Goal: Transaction & Acquisition: Purchase product/service

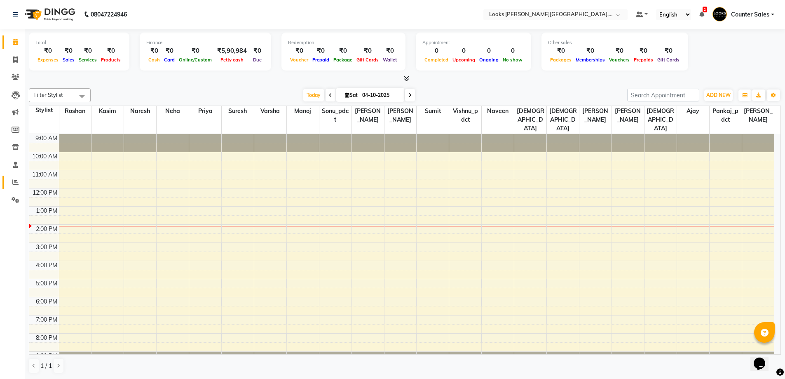
click at [5, 184] on link "Reports" at bounding box center [12, 183] width 20 height 14
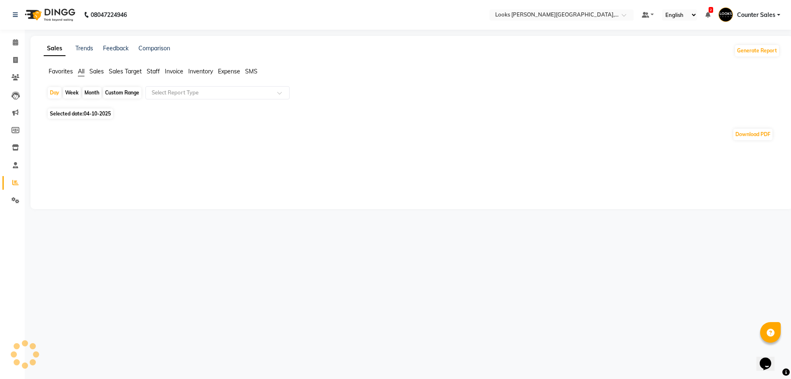
click at [160, 70] on span "Staff" at bounding box center [153, 71] width 13 height 7
click at [74, 109] on span "Selected date: 04-10-2025" at bounding box center [80, 108] width 65 height 10
select select "10"
select select "2025"
click at [75, 112] on span "Selected date: 04-10-2025" at bounding box center [80, 108] width 65 height 10
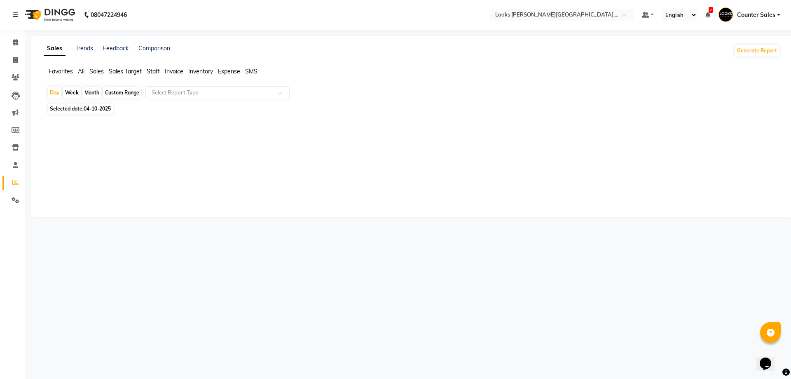
select select "10"
select select "2025"
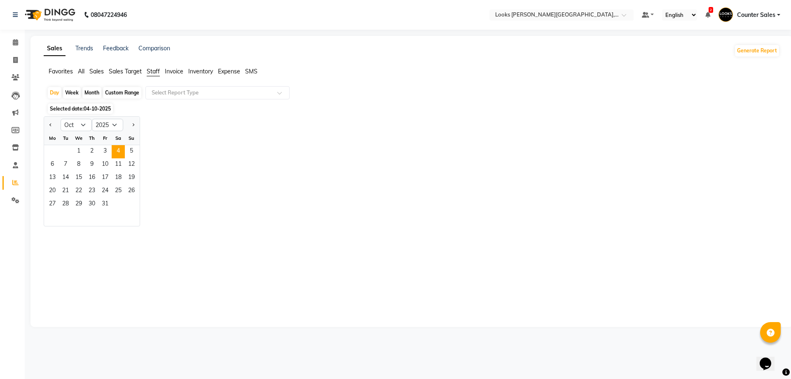
click at [112, 152] on span "4" at bounding box center [118, 151] width 13 height 13
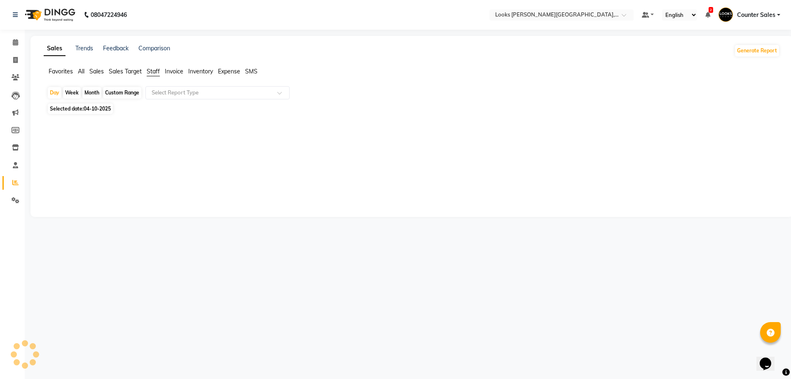
click at [99, 147] on div at bounding box center [410, 162] width 726 height 59
click at [75, 109] on span "Selected date: 04-10-2025" at bounding box center [80, 108] width 65 height 10
select select "10"
select select "2025"
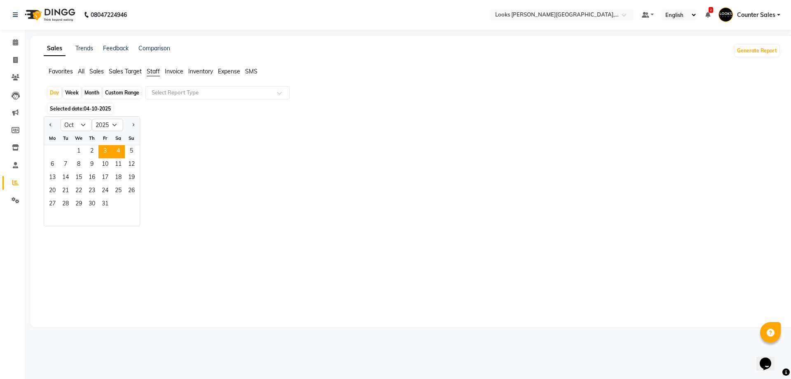
click at [105, 149] on span "3" at bounding box center [104, 151] width 13 height 13
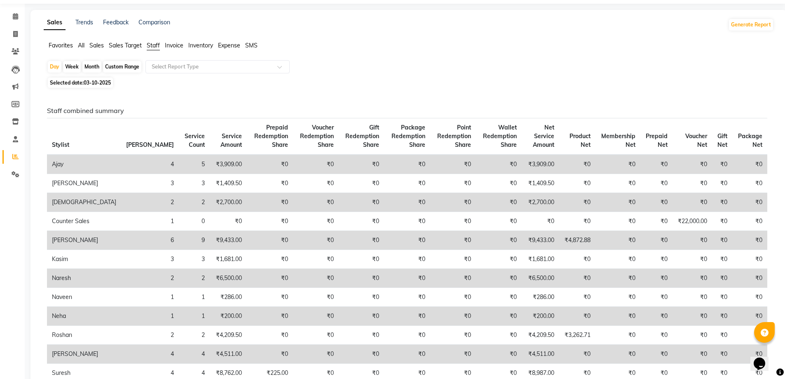
scroll to position [24, 0]
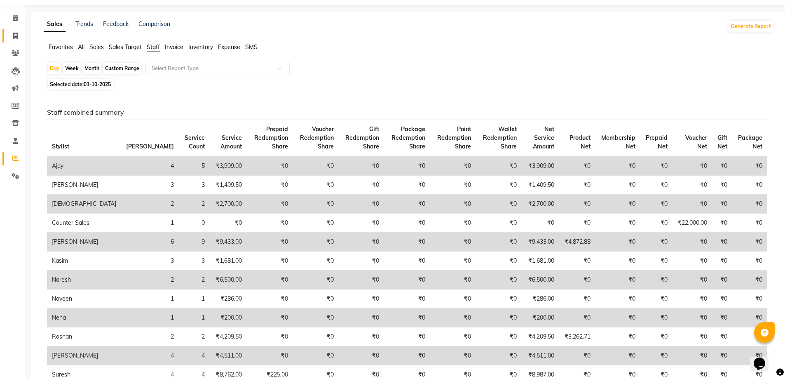
click at [13, 37] on icon at bounding box center [15, 36] width 5 height 6
select select "service"
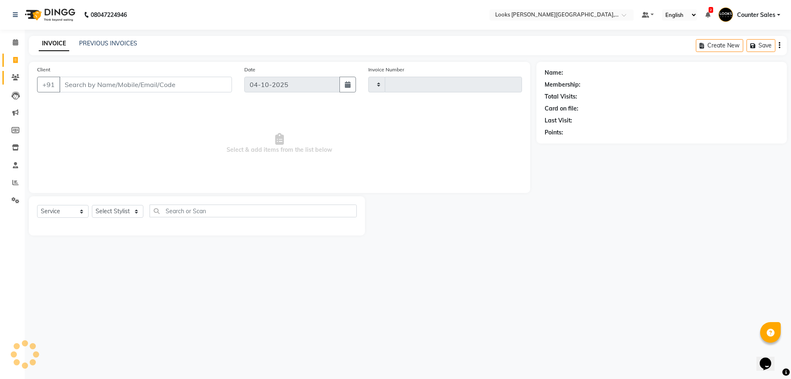
click at [15, 77] on icon at bounding box center [16, 77] width 8 height 6
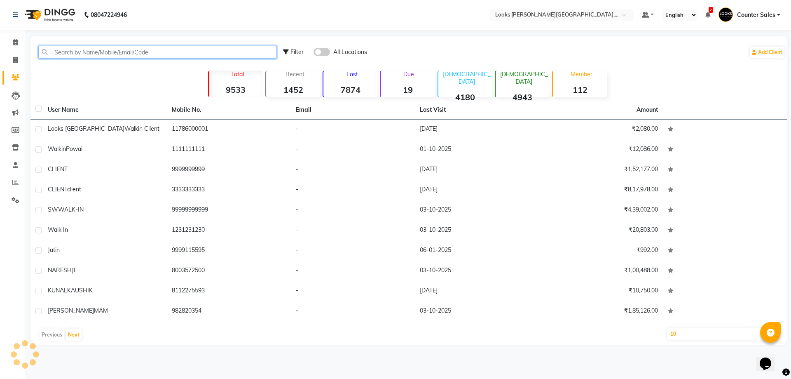
click at [81, 51] on input "text" at bounding box center [157, 52] width 239 height 13
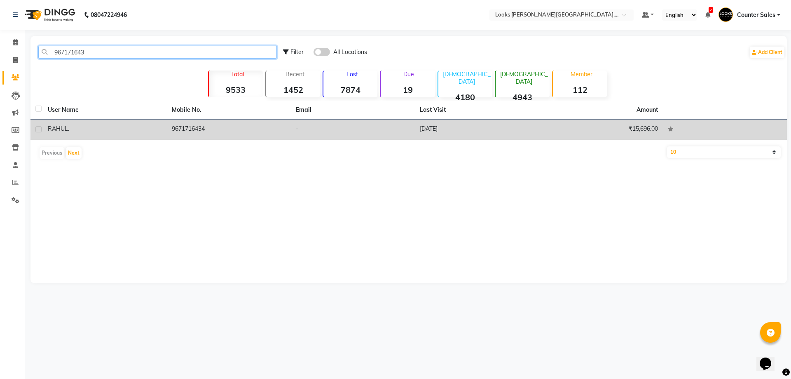
type input "967171643"
click at [194, 124] on td "9671716434" at bounding box center [229, 129] width 124 height 20
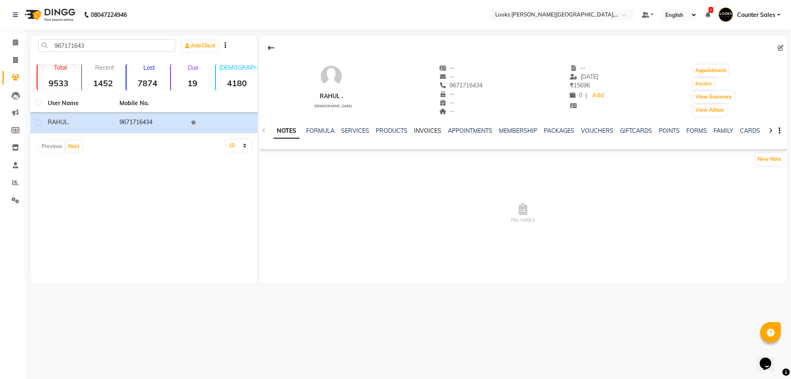
click at [427, 131] on link "INVOICES" at bounding box center [427, 130] width 27 height 7
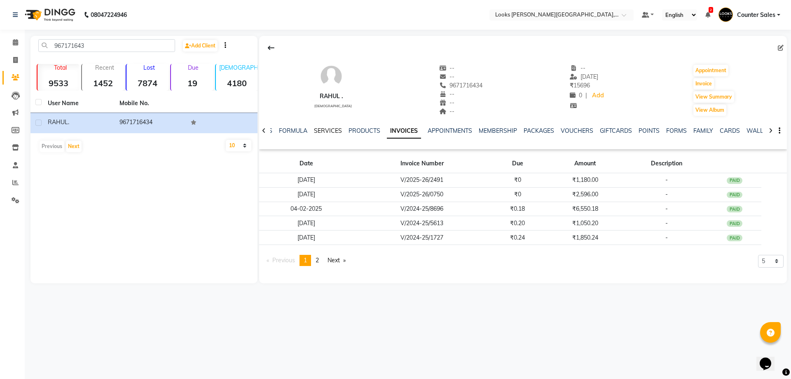
click at [331, 133] on link "SERVICES" at bounding box center [328, 130] width 28 height 7
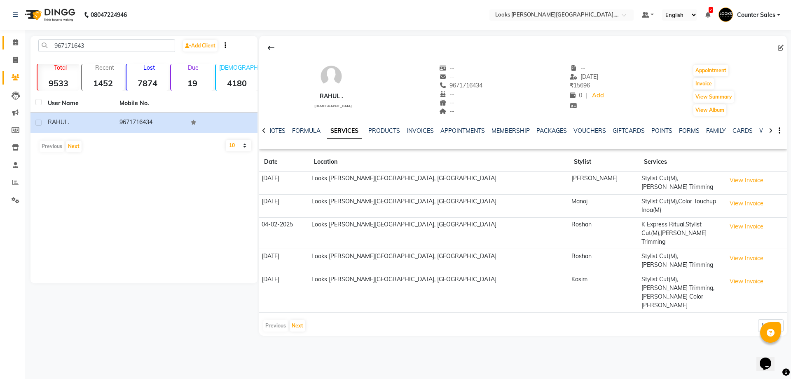
click at [20, 42] on span at bounding box center [15, 42] width 14 height 9
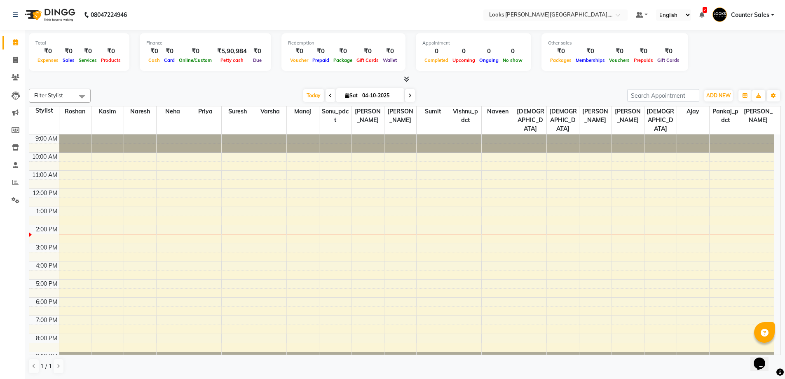
scroll to position [0, 0]
click at [22, 59] on span at bounding box center [15, 59] width 14 height 9
select select "service"
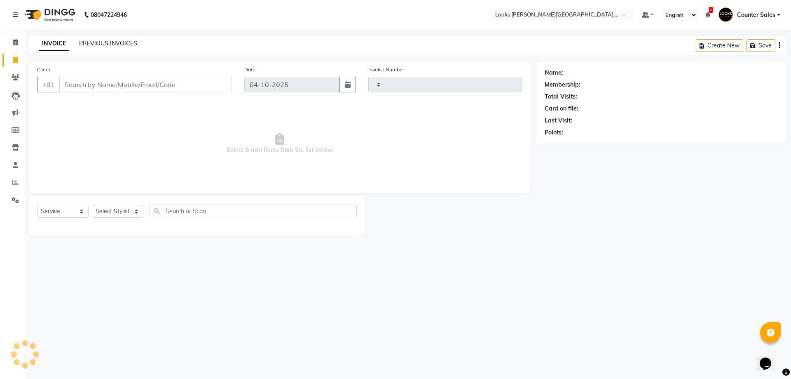
click at [125, 44] on link "PREVIOUS INVOICES" at bounding box center [108, 43] width 58 height 7
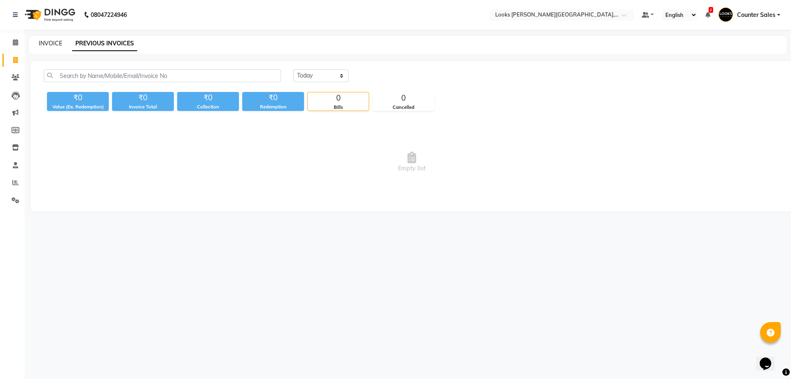
click at [49, 44] on link "INVOICE" at bounding box center [50, 43] width 23 height 7
select select "4385"
select select "service"
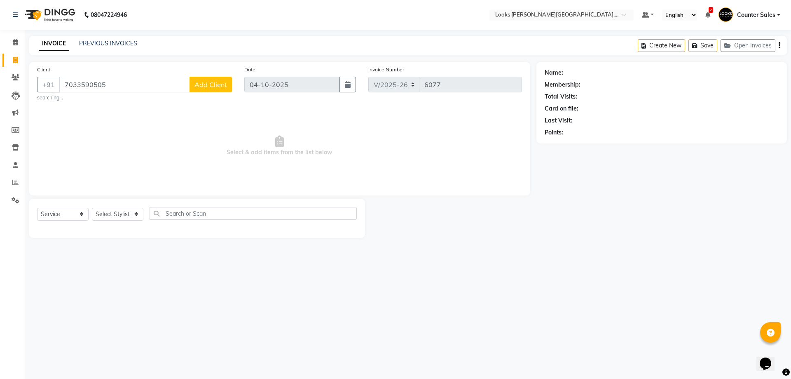
type input "7033590505"
select select "1: Object"
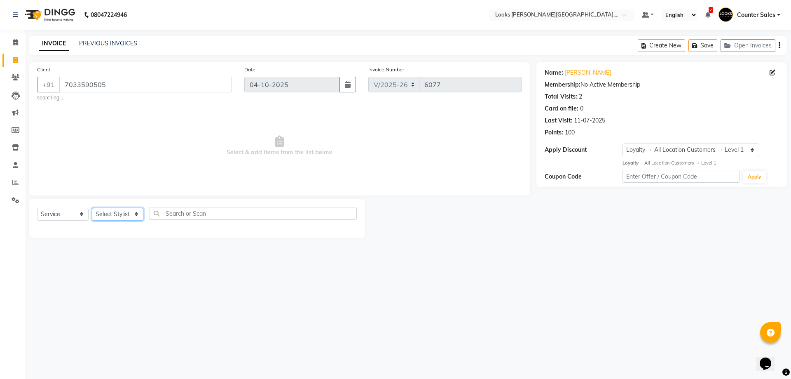
click at [118, 212] on select "Select Stylist Ajay [PERSON_NAME] [PERSON_NAME] Counter Sales [PERSON_NAME] Kri…" at bounding box center [118, 214] width 52 height 13
select select "24209"
click at [92, 208] on select "Select Stylist Ajay [PERSON_NAME] [PERSON_NAME] Counter Sales [PERSON_NAME] Kri…" at bounding box center [118, 214] width 52 height 13
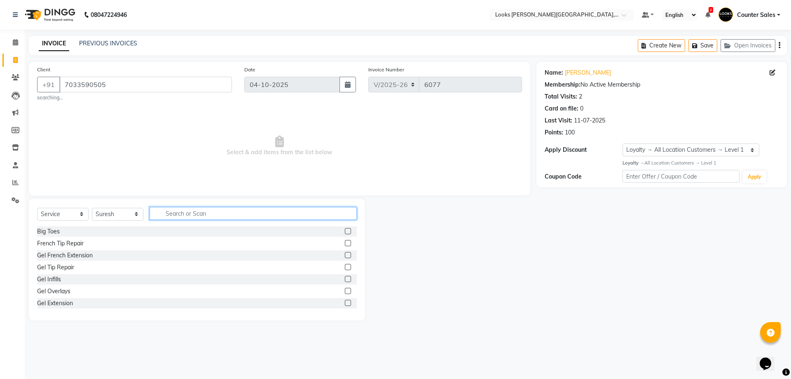
click at [174, 211] on input "text" at bounding box center [253, 213] width 207 height 13
type input "cut"
click at [345, 240] on label at bounding box center [348, 243] width 6 height 6
click at [345, 241] on input "checkbox" at bounding box center [347, 243] width 5 height 5
checkbox input "true"
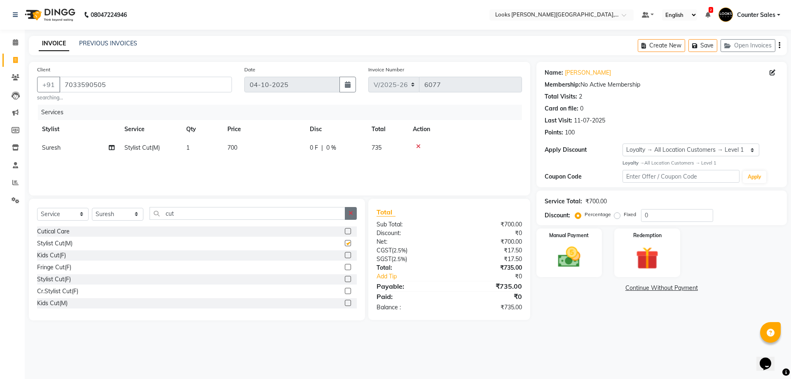
click at [351, 213] on icon "button" at bounding box center [351, 213] width 5 height 6
type input "be"
click at [345, 255] on label at bounding box center [348, 255] width 6 height 6
click at [345, 255] on input "checkbox" at bounding box center [347, 255] width 5 height 5
checkbox input "false"
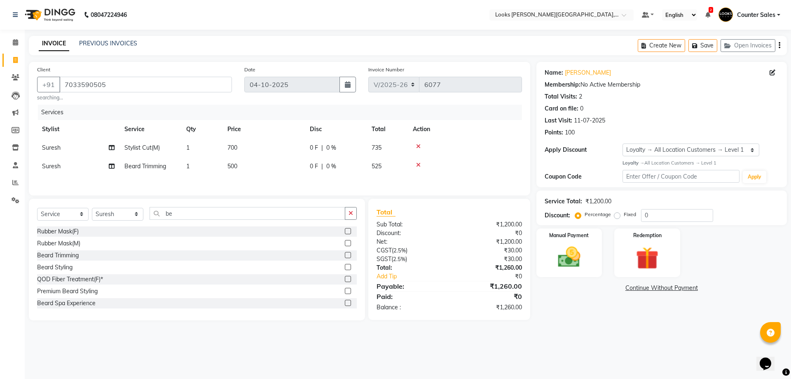
click at [237, 166] on span "500" at bounding box center [232, 165] width 10 height 7
select select "24209"
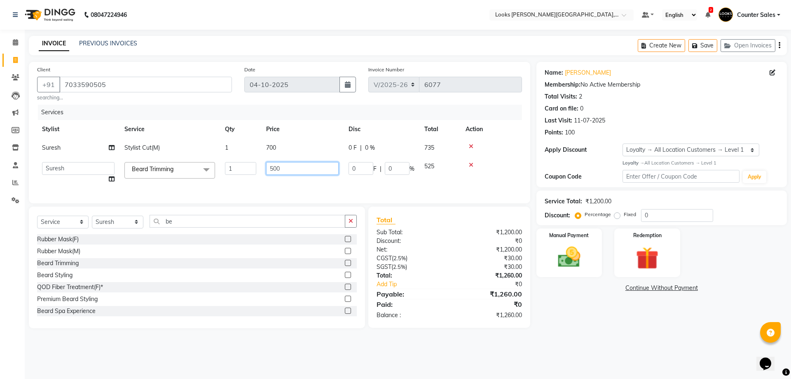
click at [274, 171] on input "500" at bounding box center [302, 168] width 73 height 13
type input "300"
click at [646, 354] on div "08047224946 Select Location × Looks Vaishali Girnar Colony, Jaipur Default Pane…" at bounding box center [395, 189] width 791 height 379
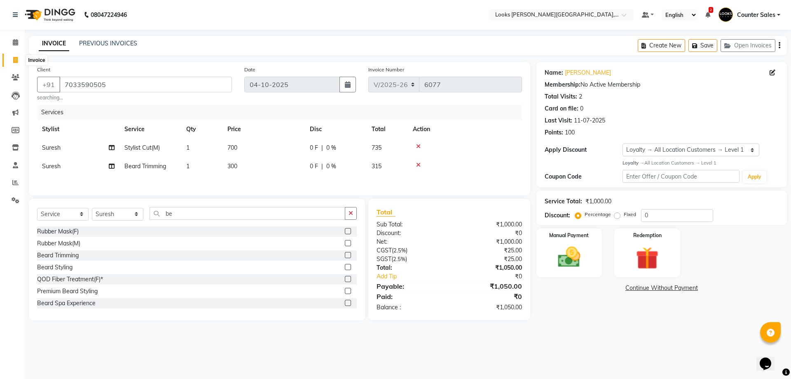
click at [14, 57] on icon at bounding box center [15, 60] width 5 height 6
select select "service"
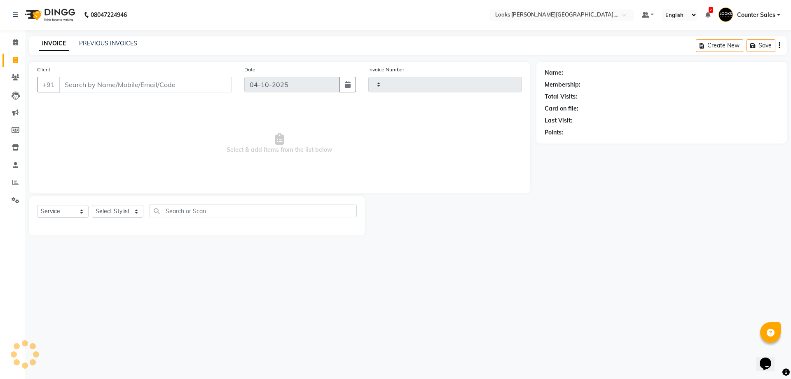
type input "6077"
select select "4385"
click at [16, 201] on icon at bounding box center [16, 200] width 8 height 6
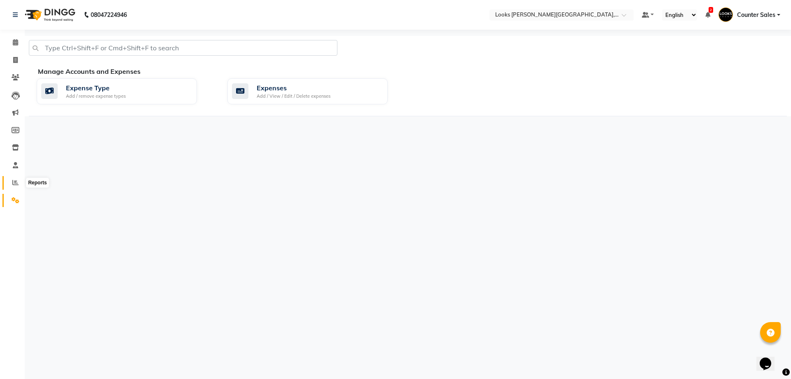
click at [16, 180] on icon at bounding box center [15, 182] width 6 height 6
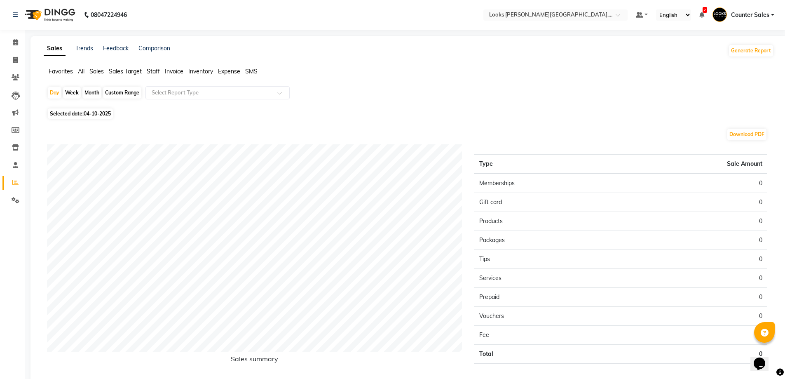
click at [172, 73] on span "Invoice" at bounding box center [174, 71] width 19 height 7
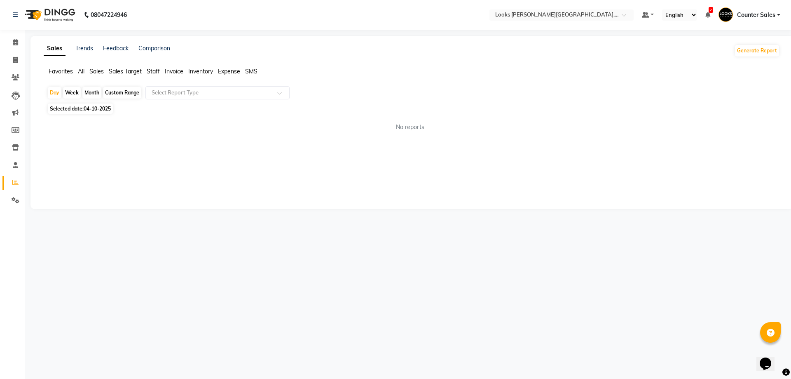
click at [230, 86] on app-reports "Favorites All Sales Sales Target Staff Invoice Inventory Expense SMS Day Week M…" at bounding box center [412, 102] width 746 height 71
click at [257, 101] on div "Day Week Month Custom Range Select Report Type" at bounding box center [412, 93] width 730 height 15
click at [269, 95] on input "text" at bounding box center [209, 93] width 119 height 8
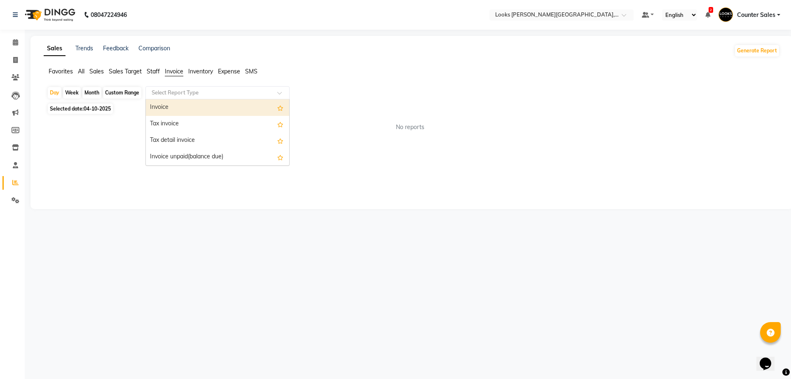
click at [272, 94] on div at bounding box center [217, 93] width 143 height 8
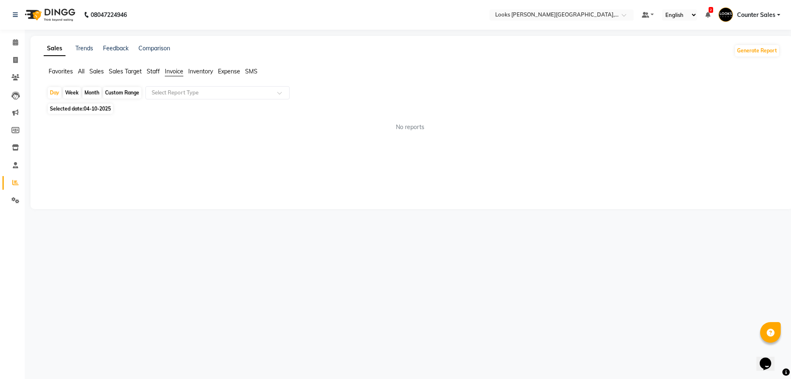
click at [95, 73] on span "Sales" at bounding box center [96, 71] width 14 height 7
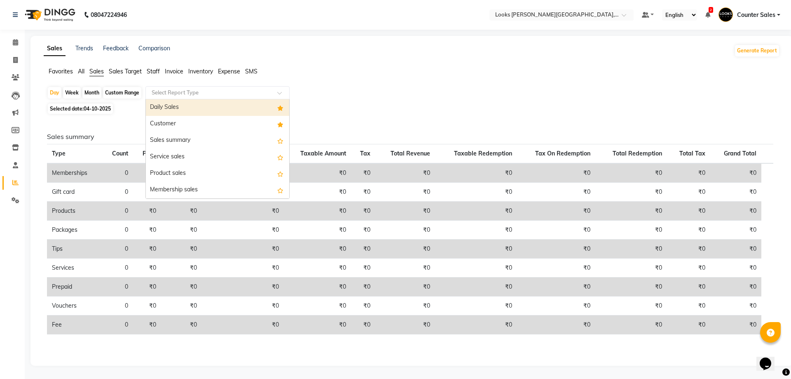
click at [230, 94] on input "text" at bounding box center [209, 93] width 119 height 8
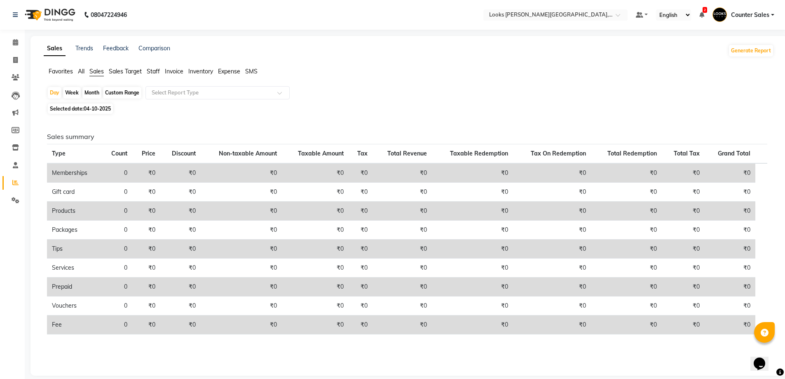
click at [150, 75] on span "Staff" at bounding box center [153, 71] width 13 height 7
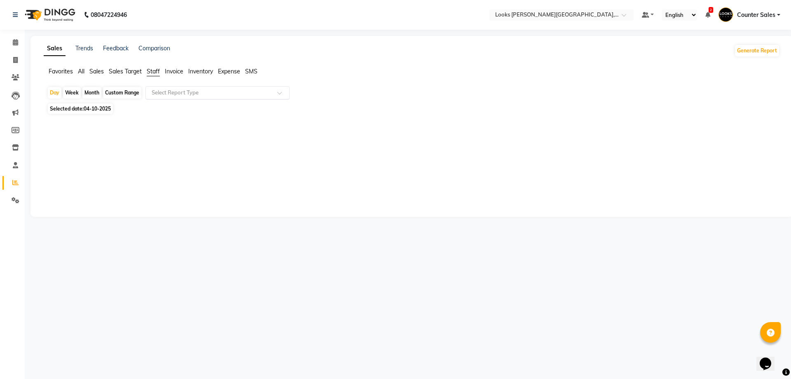
click at [176, 92] on input "text" at bounding box center [209, 93] width 119 height 8
click at [166, 71] on span "Invoice" at bounding box center [174, 71] width 19 height 7
click at [198, 70] on span "Inventory" at bounding box center [200, 71] width 25 height 7
click at [222, 71] on span "Expense" at bounding box center [229, 71] width 22 height 7
click at [172, 71] on span "Invoice" at bounding box center [174, 71] width 19 height 7
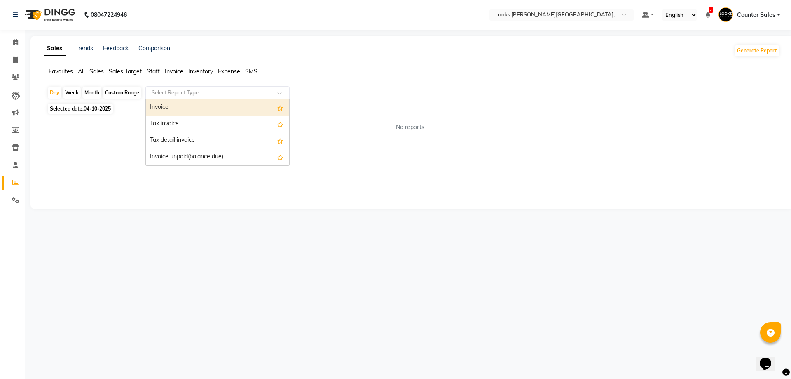
click at [227, 95] on input "text" at bounding box center [209, 93] width 119 height 8
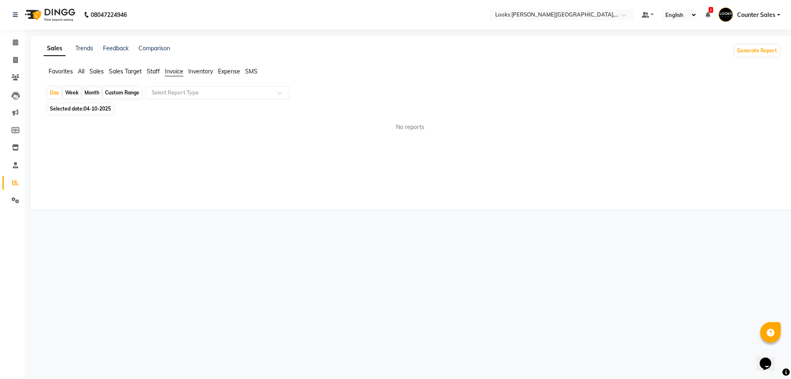
click at [229, 42] on div "Sales Trends Feedback Comparison Generate Report Favorites All Sales Sales Targ…" at bounding box center [411, 122] width 763 height 173
click at [14, 62] on icon at bounding box center [15, 60] width 5 height 6
select select "service"
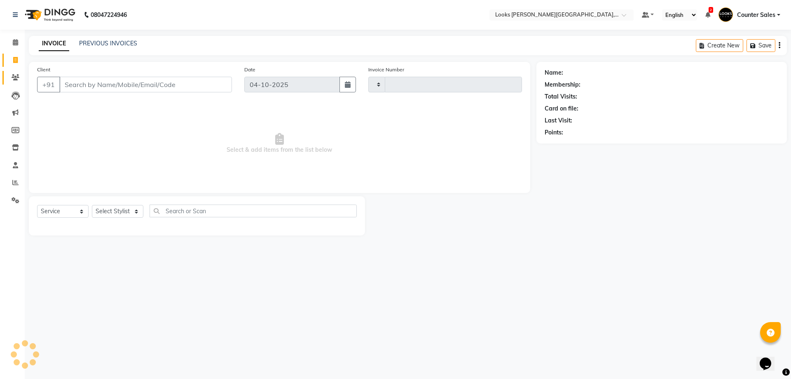
type input "6077"
select select "4385"
click at [14, 80] on icon at bounding box center [16, 77] width 8 height 6
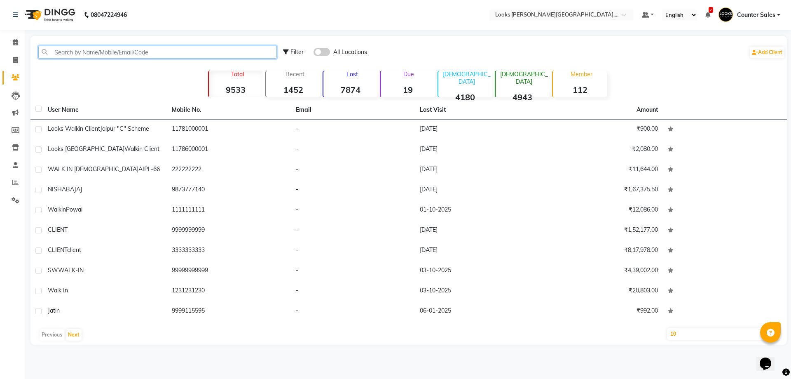
click at [111, 54] on input "text" at bounding box center [157, 52] width 239 height 13
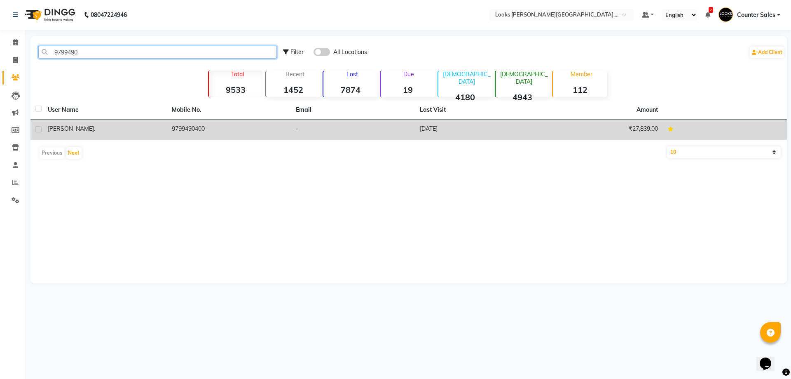
type input "9799490"
click at [193, 124] on td "9799490400" at bounding box center [229, 129] width 124 height 20
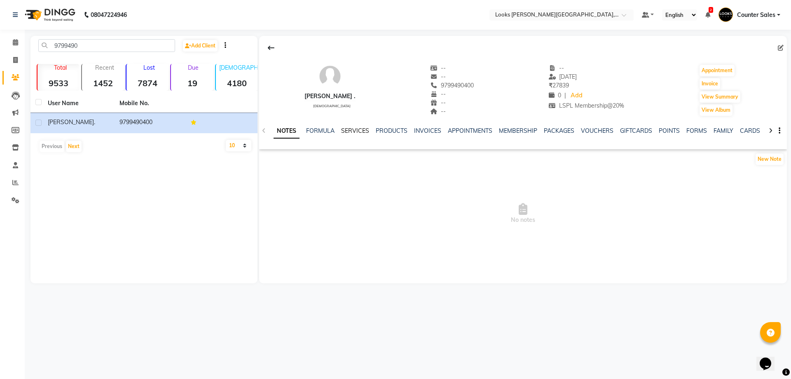
click at [356, 131] on link "SERVICES" at bounding box center [355, 130] width 28 height 7
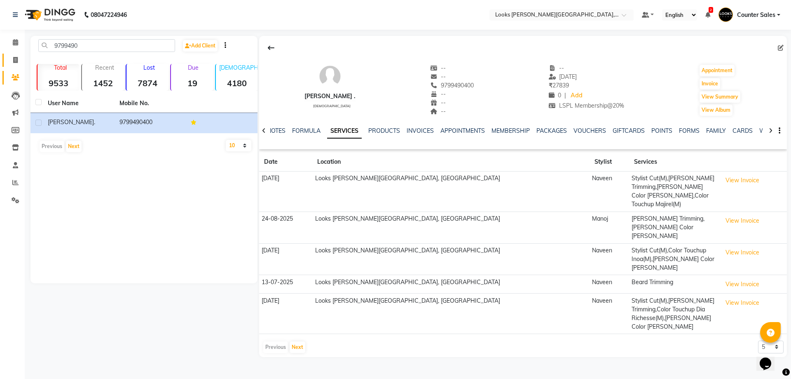
click at [7, 57] on link "Invoice" at bounding box center [12, 61] width 20 height 14
select select "service"
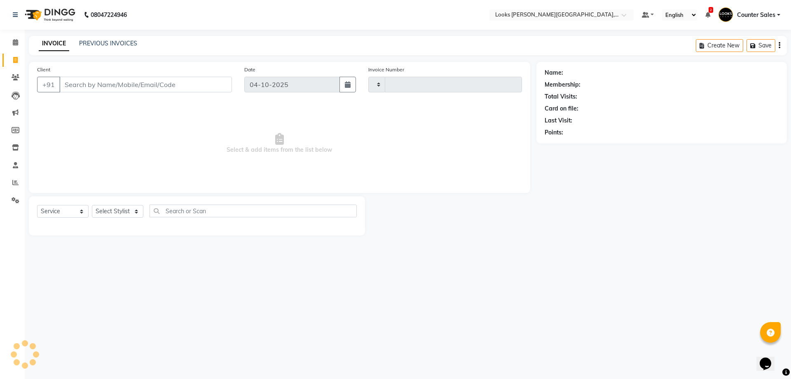
click at [131, 88] on input "Client" at bounding box center [145, 85] width 173 height 16
type input "6077"
select select "4385"
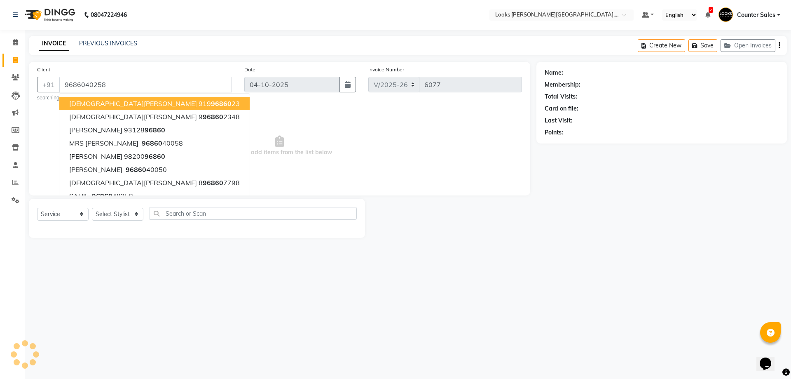
type input "9686040258"
select select "1: Object"
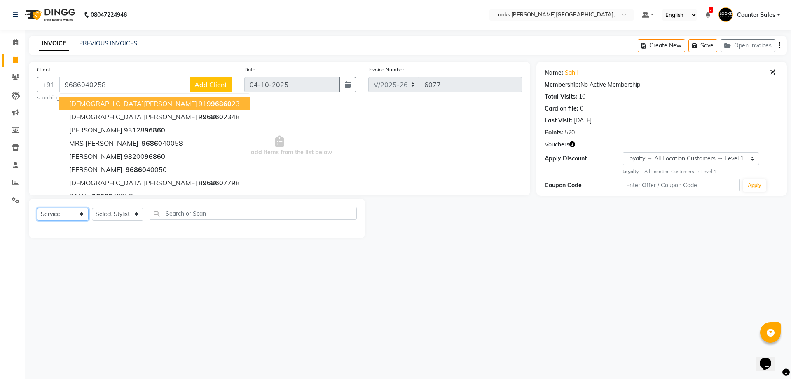
click at [79, 216] on select "Select Service Product Membership Package Voucher Prepaid Gift Card" at bounding box center [63, 214] width 52 height 13
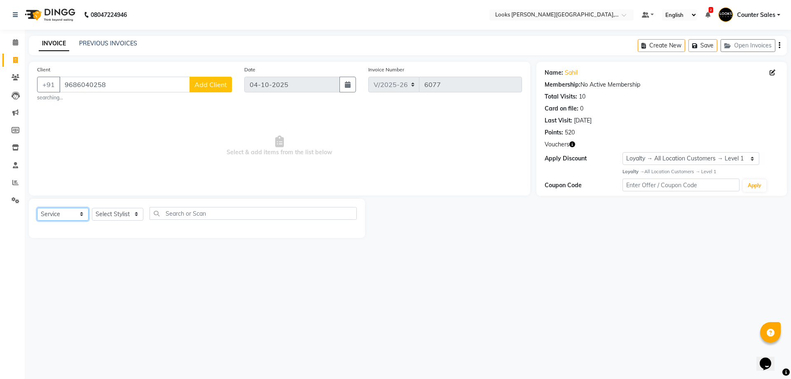
select select "P"
click at [37, 208] on select "Select Service Product Membership Package Voucher Prepaid Gift Card" at bounding box center [63, 214] width 52 height 13
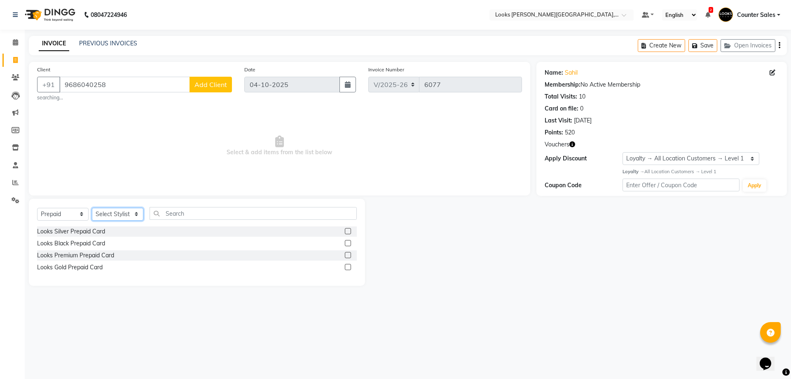
click at [136, 209] on select "Select Stylist Ajay [PERSON_NAME] [PERSON_NAME] Counter Sales [PERSON_NAME] Kri…" at bounding box center [118, 214] width 52 height 13
select select "24148"
click at [92, 208] on select "Select Stylist Ajay [PERSON_NAME] [PERSON_NAME] Counter Sales [PERSON_NAME] Kri…" at bounding box center [118, 214] width 52 height 13
click at [349, 231] on label at bounding box center [348, 231] width 6 height 6
click at [349, 231] on input "checkbox" at bounding box center [347, 231] width 5 height 5
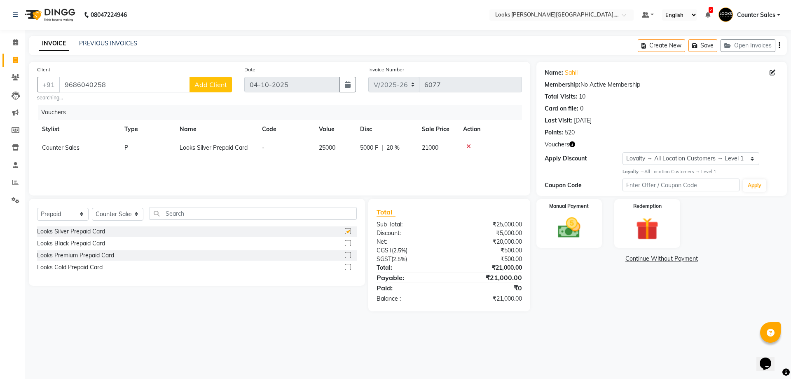
checkbox input "false"
click at [583, 225] on img at bounding box center [569, 228] width 37 height 26
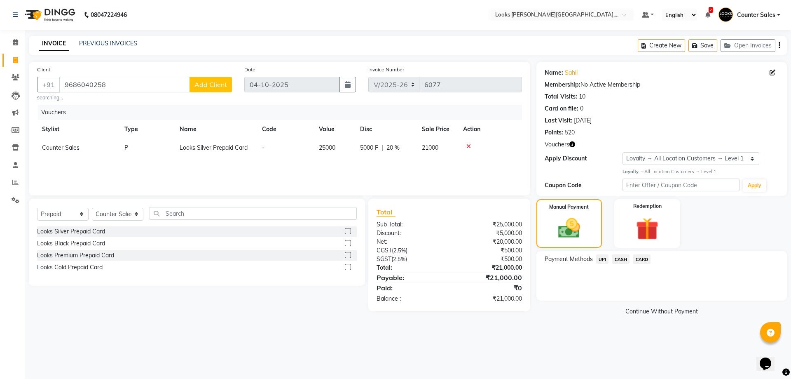
click at [638, 260] on span "CARD" at bounding box center [642, 258] width 18 height 9
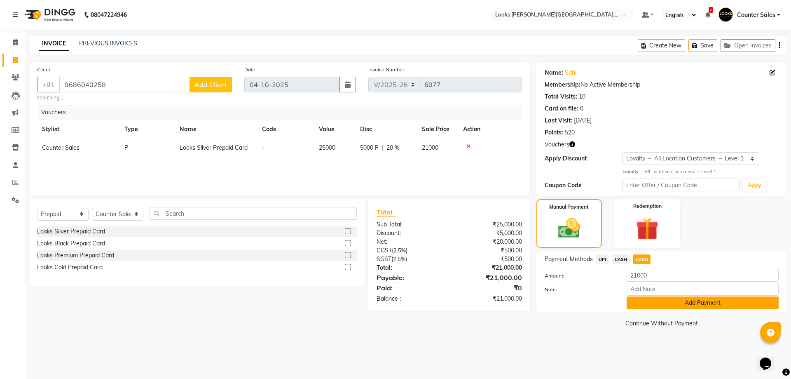
click at [703, 301] on button "Add Payment" at bounding box center [703, 302] width 152 height 13
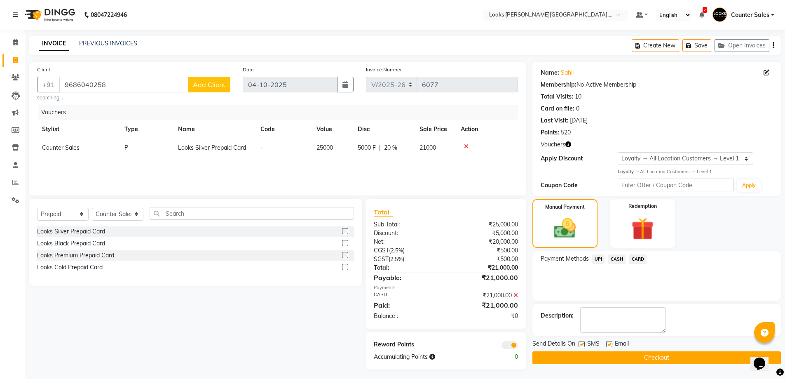
click at [671, 357] on button "Checkout" at bounding box center [656, 357] width 248 height 13
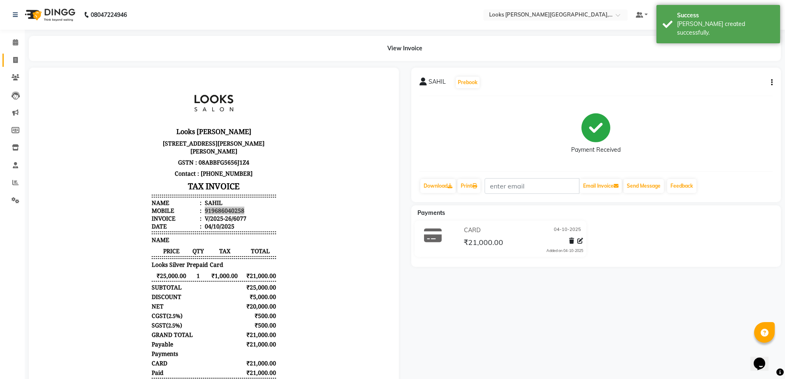
click at [9, 60] on span at bounding box center [15, 60] width 14 height 9
select select "service"
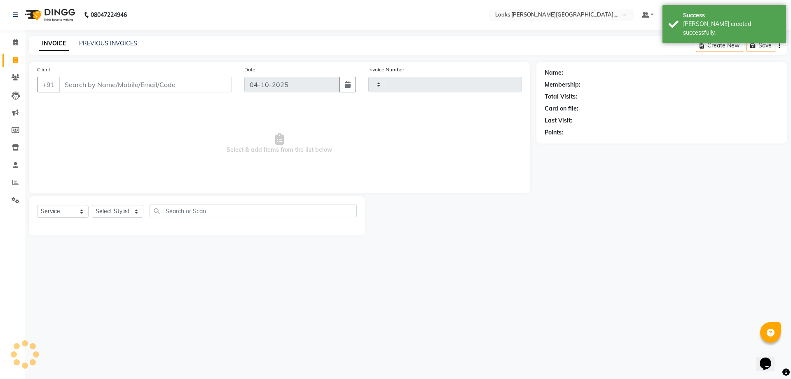
click at [98, 84] on input "Client" at bounding box center [145, 85] width 173 height 16
type input "6078"
select select "4385"
type input "919686040258"
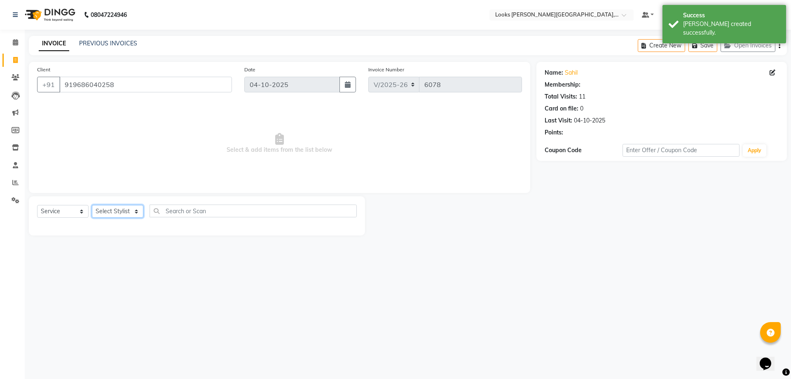
click at [138, 208] on select "Select Stylist" at bounding box center [118, 211] width 52 height 13
select select "1: Object"
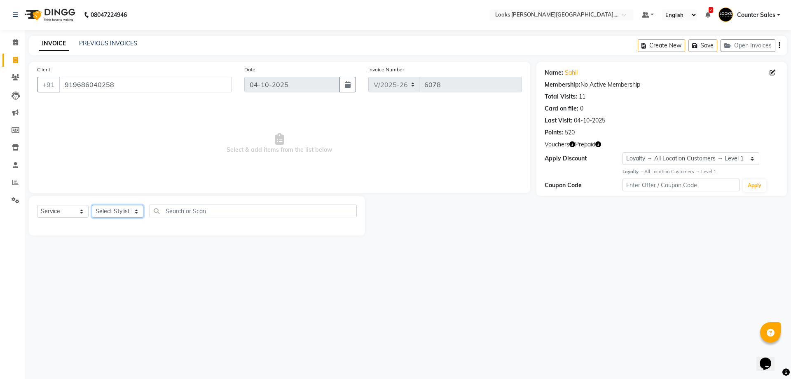
select select "24209"
click at [92, 205] on select "Select Stylist Ajay [PERSON_NAME] [PERSON_NAME] Counter Sales [PERSON_NAME] Kri…" at bounding box center [118, 211] width 52 height 13
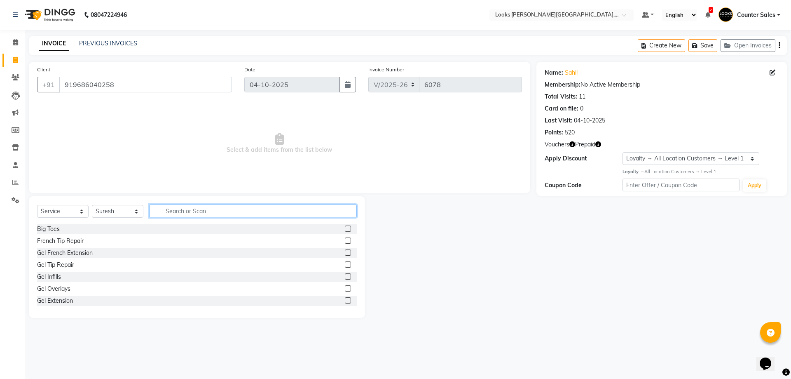
click at [215, 211] on input "text" at bounding box center [253, 210] width 207 height 13
type input "cut"
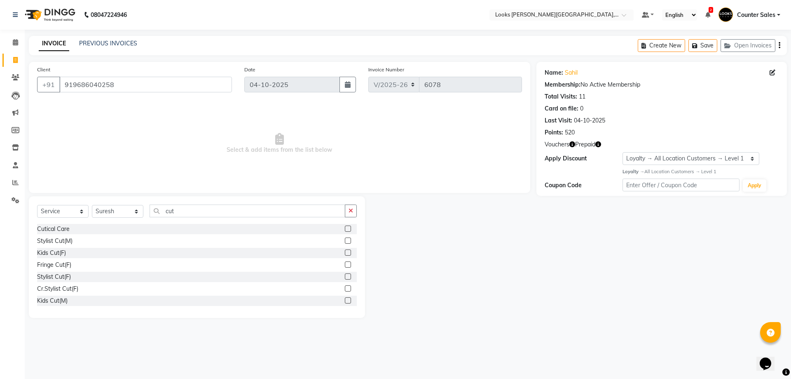
click at [345, 241] on label at bounding box center [348, 240] width 6 height 6
click at [345, 241] on input "checkbox" at bounding box center [347, 240] width 5 height 5
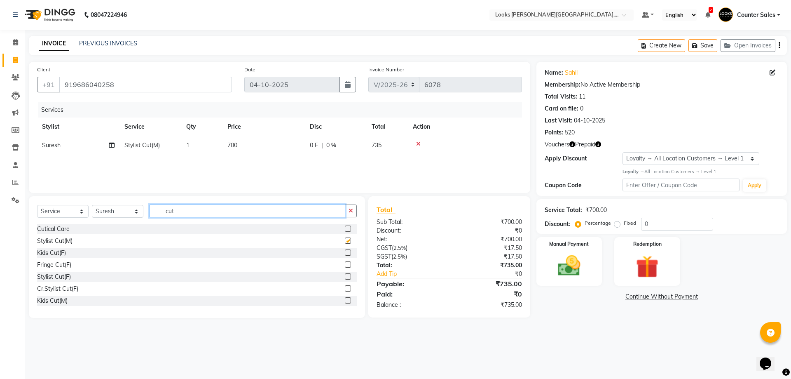
click at [218, 209] on input "cut" at bounding box center [248, 210] width 196 height 13
checkbox input "false"
type input "c"
type input "tou"
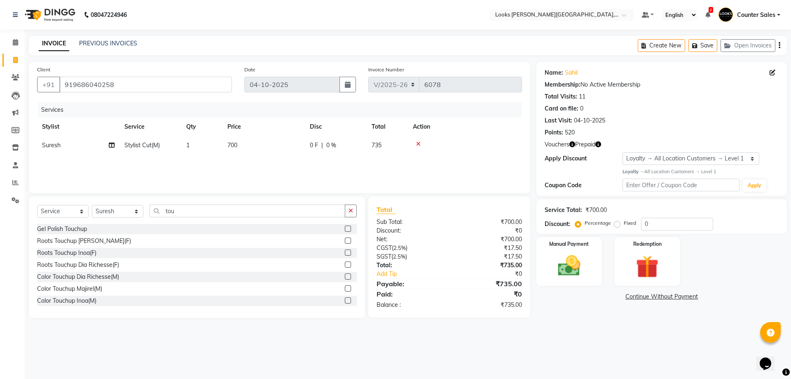
click at [345, 288] on label at bounding box center [348, 288] width 6 height 6
click at [345, 288] on input "checkbox" at bounding box center [347, 288] width 5 height 5
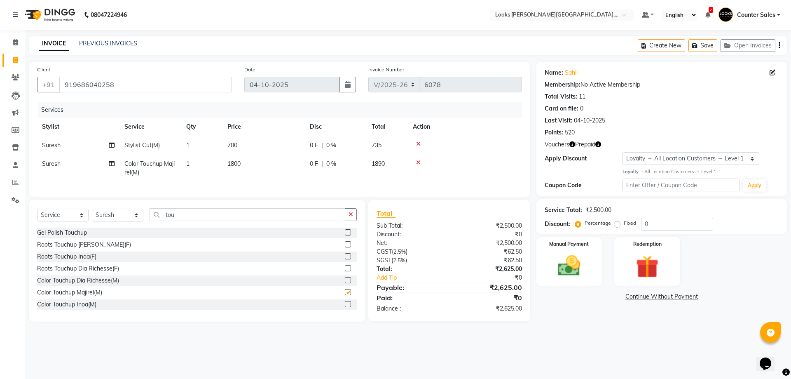
checkbox input "false"
click at [273, 159] on td "1800" at bounding box center [263, 168] width 82 height 27
select select "24209"
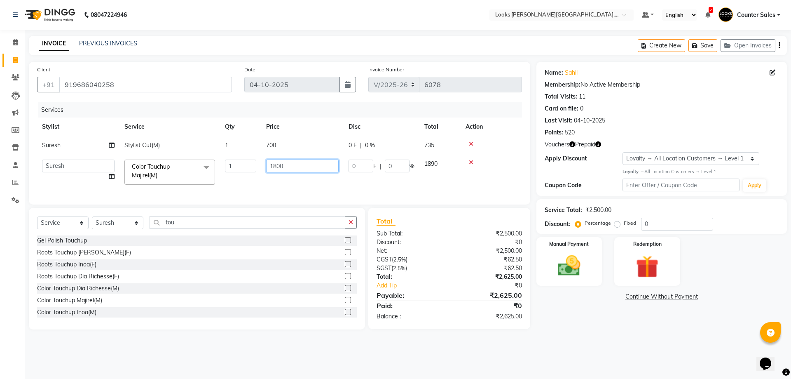
click at [306, 163] on input "1800" at bounding box center [302, 165] width 73 height 13
type input "1"
type input "1500"
click at [584, 265] on img at bounding box center [569, 265] width 38 height 27
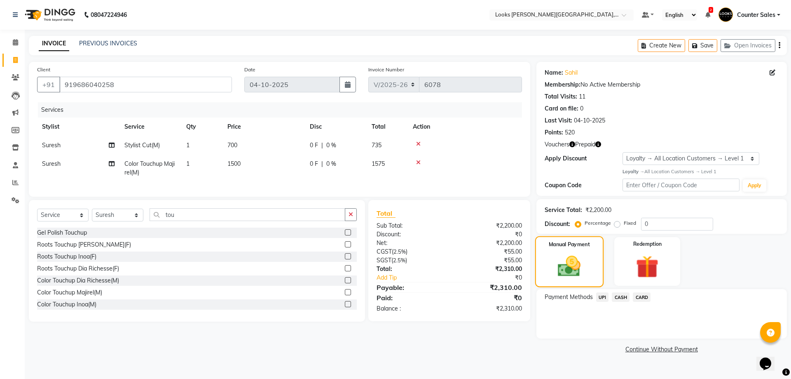
click at [650, 274] on img at bounding box center [647, 267] width 37 height 28
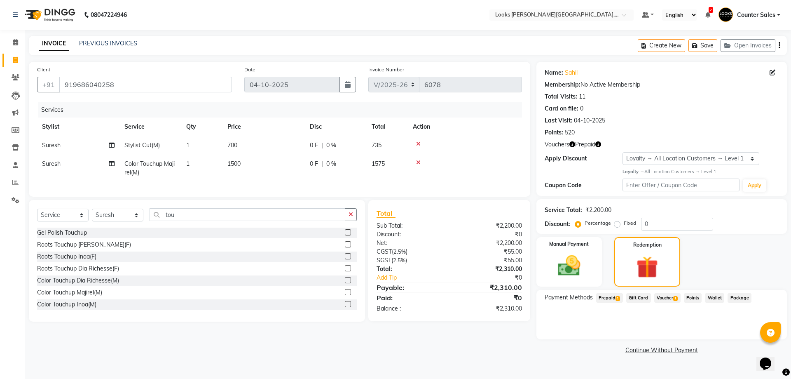
click at [287, 158] on td "1500" at bounding box center [263, 168] width 82 height 27
select select "24209"
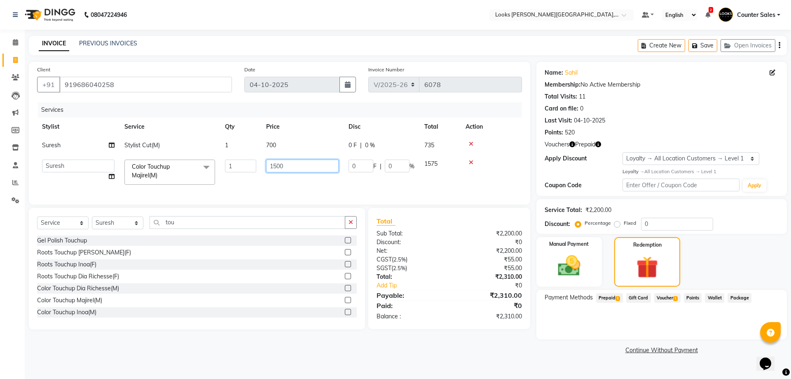
click at [313, 167] on input "1500" at bounding box center [302, 165] width 73 height 13
type input "1484"
click at [434, 345] on div "Client +91 919686040258 Date 04-10-2025 Invoice Number V/2025 V/2025-26 6078 Se…" at bounding box center [280, 209] width 514 height 294
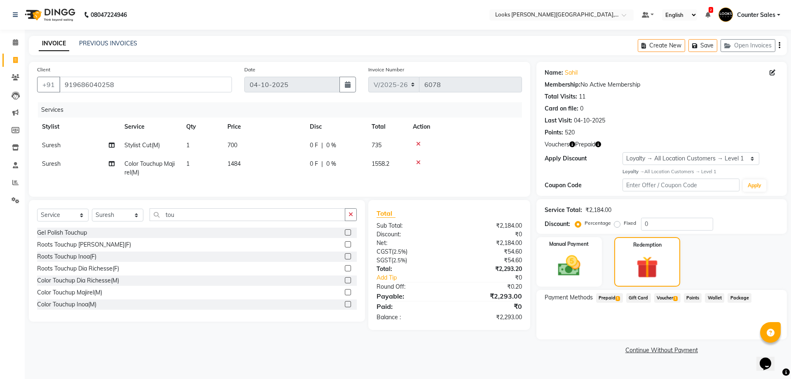
click at [279, 167] on td "1484" at bounding box center [263, 168] width 82 height 27
click at [291, 152] on td "700" at bounding box center [263, 145] width 82 height 19
select select "24209"
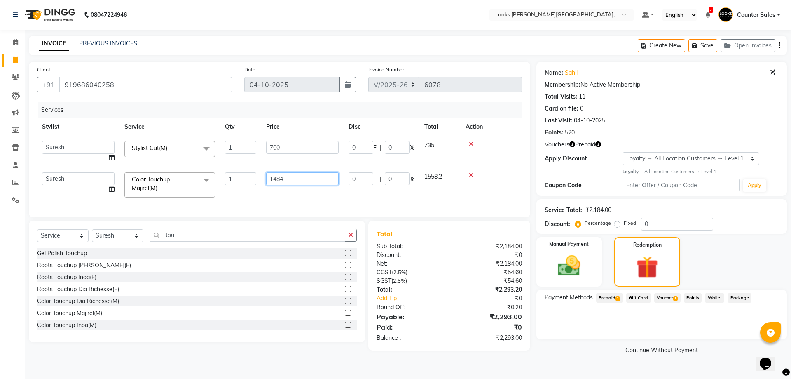
click at [307, 178] on input "1484" at bounding box center [302, 178] width 73 height 13
type input "1448"
click at [454, 191] on div "Services Stylist Service Qty Price Disc Total Action Ajay Anjana Arohi Ashu Cou…" at bounding box center [279, 155] width 485 height 107
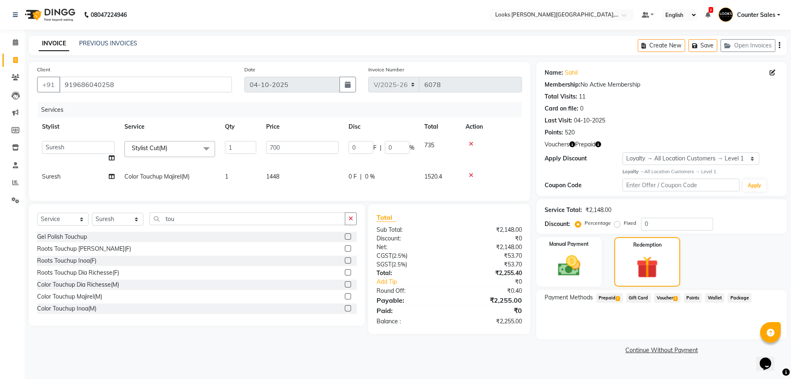
click at [305, 176] on td "1448" at bounding box center [302, 176] width 82 height 19
select select "24209"
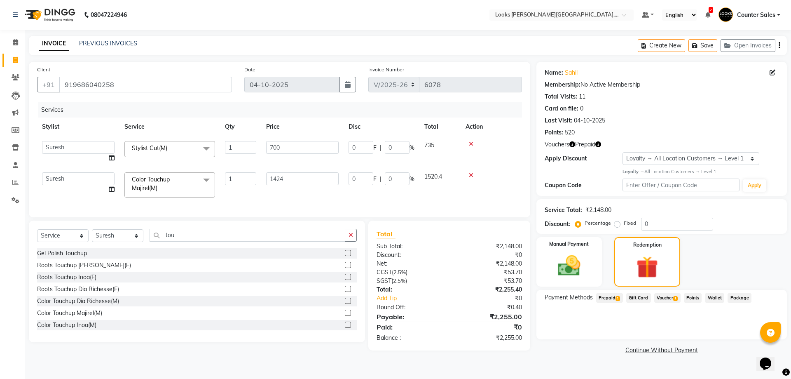
type input "1423"
click at [464, 253] on div "Total Sub Total: ₹2,148.00 Discount: ₹0 Net: ₹2,148.00 CGST ( 2.5% ) ₹53.70 SGS…" at bounding box center [449, 285] width 145 height 113
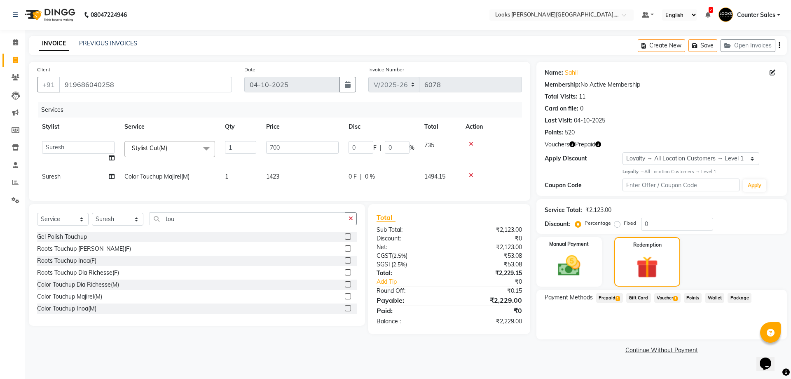
click at [311, 175] on td "1423" at bounding box center [302, 176] width 82 height 19
select select "24209"
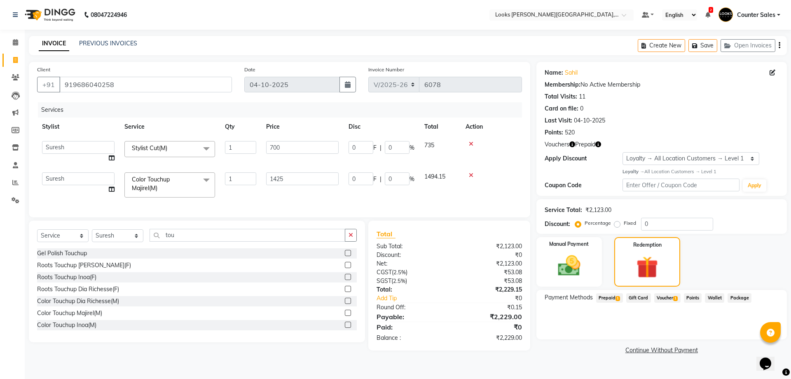
type input "1425.5"
click at [442, 315] on div "Total Sub Total: ₹2,123.00 Discount: ₹0 Net: ₹2,123.00 CGST ( 2.5% ) ₹53.08 SGS…" at bounding box center [449, 285] width 145 height 113
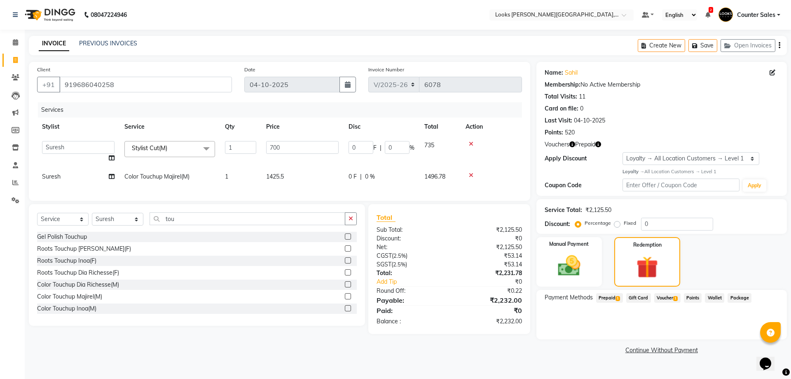
click at [319, 181] on td "1425.5" at bounding box center [302, 176] width 82 height 19
select select "24209"
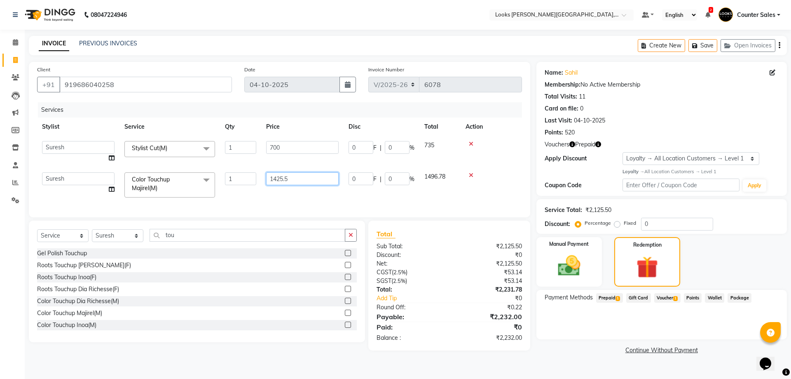
click at [332, 178] on input "1425.5" at bounding box center [302, 178] width 73 height 13
type input "1430"
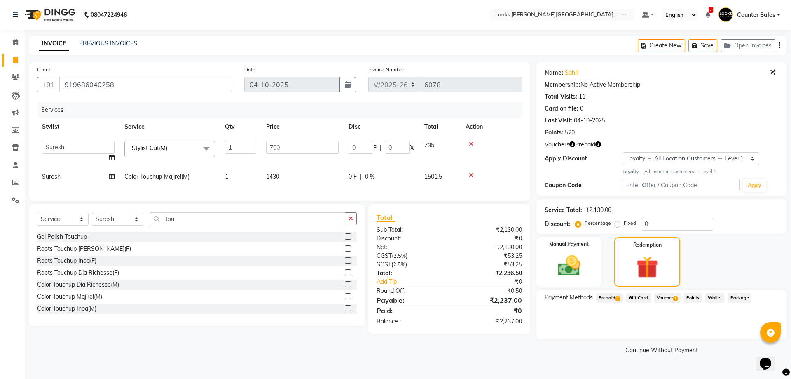
click at [322, 176] on td "1430" at bounding box center [302, 176] width 82 height 19
select select "24209"
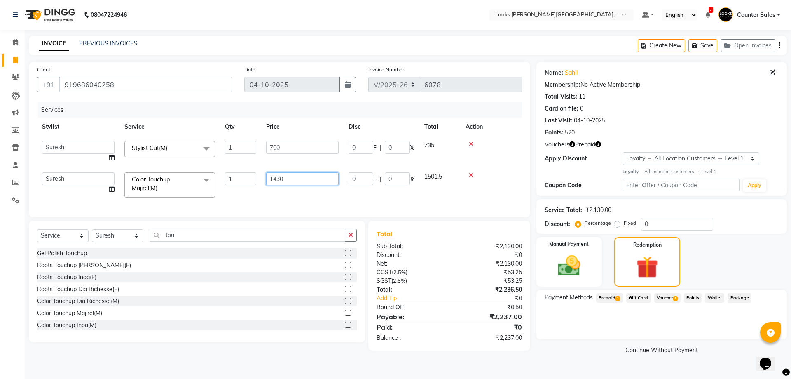
click at [328, 177] on input "1430" at bounding box center [302, 178] width 73 height 13
type input "1429"
click at [560, 347] on link "Continue Without Payment" at bounding box center [661, 350] width 247 height 9
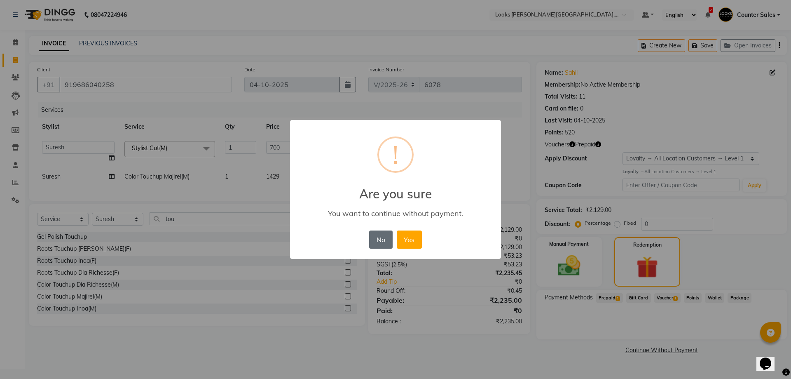
click at [377, 238] on button "No" at bounding box center [380, 239] width 23 height 18
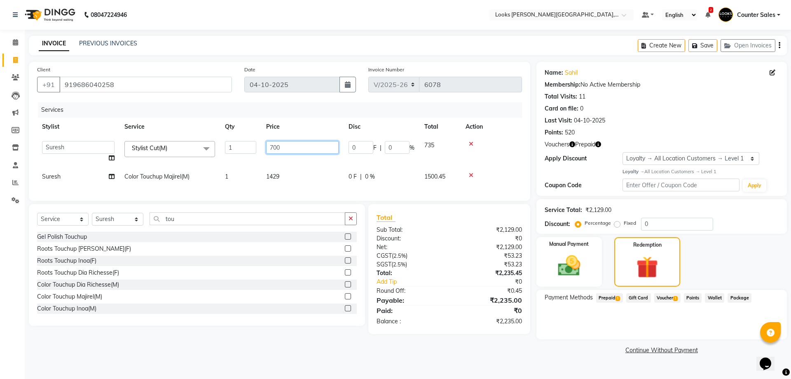
click at [309, 148] on input "700" at bounding box center [302, 147] width 73 height 13
type input "673"
click at [445, 336] on div "Client +91 919686040258 Date 04-10-2025 Invoice Number V/2025 V/2025-26 6078 Se…" at bounding box center [280, 209] width 514 height 294
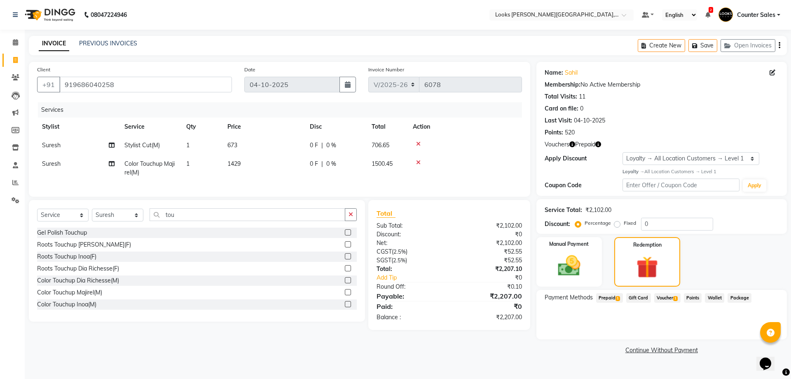
click at [279, 157] on td "1429" at bounding box center [263, 168] width 82 height 27
select select "24209"
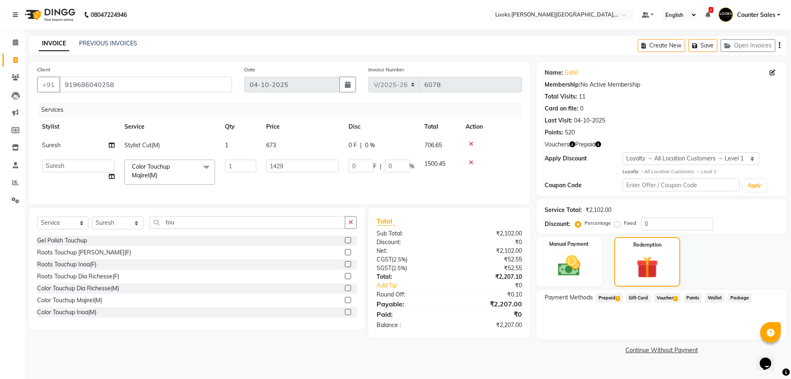
click at [301, 147] on td "673" at bounding box center [302, 145] width 82 height 19
select select "24209"
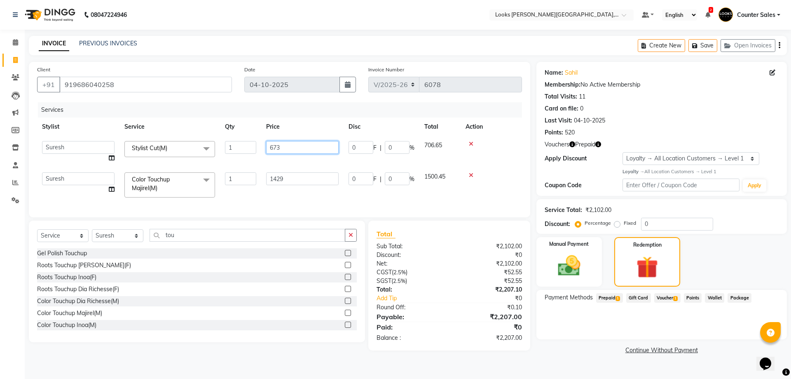
click at [315, 145] on input "673" at bounding box center [302, 147] width 73 height 13
type input "669"
click at [469, 324] on div "Total Sub Total: ₹2,102.00 Discount: ₹0 Net: ₹2,102.00 CGST ( 2.5% ) ₹52.55 SGS…" at bounding box center [449, 285] width 145 height 113
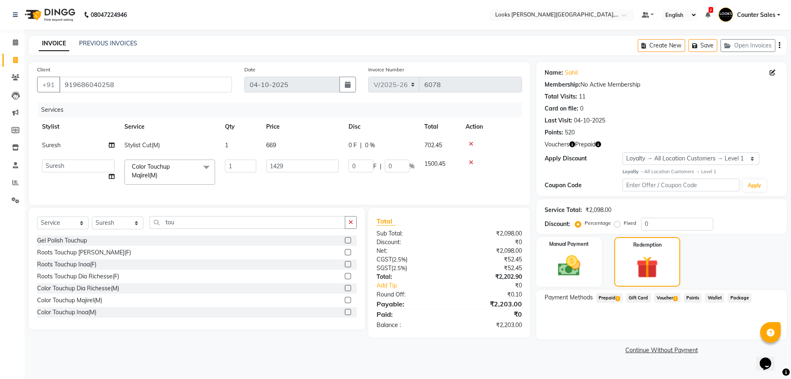
click at [307, 152] on td "669" at bounding box center [302, 145] width 82 height 19
select select "24209"
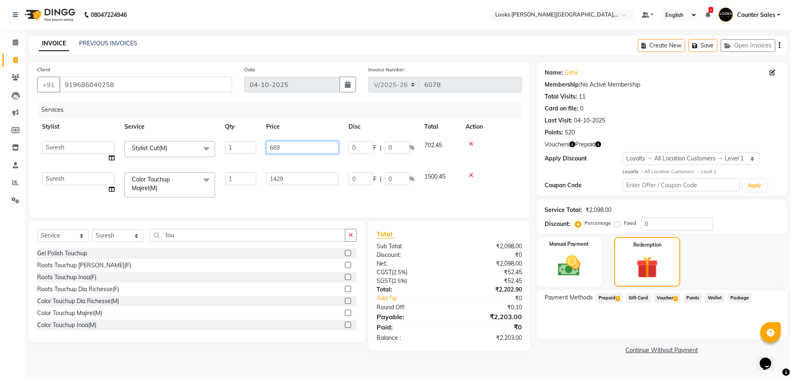
click at [326, 150] on input "669" at bounding box center [302, 147] width 73 height 13
click at [327, 151] on input "669" at bounding box center [302, 147] width 73 height 13
type input "667"
click at [431, 306] on div "Total Sub Total: ₹2,098.00 Discount: ₹0 Net: ₹2,098.00 CGST ( 2.5% ) ₹52.45 SGS…" at bounding box center [449, 285] width 145 height 113
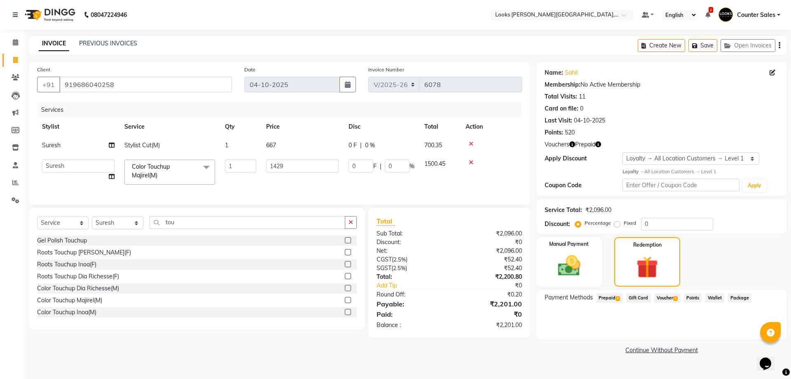
click at [288, 152] on td "667" at bounding box center [302, 145] width 82 height 19
select select "24209"
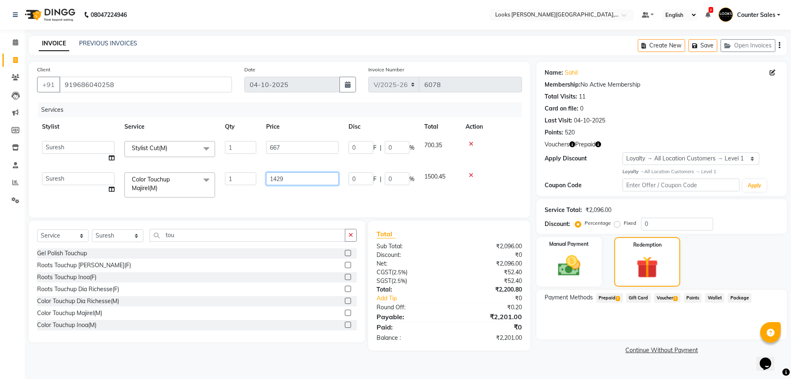
click at [311, 179] on input "1429" at bounding box center [302, 178] width 73 height 13
type input "1428"
click at [425, 335] on div "Total Sub Total: ₹2,096.00 Discount: ₹0 Net: ₹2,096.00 CGST ( 2.5% ) ₹52.40 SGS…" at bounding box center [449, 285] width 162 height 130
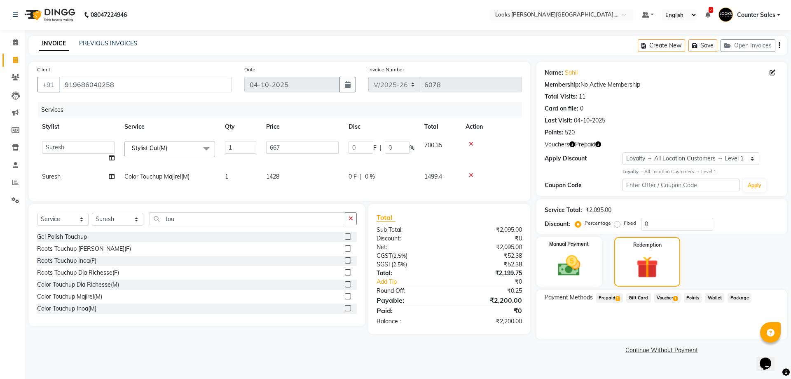
click at [608, 300] on span "Prepaid 1" at bounding box center [609, 297] width 27 height 9
click at [747, 330] on button "Add" at bounding box center [759, 331] width 30 height 14
click at [566, 322] on button "Send OTP" at bounding box center [566, 324] width 43 height 14
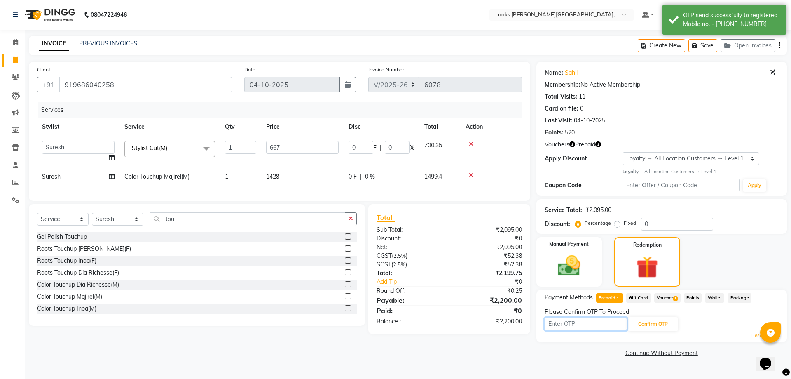
click at [584, 321] on input "text" at bounding box center [586, 323] width 82 height 13
type input "4094"
click at [663, 328] on button "Confirm OTP" at bounding box center [653, 324] width 50 height 14
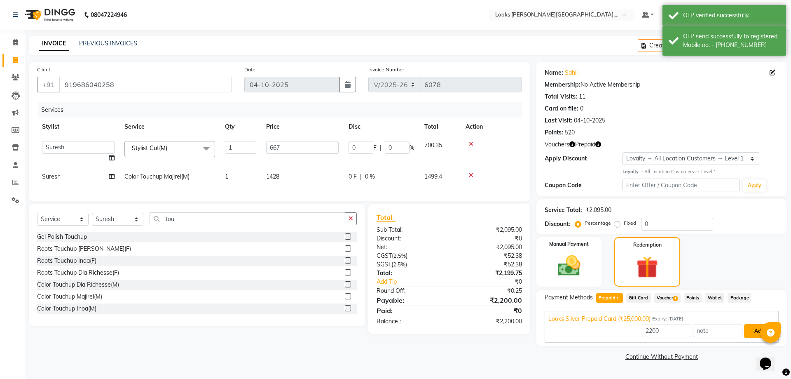
click at [747, 336] on button "Add" at bounding box center [759, 331] width 30 height 14
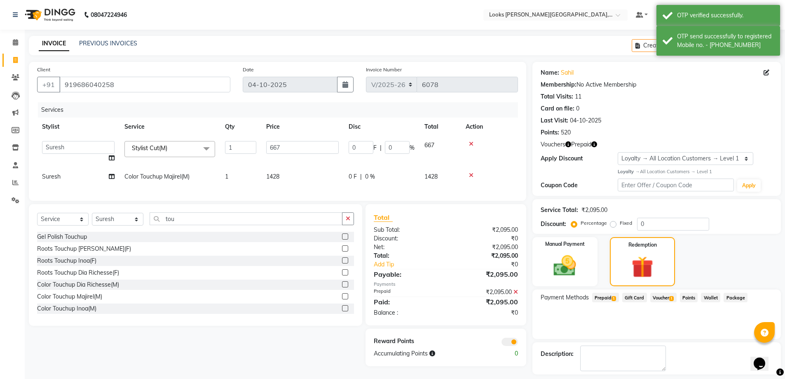
scroll to position [36, 0]
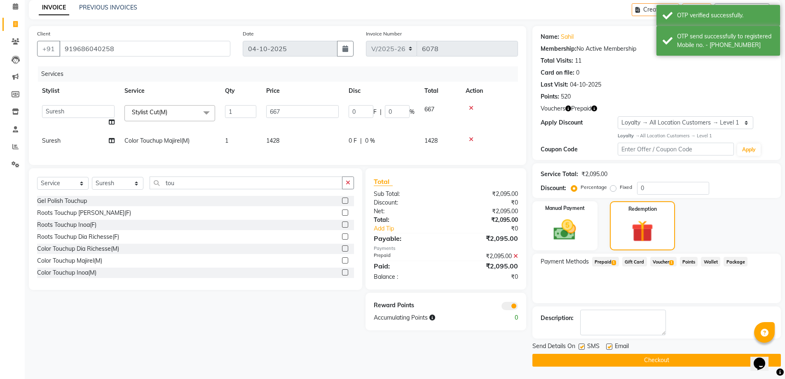
click at [681, 360] on button "Checkout" at bounding box center [656, 359] width 248 height 13
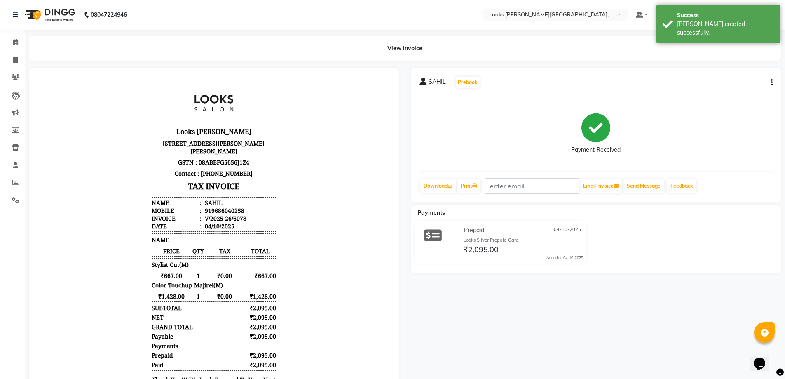
scroll to position [7, 0]
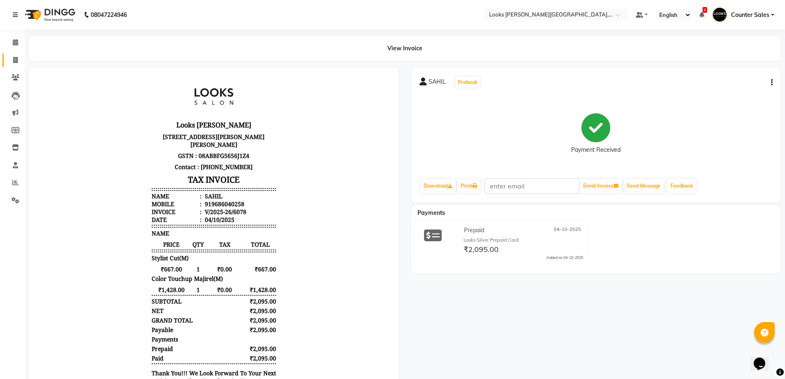
click at [15, 60] on icon at bounding box center [15, 60] width 5 height 6
select select "service"
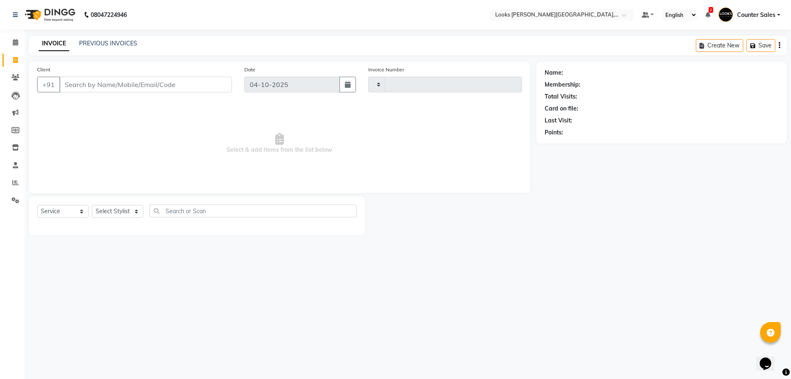
type input "6079"
select select "4385"
click at [108, 40] on link "PREVIOUS INVOICES" at bounding box center [108, 43] width 58 height 7
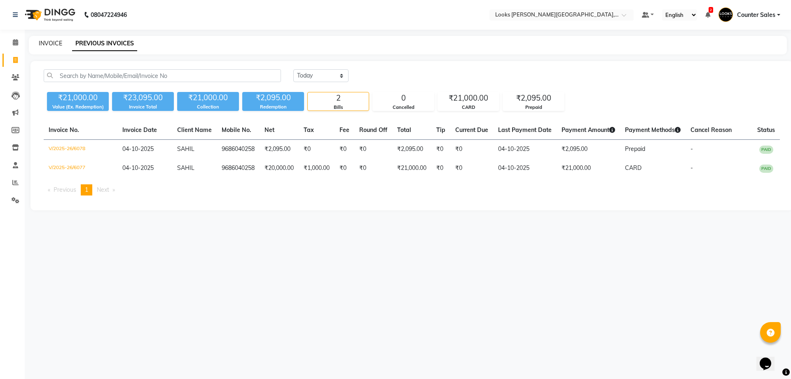
click at [50, 40] on link "INVOICE" at bounding box center [50, 43] width 23 height 7
select select "service"
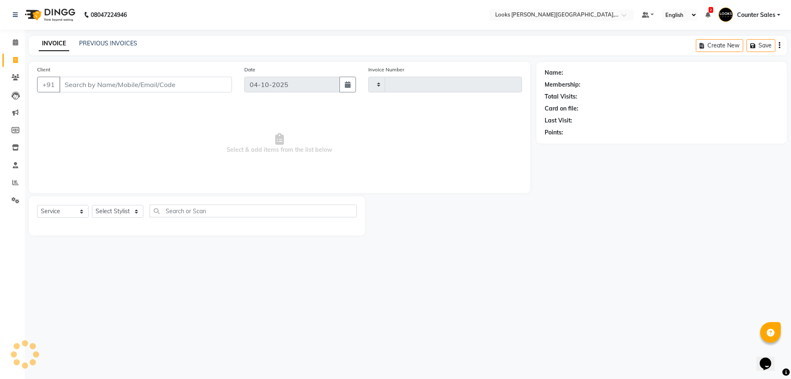
type input "6079"
select select "4385"
type input "7033590505"
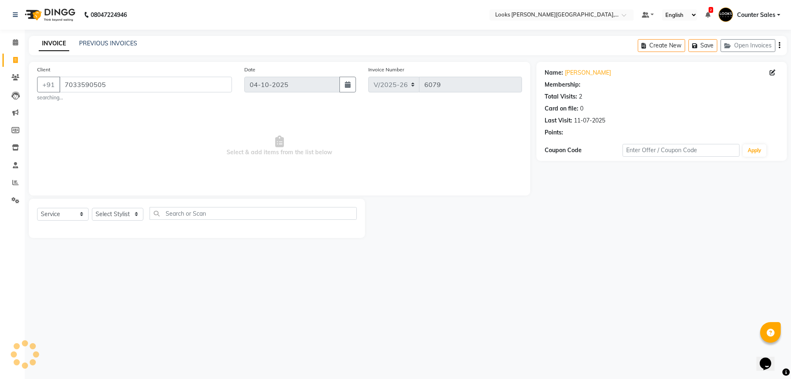
select select "1: Object"
click at [120, 210] on select "Select Stylist Ajay [PERSON_NAME] [PERSON_NAME] Counter Sales [PERSON_NAME] Kri…" at bounding box center [118, 214] width 52 height 13
select select "24209"
click at [92, 208] on select "Select Stylist Ajay [PERSON_NAME] [PERSON_NAME] Counter Sales [PERSON_NAME] Kri…" at bounding box center [118, 214] width 52 height 13
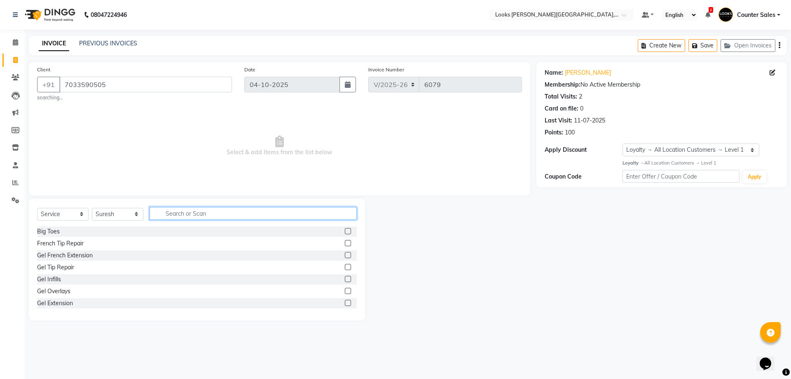
click at [197, 212] on input "text" at bounding box center [253, 213] width 207 height 13
type input "cut"
click at [345, 245] on div at bounding box center [351, 243] width 12 height 10
click at [350, 211] on icon "button" at bounding box center [351, 213] width 5 height 6
type input "cut"
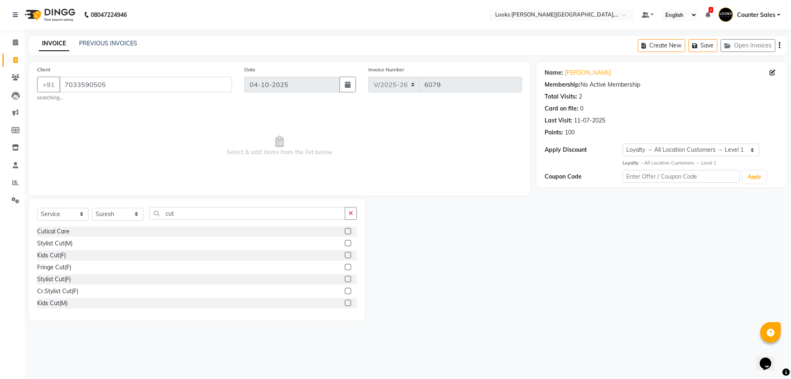
click at [345, 243] on label at bounding box center [348, 243] width 6 height 6
click at [345, 243] on input "checkbox" at bounding box center [347, 243] width 5 height 5
checkbox input "true"
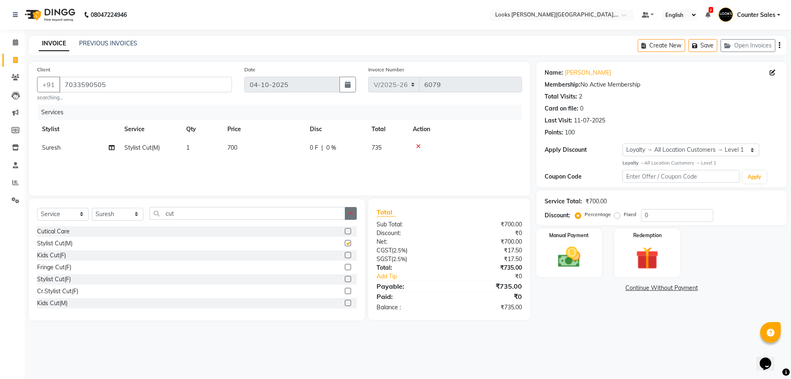
click at [351, 213] on icon "button" at bounding box center [351, 213] width 5 height 6
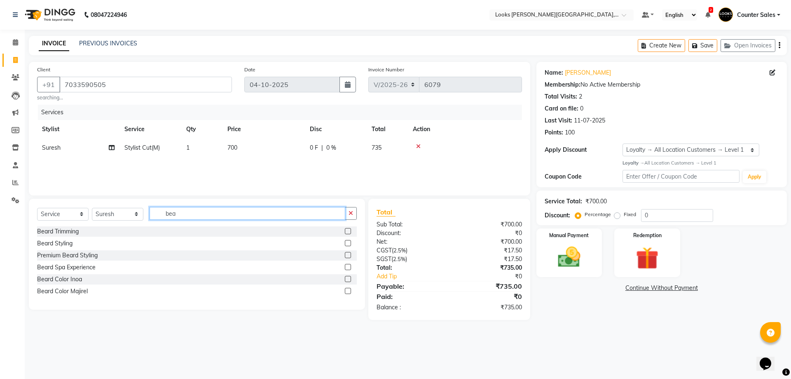
type input "bea"
click at [350, 234] on div at bounding box center [347, 232] width 5 height 9
click at [351, 232] on label at bounding box center [348, 231] width 6 height 6
click at [350, 232] on input "checkbox" at bounding box center [347, 231] width 5 height 5
checkbox input "false"
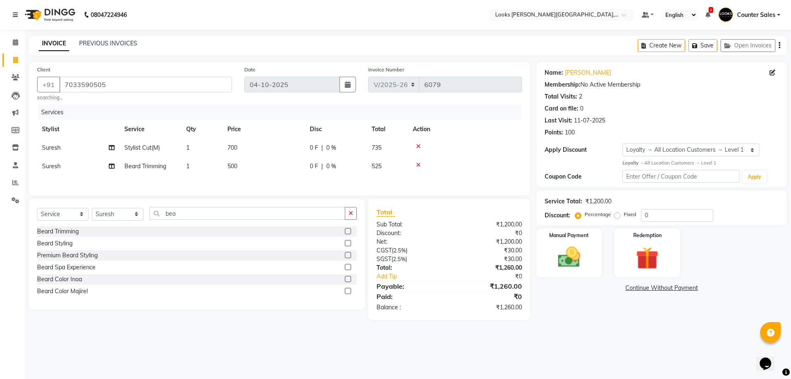
click at [242, 169] on td "500" at bounding box center [263, 166] width 82 height 19
select select "24209"
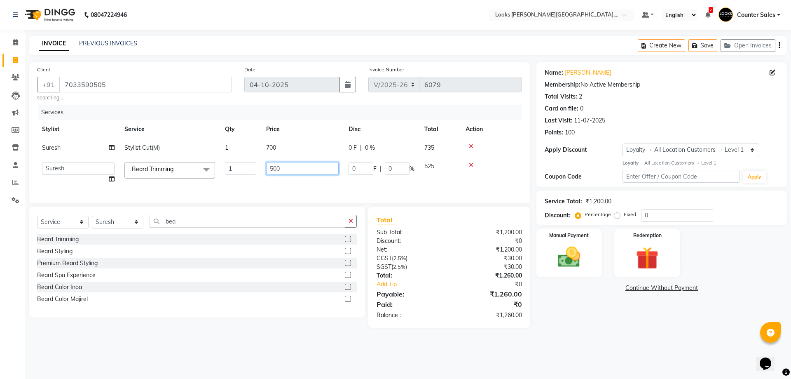
click at [276, 167] on input "500" at bounding box center [302, 168] width 73 height 13
type input "300"
click at [447, 362] on div "08047224946 Select Location × Looks Vaishali Girnar Colony, Jaipur Default Pane…" at bounding box center [395, 189] width 791 height 379
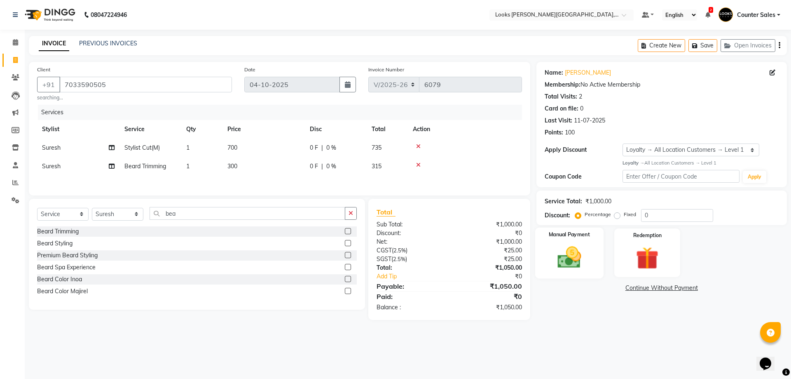
click at [564, 244] on img at bounding box center [569, 256] width 38 height 27
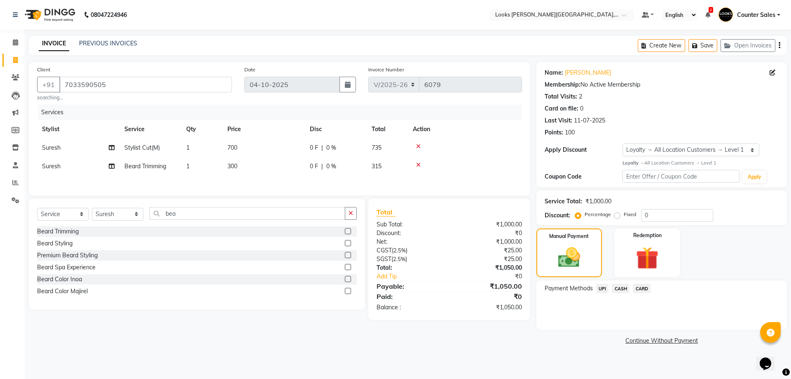
click at [601, 288] on span "UPI" at bounding box center [602, 287] width 13 height 9
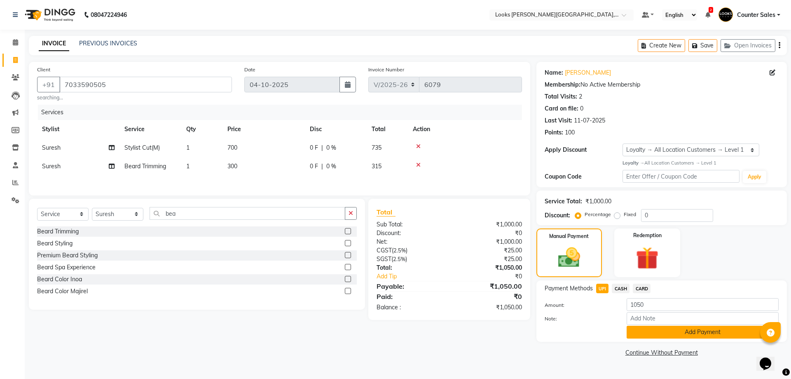
click at [713, 335] on button "Add Payment" at bounding box center [703, 331] width 152 height 13
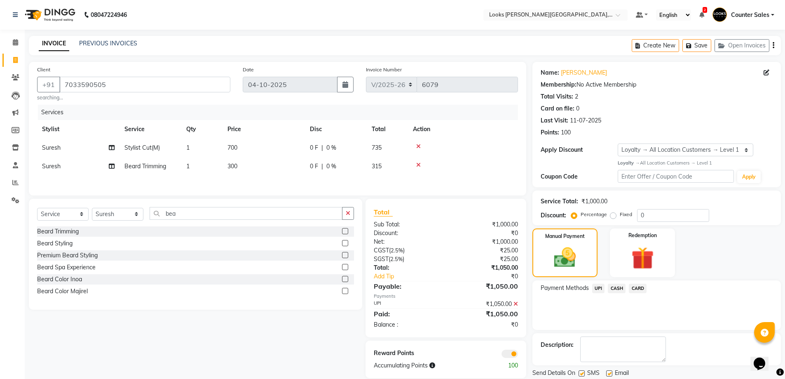
scroll to position [27, 0]
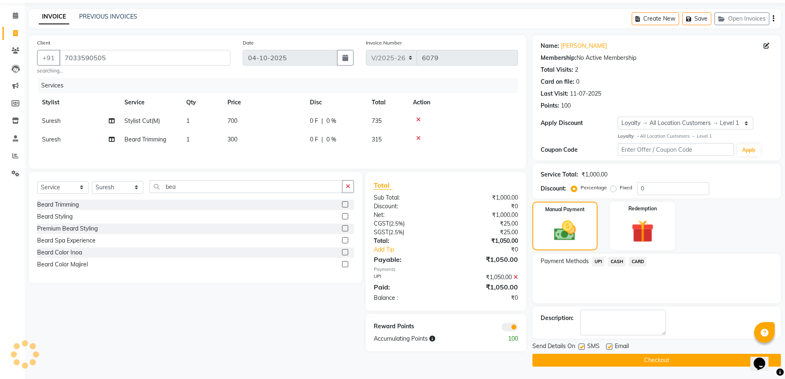
click at [699, 363] on button "Checkout" at bounding box center [656, 359] width 248 height 13
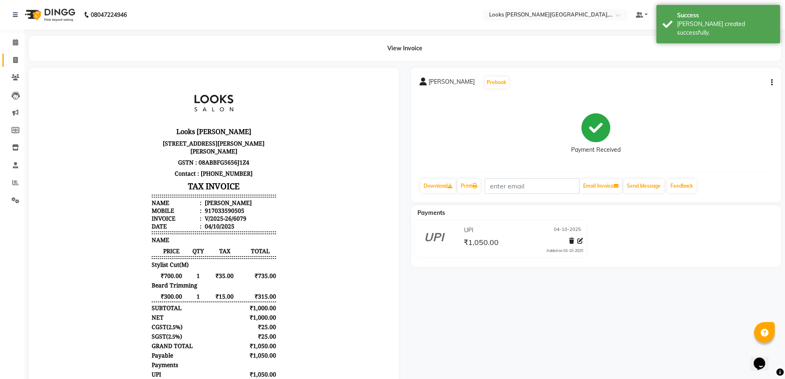
click at [21, 58] on span at bounding box center [15, 60] width 14 height 9
select select "service"
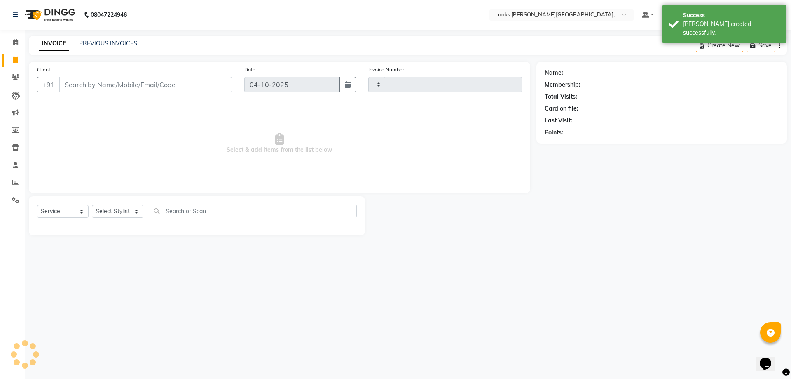
type input "6080"
select select "4385"
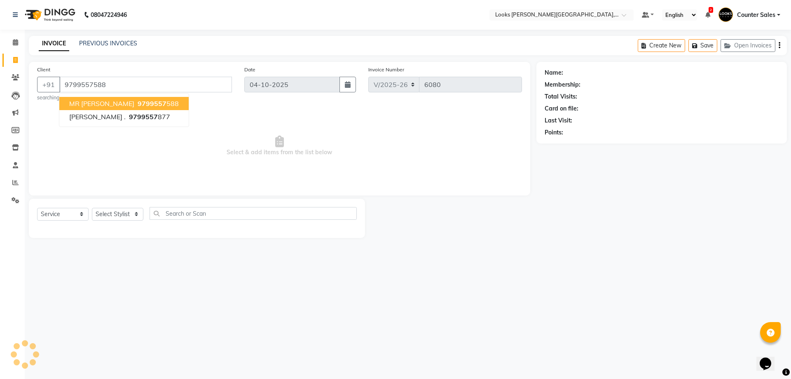
type input "9799557588"
select select "1: Object"
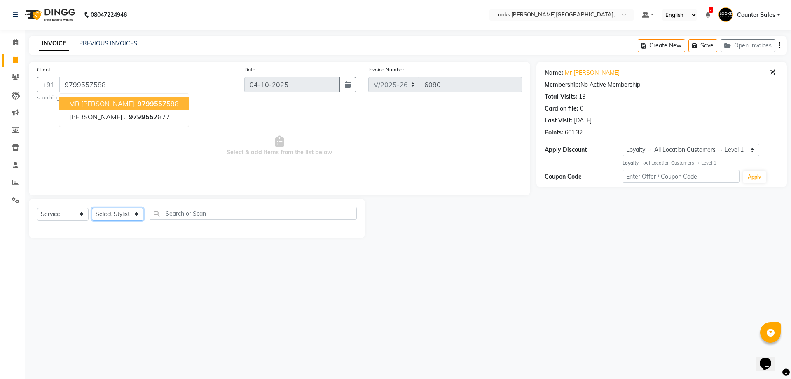
click at [118, 216] on select "Select Stylist Ajay [PERSON_NAME] [PERSON_NAME] Counter Sales [PERSON_NAME] Kri…" at bounding box center [118, 214] width 52 height 13
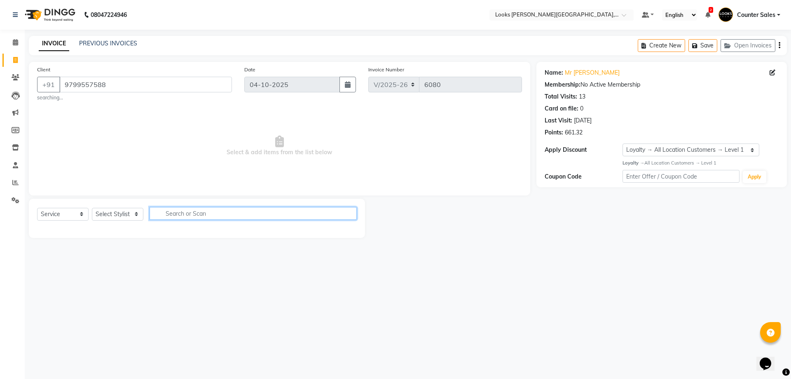
click at [194, 211] on input "text" at bounding box center [253, 213] width 207 height 13
click at [134, 212] on select "Select Stylist Ajay [PERSON_NAME] [PERSON_NAME] Counter Sales [PERSON_NAME] Kri…" at bounding box center [118, 214] width 52 height 13
select select "24209"
click at [92, 208] on select "Select Stylist Ajay [PERSON_NAME] [PERSON_NAME] Counter Sales [PERSON_NAME] Kri…" at bounding box center [118, 214] width 52 height 13
click at [230, 214] on input "text" at bounding box center [253, 213] width 207 height 13
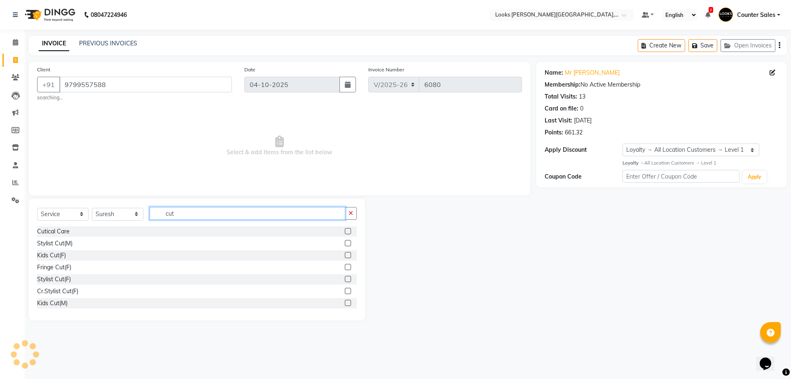
type input "cut"
click at [345, 243] on label at bounding box center [348, 243] width 6 height 6
click at [345, 243] on input "checkbox" at bounding box center [347, 243] width 5 height 5
checkbox input "true"
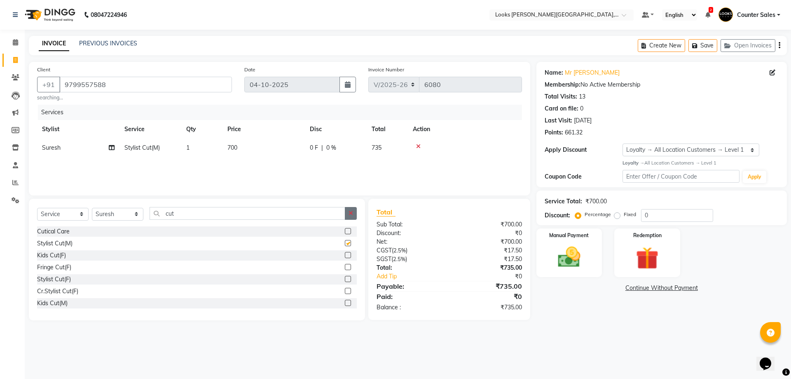
click at [350, 216] on icon "button" at bounding box center [351, 213] width 5 height 6
click at [573, 256] on img at bounding box center [569, 256] width 38 height 27
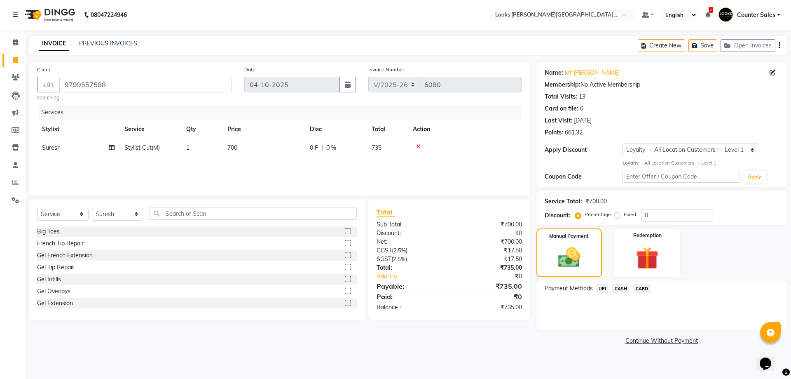
click at [603, 289] on span "UPI" at bounding box center [602, 287] width 13 height 9
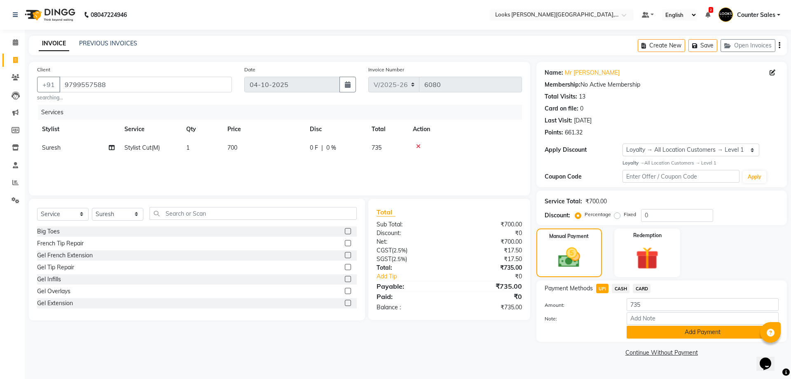
click at [722, 331] on button "Add Payment" at bounding box center [703, 331] width 152 height 13
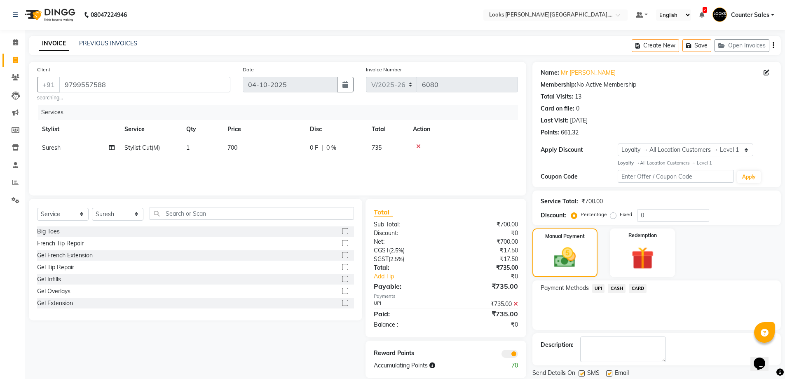
scroll to position [27, 0]
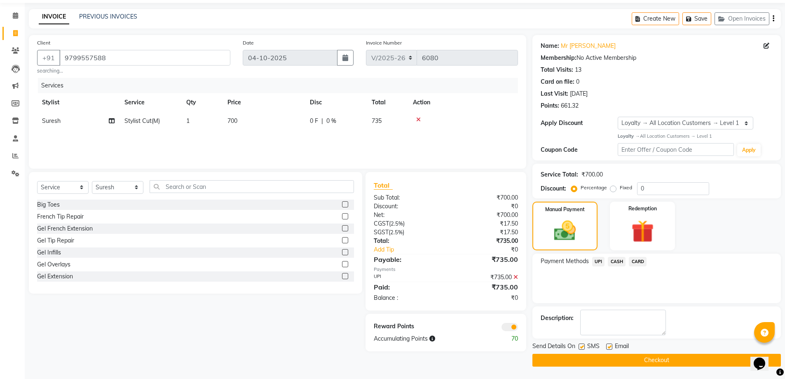
click at [667, 364] on button "Checkout" at bounding box center [656, 359] width 248 height 13
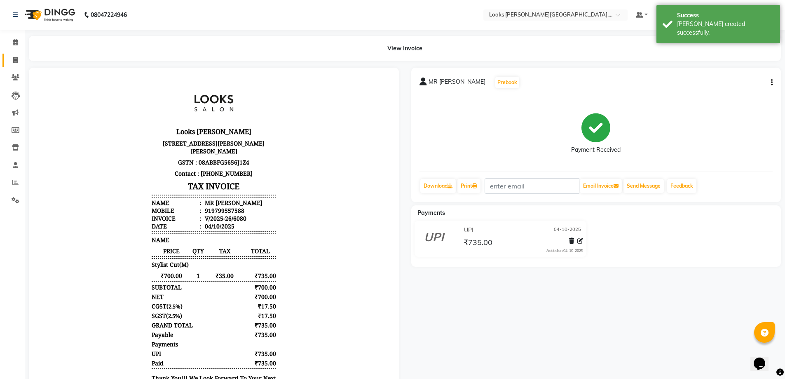
click at [15, 60] on icon at bounding box center [15, 60] width 5 height 6
select select "service"
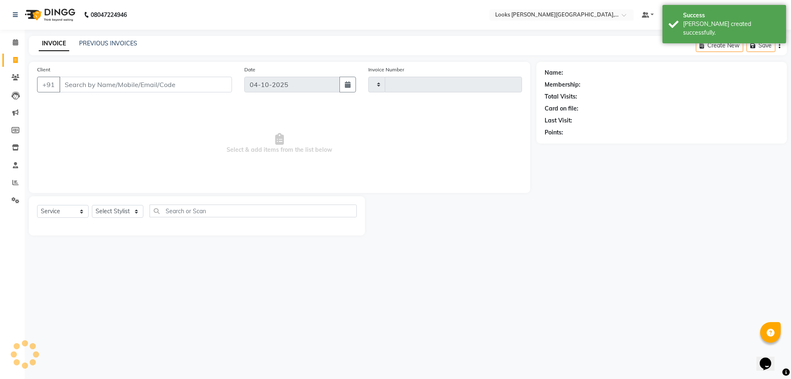
click at [158, 83] on input "Client" at bounding box center [145, 85] width 173 height 16
type input "6081"
select select "4385"
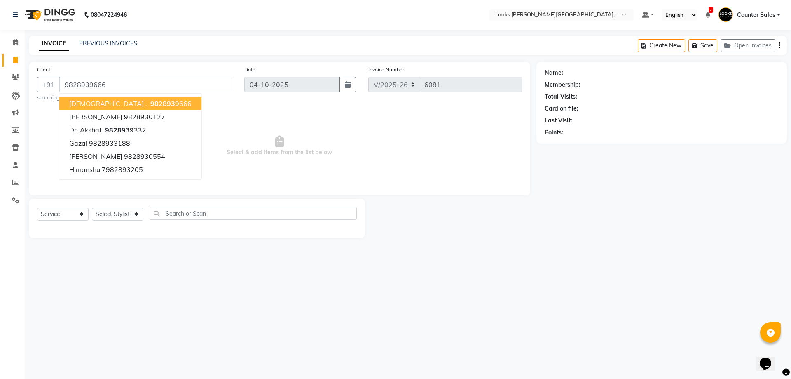
type input "9828939666"
select select "1: Object"
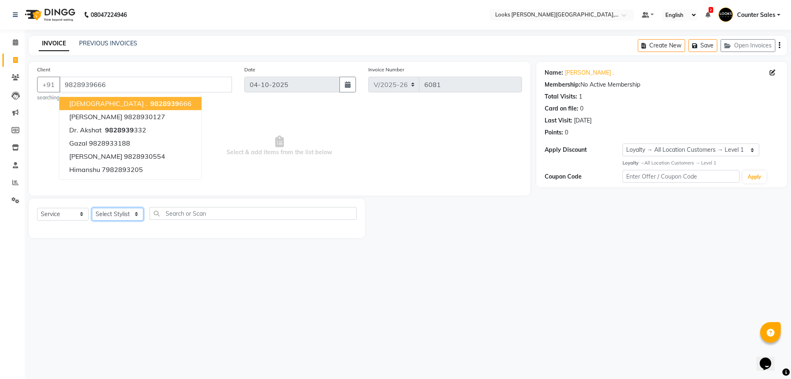
click at [118, 214] on select "Select Stylist Ajay [PERSON_NAME] [PERSON_NAME] Counter Sales [PERSON_NAME] Kri…" at bounding box center [118, 214] width 52 height 13
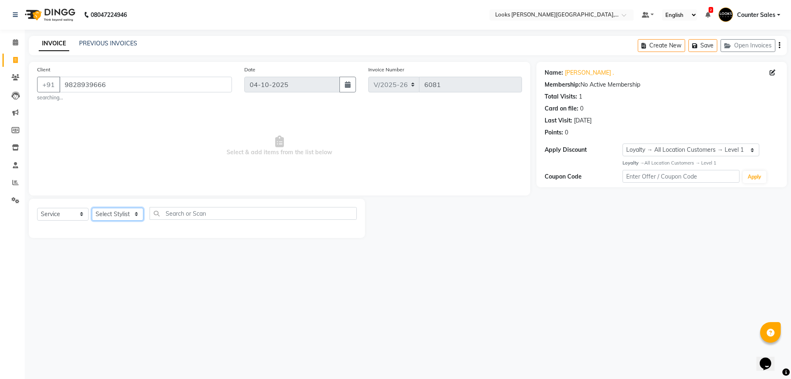
select select "40731"
click at [92, 208] on select "Select Stylist Ajay [PERSON_NAME] [PERSON_NAME] Counter Sales [PERSON_NAME] Kri…" at bounding box center [118, 214] width 52 height 13
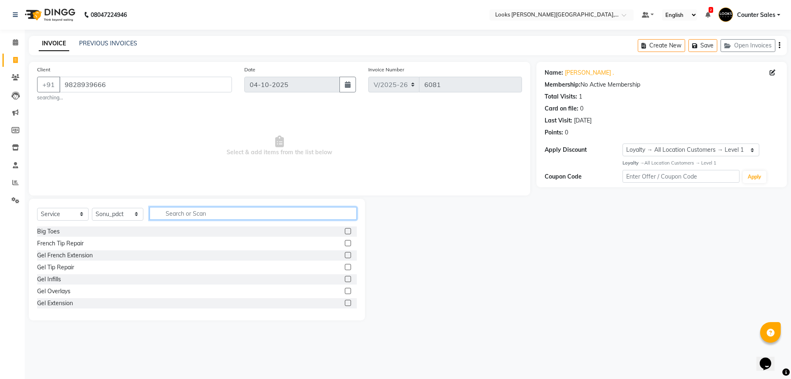
click at [205, 210] on input "text" at bounding box center [253, 213] width 207 height 13
type input "wash"
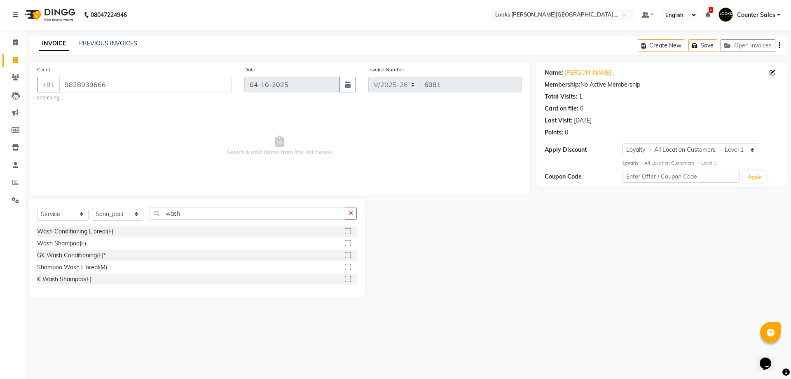
click at [349, 231] on label at bounding box center [348, 231] width 6 height 6
click at [349, 231] on input "checkbox" at bounding box center [347, 231] width 5 height 5
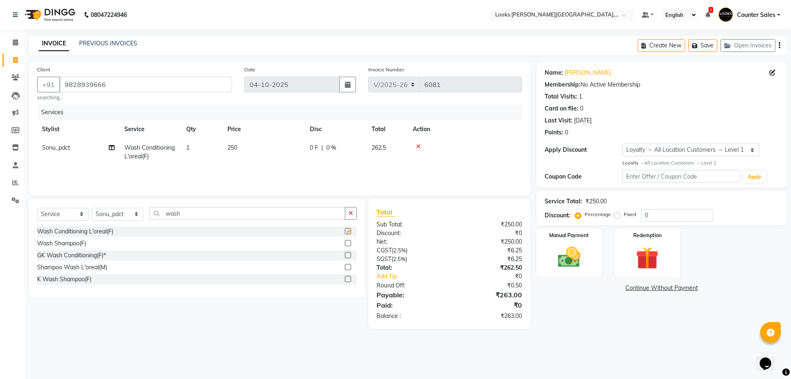
checkbox input "false"
click at [279, 164] on td "250" at bounding box center [263, 151] width 82 height 27
select select "40731"
click at [312, 150] on input "250" at bounding box center [302, 149] width 73 height 13
type input "2"
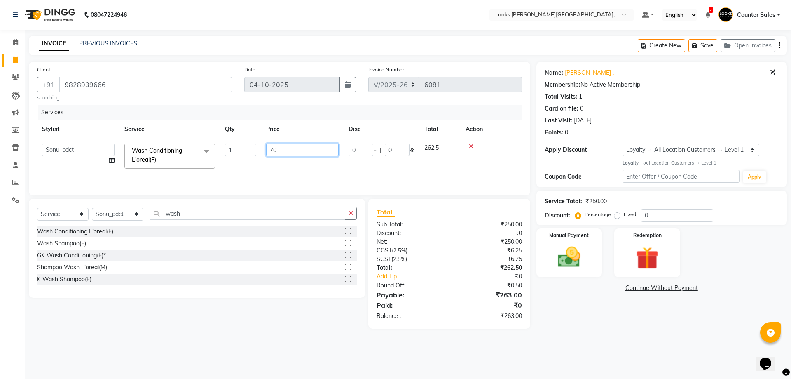
type input "700"
click at [400, 355] on div "08047224946 Select Location × Looks Vaishali Girnar Colony, Jaipur Default Pane…" at bounding box center [395, 189] width 791 height 379
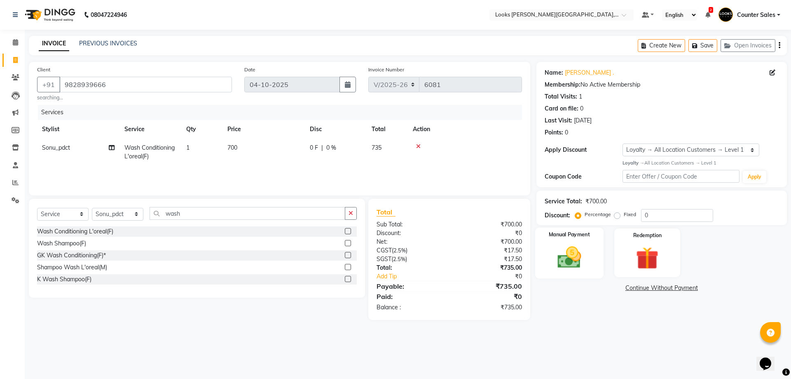
click at [573, 243] on div "Manual Payment" at bounding box center [569, 252] width 68 height 51
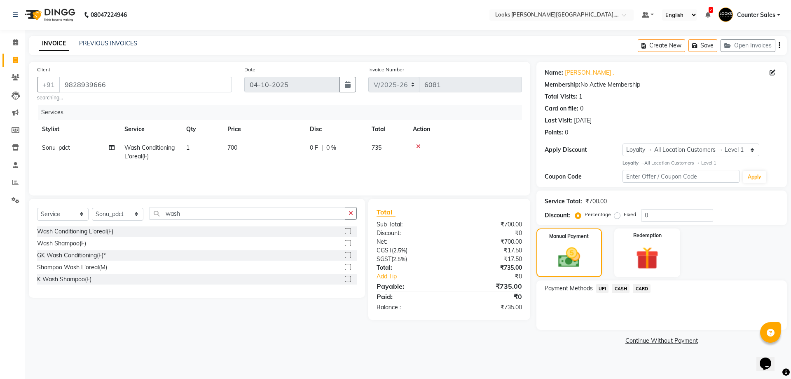
click at [623, 288] on span "CASH" at bounding box center [621, 287] width 18 height 9
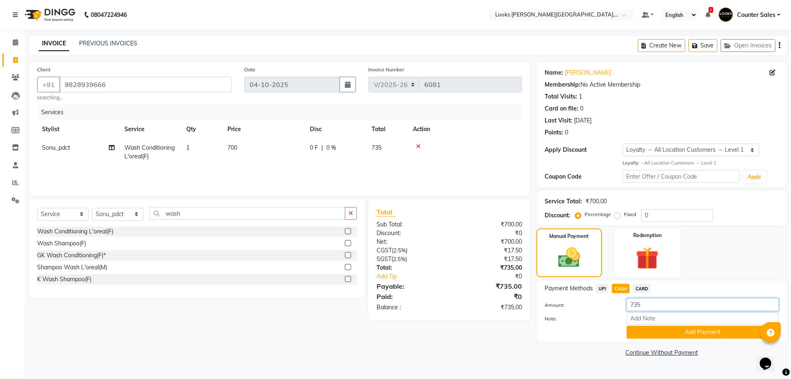
click at [669, 305] on input "735" at bounding box center [703, 304] width 152 height 13
type input "7"
type input "600"
click at [710, 334] on button "Add Payment" at bounding box center [703, 331] width 152 height 13
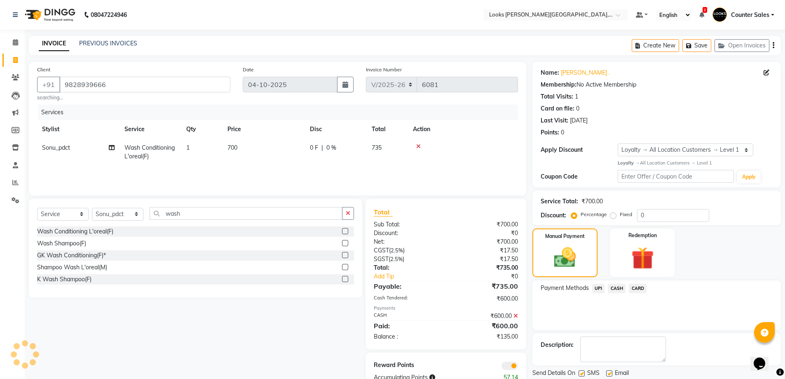
click at [602, 287] on span "UPI" at bounding box center [598, 287] width 13 height 9
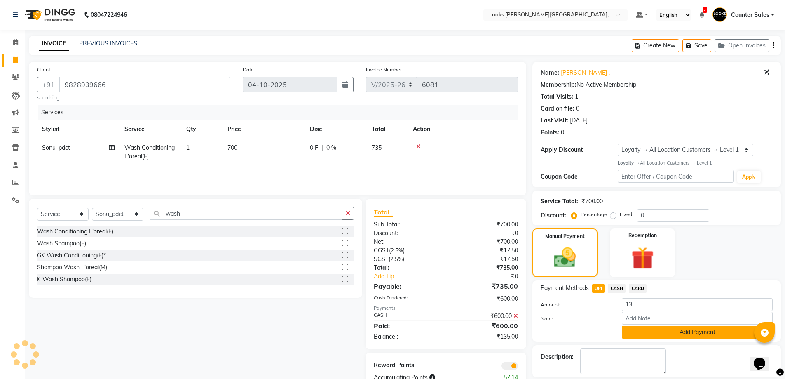
click at [694, 331] on button "Add Payment" at bounding box center [697, 331] width 151 height 13
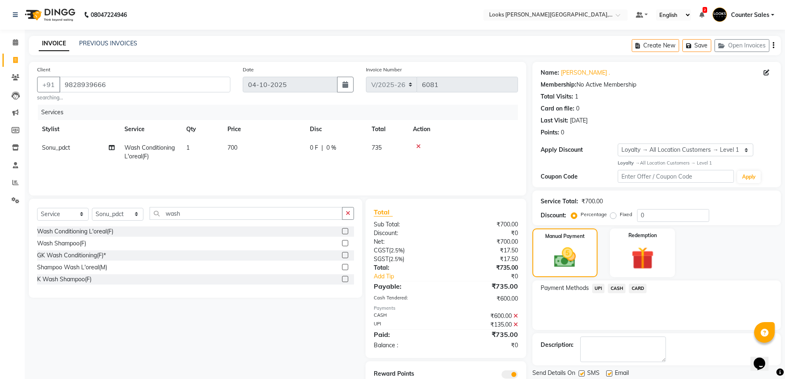
scroll to position [32, 0]
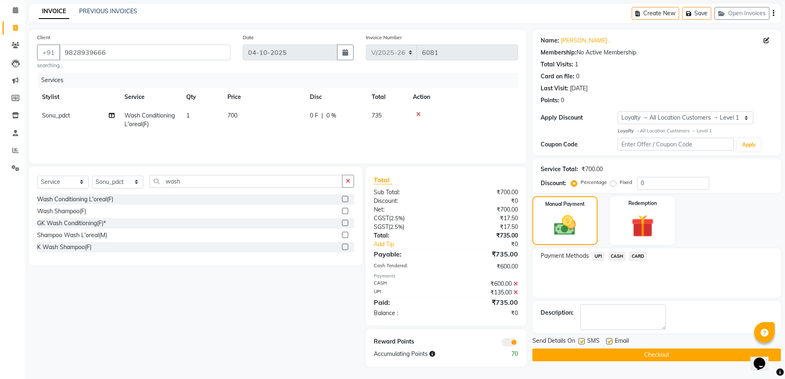
click at [683, 356] on button "Checkout" at bounding box center [656, 354] width 248 height 13
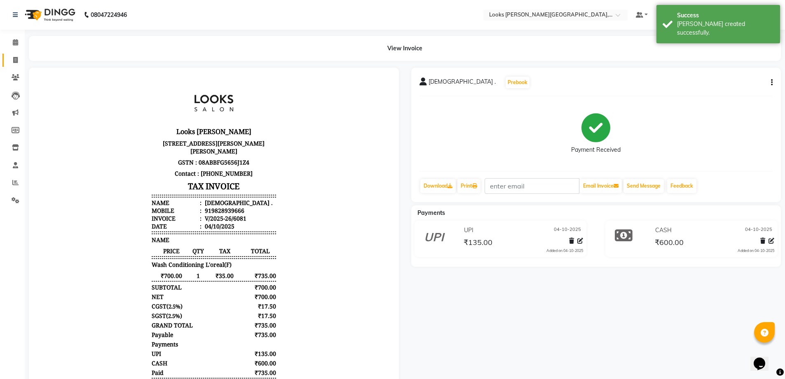
click at [16, 60] on icon at bounding box center [15, 60] width 5 height 6
select select "service"
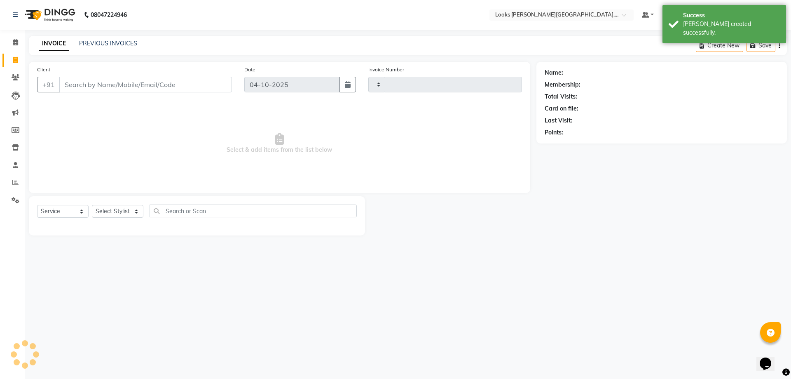
type input "6082"
select select "4385"
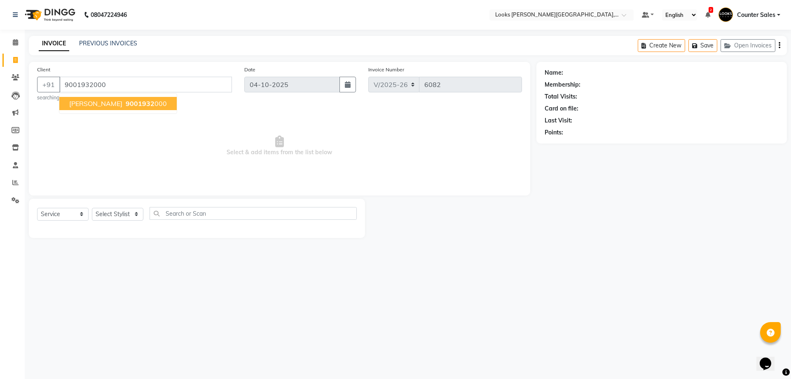
type input "9001932000"
select select "1: Object"
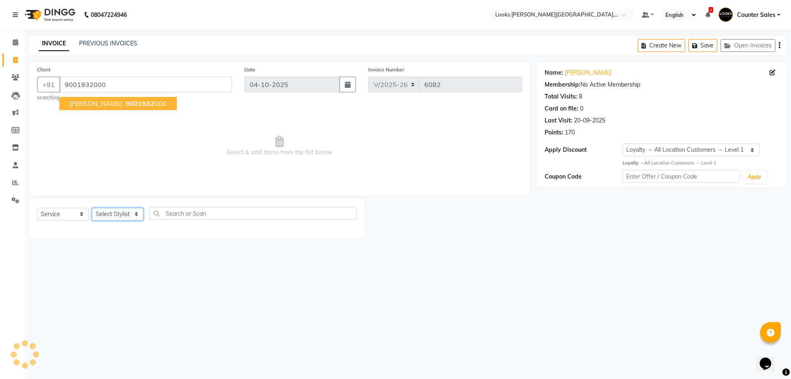
click at [132, 216] on select "Select Stylist Ajay [PERSON_NAME] [PERSON_NAME] Counter Sales [PERSON_NAME] Kri…" at bounding box center [118, 214] width 52 height 13
select select "88119"
click at [92, 208] on select "Select Stylist Ajay [PERSON_NAME] [PERSON_NAME] Counter Sales [PERSON_NAME] Kri…" at bounding box center [118, 214] width 52 height 13
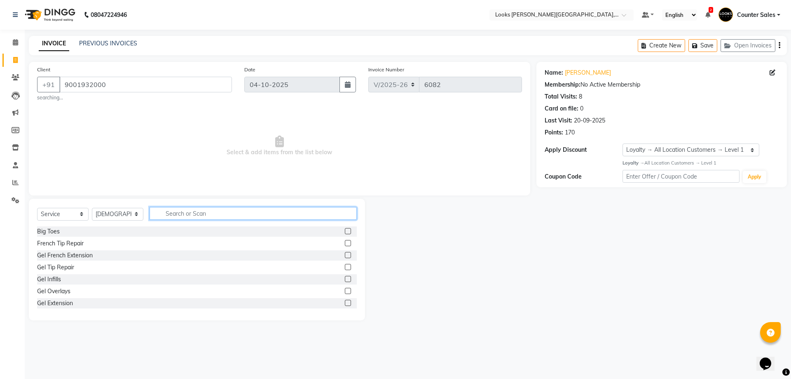
click at [203, 212] on input "text" at bounding box center [253, 213] width 207 height 13
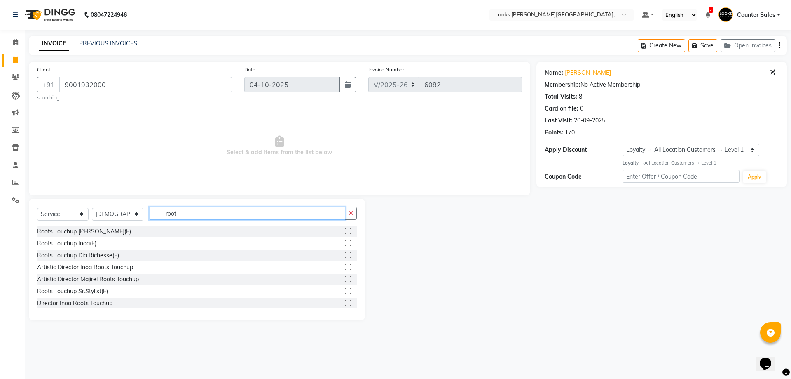
type input "root"
click at [345, 231] on label at bounding box center [348, 231] width 6 height 6
click at [345, 231] on input "checkbox" at bounding box center [347, 231] width 5 height 5
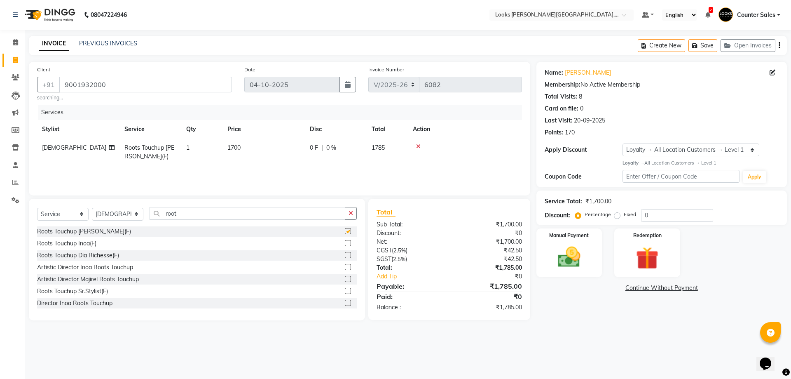
checkbox input "false"
click at [267, 160] on td "1700" at bounding box center [263, 151] width 82 height 27
select select "88119"
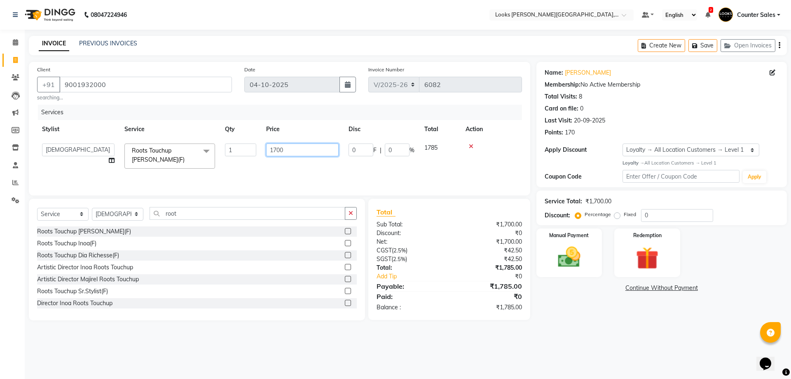
click at [283, 147] on input "1700" at bounding box center [302, 149] width 73 height 13
type input "1500"
click at [351, 213] on icon "button" at bounding box center [351, 213] width 5 height 6
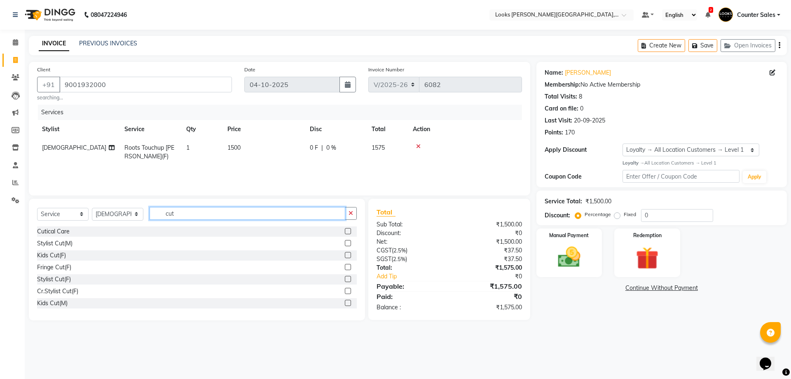
type input "cut"
click at [345, 302] on label at bounding box center [348, 303] width 6 height 6
click at [345, 302] on input "checkbox" at bounding box center [347, 302] width 5 height 5
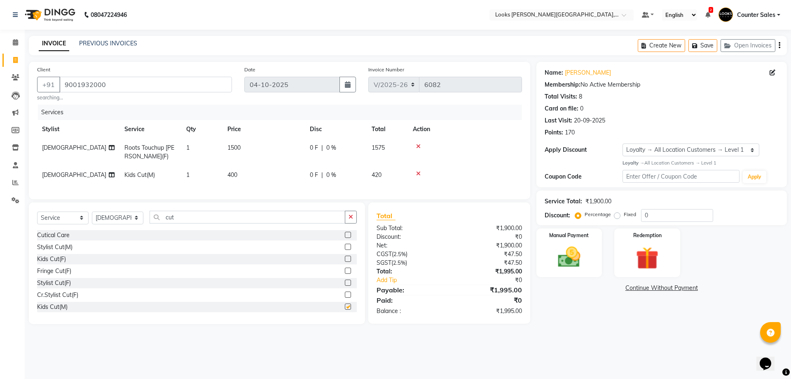
checkbox input "false"
click at [264, 183] on td "400" at bounding box center [263, 175] width 82 height 19
select select "88119"
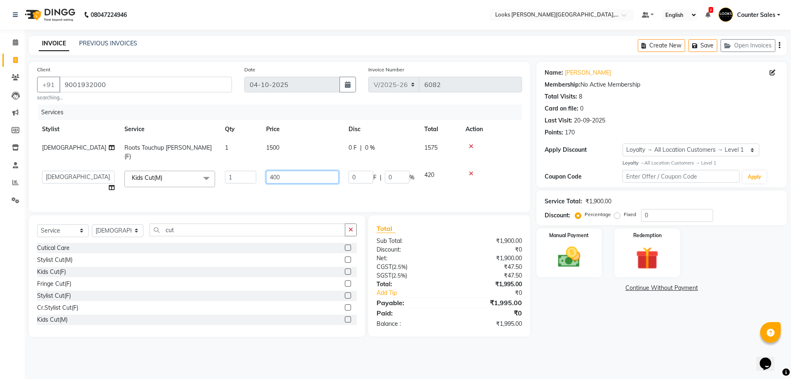
click at [292, 171] on input "400" at bounding box center [302, 177] width 73 height 13
type input "4"
type input "600"
click at [353, 227] on icon "button" at bounding box center [351, 230] width 5 height 6
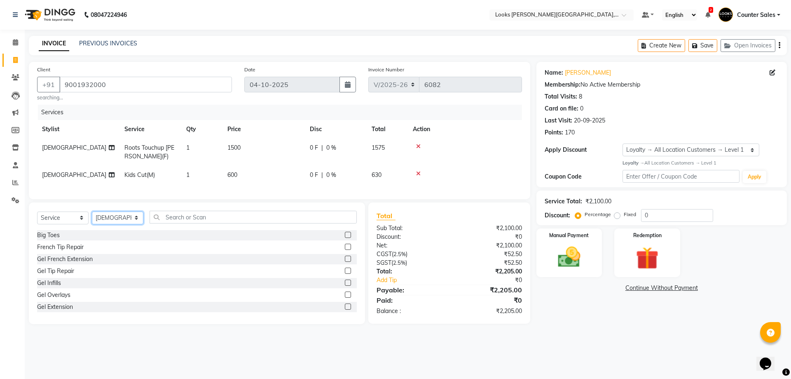
click at [129, 223] on select "Select Stylist Ajay [PERSON_NAME] [PERSON_NAME] Counter Sales [PERSON_NAME] Kri…" at bounding box center [118, 217] width 52 height 13
select select "88120"
click at [92, 217] on select "Select Stylist Ajay [PERSON_NAME] [PERSON_NAME] Counter Sales [PERSON_NAME] Kri…" at bounding box center [118, 217] width 52 height 13
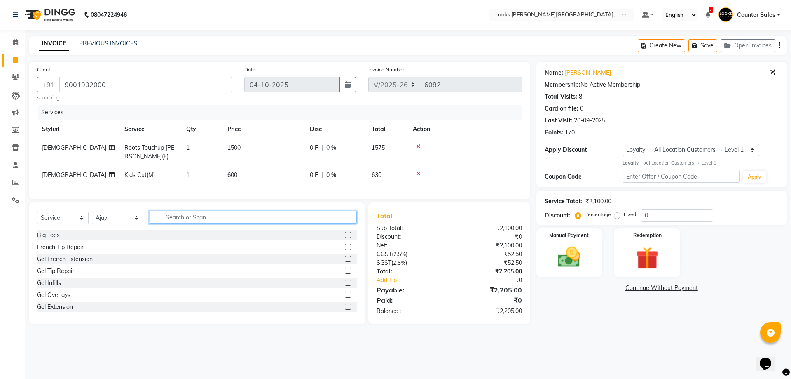
click at [220, 223] on input "text" at bounding box center [253, 217] width 207 height 13
type input "cut"
click at [345, 309] on label at bounding box center [348, 306] width 6 height 6
click at [345, 309] on input "checkbox" at bounding box center [347, 306] width 5 height 5
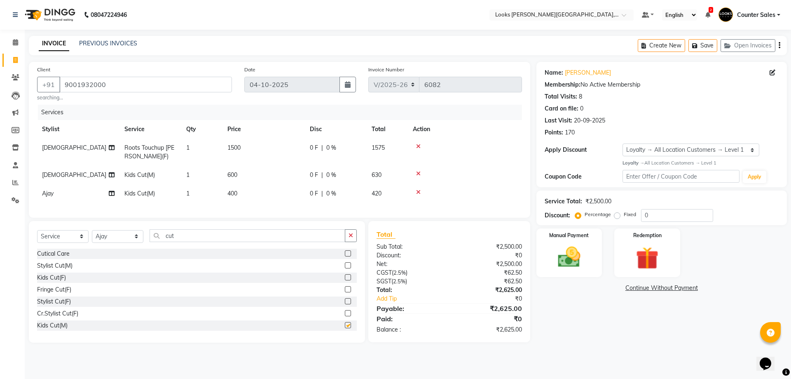
click at [267, 198] on td "400" at bounding box center [263, 193] width 82 height 19
checkbox input "false"
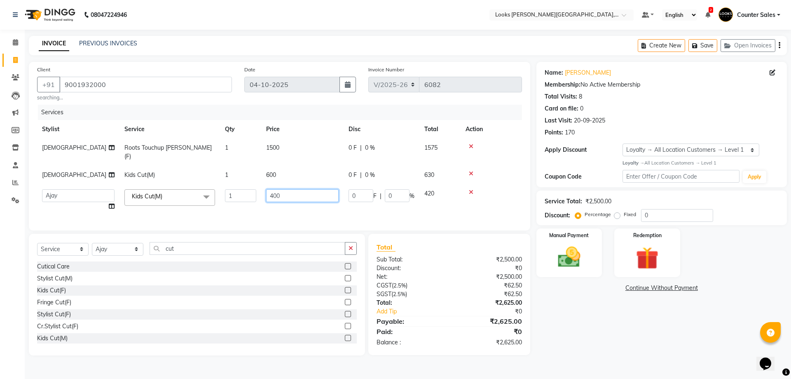
click at [276, 189] on input "400" at bounding box center [302, 195] width 73 height 13
type input "1000"
click at [571, 357] on main "INVOICE PREVIOUS INVOICES Create New Save Open Invoices Client +91 9001932000 s…" at bounding box center [408, 202] width 766 height 332
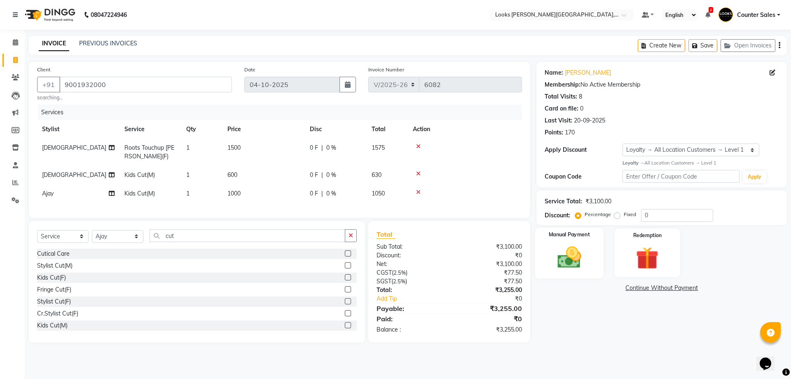
click at [580, 251] on img at bounding box center [569, 256] width 38 height 27
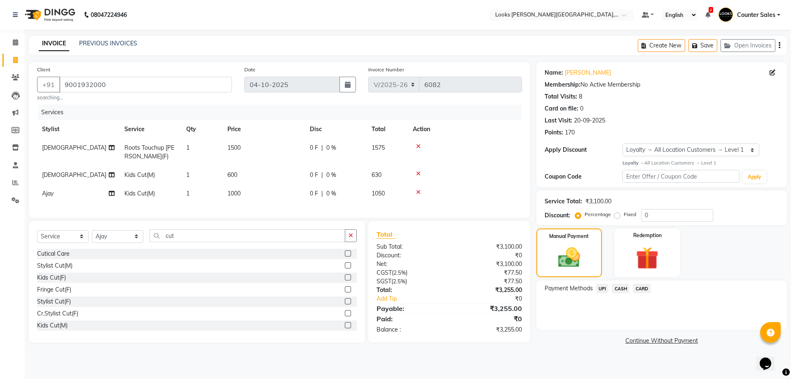
click at [649, 288] on span "CARD" at bounding box center [642, 287] width 18 height 9
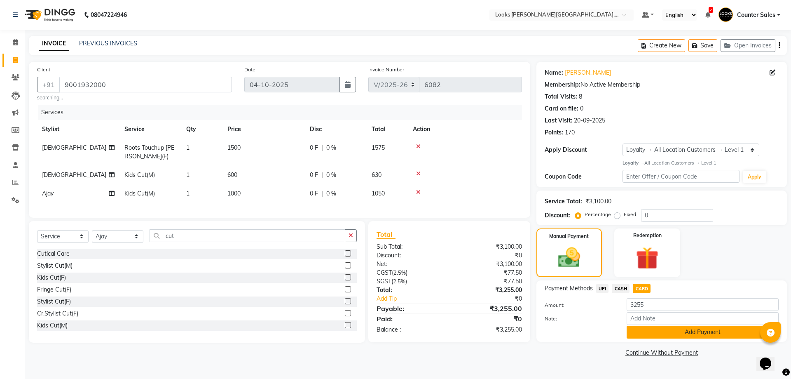
click at [714, 336] on button "Add Payment" at bounding box center [703, 331] width 152 height 13
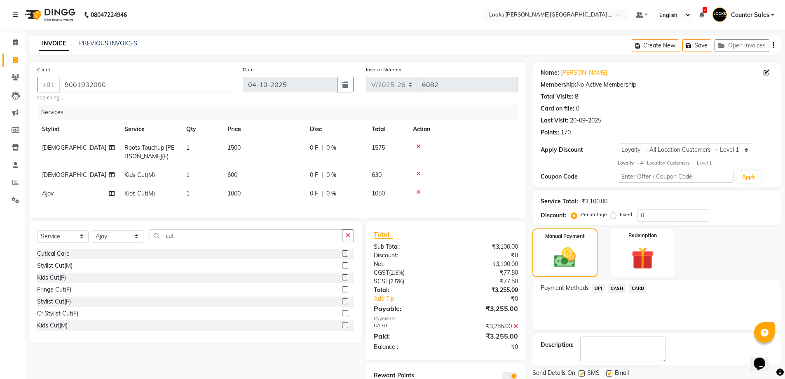
scroll to position [40, 0]
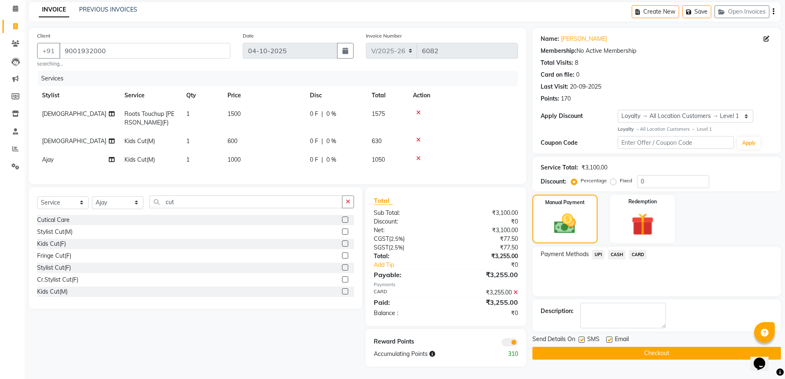
click at [695, 346] on button "Checkout" at bounding box center [656, 352] width 248 height 13
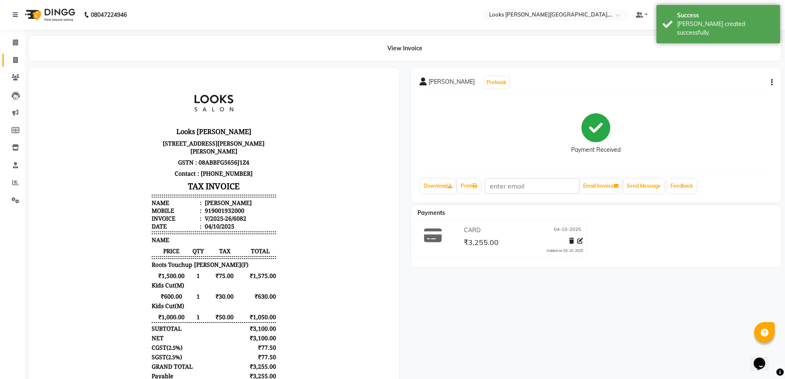
click at [15, 60] on icon at bounding box center [15, 60] width 5 height 6
select select "service"
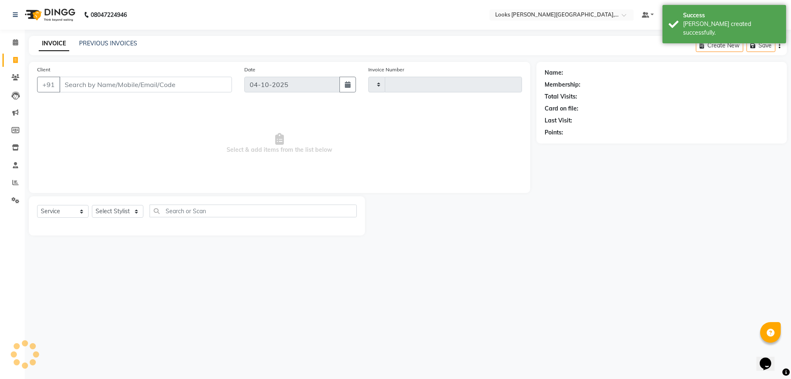
type input "6083"
select select "4385"
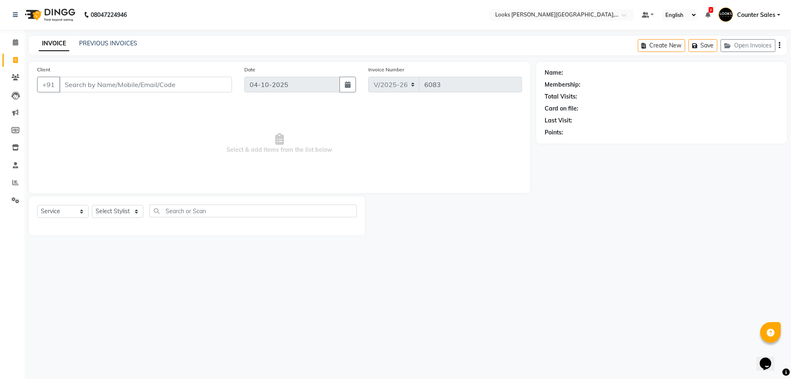
click at [94, 82] on input "Client" at bounding box center [145, 85] width 173 height 16
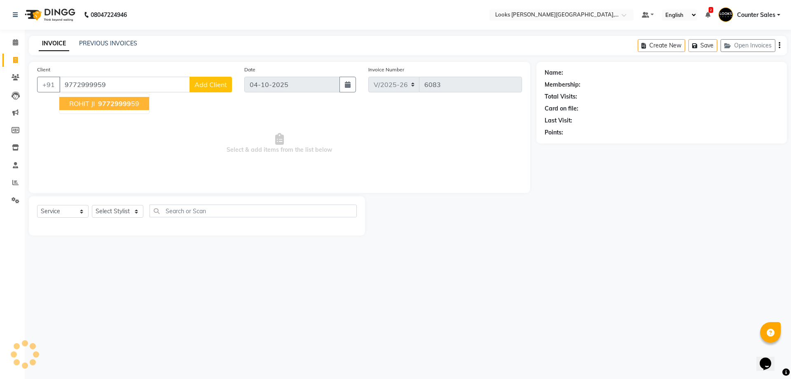
type input "9772999959"
click at [122, 101] on span "97729999" at bounding box center [114, 103] width 33 height 8
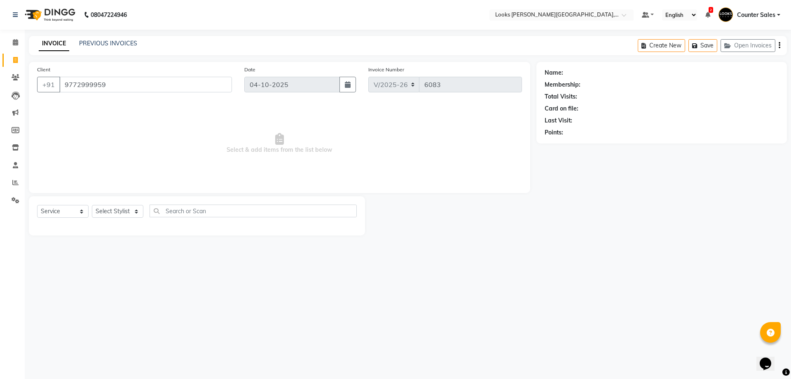
select select "1: Object"
click at [10, 73] on span at bounding box center [15, 77] width 14 height 9
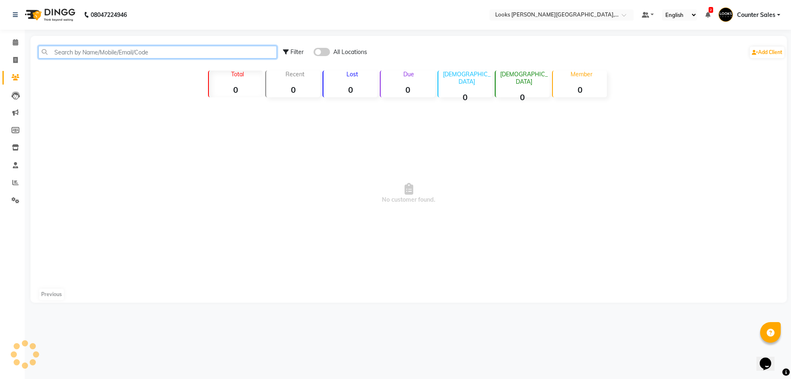
click at [115, 48] on input "text" at bounding box center [157, 52] width 239 height 13
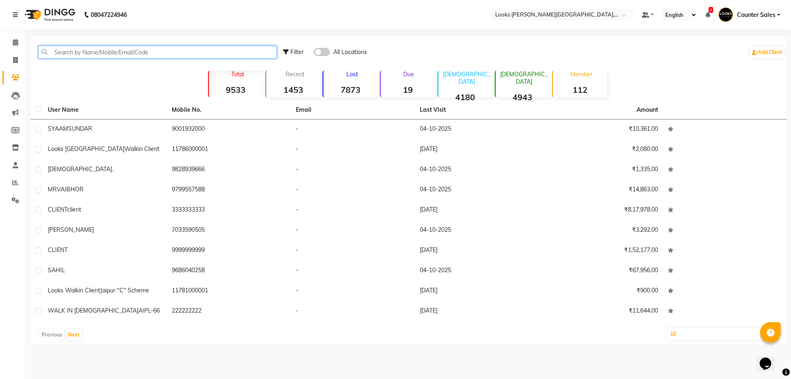
click at [110, 50] on input "text" at bounding box center [157, 52] width 239 height 13
paste input "9772999959"
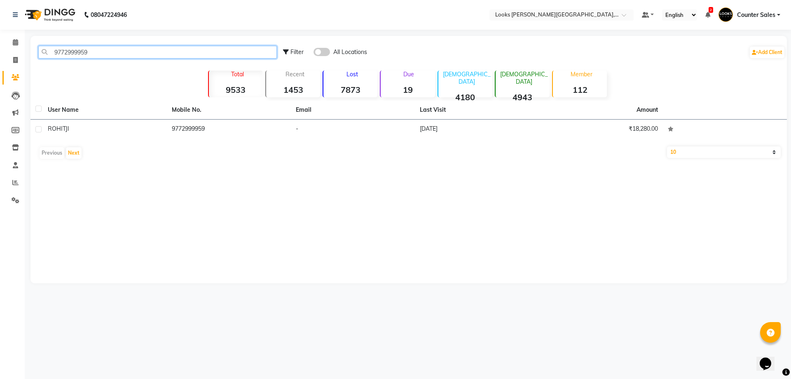
type input "9772999959"
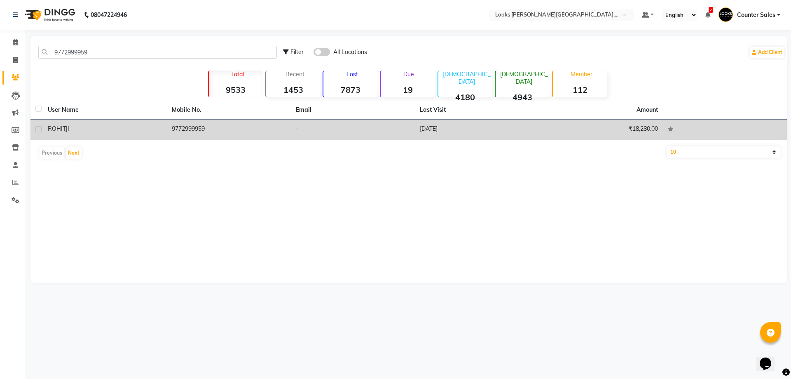
click at [196, 130] on td "9772999959" at bounding box center [229, 129] width 124 height 20
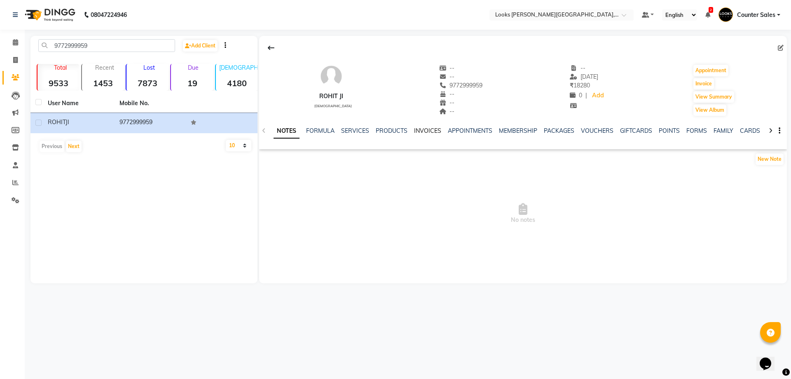
click at [422, 129] on link "INVOICES" at bounding box center [427, 130] width 27 height 7
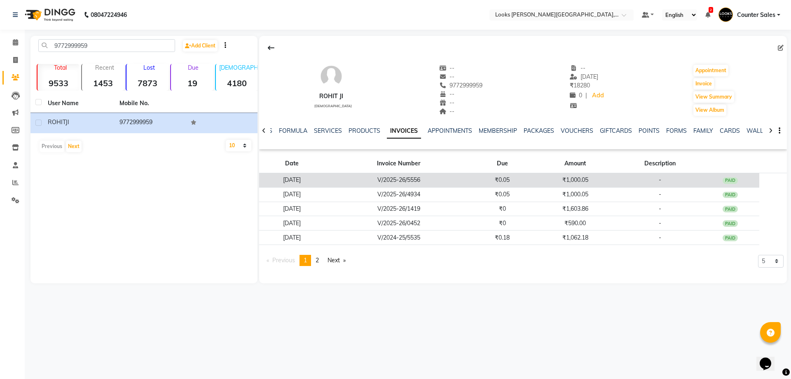
click at [553, 183] on td "₹1,000.05" at bounding box center [574, 180] width 87 height 14
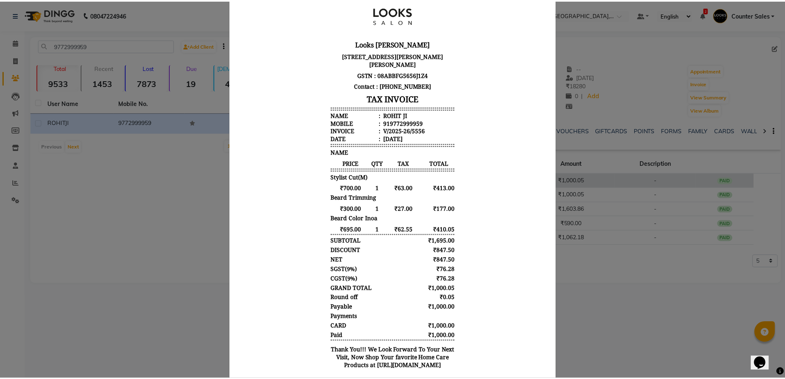
scroll to position [59, 0]
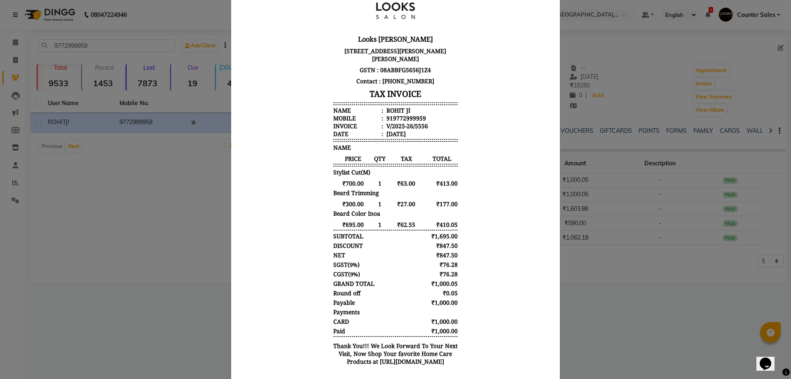
click at [169, 297] on ngb-modal-window "INVOICE View Invoice Close" at bounding box center [395, 189] width 791 height 379
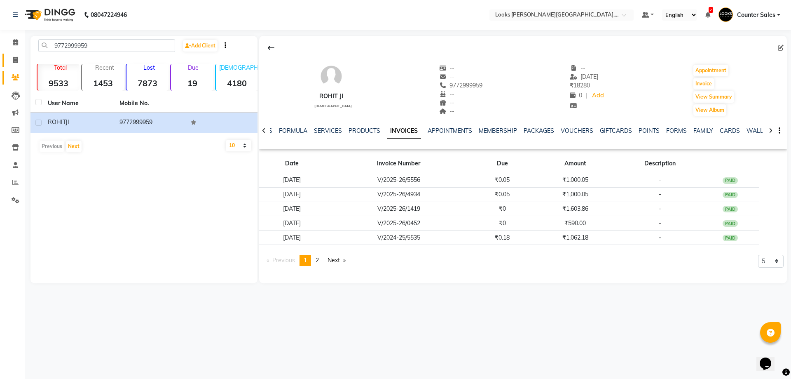
click at [15, 59] on icon at bounding box center [15, 60] width 5 height 6
select select "service"
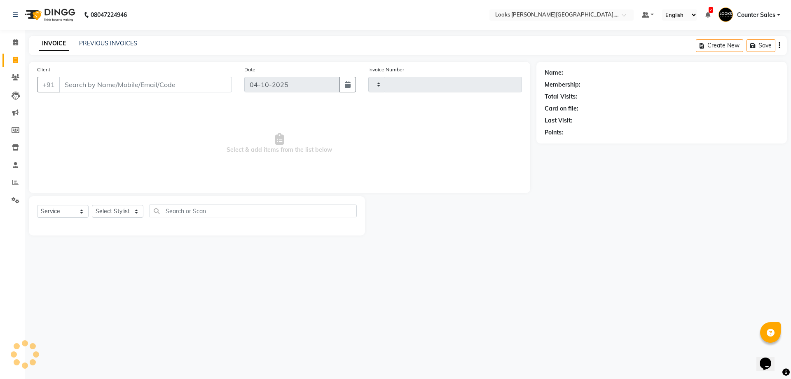
click at [113, 82] on input "Client" at bounding box center [145, 85] width 173 height 16
type input "6083"
select select "4385"
type input "9772999959"
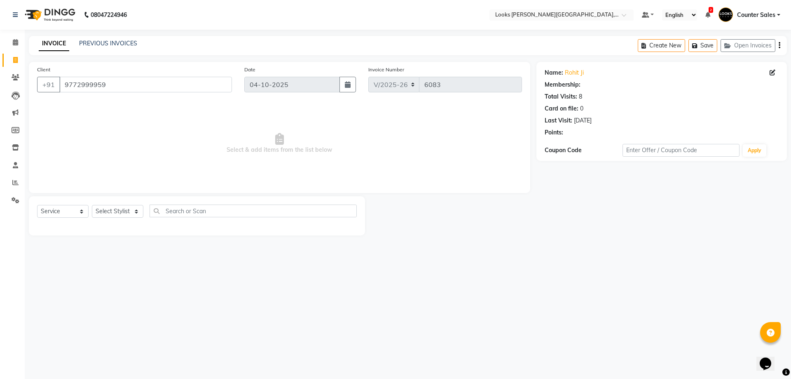
select select "1: Object"
click at [129, 206] on select "Select Stylist Ajay [PERSON_NAME] [PERSON_NAME] Counter Sales [PERSON_NAME] Kri…" at bounding box center [118, 211] width 52 height 13
select select "88120"
click at [92, 205] on select "Select Stylist Ajay [PERSON_NAME] [PERSON_NAME] Counter Sales [PERSON_NAME] Kri…" at bounding box center [118, 211] width 52 height 13
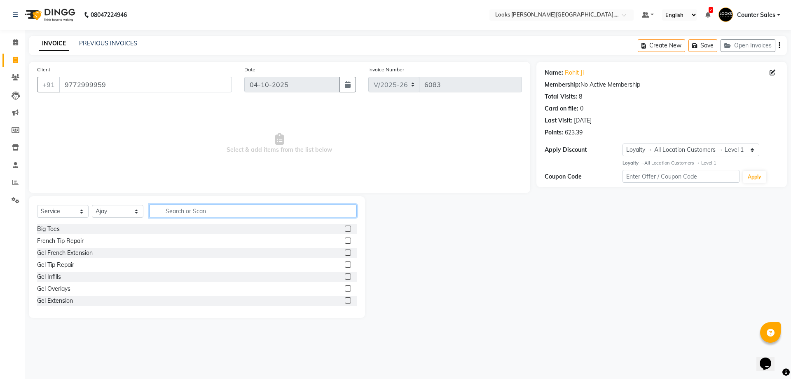
click at [213, 212] on input "text" at bounding box center [253, 210] width 207 height 13
type input "cut"
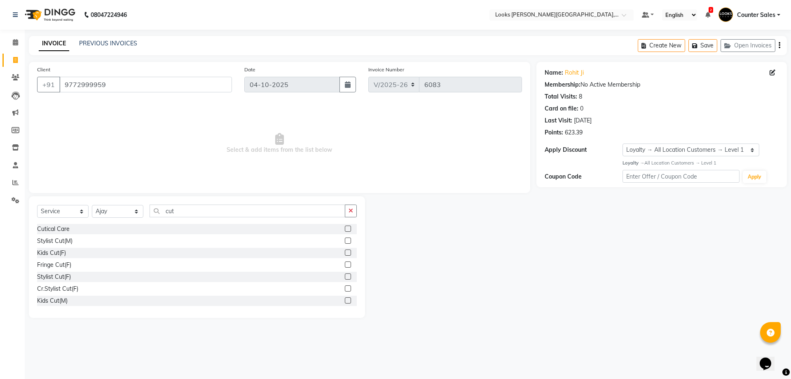
click at [345, 241] on label at bounding box center [348, 240] width 6 height 6
click at [345, 241] on input "checkbox" at bounding box center [347, 240] width 5 height 5
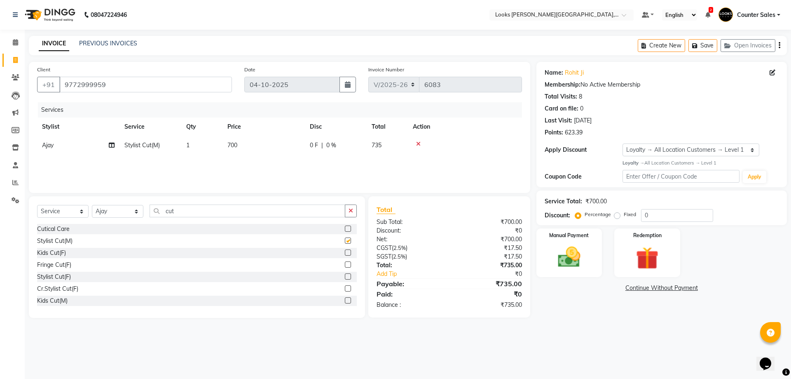
checkbox input "false"
click at [224, 209] on input "cut" at bounding box center [248, 210] width 196 height 13
type input "c"
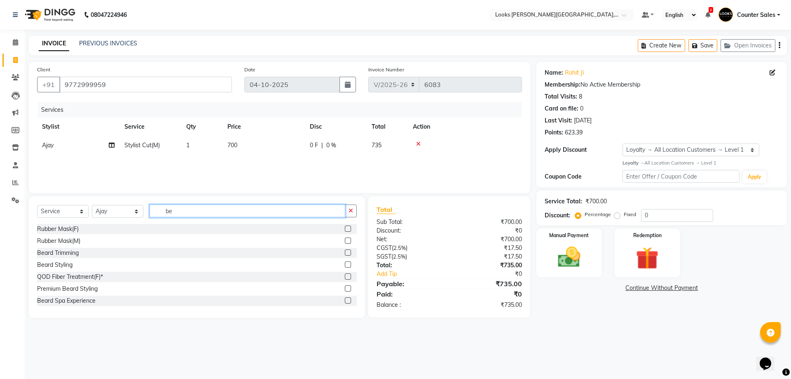
type input "be"
click at [345, 252] on label at bounding box center [348, 252] width 6 height 6
click at [345, 252] on input "checkbox" at bounding box center [347, 252] width 5 height 5
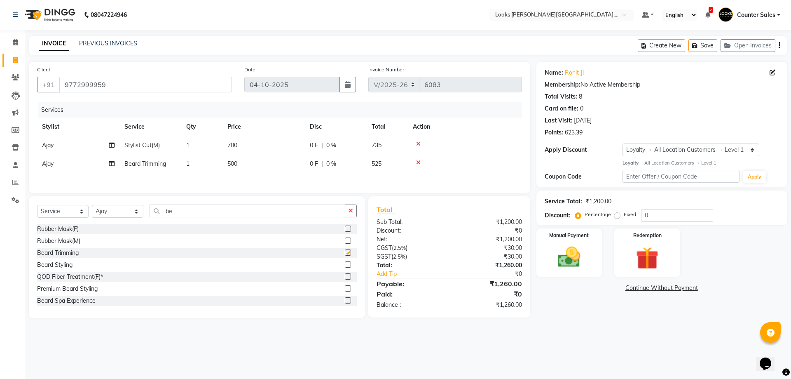
checkbox input "false"
click at [272, 164] on td "500" at bounding box center [263, 164] width 82 height 19
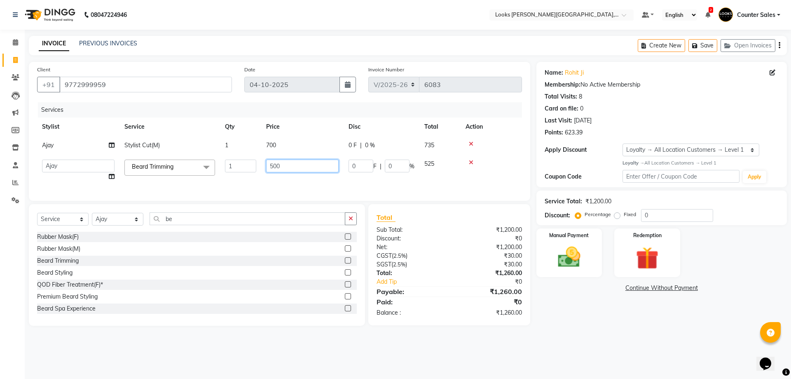
click at [299, 169] on input "500" at bounding box center [302, 165] width 73 height 13
type input "5"
type input "300"
click at [681, 213] on input "0" at bounding box center [677, 215] width 72 height 13
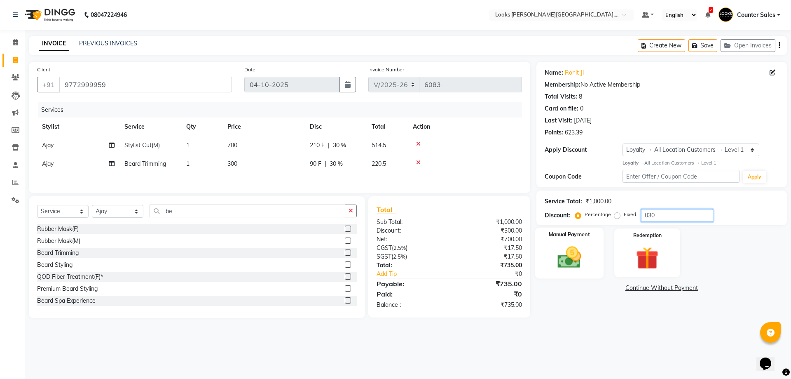
type input "030"
click at [580, 245] on img at bounding box center [569, 256] width 38 height 27
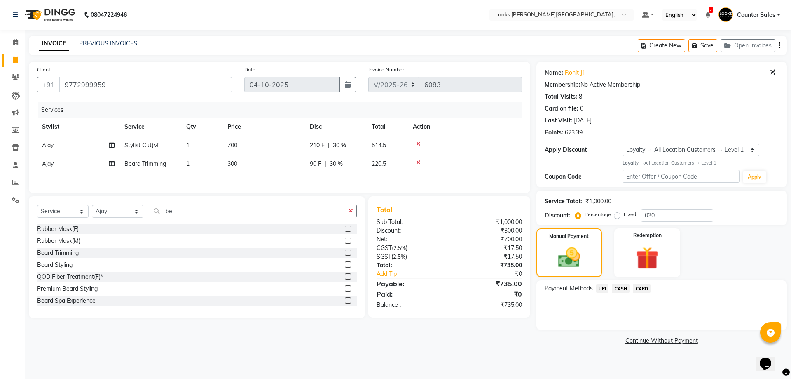
click at [646, 290] on span "CARD" at bounding box center [642, 287] width 18 height 9
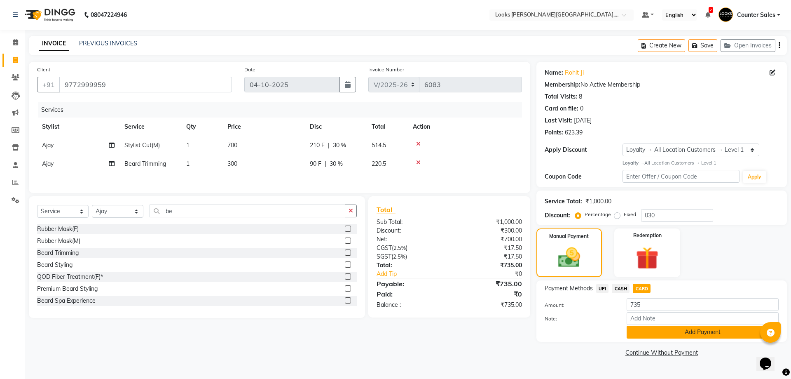
click at [702, 332] on button "Add Payment" at bounding box center [703, 331] width 152 height 13
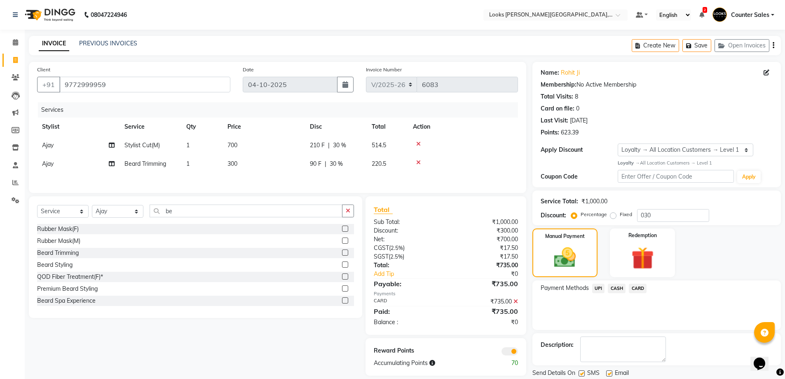
scroll to position [27, 0]
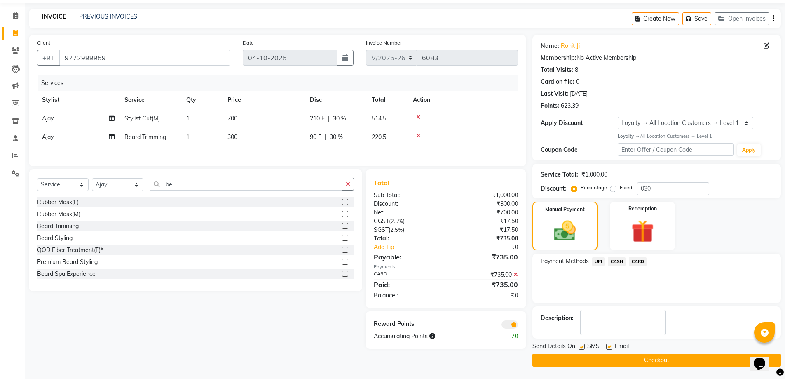
click at [659, 359] on button "Checkout" at bounding box center [656, 359] width 248 height 13
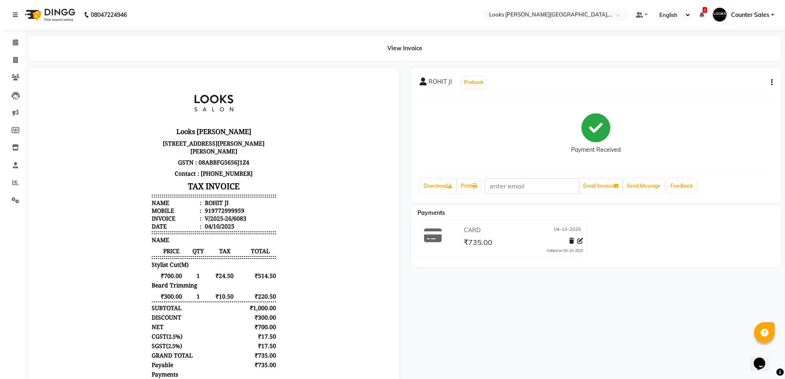
click at [771, 82] on icon "button" at bounding box center [772, 82] width 2 height 0
click at [728, 91] on div "Edit Item Staff" at bounding box center [730, 87] width 56 height 10
select select
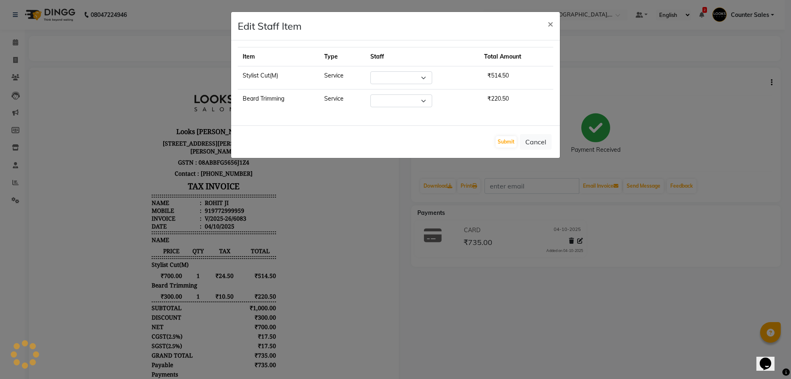
select select "88120"
click at [622, 342] on ngb-modal-window "Edit Staff Item × Item Type Staff Total Amount Stylist Cut(M) Service Select Aj…" at bounding box center [395, 189] width 791 height 379
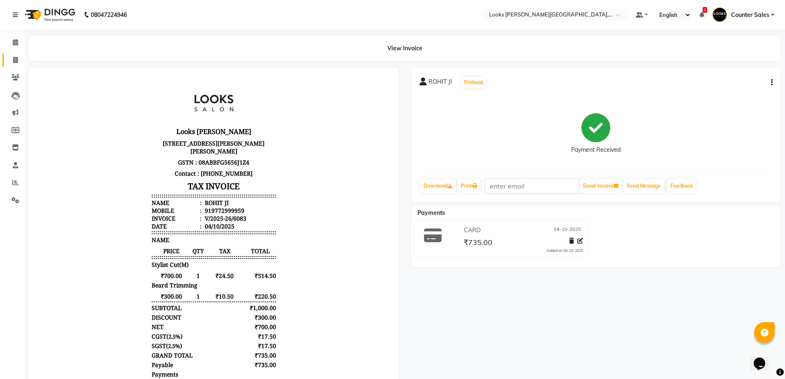
click at [7, 58] on link "Invoice" at bounding box center [12, 61] width 20 height 14
select select "service"
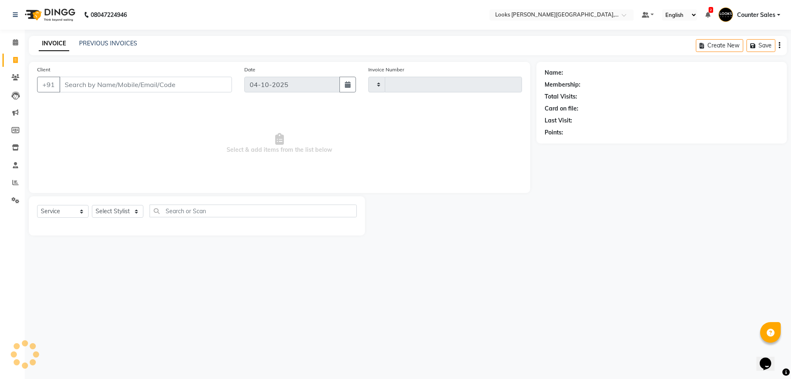
type input "w"
type input "6084"
select select "4385"
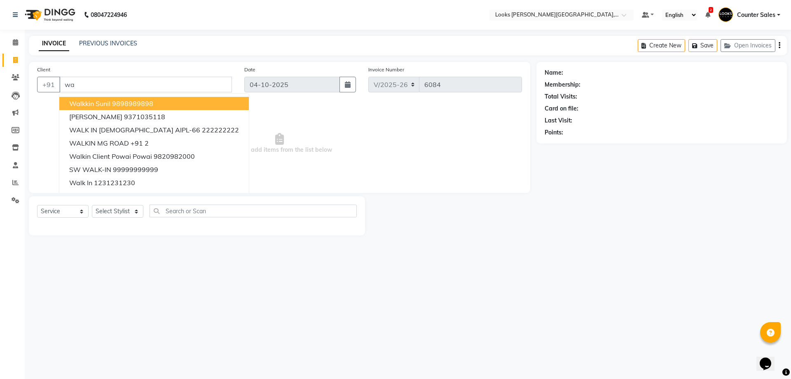
type input "w"
click at [93, 168] on span "SW WALK-IN" at bounding box center [90, 169] width 42 height 8
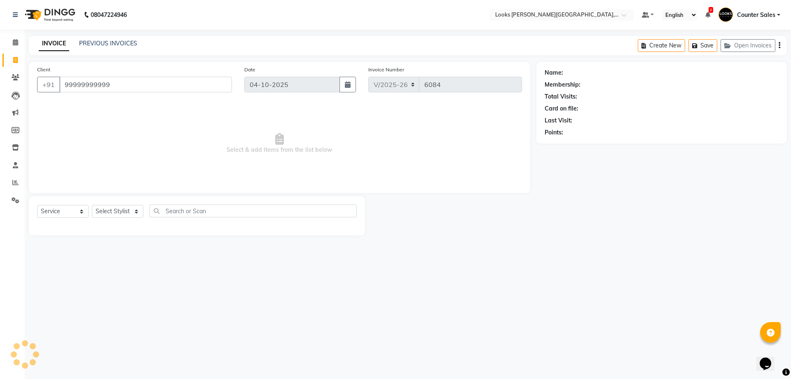
type input "99999999999"
select select "1: Object"
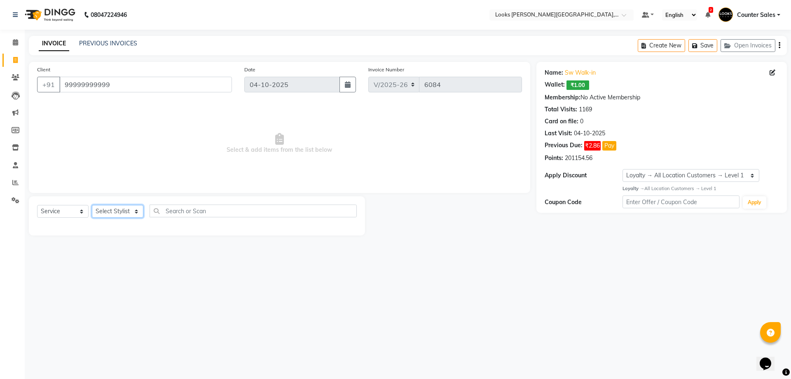
click at [101, 210] on select "Select Stylist Ajay [PERSON_NAME] [PERSON_NAME] Counter Sales [PERSON_NAME] Kri…" at bounding box center [118, 211] width 52 height 13
select select "54731"
click at [92, 205] on select "Select Stylist Ajay [PERSON_NAME] [PERSON_NAME] Counter Sales [PERSON_NAME] Kri…" at bounding box center [118, 211] width 52 height 13
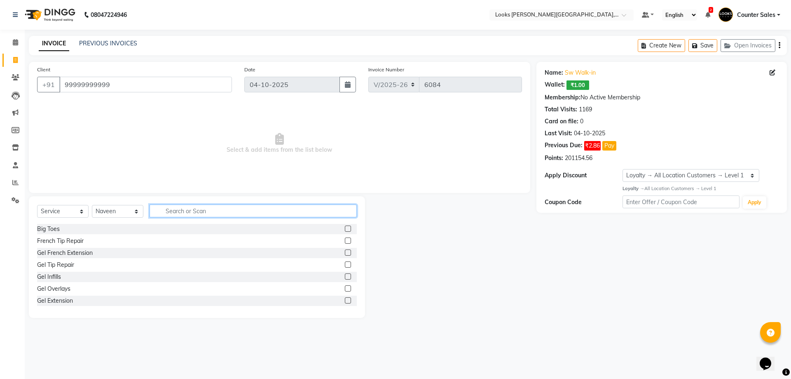
click at [197, 209] on input "text" at bounding box center [253, 210] width 207 height 13
type input "cut"
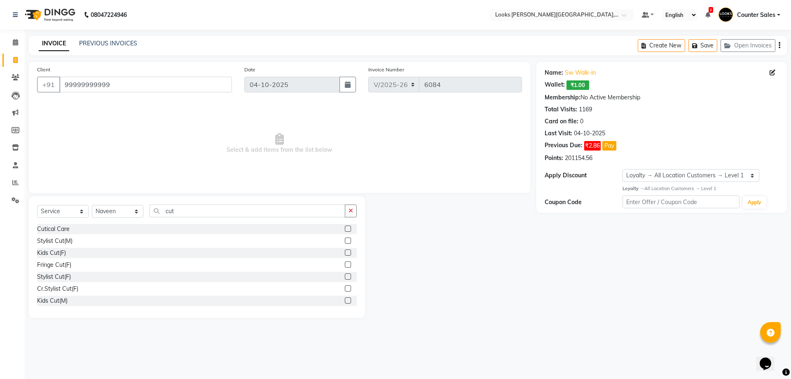
click at [345, 241] on label at bounding box center [348, 240] width 6 height 6
click at [345, 241] on input "checkbox" at bounding box center [347, 240] width 5 height 5
checkbox input "true"
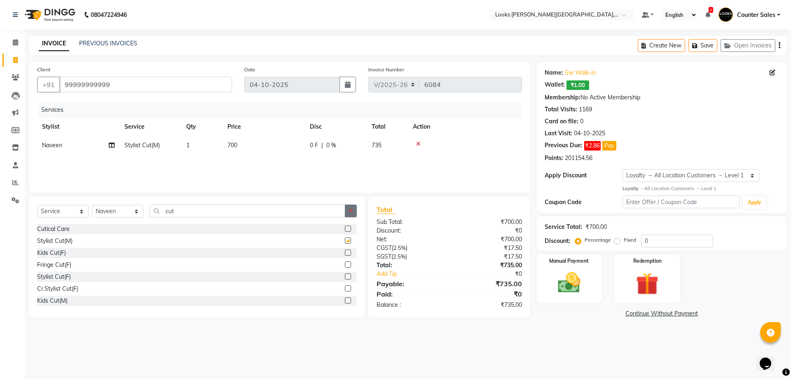
click at [351, 210] on icon "button" at bounding box center [351, 211] width 5 height 6
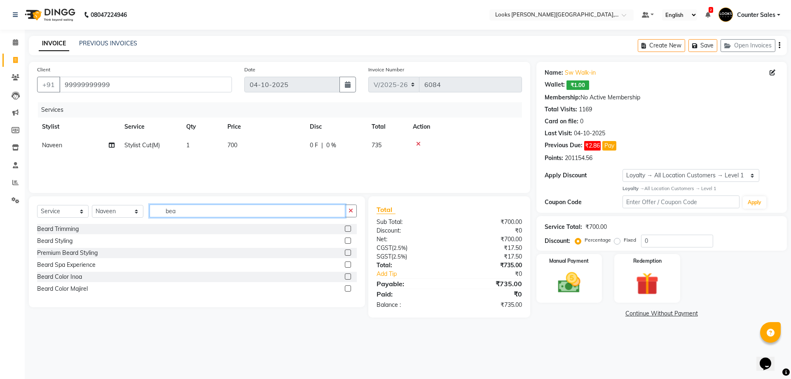
type input "bea"
click at [346, 227] on label at bounding box center [348, 228] width 6 height 6
click at [346, 227] on input "checkbox" at bounding box center [347, 228] width 5 height 5
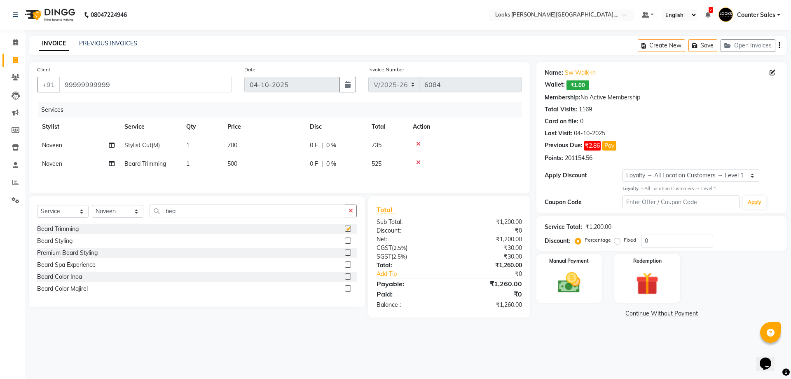
checkbox input "false"
click at [247, 159] on td "500" at bounding box center [263, 164] width 82 height 19
select select "54731"
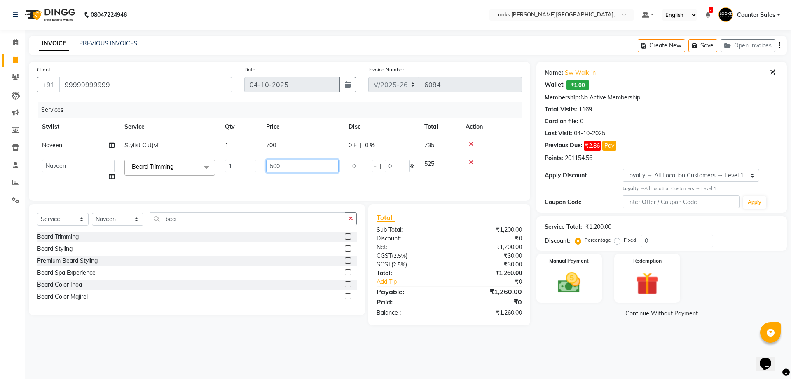
click at [273, 166] on input "500" at bounding box center [302, 165] width 73 height 13
type input "300"
click at [594, 367] on div "08047224946 Select Location × Looks Vaishali Girnar Colony, Jaipur Default Pane…" at bounding box center [395, 189] width 791 height 379
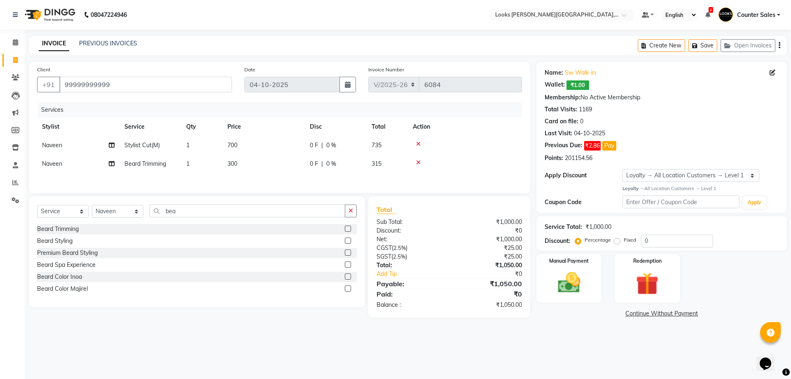
click at [566, 289] on img at bounding box center [569, 282] width 37 height 26
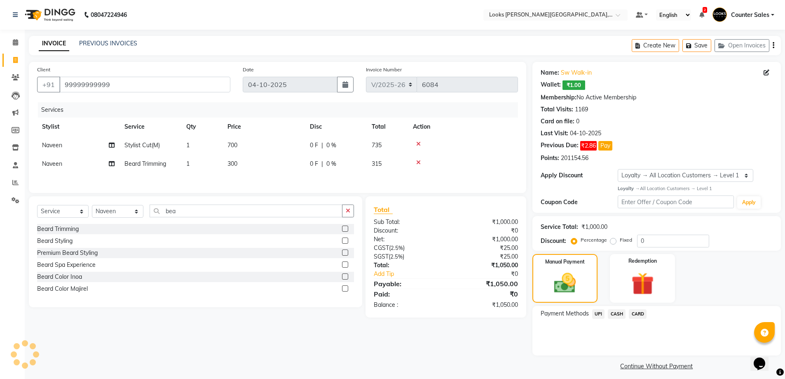
click at [596, 311] on span "UPI" at bounding box center [598, 313] width 13 height 9
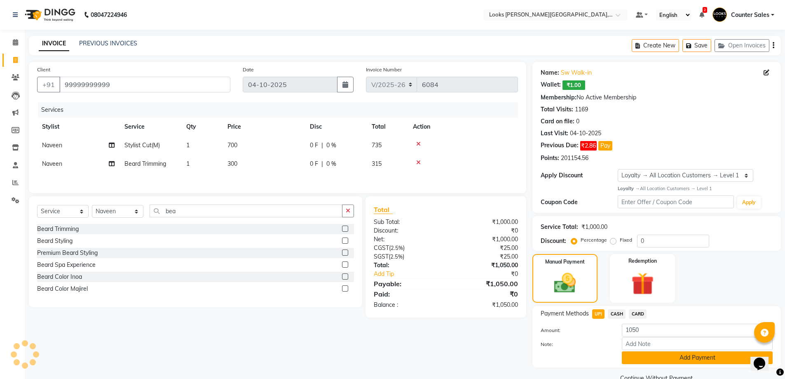
click at [665, 357] on button "Add Payment" at bounding box center [697, 357] width 151 height 13
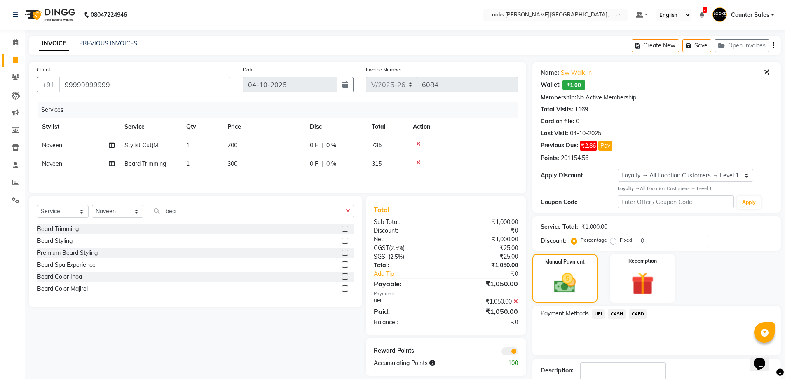
scroll to position [52, 0]
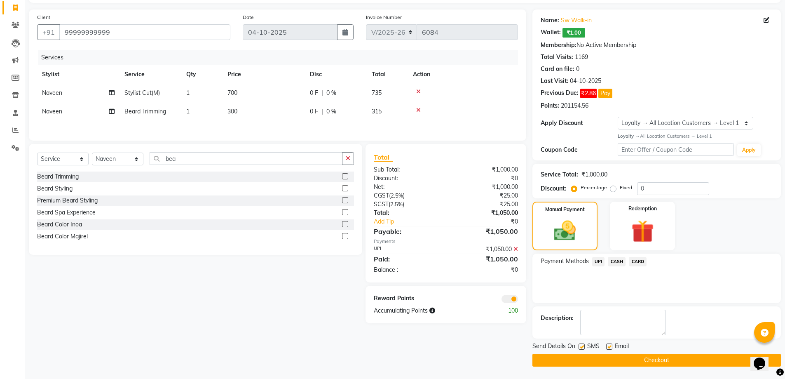
click at [651, 355] on button "Checkout" at bounding box center [656, 359] width 248 height 13
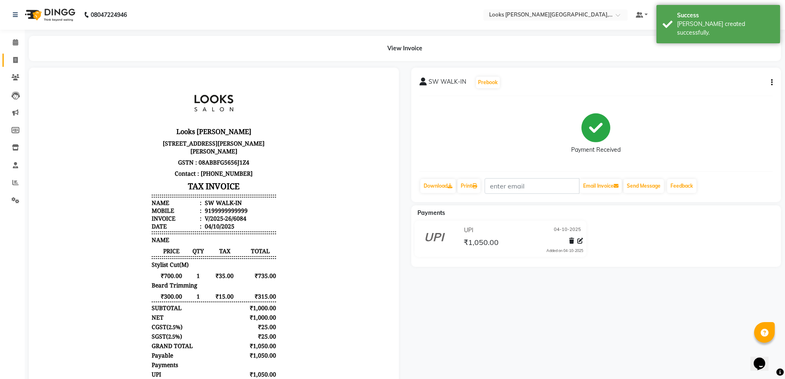
click at [9, 64] on span at bounding box center [15, 60] width 14 height 9
select select "service"
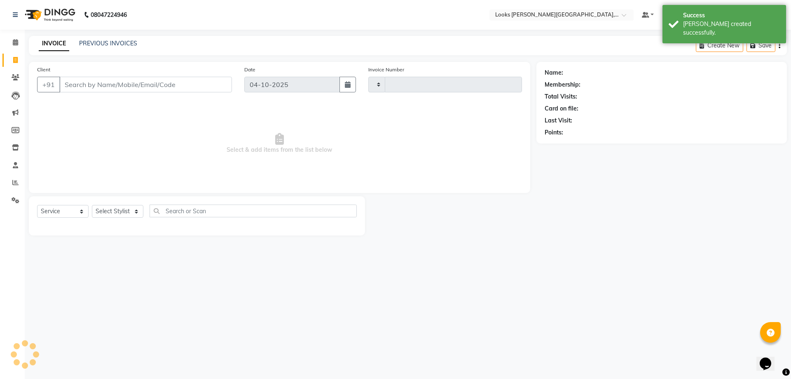
type input "6085"
select select "4385"
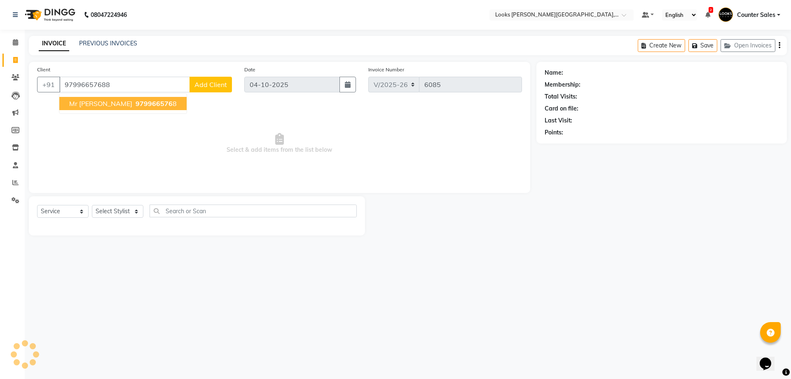
type input "97996657688"
select select "1: Object"
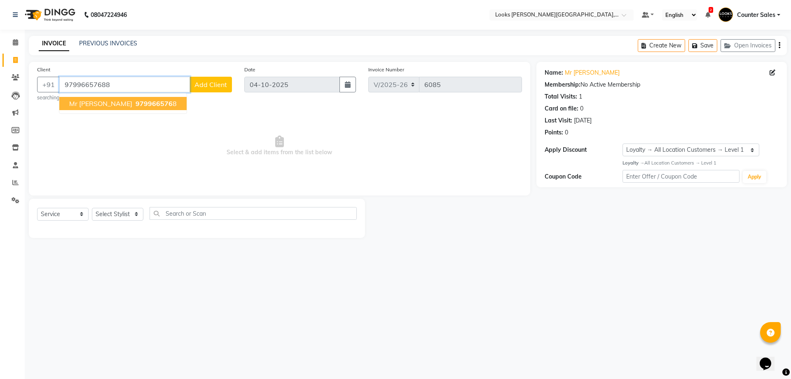
click at [150, 82] on input "97996657688" at bounding box center [124, 85] width 131 height 16
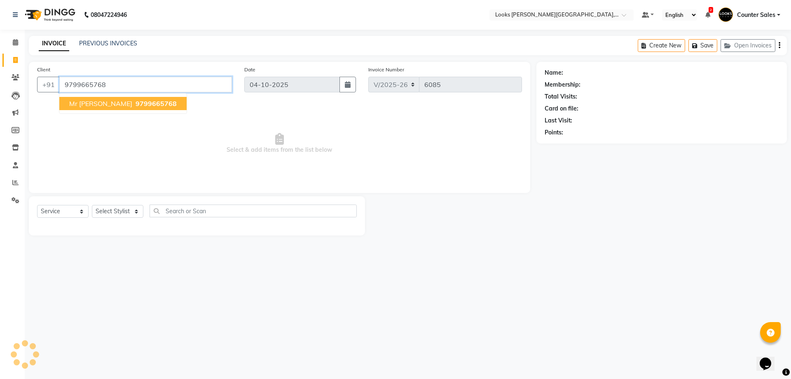
type input "9799665768"
select select "1: Object"
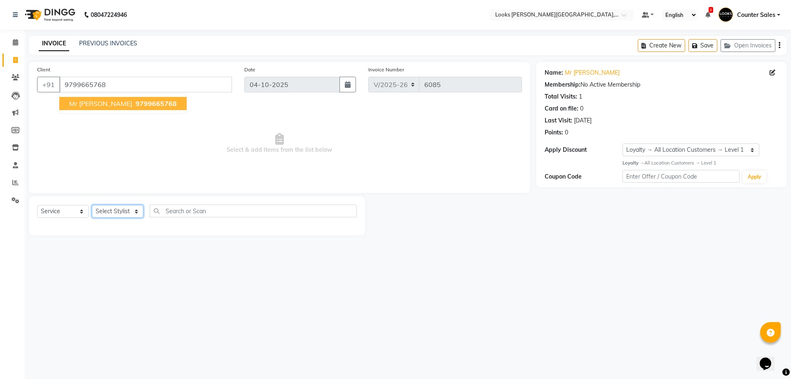
click at [129, 208] on select "Select Stylist Ajay [PERSON_NAME] [PERSON_NAME] Counter Sales [PERSON_NAME] Kri…" at bounding box center [118, 211] width 52 height 13
select select "88118"
click at [92, 205] on select "Select Stylist Ajay [PERSON_NAME] [PERSON_NAME] Counter Sales [PERSON_NAME] Kri…" at bounding box center [118, 211] width 52 height 13
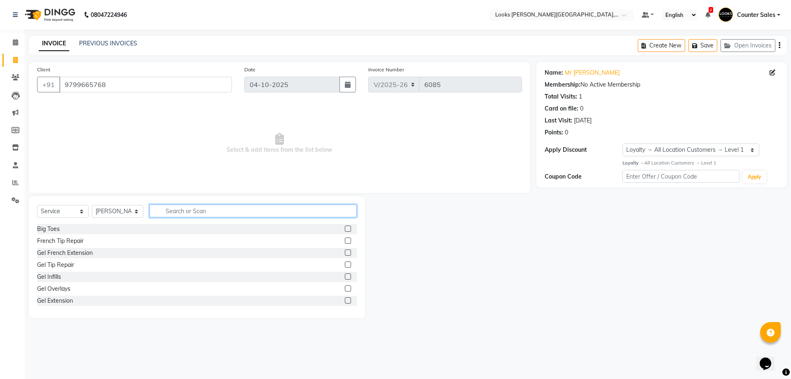
click at [196, 212] on input "text" at bounding box center [253, 210] width 207 height 13
type input "cut"
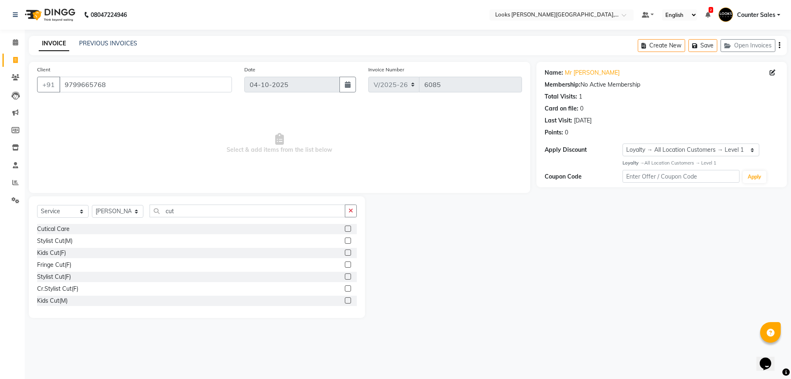
click at [345, 241] on label at bounding box center [348, 240] width 6 height 6
click at [345, 241] on input "checkbox" at bounding box center [347, 240] width 5 height 5
checkbox input "true"
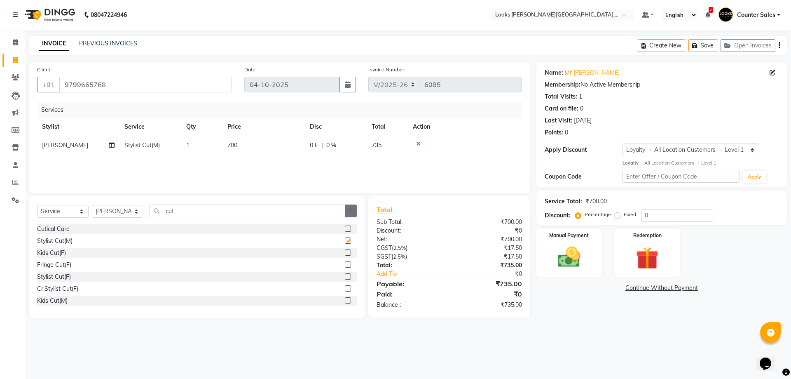
click at [351, 211] on icon "button" at bounding box center [351, 211] width 5 height 6
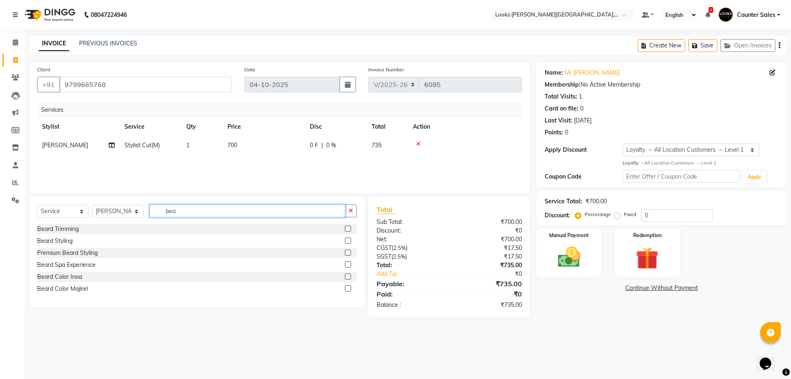
type input "bea"
click at [348, 227] on label at bounding box center [348, 228] width 6 height 6
click at [348, 227] on input "checkbox" at bounding box center [347, 228] width 5 height 5
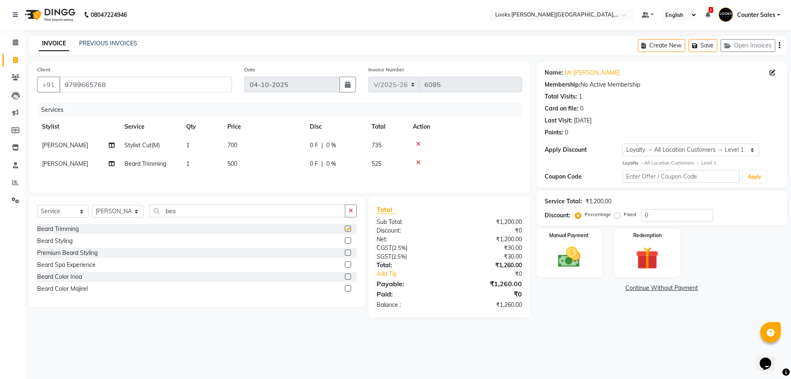
checkbox input "false"
click at [262, 166] on td "500" at bounding box center [263, 164] width 82 height 19
select select "88118"
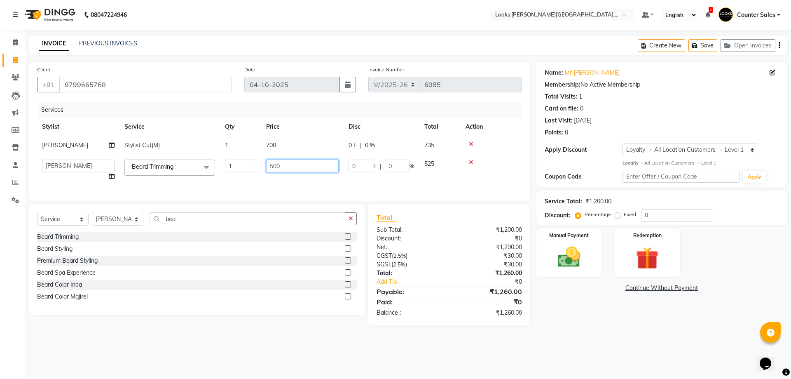
click at [275, 168] on input "500" at bounding box center [302, 165] width 73 height 13
type input "300"
click at [562, 362] on div "08047224946 Select Location × Looks Vaishali Girnar Colony, Jaipur Default Pane…" at bounding box center [395, 189] width 791 height 379
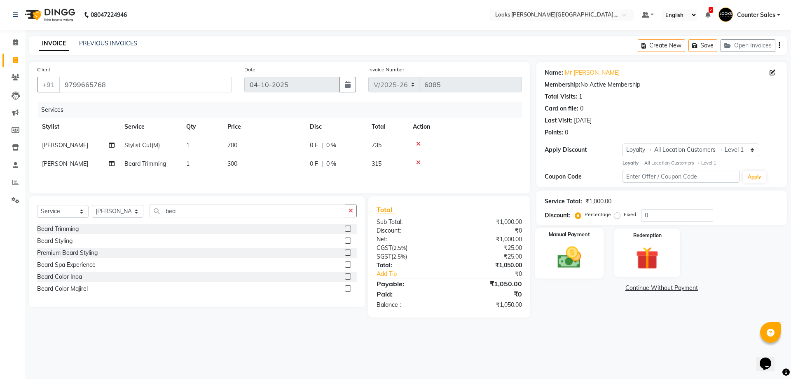
click at [579, 250] on img at bounding box center [569, 256] width 38 height 27
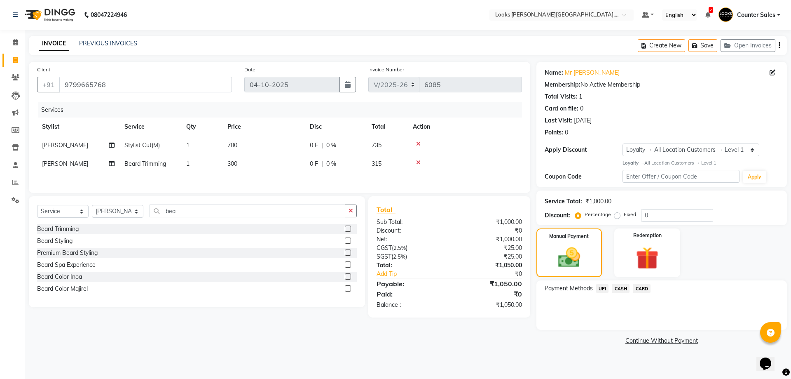
click at [601, 289] on span "UPI" at bounding box center [602, 287] width 13 height 9
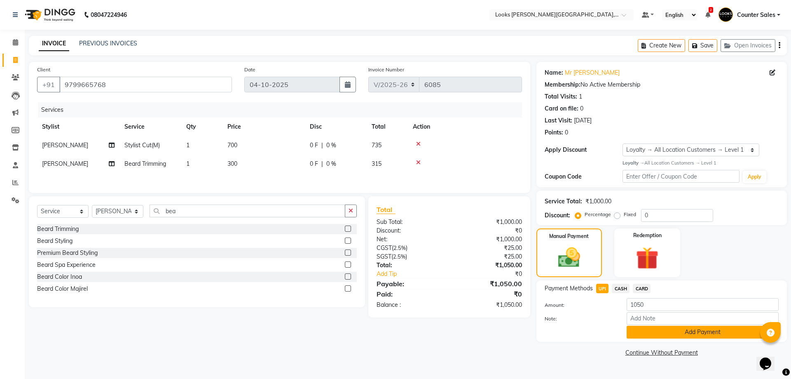
click at [720, 329] on button "Add Payment" at bounding box center [703, 331] width 152 height 13
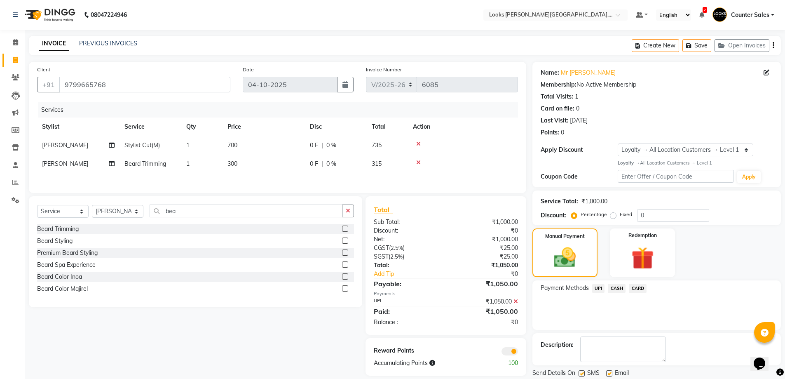
scroll to position [27, 0]
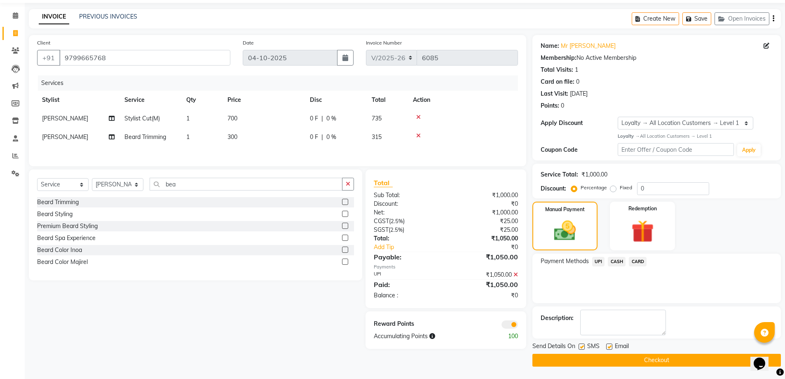
click at [692, 366] on button "Checkout" at bounding box center [656, 359] width 248 height 13
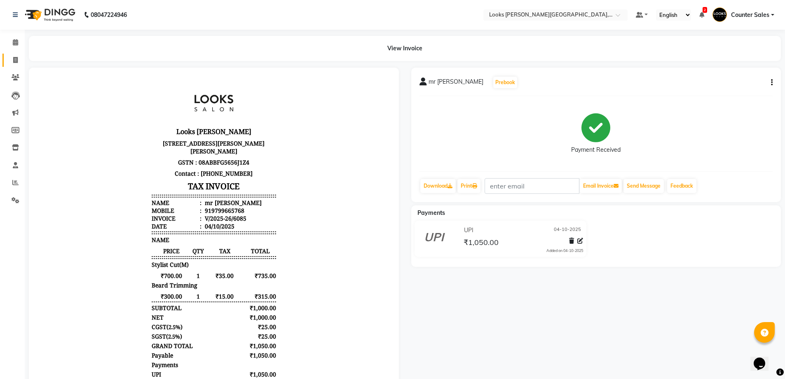
click at [13, 61] on icon at bounding box center [15, 60] width 5 height 6
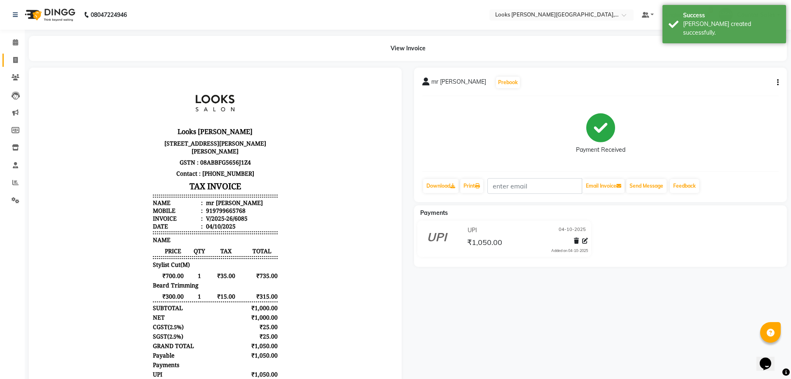
select select "service"
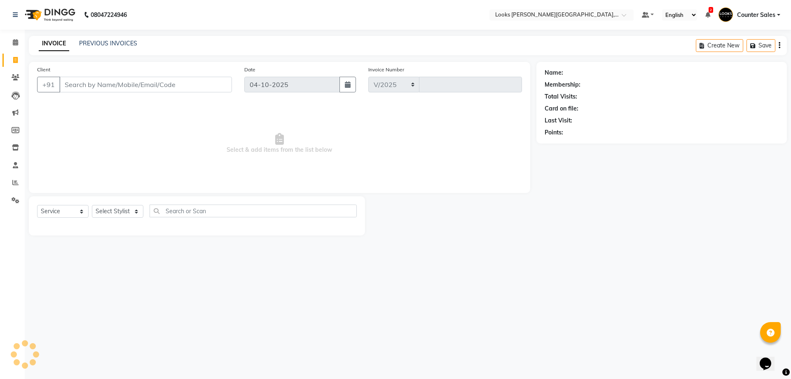
select select "4385"
type input "6086"
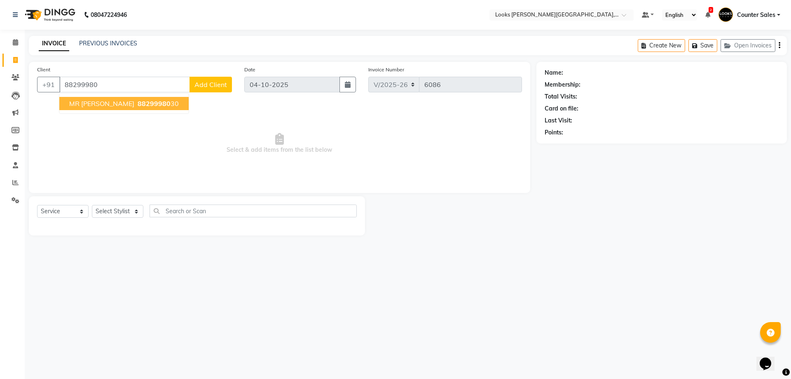
click at [136, 104] on ngb-highlight "88299980 30" at bounding box center [157, 103] width 43 height 8
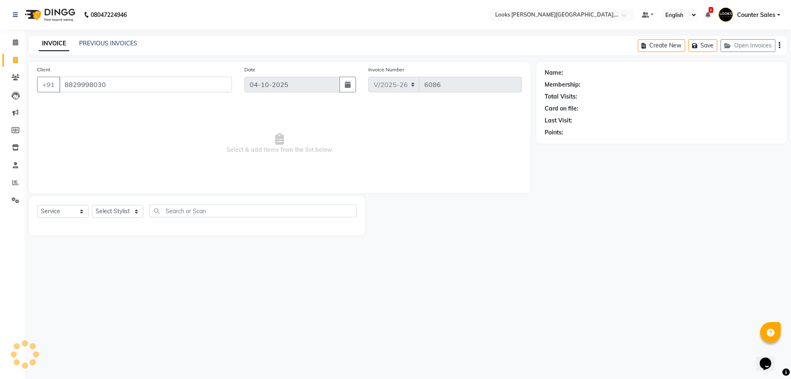
type input "8829998030"
select select "1: Object"
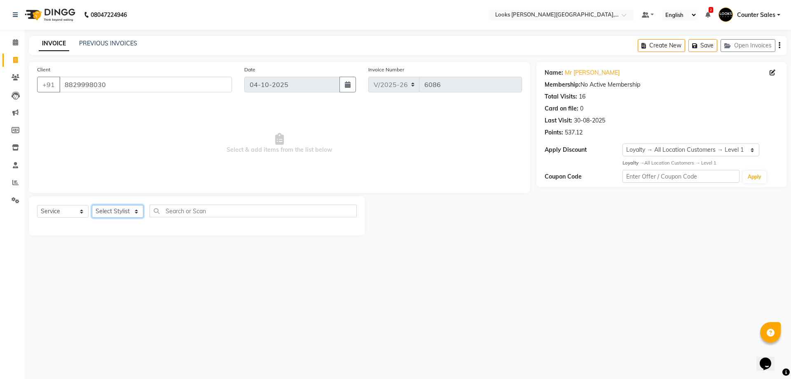
click at [114, 207] on select "Select Stylist Ajay [PERSON_NAME] [PERSON_NAME] Counter Sales [PERSON_NAME] Kri…" at bounding box center [118, 211] width 52 height 13
select select "24209"
click at [92, 205] on select "Select Stylist Ajay [PERSON_NAME] [PERSON_NAME] Counter Sales [PERSON_NAME] Kri…" at bounding box center [118, 211] width 52 height 13
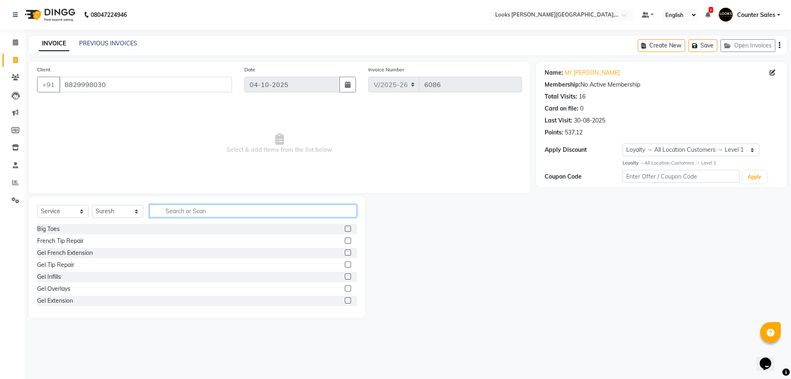
click at [180, 213] on input "text" at bounding box center [253, 210] width 207 height 13
type input "cut"
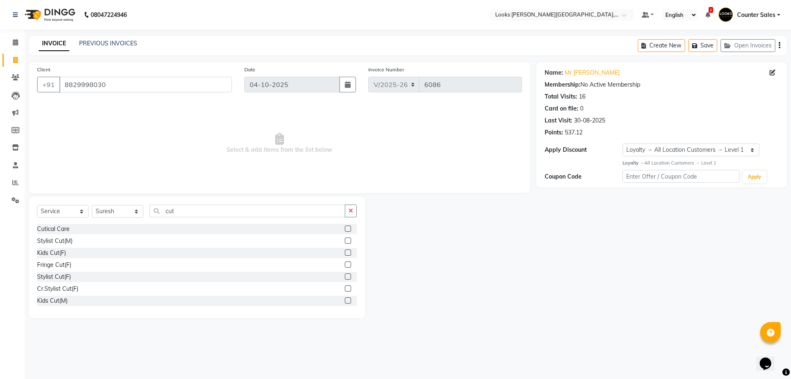
click at [345, 240] on label at bounding box center [348, 240] width 6 height 6
click at [345, 240] on input "checkbox" at bounding box center [347, 240] width 5 height 5
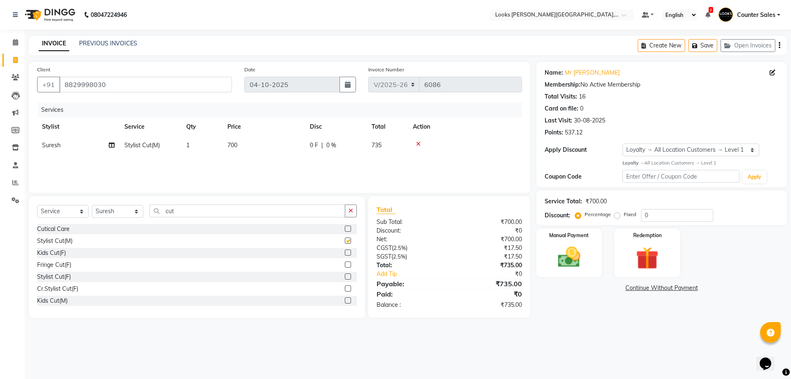
checkbox input "false"
click at [351, 210] on icon "button" at bounding box center [351, 211] width 5 height 6
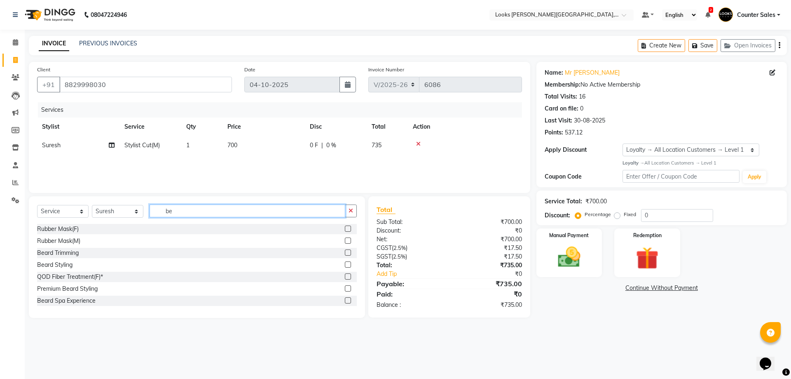
type input "be"
click at [345, 253] on label at bounding box center [348, 252] width 6 height 6
click at [345, 253] on input "checkbox" at bounding box center [347, 252] width 5 height 5
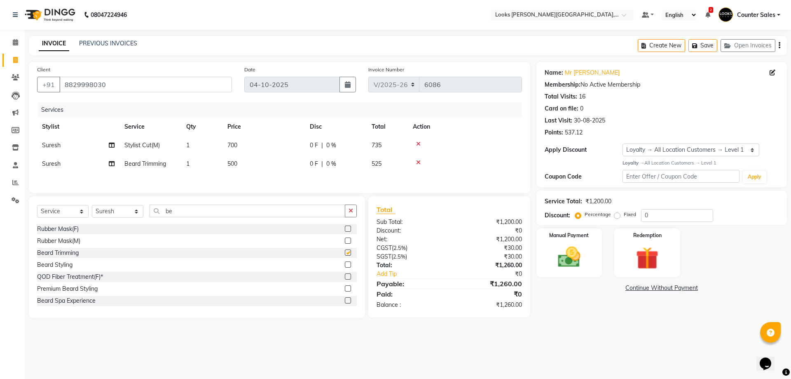
click at [255, 166] on td "500" at bounding box center [263, 164] width 82 height 19
checkbox input "false"
select select "24209"
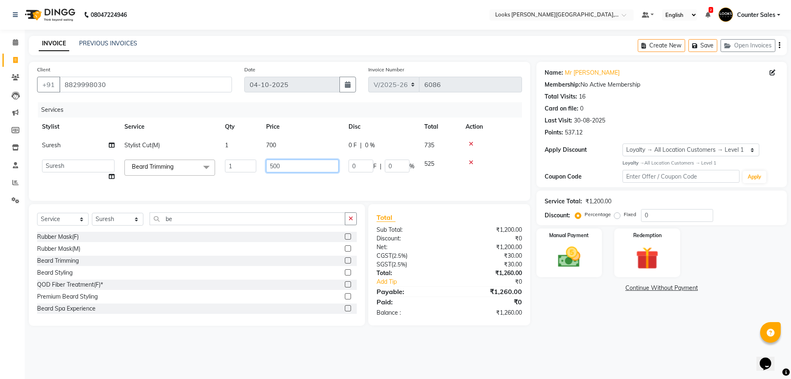
click at [279, 164] on input "500" at bounding box center [302, 165] width 73 height 13
type input "5"
type input "300"
click at [603, 364] on div "08047224946 Select Location × Looks Vaishali Girnar Colony, Jaipur Default Pane…" at bounding box center [395, 189] width 791 height 379
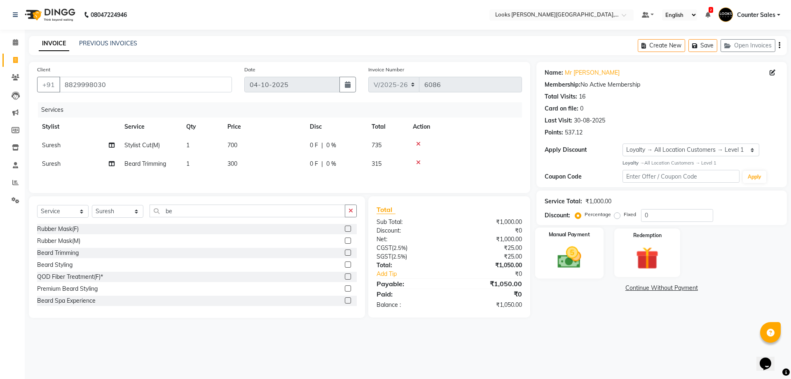
click at [567, 247] on img at bounding box center [569, 256] width 38 height 27
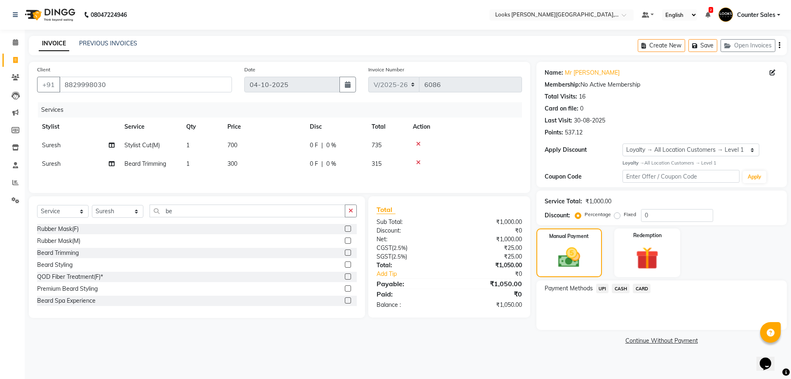
click at [616, 289] on span "CASH" at bounding box center [621, 287] width 18 height 9
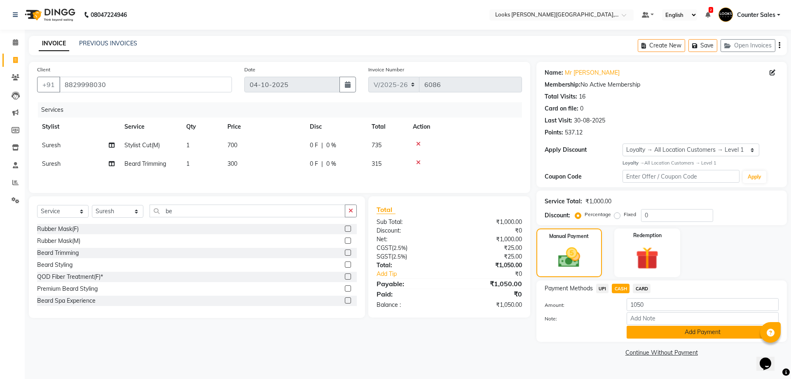
click at [702, 331] on button "Add Payment" at bounding box center [703, 331] width 152 height 13
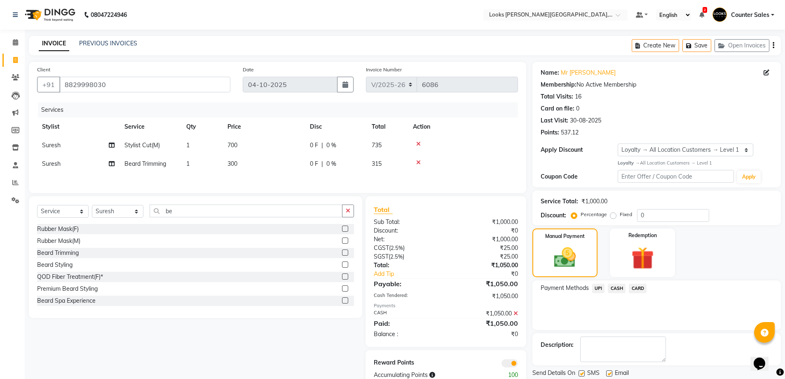
scroll to position [27, 0]
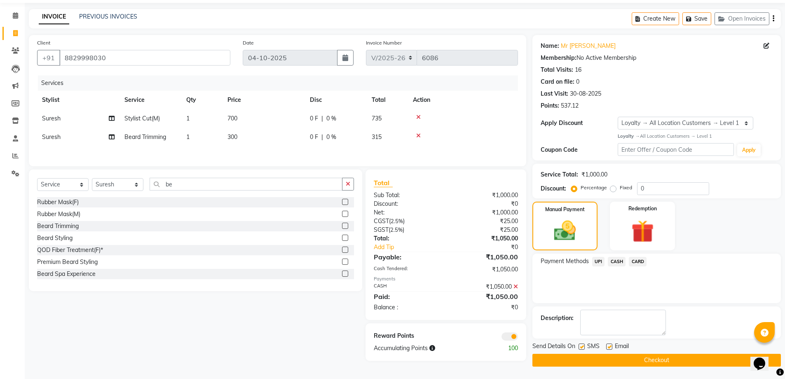
click at [678, 356] on button "Checkout" at bounding box center [656, 359] width 248 height 13
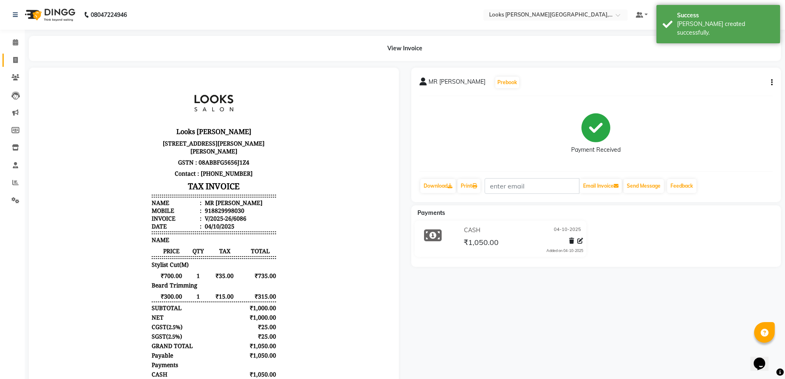
click at [15, 60] on icon at bounding box center [15, 60] width 5 height 6
select select "service"
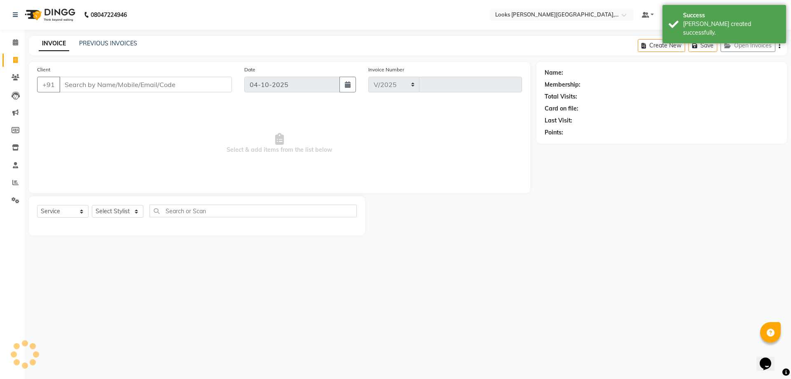
select select "4385"
type input "6087"
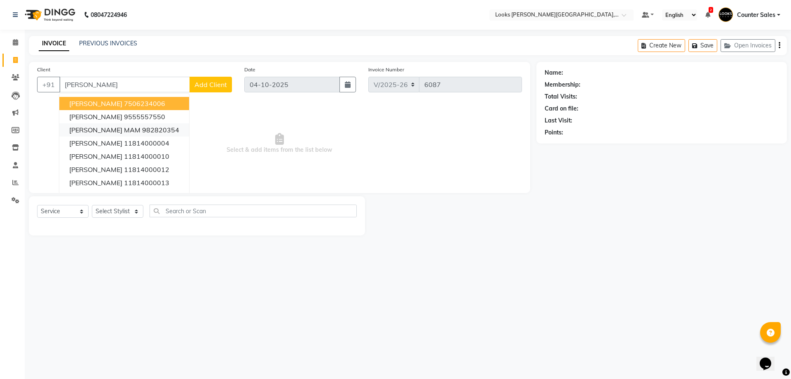
click at [151, 133] on ngb-highlight "982820354" at bounding box center [160, 130] width 37 height 8
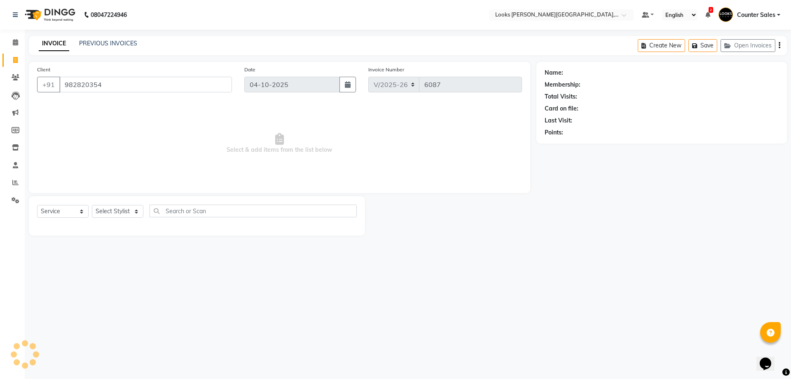
type input "982820354"
click at [128, 212] on select "Select Stylist Ajay [PERSON_NAME] [PERSON_NAME] Counter Sales [PERSON_NAME] Kri…" at bounding box center [118, 211] width 52 height 13
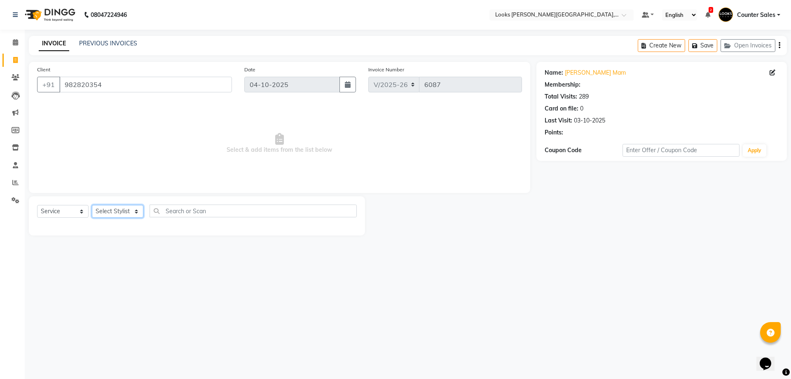
select select "1: Object"
click at [92, 205] on select "Select Stylist Ajay [PERSON_NAME] [PERSON_NAME] Counter Sales [PERSON_NAME] Kri…" at bounding box center [118, 211] width 52 height 13
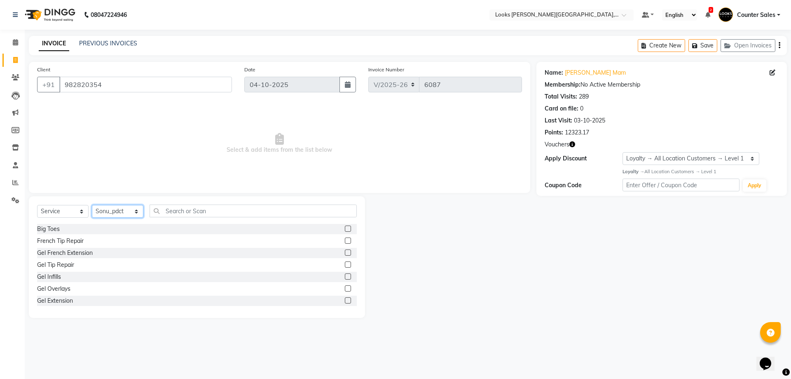
click at [137, 211] on select "Select Stylist Ajay [PERSON_NAME] [PERSON_NAME] Counter Sales [PERSON_NAME] Kri…" at bounding box center [118, 211] width 52 height 13
select select "88120"
click at [92, 205] on select "Select Stylist Ajay [PERSON_NAME] [PERSON_NAME] Counter Sales [PERSON_NAME] Kri…" at bounding box center [118, 211] width 52 height 13
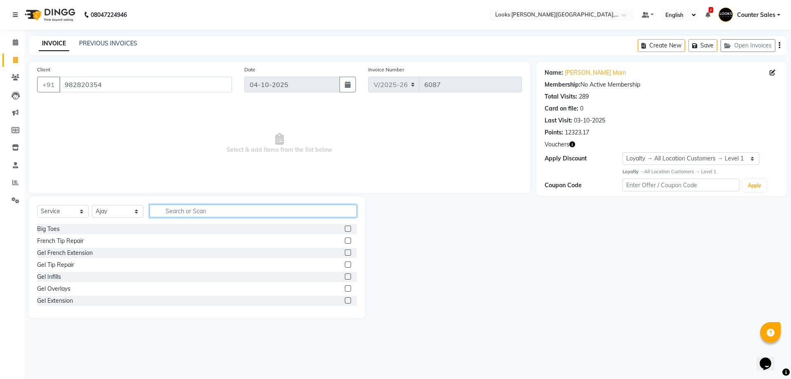
click at [218, 214] on input "text" at bounding box center [253, 210] width 207 height 13
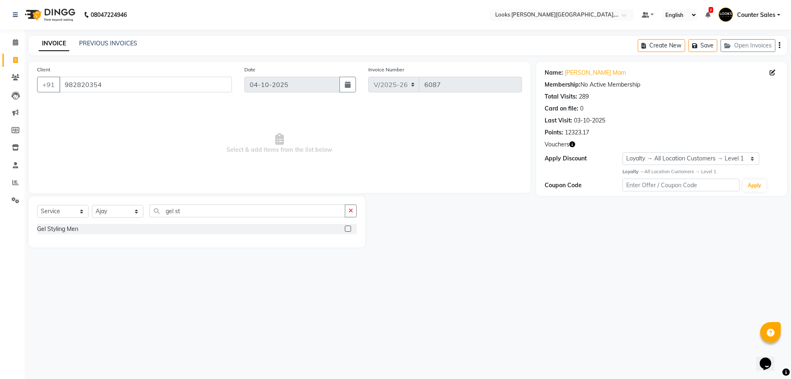
click at [361, 233] on div "Select Service Product Membership Package Voucher Prepaid Gift Card Select Styl…" at bounding box center [197, 221] width 336 height 51
click at [350, 228] on label at bounding box center [348, 228] width 6 height 6
click at [350, 228] on input "checkbox" at bounding box center [347, 228] width 5 height 5
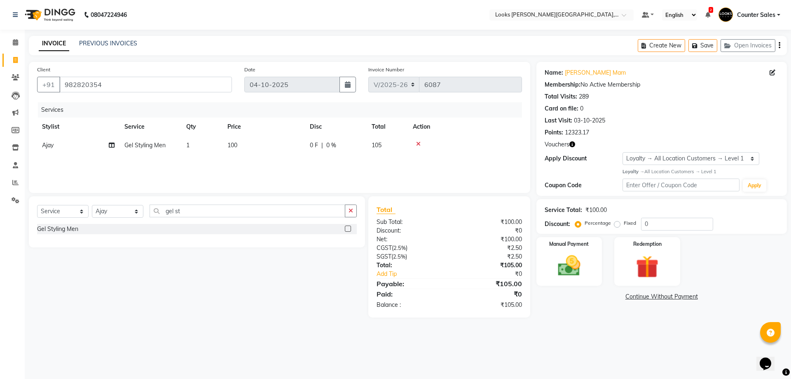
click at [268, 147] on td "100" at bounding box center [263, 145] width 82 height 19
click at [605, 340] on div "08047224946 Select Location × Looks Vaishali Girnar Colony, Jaipur Default Pane…" at bounding box center [395, 189] width 791 height 379
click at [276, 147] on td "280" at bounding box center [263, 145] width 82 height 19
click at [287, 143] on input "280" at bounding box center [302, 147] width 73 height 13
click at [616, 352] on div "08047224946 Select Location × Looks Vaishali Girnar Colony, Jaipur Default Pane…" at bounding box center [395, 189] width 791 height 379
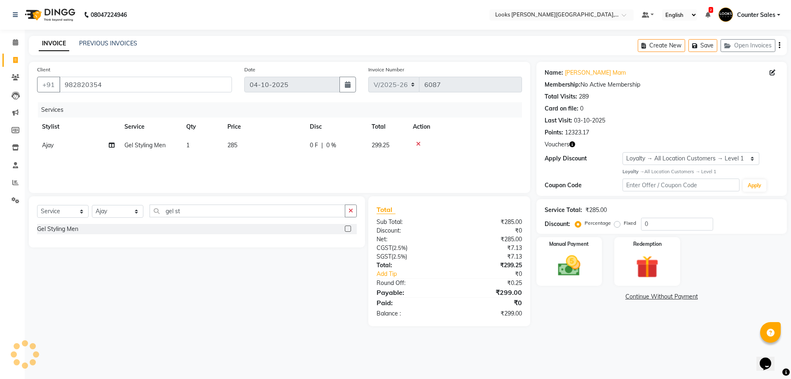
click at [287, 152] on td "285" at bounding box center [263, 145] width 82 height 19
click at [297, 145] on input "285" at bounding box center [302, 147] width 73 height 13
click at [604, 334] on main "INVOICE PREVIOUS INVOICES Create New Save Open Invoices Client +91 982820354 Da…" at bounding box center [408, 187] width 766 height 302
click at [557, 260] on img at bounding box center [569, 265] width 38 height 27
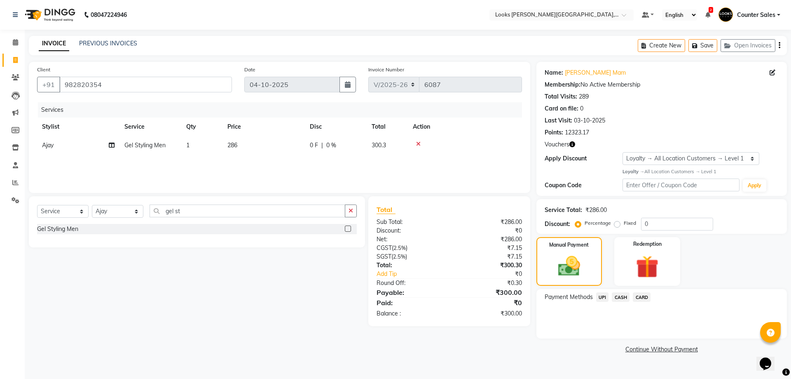
click at [622, 300] on span "CASH" at bounding box center [621, 296] width 18 height 9
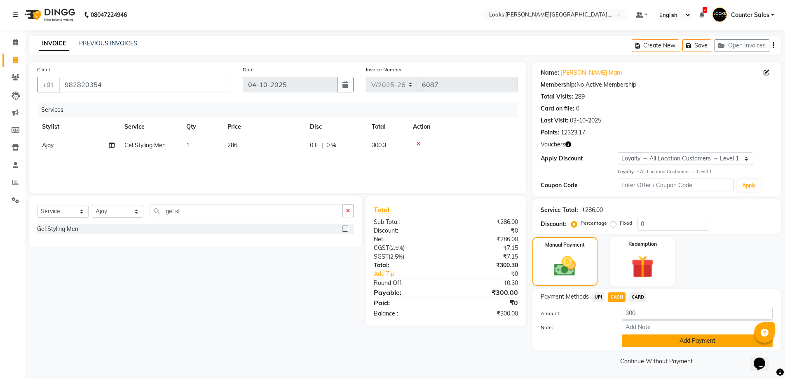
click at [728, 339] on button "Add Payment" at bounding box center [697, 340] width 151 height 13
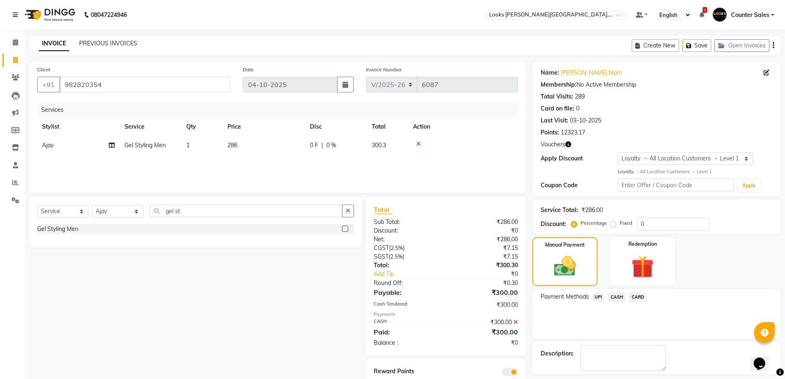
scroll to position [35, 0]
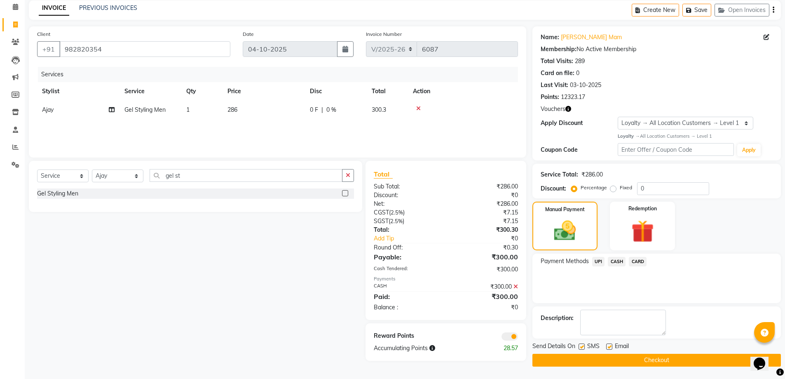
click at [567, 112] on button "button" at bounding box center [568, 109] width 6 height 9
click at [307, 269] on div "Select Service Product Membership Package Voucher Prepaid Gift Card Select Styl…" at bounding box center [192, 261] width 339 height 200
click at [692, 359] on button "Checkout" at bounding box center [656, 359] width 248 height 13
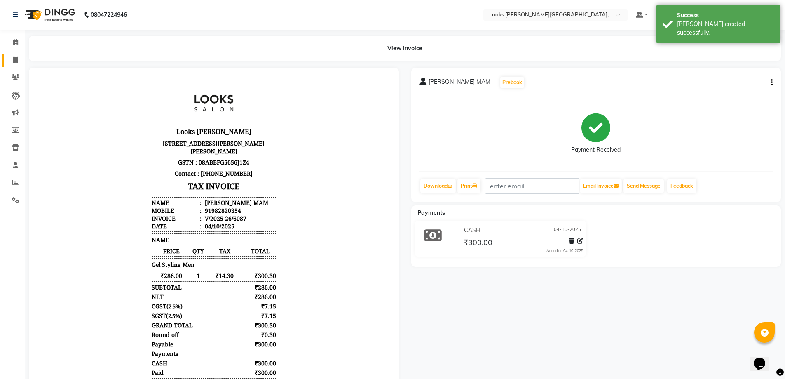
click at [15, 60] on icon at bounding box center [15, 60] width 5 height 6
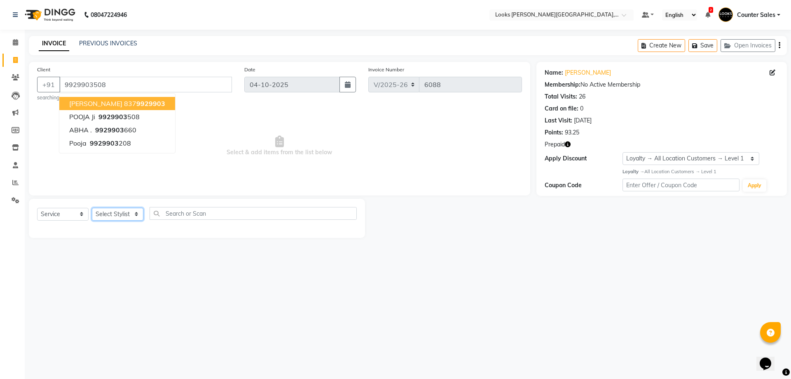
click at [131, 210] on select "Select Stylist Ajay [PERSON_NAME] [PERSON_NAME] Counter Sales [PERSON_NAME] Kri…" at bounding box center [118, 214] width 52 height 13
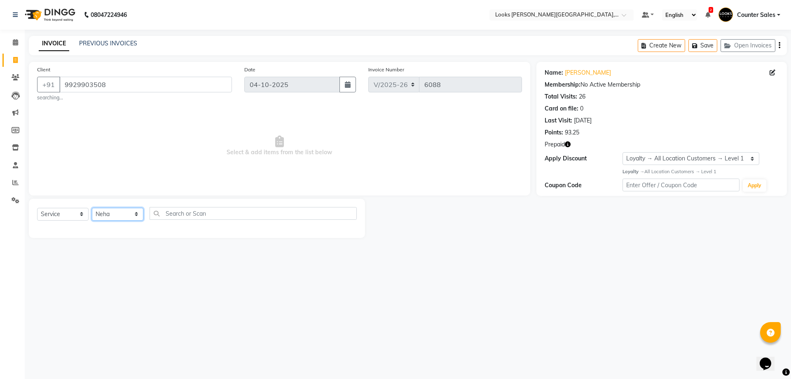
click at [92, 208] on select "Select Stylist Ajay [PERSON_NAME] [PERSON_NAME] Counter Sales [PERSON_NAME] Kri…" at bounding box center [118, 214] width 52 height 13
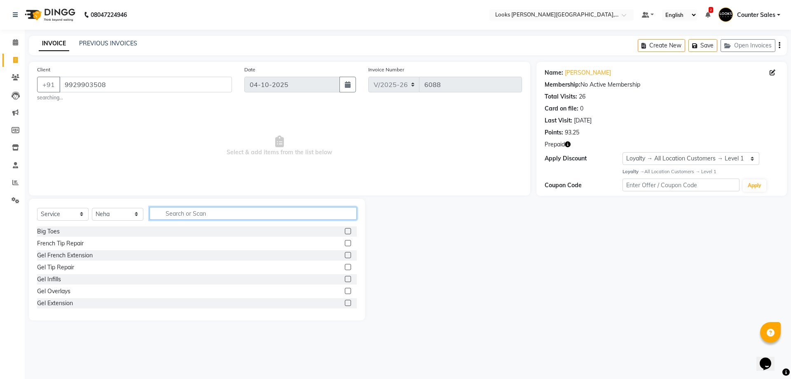
click at [218, 214] on input "text" at bounding box center [253, 213] width 207 height 13
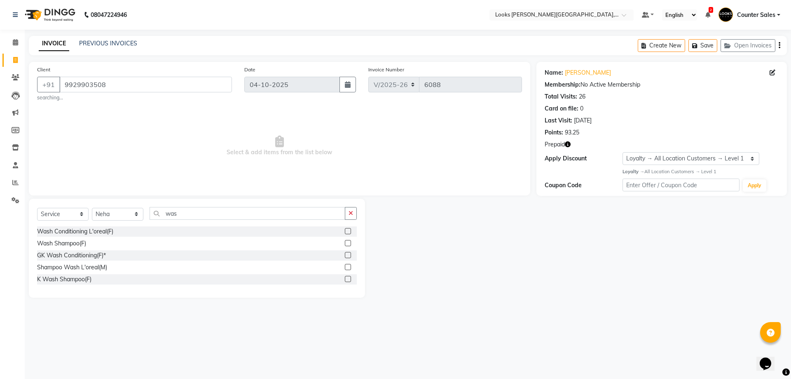
click at [349, 243] on label at bounding box center [348, 243] width 6 height 6
click at [349, 243] on input "checkbox" at bounding box center [347, 243] width 5 height 5
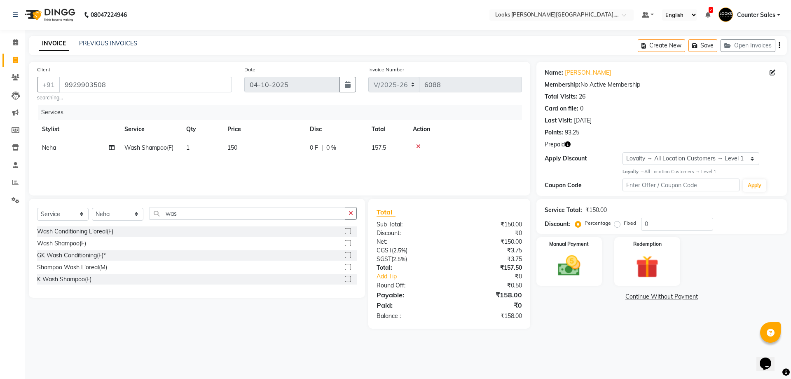
click at [258, 147] on td "150" at bounding box center [263, 147] width 82 height 19
click at [657, 269] on img at bounding box center [647, 266] width 38 height 29
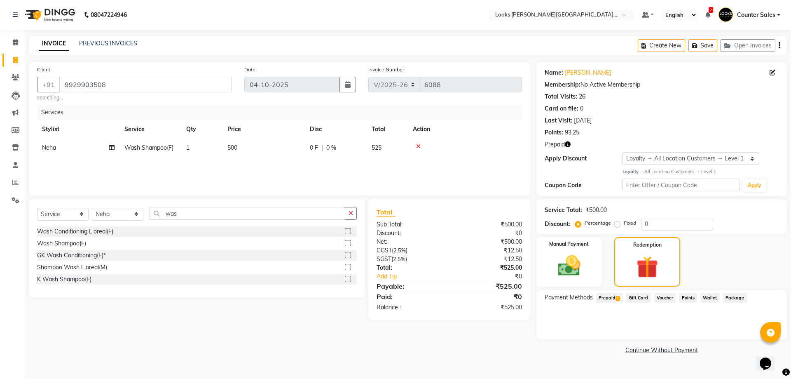
click at [618, 299] on span "1" at bounding box center [618, 298] width 5 height 5
click at [753, 334] on button "Add" at bounding box center [759, 331] width 30 height 14
click at [578, 323] on button "Send OTP" at bounding box center [566, 324] width 43 height 14
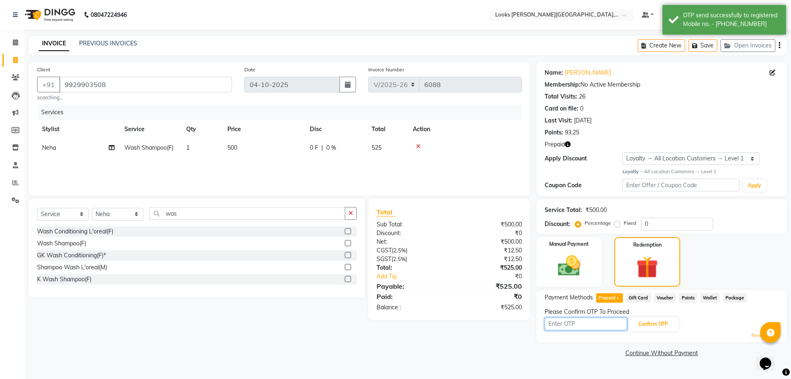
click at [584, 325] on input "text" at bounding box center [586, 323] width 82 height 13
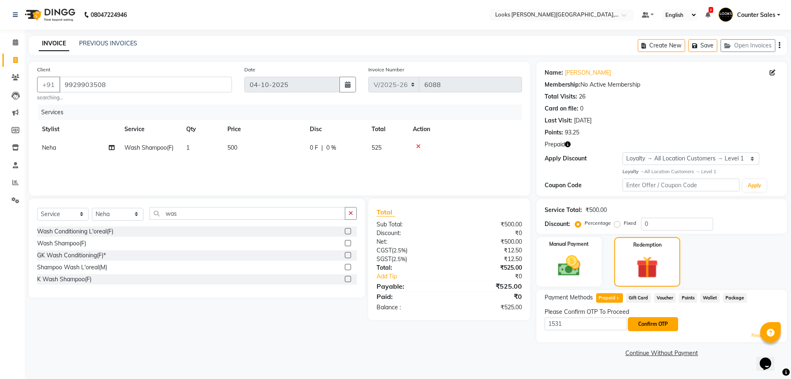
click at [669, 326] on button "Confirm OTP" at bounding box center [653, 324] width 50 height 14
click at [661, 324] on button "Confirm OTP" at bounding box center [653, 324] width 50 height 14
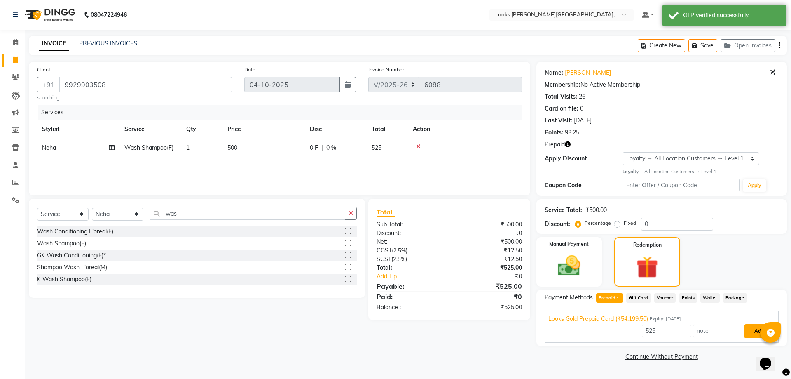
click at [749, 331] on button "Add" at bounding box center [759, 331] width 30 height 14
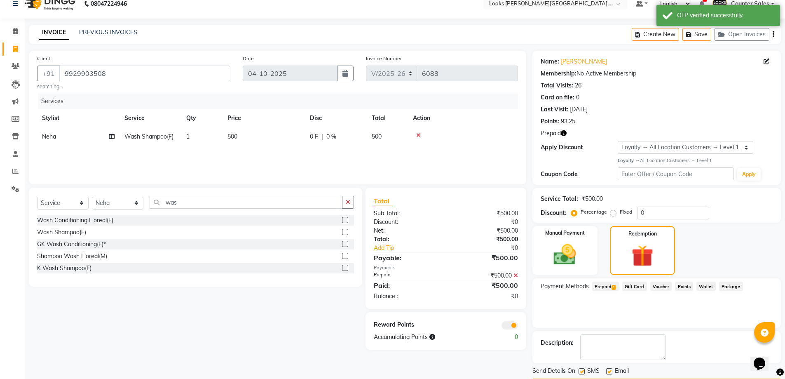
scroll to position [34, 0]
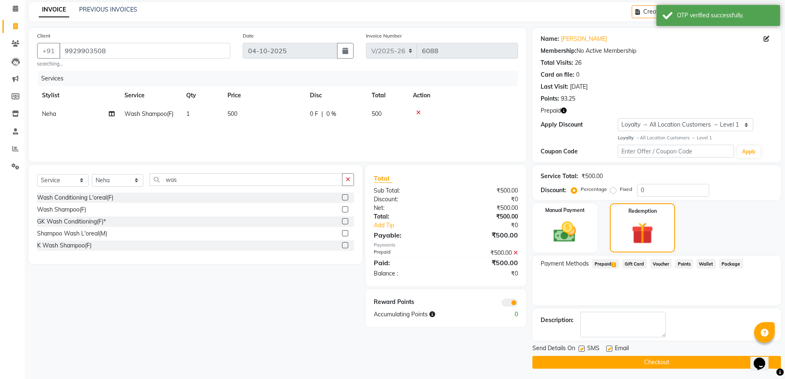
click at [679, 368] on button "Checkout" at bounding box center [656, 362] width 248 height 13
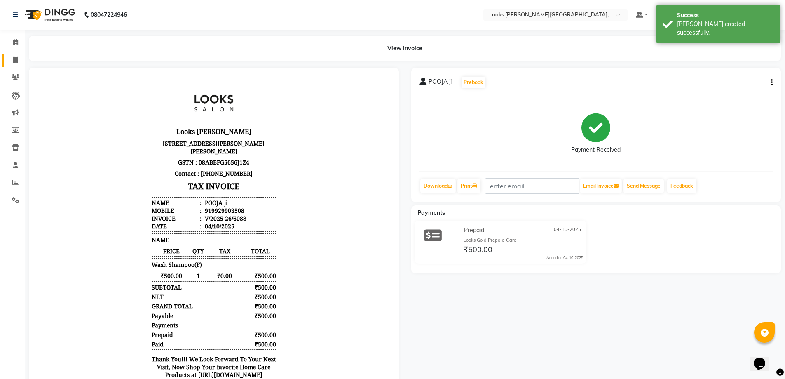
click at [9, 59] on span at bounding box center [15, 60] width 14 height 9
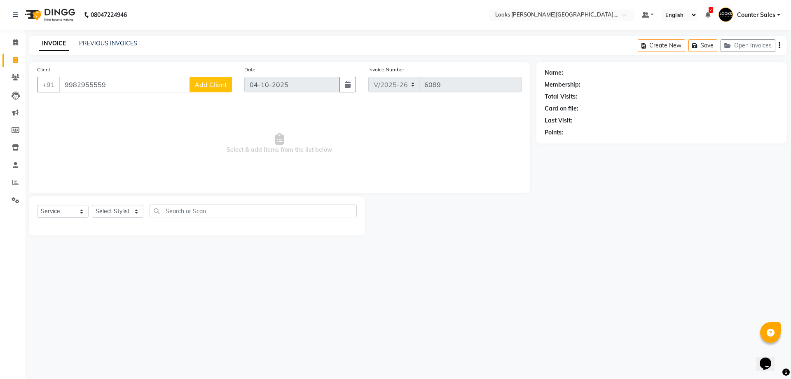
click at [213, 86] on span "Add Client" at bounding box center [210, 84] width 33 height 8
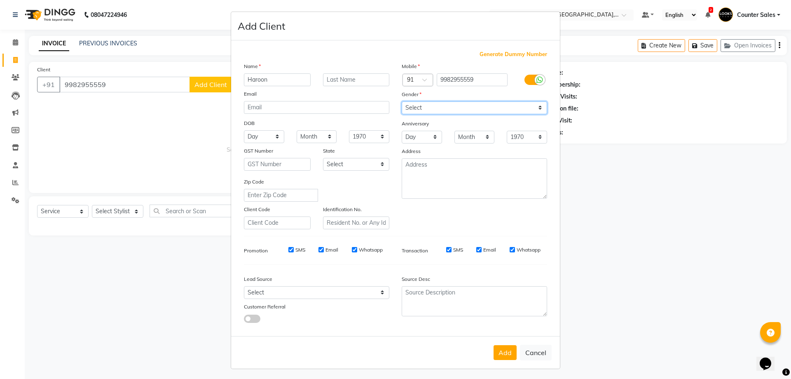
click at [445, 109] on select "Select [DEMOGRAPHIC_DATA] [DEMOGRAPHIC_DATA] Other Prefer Not To Say" at bounding box center [474, 107] width 145 height 13
click at [402, 101] on select "Select [DEMOGRAPHIC_DATA] [DEMOGRAPHIC_DATA] Other Prefer Not To Say" at bounding box center [474, 107] width 145 height 13
click at [504, 346] on button "Add" at bounding box center [505, 352] width 23 height 15
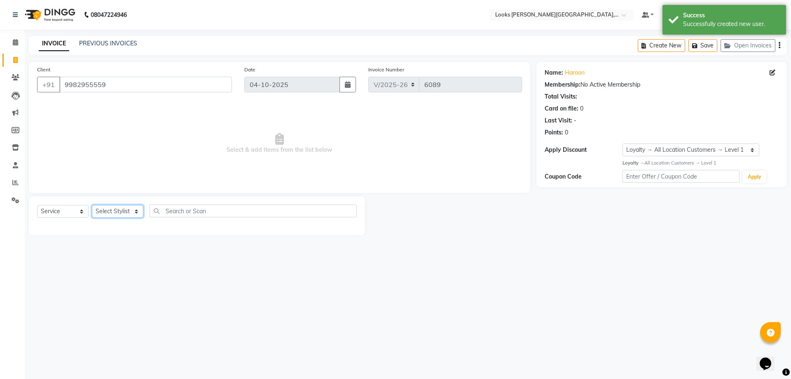
click at [116, 214] on select "Select Stylist Ajay [PERSON_NAME] [PERSON_NAME] Counter Sales [PERSON_NAME] Kri…" at bounding box center [118, 211] width 52 height 13
click at [92, 205] on select "Select Stylist Ajay [PERSON_NAME] [PERSON_NAME] Counter Sales [PERSON_NAME] Kri…" at bounding box center [118, 211] width 52 height 13
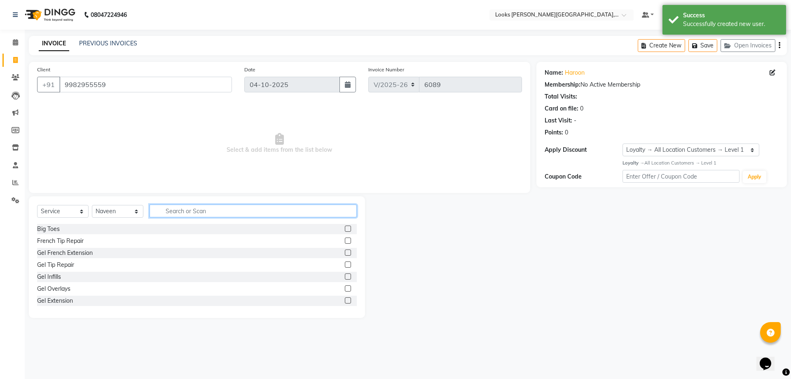
click at [215, 209] on input "text" at bounding box center [253, 210] width 207 height 13
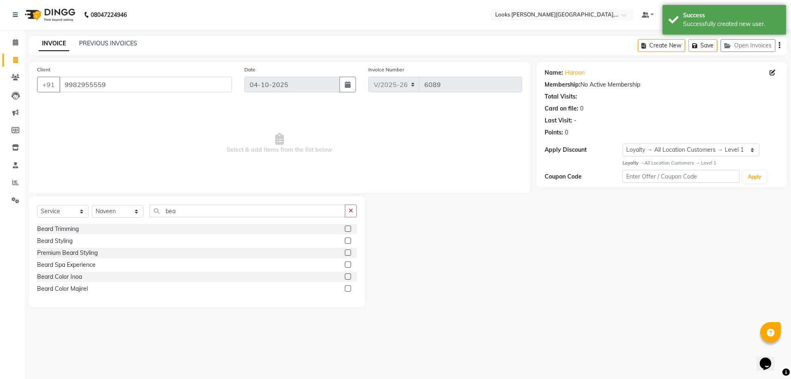
click at [349, 229] on label at bounding box center [348, 228] width 6 height 6
click at [349, 229] on input "checkbox" at bounding box center [347, 228] width 5 height 5
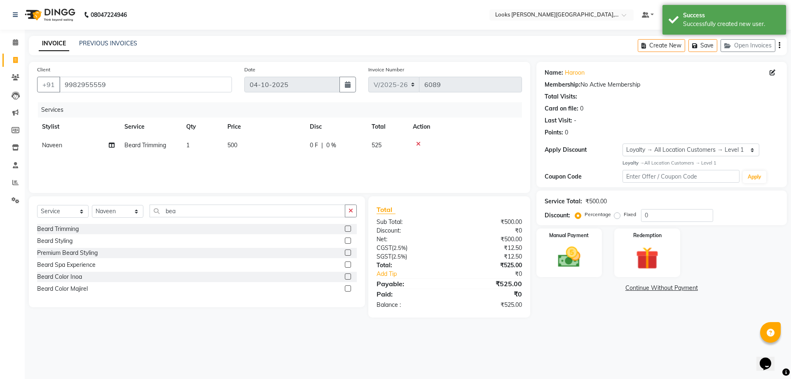
click at [251, 143] on td "500" at bounding box center [263, 145] width 82 height 19
click at [276, 146] on input "500" at bounding box center [302, 147] width 73 height 13
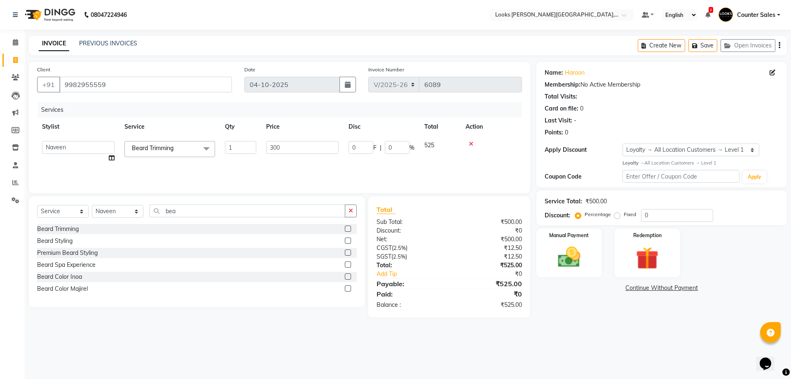
click at [571, 347] on div "08047224946 Select Location × Looks Vaishali Girnar Colony, Jaipur Default Pane…" at bounding box center [395, 189] width 791 height 379
click at [578, 266] on img at bounding box center [569, 257] width 37 height 26
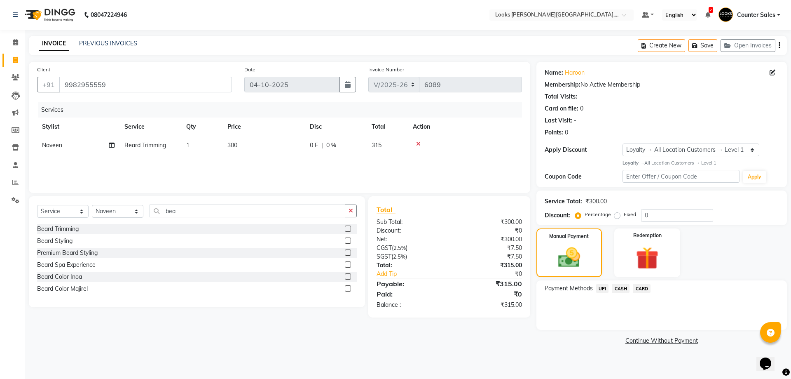
click at [603, 289] on span "UPI" at bounding box center [602, 287] width 13 height 9
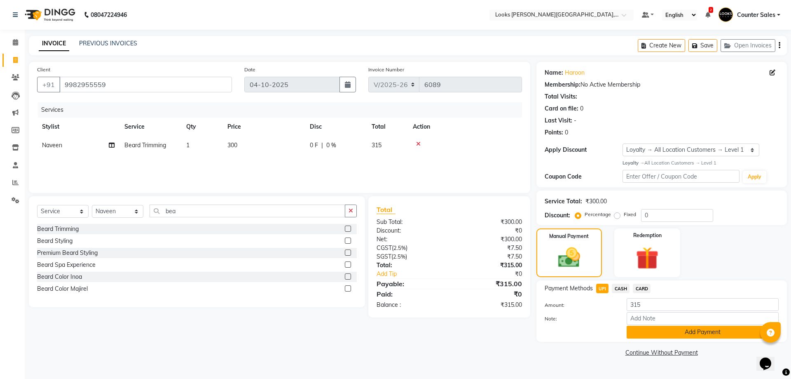
click at [705, 333] on button "Add Payment" at bounding box center [703, 331] width 152 height 13
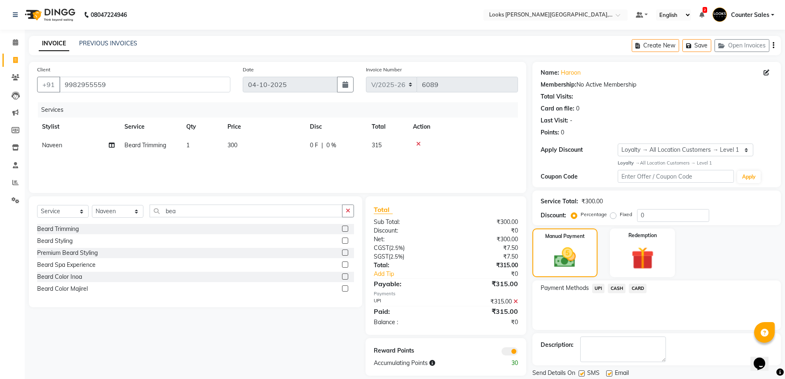
scroll to position [27, 0]
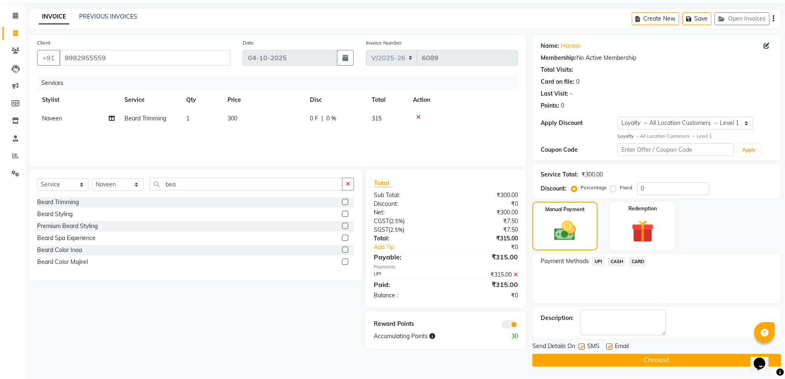
click at [688, 362] on button "Checkout" at bounding box center [656, 359] width 248 height 13
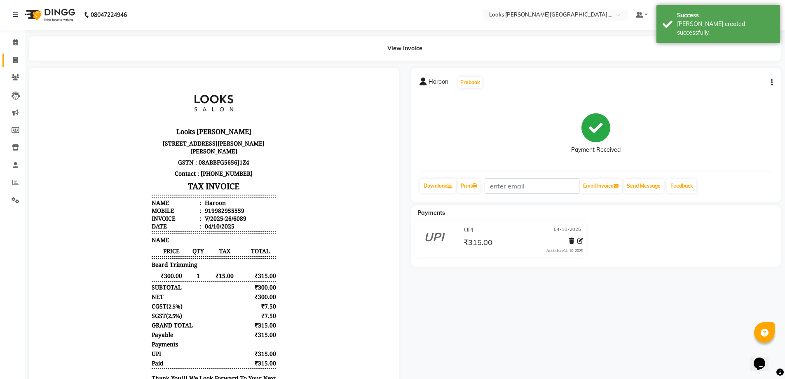
click at [15, 60] on icon at bounding box center [15, 60] width 5 height 6
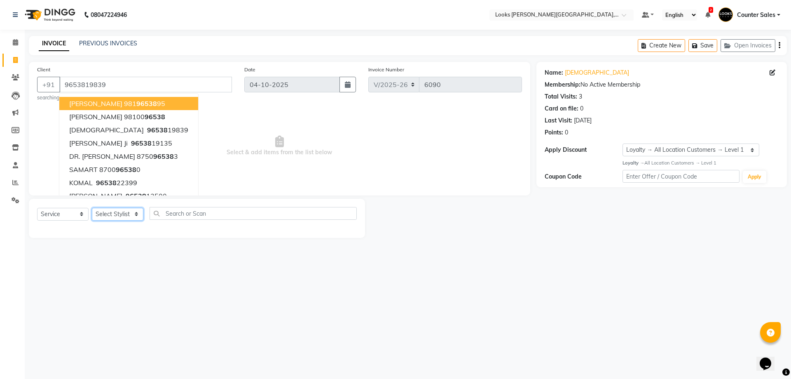
click at [117, 217] on select "Select Stylist Ajay [PERSON_NAME] [PERSON_NAME] Counter Sales [PERSON_NAME] Kri…" at bounding box center [118, 214] width 52 height 13
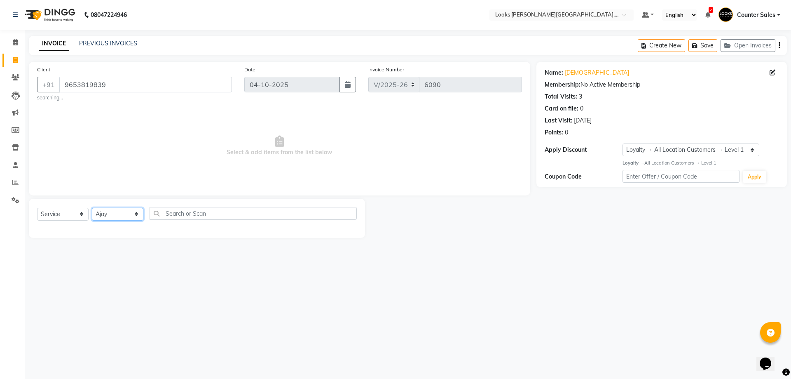
click at [92, 208] on select "Select Stylist Ajay [PERSON_NAME] [PERSON_NAME] Counter Sales [PERSON_NAME] Kri…" at bounding box center [118, 214] width 52 height 13
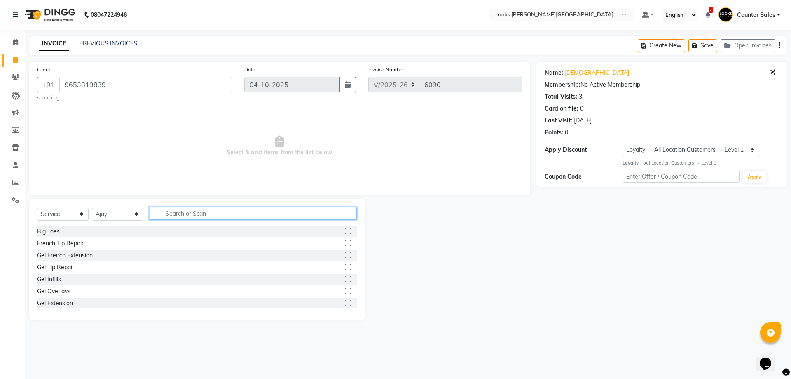
click at [186, 215] on input "text" at bounding box center [253, 213] width 207 height 13
click at [345, 243] on label at bounding box center [348, 243] width 6 height 6
click at [345, 243] on input "checkbox" at bounding box center [347, 243] width 5 height 5
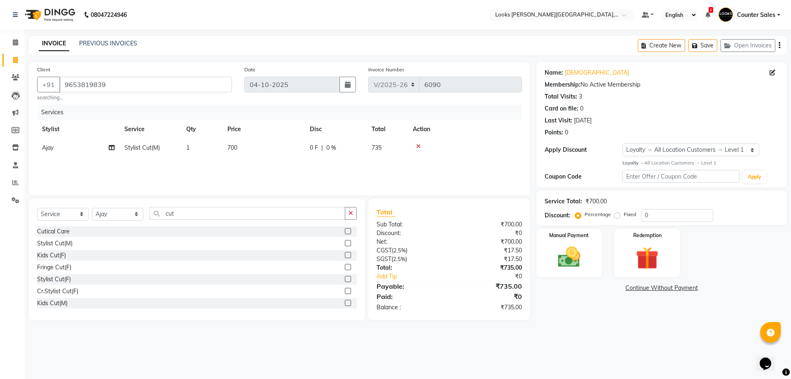
click at [274, 154] on td "700" at bounding box center [263, 147] width 82 height 19
click at [345, 279] on label at bounding box center [348, 279] width 6 height 6
click at [345, 279] on input "checkbox" at bounding box center [347, 278] width 5 height 5
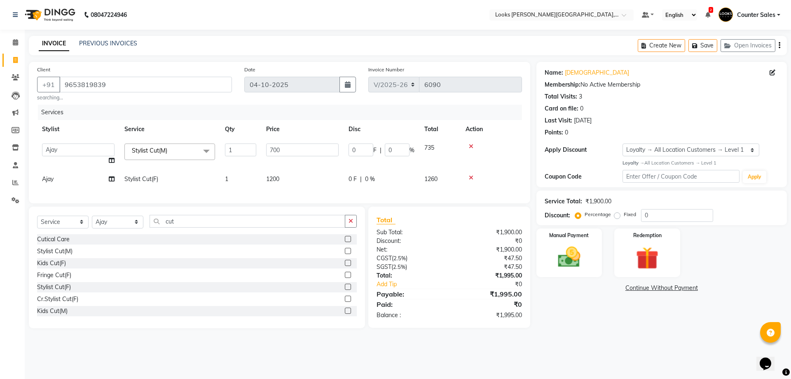
click at [459, 145] on td "735" at bounding box center [439, 153] width 41 height 31
click at [471, 146] on icon at bounding box center [471, 146] width 5 height 6
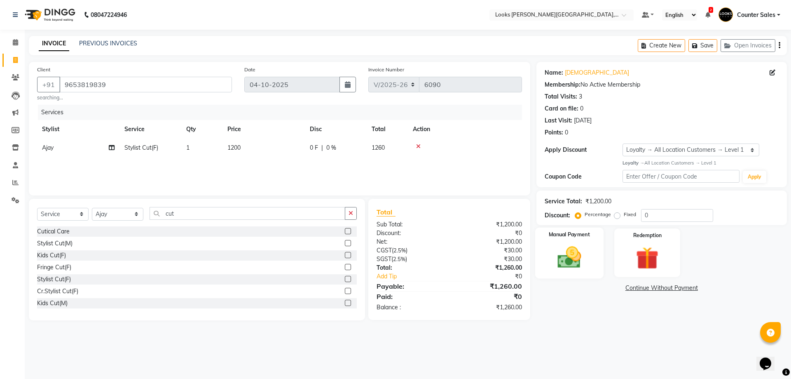
click at [576, 266] on img at bounding box center [569, 256] width 38 height 27
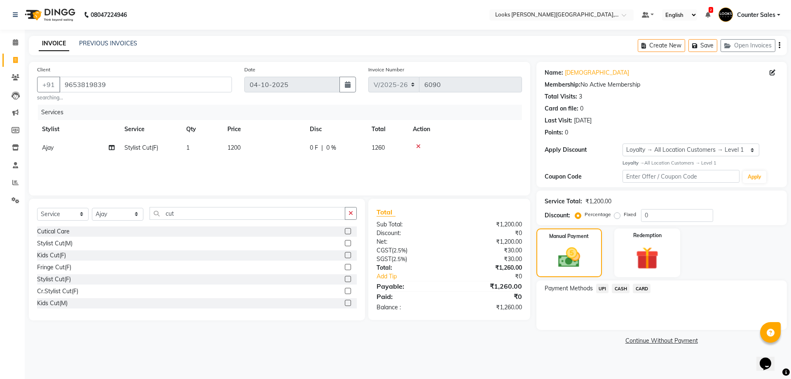
click at [603, 290] on span "UPI" at bounding box center [602, 287] width 13 height 9
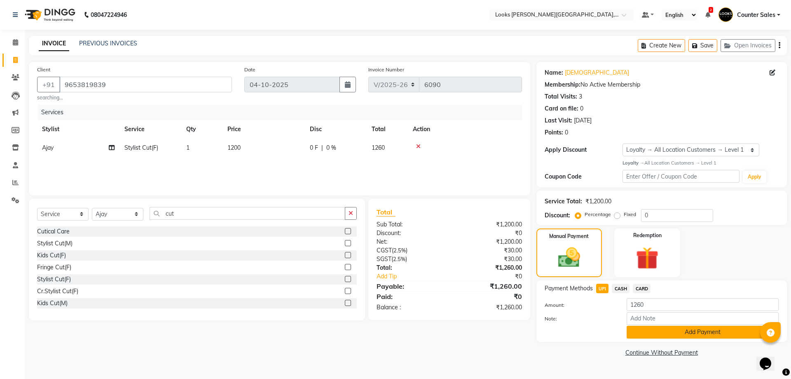
click at [703, 332] on button "Add Payment" at bounding box center [703, 331] width 152 height 13
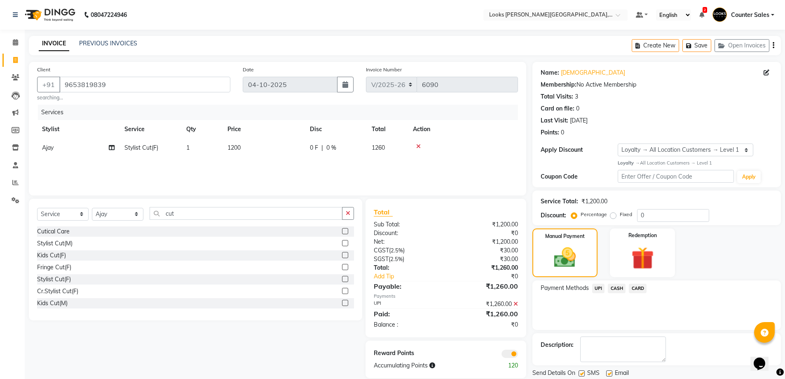
scroll to position [27, 0]
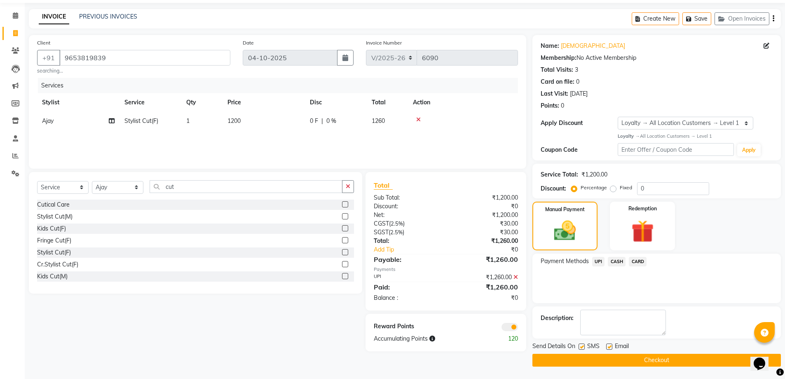
click at [692, 364] on button "Checkout" at bounding box center [656, 359] width 248 height 13
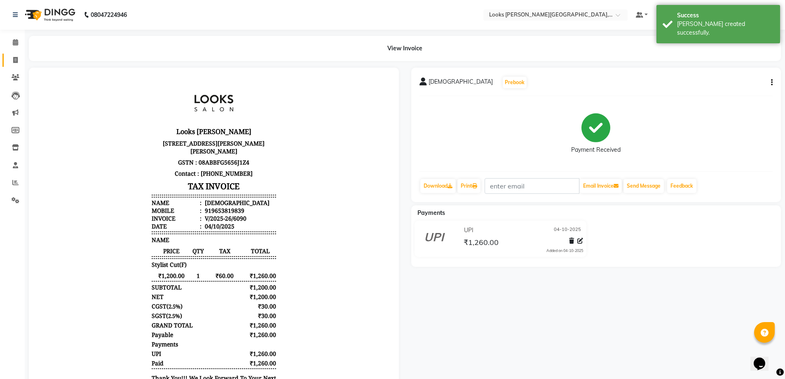
click at [15, 60] on icon at bounding box center [15, 60] width 5 height 6
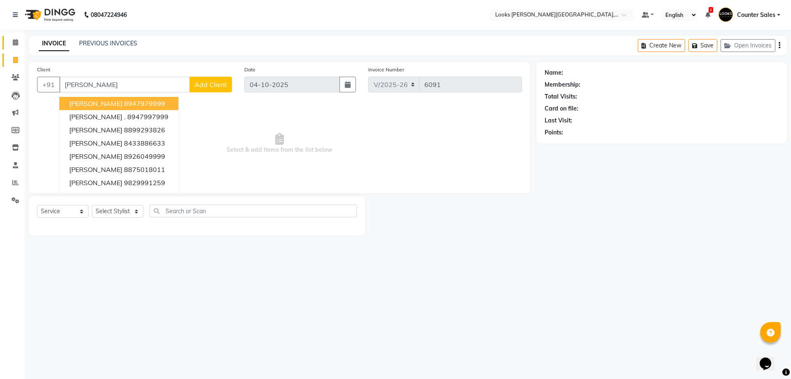
click at [14, 43] on icon at bounding box center [15, 42] width 5 height 6
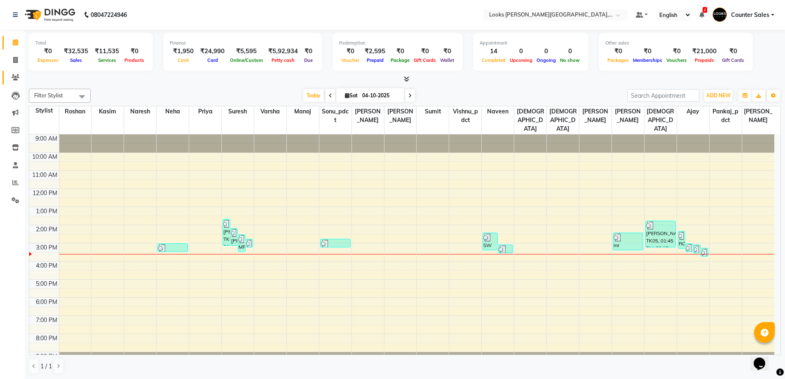
click at [16, 77] on icon at bounding box center [16, 77] width 8 height 6
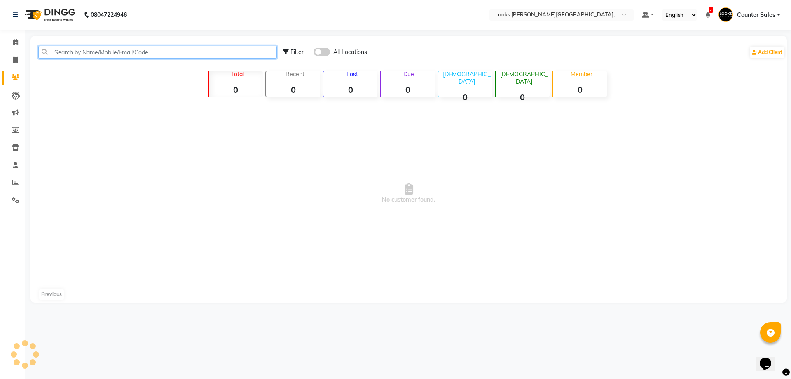
click at [112, 50] on input "text" at bounding box center [157, 52] width 239 height 13
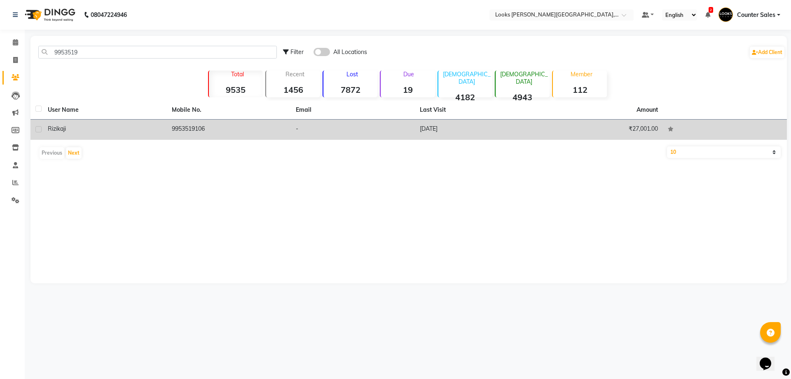
click at [203, 137] on td "9953519106" at bounding box center [229, 129] width 124 height 20
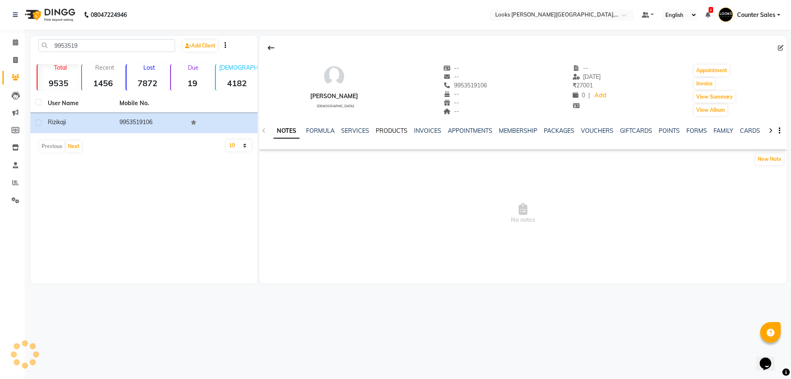
click at [398, 130] on link "PRODUCTS" at bounding box center [392, 130] width 32 height 7
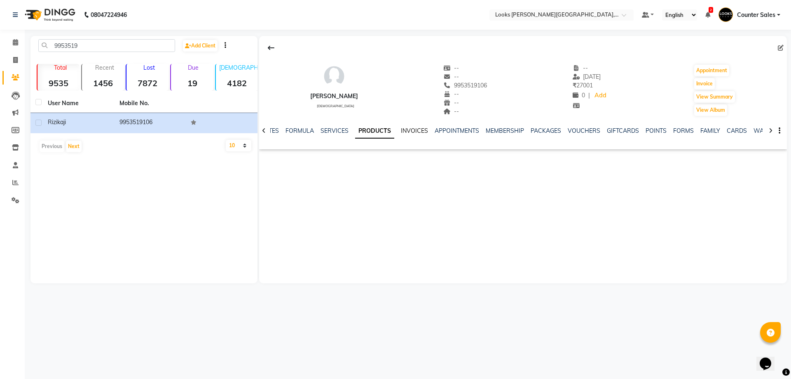
click at [414, 134] on link "INVOICES" at bounding box center [414, 130] width 27 height 7
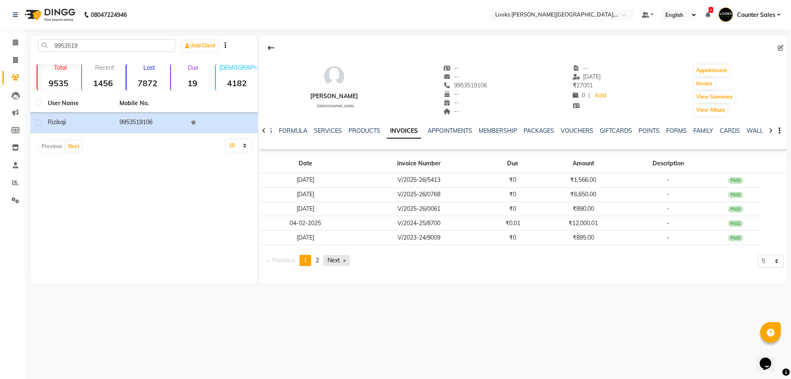
click at [339, 262] on link "Next page" at bounding box center [336, 260] width 26 height 11
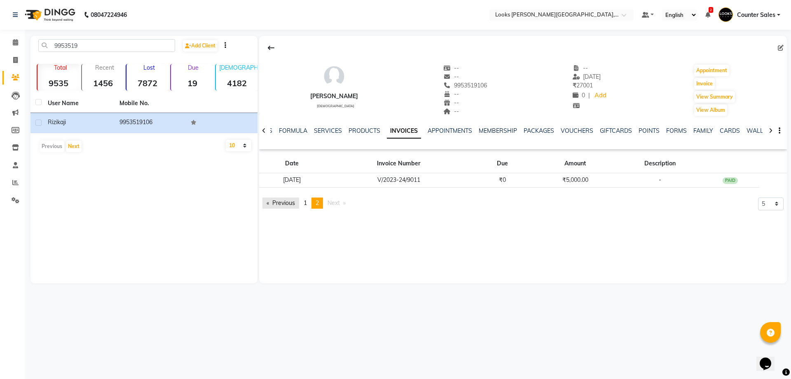
click at [268, 201] on link "Previous page" at bounding box center [280, 202] width 37 height 11
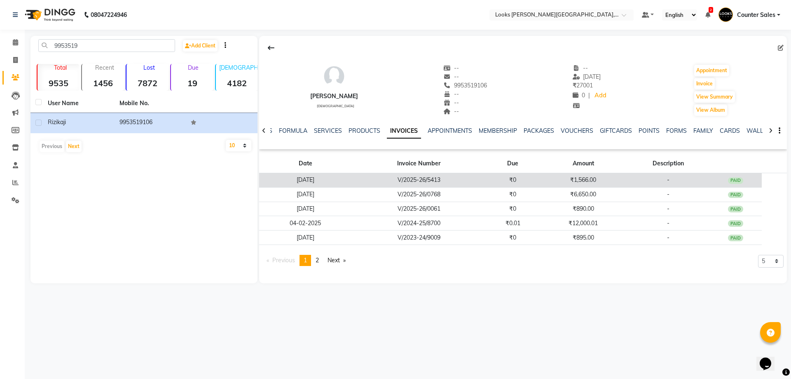
click at [584, 180] on td "₹1,566.00" at bounding box center [582, 180] width 87 height 14
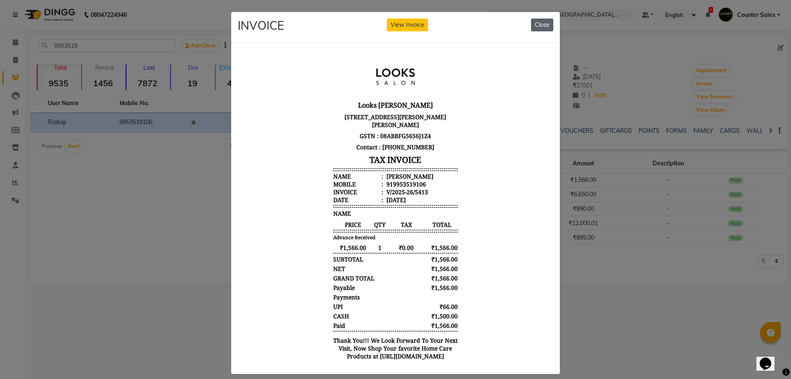
click at [549, 19] on button "Close" at bounding box center [542, 25] width 22 height 13
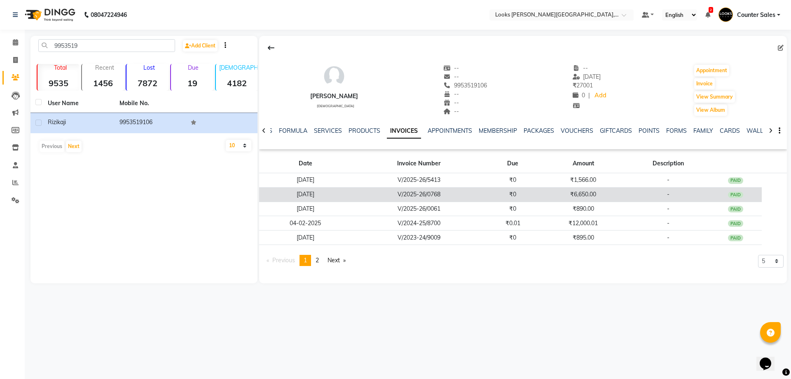
click at [587, 192] on td "₹6,650.00" at bounding box center [582, 194] width 87 height 14
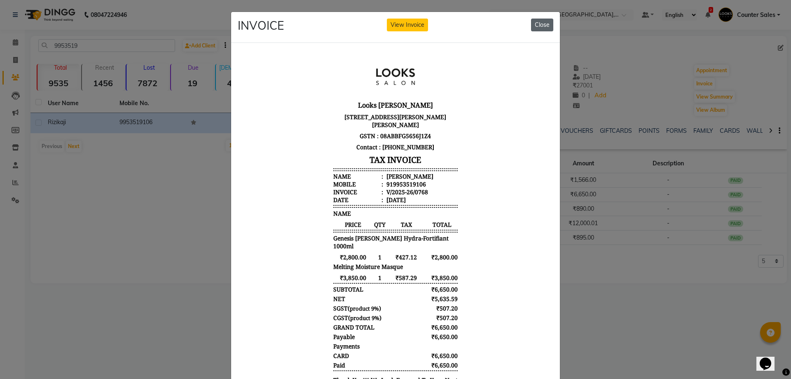
click at [548, 21] on button "Close" at bounding box center [542, 25] width 22 height 13
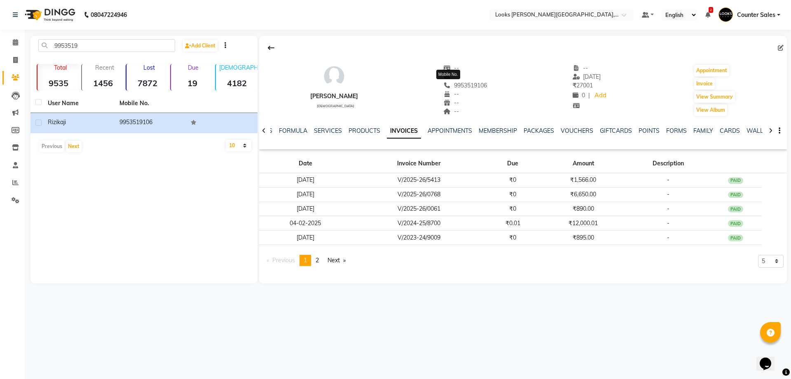
copy span "9953519106"
click at [15, 60] on icon at bounding box center [15, 60] width 5 height 6
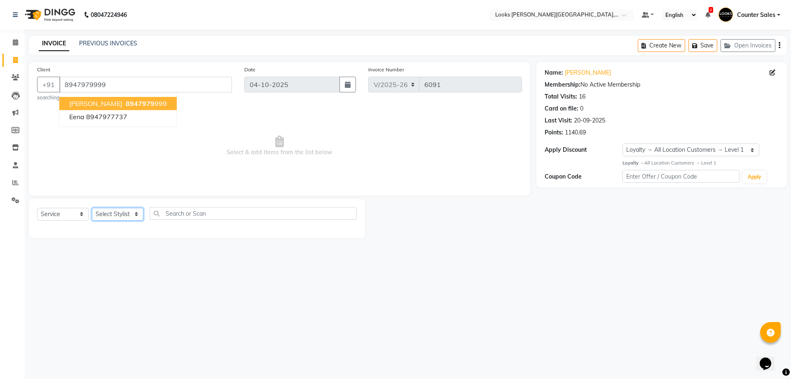
click at [102, 215] on select "Select Stylist Ajay [PERSON_NAME] [PERSON_NAME] Counter Sales [PERSON_NAME] Kri…" at bounding box center [118, 214] width 52 height 13
click at [92, 208] on select "Select Stylist Ajay [PERSON_NAME] [PERSON_NAME] Counter Sales [PERSON_NAME] Kri…" at bounding box center [118, 214] width 52 height 13
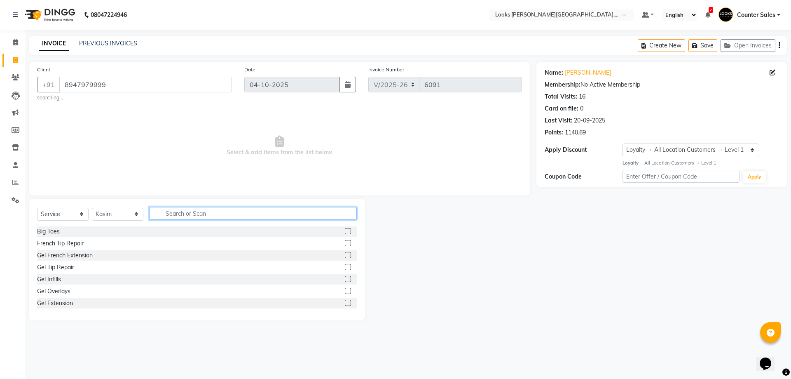
click at [201, 210] on input "text" at bounding box center [253, 213] width 207 height 13
click at [345, 255] on label at bounding box center [348, 255] width 6 height 6
click at [345, 255] on input "checkbox" at bounding box center [347, 255] width 5 height 5
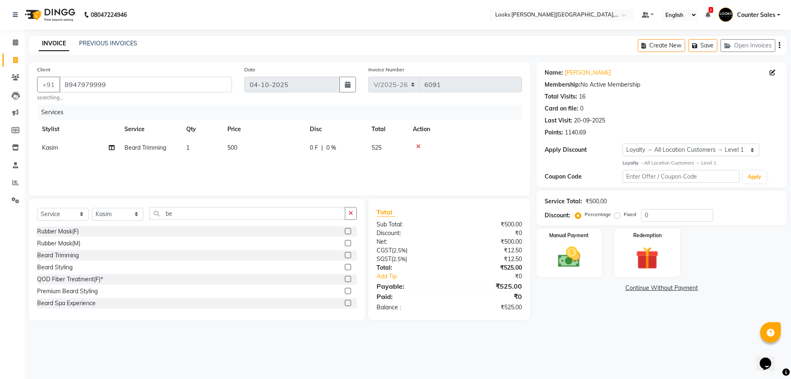
click at [244, 155] on td "500" at bounding box center [263, 147] width 82 height 19
click at [272, 150] on input "500" at bounding box center [302, 149] width 73 height 13
click at [71, 213] on select "Select Service Product Membership Package Voucher Prepaid Gift Card" at bounding box center [63, 214] width 52 height 13
click at [37, 208] on select "Select Service Product Membership Package Voucher Prepaid Gift Card" at bounding box center [63, 214] width 52 height 13
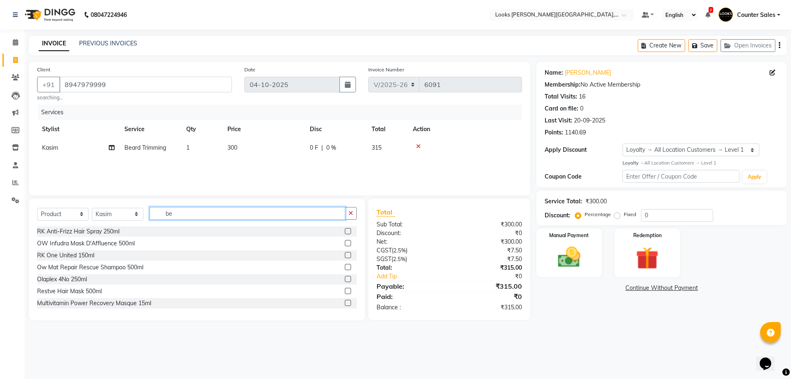
click at [211, 212] on input "be" at bounding box center [248, 213] width 196 height 13
click at [345, 231] on label at bounding box center [348, 231] width 6 height 6
click at [345, 231] on input "checkbox" at bounding box center [347, 231] width 5 height 5
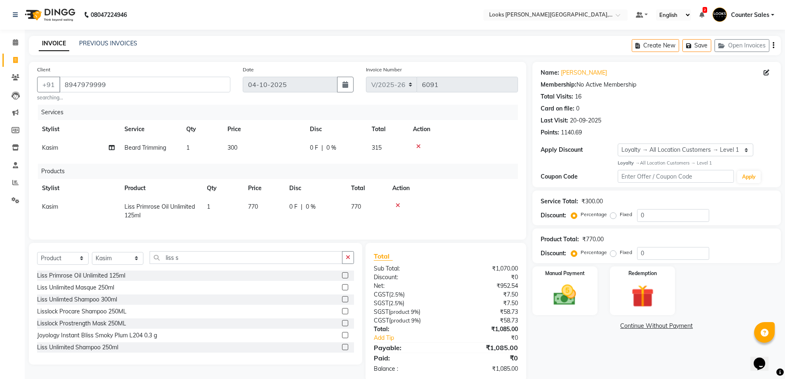
click at [267, 214] on td "770" at bounding box center [263, 210] width 41 height 27
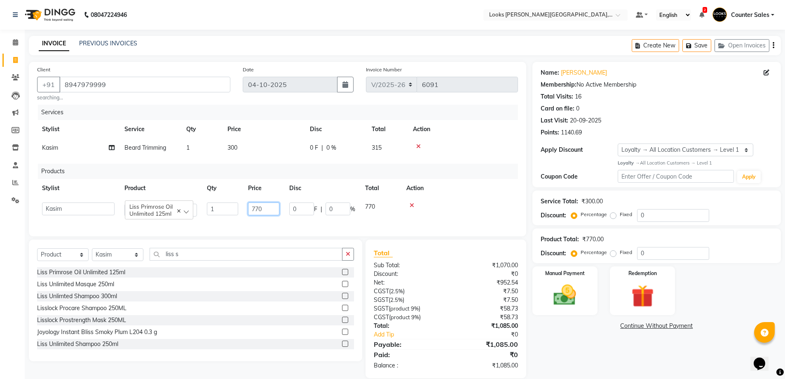
click at [268, 206] on input "770" at bounding box center [263, 208] width 31 height 13
click at [349, 257] on icon "button" at bounding box center [348, 254] width 5 height 6
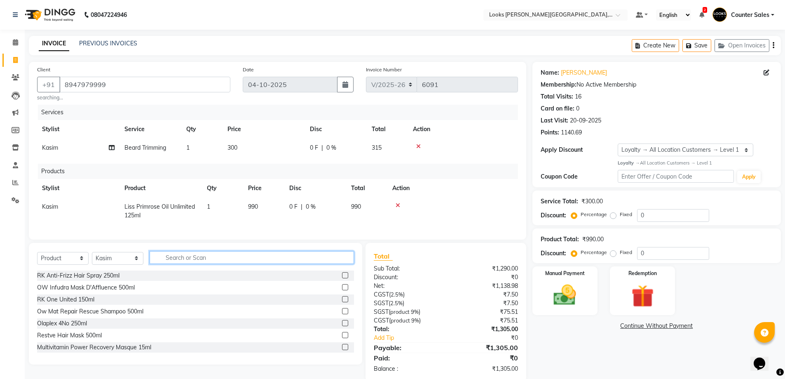
click at [273, 264] on input "text" at bounding box center [252, 257] width 204 height 13
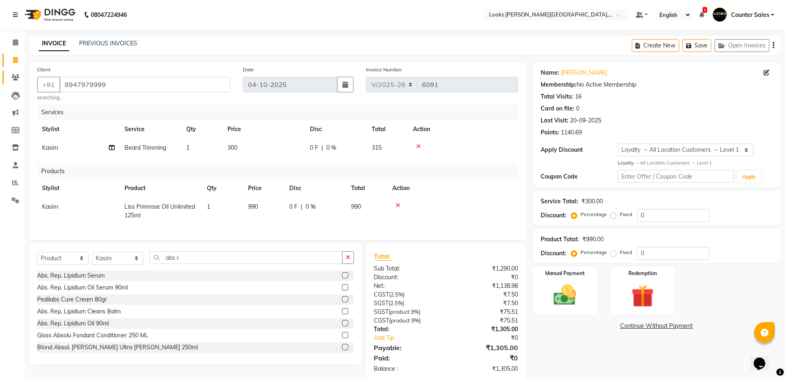
click at [12, 79] on icon at bounding box center [16, 77] width 8 height 6
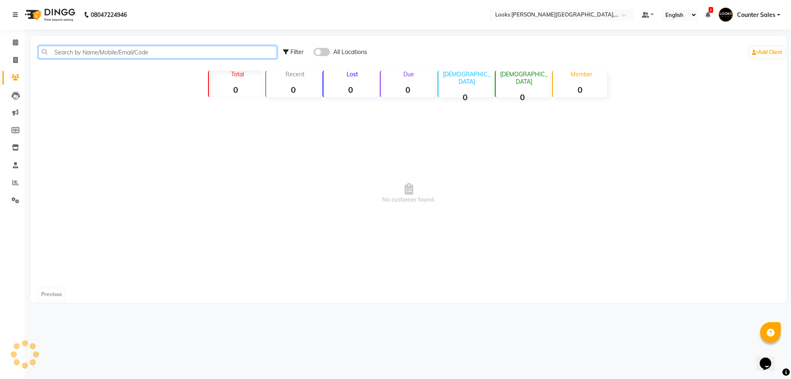
click at [83, 54] on input "text" at bounding box center [157, 52] width 239 height 13
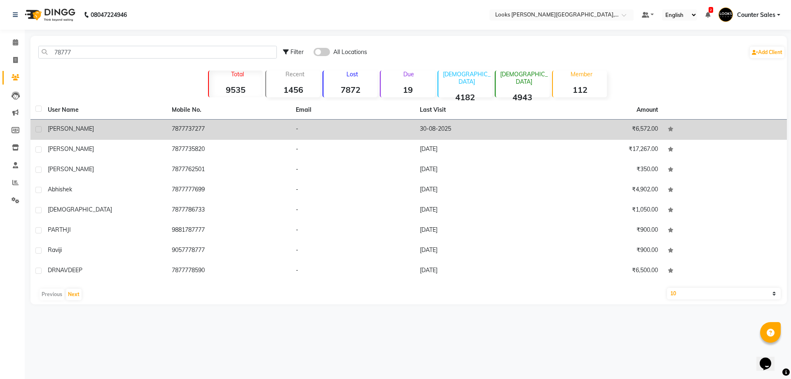
click at [190, 120] on td "7877737277" at bounding box center [229, 129] width 124 height 20
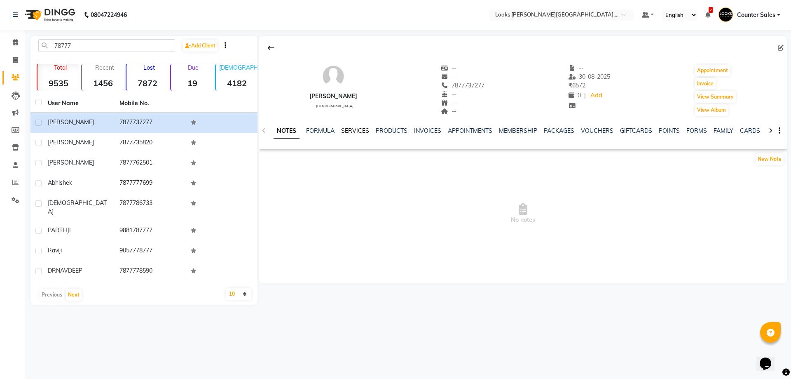
click at [358, 133] on link "SERVICES" at bounding box center [355, 130] width 28 height 7
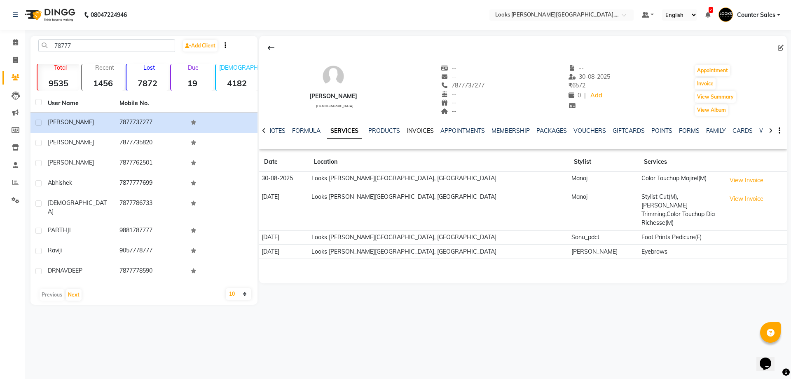
click at [415, 130] on link "INVOICES" at bounding box center [420, 130] width 27 height 7
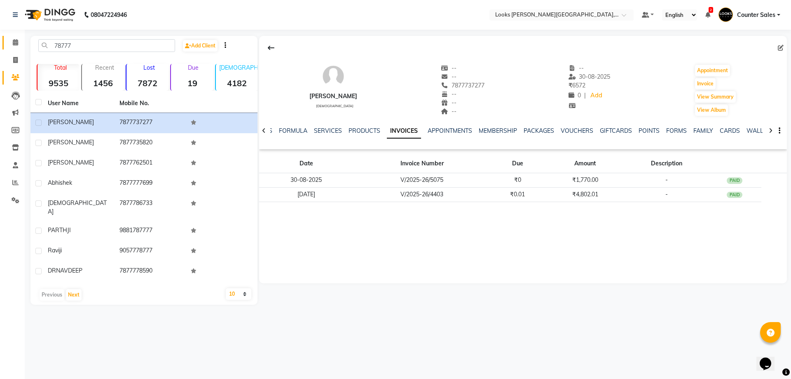
click at [15, 42] on icon at bounding box center [15, 42] width 5 height 6
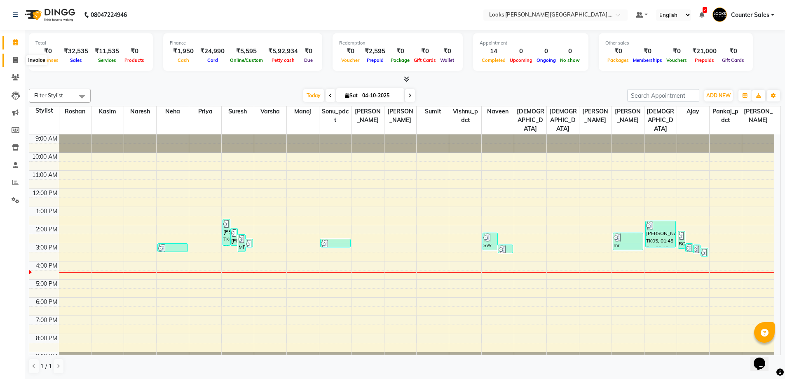
click at [12, 58] on span at bounding box center [15, 60] width 14 height 9
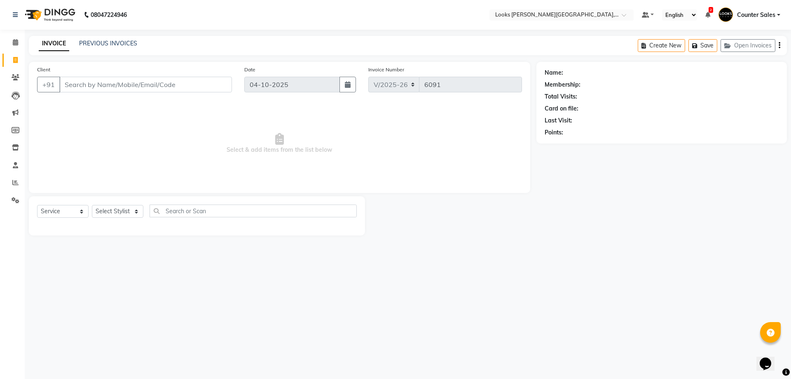
click at [97, 39] on div "PREVIOUS INVOICES" at bounding box center [108, 43] width 58 height 9
click at [97, 43] on link "PREVIOUS INVOICES" at bounding box center [108, 43] width 58 height 7
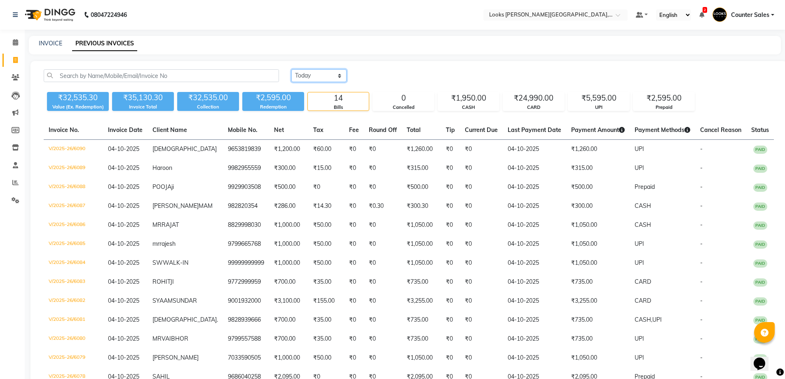
click at [321, 77] on select "Today Yesterday Custom Range" at bounding box center [318, 75] width 55 height 13
click at [291, 69] on select "Today Yesterday Custom Range" at bounding box center [318, 75] width 55 height 13
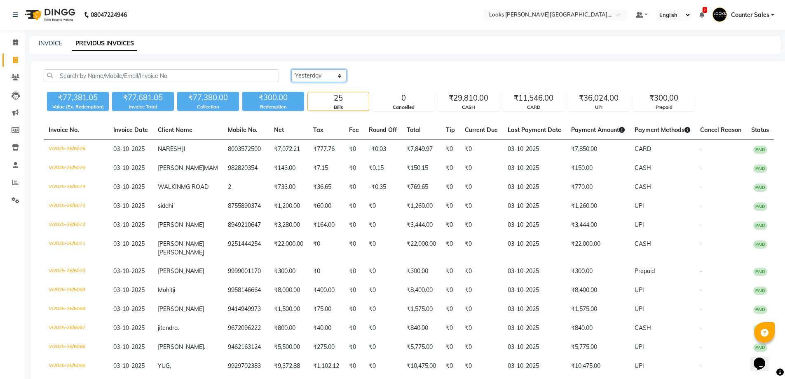
click at [340, 75] on select "Today Yesterday Custom Range" at bounding box center [318, 75] width 55 height 13
click at [291, 69] on select "Today Yesterday Custom Range" at bounding box center [318, 75] width 55 height 13
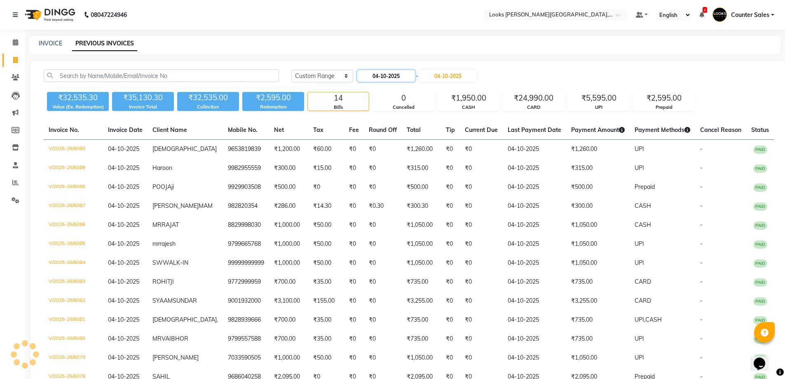
click at [386, 79] on input "04-10-2025" at bounding box center [386, 76] width 58 height 12
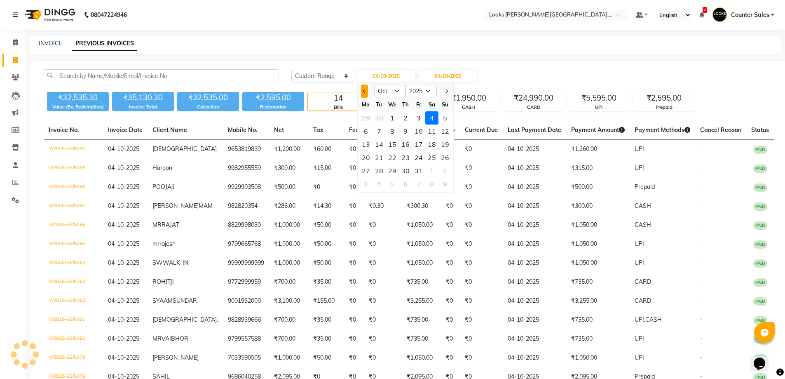
click at [366, 91] on span "Previous month" at bounding box center [364, 90] width 3 height 3
click at [441, 160] on div "28" at bounding box center [444, 157] width 13 height 13
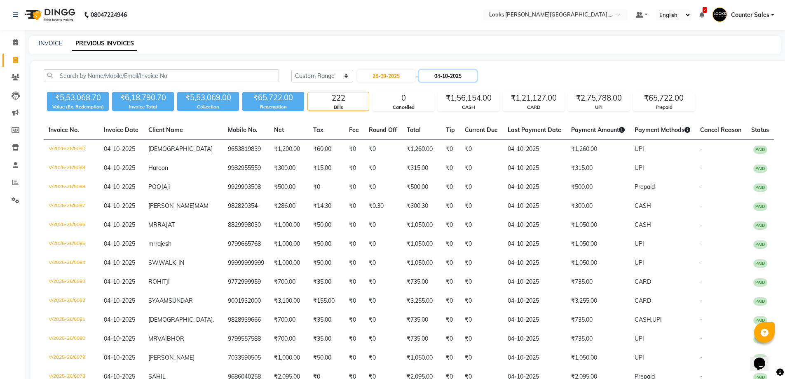
click at [468, 77] on input "04-10-2025" at bounding box center [448, 76] width 58 height 12
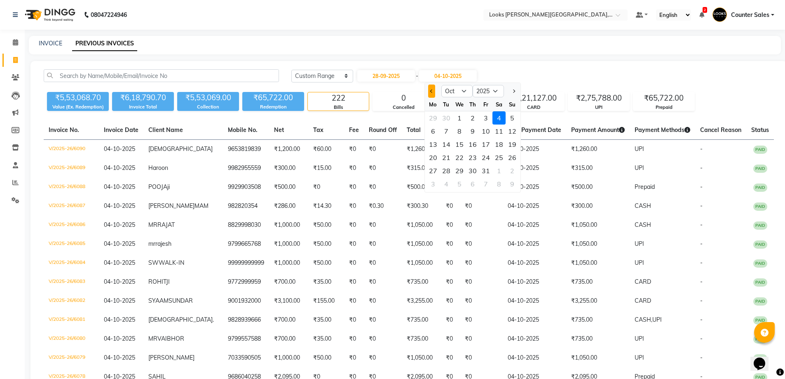
click at [432, 90] on span "Previous month" at bounding box center [431, 90] width 3 height 3
click at [513, 151] on div "28" at bounding box center [512, 157] width 13 height 13
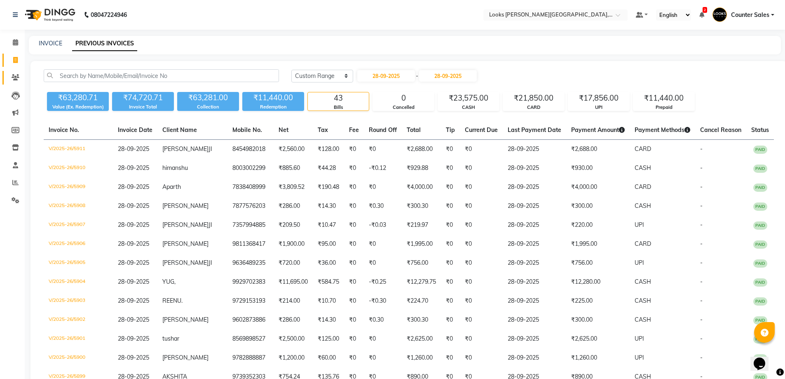
click at [7, 79] on link "Clients" at bounding box center [12, 78] width 20 height 14
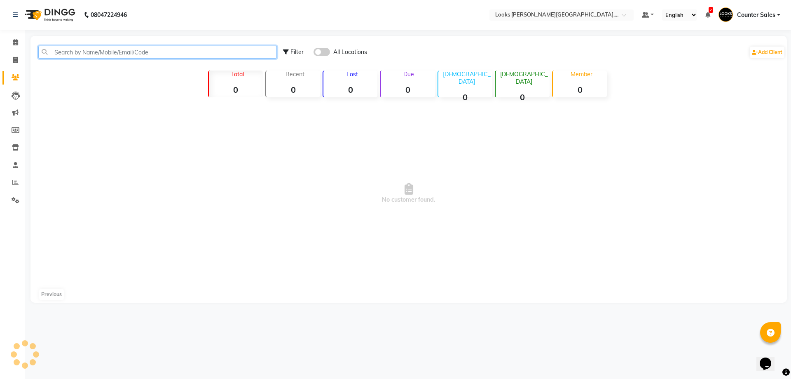
click at [65, 51] on input "text" at bounding box center [157, 52] width 239 height 13
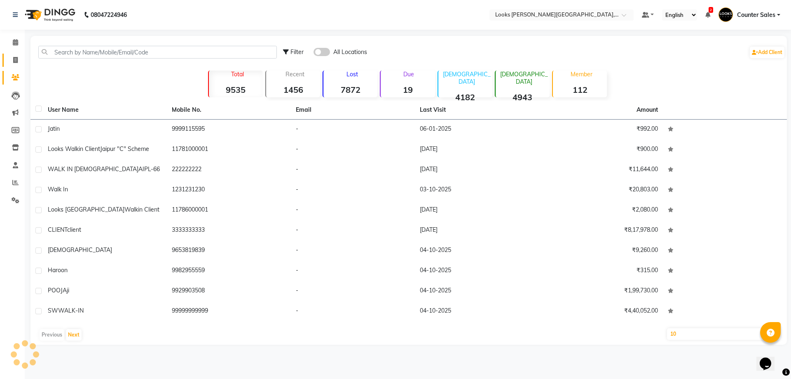
click at [8, 59] on link "Invoice" at bounding box center [12, 61] width 20 height 14
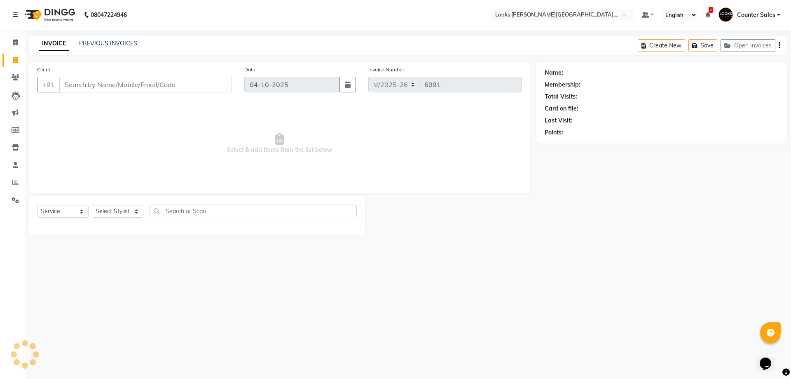
click at [99, 82] on input "Client" at bounding box center [145, 85] width 173 height 16
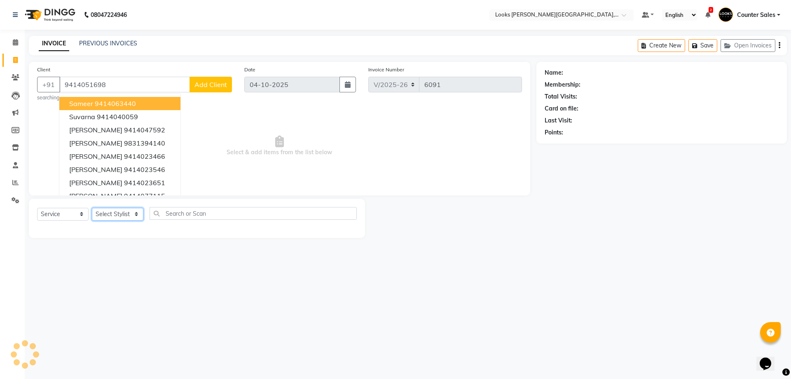
click at [127, 210] on select "Select Stylist Ajay [PERSON_NAME] [PERSON_NAME] Counter Sales [PERSON_NAME] Kri…" at bounding box center [118, 214] width 52 height 13
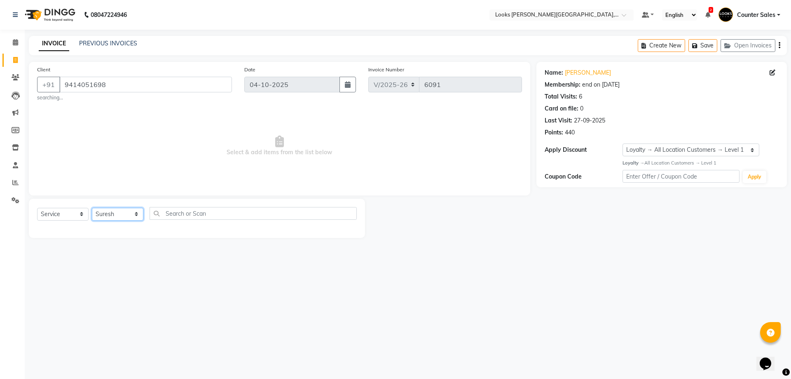
click at [92, 208] on select "Select Stylist Ajay [PERSON_NAME] [PERSON_NAME] Counter Sales [PERSON_NAME] Kri…" at bounding box center [118, 214] width 52 height 13
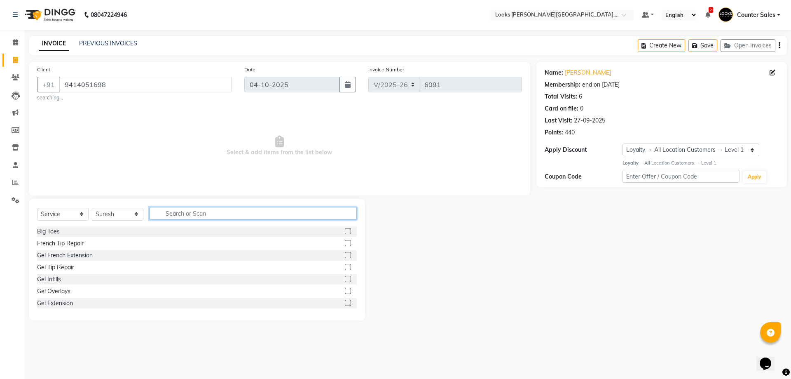
click at [172, 211] on input "text" at bounding box center [253, 213] width 207 height 13
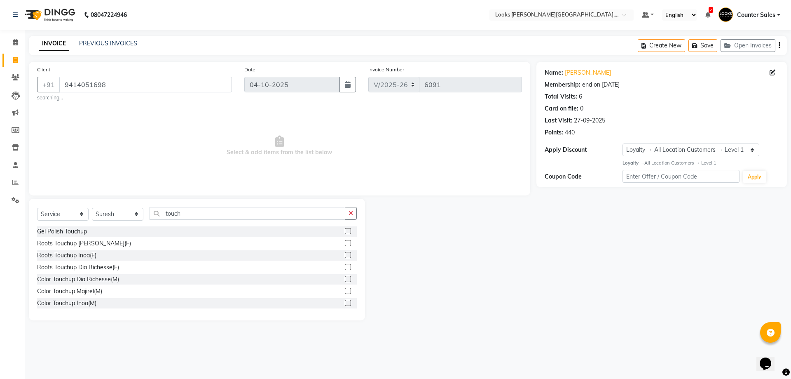
click at [345, 267] on label at bounding box center [348, 267] width 6 height 6
click at [345, 267] on input "checkbox" at bounding box center [347, 267] width 5 height 5
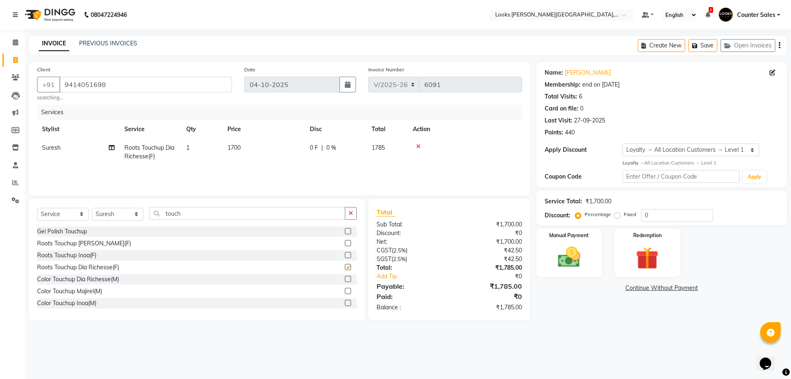
click at [280, 148] on td "1700" at bounding box center [263, 151] width 82 height 27
click at [289, 147] on input "1700" at bounding box center [302, 149] width 73 height 13
click at [78, 152] on td "Suresh" at bounding box center [78, 151] width 82 height 27
click at [80, 152] on select "Ajay Anjana Arohi Ashu Counter Sales Faizan Kasim Krishna Mamta Singh Manoj Nar…" at bounding box center [78, 149] width 73 height 13
click at [128, 218] on select "Select Stylist Ajay [PERSON_NAME] [PERSON_NAME] Counter Sales [PERSON_NAME] Kri…" at bounding box center [118, 214] width 52 height 13
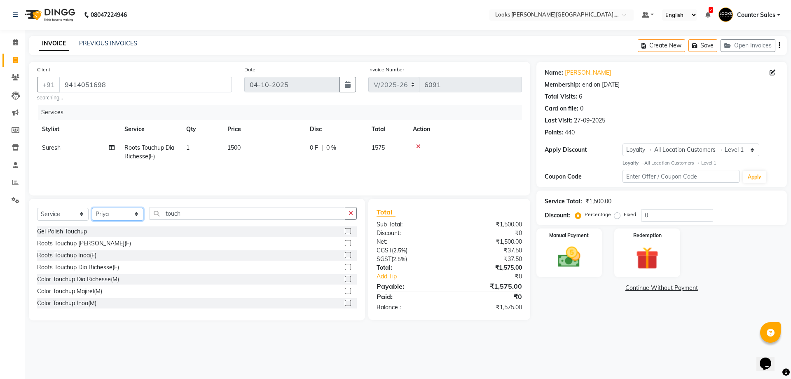
click at [92, 208] on select "Select Stylist Ajay [PERSON_NAME] [PERSON_NAME] Counter Sales [PERSON_NAME] Kri…" at bounding box center [118, 214] width 52 height 13
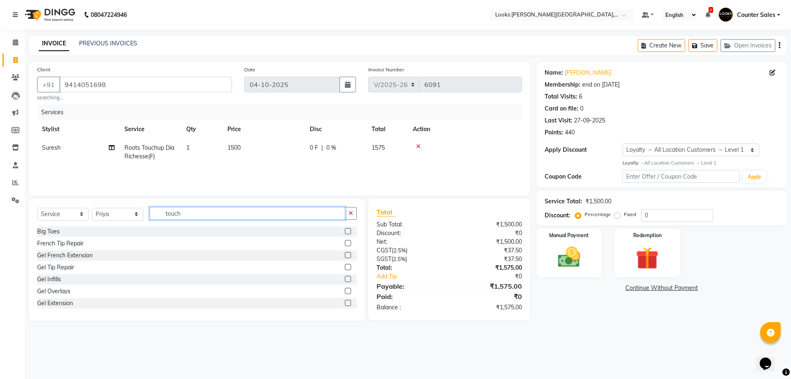
click at [179, 209] on input "touch" at bounding box center [248, 213] width 196 height 13
click at [186, 217] on input "h" at bounding box center [248, 213] width 196 height 13
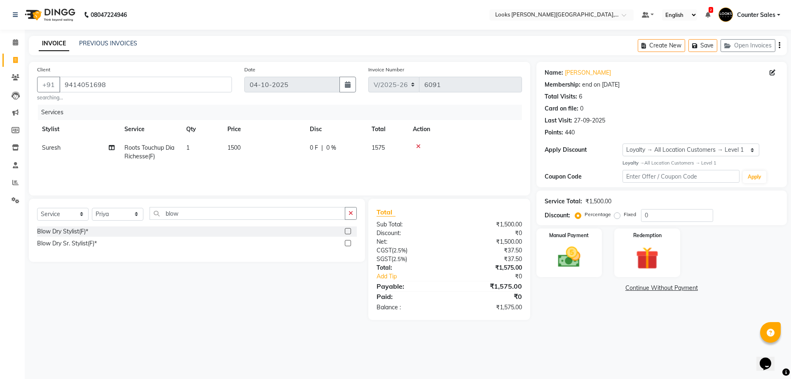
click at [346, 243] on label at bounding box center [348, 243] width 6 height 6
click at [346, 243] on input "checkbox" at bounding box center [347, 243] width 5 height 5
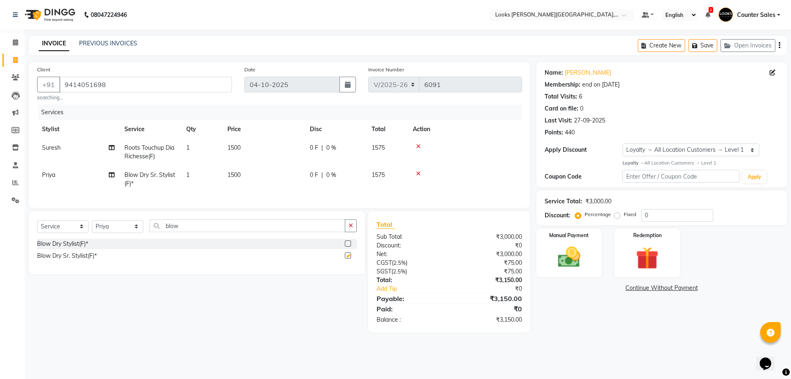
click at [268, 178] on td "1500" at bounding box center [263, 179] width 82 height 27
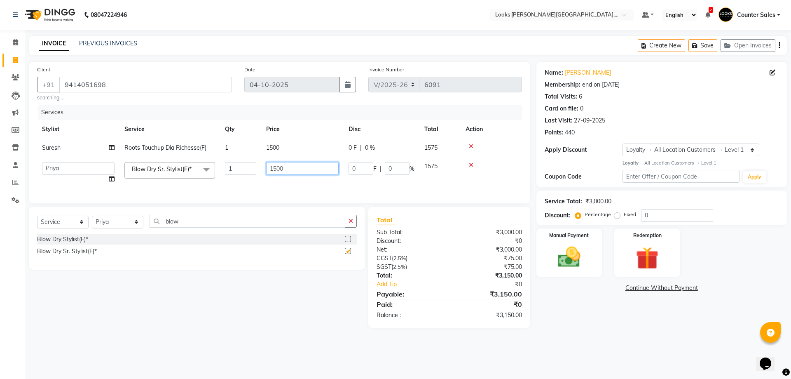
click at [299, 171] on input "1500" at bounding box center [302, 168] width 73 height 13
click at [116, 222] on div "Select Service Product Membership Package Voucher Prepaid Gift Card Select Styl…" at bounding box center [197, 237] width 336 height 63
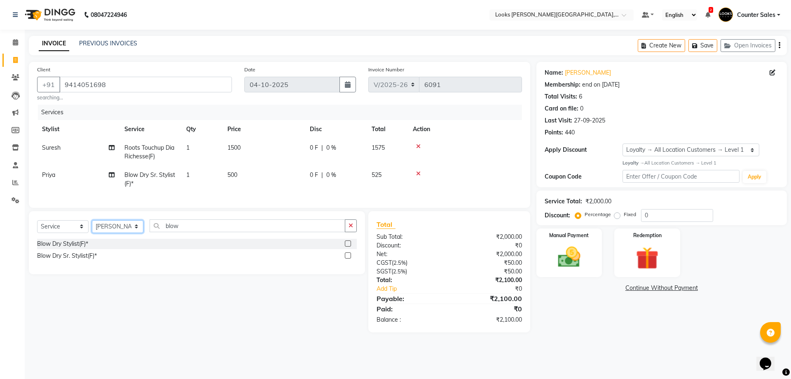
click at [92, 226] on select "Select Stylist Ajay [PERSON_NAME] [PERSON_NAME] Counter Sales [PERSON_NAME] Kri…" at bounding box center [118, 226] width 52 height 13
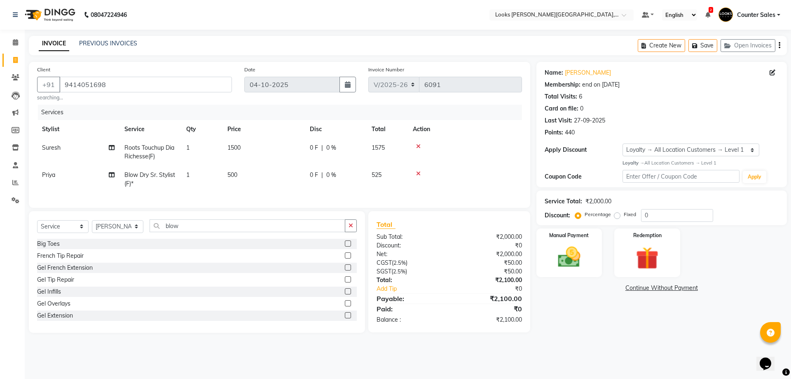
click at [196, 216] on div "Client +91 9414051698 searching... Date 04-10-2025 Invoice Number V/2025 V/2025…" at bounding box center [280, 197] width 514 height 271
click at [196, 230] on input "blow" at bounding box center [248, 225] width 196 height 13
click at [348, 270] on label at bounding box center [348, 267] width 6 height 6
click at [348, 270] on input "checkbox" at bounding box center [347, 267] width 5 height 5
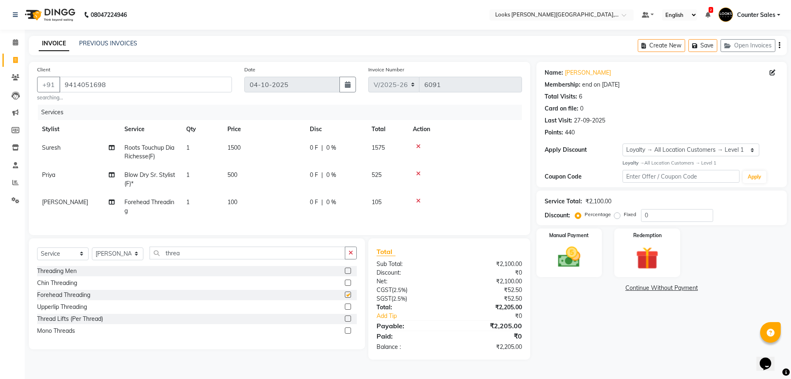
click at [276, 195] on td "100" at bounding box center [263, 206] width 82 height 27
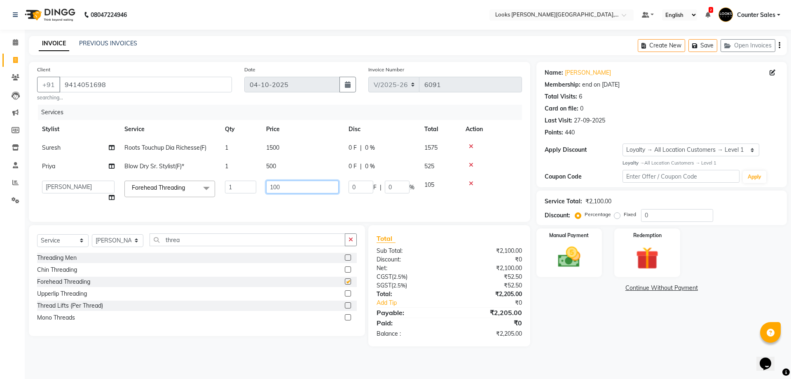
click at [288, 193] on input "100" at bounding box center [302, 186] width 73 height 13
click at [248, 372] on div "08047224946 Select Location × Looks Vaishali Girnar Colony, Jaipur Default Pane…" at bounding box center [395, 189] width 791 height 379
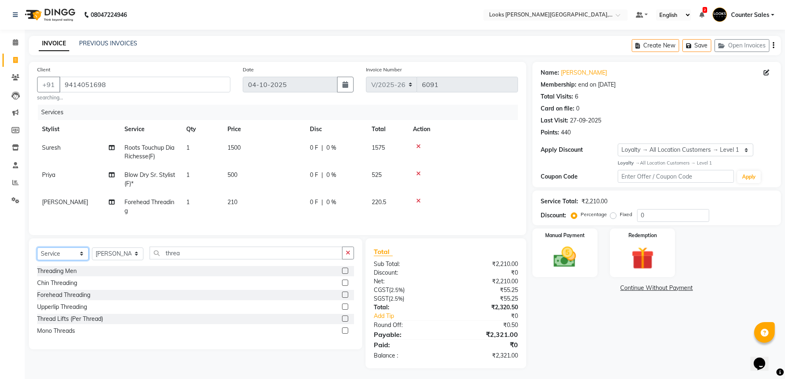
click at [54, 260] on select "Select Service Product Membership Package Voucher Prepaid Gift Card" at bounding box center [63, 253] width 52 height 13
click at [37, 253] on select "Select Service Product Membership Package Voucher Prepaid Gift Card" at bounding box center [63, 253] width 52 height 13
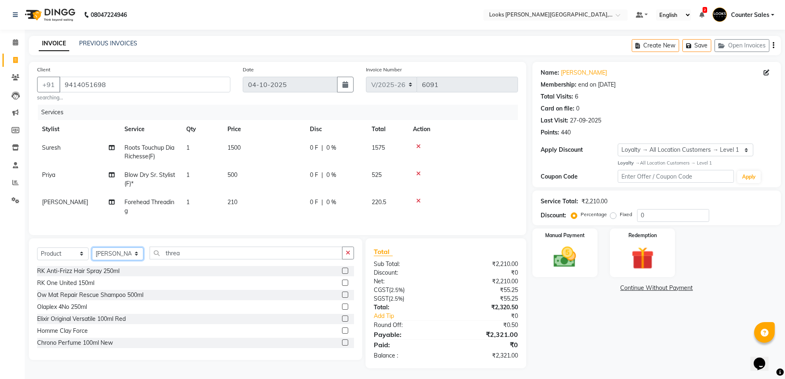
click at [124, 260] on select "Select Stylist Ajay [PERSON_NAME] [PERSON_NAME] Counter Sales [PERSON_NAME] Kri…" at bounding box center [118, 253] width 52 height 13
click at [92, 253] on select "Select Stylist Ajay [PERSON_NAME] [PERSON_NAME] Counter Sales [PERSON_NAME] Kri…" at bounding box center [118, 253] width 52 height 13
click at [200, 255] on input "threa" at bounding box center [246, 252] width 193 height 13
click at [342, 321] on label at bounding box center [345, 318] width 6 height 6
click at [342, 321] on input "checkbox" at bounding box center [344, 318] width 5 height 5
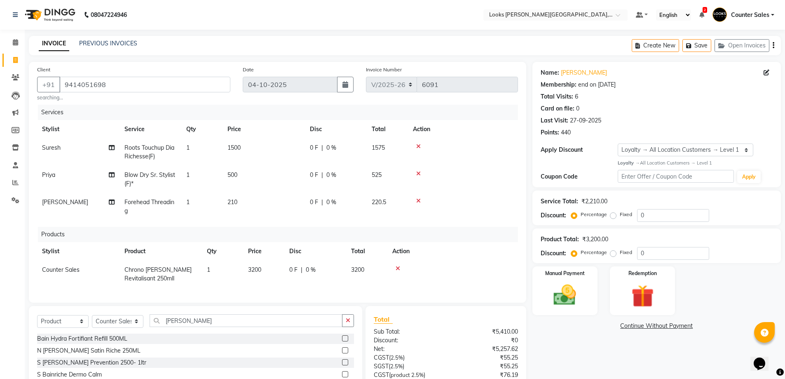
click at [269, 220] on td "210" at bounding box center [263, 206] width 82 height 27
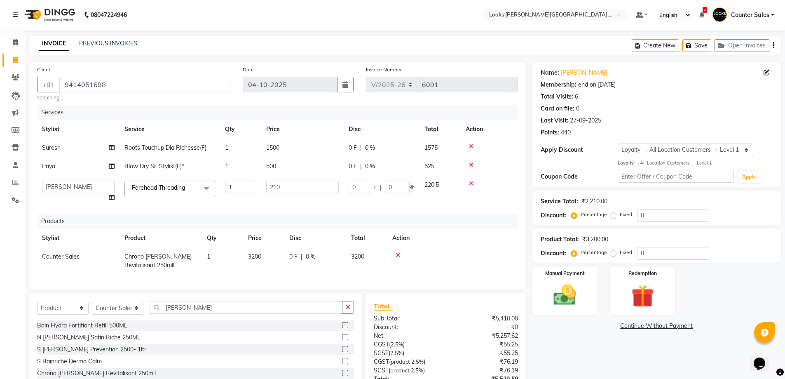
click at [267, 256] on td "3200" at bounding box center [263, 260] width 41 height 27
click at [272, 259] on input "3200" at bounding box center [263, 258] width 31 height 13
click at [560, 366] on div "Name: Chabra Ji Membership: end on 03-04-2026 Total Visits: 6 Card on file: 0 L…" at bounding box center [659, 251] width 255 height 378
click at [65, 314] on select "Select Service Product Membership Package Voucher Prepaid Gift Card" at bounding box center [63, 308] width 52 height 13
click at [37, 307] on select "Select Service Product Membership Package Voucher Prepaid Gift Card" at bounding box center [63, 308] width 52 height 13
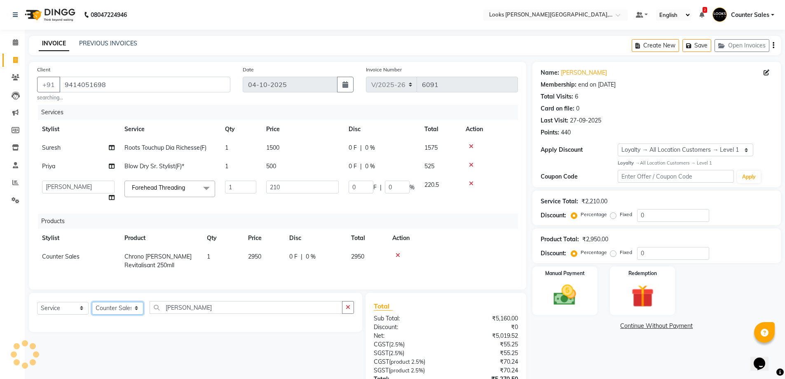
click at [129, 314] on select "Select Stylist Ajay [PERSON_NAME] [PERSON_NAME] Counter Sales [PERSON_NAME] Kri…" at bounding box center [118, 308] width 52 height 13
click at [92, 307] on select "Select Stylist Ajay [PERSON_NAME] [PERSON_NAME] Counter Sales [PERSON_NAME] Kri…" at bounding box center [118, 308] width 52 height 13
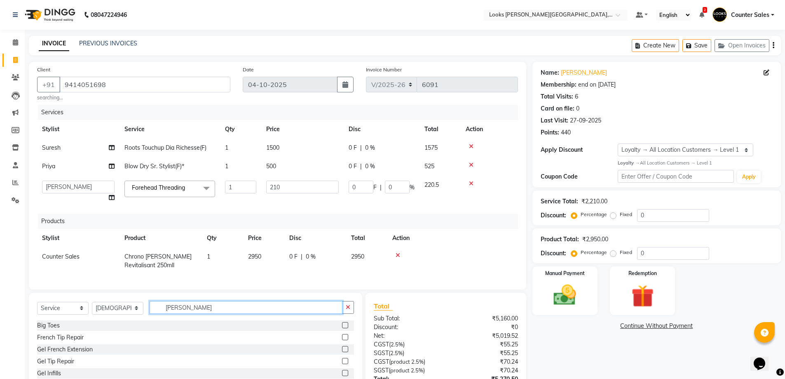
click at [201, 312] on input "bain" at bounding box center [246, 307] width 193 height 13
click at [342, 364] on label at bounding box center [345, 361] width 6 height 6
click at [342, 364] on input "checkbox" at bounding box center [344, 360] width 5 height 5
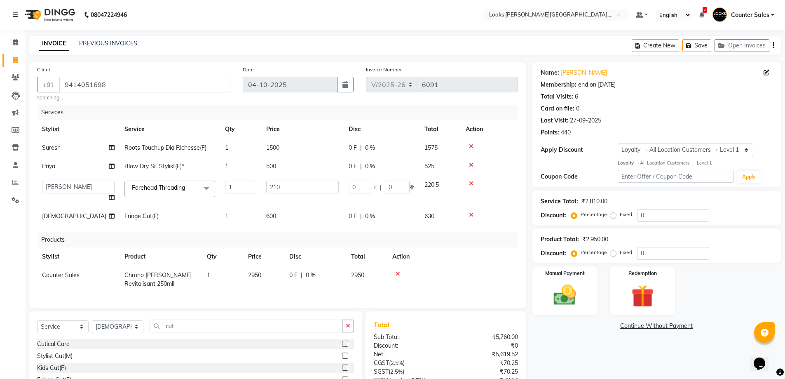
click at [297, 223] on td "600" at bounding box center [302, 216] width 82 height 19
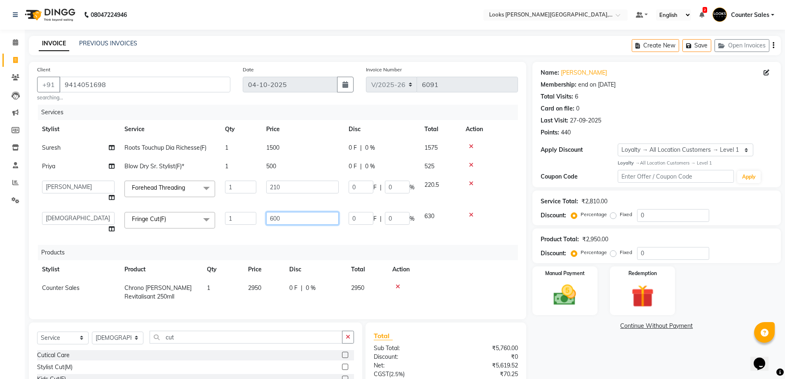
click at [317, 216] on input "600" at bounding box center [302, 218] width 73 height 13
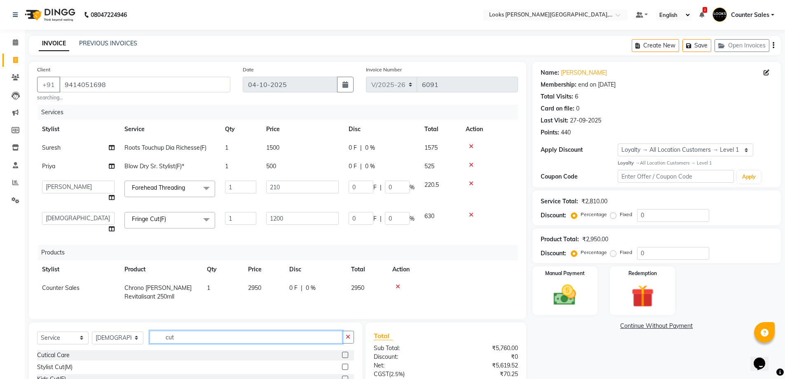
click at [201, 339] on div "Select Service Product Membership Package Voucher Prepaid Gift Card Select Styl…" at bounding box center [195, 383] width 333 height 122
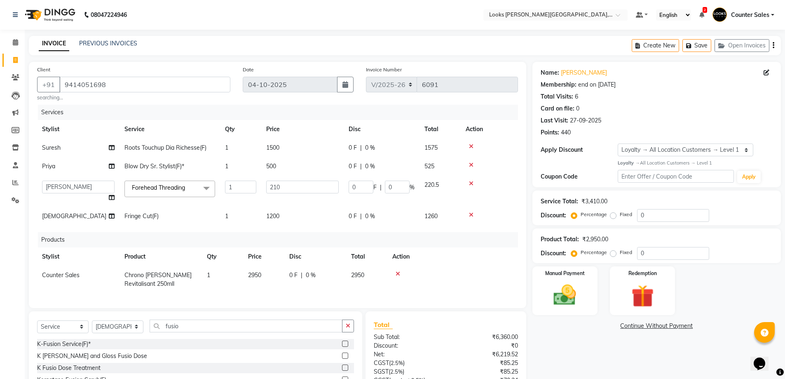
click at [343, 368] on label at bounding box center [345, 367] width 6 height 6
click at [343, 368] on input "checkbox" at bounding box center [344, 367] width 5 height 5
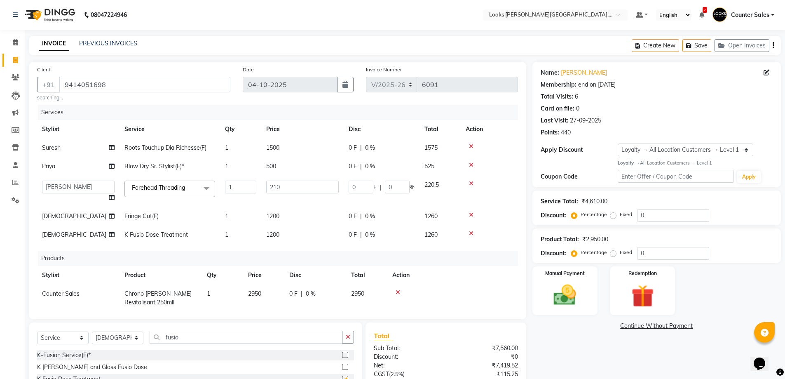
click at [300, 236] on td "1200" at bounding box center [302, 234] width 82 height 19
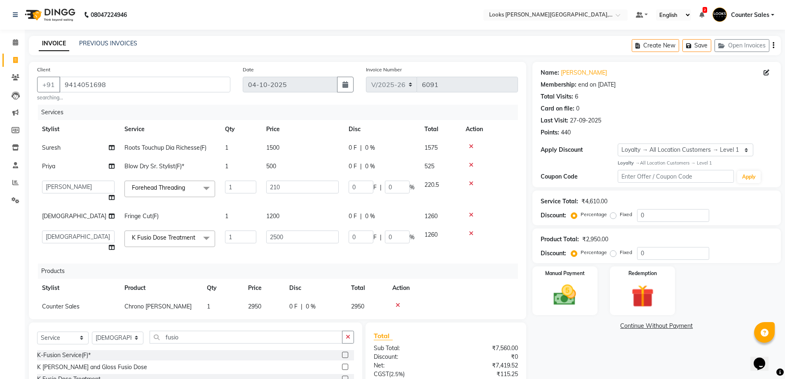
click at [569, 366] on div "Name: Chabra Ji Membership: end on 03-04-2026 Total Visits: 6 Card on file: 0 L…" at bounding box center [659, 265] width 255 height 407
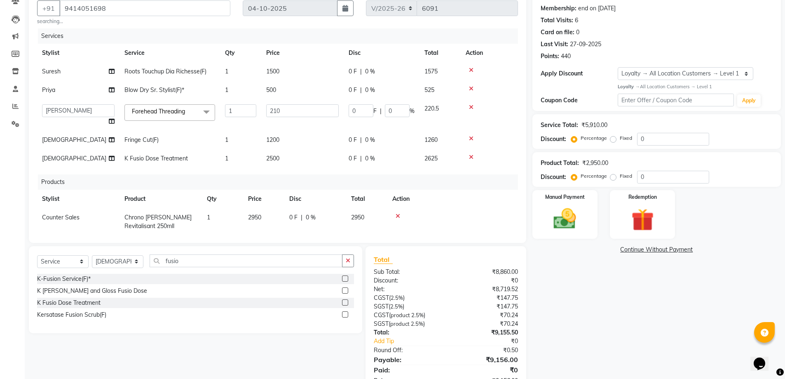
scroll to position [73, 0]
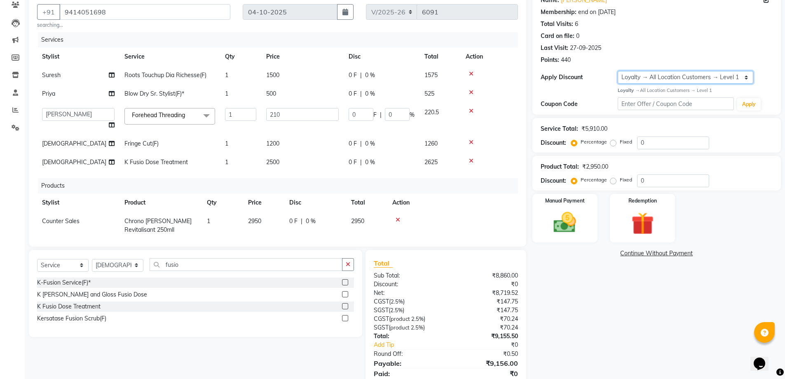
click at [645, 74] on select "Select Membership → LSPL Membership@20% Loyalty → All Location Customers → Leve…" at bounding box center [686, 77] width 136 height 13
click at [618, 71] on select "Select Membership → LSPL Membership@20% Loyalty → All Location Customers → Leve…" at bounding box center [686, 77] width 136 height 13
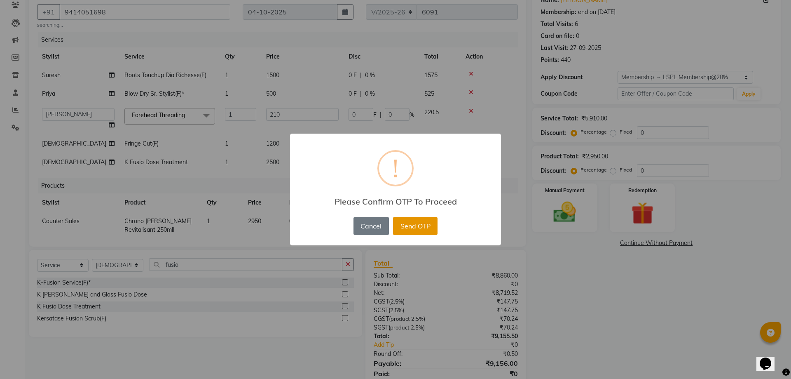
click at [422, 222] on button "Send OTP" at bounding box center [415, 226] width 44 height 18
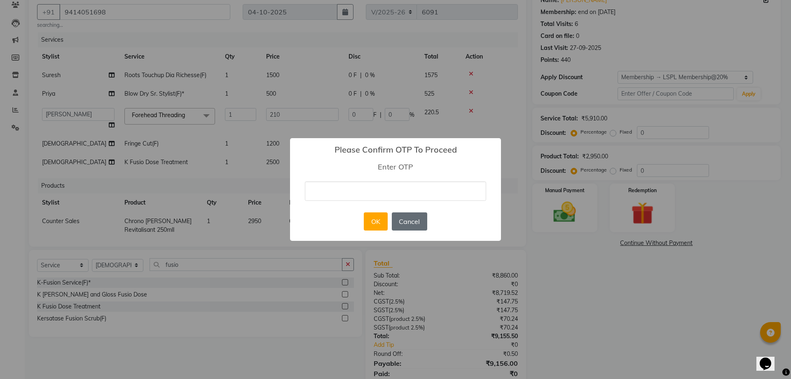
click at [413, 221] on button "Cancel" at bounding box center [409, 221] width 35 height 18
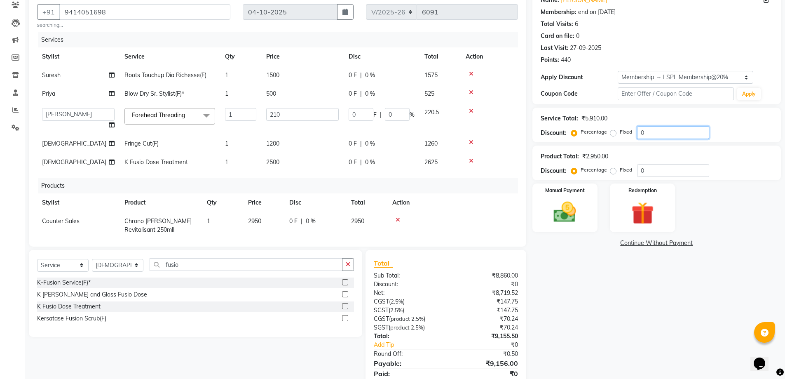
click at [665, 129] on input "0" at bounding box center [673, 132] width 72 height 13
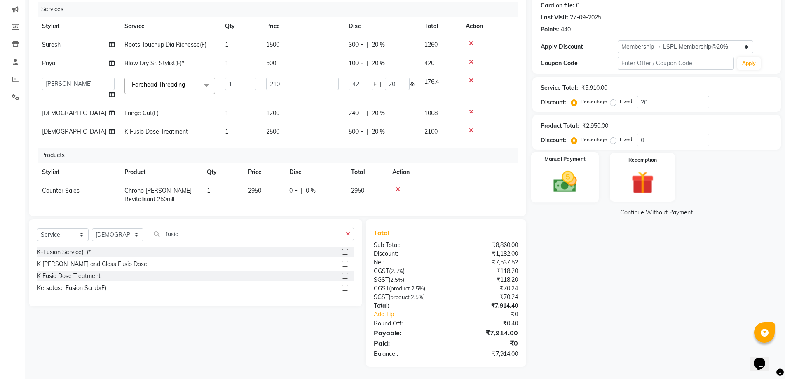
click at [574, 180] on img at bounding box center [565, 181] width 38 height 27
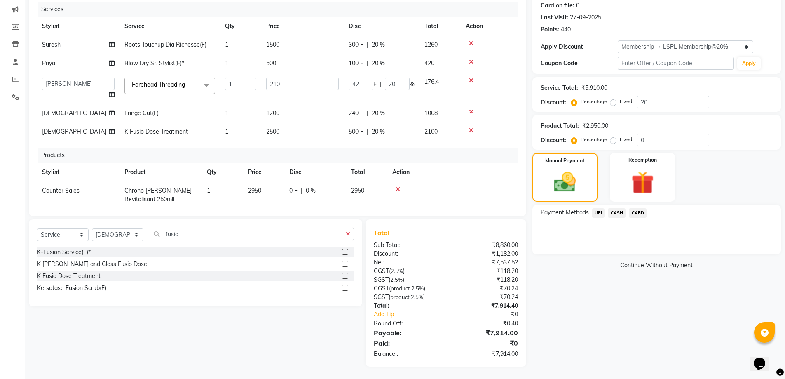
click at [639, 213] on span "CARD" at bounding box center [638, 212] width 18 height 9
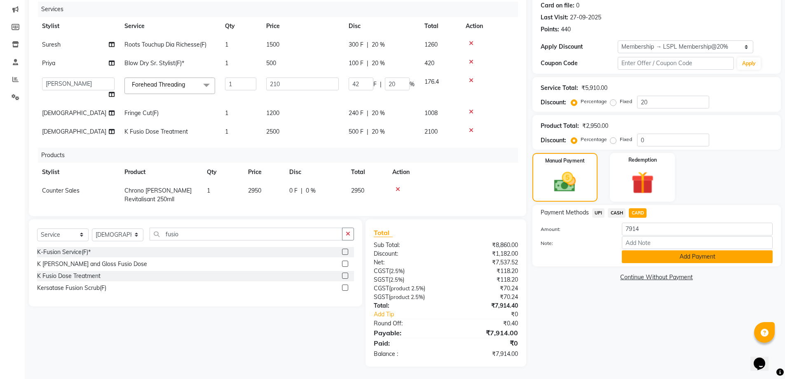
click at [686, 258] on button "Add Payment" at bounding box center [697, 256] width 151 height 13
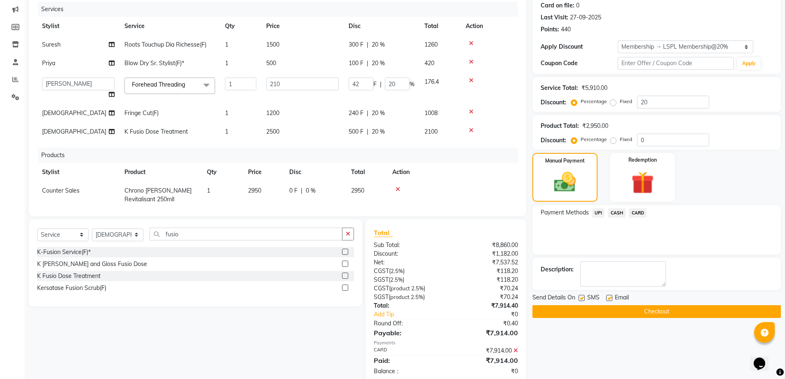
scroll to position [161, 0]
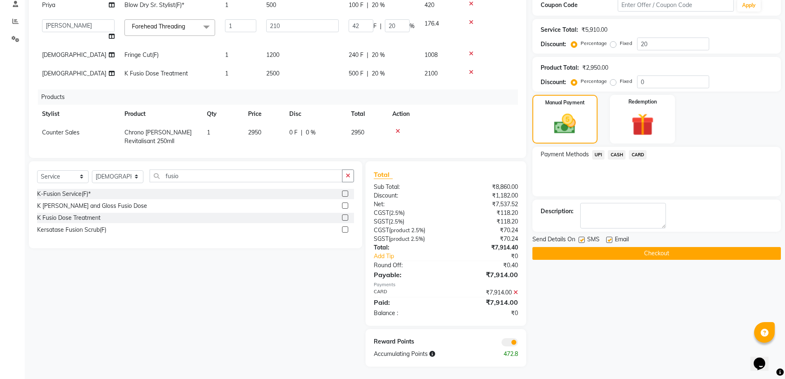
click at [674, 248] on button "Checkout" at bounding box center [656, 253] width 248 height 13
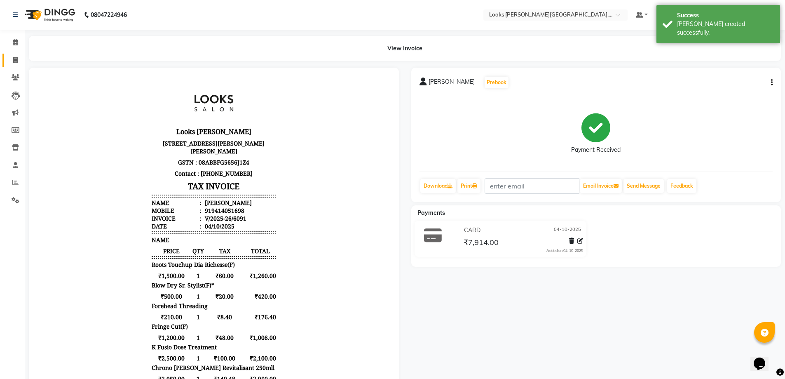
click at [14, 61] on icon at bounding box center [15, 60] width 5 height 6
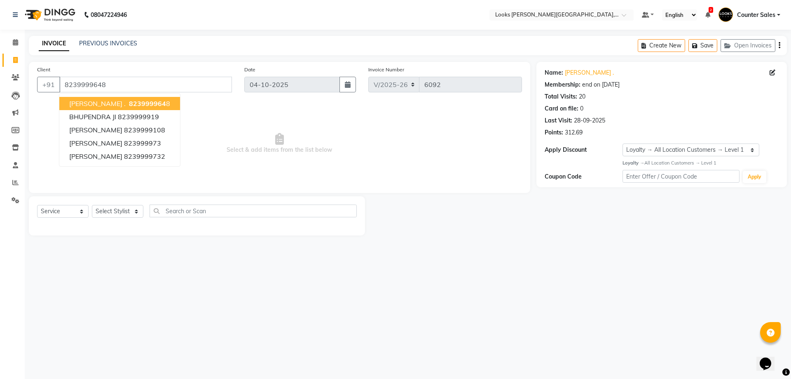
click at [427, 304] on div "08047224946 Select Location × Looks Vaishali Girnar Colony, Jaipur Default Pane…" at bounding box center [395, 189] width 791 height 379
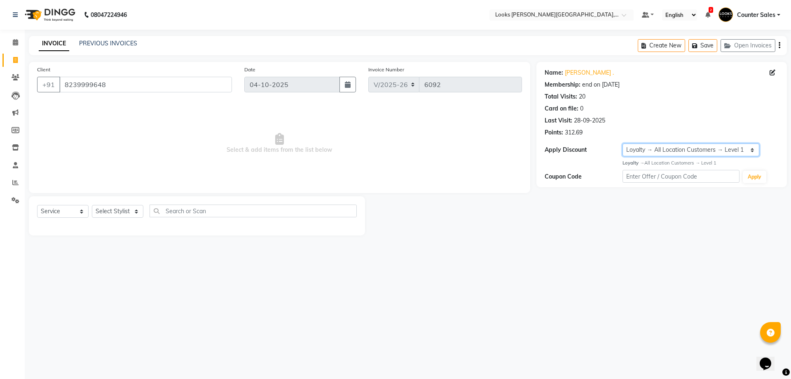
click at [649, 150] on select "Select Membership → LSPL Membership@20% Loyalty → All Location Customers → Leve…" at bounding box center [691, 149] width 137 height 13
click at [618, 245] on main "INVOICE PREVIOUS INVOICES Create New Save Open Invoices Client +91 8239999648 D…" at bounding box center [408, 142] width 766 height 212
click at [116, 218] on select "Select Stylist Ajay [PERSON_NAME] [PERSON_NAME] Counter Sales [PERSON_NAME] Kri…" at bounding box center [118, 211] width 52 height 13
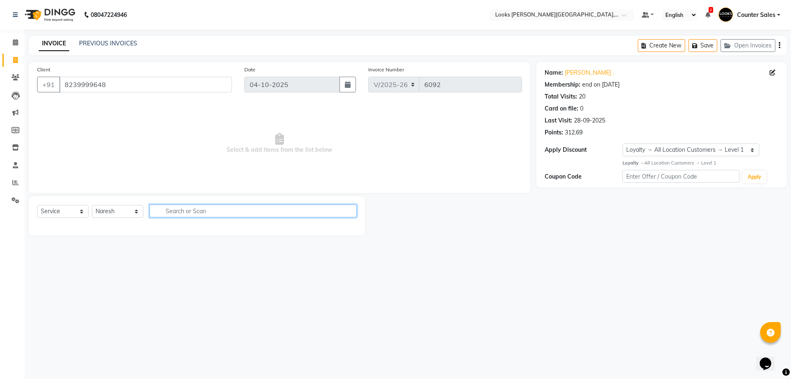
click at [181, 209] on input "text" at bounding box center [253, 210] width 207 height 13
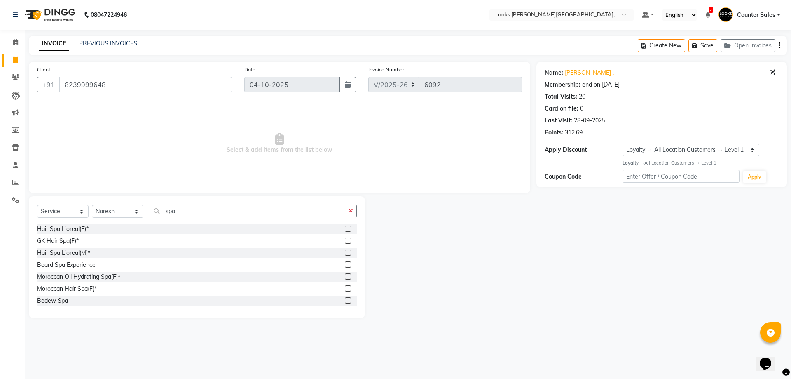
click at [345, 229] on label at bounding box center [348, 228] width 6 height 6
click at [345, 229] on input "checkbox" at bounding box center [347, 228] width 5 height 5
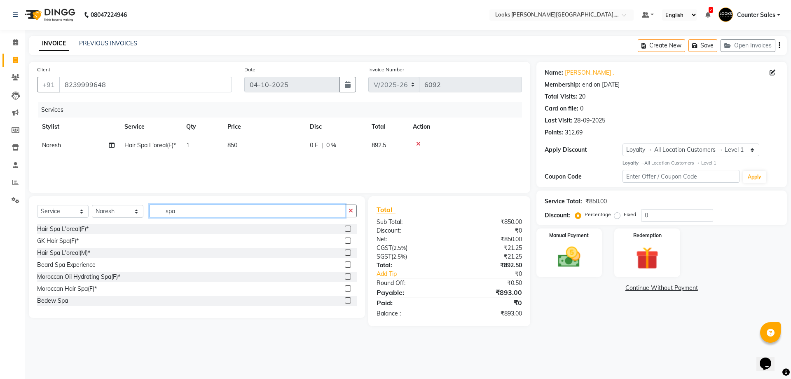
click at [199, 210] on input "spa" at bounding box center [248, 210] width 196 height 13
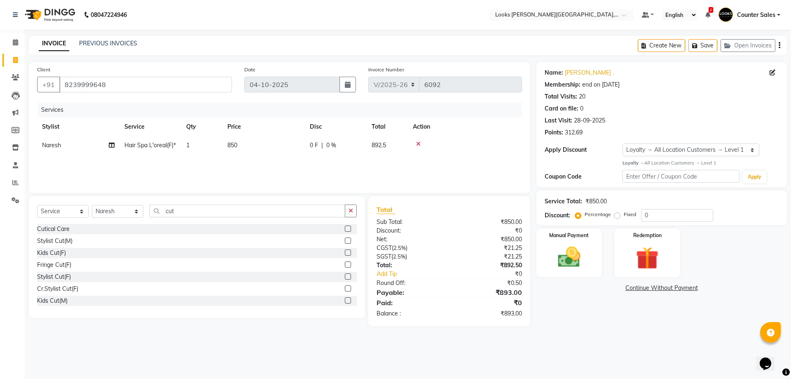
click at [345, 276] on label at bounding box center [348, 276] width 6 height 6
click at [345, 276] on input "checkbox" at bounding box center [347, 276] width 5 height 5
click at [281, 173] on td "1200" at bounding box center [263, 164] width 82 height 19
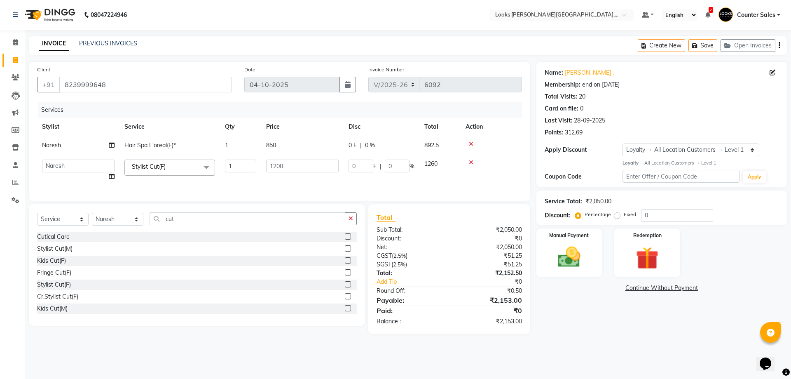
click at [306, 146] on td "850" at bounding box center [302, 145] width 82 height 19
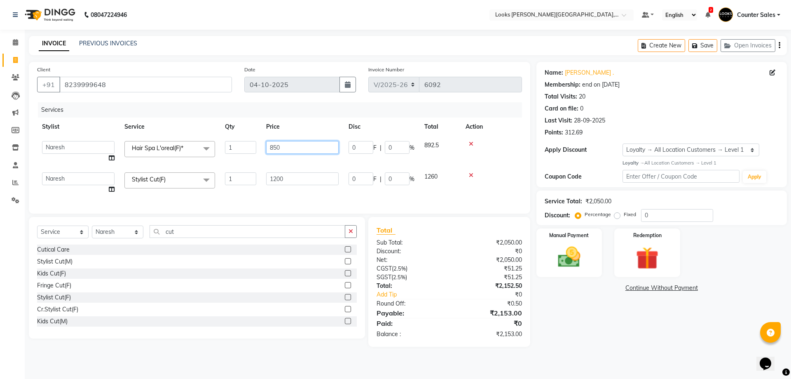
click at [315, 151] on input "850" at bounding box center [302, 147] width 73 height 13
click at [479, 203] on div "Client +91 8239999648 Date 04-10-2025 Invoice Number V/2025 V/2025-26 6092 Serv…" at bounding box center [279, 138] width 501 height 152
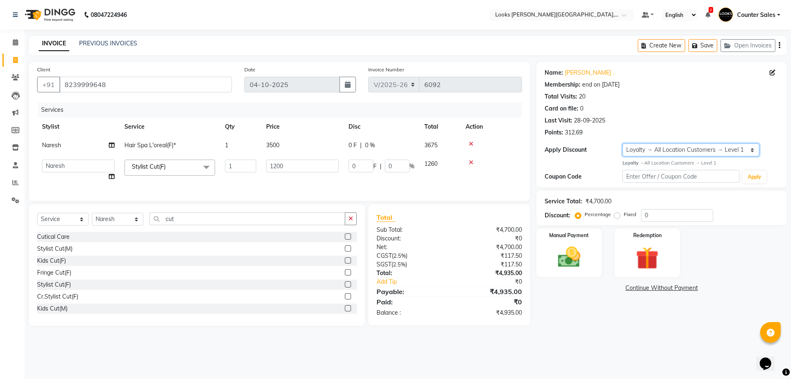
click at [659, 146] on select "Select Membership → LSPL Membership@20% Loyalty → All Location Customers → Leve…" at bounding box center [691, 149] width 137 height 13
click at [623, 143] on select "Select Membership → LSPL Membership@20% Loyalty → All Location Customers → Leve…" at bounding box center [691, 149] width 137 height 13
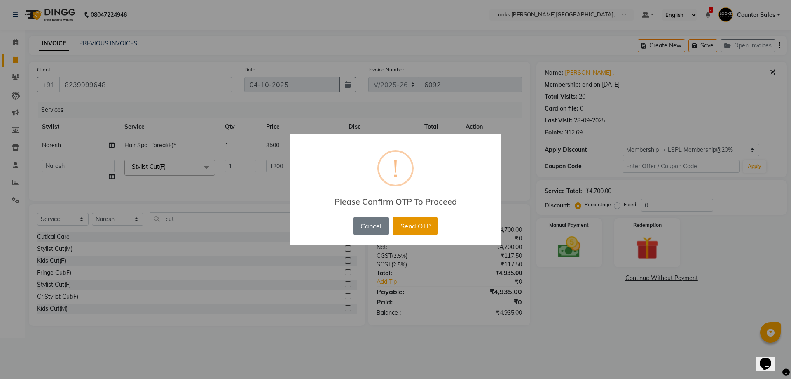
click at [426, 227] on button "Send OTP" at bounding box center [415, 226] width 44 height 18
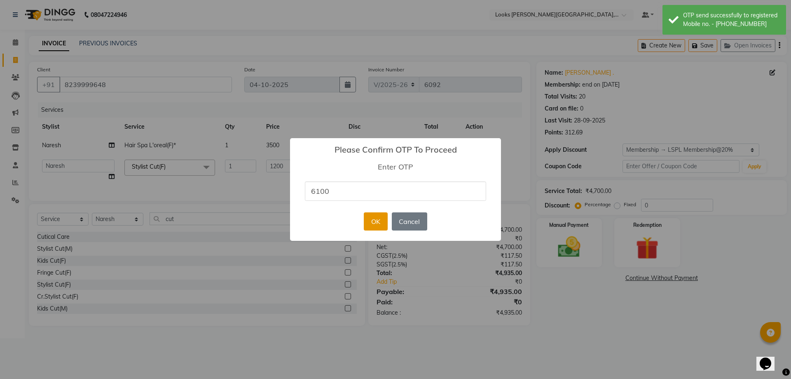
click at [373, 224] on button "OK" at bounding box center [375, 221] width 23 height 18
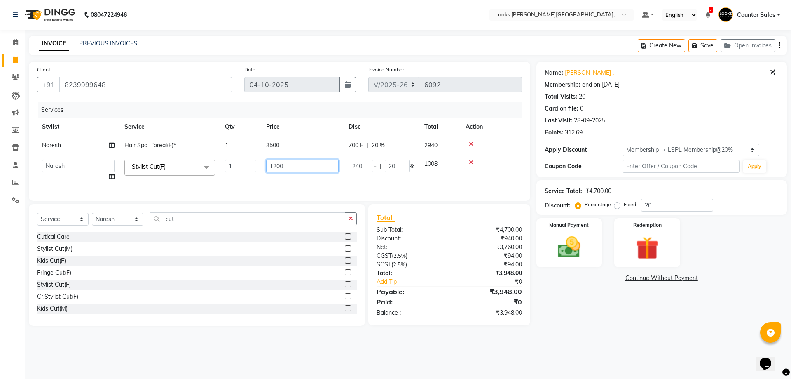
click at [299, 169] on input "1200" at bounding box center [302, 165] width 73 height 13
click at [589, 317] on div "Name: Manisha . Membership: end on 04-04-2026 Total Visits: 20 Card on file: 0 …" at bounding box center [664, 194] width 257 height 264
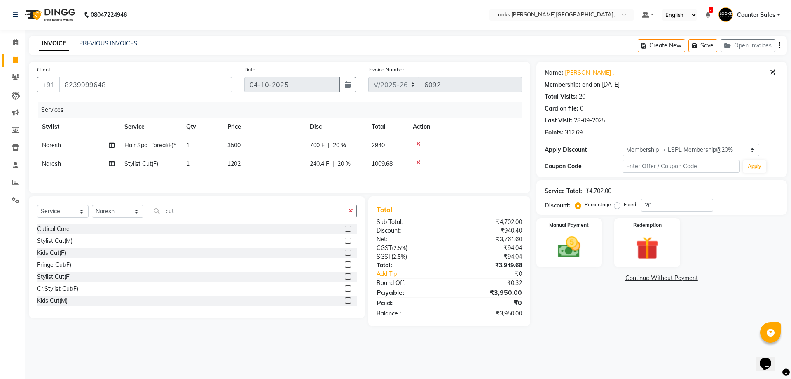
click at [578, 254] on img at bounding box center [569, 247] width 37 height 26
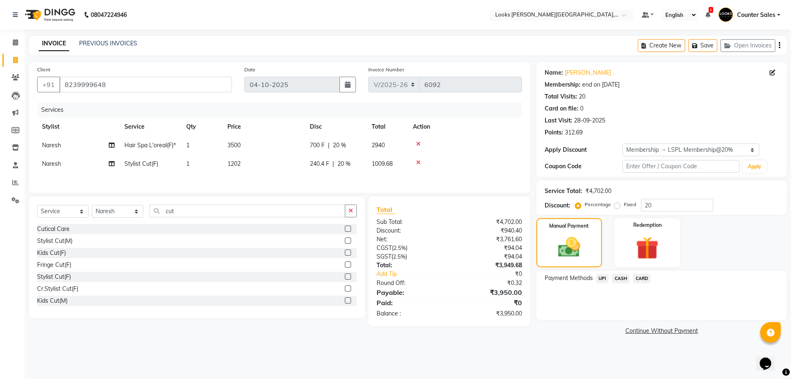
click at [622, 276] on span "CASH" at bounding box center [621, 278] width 18 height 9
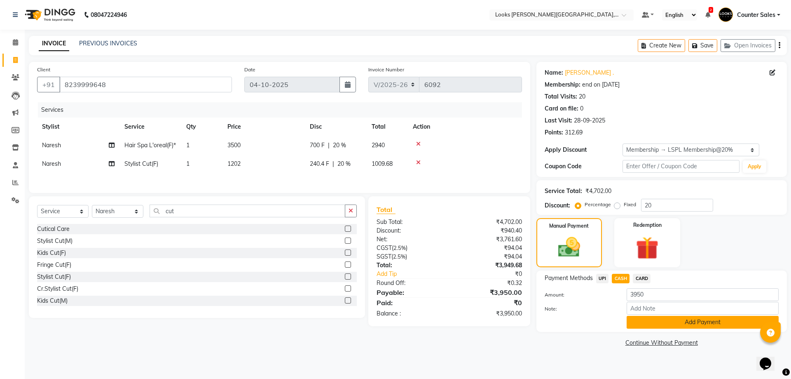
click at [668, 326] on button "Add Payment" at bounding box center [703, 322] width 152 height 13
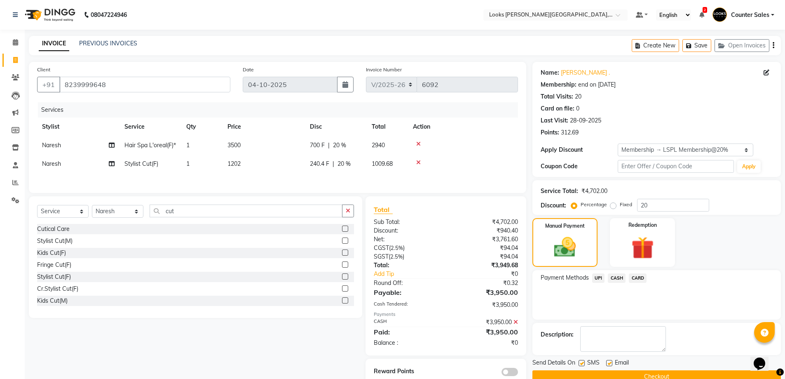
scroll to position [28, 0]
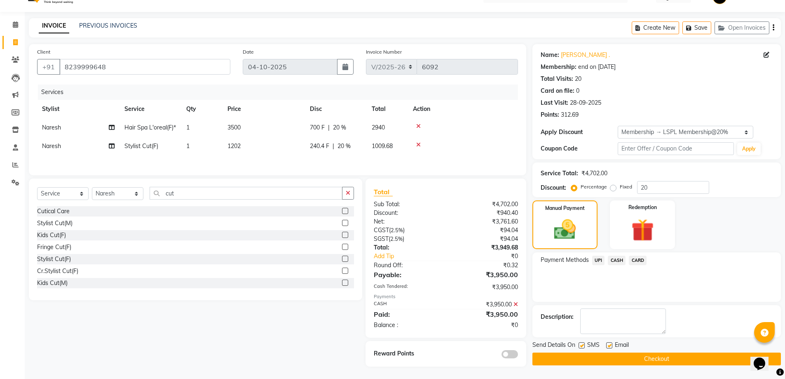
click at [675, 352] on button "Checkout" at bounding box center [656, 358] width 248 height 13
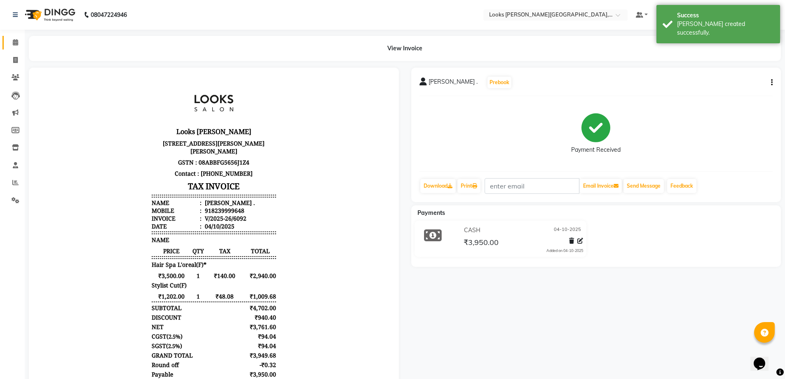
click at [15, 43] on icon at bounding box center [15, 42] width 5 height 6
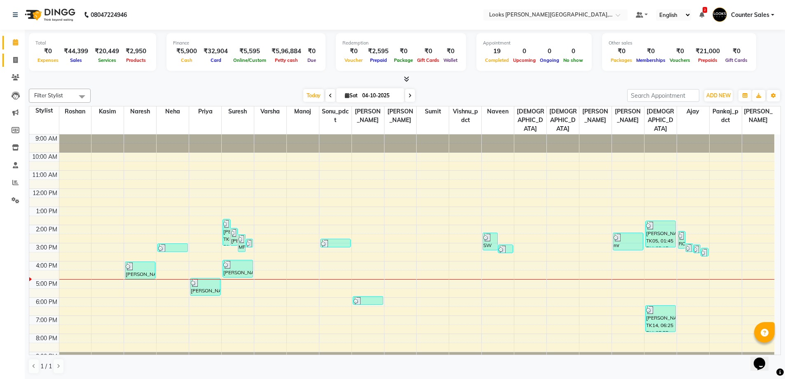
click at [17, 61] on icon at bounding box center [15, 60] width 5 height 6
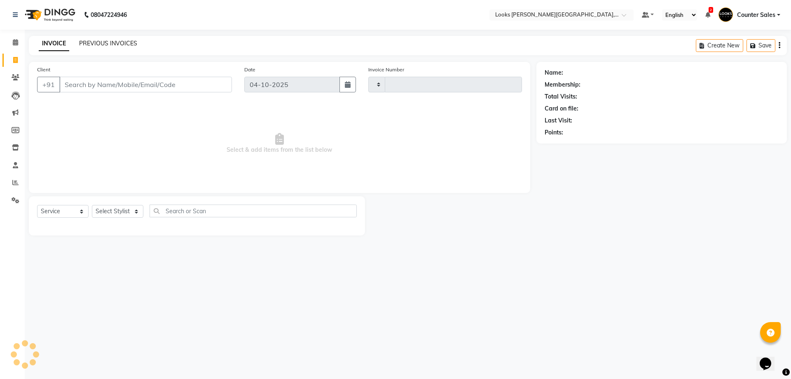
click at [119, 43] on link "PREVIOUS INVOICES" at bounding box center [108, 43] width 58 height 7
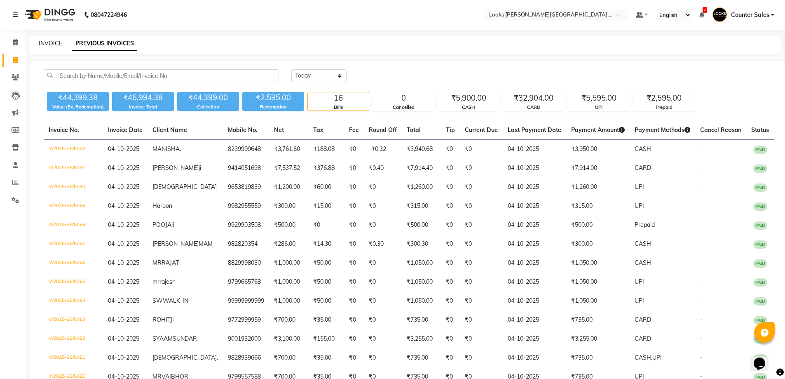
click at [49, 45] on link "INVOICE" at bounding box center [50, 43] width 23 height 7
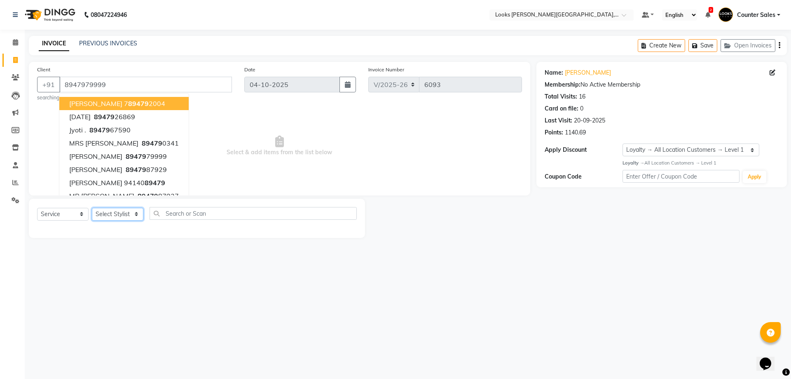
click at [127, 215] on select "Select Stylist Ajay [PERSON_NAME] [PERSON_NAME] Counter Sales [PERSON_NAME] Kri…" at bounding box center [118, 214] width 52 height 13
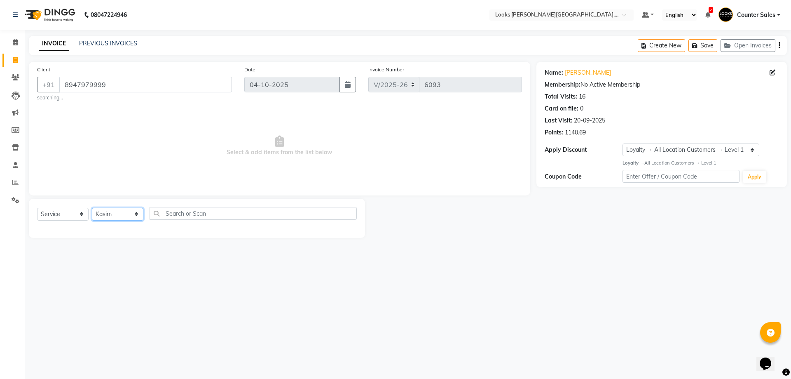
click at [92, 208] on select "Select Stylist Ajay [PERSON_NAME] [PERSON_NAME] Counter Sales [PERSON_NAME] Kri…" at bounding box center [118, 214] width 52 height 13
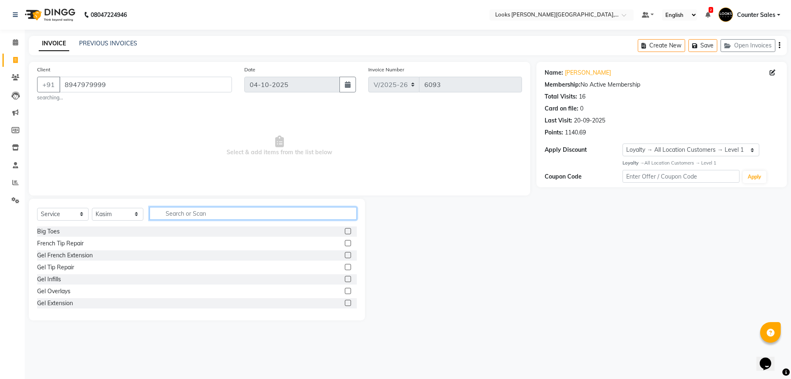
click at [180, 212] on input "text" at bounding box center [253, 213] width 207 height 13
click at [345, 255] on label at bounding box center [348, 255] width 6 height 6
click at [345, 255] on input "checkbox" at bounding box center [347, 255] width 5 height 5
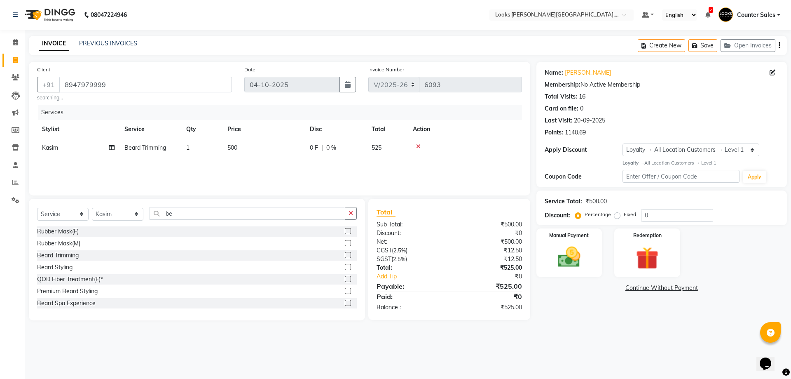
click at [245, 148] on td "500" at bounding box center [263, 147] width 82 height 19
click at [272, 150] on input "500" at bounding box center [302, 149] width 73 height 13
click at [84, 211] on select "Select Service Product Membership Package Voucher Prepaid Gift Card" at bounding box center [63, 214] width 52 height 13
select select "4385"
select select "service"
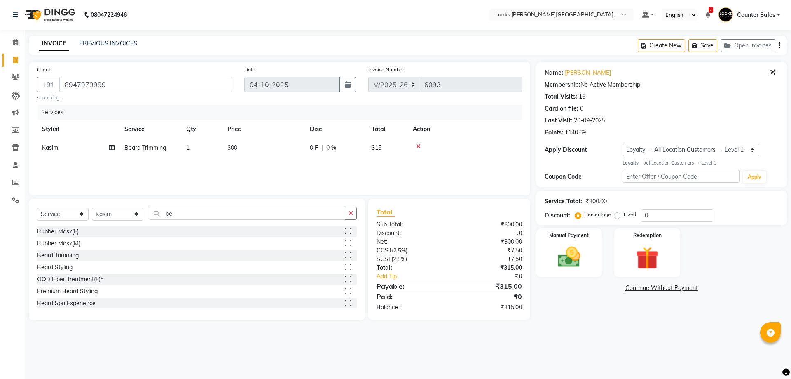
select select "24202"
select select "1: Object"
click at [37, 208] on select "Select Service Product Membership Package Voucher Prepaid Gift Card" at bounding box center [63, 214] width 52 height 13
click at [218, 214] on input "be" at bounding box center [248, 213] width 196 height 13
type input "b"
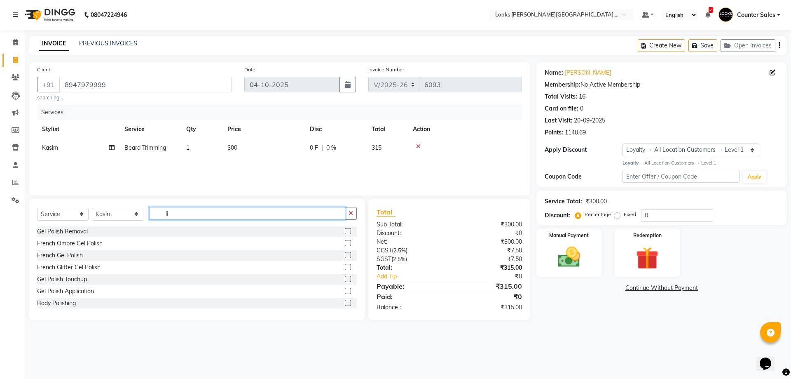
type input "l"
click at [88, 212] on select "Select Service Product Membership Package Voucher Prepaid Gift Card" at bounding box center [63, 214] width 52 height 13
select select "product"
click at [37, 208] on select "Select Service Product Membership Package Voucher Prepaid Gift Card" at bounding box center [63, 214] width 52 height 13
click at [231, 215] on input "text" at bounding box center [253, 213] width 207 height 13
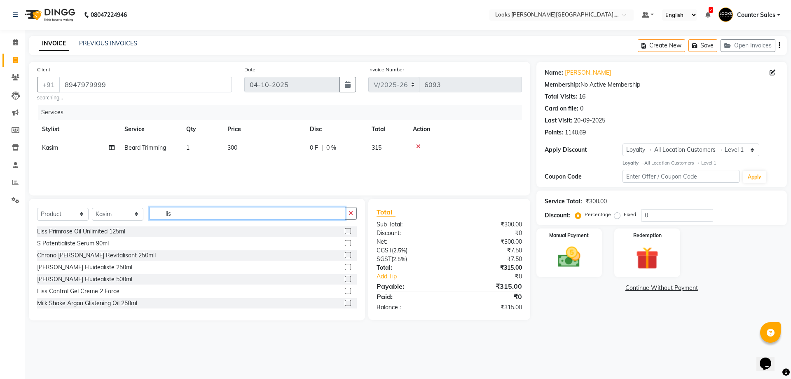
type input "lis"
click at [345, 228] on label at bounding box center [348, 231] width 6 height 6
click at [345, 229] on input "checkbox" at bounding box center [347, 231] width 5 height 5
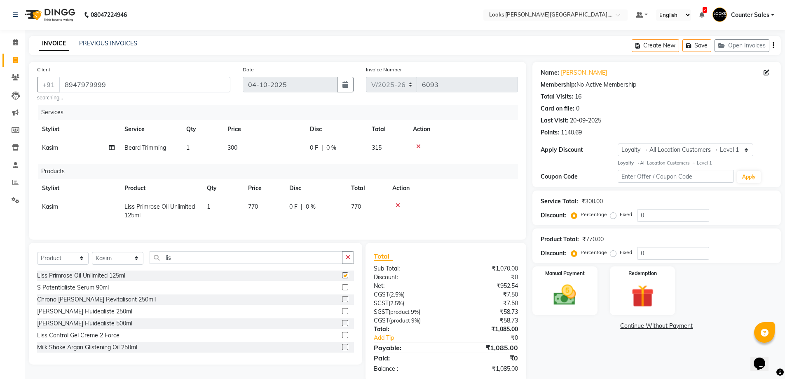
checkbox input "false"
click at [272, 205] on td "770" at bounding box center [263, 210] width 41 height 27
select select "24202"
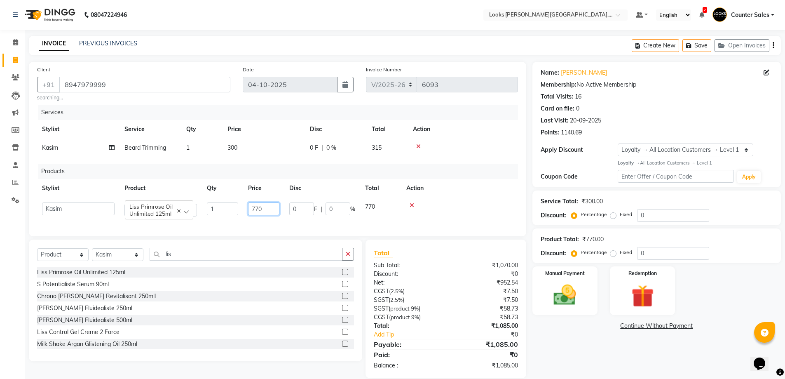
click at [273, 208] on input "770" at bounding box center [263, 208] width 31 height 13
type input "7"
type input "990"
click at [348, 260] on button "button" at bounding box center [348, 254] width 12 height 13
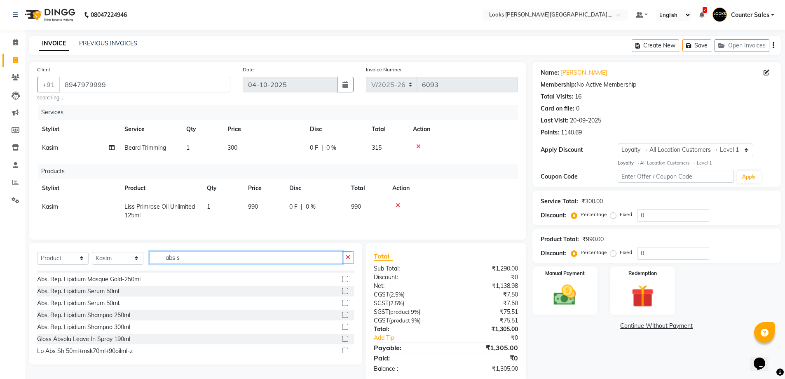
scroll to position [61, 0]
type input "abs s"
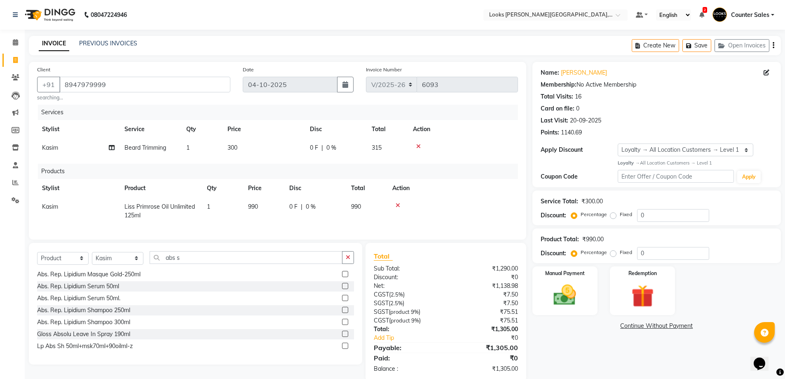
click at [342, 325] on label at bounding box center [345, 321] width 6 height 6
click at [342, 325] on input "checkbox" at bounding box center [344, 321] width 5 height 5
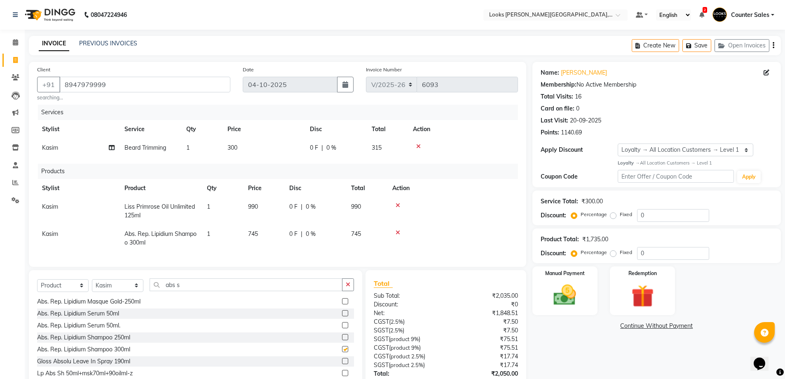
checkbox input "false"
click at [262, 236] on td "745" at bounding box center [263, 238] width 41 height 27
select select "24202"
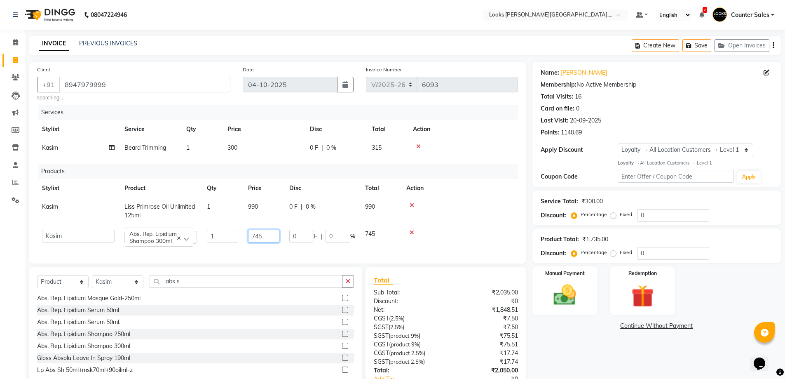
click at [264, 235] on input "745" at bounding box center [263, 235] width 31 height 13
type input "7"
type input "8"
type input "990"
click at [264, 215] on td "990" at bounding box center [263, 210] width 41 height 27
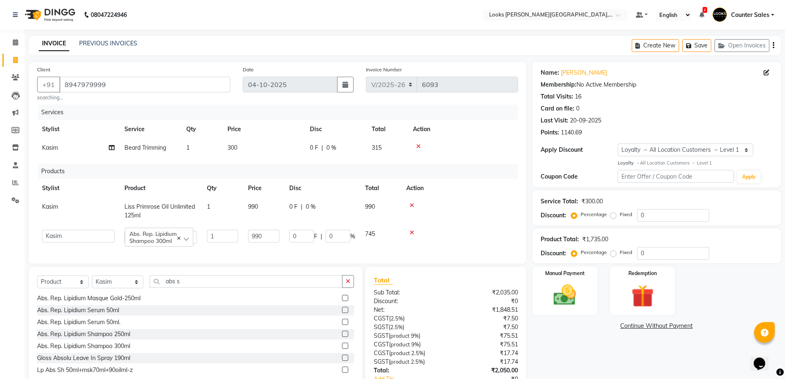
select select "24202"
click at [269, 206] on input "990" at bounding box center [263, 208] width 31 height 13
type input "9"
type input "890"
click at [571, 363] on div "Name: [PERSON_NAME] Membership: No Active Membership Total Visits: 16 Card on f…" at bounding box center [659, 242] width 255 height 361
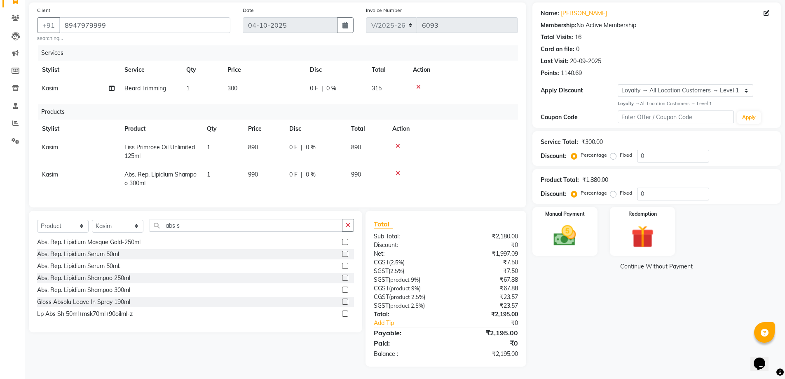
scroll to position [66, 0]
click at [398, 143] on icon at bounding box center [398, 146] width 5 height 6
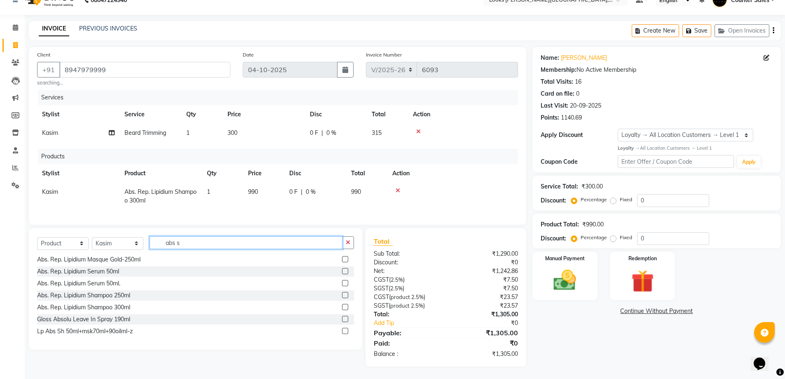
click at [281, 242] on input "abs s" at bounding box center [246, 242] width 193 height 13
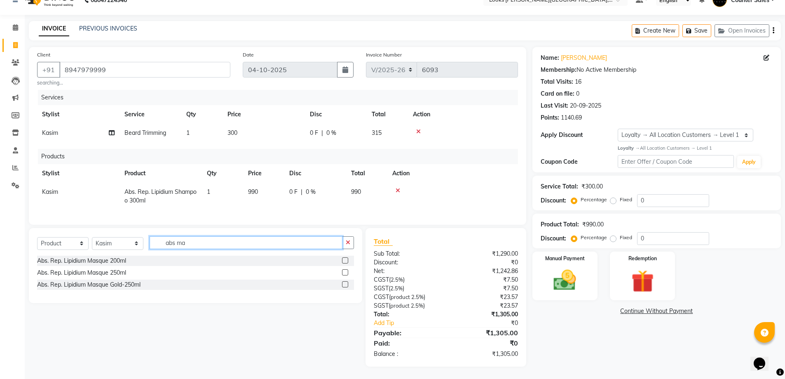
type input "abs ma"
click at [346, 272] on label at bounding box center [345, 272] width 6 height 6
click at [346, 272] on input "checkbox" at bounding box center [344, 272] width 5 height 5
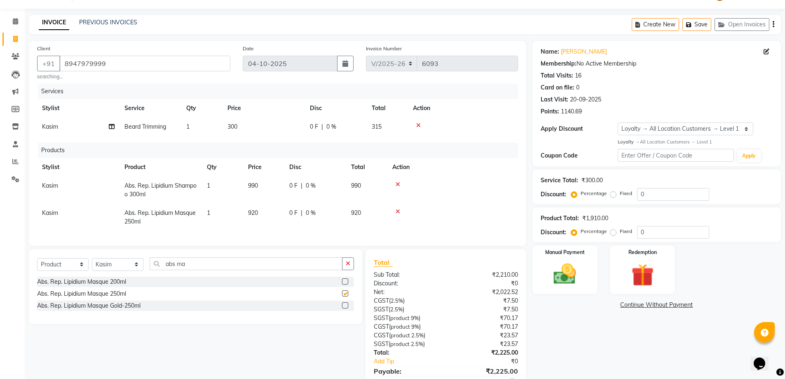
checkbox input "false"
click at [264, 213] on td "920" at bounding box center [263, 217] width 41 height 27
select select "24202"
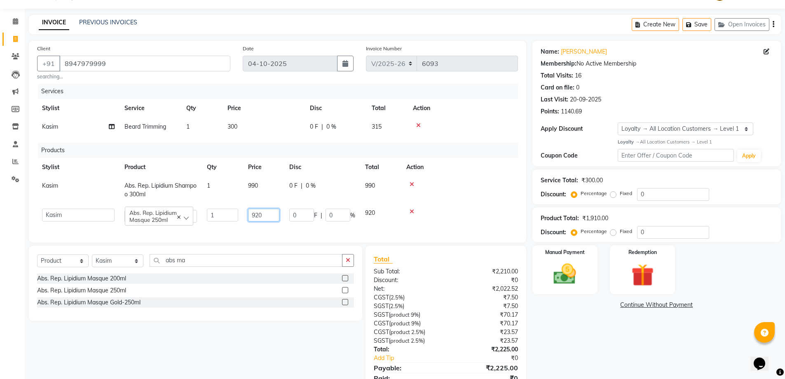
click at [269, 213] on input "920" at bounding box center [263, 214] width 31 height 13
type input "9"
type input "845"
click at [586, 364] on div "Name: [PERSON_NAME] Membership: No Active Membership Total Visits: 16 Card on f…" at bounding box center [659, 221] width 255 height 361
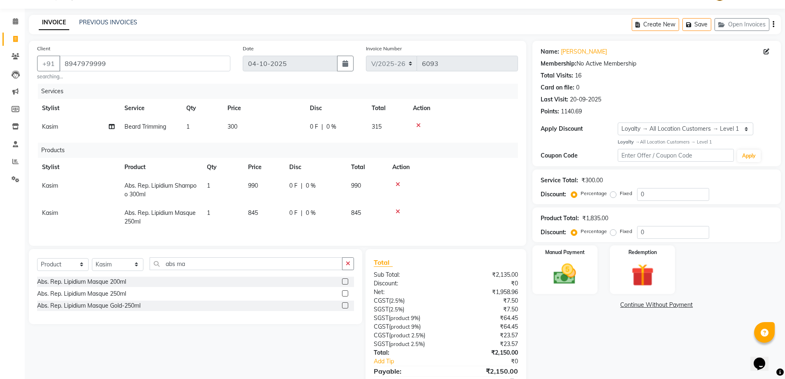
scroll to position [66, 0]
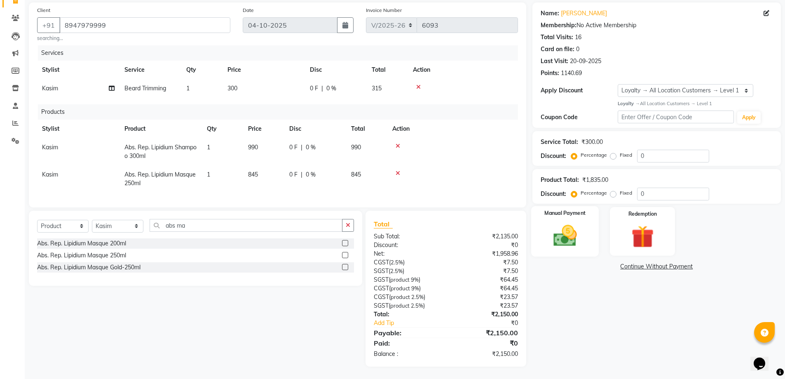
click at [577, 226] on img at bounding box center [565, 235] width 38 height 27
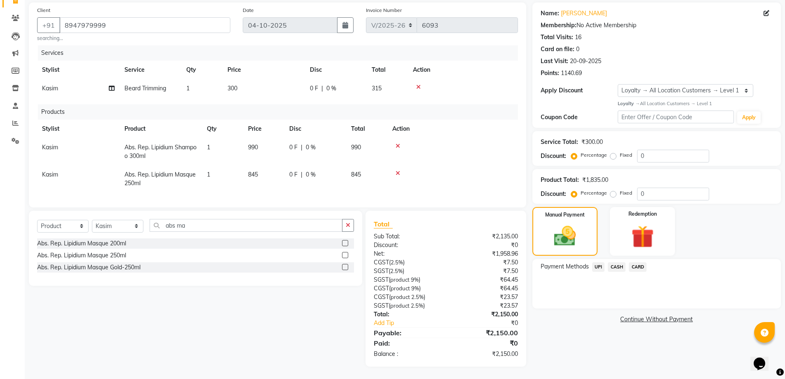
click at [598, 262] on span "UPI" at bounding box center [598, 266] width 13 height 9
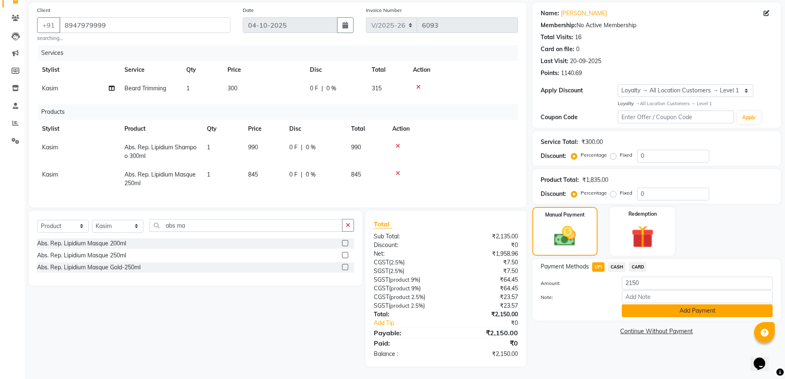
click at [714, 310] on button "Add Payment" at bounding box center [697, 310] width 151 height 13
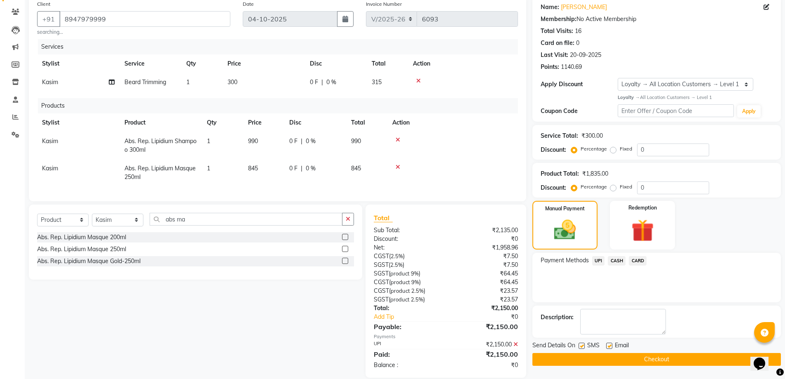
scroll to position [124, 0]
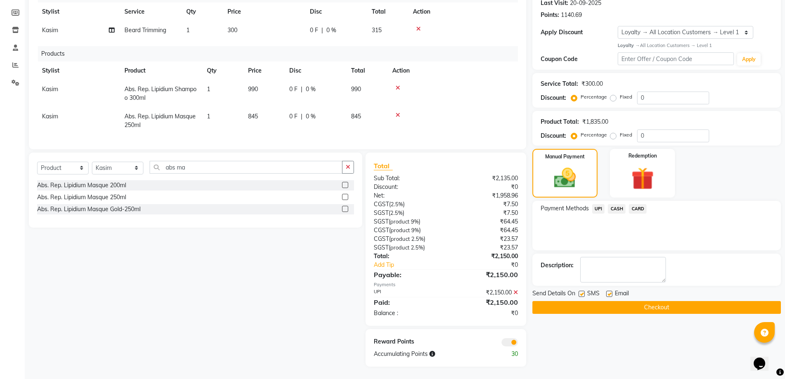
click at [710, 302] on button "Checkout" at bounding box center [656, 307] width 248 height 13
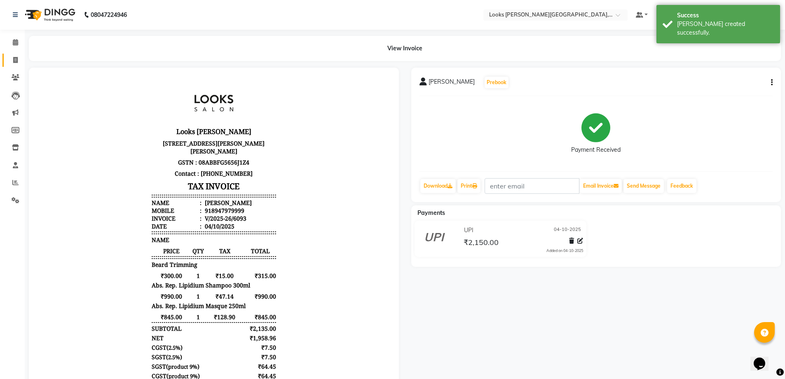
click at [8, 60] on link "Invoice" at bounding box center [12, 61] width 20 height 14
select select "service"
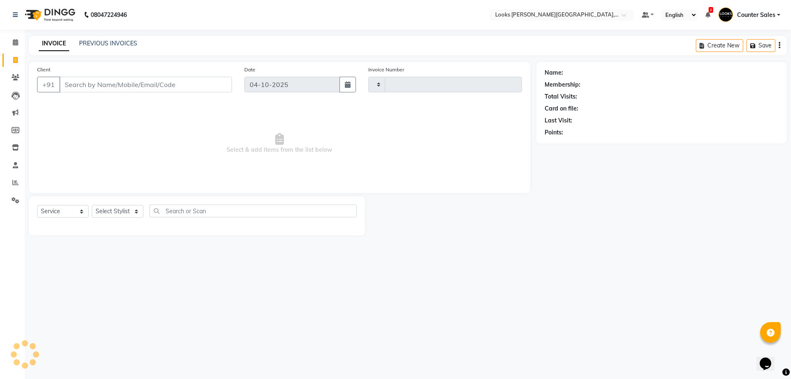
type input "6094"
select select "4385"
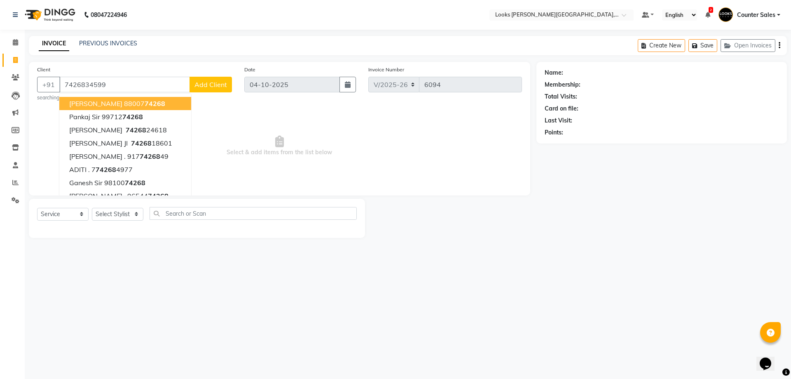
type input "7426834599"
select select "1: Object"
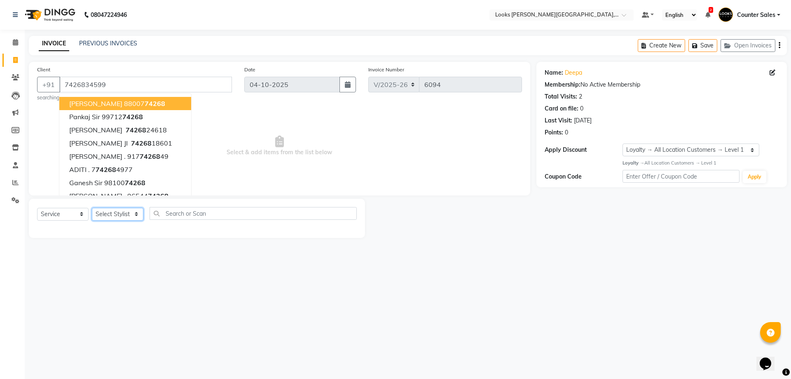
click at [127, 213] on select "Select Stylist Ajay [PERSON_NAME] [PERSON_NAME] Counter Sales [PERSON_NAME] Kri…" at bounding box center [118, 214] width 52 height 13
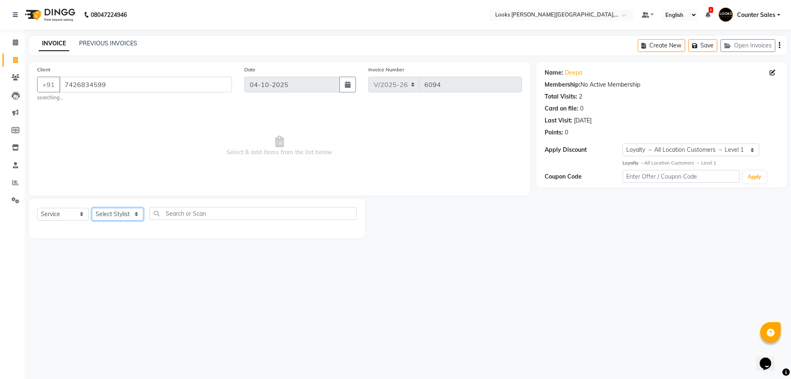
select select "24205"
click at [92, 208] on select "Select Stylist Ajay [PERSON_NAME] [PERSON_NAME] Counter Sales [PERSON_NAME] Kri…" at bounding box center [118, 214] width 52 height 13
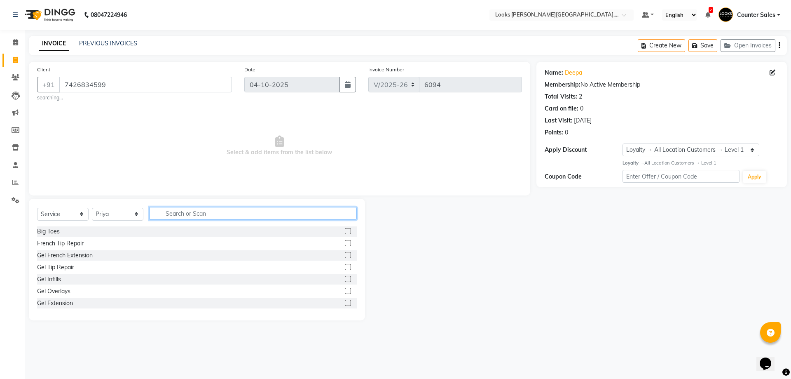
click at [211, 213] on input "text" at bounding box center [253, 213] width 207 height 13
type input "eye"
click at [345, 255] on label at bounding box center [348, 255] width 6 height 6
click at [345, 255] on input "checkbox" at bounding box center [347, 255] width 5 height 5
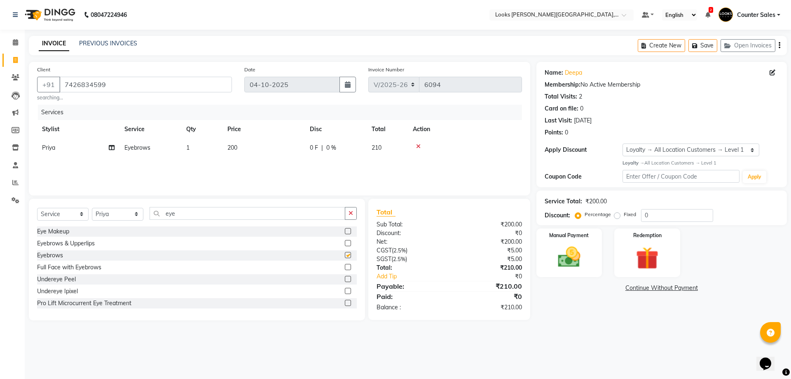
checkbox input "false"
click at [260, 146] on td "200" at bounding box center [263, 147] width 82 height 19
select select "24205"
click at [302, 148] on input "200" at bounding box center [302, 149] width 73 height 13
type input "2"
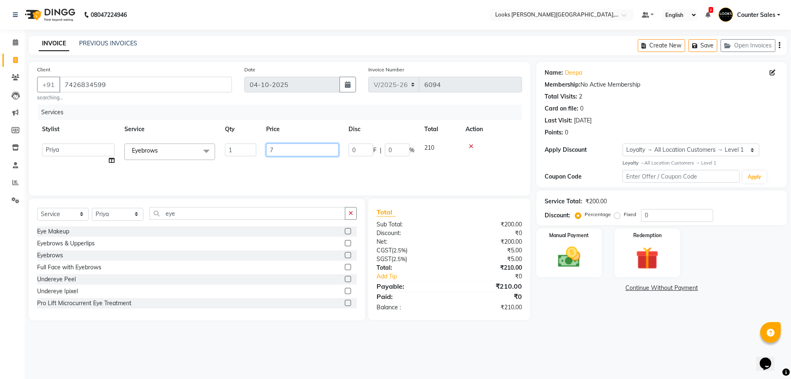
type input "70"
click at [482, 343] on div "08047224946 Select Location × Looks [PERSON_NAME][GEOGRAPHIC_DATA], Jaipur Defa…" at bounding box center [395, 189] width 791 height 379
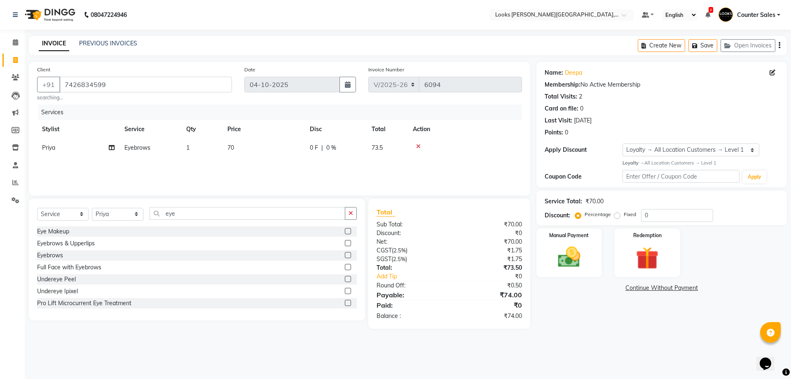
click at [261, 144] on td "70" at bounding box center [263, 147] width 82 height 19
select select "24205"
click at [304, 147] on input "70" at bounding box center [302, 149] width 73 height 13
type input "69.5"
click at [549, 342] on div "08047224946 Select Location × Looks [PERSON_NAME][GEOGRAPHIC_DATA], Jaipur Defa…" at bounding box center [395, 189] width 791 height 379
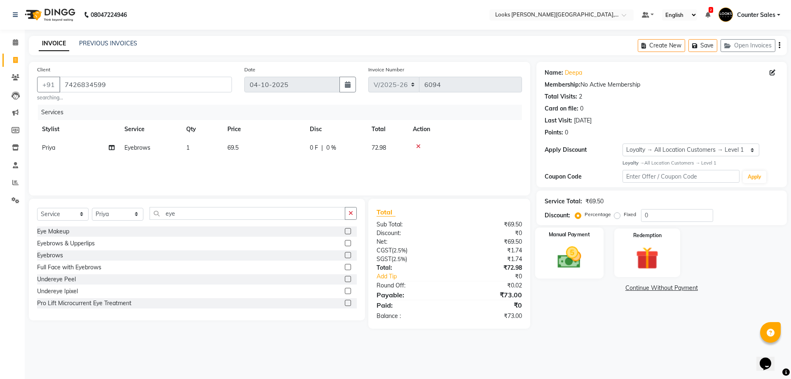
click at [580, 236] on label "Manual Payment" at bounding box center [569, 235] width 41 height 8
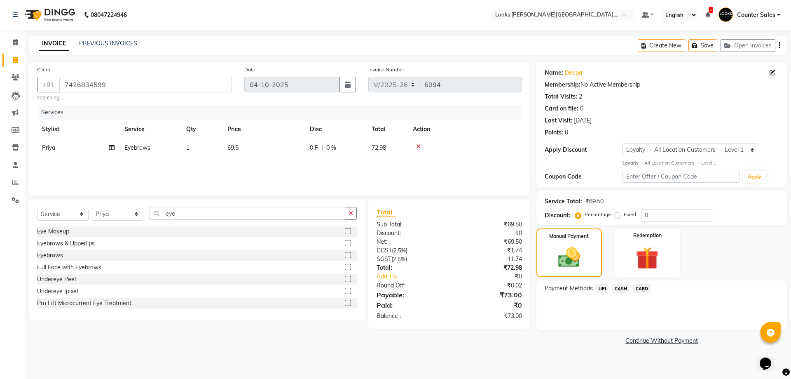
click at [603, 288] on span "UPI" at bounding box center [602, 287] width 13 height 9
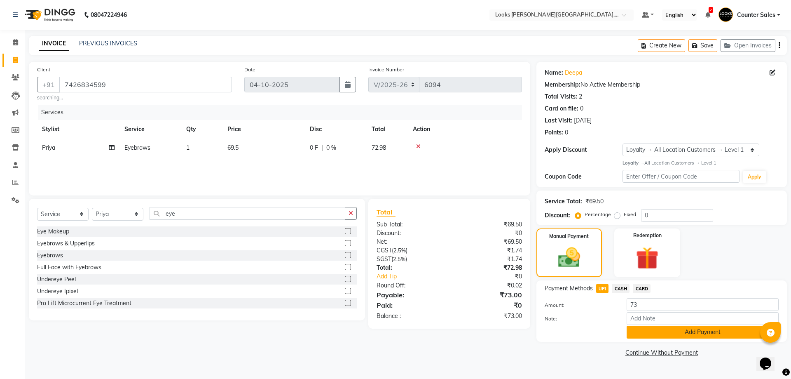
click at [718, 330] on button "Add Payment" at bounding box center [703, 331] width 152 height 13
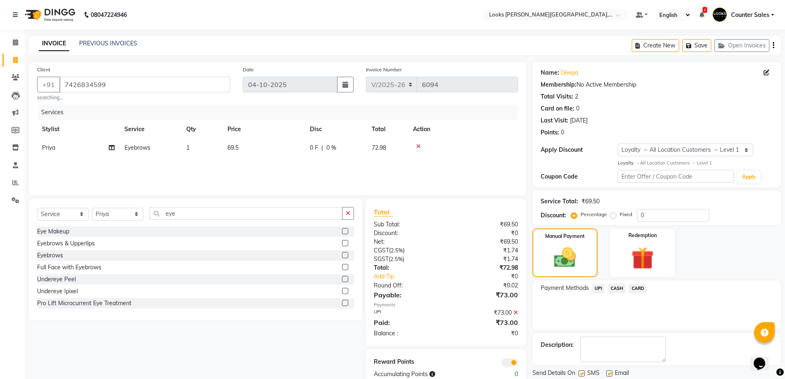
scroll to position [27, 0]
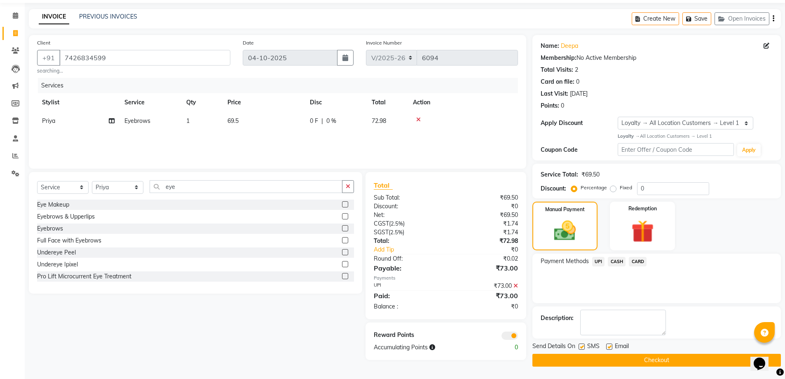
click at [690, 364] on button "Checkout" at bounding box center [656, 359] width 248 height 13
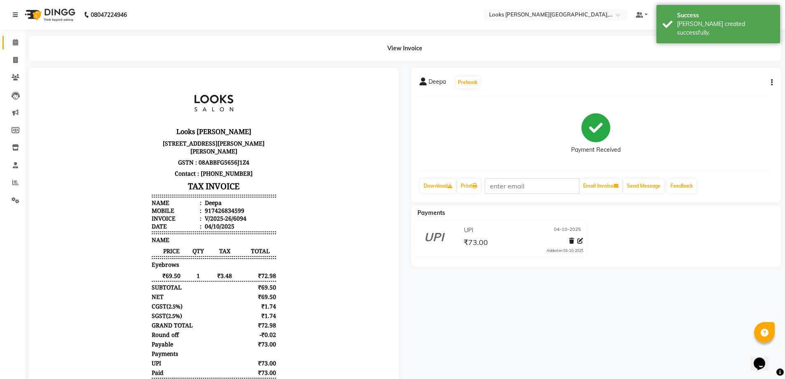
click at [17, 46] on span at bounding box center [15, 42] width 14 height 9
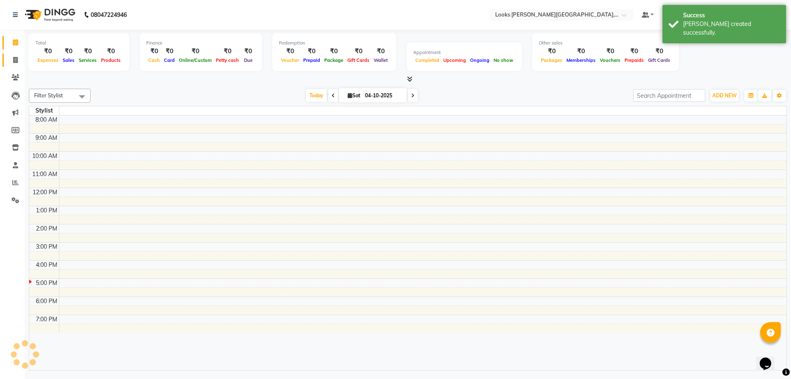
click at [16, 60] on icon at bounding box center [15, 60] width 5 height 6
select select "service"
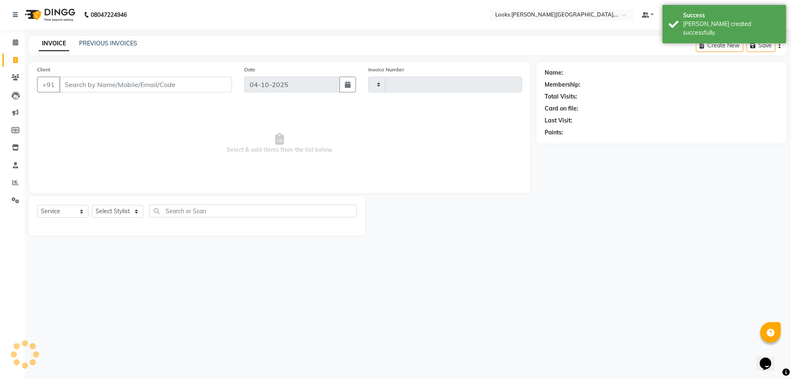
click at [130, 83] on input "Client" at bounding box center [145, 85] width 173 height 16
type input "6095"
select select "4385"
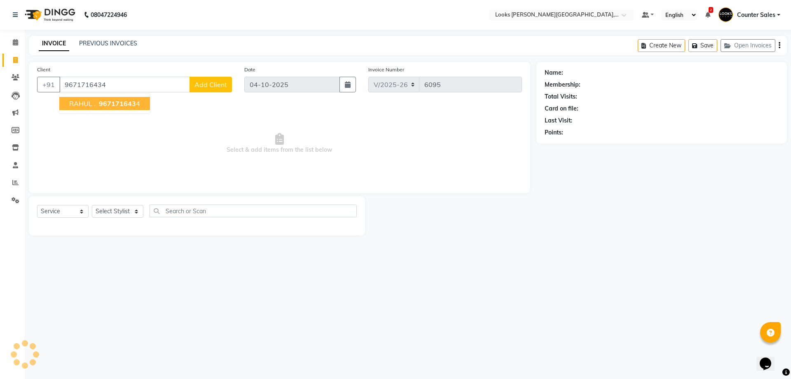
type input "9671716434"
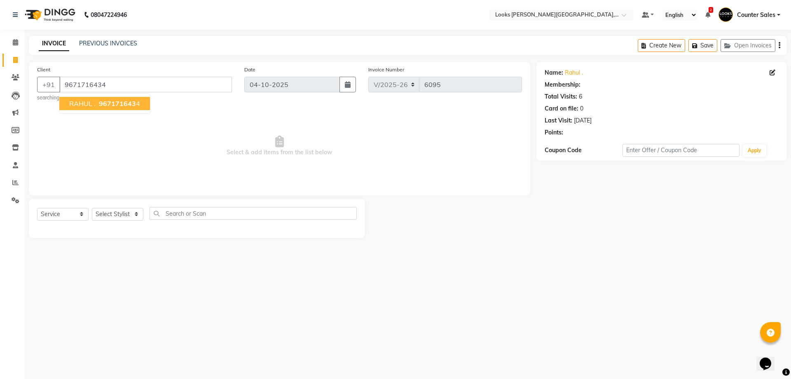
select select "1: Object"
click at [122, 215] on select "Select Stylist Ajay [PERSON_NAME] [PERSON_NAME] Counter Sales [PERSON_NAME] Kri…" at bounding box center [118, 214] width 52 height 13
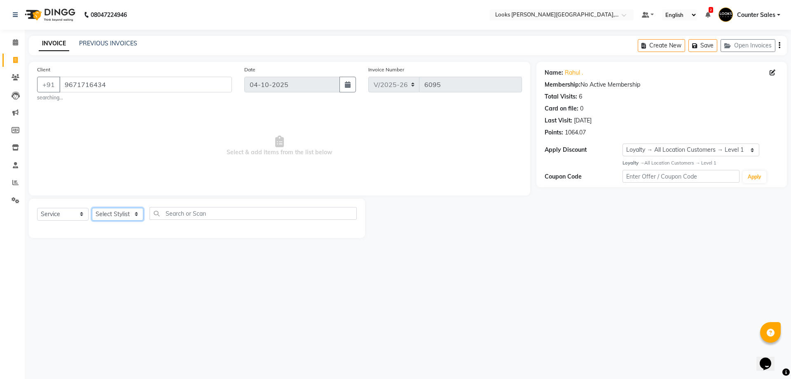
select select "24202"
click at [92, 208] on select "Select Stylist Ajay [PERSON_NAME] [PERSON_NAME] Counter Sales [PERSON_NAME] Kri…" at bounding box center [118, 214] width 52 height 13
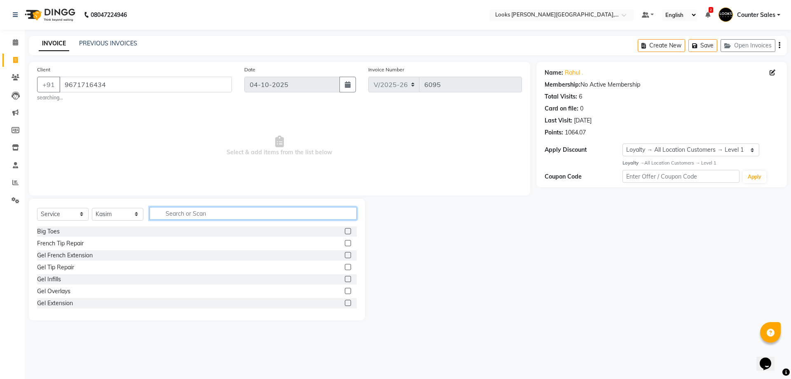
click at [229, 210] on input "text" at bounding box center [253, 213] width 207 height 13
type input "cut"
click at [345, 246] on label at bounding box center [348, 243] width 6 height 6
click at [345, 246] on input "checkbox" at bounding box center [347, 243] width 5 height 5
checkbox input "true"
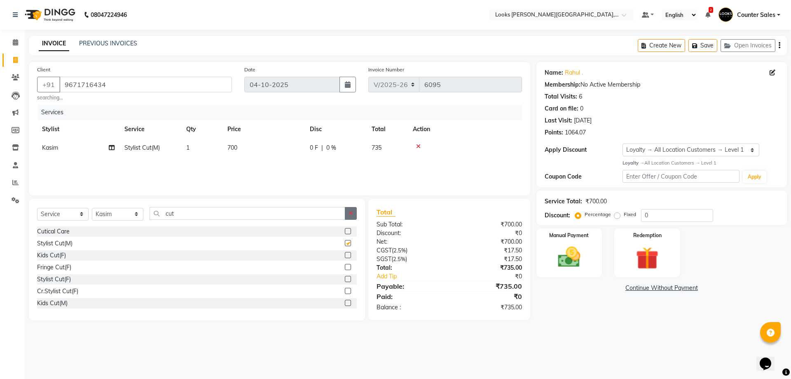
click at [351, 213] on icon "button" at bounding box center [351, 213] width 5 height 6
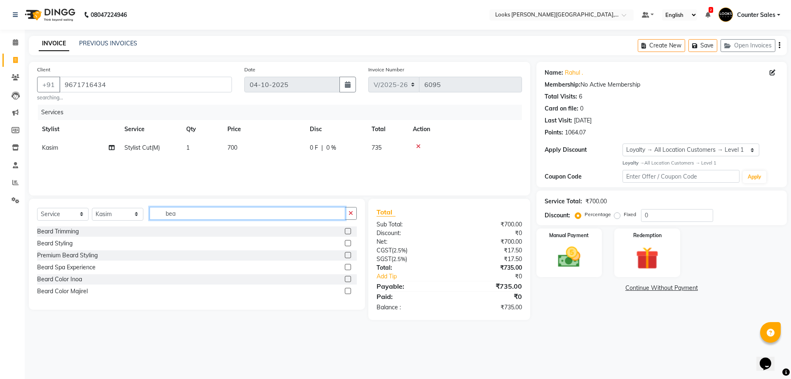
type input "bea"
click at [349, 231] on label at bounding box center [348, 231] width 6 height 6
click at [349, 231] on input "checkbox" at bounding box center [347, 231] width 5 height 5
checkbox input "true"
click at [250, 168] on td "500" at bounding box center [263, 166] width 82 height 19
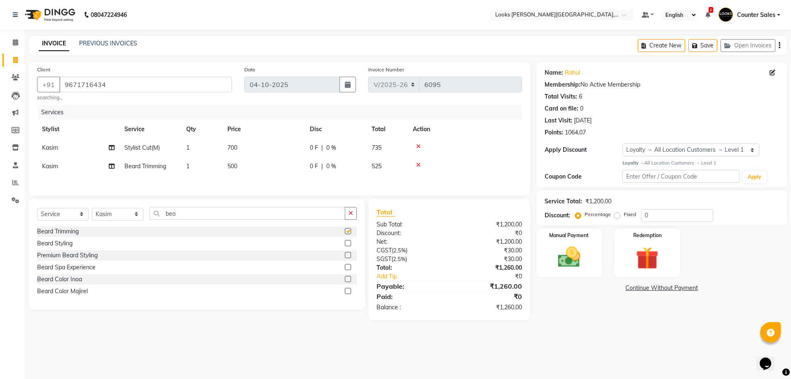
select select "24202"
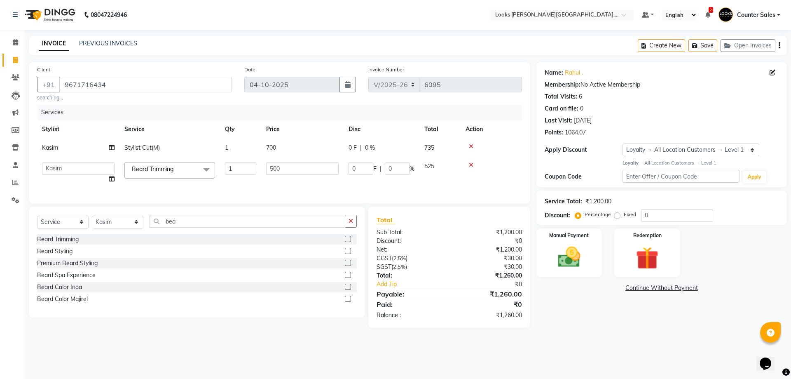
checkbox input "false"
click at [276, 165] on input "500" at bounding box center [302, 168] width 73 height 13
type input "300"
click at [494, 359] on div "08047224946 Select Location × Looks [PERSON_NAME][GEOGRAPHIC_DATA], Jaipur Defa…" at bounding box center [395, 189] width 791 height 379
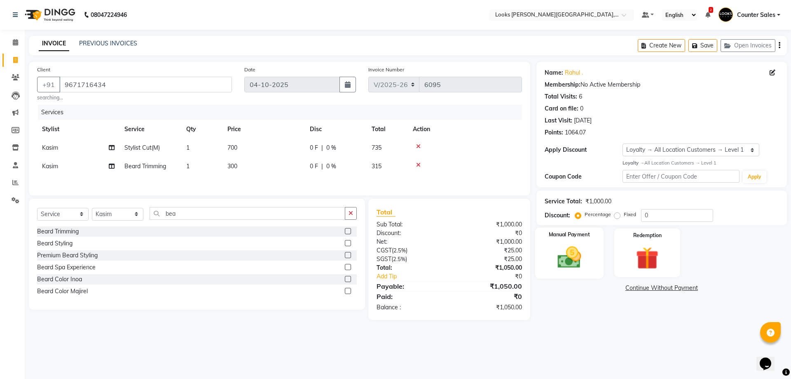
click at [570, 254] on img at bounding box center [569, 256] width 38 height 27
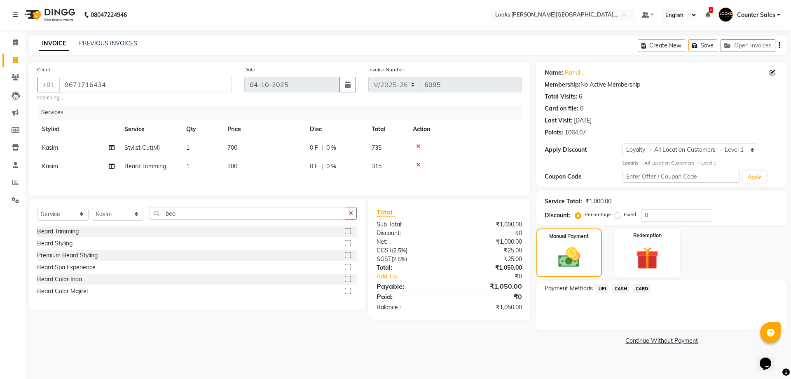
click at [649, 290] on span "CARD" at bounding box center [642, 287] width 18 height 9
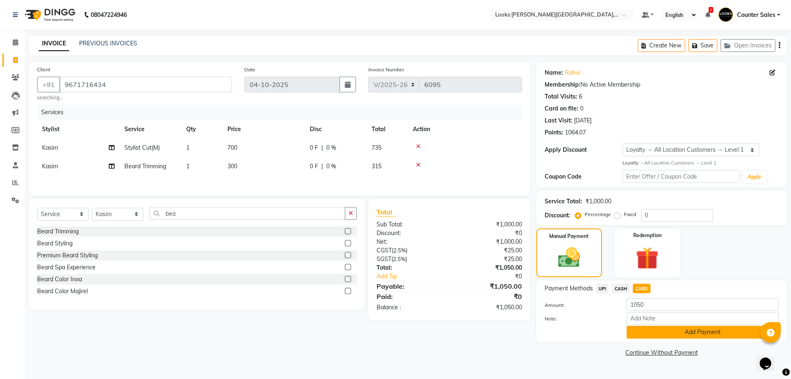
click at [728, 333] on button "Add Payment" at bounding box center [703, 331] width 152 height 13
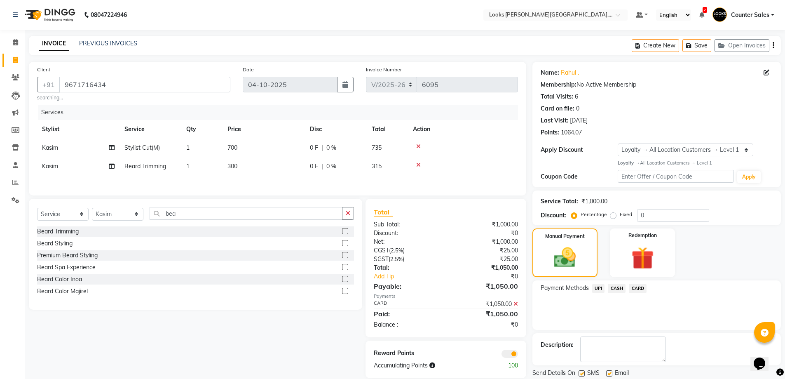
scroll to position [27, 0]
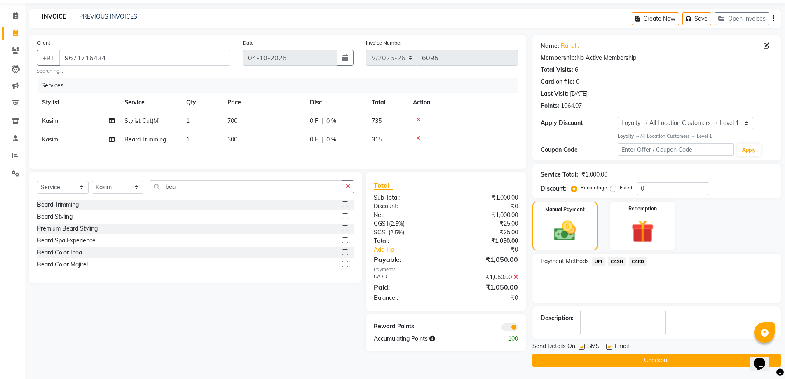
click at [699, 363] on button "Checkout" at bounding box center [656, 359] width 248 height 13
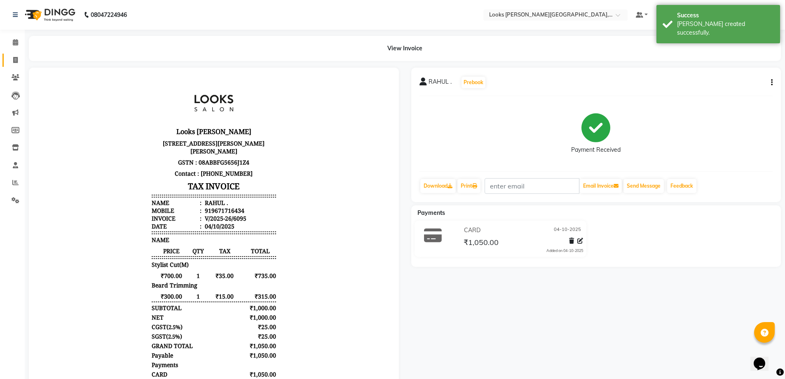
click at [15, 61] on icon at bounding box center [15, 60] width 5 height 6
select select "service"
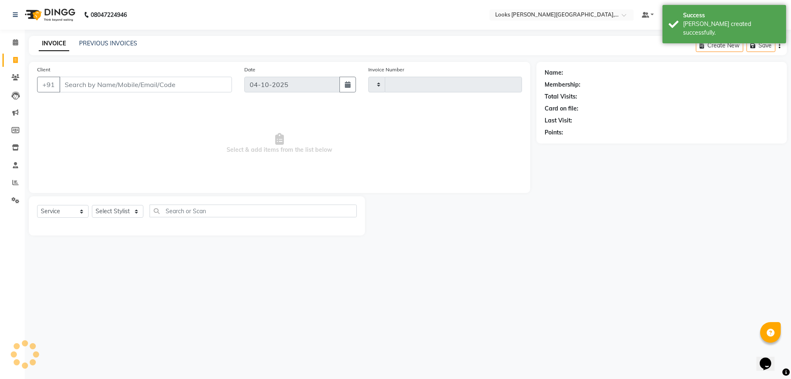
click at [144, 82] on input "Client" at bounding box center [145, 85] width 173 height 16
type input "6096"
select select "4385"
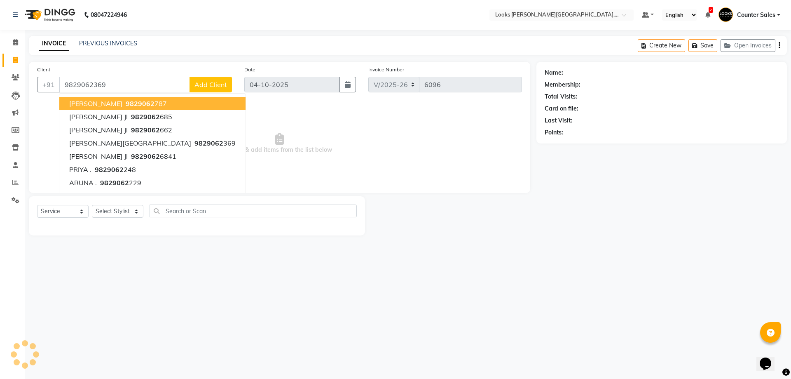
type input "9829062369"
select select "1: Object"
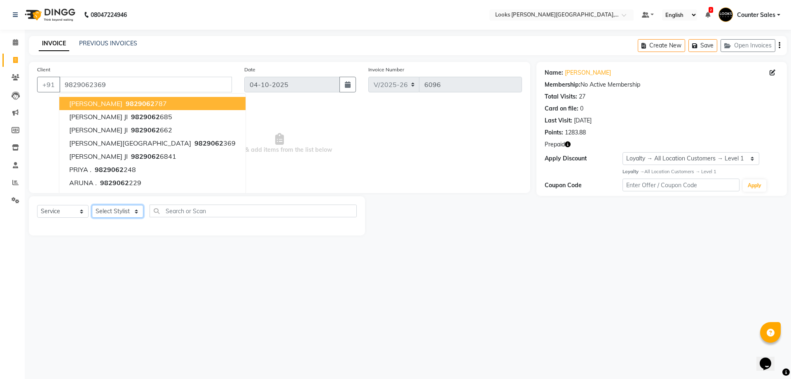
click at [124, 213] on select "Select Stylist Ajay [PERSON_NAME] [PERSON_NAME] Counter Sales [PERSON_NAME] Kri…" at bounding box center [118, 211] width 52 height 13
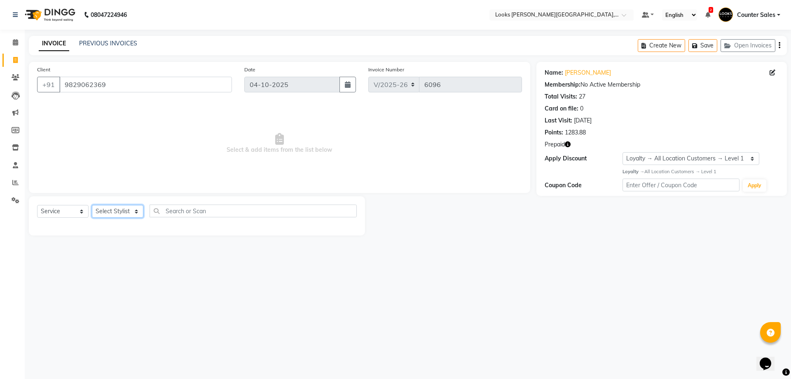
select select "24209"
click at [92, 205] on select "Select Stylist Ajay [PERSON_NAME] [PERSON_NAME] Counter Sales [PERSON_NAME] Kri…" at bounding box center [118, 211] width 52 height 13
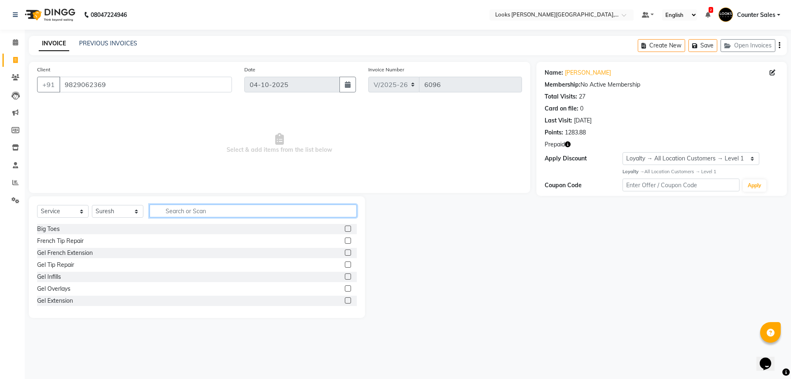
click at [235, 210] on input "text" at bounding box center [253, 210] width 207 height 13
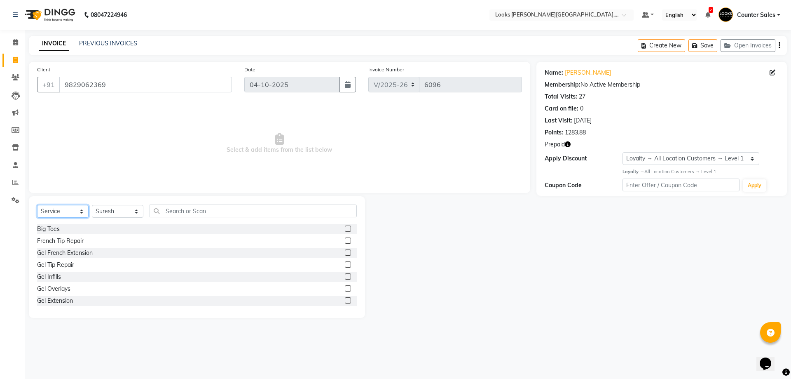
click at [53, 210] on select "Select Service Product Membership Package Voucher Prepaid Gift Card" at bounding box center [63, 211] width 52 height 13
select select "product"
click at [37, 205] on select "Select Service Product Membership Package Voucher Prepaid Gift Card" at bounding box center [63, 211] width 52 height 13
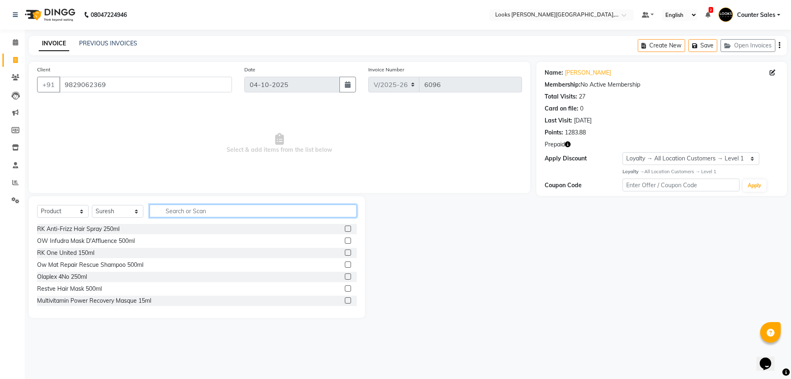
click at [171, 209] on input "text" at bounding box center [253, 210] width 207 height 13
type input "ola"
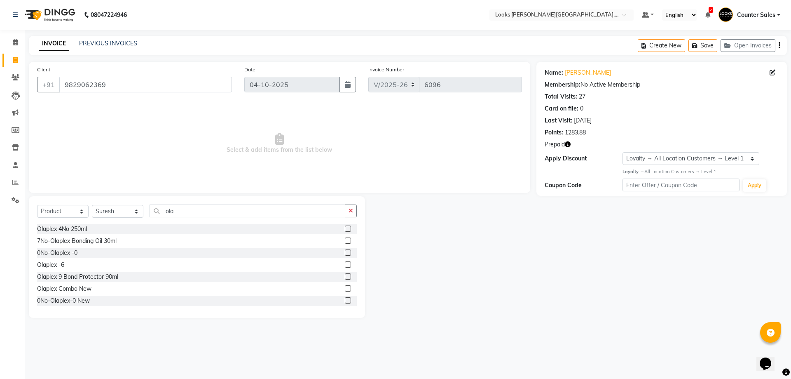
click at [345, 229] on label at bounding box center [348, 228] width 6 height 6
click at [345, 229] on input "checkbox" at bounding box center [347, 228] width 5 height 5
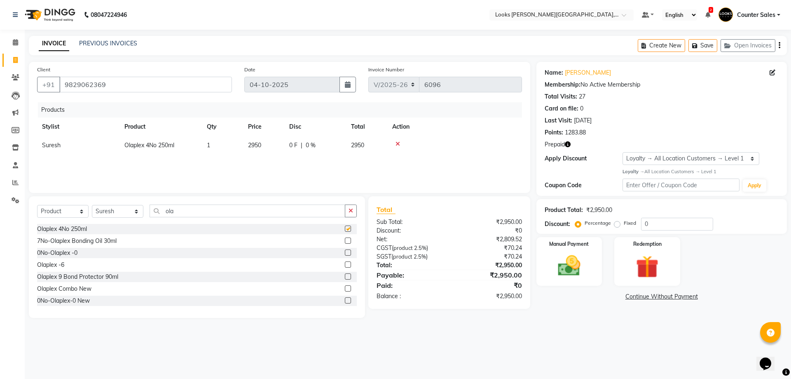
checkbox input "false"
click at [566, 264] on img at bounding box center [569, 265] width 38 height 27
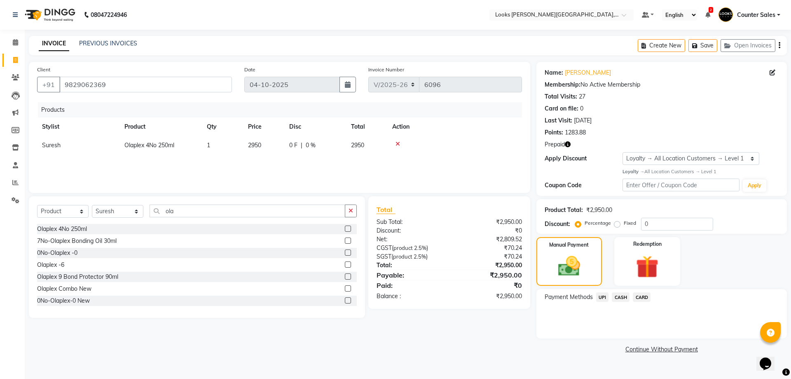
click at [604, 296] on span "UPI" at bounding box center [602, 296] width 13 height 9
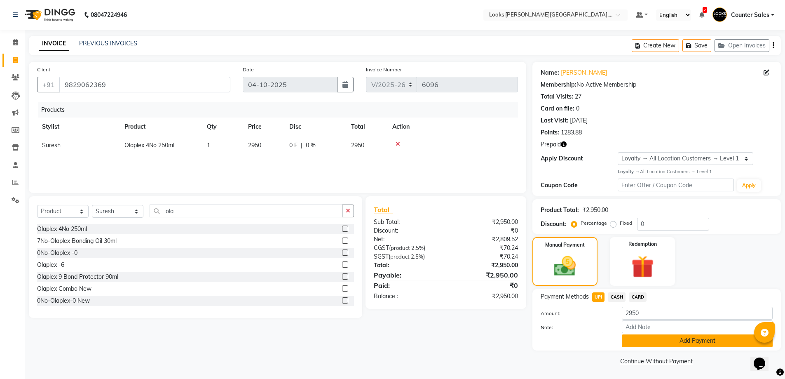
click at [691, 337] on button "Add Payment" at bounding box center [697, 340] width 151 height 13
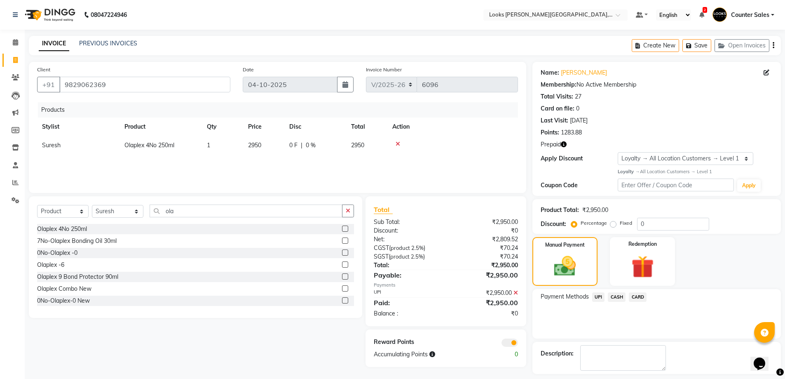
scroll to position [35, 0]
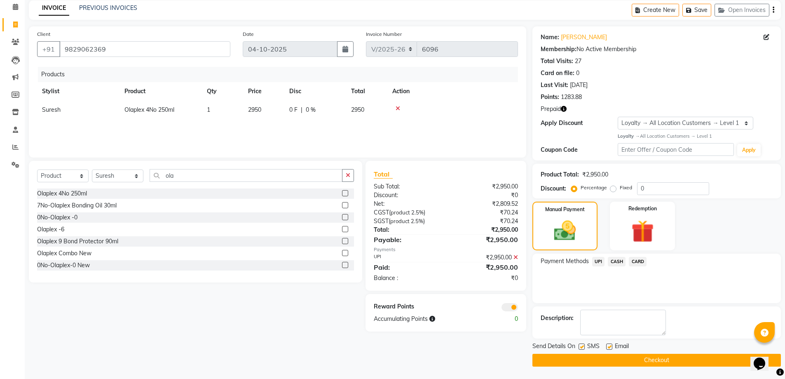
click at [696, 362] on button "Checkout" at bounding box center [656, 359] width 248 height 13
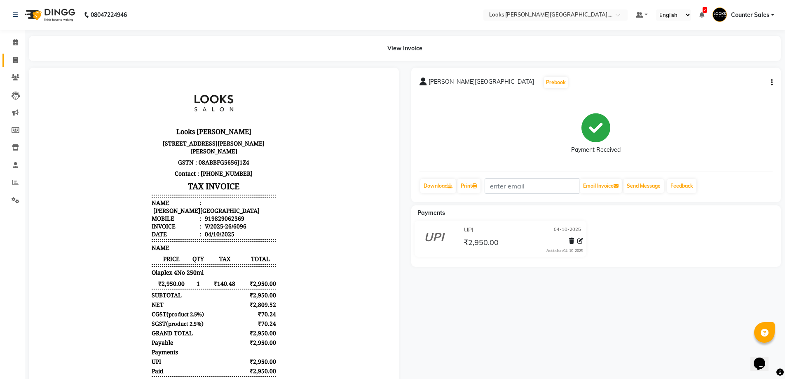
click at [14, 60] on icon at bounding box center [15, 60] width 5 height 6
select select "service"
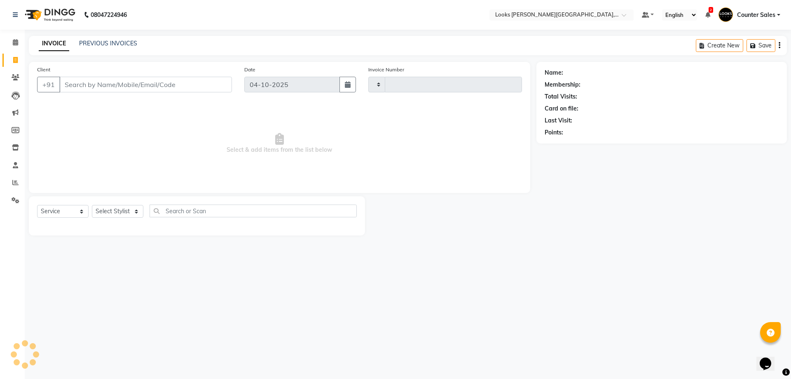
click at [119, 82] on input "Client" at bounding box center [145, 85] width 173 height 16
type input "6097"
select select "4385"
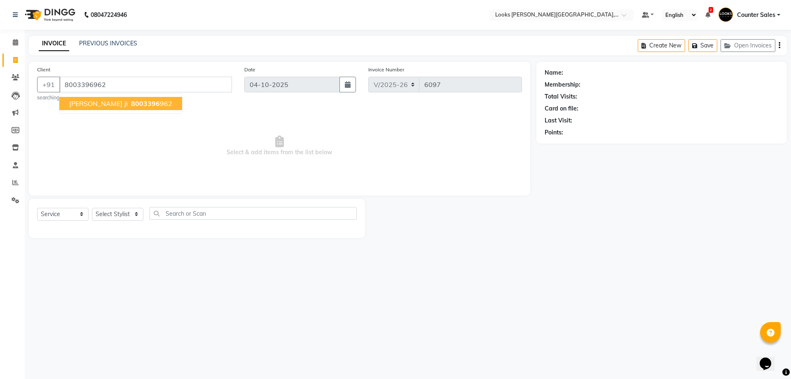
type input "8003396962"
click at [127, 208] on select "Select Stylist Ajay [PERSON_NAME] [PERSON_NAME] Counter Sales [PERSON_NAME] Kri…" at bounding box center [118, 214] width 52 height 13
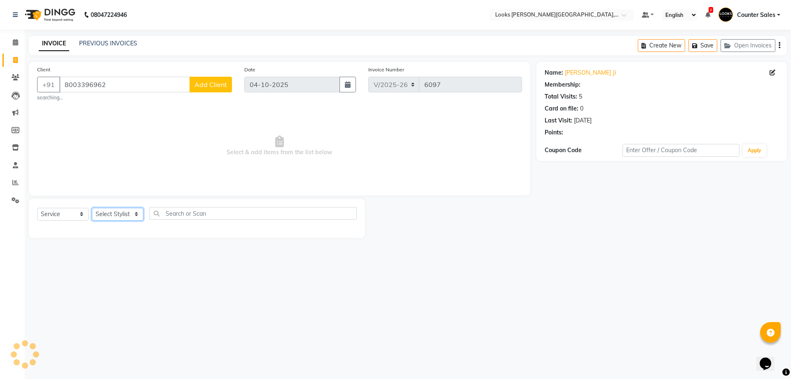
select select "1: Object"
select select "24202"
click at [92, 208] on select "Select Stylist Ajay [PERSON_NAME] [PERSON_NAME] Counter Sales [PERSON_NAME] Kri…" at bounding box center [118, 214] width 52 height 13
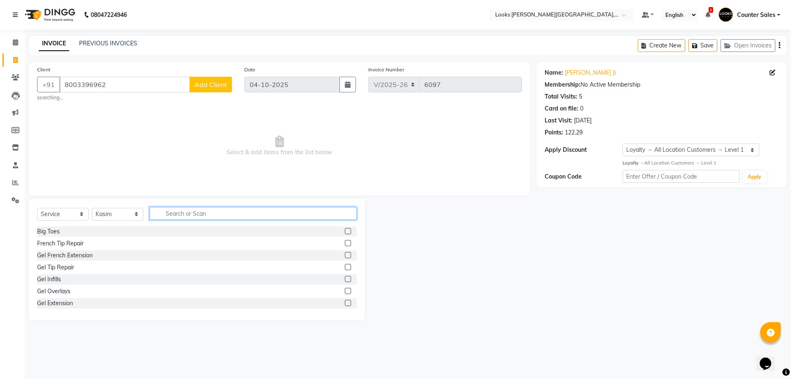
click at [257, 211] on input "text" at bounding box center [253, 213] width 207 height 13
type input "cut"
click at [345, 243] on label at bounding box center [348, 243] width 6 height 6
click at [345, 243] on input "checkbox" at bounding box center [347, 243] width 5 height 5
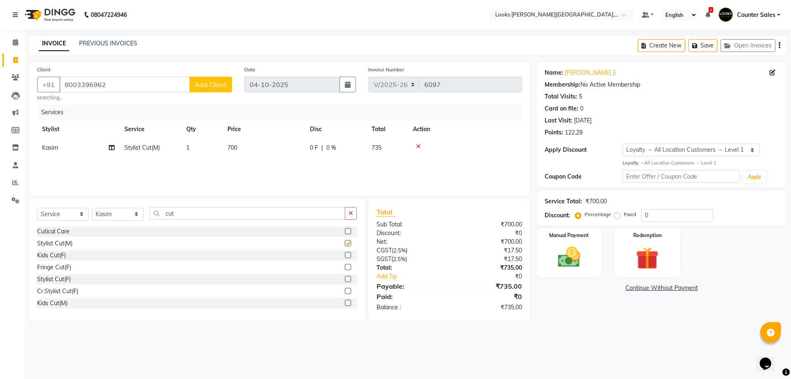
checkbox input "false"
click at [260, 145] on td "700" at bounding box center [263, 147] width 82 height 19
select select "24202"
click at [284, 148] on input "700" at bounding box center [302, 149] width 73 height 13
type input "710"
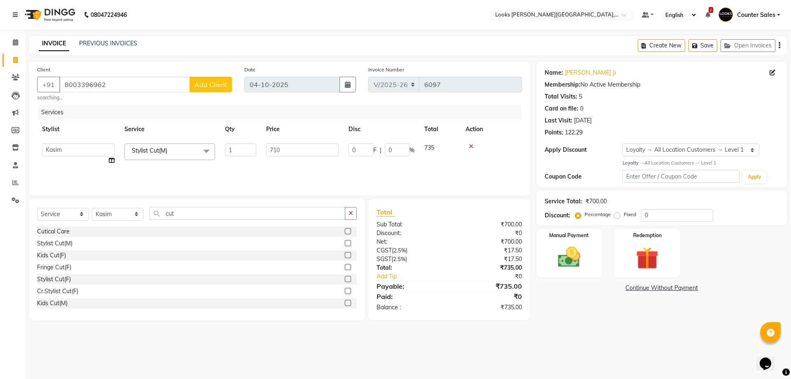
click at [410, 360] on div "08047224946 Select Location × Looks [PERSON_NAME][GEOGRAPHIC_DATA], Jaipur Defa…" at bounding box center [395, 189] width 791 height 379
click at [265, 154] on td "710" at bounding box center [263, 147] width 82 height 19
select select "24202"
click at [289, 149] on input "710" at bounding box center [302, 149] width 73 height 13
type input "713"
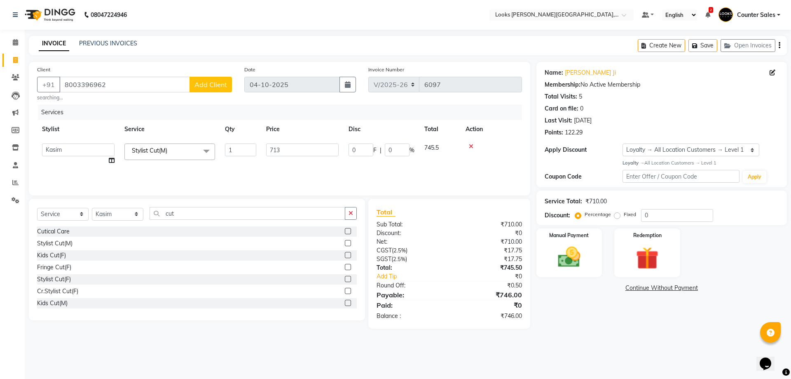
click at [405, 365] on div "08047224946 Select Location × Looks [PERSON_NAME][GEOGRAPHIC_DATA], Jaipur Defa…" at bounding box center [395, 189] width 791 height 379
click at [263, 147] on td "713" at bounding box center [263, 147] width 82 height 19
select select "24202"
click at [309, 150] on input "713" at bounding box center [302, 149] width 73 height 13
type input "714"
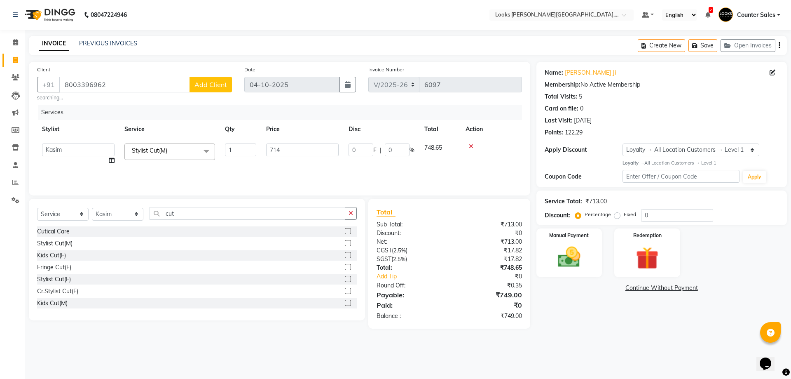
click at [426, 365] on div "08047224946 Select Location × Looks [PERSON_NAME][GEOGRAPHIC_DATA], Jaipur Defa…" at bounding box center [395, 189] width 791 height 379
click at [563, 241] on div "Manual Payment" at bounding box center [569, 252] width 68 height 51
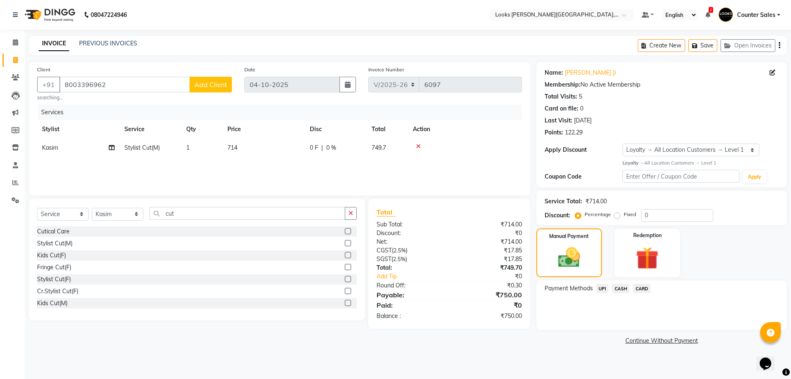
click at [627, 287] on span "CASH" at bounding box center [621, 287] width 18 height 9
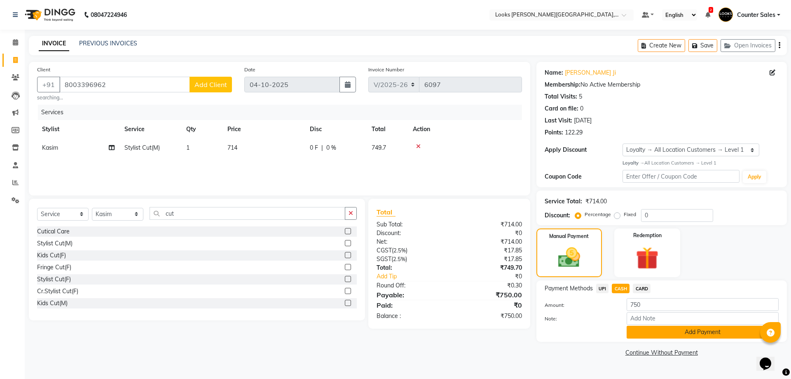
click at [702, 330] on button "Add Payment" at bounding box center [703, 331] width 152 height 13
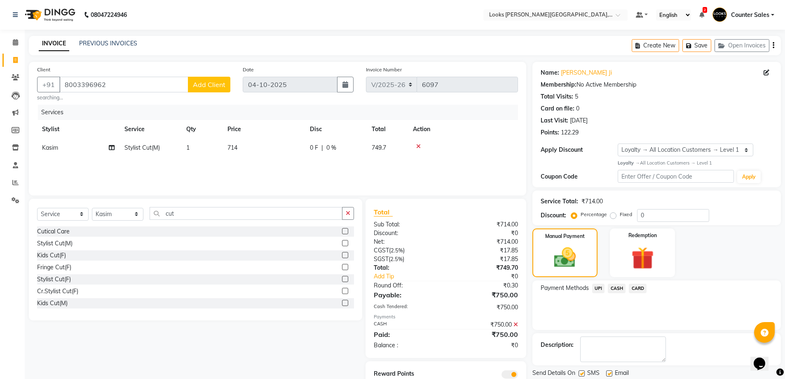
scroll to position [32, 0]
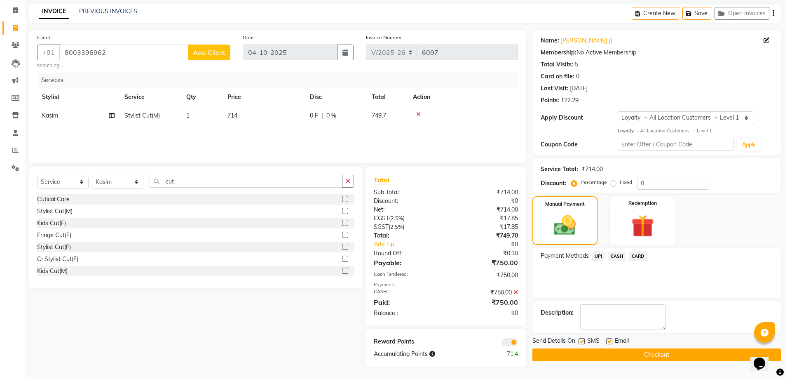
click at [682, 356] on button "Checkout" at bounding box center [656, 354] width 248 height 13
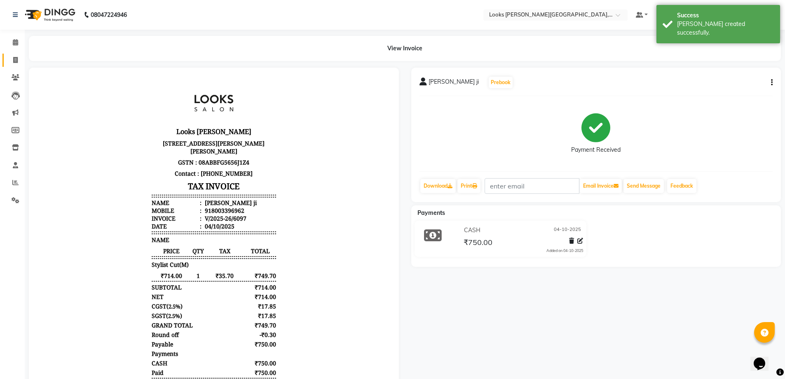
click at [15, 60] on icon at bounding box center [15, 60] width 5 height 6
select select "service"
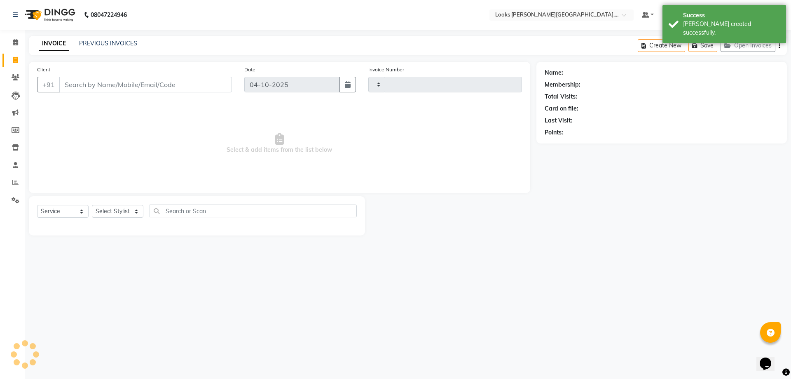
type input "6098"
select select "4385"
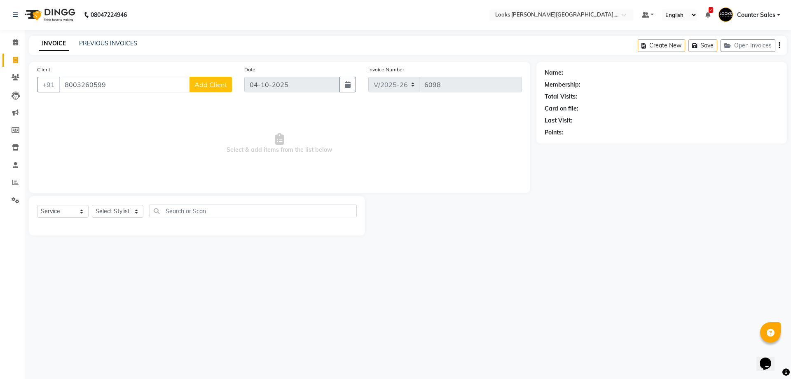
type input "8003260599"
click at [215, 85] on span "Add Client" at bounding box center [210, 84] width 33 height 8
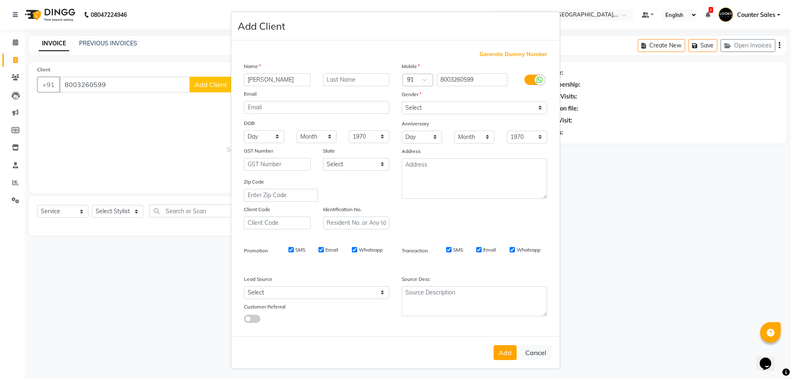
type input "[PERSON_NAME]"
click at [431, 104] on select "Select [DEMOGRAPHIC_DATA] [DEMOGRAPHIC_DATA] Other Prefer Not To Say" at bounding box center [474, 107] width 145 height 13
select select "[DEMOGRAPHIC_DATA]"
click at [402, 101] on select "Select [DEMOGRAPHIC_DATA] [DEMOGRAPHIC_DATA] Other Prefer Not To Say" at bounding box center [474, 107] width 145 height 13
click at [503, 357] on button "Add" at bounding box center [505, 352] width 23 height 15
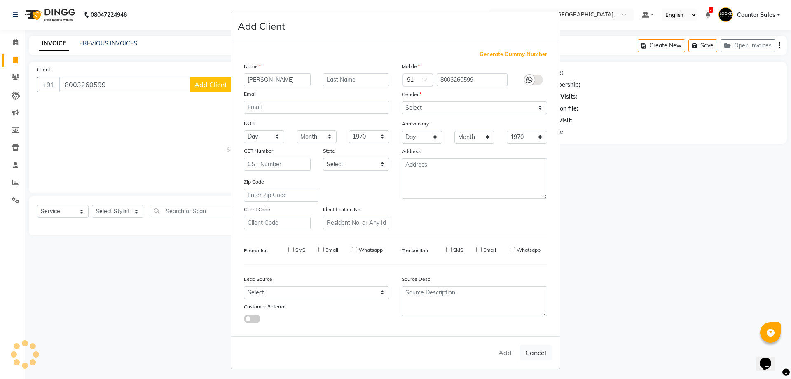
select select
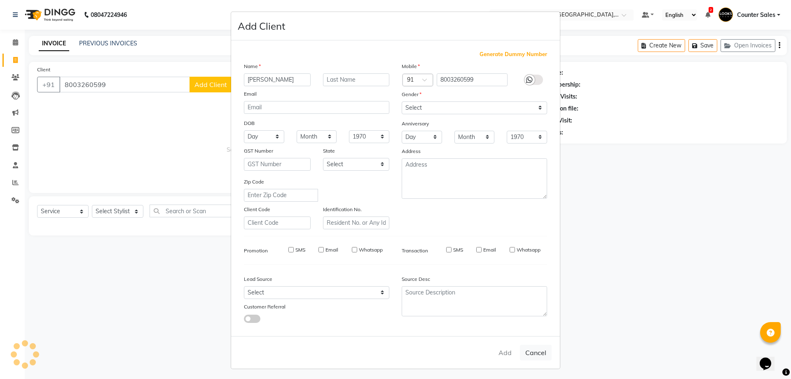
select select
checkbox input "false"
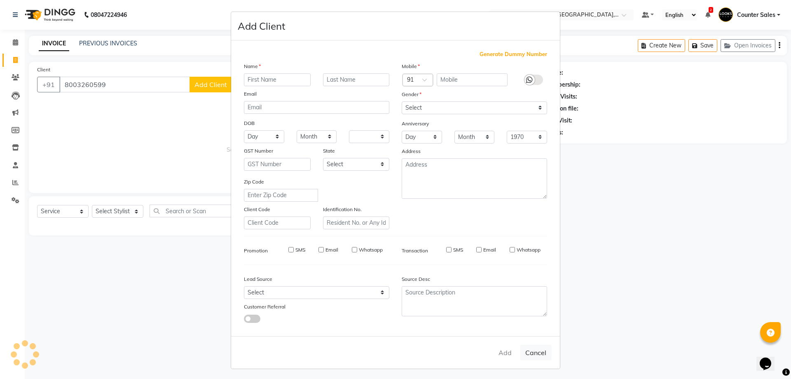
checkbox input "false"
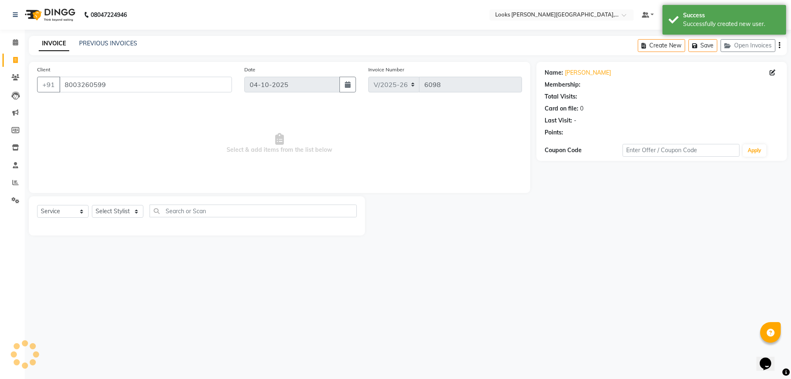
select select "1: Object"
click at [131, 211] on select "Select Stylist Ajay [PERSON_NAME] [PERSON_NAME] Counter Sales [PERSON_NAME] Kri…" at bounding box center [118, 211] width 52 height 13
select select "88119"
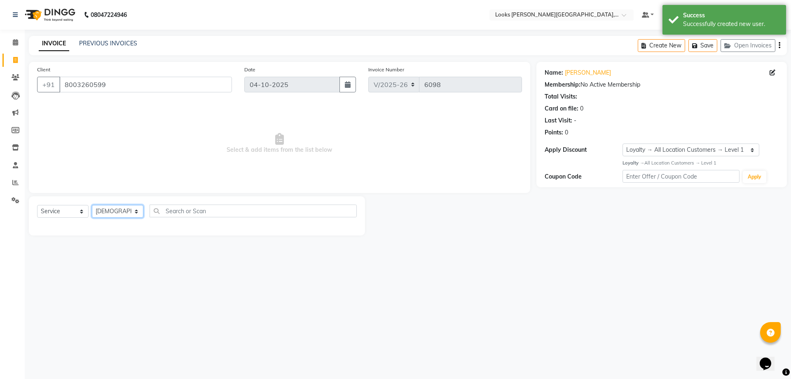
click at [92, 205] on select "Select Stylist Ajay [PERSON_NAME] [PERSON_NAME] Counter Sales [PERSON_NAME] Kri…" at bounding box center [118, 211] width 52 height 13
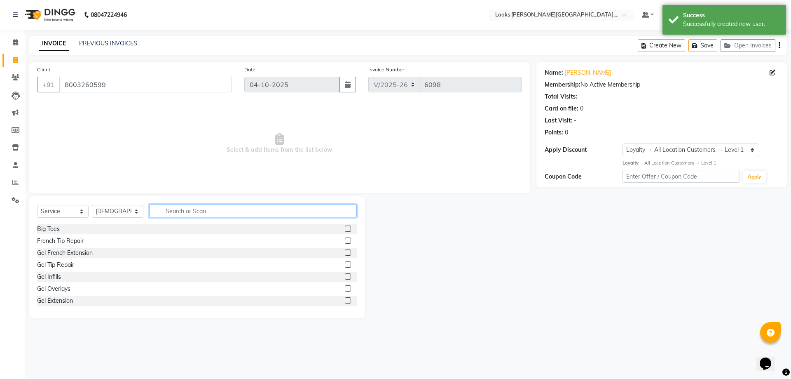
click at [238, 211] on input "text" at bounding box center [253, 210] width 207 height 13
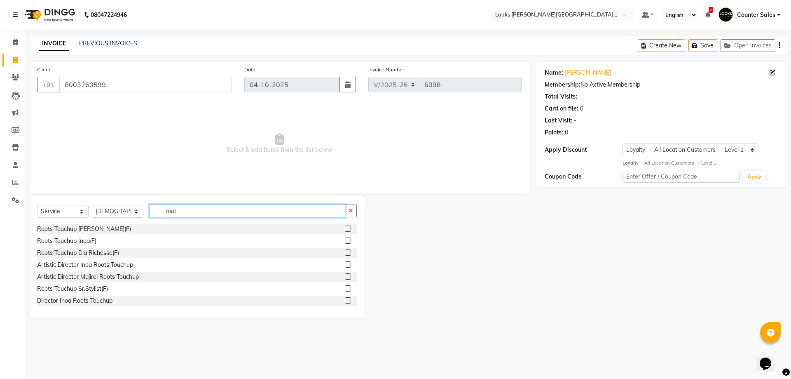
type input "root"
click at [345, 241] on label at bounding box center [348, 240] width 6 height 6
click at [345, 241] on input "checkbox" at bounding box center [347, 240] width 5 height 5
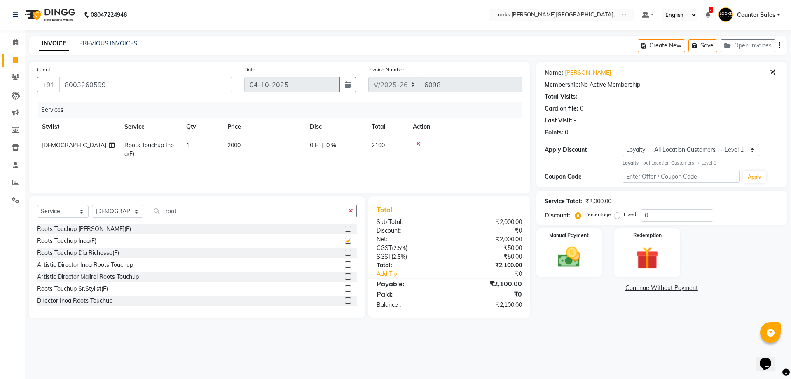
checkbox input "false"
click at [262, 140] on td "2000" at bounding box center [263, 149] width 82 height 27
select select "88119"
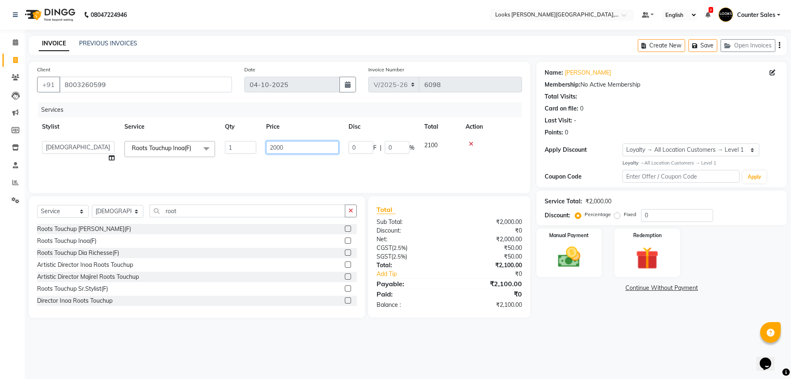
click at [281, 144] on input "2000" at bounding box center [302, 147] width 73 height 13
type input "0"
click at [302, 148] on input "0" at bounding box center [302, 147] width 73 height 13
type input "1200"
click at [569, 352] on div "08047224946 Select Location × Looks [PERSON_NAME][GEOGRAPHIC_DATA], Jaipur Defa…" at bounding box center [395, 189] width 791 height 379
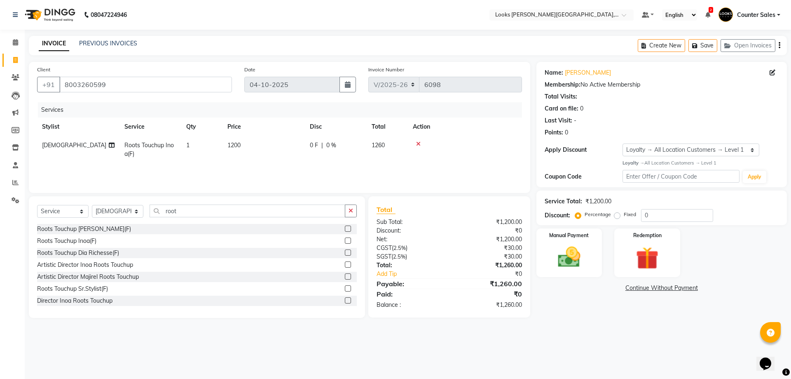
click at [564, 249] on img at bounding box center [569, 257] width 37 height 26
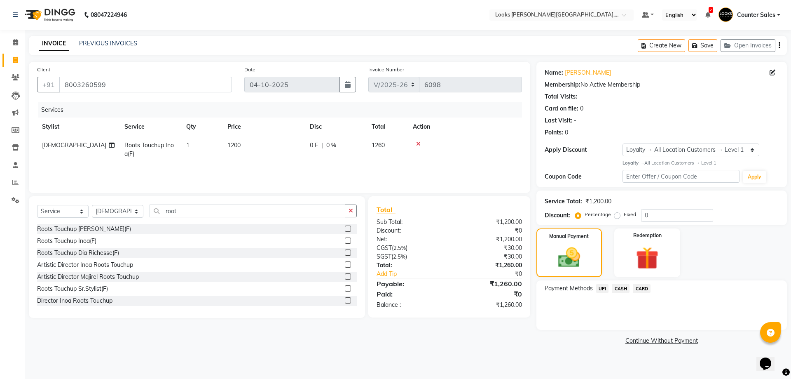
click at [648, 290] on span "CARD" at bounding box center [642, 287] width 18 height 9
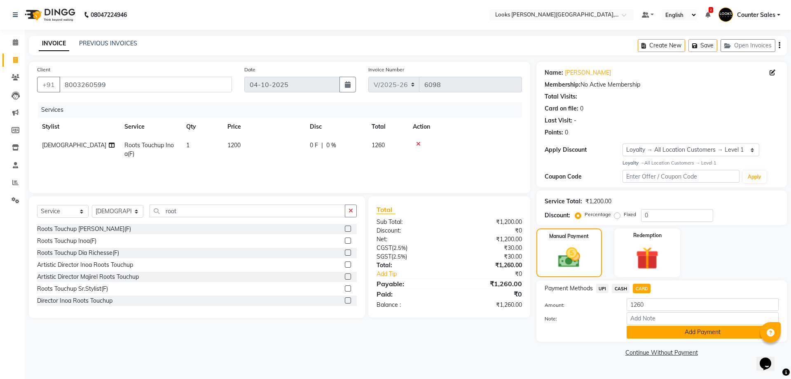
click at [722, 332] on button "Add Payment" at bounding box center [703, 331] width 152 height 13
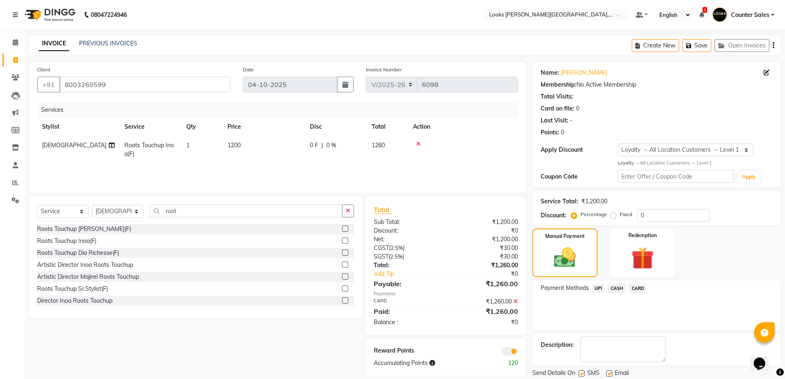
scroll to position [27, 0]
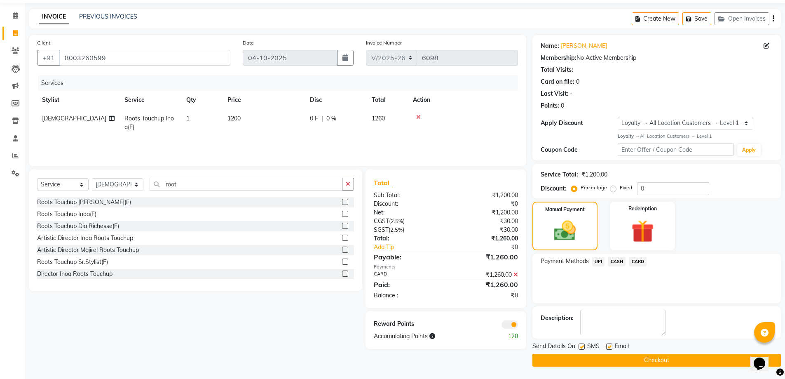
click at [690, 360] on button "Checkout" at bounding box center [656, 359] width 248 height 13
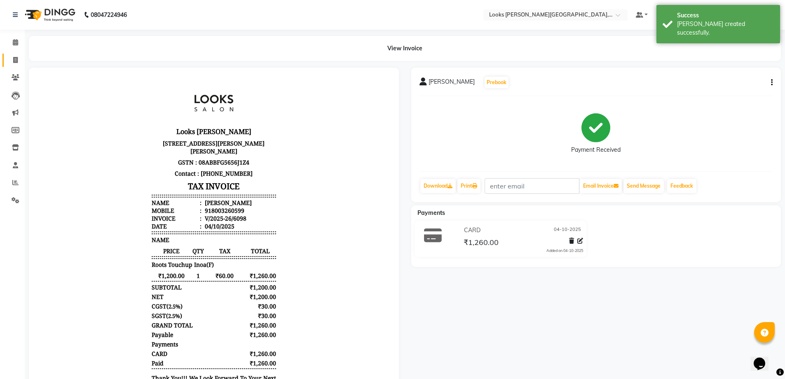
click at [14, 63] on icon at bounding box center [15, 60] width 5 height 6
select select "service"
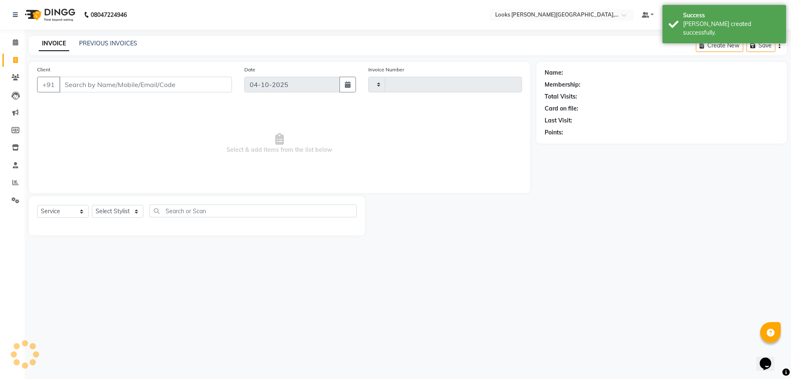
click at [95, 83] on input "Client" at bounding box center [145, 85] width 173 height 16
type input "w"
type input "6099"
select select "4385"
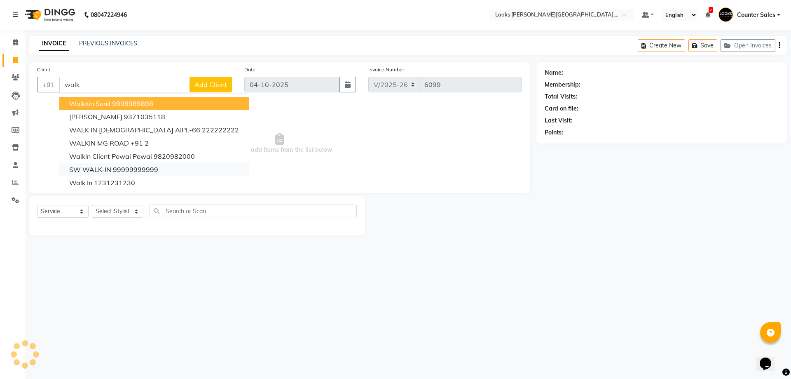
click at [162, 170] on button "SW WALK-IN 99999999999" at bounding box center [154, 169] width 190 height 13
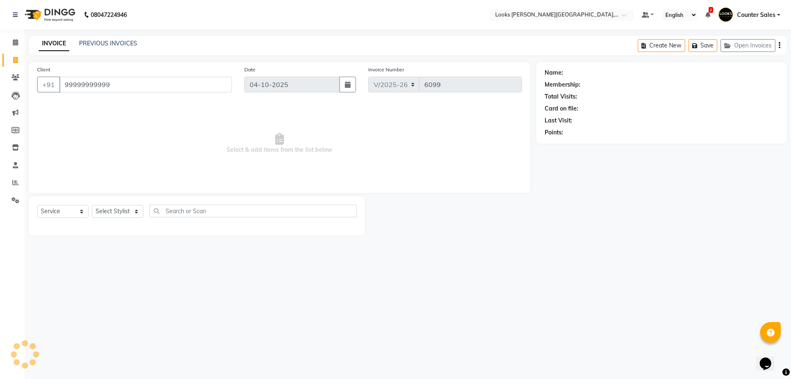
type input "99999999999"
select select "1: Object"
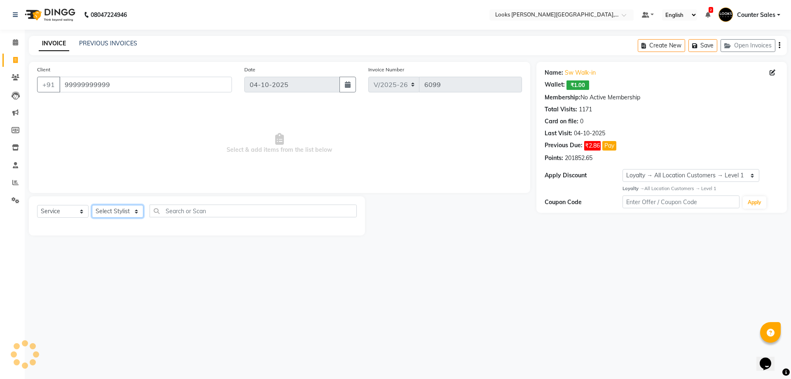
click at [129, 215] on select "Select Stylist" at bounding box center [118, 211] width 52 height 13
click at [135, 211] on select "Select Stylist Ajay [PERSON_NAME] [PERSON_NAME] Counter Sales [PERSON_NAME] Kri…" at bounding box center [118, 211] width 52 height 13
click at [138, 206] on select "Select Stylist Ajay [PERSON_NAME] [PERSON_NAME] Counter Sales [PERSON_NAME] Kri…" at bounding box center [118, 211] width 52 height 13
select select "88118"
click at [92, 205] on select "Select Stylist Ajay [PERSON_NAME] [PERSON_NAME] Counter Sales [PERSON_NAME] Kri…" at bounding box center [118, 211] width 52 height 13
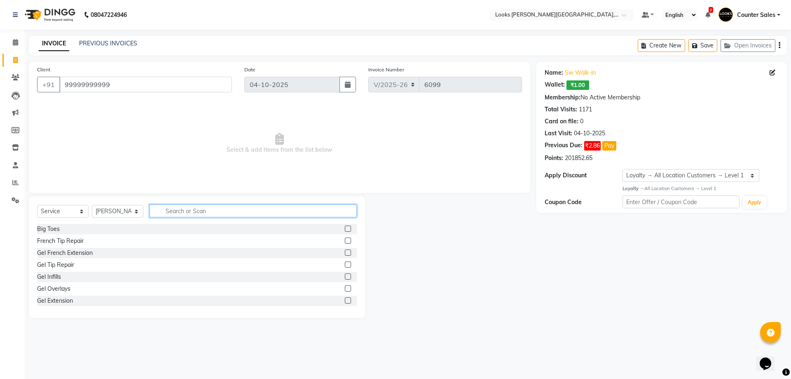
click at [201, 210] on input "text" at bounding box center [253, 210] width 207 height 13
type input "be"
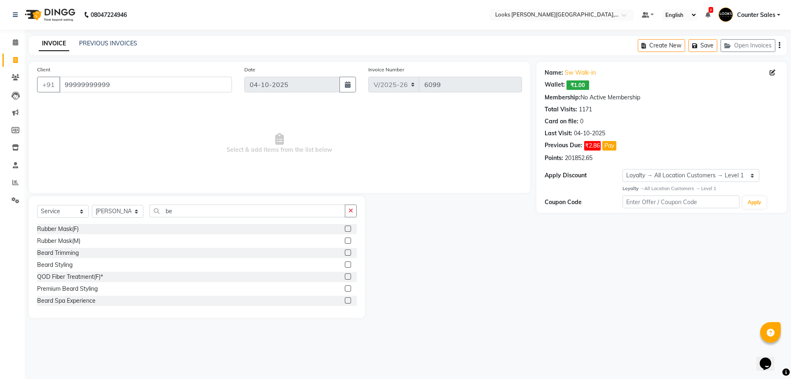
click at [345, 255] on div at bounding box center [351, 253] width 12 height 10
click at [345, 265] on label at bounding box center [348, 264] width 6 height 6
click at [345, 265] on input "checkbox" at bounding box center [347, 264] width 5 height 5
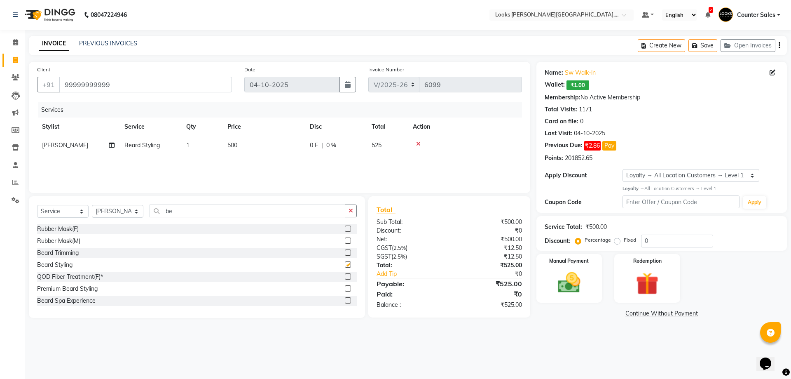
checkbox input "false"
click at [247, 147] on td "500" at bounding box center [263, 145] width 82 height 19
select select "88118"
click at [276, 149] on input "500" at bounding box center [302, 147] width 73 height 13
click at [352, 209] on icon "button" at bounding box center [351, 211] width 5 height 6
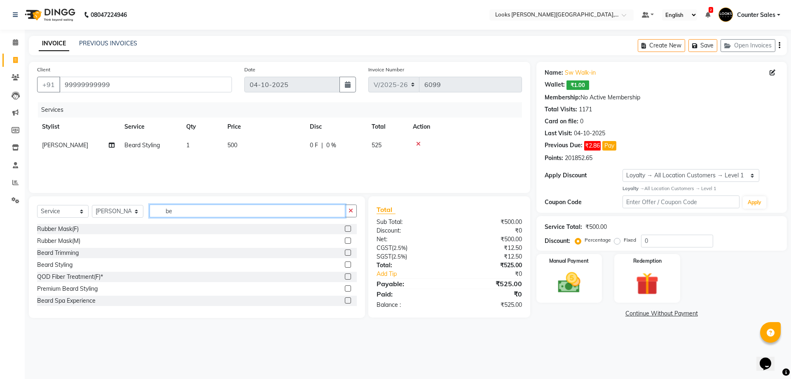
type input "be"
click at [345, 253] on label at bounding box center [348, 252] width 6 height 6
click at [345, 253] on input "checkbox" at bounding box center [347, 252] width 5 height 5
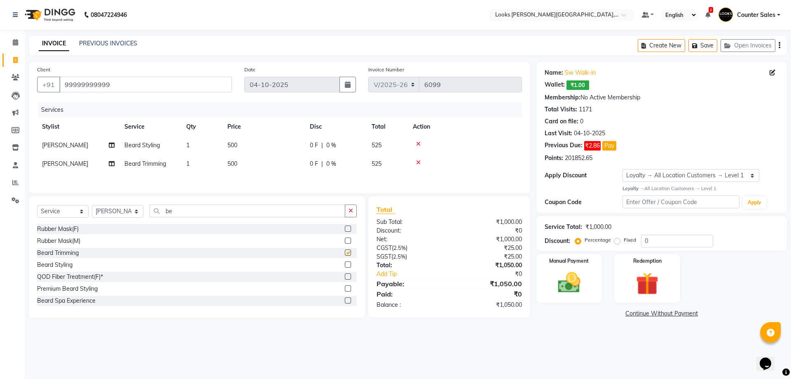
checkbox input "false"
click at [418, 145] on icon at bounding box center [418, 144] width 5 height 6
click at [250, 147] on td "500" at bounding box center [263, 145] width 82 height 19
select select "88118"
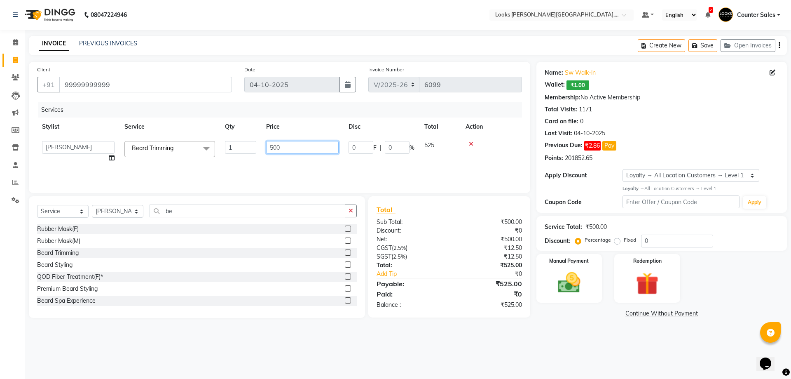
click at [276, 147] on input "500" at bounding box center [302, 147] width 73 height 13
type input "300"
click at [576, 265] on div "Manual Payment" at bounding box center [569, 278] width 68 height 51
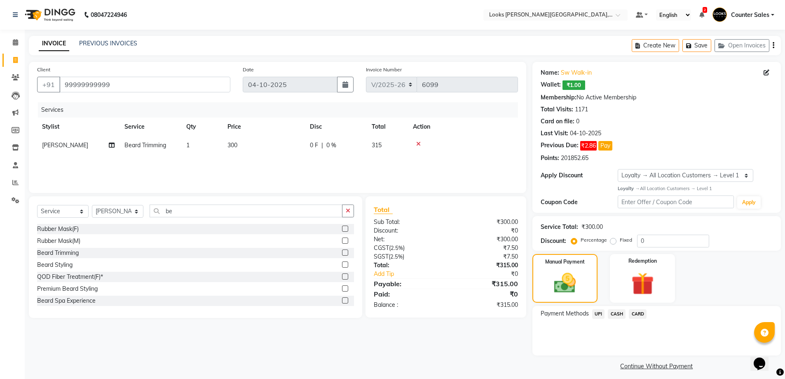
click at [615, 315] on span "CASH" at bounding box center [617, 313] width 18 height 9
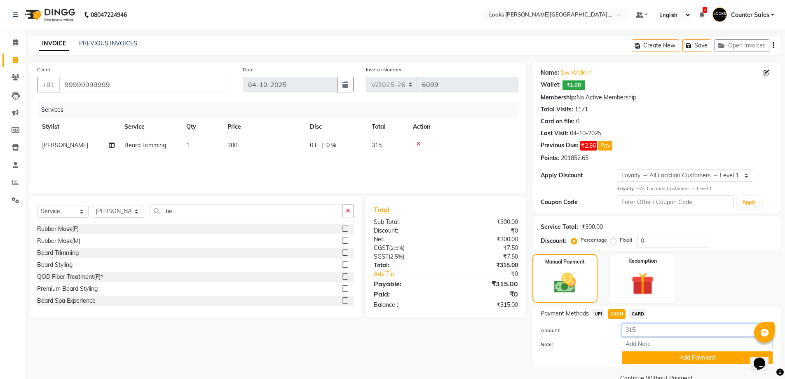
click at [668, 327] on input "315" at bounding box center [697, 329] width 151 height 13
type input "3"
type input "93"
click at [711, 358] on button "Add Payment" at bounding box center [697, 357] width 151 height 13
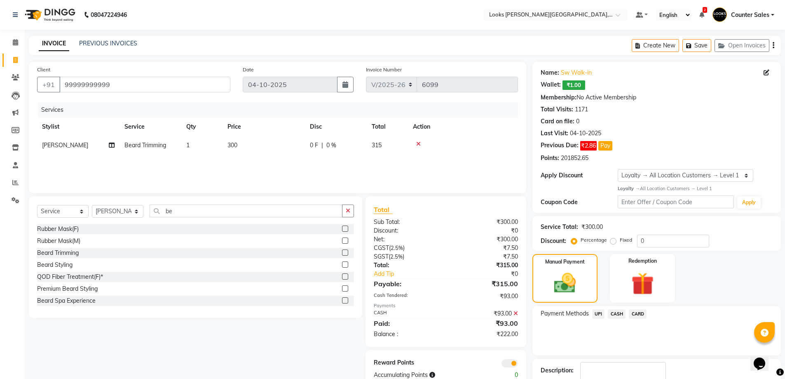
click at [597, 312] on span "UPI" at bounding box center [598, 313] width 13 height 9
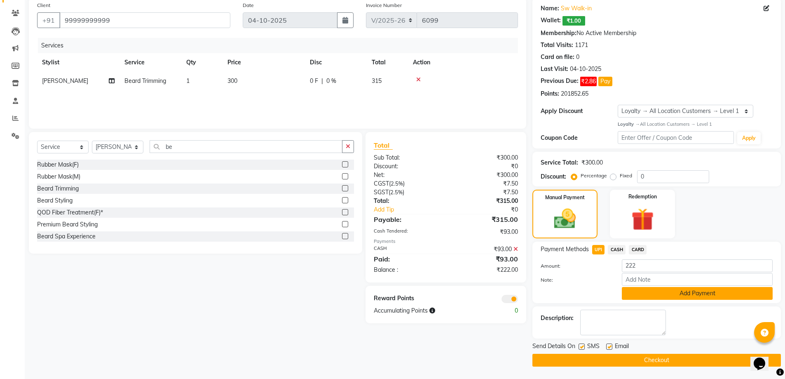
click at [710, 291] on button "Add Payment" at bounding box center [697, 293] width 151 height 13
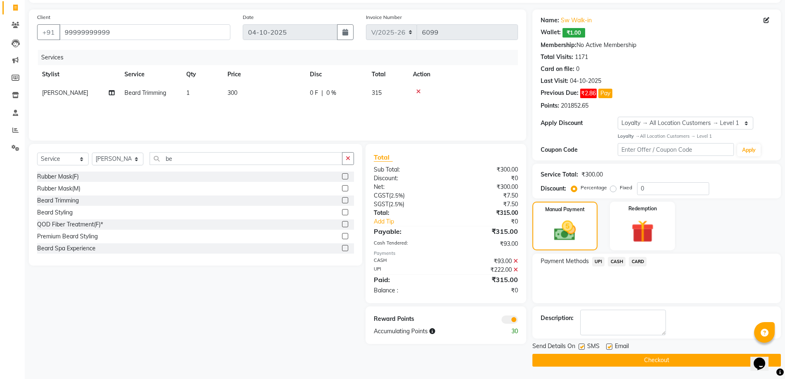
click at [690, 361] on button "Checkout" at bounding box center [656, 359] width 248 height 13
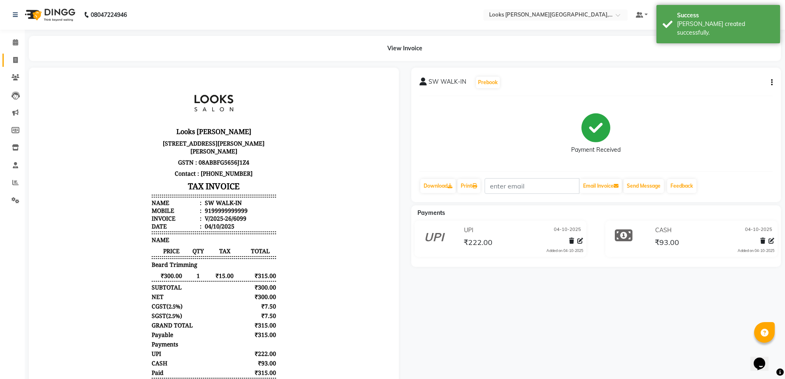
click at [15, 60] on icon at bounding box center [15, 60] width 5 height 6
select select "service"
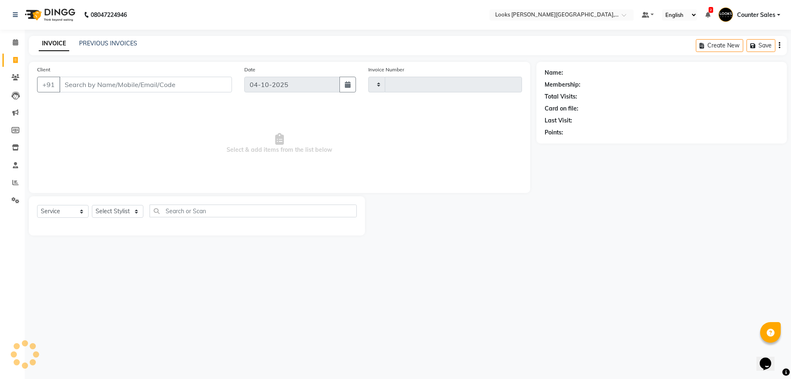
click at [94, 88] on input "Client" at bounding box center [145, 85] width 173 height 16
type input "6100"
select select "4385"
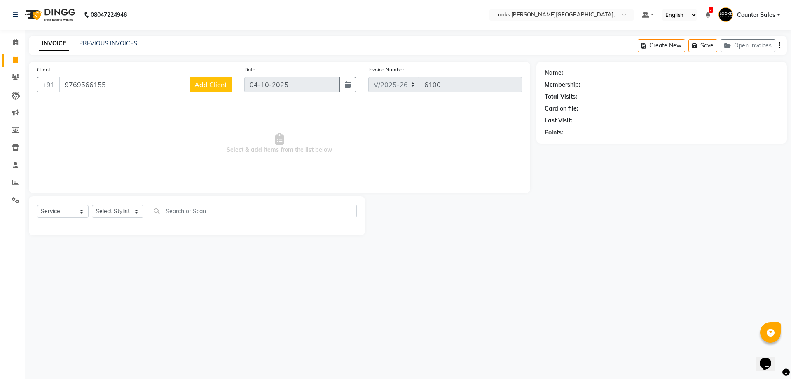
type input "9769566155"
click at [219, 87] on span "Add Client" at bounding box center [210, 84] width 33 height 8
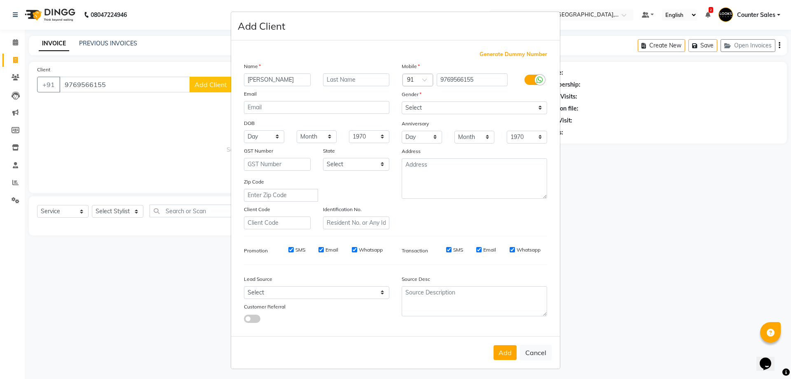
type input "[PERSON_NAME]"
click at [476, 103] on select "Select [DEMOGRAPHIC_DATA] [DEMOGRAPHIC_DATA] Other Prefer Not To Say" at bounding box center [474, 107] width 145 height 13
select select "[DEMOGRAPHIC_DATA]"
click at [402, 101] on select "Select [DEMOGRAPHIC_DATA] [DEMOGRAPHIC_DATA] Other Prefer Not To Say" at bounding box center [474, 107] width 145 height 13
click at [501, 346] on button "Add" at bounding box center [505, 352] width 23 height 15
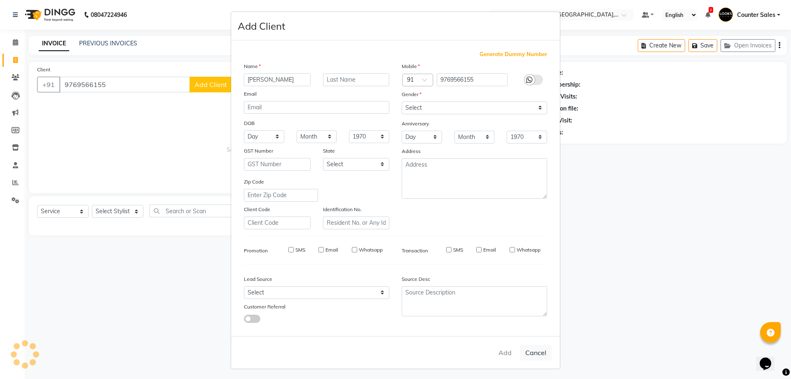
select select
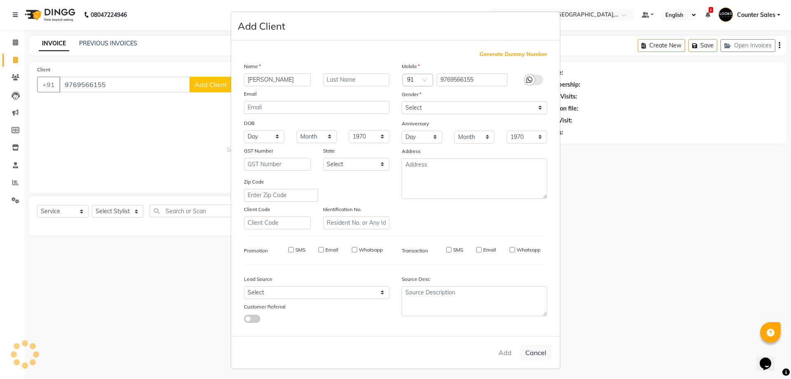
select select
checkbox input "false"
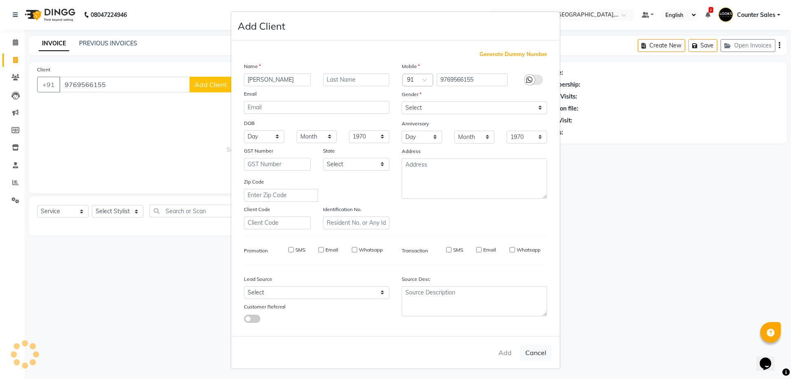
checkbox input "false"
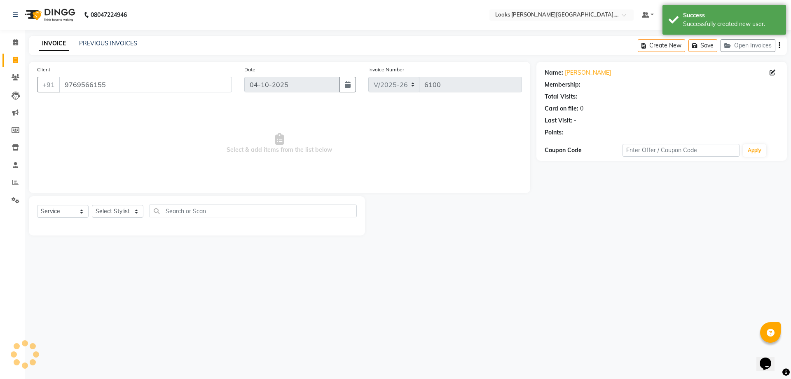
select select "1: Object"
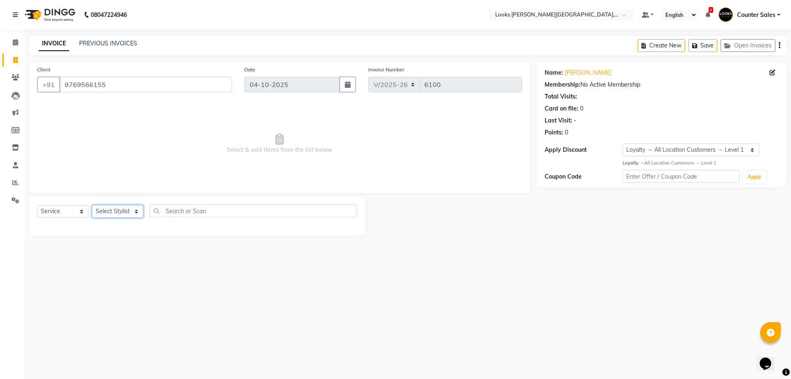
click at [107, 211] on select "Select Stylist Ajay [PERSON_NAME] [PERSON_NAME] Counter Sales [PERSON_NAME] Kri…" at bounding box center [118, 211] width 52 height 13
select select "88118"
click at [92, 205] on select "Select Stylist Ajay [PERSON_NAME] [PERSON_NAME] Counter Sales [PERSON_NAME] Kri…" at bounding box center [118, 211] width 52 height 13
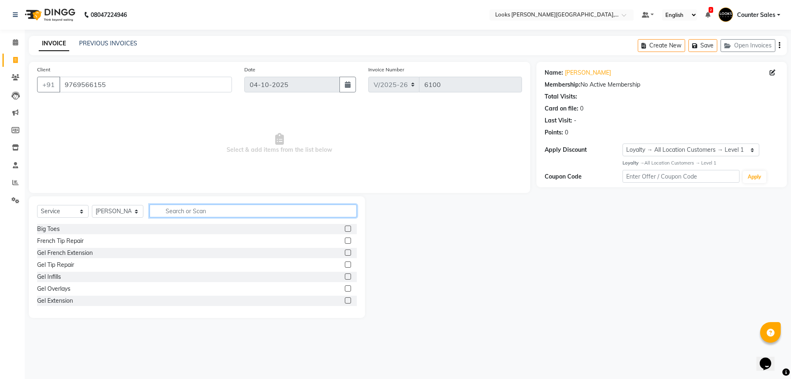
click at [179, 208] on input "text" at bounding box center [253, 210] width 207 height 13
type input "cut"
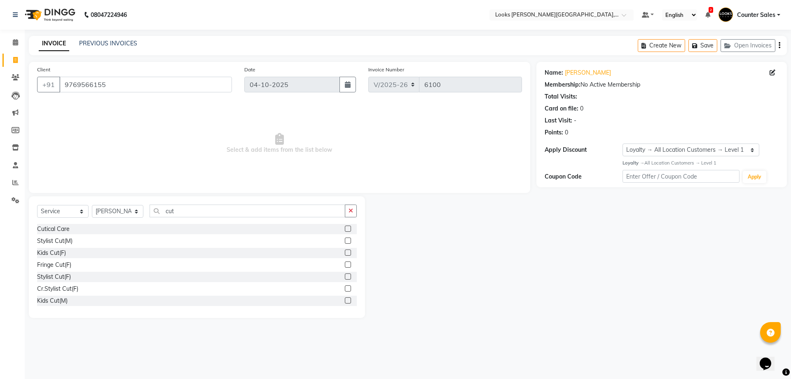
click at [345, 241] on label at bounding box center [348, 240] width 6 height 6
click at [345, 241] on input "checkbox" at bounding box center [347, 240] width 5 height 5
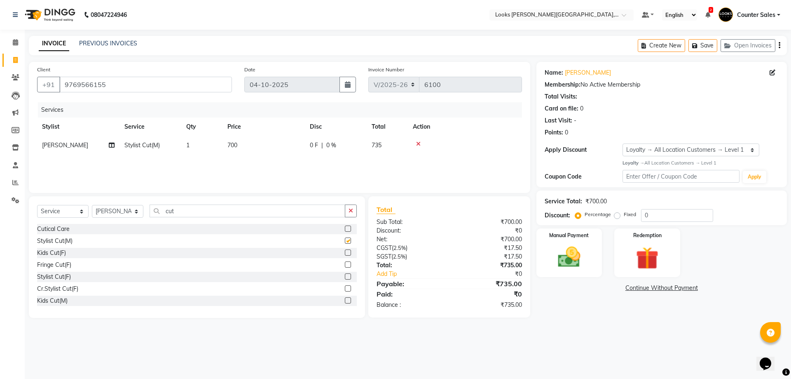
checkbox input "false"
click at [335, 213] on input "cut" at bounding box center [248, 210] width 196 height 13
click at [351, 211] on icon "button" at bounding box center [351, 211] width 5 height 6
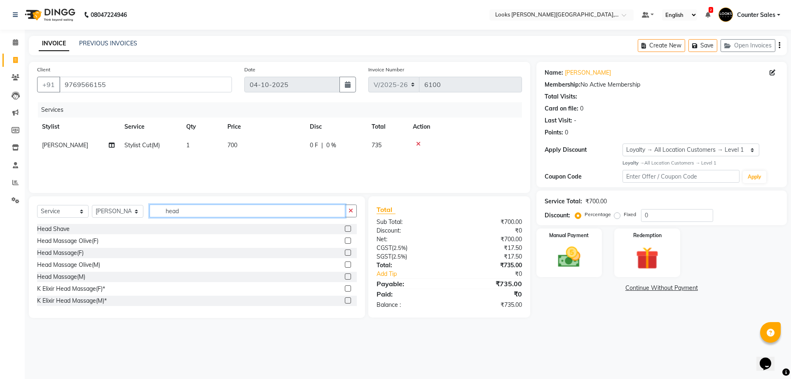
type input "head"
click at [345, 267] on label at bounding box center [348, 264] width 6 height 6
click at [345, 267] on input "checkbox" at bounding box center [347, 264] width 5 height 5
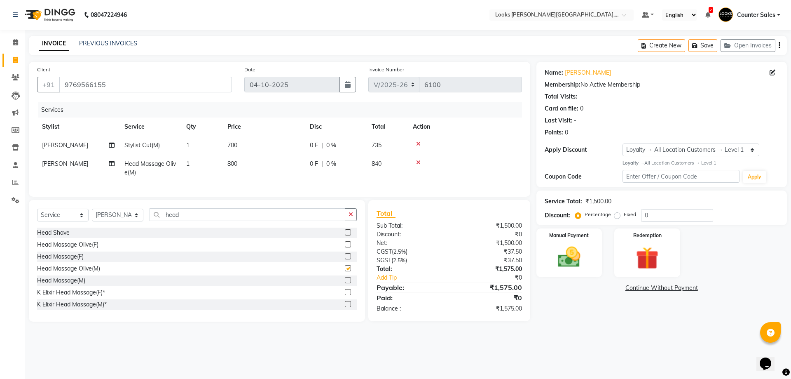
checkbox input "false"
click at [265, 164] on td "800" at bounding box center [263, 168] width 82 height 27
select select "88118"
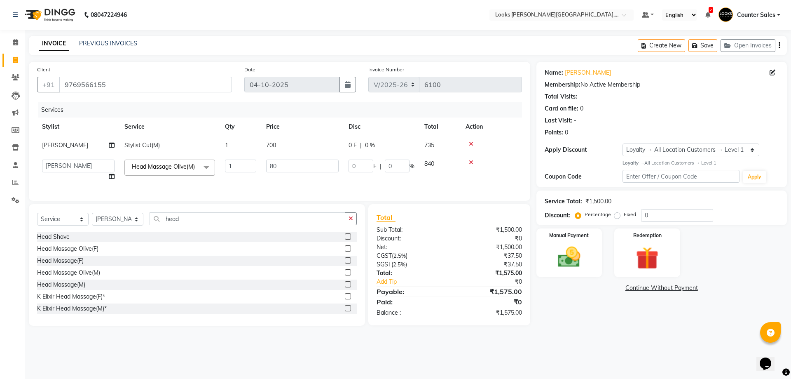
type input "8"
type input "1000"
click at [577, 363] on div "08047224946 Select Location × Looks [PERSON_NAME][GEOGRAPHIC_DATA], Jaipur Defa…" at bounding box center [395, 189] width 791 height 379
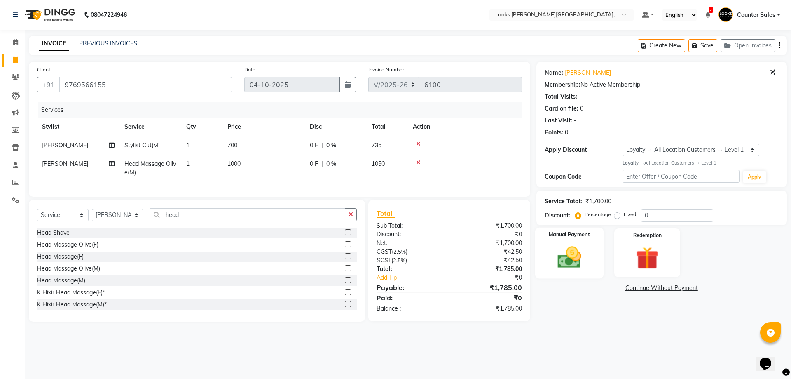
click at [575, 255] on img at bounding box center [569, 256] width 38 height 27
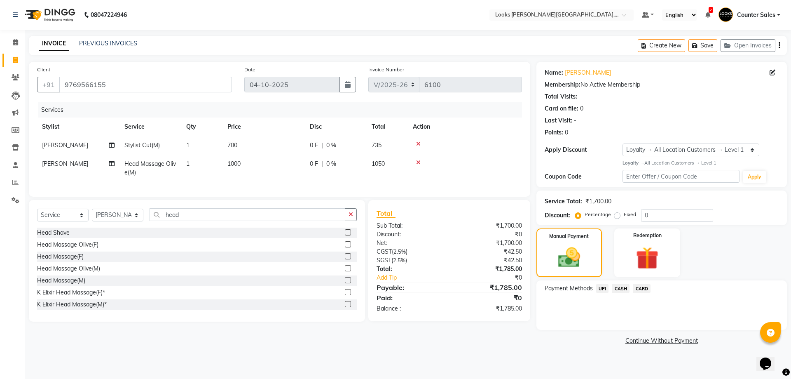
click at [601, 288] on span "UPI" at bounding box center [602, 287] width 13 height 9
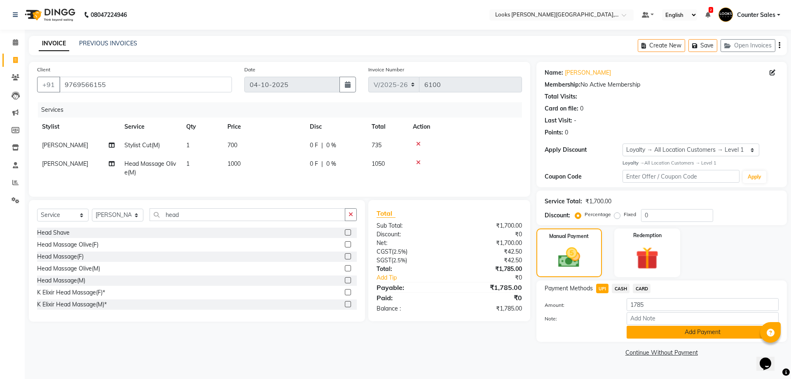
click at [706, 335] on button "Add Payment" at bounding box center [703, 331] width 152 height 13
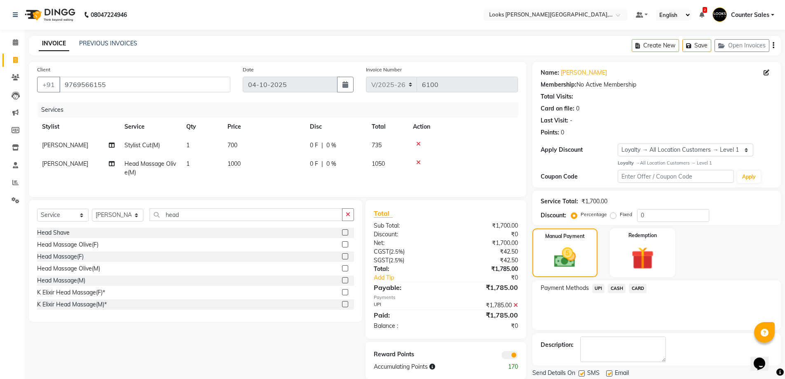
scroll to position [27, 0]
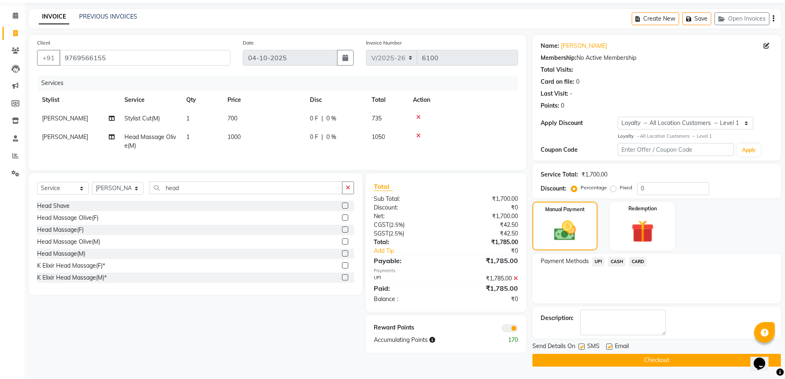
click at [679, 363] on button "Checkout" at bounding box center [656, 359] width 248 height 13
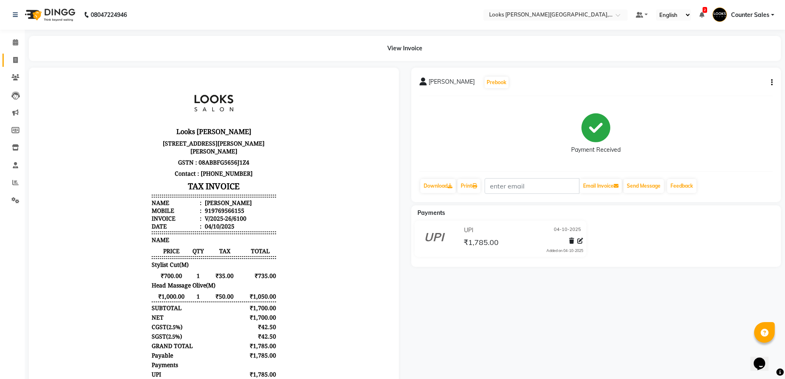
click at [16, 60] on icon at bounding box center [15, 60] width 5 height 6
select select "service"
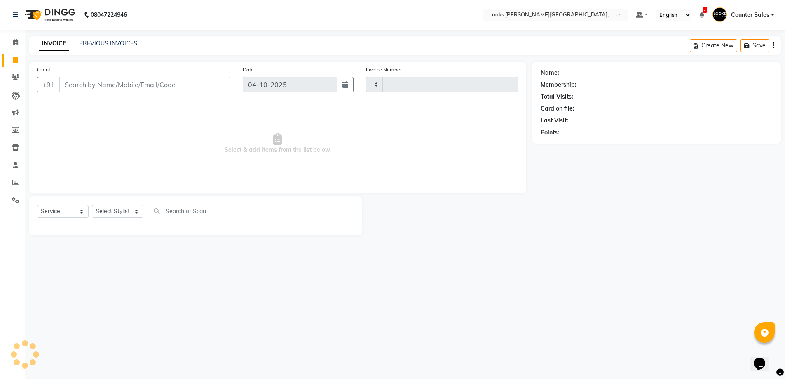
type input "6101"
select select "4385"
click at [81, 86] on input "Client" at bounding box center [145, 85] width 173 height 16
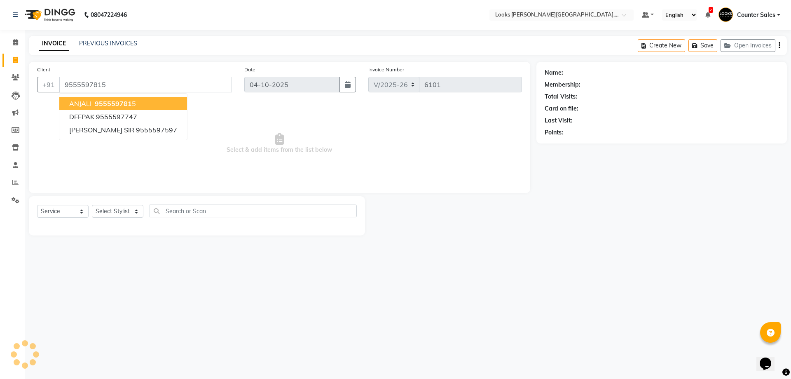
type input "9555597815"
select select "1: Object"
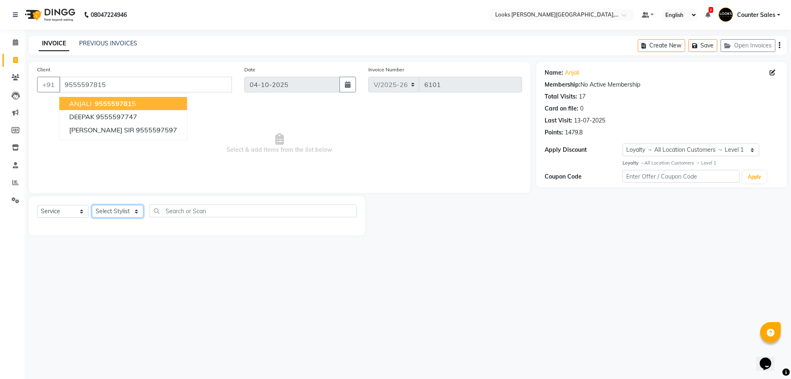
click at [119, 208] on select "Select Stylist Ajay [PERSON_NAME] [PERSON_NAME] Counter Sales [PERSON_NAME] Kri…" at bounding box center [118, 211] width 52 height 13
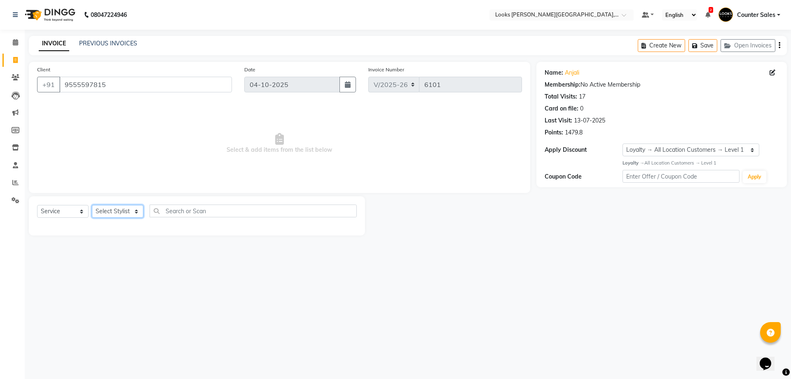
select select "40731"
click at [92, 205] on select "Select Stylist Ajay [PERSON_NAME] [PERSON_NAME] Counter Sales [PERSON_NAME] Kri…" at bounding box center [118, 211] width 52 height 13
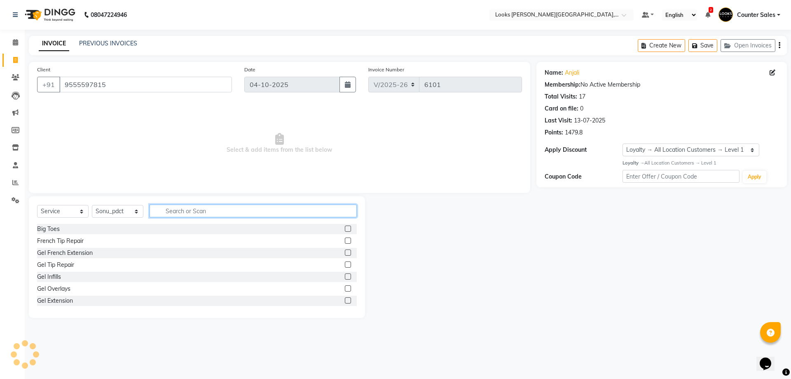
click at [177, 207] on input "text" at bounding box center [253, 210] width 207 height 13
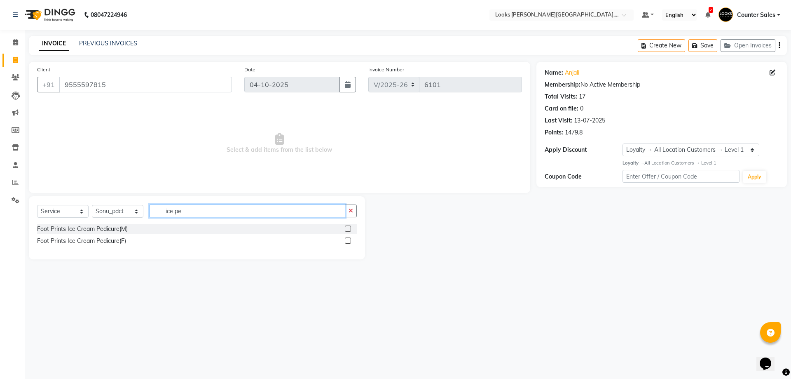
type input "ice pe"
click at [349, 229] on label at bounding box center [348, 228] width 6 height 6
click at [349, 229] on input "checkbox" at bounding box center [347, 228] width 5 height 5
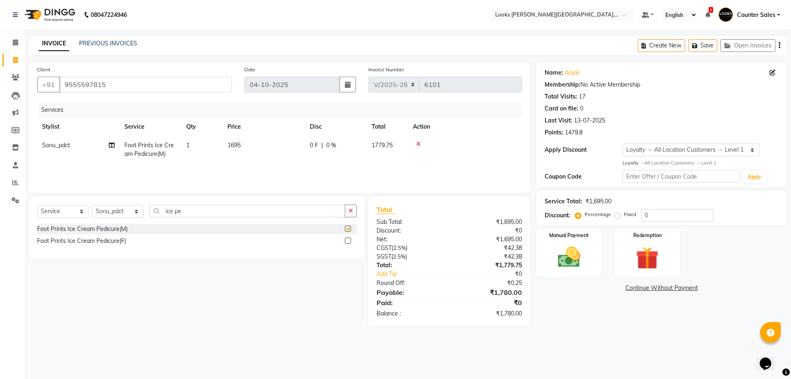
checkbox input "false"
click at [351, 210] on icon "button" at bounding box center [351, 211] width 5 height 6
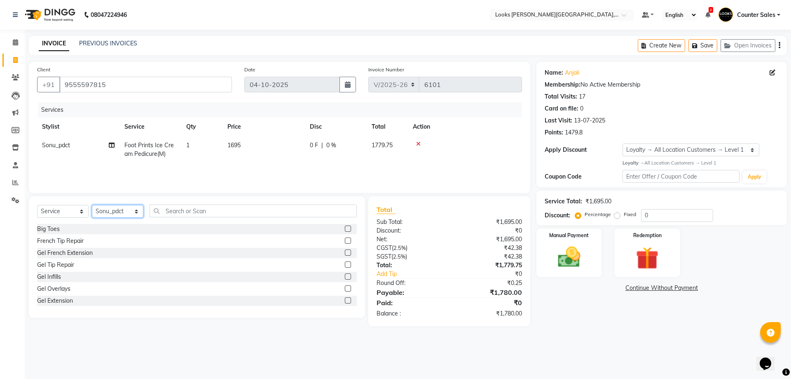
click at [121, 214] on select "Select Stylist Ajay [PERSON_NAME] [PERSON_NAME] Counter Sales [PERSON_NAME] Kri…" at bounding box center [118, 211] width 52 height 13
select select "41218"
click at [92, 205] on select "Select Stylist Ajay [PERSON_NAME] [PERSON_NAME] Counter Sales [PERSON_NAME] Kri…" at bounding box center [118, 211] width 52 height 13
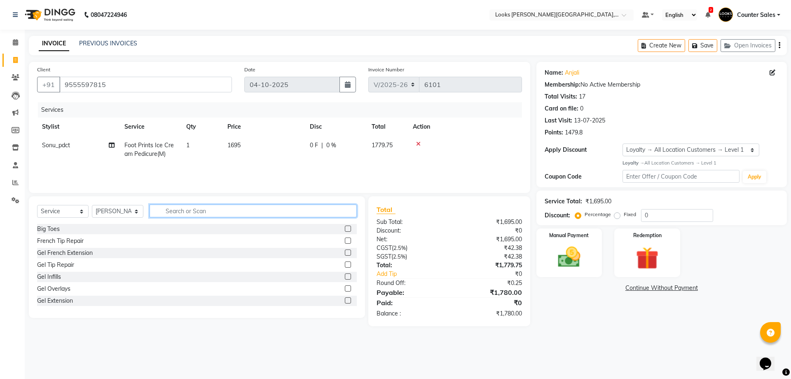
click at [241, 211] on input "text" at bounding box center [253, 210] width 207 height 13
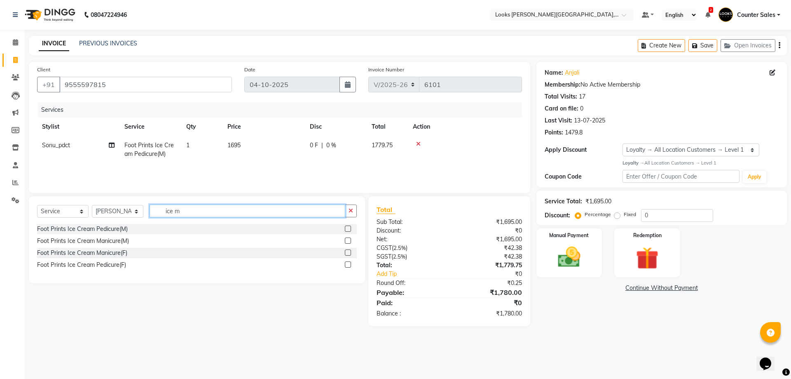
type input "ice m"
click at [349, 241] on label at bounding box center [348, 240] width 6 height 6
click at [349, 241] on input "checkbox" at bounding box center [347, 240] width 5 height 5
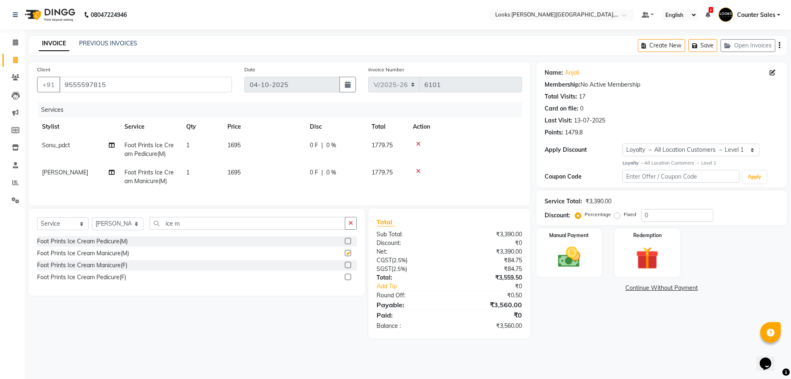
checkbox input "false"
click at [268, 170] on td "1695" at bounding box center [263, 176] width 82 height 27
select select "41218"
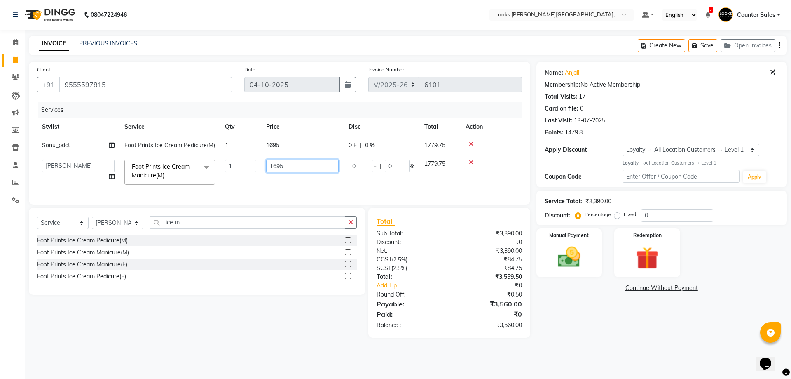
click at [289, 168] on input "1695" at bounding box center [302, 165] width 73 height 13
type input "1"
type input "2200"
click at [296, 138] on td "1695" at bounding box center [302, 145] width 82 height 19
select select "40731"
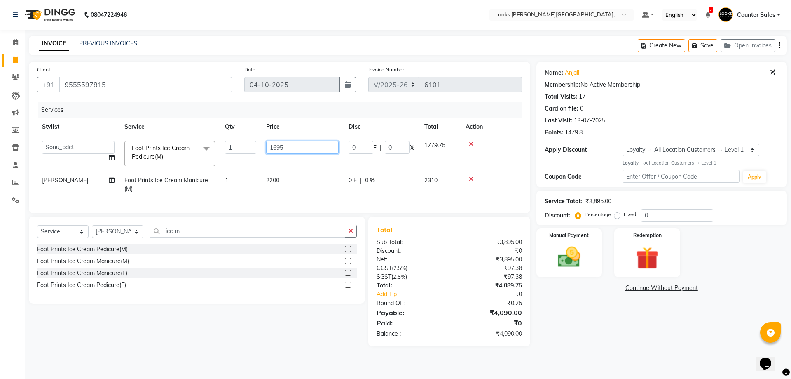
click at [307, 146] on input "1695" at bounding box center [302, 147] width 73 height 13
type input "1"
type input "2200"
click at [571, 349] on div "08047224946 Select Location × Looks [PERSON_NAME][GEOGRAPHIC_DATA], Jaipur Defa…" at bounding box center [395, 189] width 791 height 379
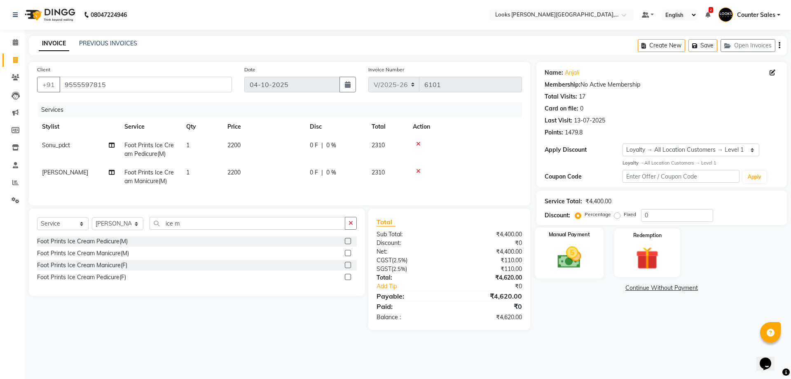
click at [570, 246] on img at bounding box center [569, 256] width 38 height 27
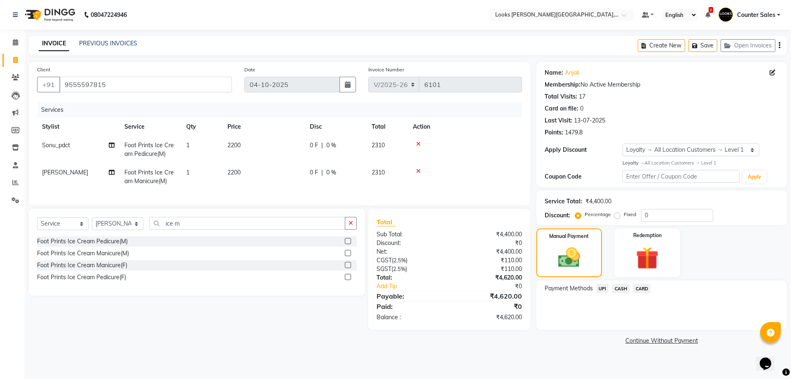
click at [602, 289] on span "UPI" at bounding box center [602, 287] width 13 height 9
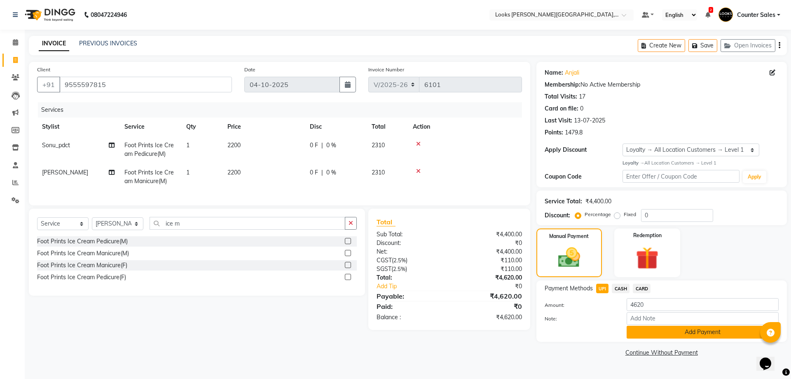
click at [706, 332] on button "Add Payment" at bounding box center [703, 331] width 152 height 13
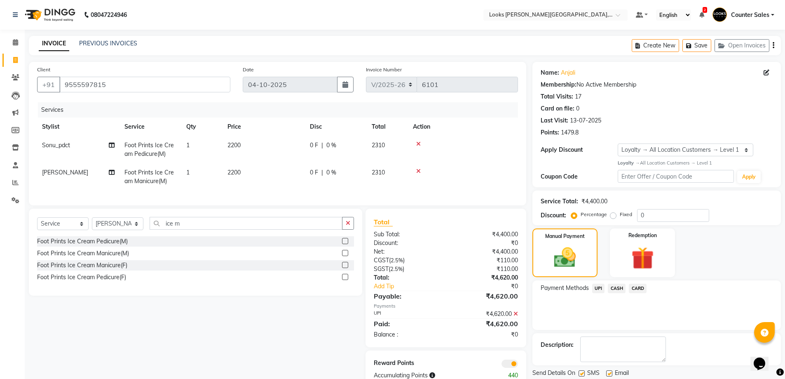
scroll to position [28, 0]
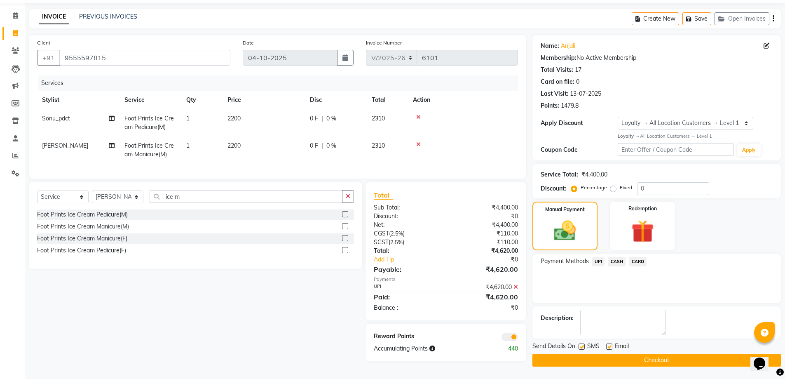
click at [699, 364] on button "Checkout" at bounding box center [656, 359] width 248 height 13
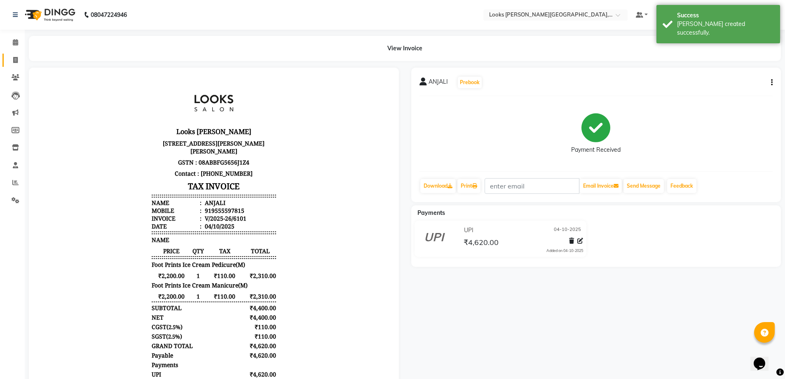
click at [16, 60] on icon at bounding box center [15, 60] width 5 height 6
select select "service"
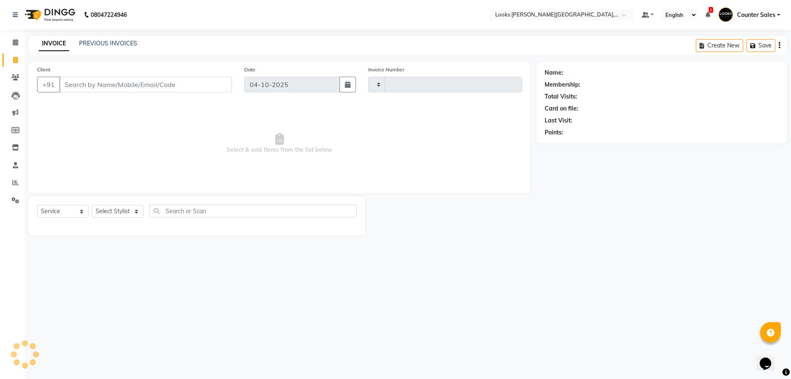
type input "6102"
select select "4385"
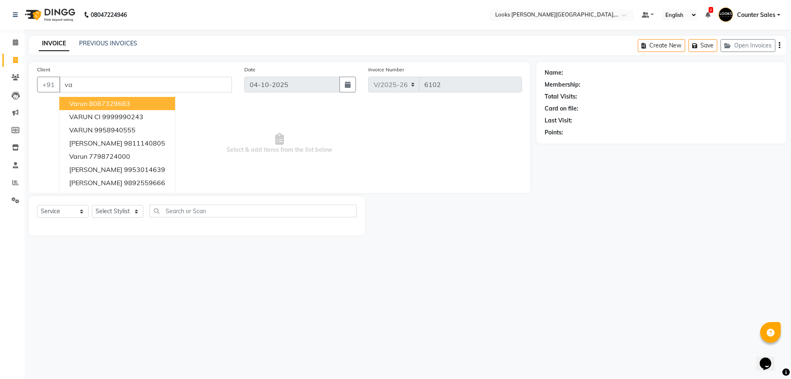
type input "v"
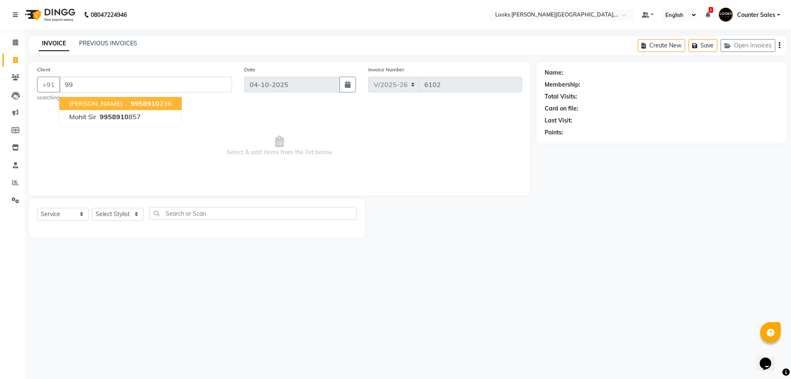
type input "9"
type input "9958940555"
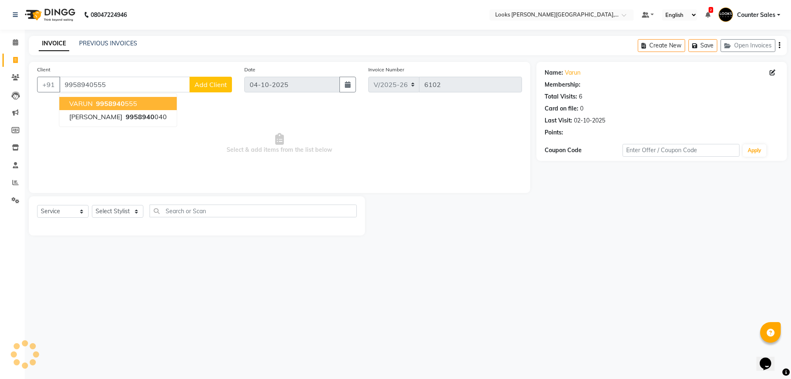
select select "1: Object"
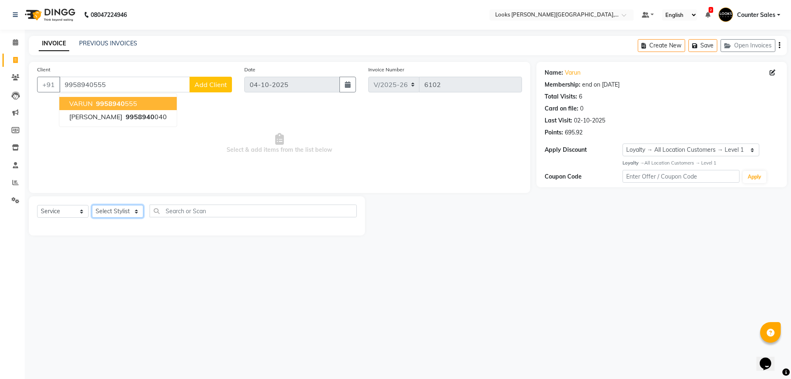
click at [119, 209] on select "Select Stylist Ajay [PERSON_NAME] [PERSON_NAME] Counter Sales [PERSON_NAME] Kri…" at bounding box center [118, 211] width 52 height 13
select select "88118"
click at [92, 205] on select "Select Stylist Ajay [PERSON_NAME] [PERSON_NAME] Counter Sales [PERSON_NAME] Kri…" at bounding box center [118, 211] width 52 height 13
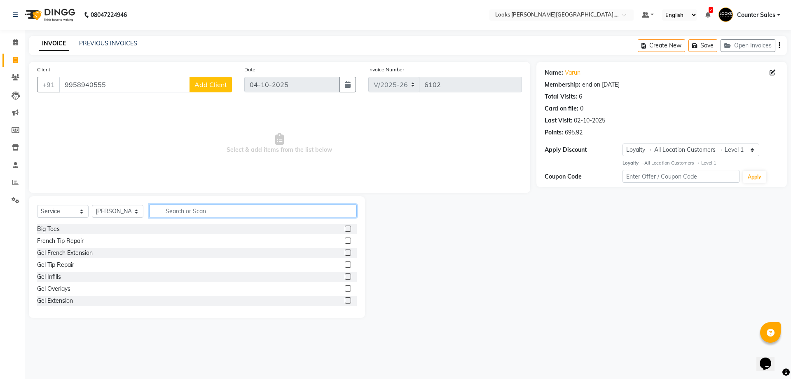
click at [171, 213] on input "text" at bounding box center [253, 210] width 207 height 13
type input "gel st"
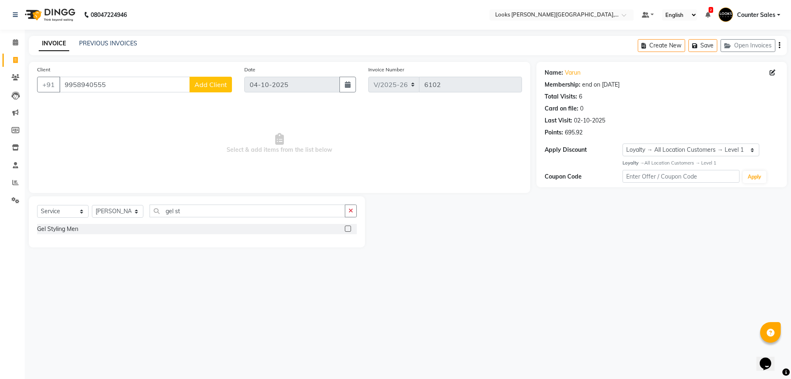
click at [351, 229] on label at bounding box center [348, 228] width 6 height 6
click at [350, 229] on input "checkbox" at bounding box center [347, 228] width 5 height 5
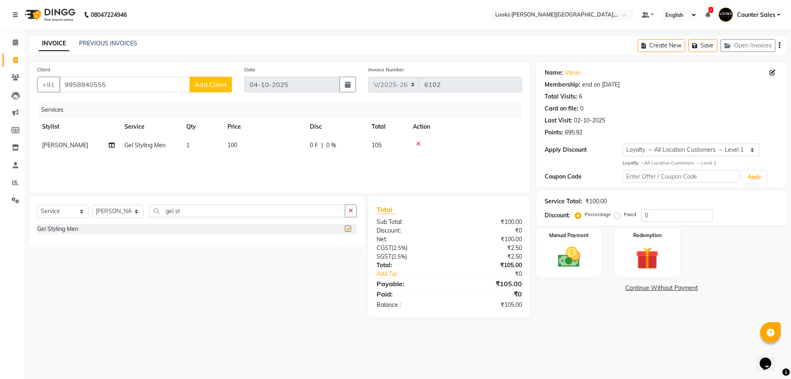
checkbox input "false"
click at [270, 150] on td "100" at bounding box center [263, 145] width 82 height 19
select select "88118"
click at [284, 145] on input "100" at bounding box center [302, 147] width 73 height 13
type input "1"
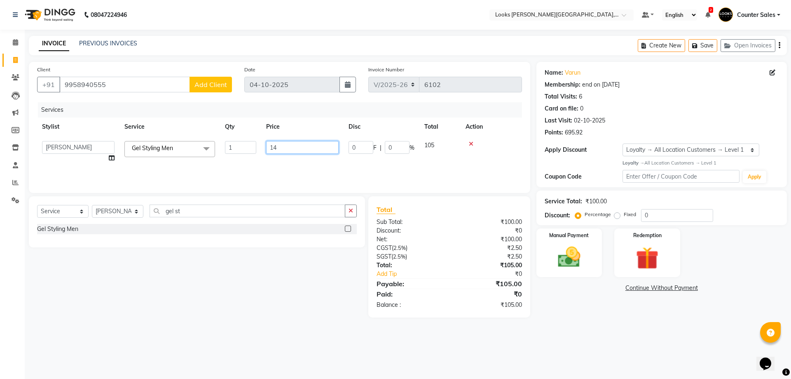
type input "144"
click at [493, 370] on div "08047224946 Select Location × Looks [PERSON_NAME][GEOGRAPHIC_DATA], Jaipur Defa…" at bounding box center [395, 189] width 791 height 379
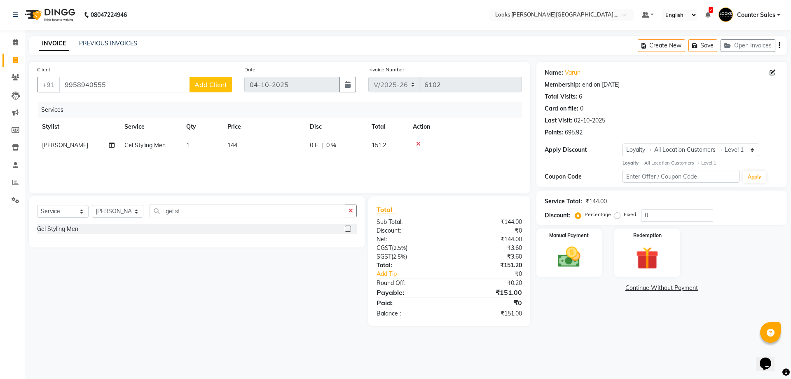
click at [260, 148] on td "144" at bounding box center [263, 145] width 82 height 19
select select "88118"
click at [260, 144] on td "1" at bounding box center [240, 151] width 41 height 31
click at [305, 148] on input "144" at bounding box center [302, 147] width 73 height 13
type input "143"
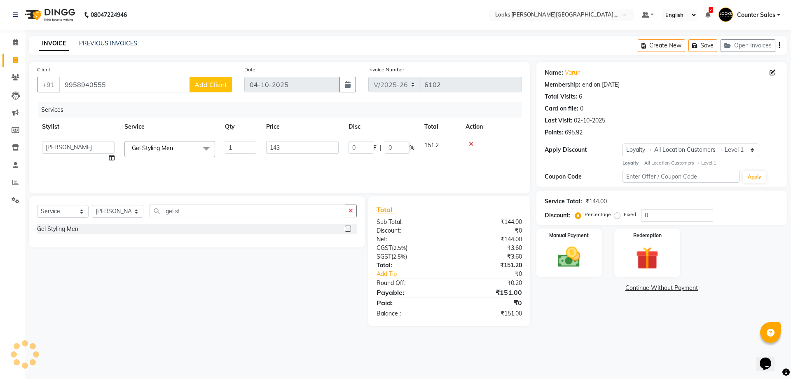
click at [556, 346] on div "08047224946 Select Location × Looks [PERSON_NAME][GEOGRAPHIC_DATA], Jaipur Defa…" at bounding box center [395, 189] width 791 height 379
click at [554, 262] on img at bounding box center [569, 256] width 38 height 27
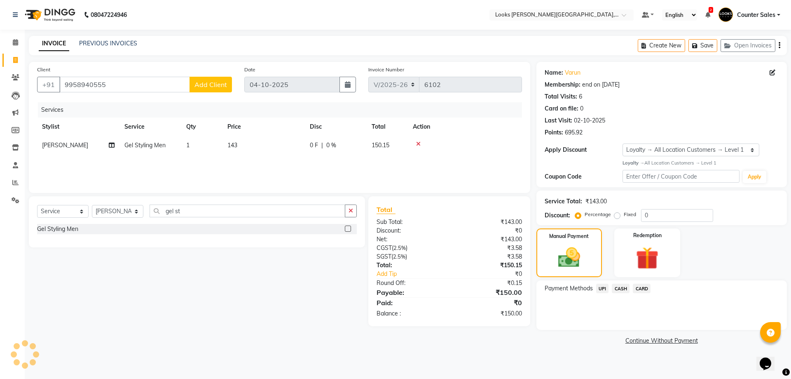
click at [603, 285] on span "UPI" at bounding box center [602, 287] width 13 height 9
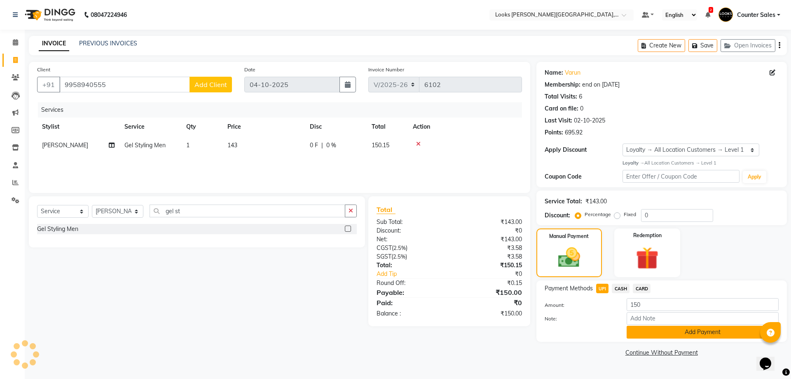
click at [716, 331] on button "Add Payment" at bounding box center [703, 331] width 152 height 13
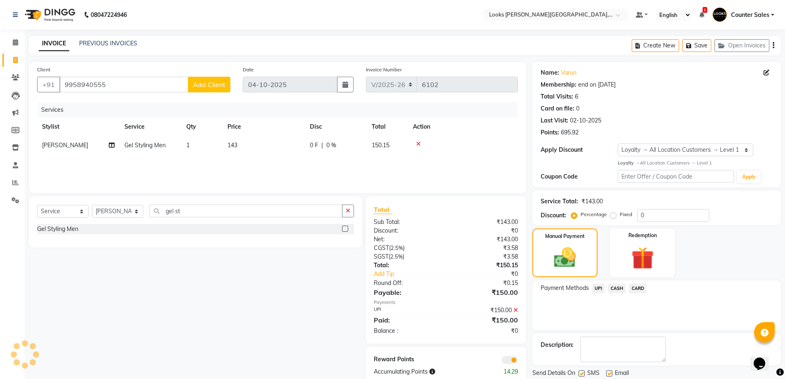
scroll to position [27, 0]
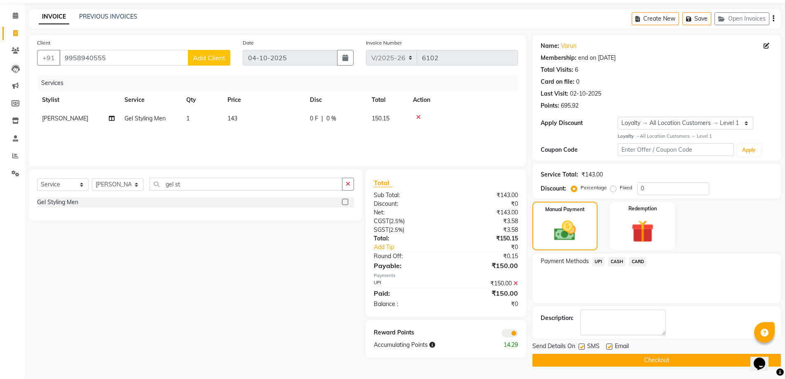
click at [693, 361] on button "Checkout" at bounding box center [656, 359] width 248 height 13
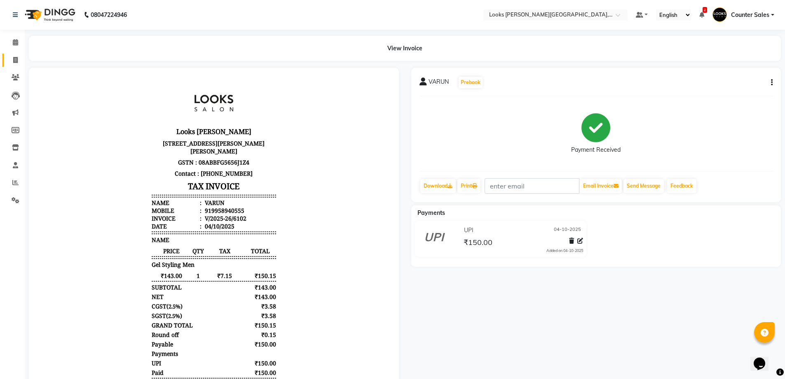
click at [21, 61] on span at bounding box center [15, 60] width 14 height 9
select select "service"
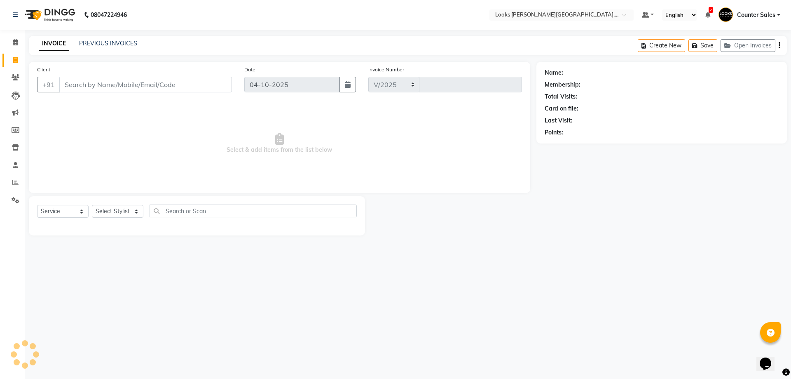
select select "4385"
type input "6103"
click at [123, 46] on link "PREVIOUS INVOICES" at bounding box center [108, 43] width 58 height 7
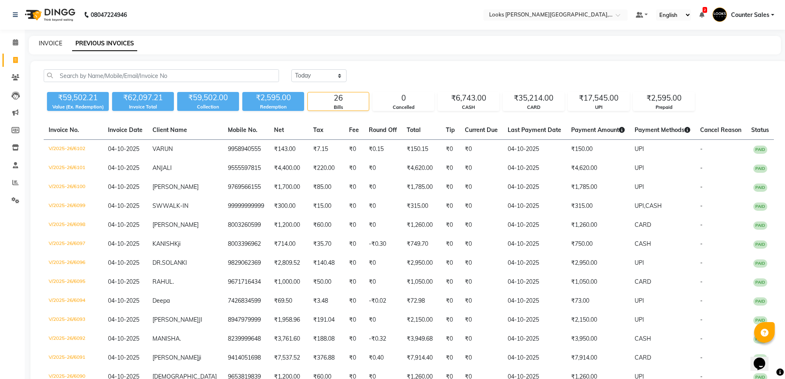
click at [50, 44] on link "INVOICE" at bounding box center [50, 43] width 23 height 7
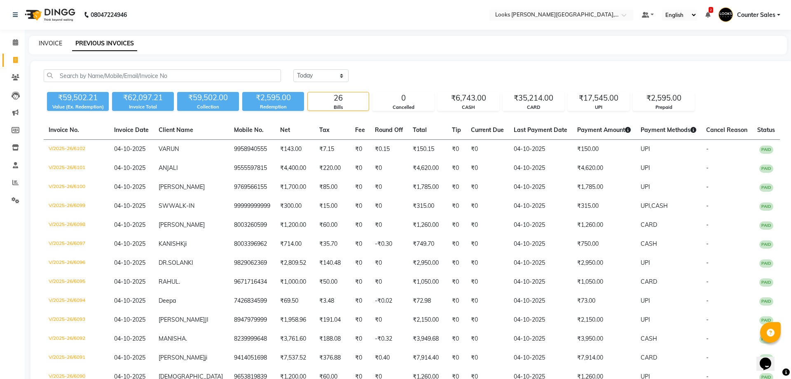
select select "service"
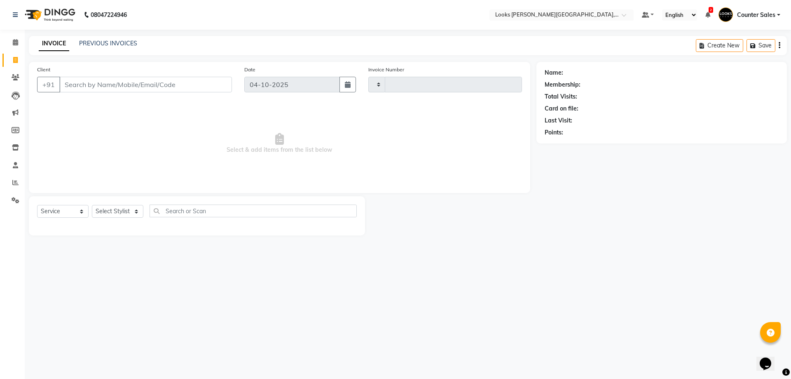
type input "6103"
select select "4385"
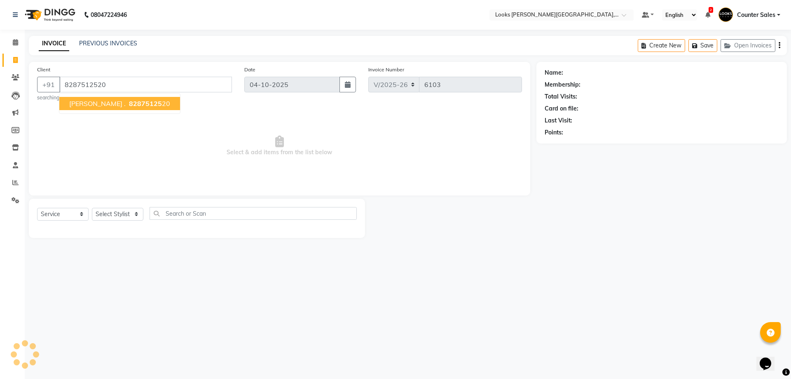
type input "8287512520"
select select "1: Object"
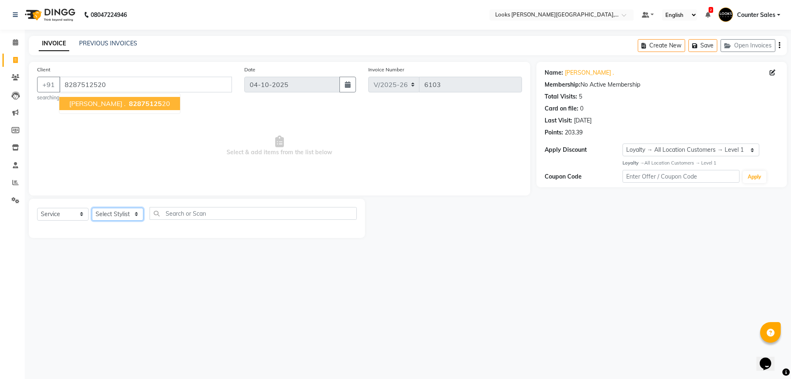
click at [117, 210] on select "Select Stylist Ajay [PERSON_NAME] [PERSON_NAME] Counter Sales [PERSON_NAME] Kri…" at bounding box center [118, 214] width 52 height 13
select select "24209"
click at [92, 208] on select "Select Stylist Ajay [PERSON_NAME] [PERSON_NAME] Counter Sales [PERSON_NAME] Kri…" at bounding box center [118, 214] width 52 height 13
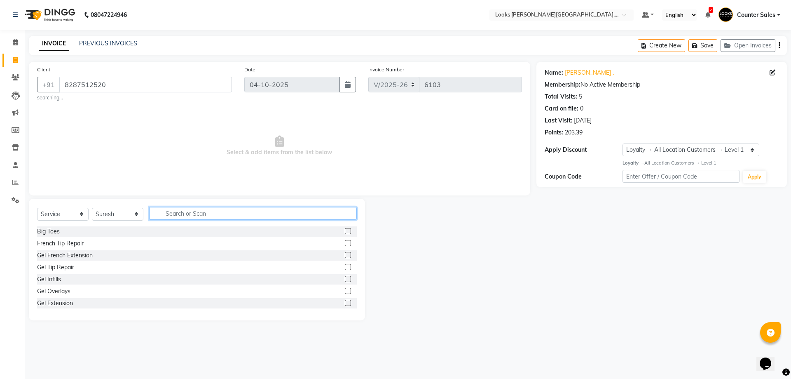
click at [198, 217] on input "text" at bounding box center [253, 213] width 207 height 13
type input "cut"
click at [345, 243] on label at bounding box center [348, 243] width 6 height 6
click at [345, 243] on input "checkbox" at bounding box center [347, 243] width 5 height 5
checkbox input "true"
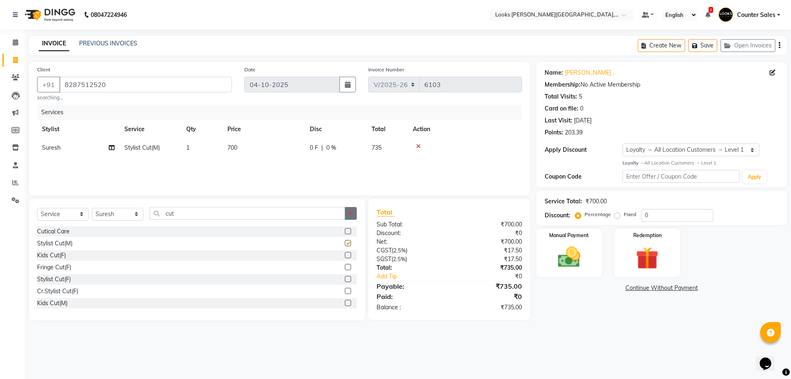
click at [352, 215] on icon "button" at bounding box center [351, 213] width 5 height 6
click at [563, 267] on img at bounding box center [569, 256] width 38 height 27
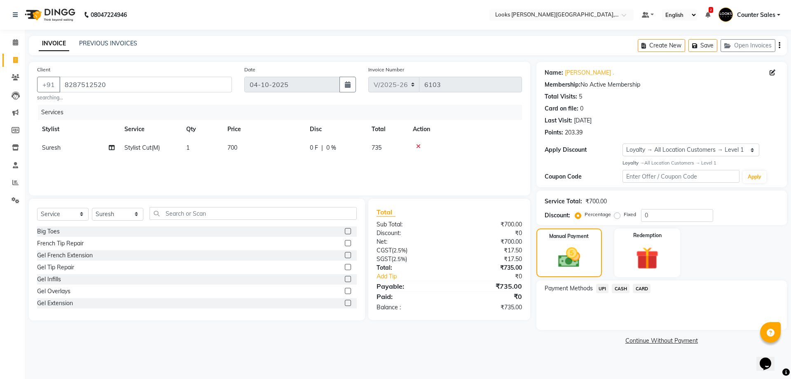
click at [620, 290] on span "CASH" at bounding box center [621, 287] width 18 height 9
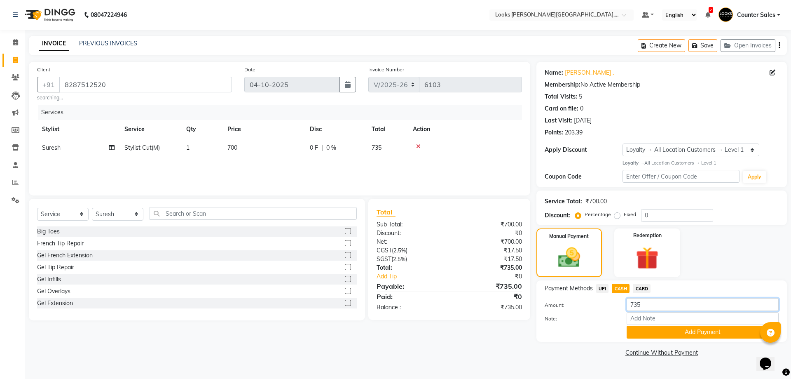
click at [674, 306] on input "735" at bounding box center [703, 304] width 152 height 13
type input "7"
click at [646, 290] on span "CARD" at bounding box center [642, 287] width 18 height 9
click at [672, 306] on input "735" at bounding box center [703, 304] width 152 height 13
type input "7"
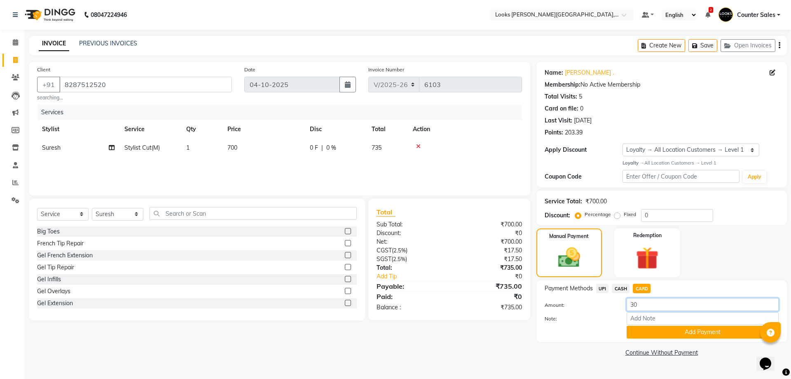
type input "300"
click at [714, 330] on button "Add Payment" at bounding box center [703, 331] width 152 height 13
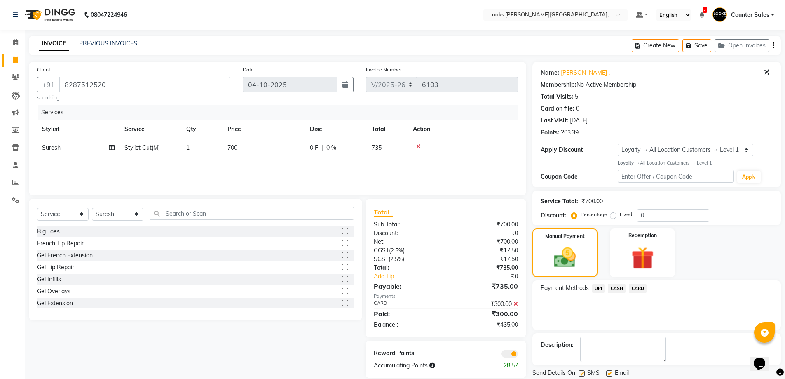
click at [618, 286] on span "CASH" at bounding box center [617, 287] width 18 height 9
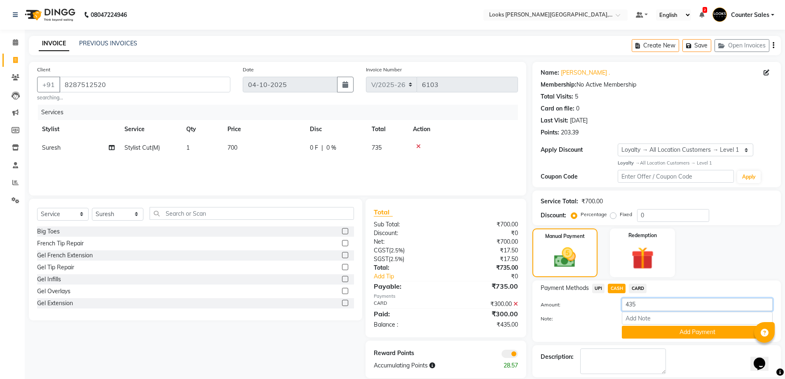
click at [672, 303] on input "435" at bounding box center [697, 304] width 151 height 13
click at [261, 140] on td "700" at bounding box center [263, 147] width 82 height 19
select select "24209"
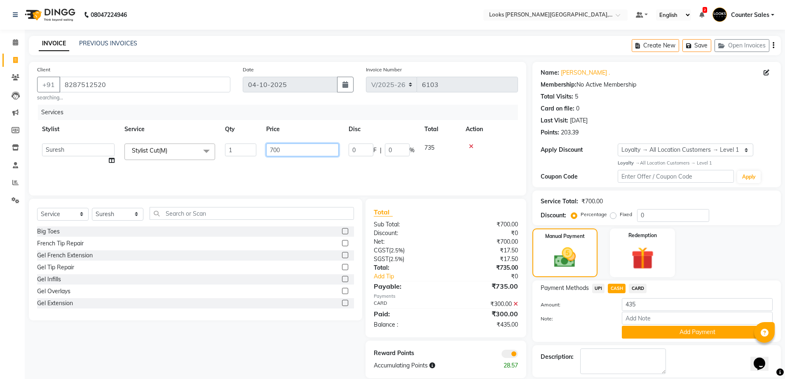
click at [293, 147] on input "700" at bounding box center [302, 149] width 73 height 13
type input "675"
click at [281, 336] on div "Select Service Product Membership Package Voucher Prepaid Gift Card Select Styl…" at bounding box center [192, 288] width 339 height 179
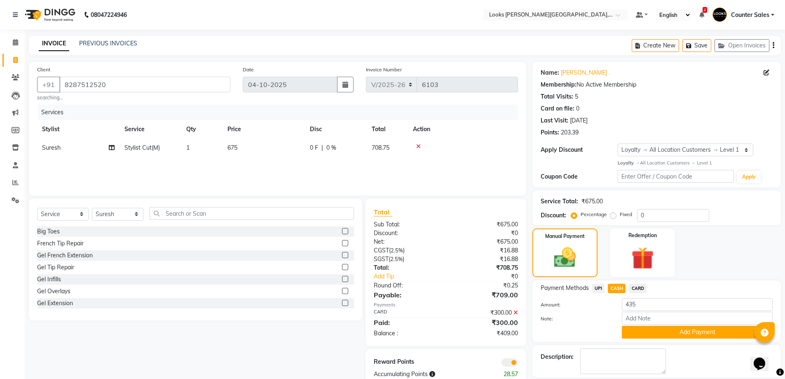
click at [515, 311] on icon at bounding box center [515, 312] width 5 height 6
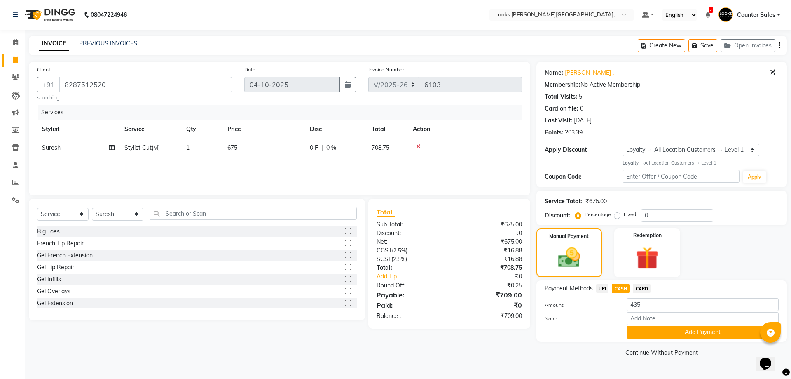
click at [281, 148] on td "675" at bounding box center [263, 147] width 82 height 19
select select "24209"
click at [300, 150] on input "675" at bounding box center [302, 149] width 73 height 13
type input "665"
click at [392, 362] on main "INVOICE PREVIOUS INVOICES Create New Save Open Invoices Client [PHONE_NUMBER] s…" at bounding box center [408, 203] width 766 height 335
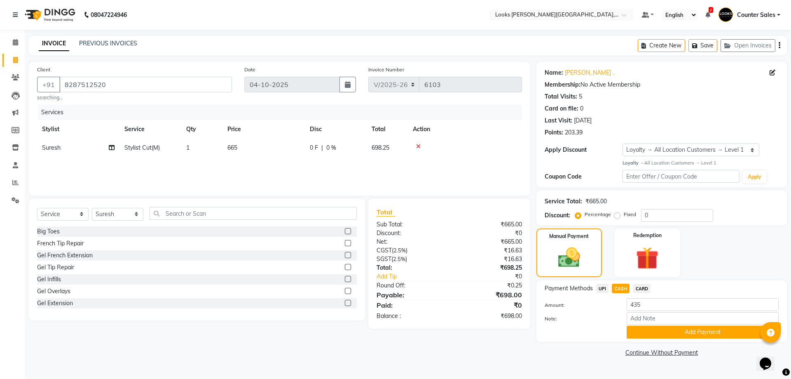
click at [267, 155] on td "665" at bounding box center [263, 147] width 82 height 19
select select "24209"
click at [293, 140] on td "665" at bounding box center [302, 153] width 82 height 31
click at [307, 152] on input "665" at bounding box center [302, 149] width 73 height 13
type input "667"
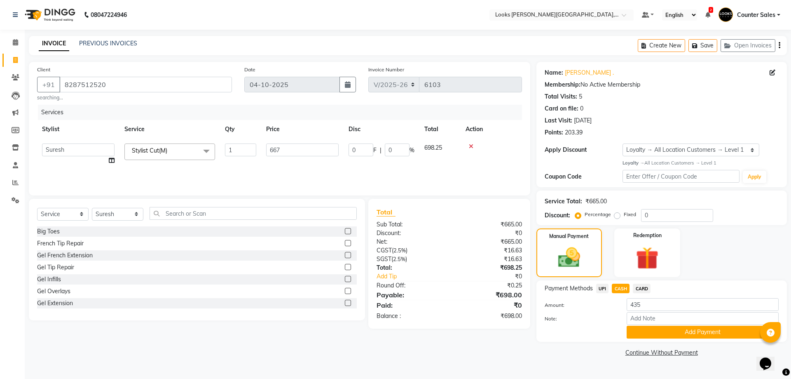
click at [408, 342] on div "Client [PHONE_NUMBER] searching... Date [DATE] Invoice Number V/2025 V/[PHONE_N…" at bounding box center [280, 210] width 514 height 297
click at [644, 290] on span "CARD" at bounding box center [642, 287] width 18 height 9
click at [668, 306] on input "700" at bounding box center [703, 304] width 152 height 13
click at [683, 334] on button "Add Payment" at bounding box center [703, 331] width 152 height 13
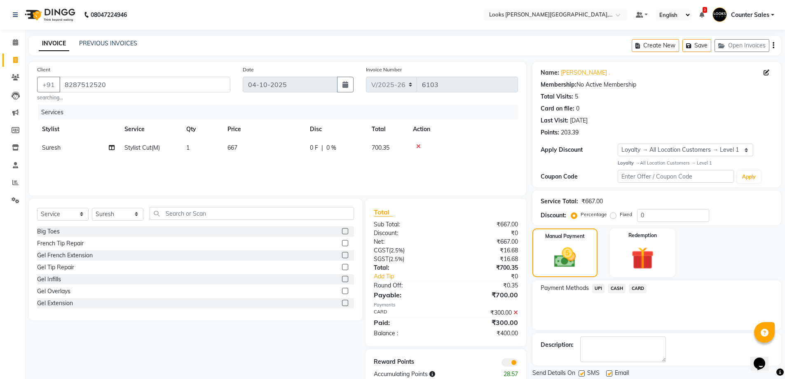
click at [620, 286] on span "CASH" at bounding box center [617, 287] width 18 height 9
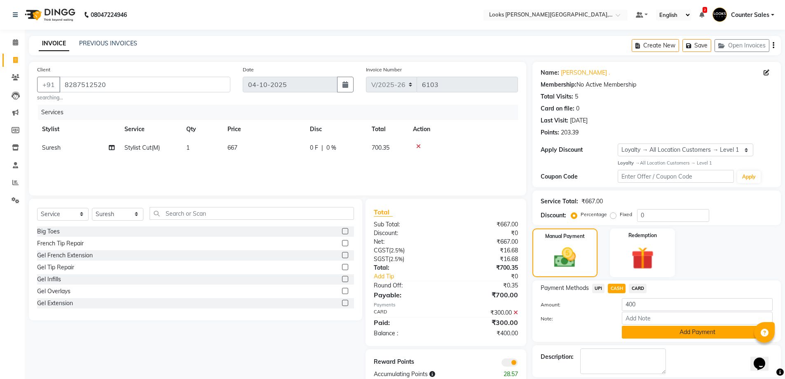
click at [714, 335] on button "Add Payment" at bounding box center [697, 331] width 151 height 13
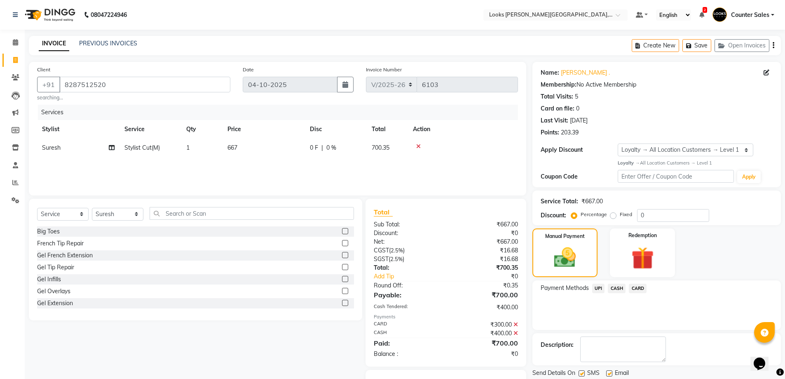
scroll to position [41, 0]
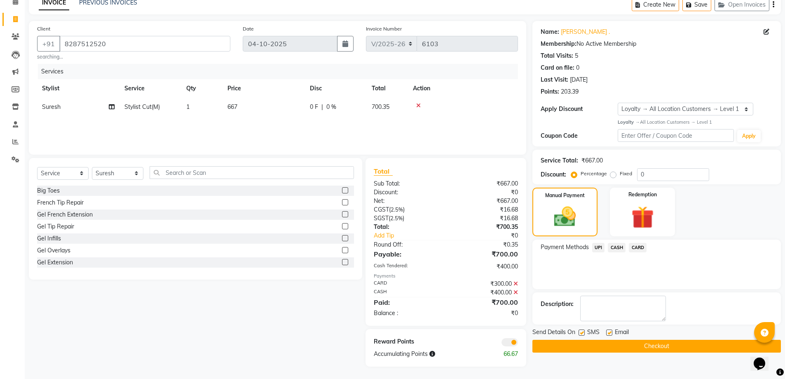
click at [697, 345] on button "Checkout" at bounding box center [656, 345] width 248 height 13
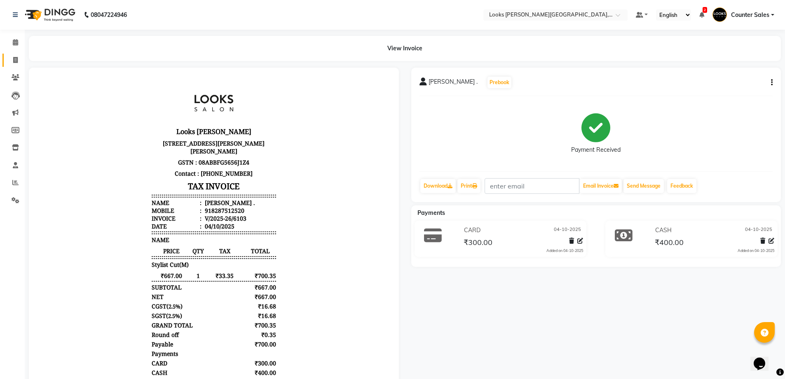
click at [19, 61] on span at bounding box center [15, 60] width 14 height 9
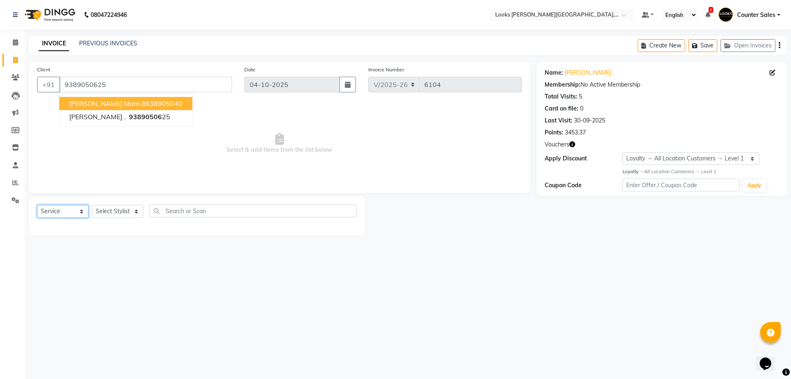
click at [51, 210] on select "Select Service Product Membership Package Voucher Prepaid Gift Card" at bounding box center [63, 211] width 52 height 13
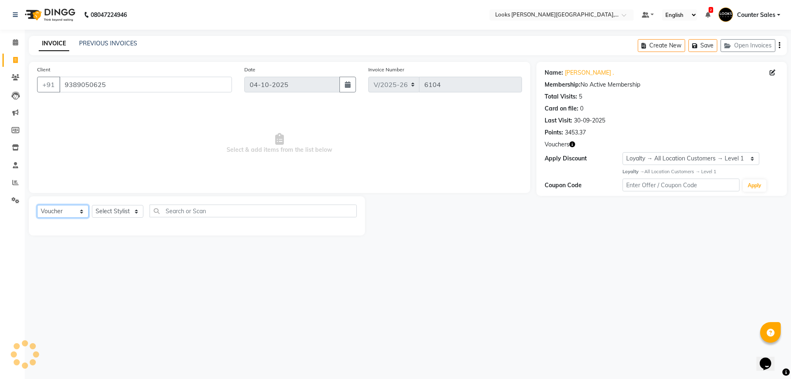
click at [37, 205] on select "Select Service Product Membership Package Voucher Prepaid Gift Card" at bounding box center [63, 211] width 52 height 13
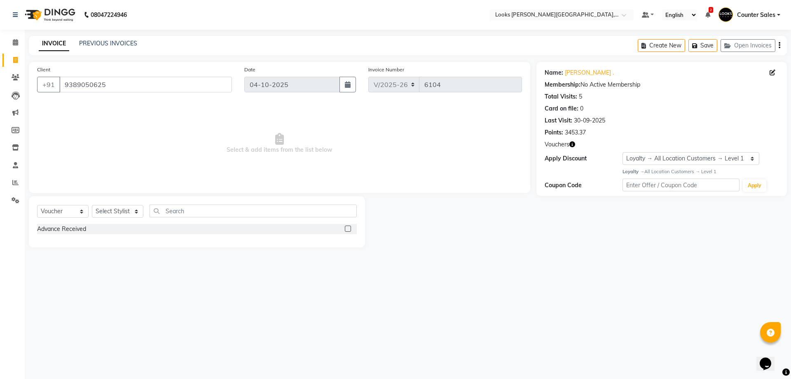
click at [350, 225] on label at bounding box center [348, 228] width 6 height 6
click at [350, 226] on input "checkbox" at bounding box center [347, 228] width 5 height 5
click at [103, 205] on select "Select Stylist Ajay [PERSON_NAME] [PERSON_NAME] Counter Sales [PERSON_NAME] Kri…" at bounding box center [118, 211] width 52 height 13
click at [92, 205] on select "Select Stylist Ajay [PERSON_NAME] [PERSON_NAME] Counter Sales [PERSON_NAME] Kri…" at bounding box center [118, 211] width 52 height 13
click at [351, 228] on label at bounding box center [348, 228] width 6 height 6
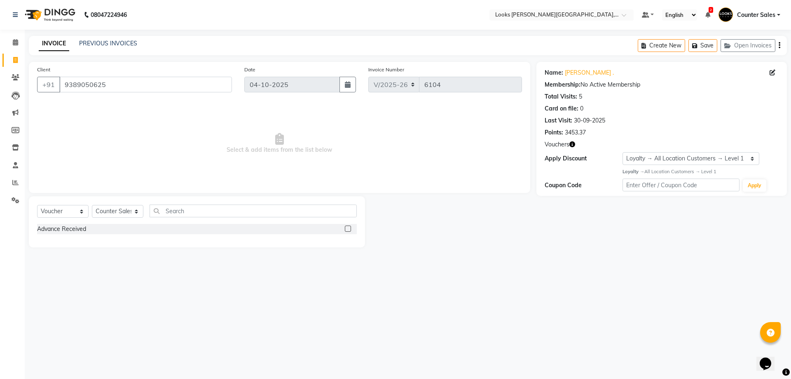
click at [350, 228] on input "checkbox" at bounding box center [347, 228] width 5 height 5
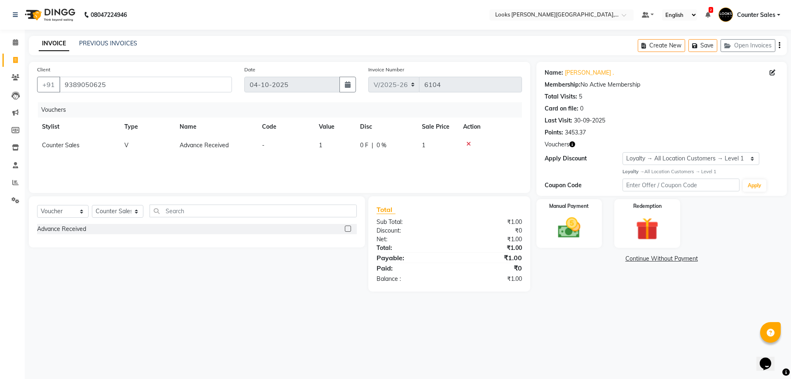
click at [337, 142] on td "1" at bounding box center [334, 145] width 41 height 19
click at [358, 146] on input "1" at bounding box center [354, 147] width 31 height 13
click at [489, 349] on div "08047224946 Select Location × Looks [PERSON_NAME][GEOGRAPHIC_DATA], Jaipur Defa…" at bounding box center [395, 189] width 791 height 379
click at [577, 217] on img at bounding box center [569, 227] width 38 height 27
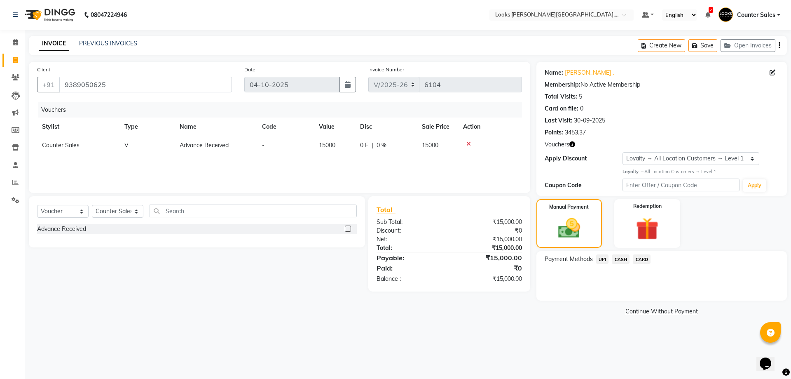
click at [648, 258] on span "CARD" at bounding box center [642, 258] width 18 height 9
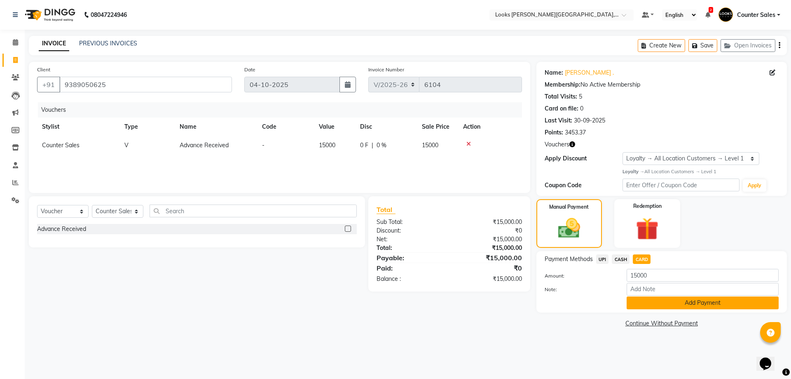
click at [737, 300] on button "Add Payment" at bounding box center [703, 302] width 152 height 13
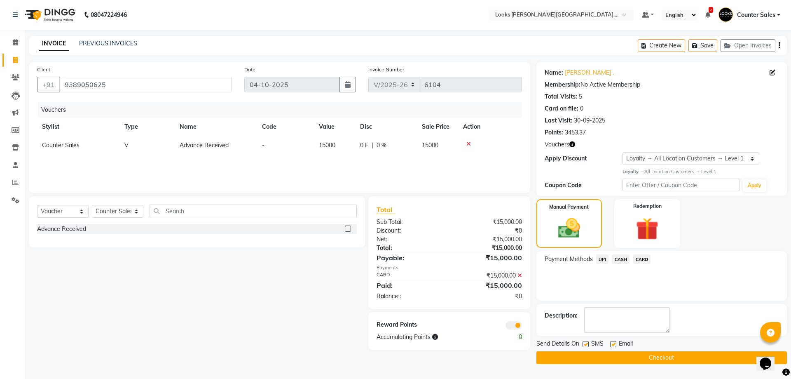
click at [667, 358] on button "Checkout" at bounding box center [661, 357] width 250 height 13
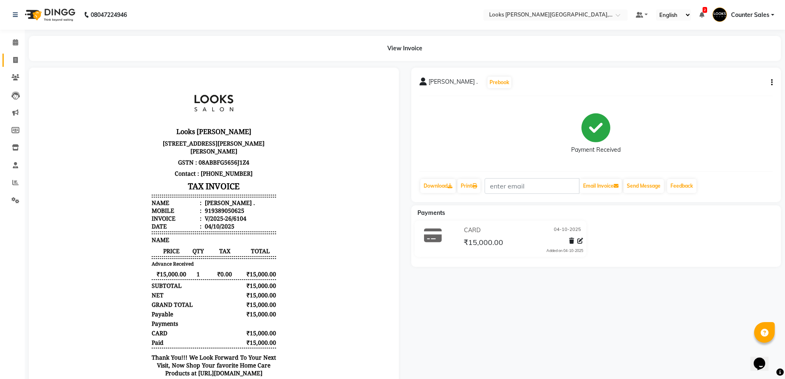
click at [15, 60] on icon at bounding box center [15, 60] width 5 height 6
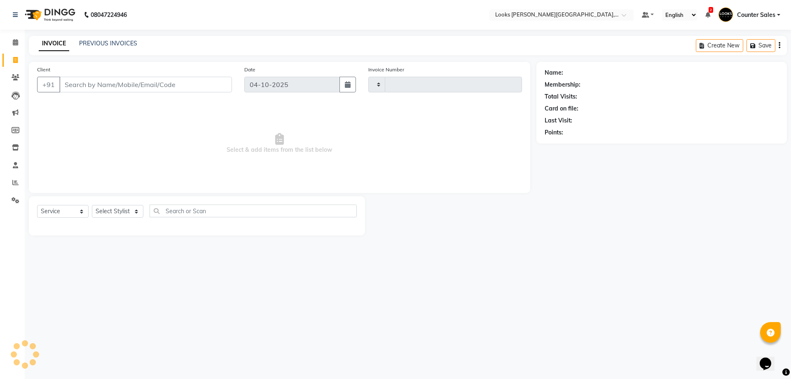
click at [112, 87] on input "Client" at bounding box center [145, 85] width 173 height 16
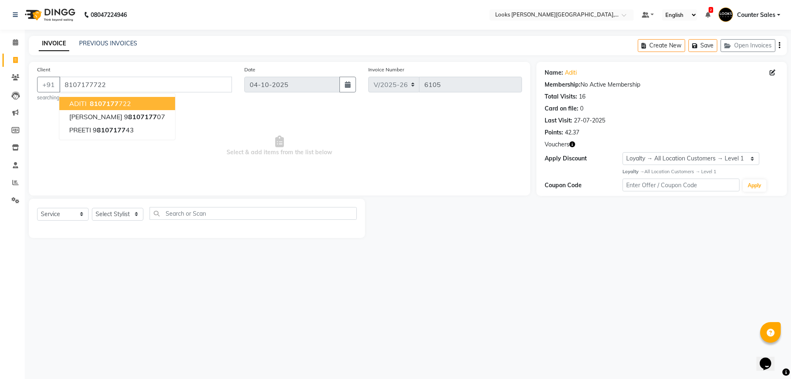
click at [112, 105] on span "8107177" at bounding box center [104, 103] width 29 height 8
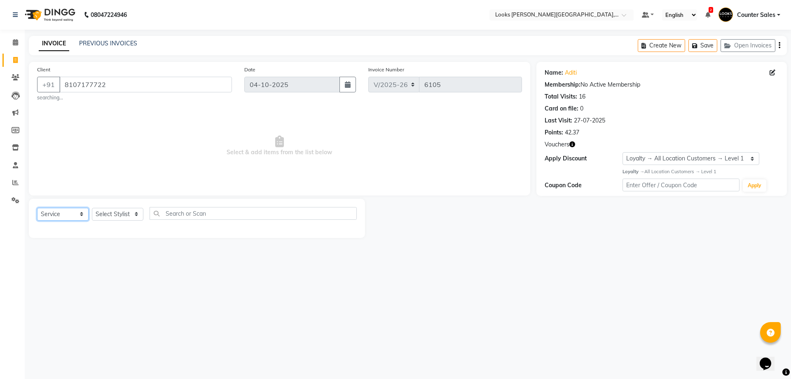
click at [80, 212] on select "Select Service Product Membership Package Voucher Prepaid Gift Card" at bounding box center [63, 214] width 52 height 13
click at [37, 208] on select "Select Service Product Membership Package Voucher Prepaid Gift Card" at bounding box center [63, 214] width 52 height 13
click at [138, 209] on select "Select Stylist Ajay [PERSON_NAME] [PERSON_NAME] Counter Sales [PERSON_NAME] Kri…" at bounding box center [118, 214] width 52 height 13
click at [77, 210] on select "Select Service Product Membership Package Voucher Prepaid Gift Card" at bounding box center [63, 214] width 52 height 13
click at [37, 208] on select "Select Service Product Membership Package Voucher Prepaid Gift Card" at bounding box center [63, 214] width 52 height 13
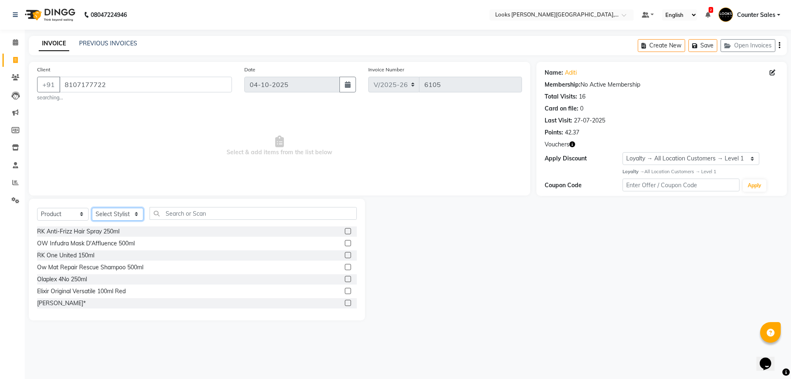
click at [121, 215] on select "Select Stylist Ajay [PERSON_NAME] [PERSON_NAME] Counter Sales [PERSON_NAME] Kri…" at bounding box center [118, 214] width 52 height 13
click at [16, 147] on icon at bounding box center [15, 147] width 7 height 6
click at [117, 213] on select "Select Stylist Ajay [PERSON_NAME] [PERSON_NAME] Counter Sales [PERSON_NAME] Kri…" at bounding box center [118, 214] width 52 height 13
click at [92, 208] on select "Select Stylist Ajay [PERSON_NAME] [PERSON_NAME] Counter Sales [PERSON_NAME] Kri…" at bounding box center [118, 214] width 52 height 13
click at [129, 215] on select "Select Stylist Ajay [PERSON_NAME] [PERSON_NAME] Counter Sales [PERSON_NAME] Kri…" at bounding box center [118, 214] width 52 height 13
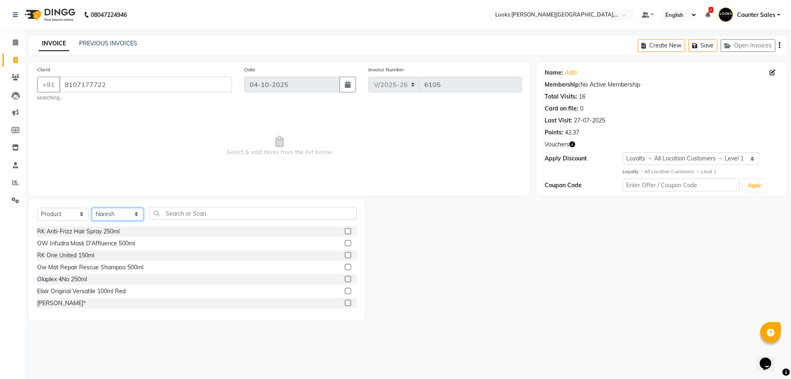
click at [92, 208] on select "Select Stylist Ajay [PERSON_NAME] [PERSON_NAME] Counter Sales [PERSON_NAME] Kri…" at bounding box center [118, 214] width 52 height 13
click at [192, 211] on input "text" at bounding box center [253, 213] width 207 height 13
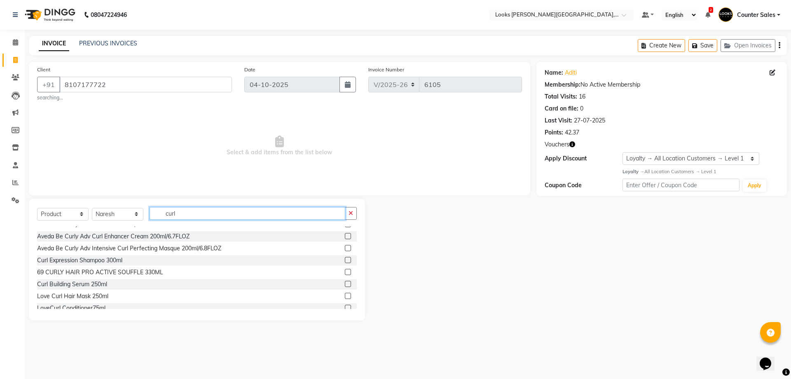
scroll to position [211, 0]
click at [345, 260] on label at bounding box center [348, 259] width 6 height 6
click at [345, 260] on input "checkbox" at bounding box center [347, 259] width 5 height 5
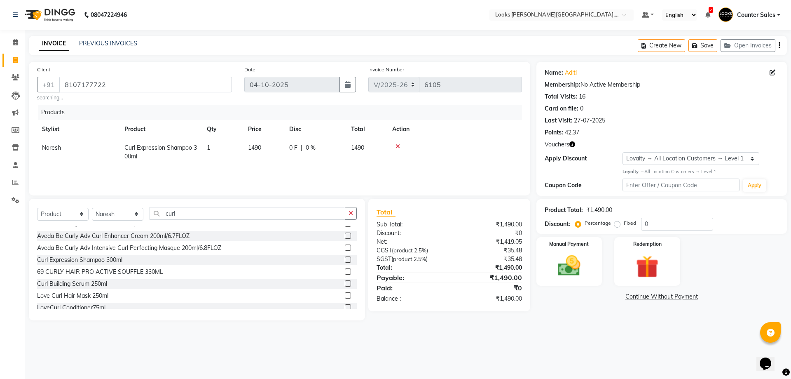
click at [262, 153] on td "1490" at bounding box center [263, 151] width 41 height 27
click at [269, 149] on input "1490" at bounding box center [263, 149] width 31 height 13
click at [109, 217] on select "Select Stylist Ajay [PERSON_NAME] [PERSON_NAME] Counter Sales [PERSON_NAME] Kri…" at bounding box center [118, 214] width 52 height 13
click at [92, 208] on select "Select Stylist Ajay [PERSON_NAME] [PERSON_NAME] Counter Sales [PERSON_NAME] Kri…" at bounding box center [118, 214] width 52 height 13
click at [194, 215] on input "curl" at bounding box center [248, 213] width 196 height 13
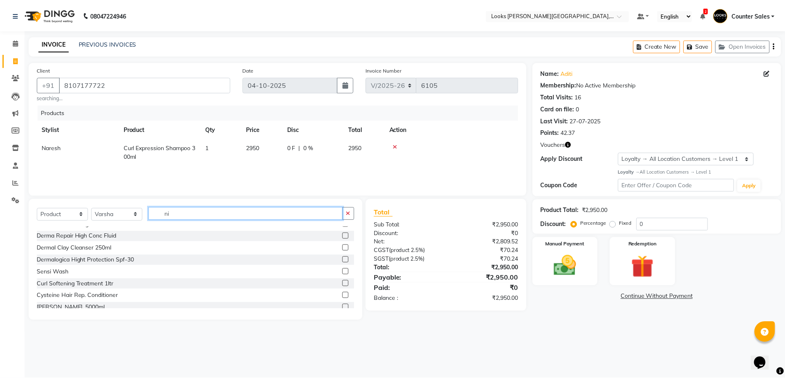
scroll to position [0, 0]
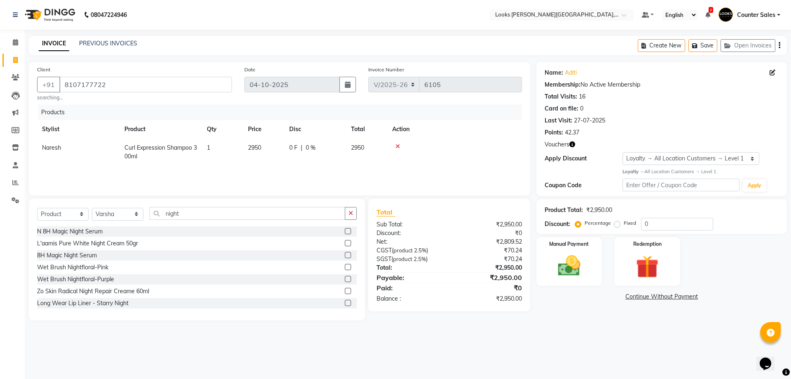
click at [345, 231] on label at bounding box center [348, 231] width 6 height 6
click at [345, 231] on input "checkbox" at bounding box center [347, 231] width 5 height 5
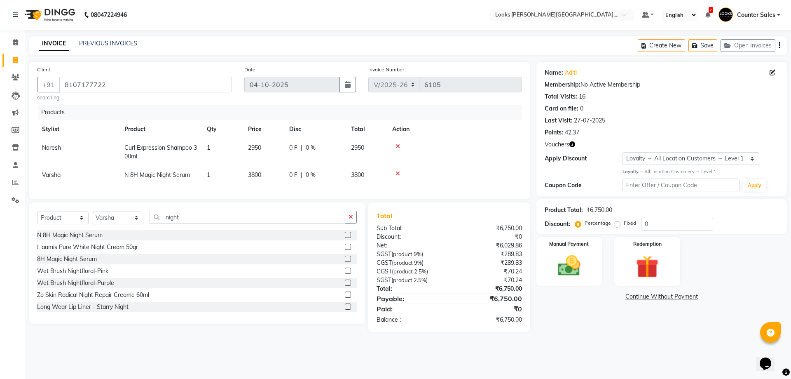
click at [263, 176] on td "3800" at bounding box center [263, 175] width 41 height 19
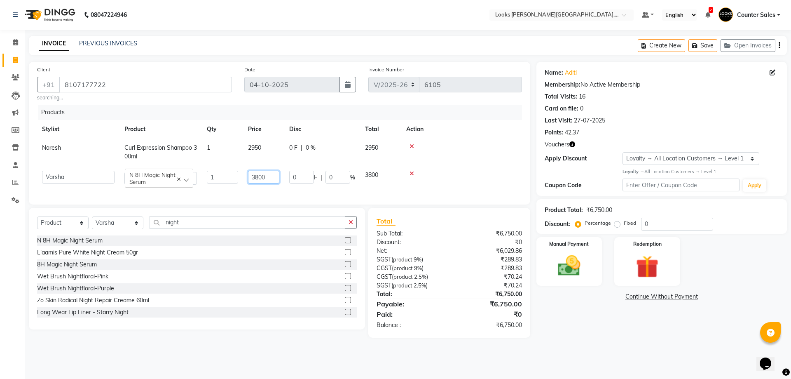
click at [272, 176] on input "3800" at bounding box center [263, 177] width 31 height 13
click at [599, 352] on div "08047224946 Select Location × Looks [PERSON_NAME][GEOGRAPHIC_DATA], Jaipur Defa…" at bounding box center [395, 189] width 791 height 379
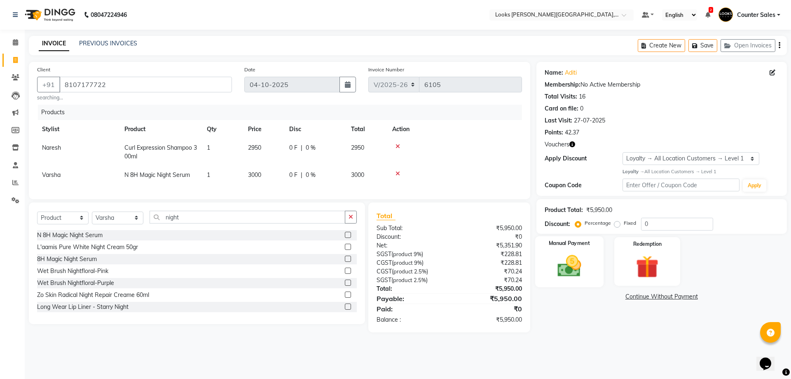
click at [578, 273] on img at bounding box center [569, 265] width 38 height 27
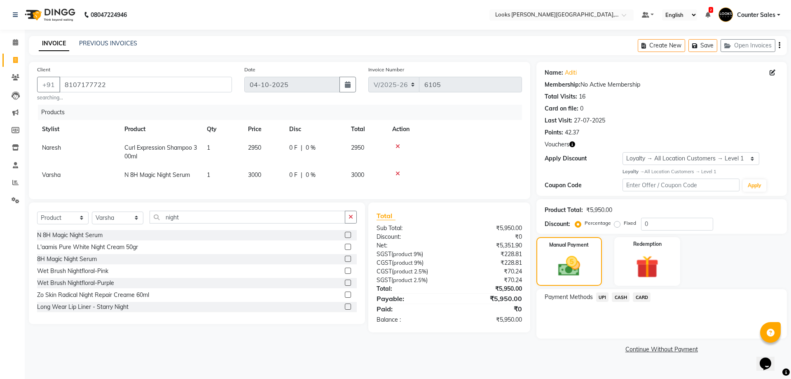
click at [623, 297] on span "CASH" at bounding box center [621, 296] width 18 height 9
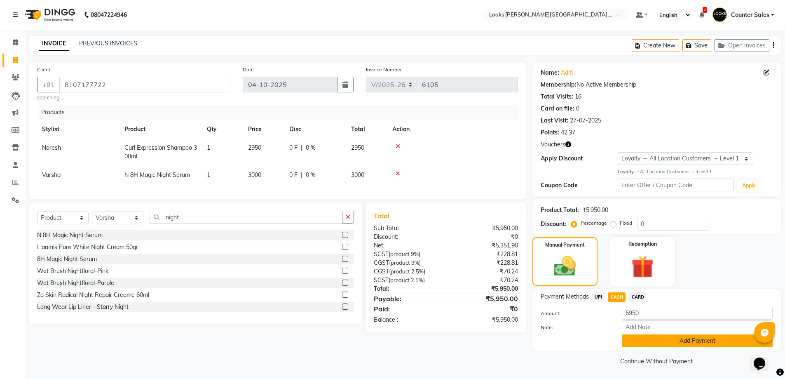
click at [711, 338] on button "Add Payment" at bounding box center [697, 340] width 151 height 13
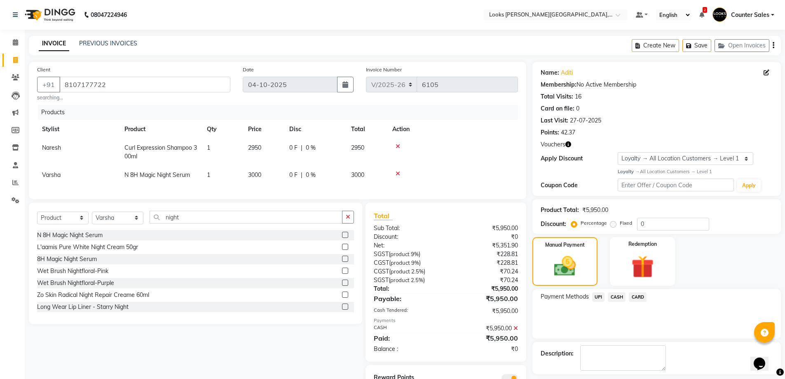
scroll to position [42, 0]
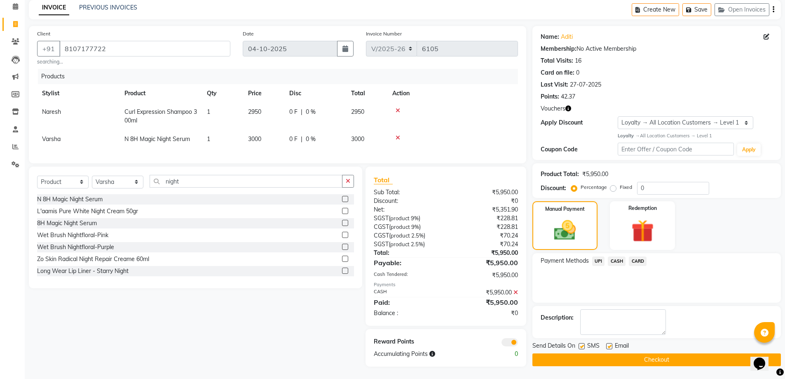
click at [697, 358] on button "Checkout" at bounding box center [656, 359] width 248 height 13
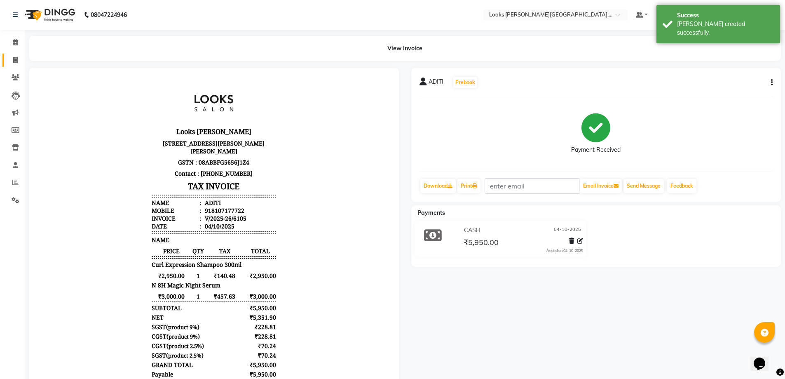
click at [15, 60] on icon at bounding box center [15, 60] width 5 height 6
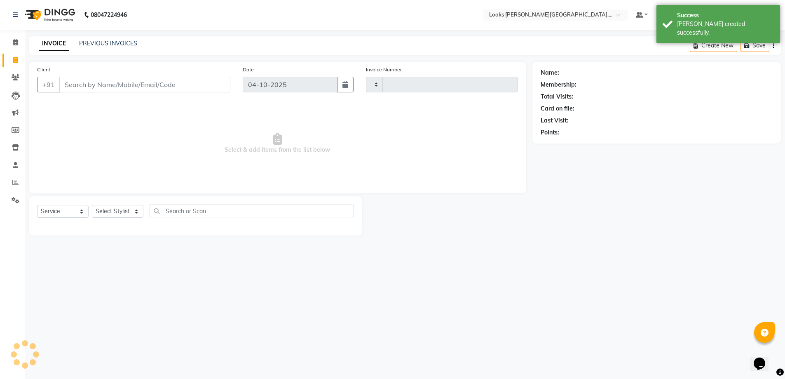
click at [114, 90] on input "Client" at bounding box center [144, 85] width 171 height 16
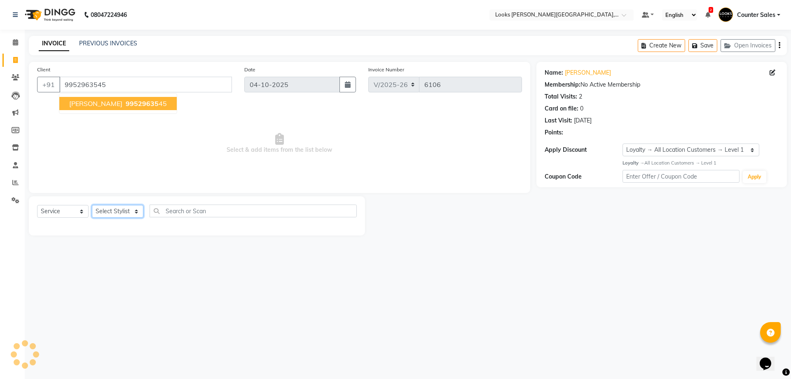
click at [126, 208] on select "Select Stylist Ajay [PERSON_NAME] [PERSON_NAME] Counter Sales [PERSON_NAME] Kri…" at bounding box center [118, 211] width 52 height 13
click at [92, 205] on select "Select Stylist Ajay [PERSON_NAME] [PERSON_NAME] Counter Sales [PERSON_NAME] Kri…" at bounding box center [118, 211] width 52 height 13
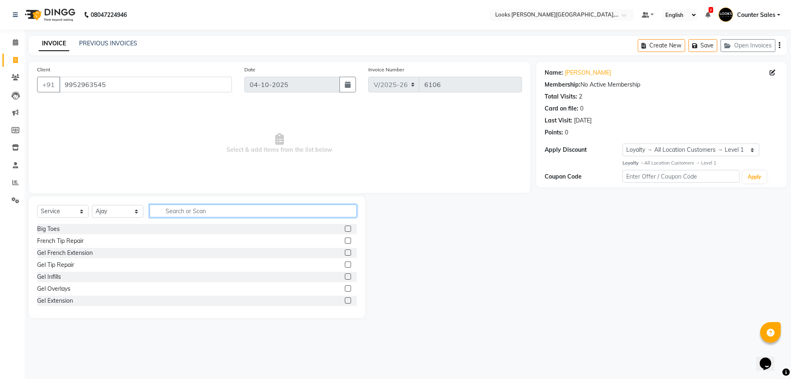
click at [183, 208] on input "text" at bounding box center [253, 210] width 207 height 13
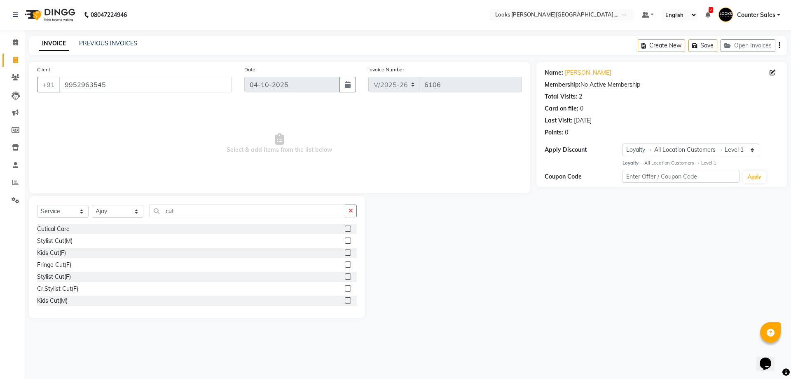
click at [345, 251] on label at bounding box center [348, 252] width 6 height 6
click at [345, 251] on input "checkbox" at bounding box center [347, 252] width 5 height 5
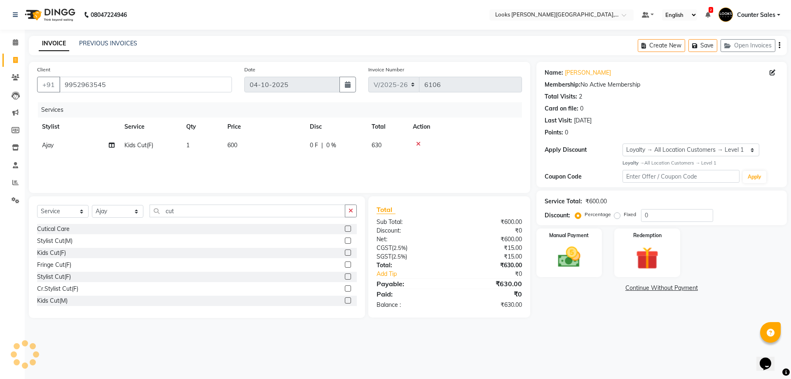
click at [345, 273] on label at bounding box center [348, 276] width 6 height 6
click at [345, 274] on input "checkbox" at bounding box center [347, 276] width 5 height 5
click at [419, 143] on icon at bounding box center [418, 144] width 5 height 6
click at [575, 256] on img at bounding box center [569, 257] width 37 height 26
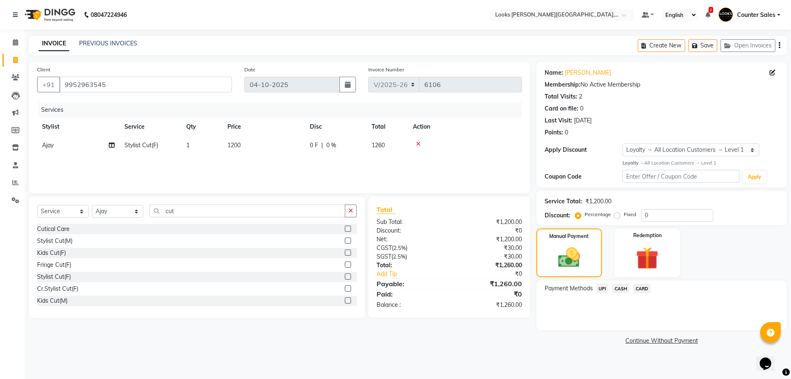
click at [603, 286] on span "UPI" at bounding box center [602, 287] width 13 height 9
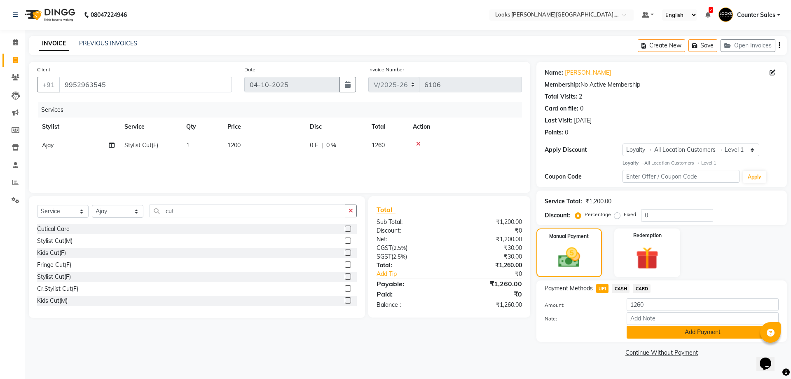
click at [723, 338] on button "Add Payment" at bounding box center [703, 331] width 152 height 13
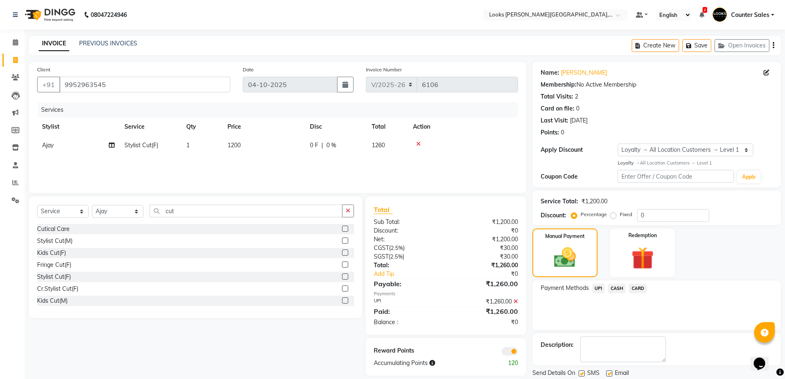
scroll to position [27, 0]
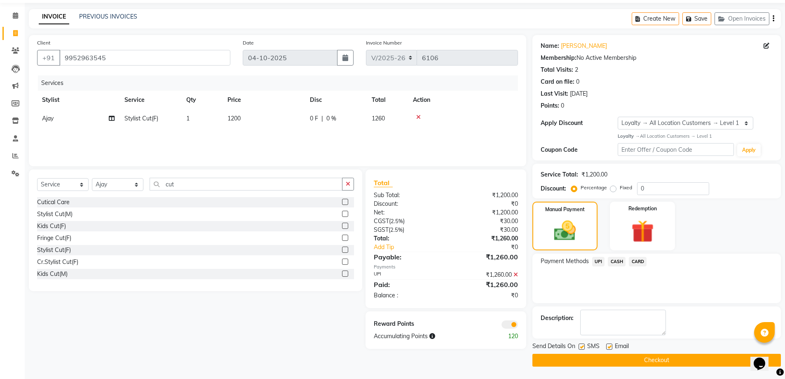
click at [698, 361] on button "Checkout" at bounding box center [656, 359] width 248 height 13
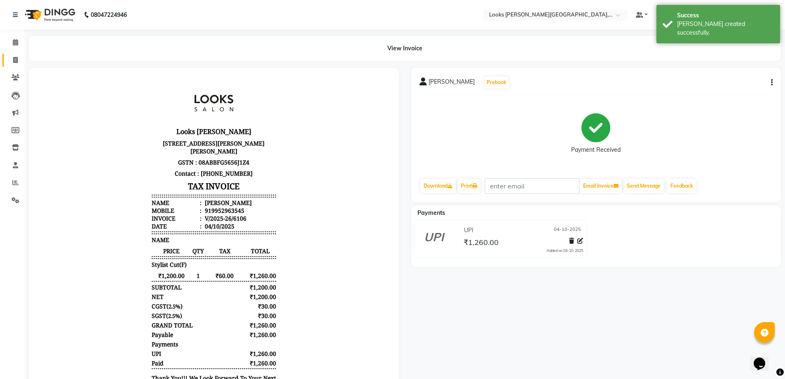
click at [15, 60] on icon at bounding box center [15, 60] width 5 height 6
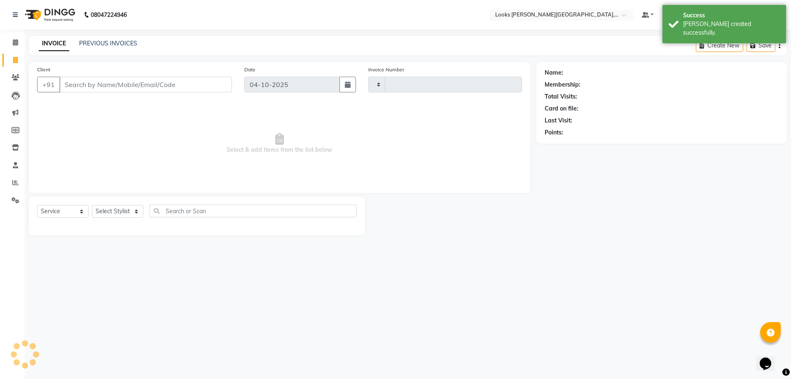
click at [71, 81] on input "Client" at bounding box center [145, 85] width 173 height 16
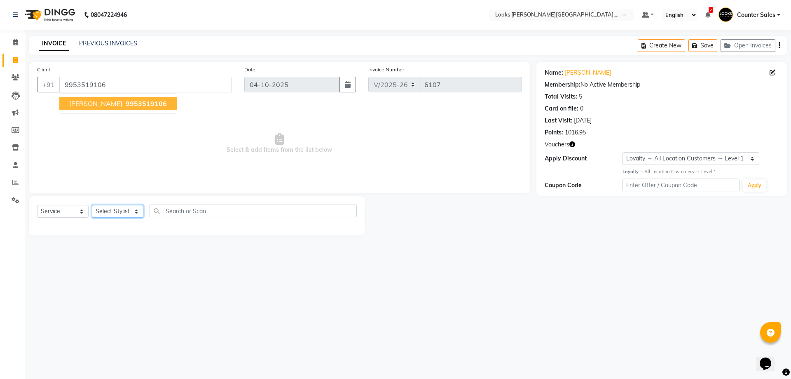
click at [125, 208] on select "Select Stylist Ajay [PERSON_NAME] [PERSON_NAME] Counter Sales [PERSON_NAME] Kri…" at bounding box center [118, 211] width 52 height 13
click at [92, 205] on select "Select Stylist Ajay [PERSON_NAME] [PERSON_NAME] Counter Sales [PERSON_NAME] Kri…" at bounding box center [118, 211] width 52 height 13
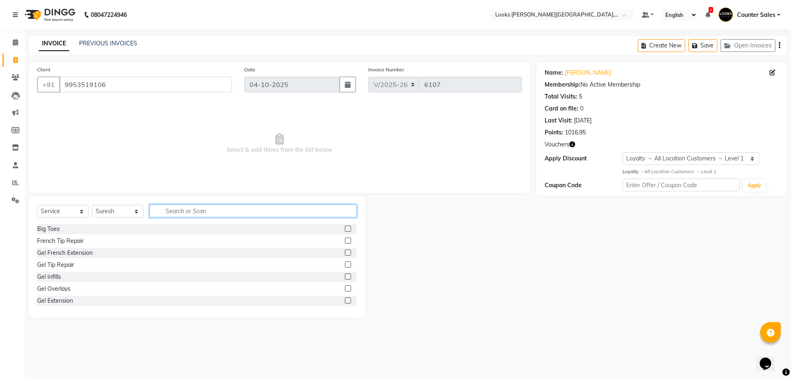
click at [180, 213] on input "text" at bounding box center [253, 210] width 207 height 13
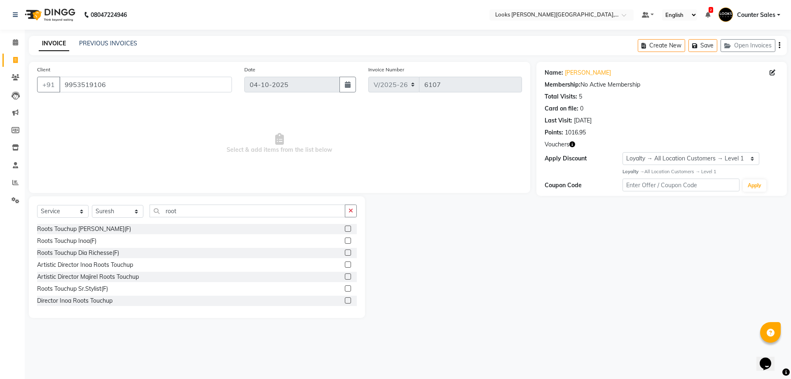
click at [345, 240] on label at bounding box center [348, 240] width 6 height 6
click at [345, 240] on input "checkbox" at bounding box center [347, 240] width 5 height 5
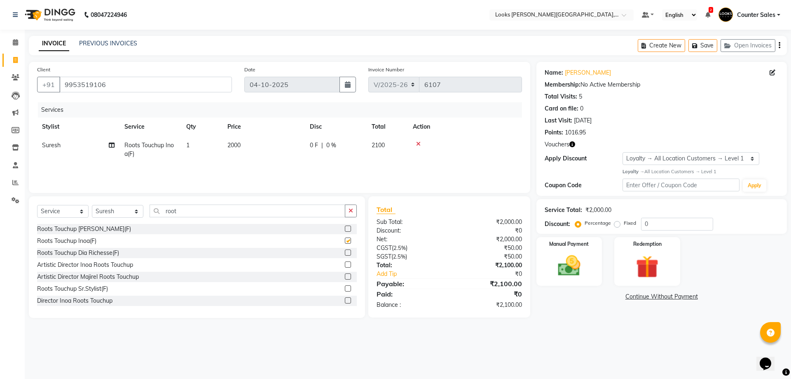
click at [254, 156] on td "2000" at bounding box center [263, 149] width 82 height 27
click at [272, 147] on input "2000" at bounding box center [302, 147] width 73 height 13
click at [314, 145] on input "15000" at bounding box center [302, 147] width 73 height 13
click at [484, 351] on div "08047224946 Select Location × Looks [PERSON_NAME][GEOGRAPHIC_DATA], Jaipur Defa…" at bounding box center [395, 189] width 791 height 379
click at [264, 141] on td "1500" at bounding box center [263, 149] width 82 height 27
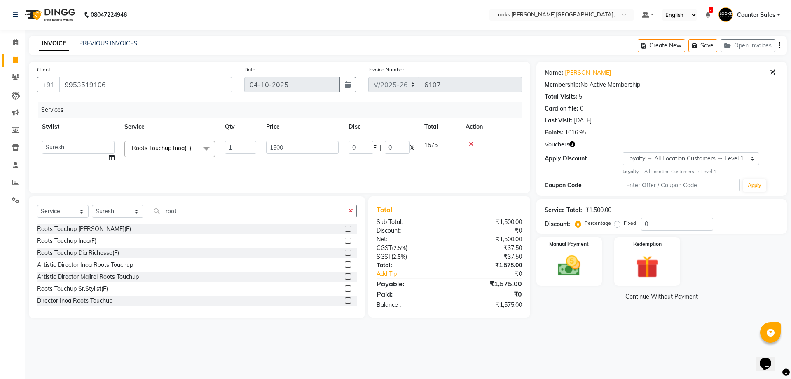
click at [311, 150] on input "1500" at bounding box center [302, 147] width 73 height 13
click at [460, 336] on div "08047224946 Select Location × Looks [PERSON_NAME][GEOGRAPHIC_DATA], Jaipur Defa…" at bounding box center [395, 189] width 791 height 379
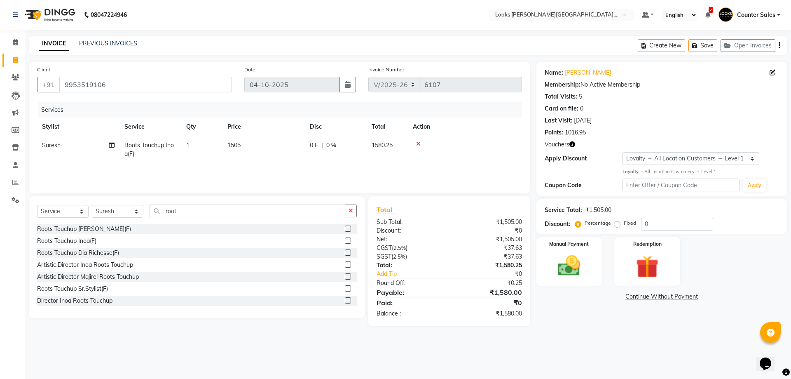
click at [576, 268] on img at bounding box center [569, 266] width 37 height 26
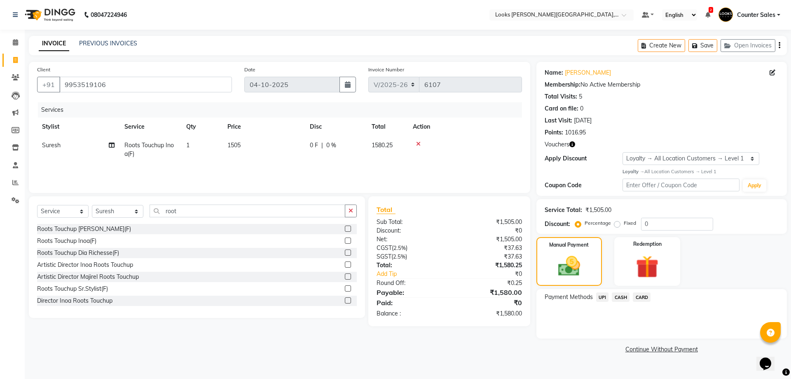
click at [624, 296] on span "CASH" at bounding box center [621, 296] width 18 height 9
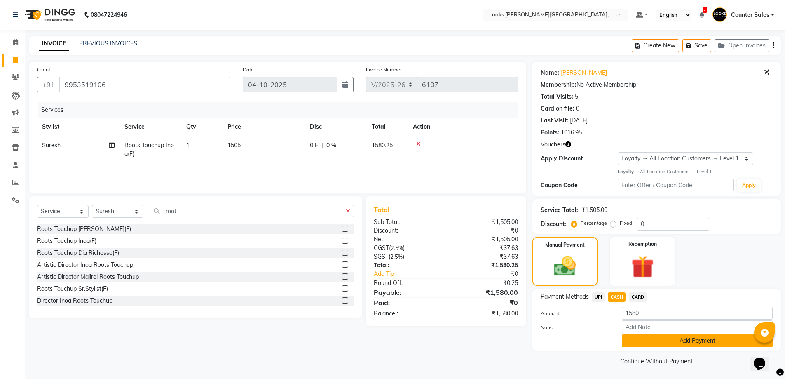
click at [724, 340] on button "Add Payment" at bounding box center [697, 340] width 151 height 13
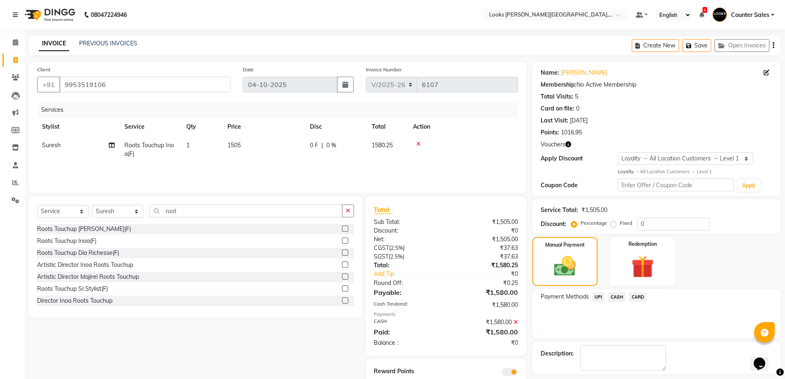
scroll to position [35, 0]
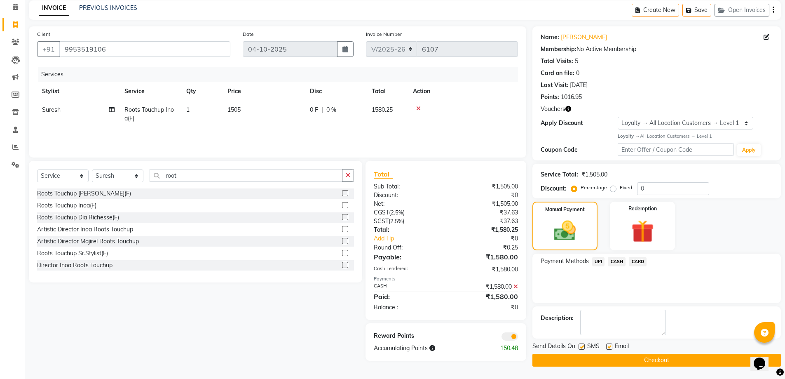
click at [687, 358] on button "Checkout" at bounding box center [656, 359] width 248 height 13
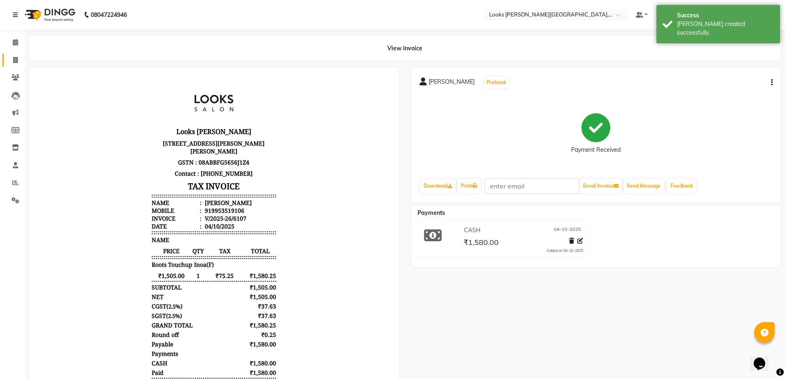
click at [15, 60] on icon at bounding box center [15, 60] width 5 height 6
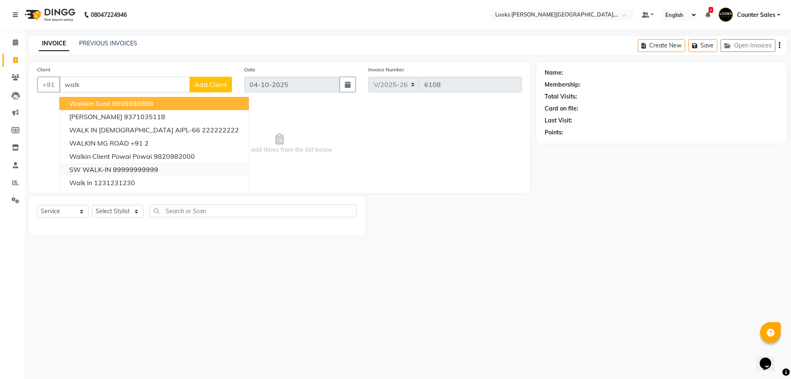
click at [166, 168] on button "SW WALK-IN 99999999999" at bounding box center [154, 169] width 190 height 13
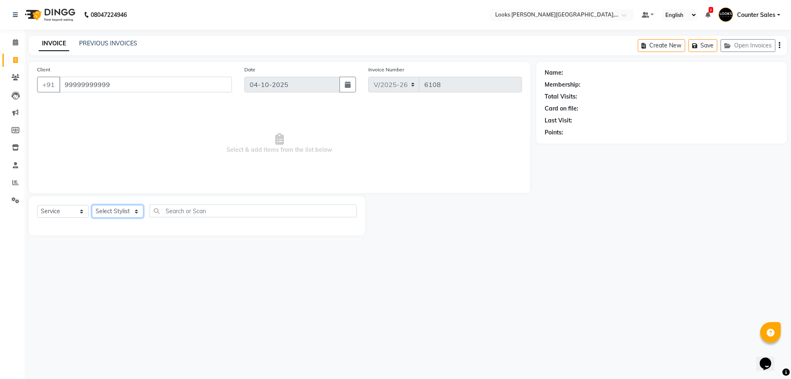
click at [132, 214] on select "Select Stylist Ajay [PERSON_NAME] [PERSON_NAME] Counter Sales [PERSON_NAME] Kri…" at bounding box center [118, 211] width 52 height 13
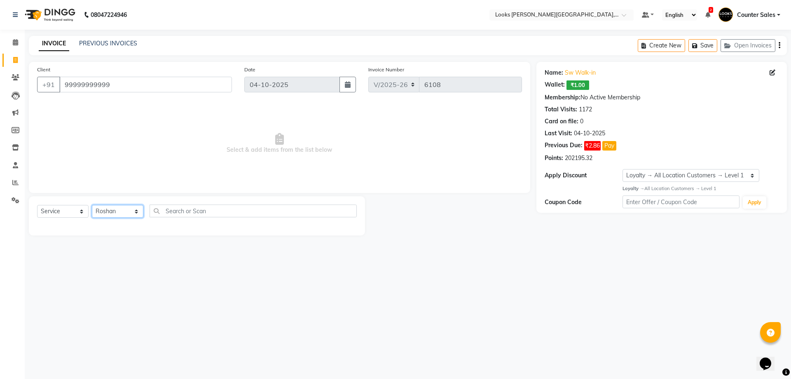
click at [92, 205] on select "Select Stylist Ajay [PERSON_NAME] [PERSON_NAME] Counter Sales [PERSON_NAME] Kri…" at bounding box center [118, 211] width 52 height 13
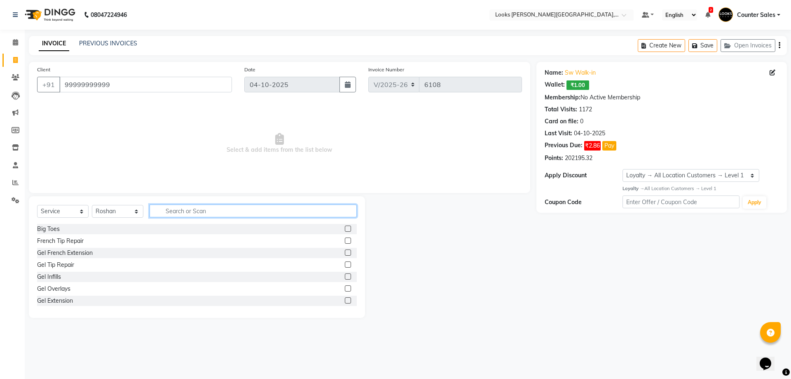
click at [233, 213] on input "text" at bounding box center [253, 210] width 207 height 13
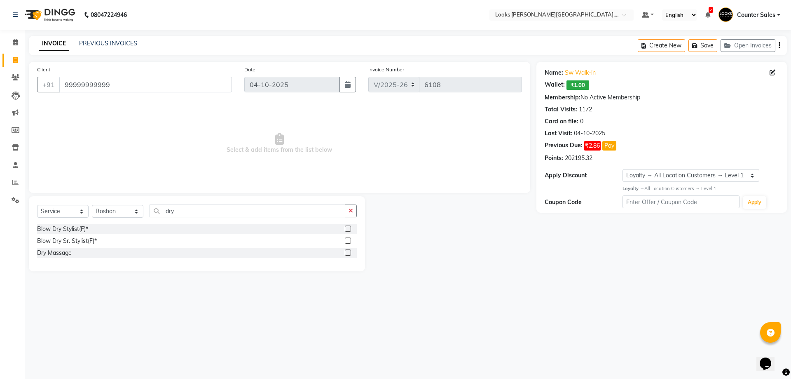
click at [349, 241] on label at bounding box center [348, 240] width 6 height 6
click at [349, 241] on input "checkbox" at bounding box center [347, 240] width 5 height 5
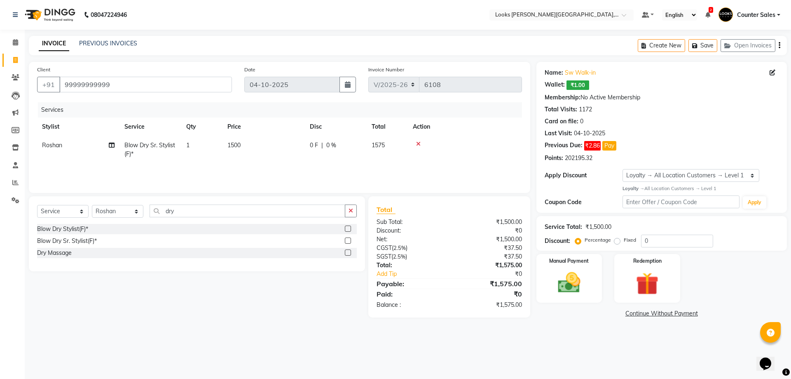
click at [267, 147] on td "1500" at bounding box center [263, 149] width 82 height 27
click at [309, 146] on input "0" at bounding box center [302, 147] width 73 height 13
click at [551, 350] on div "08047224946 Select Location × Looks [PERSON_NAME][GEOGRAPHIC_DATA], Jaipur Defa…" at bounding box center [395, 189] width 791 height 379
click at [583, 280] on img at bounding box center [569, 282] width 38 height 27
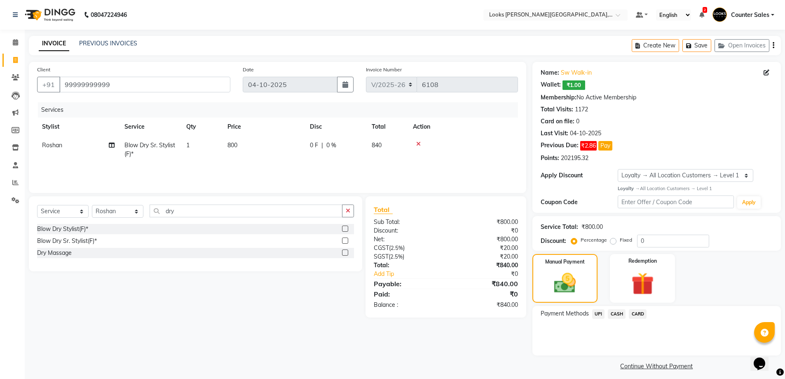
click at [616, 311] on span "CASH" at bounding box center [617, 313] width 18 height 9
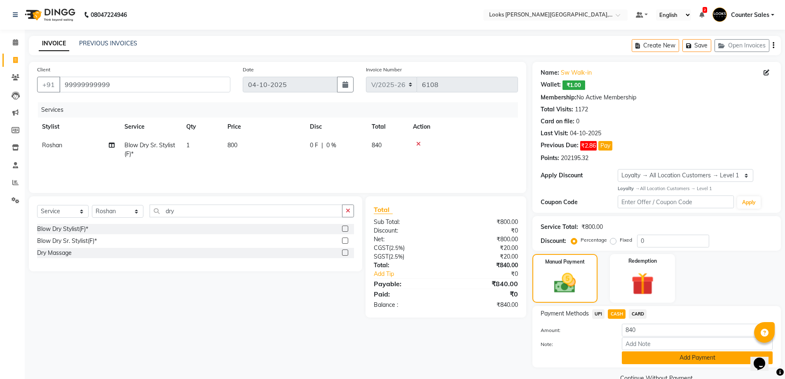
click at [709, 357] on button "Add Payment" at bounding box center [697, 357] width 151 height 13
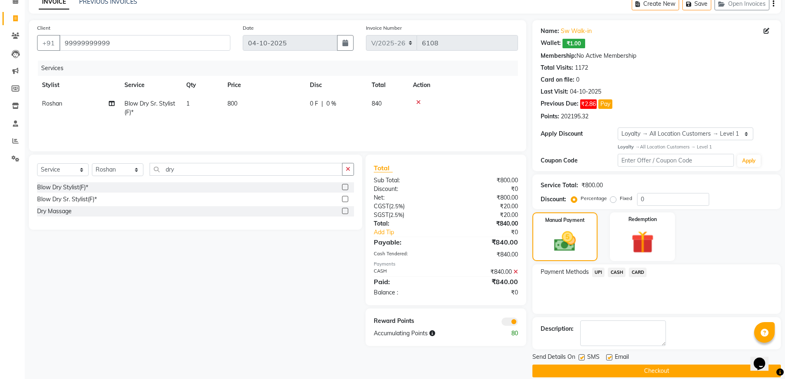
scroll to position [52, 0]
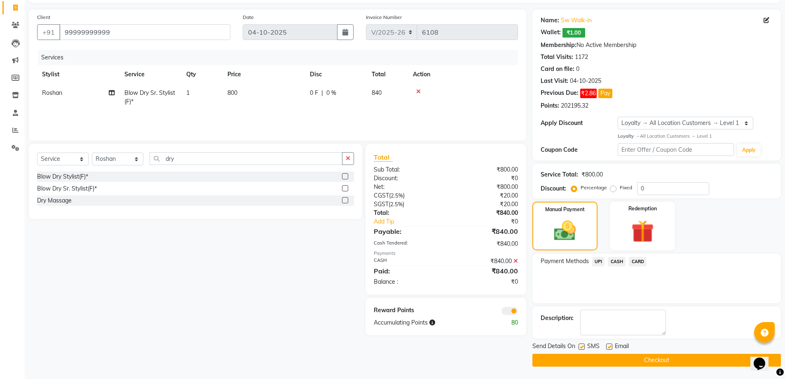
click at [702, 365] on button "Checkout" at bounding box center [656, 359] width 248 height 13
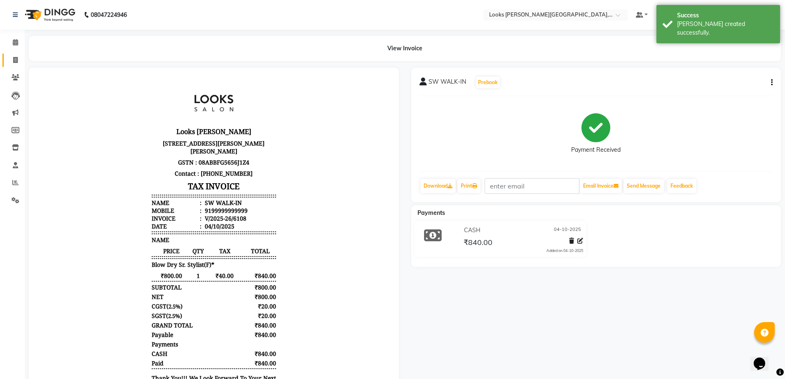
click at [15, 60] on icon at bounding box center [15, 60] width 5 height 6
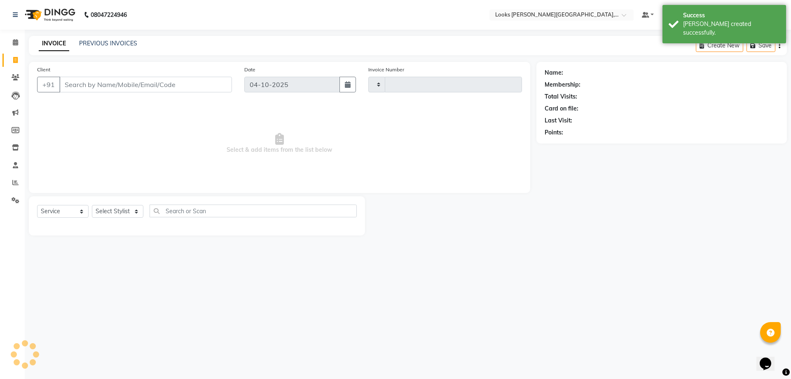
click at [142, 86] on input "Client" at bounding box center [145, 85] width 173 height 16
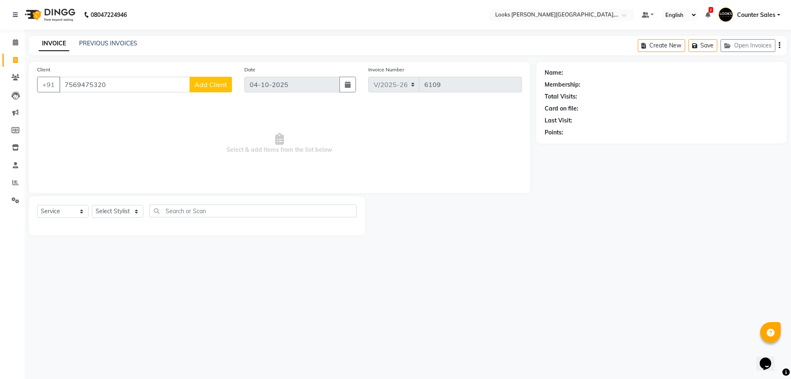
click at [218, 87] on span "Add Client" at bounding box center [210, 84] width 33 height 8
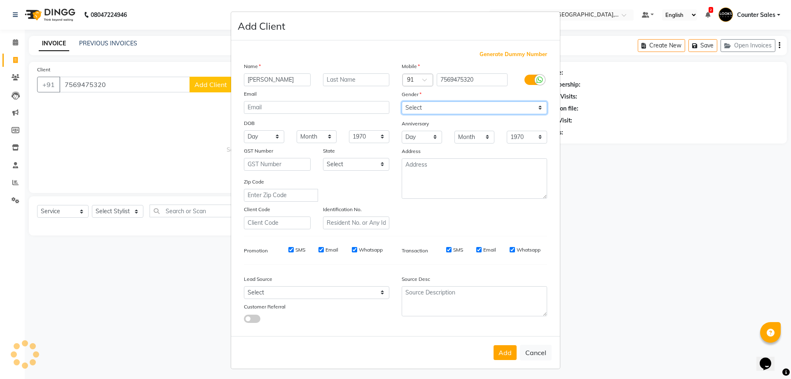
click at [473, 101] on select "Select [DEMOGRAPHIC_DATA] [DEMOGRAPHIC_DATA] Other Prefer Not To Say" at bounding box center [474, 107] width 145 height 13
click at [402, 101] on select "Select [DEMOGRAPHIC_DATA] [DEMOGRAPHIC_DATA] Other Prefer Not To Say" at bounding box center [474, 107] width 145 height 13
click at [499, 358] on button "Add" at bounding box center [505, 352] width 23 height 15
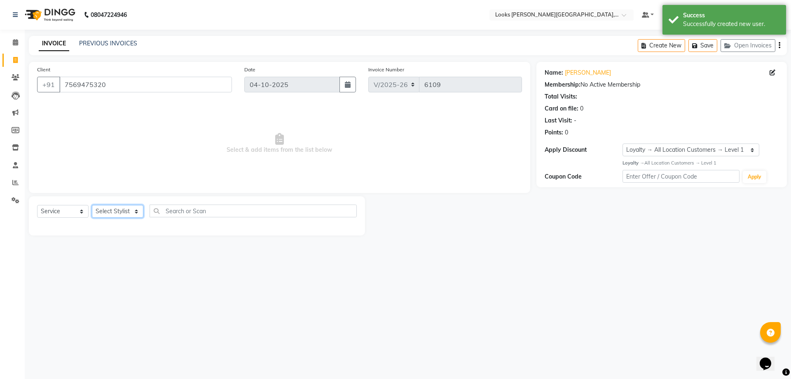
click at [110, 208] on select "Select Stylist Ajay [PERSON_NAME] [PERSON_NAME] Counter Sales [PERSON_NAME] Kri…" at bounding box center [118, 211] width 52 height 13
click at [92, 205] on select "Select Stylist Ajay [PERSON_NAME] [PERSON_NAME] Counter Sales [PERSON_NAME] Kri…" at bounding box center [118, 211] width 52 height 13
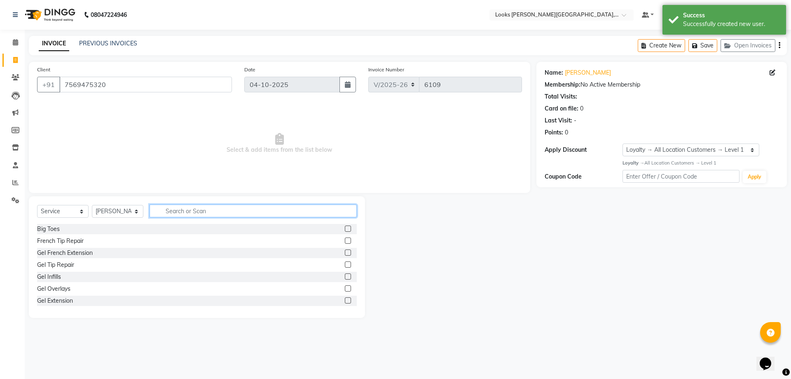
click at [234, 210] on input "text" at bounding box center [253, 210] width 207 height 13
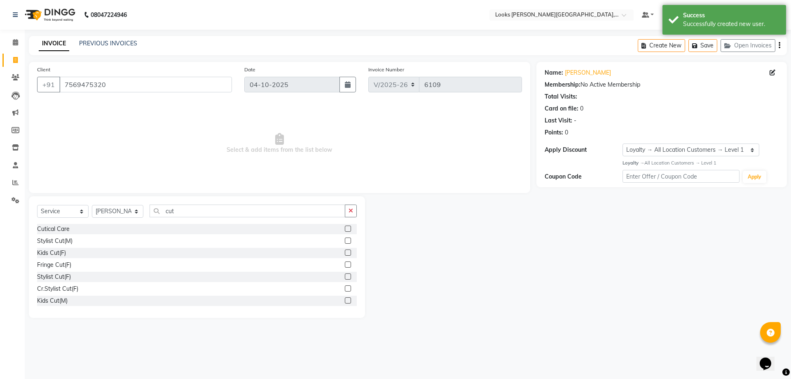
click at [345, 241] on label at bounding box center [348, 240] width 6 height 6
click at [345, 241] on input "checkbox" at bounding box center [347, 240] width 5 height 5
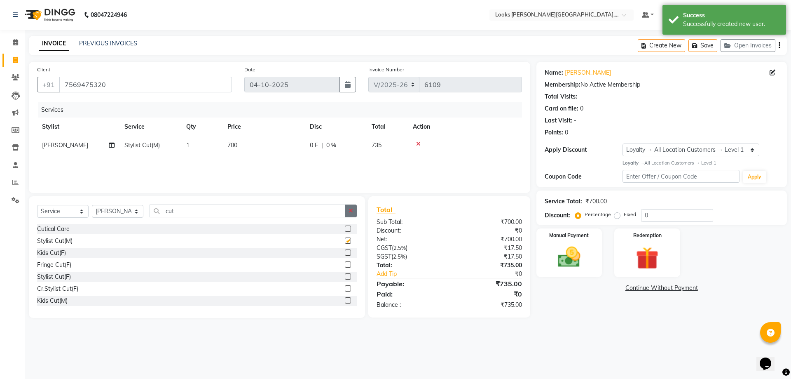
click at [353, 217] on button "button" at bounding box center [351, 210] width 12 height 13
click at [345, 255] on label at bounding box center [348, 252] width 6 height 6
click at [345, 255] on input "checkbox" at bounding box center [347, 252] width 5 height 5
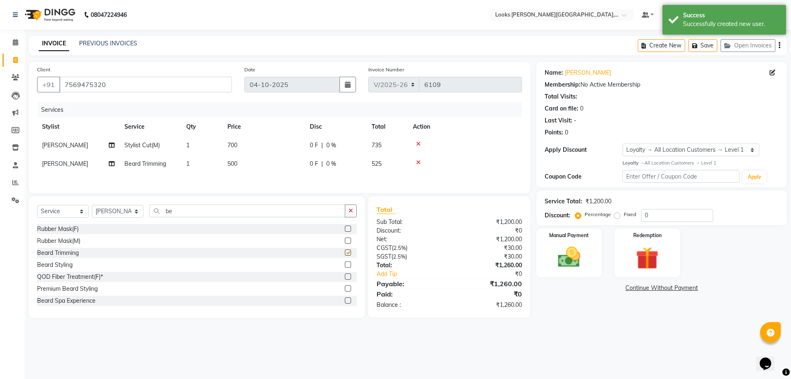
click at [255, 163] on td "500" at bounding box center [263, 164] width 82 height 19
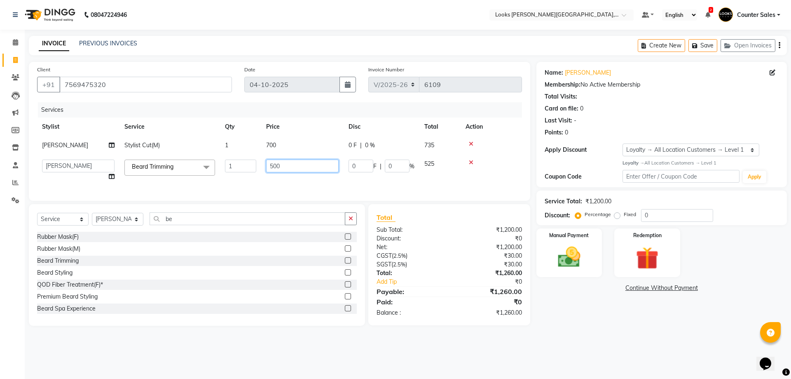
click at [275, 166] on input "500" at bounding box center [302, 165] width 73 height 13
click at [584, 341] on div "08047224946 Select Location × Looks [PERSON_NAME][GEOGRAPHIC_DATA], Jaipur Defa…" at bounding box center [395, 189] width 791 height 379
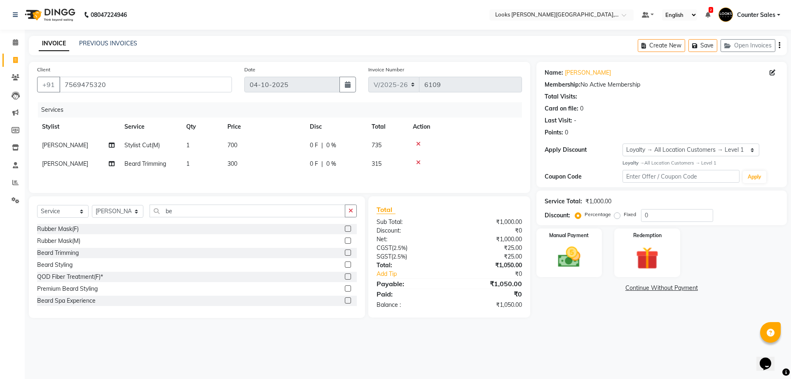
click at [573, 253] on img at bounding box center [569, 257] width 37 height 26
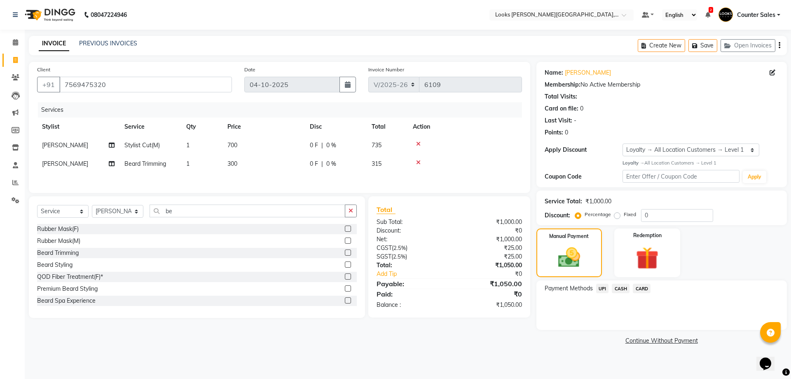
click at [604, 286] on span "UPI" at bounding box center [602, 287] width 13 height 9
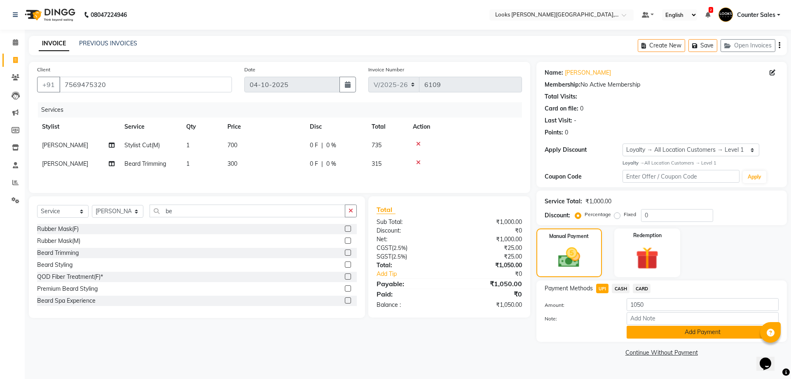
click at [714, 333] on button "Add Payment" at bounding box center [703, 331] width 152 height 13
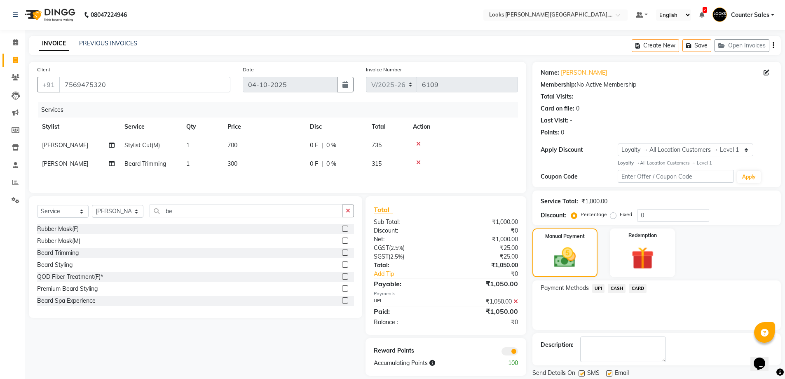
scroll to position [27, 0]
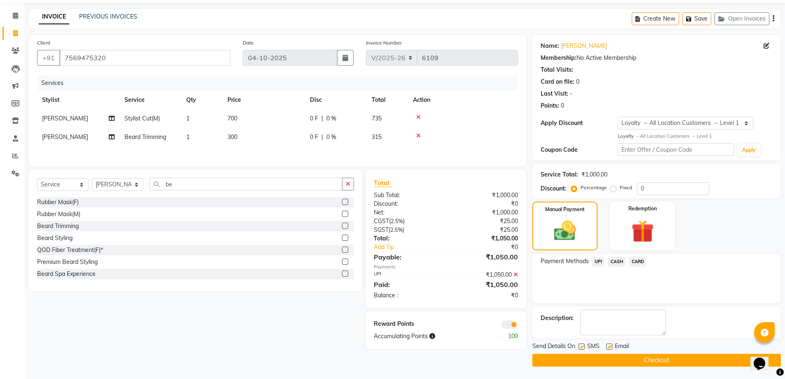
click at [699, 362] on button "Checkout" at bounding box center [656, 359] width 248 height 13
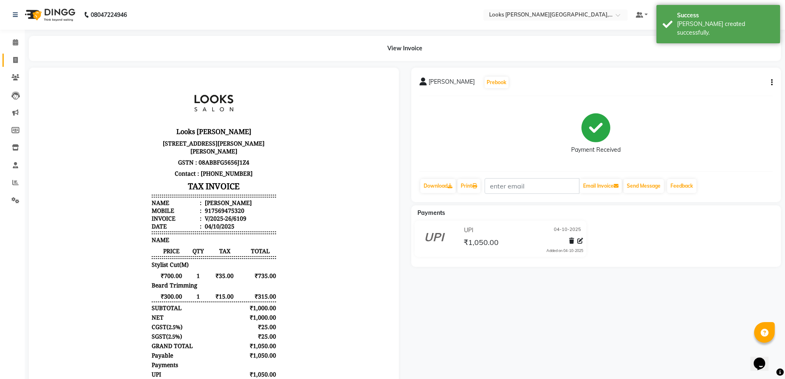
click at [15, 61] on icon at bounding box center [15, 60] width 5 height 6
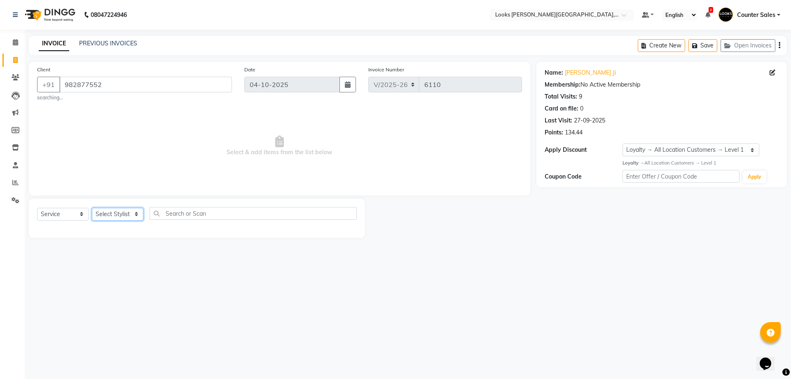
click at [117, 211] on select "Select Stylist Ajay [PERSON_NAME] [PERSON_NAME] Counter Sales [PERSON_NAME] Kri…" at bounding box center [118, 214] width 52 height 13
click at [92, 208] on select "Select Stylist Ajay [PERSON_NAME] [PERSON_NAME] Counter Sales [PERSON_NAME] Kri…" at bounding box center [118, 214] width 52 height 13
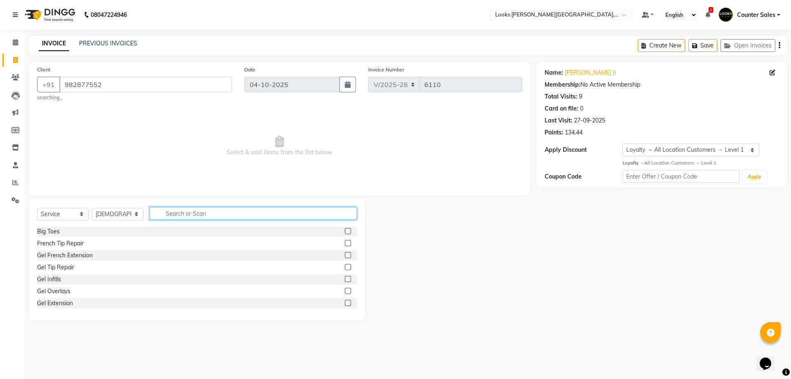
click at [202, 210] on input "text" at bounding box center [253, 213] width 207 height 13
click at [345, 245] on label at bounding box center [348, 243] width 6 height 6
click at [345, 245] on input "checkbox" at bounding box center [347, 243] width 5 height 5
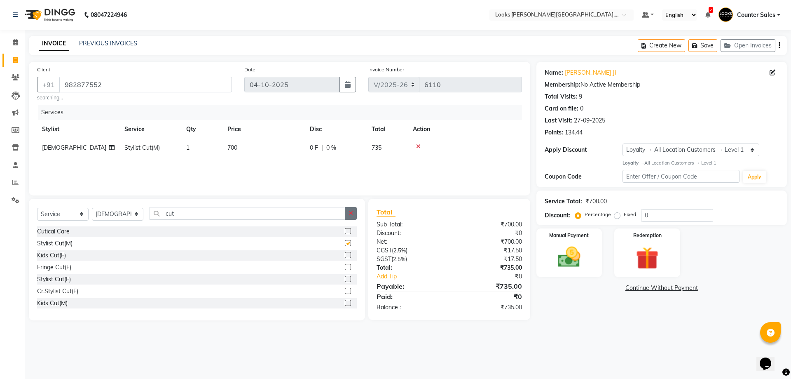
click at [351, 212] on icon "button" at bounding box center [351, 213] width 5 height 6
click at [345, 255] on label at bounding box center [348, 255] width 6 height 6
click at [345, 255] on input "checkbox" at bounding box center [347, 255] width 5 height 5
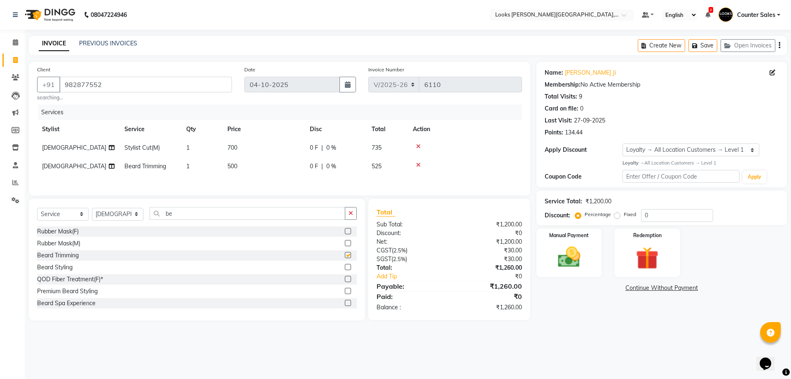
click at [248, 168] on td "500" at bounding box center [263, 166] width 82 height 19
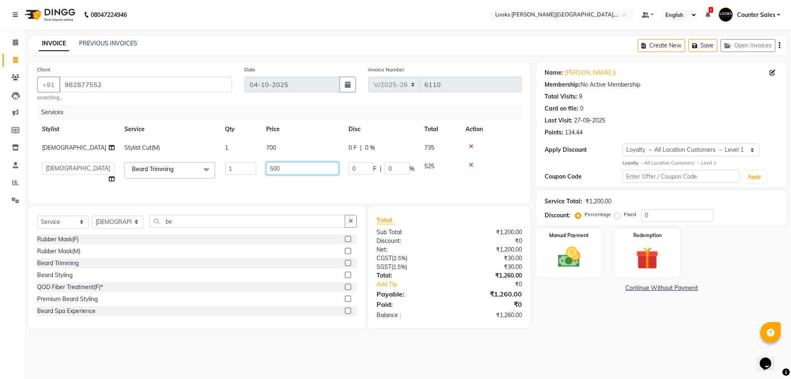
click at [273, 168] on input "500" at bounding box center [302, 168] width 73 height 13
click at [577, 343] on div "08047224946 Select Location × Looks [PERSON_NAME][GEOGRAPHIC_DATA], Jaipur Defa…" at bounding box center [395, 189] width 791 height 379
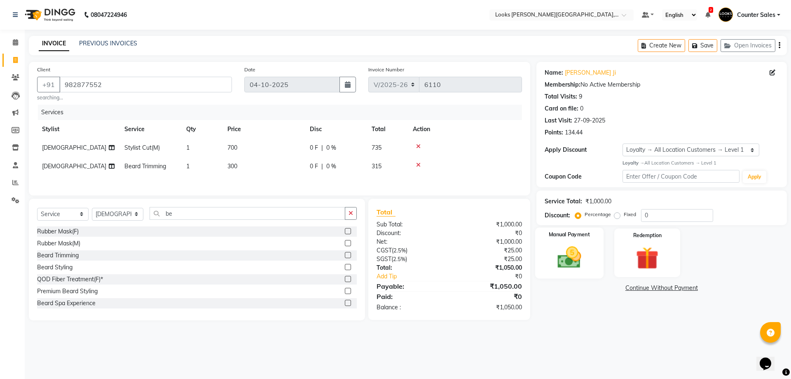
click at [574, 251] on img at bounding box center [569, 256] width 38 height 27
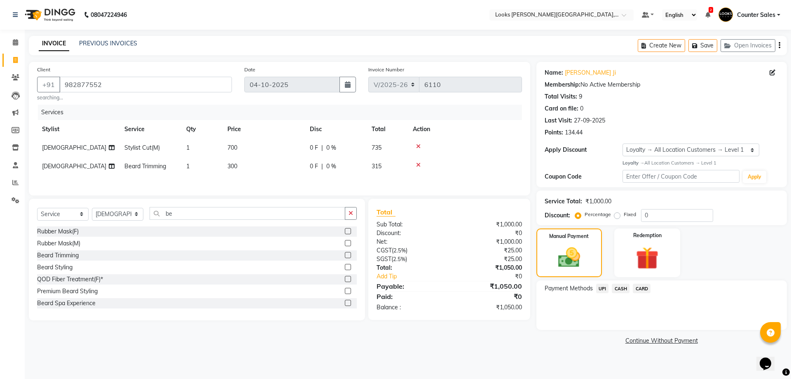
click at [628, 288] on span "CASH" at bounding box center [621, 287] width 18 height 9
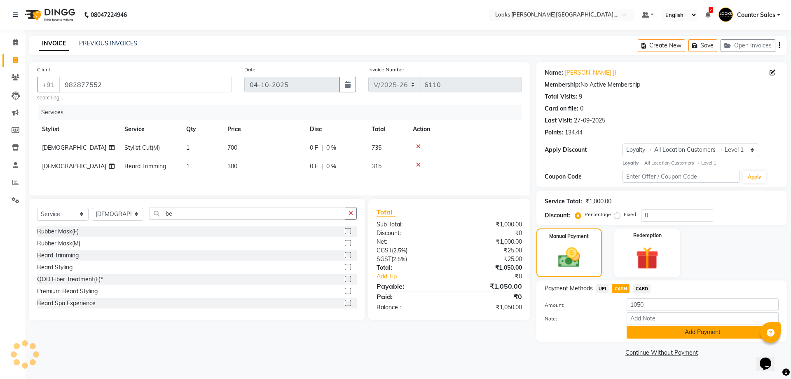
click at [726, 335] on button "Add Payment" at bounding box center [703, 331] width 152 height 13
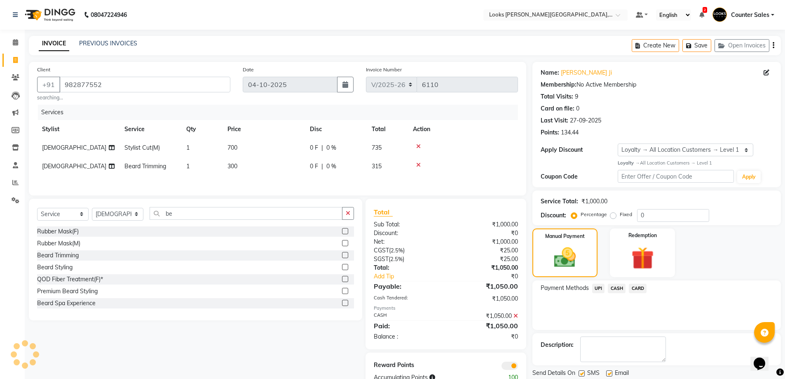
scroll to position [27, 0]
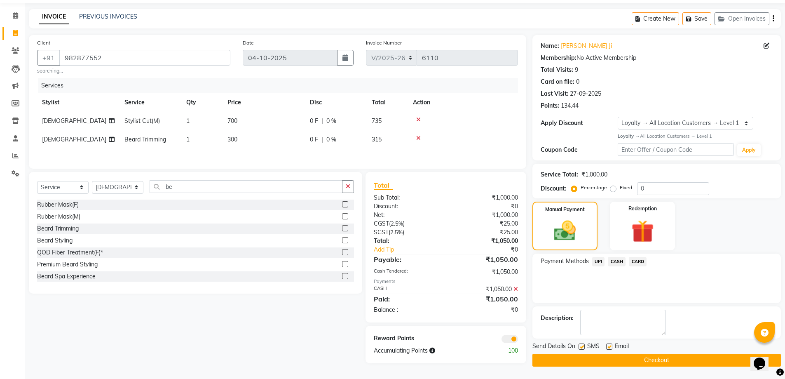
click at [696, 363] on button "Checkout" at bounding box center [656, 359] width 248 height 13
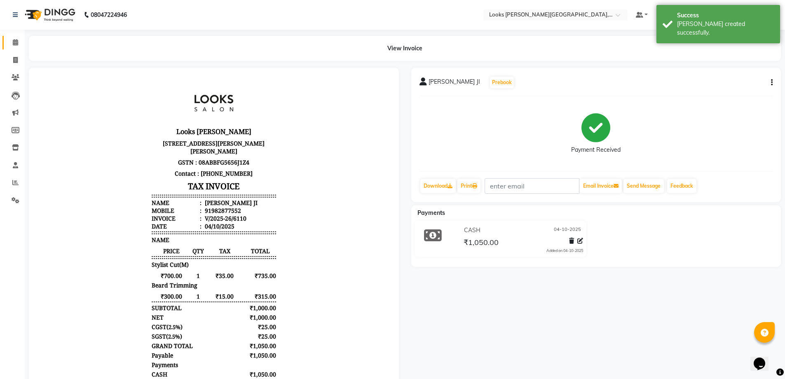
click at [15, 42] on icon at bounding box center [15, 42] width 5 height 6
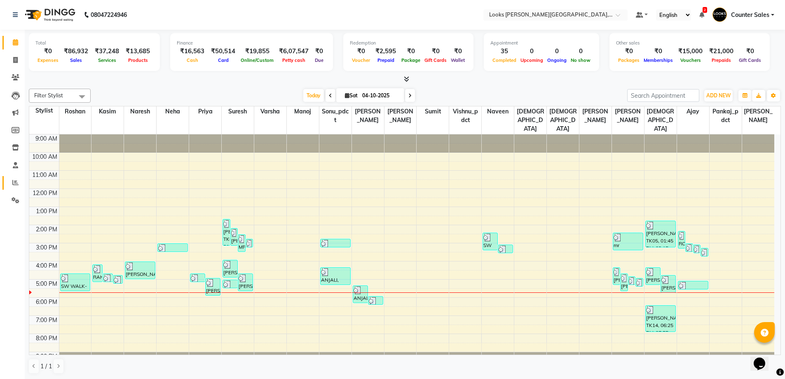
click at [16, 183] on icon at bounding box center [15, 182] width 6 height 6
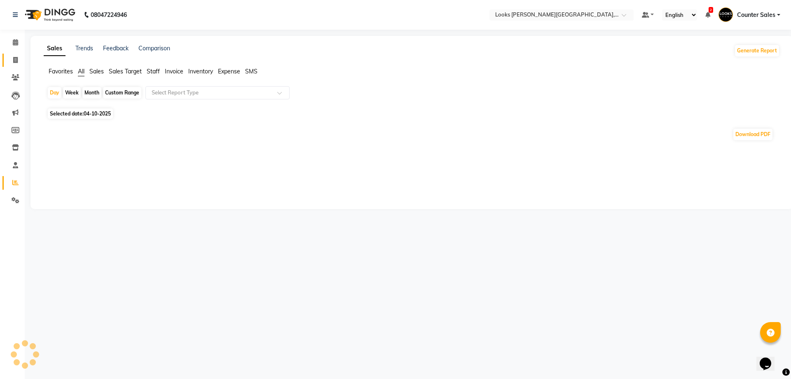
click at [21, 60] on span at bounding box center [15, 60] width 14 height 9
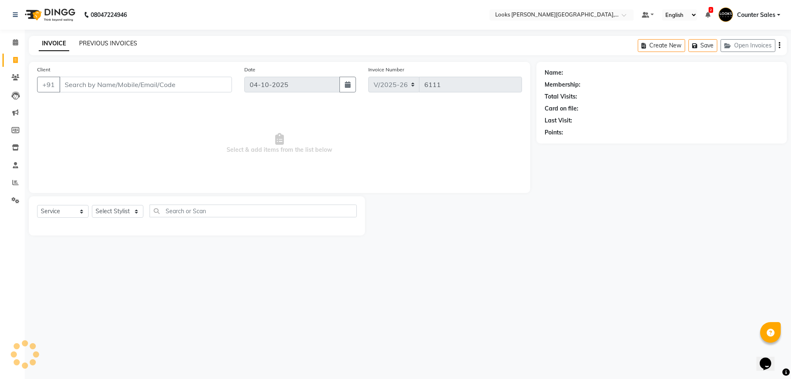
click at [125, 43] on link "PREVIOUS INVOICES" at bounding box center [108, 43] width 58 height 7
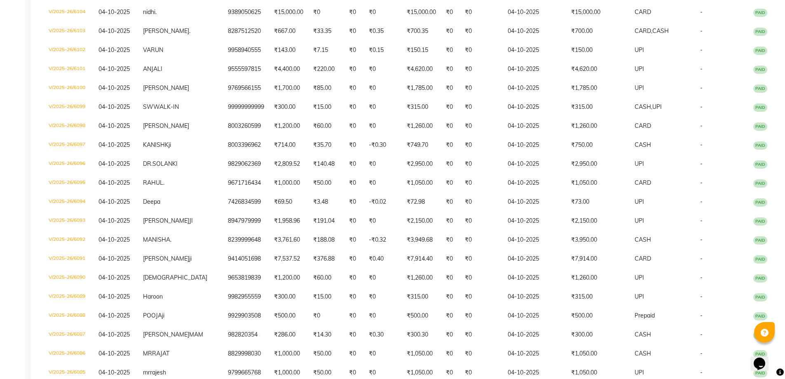
scroll to position [251, 0]
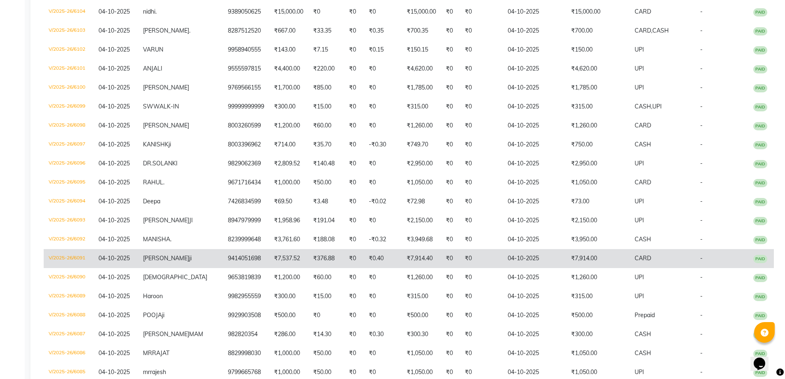
click at [94, 268] on td "V/2025-26/6091" at bounding box center [69, 258] width 50 height 19
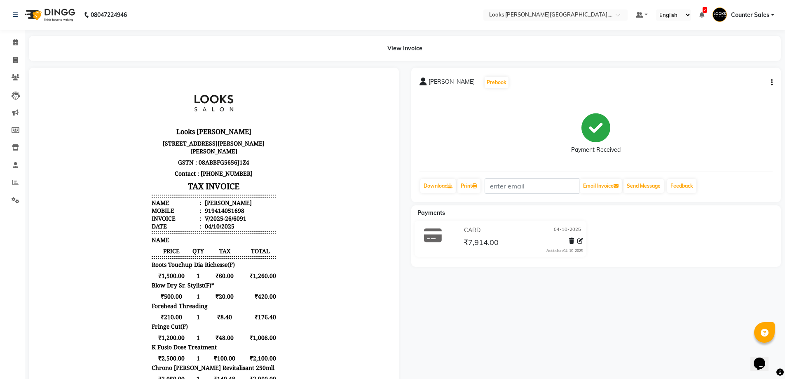
click at [770, 81] on button "button" at bounding box center [770, 82] width 5 height 9
click at [742, 89] on div "Edit Item Staff" at bounding box center [730, 87] width 56 height 10
select select
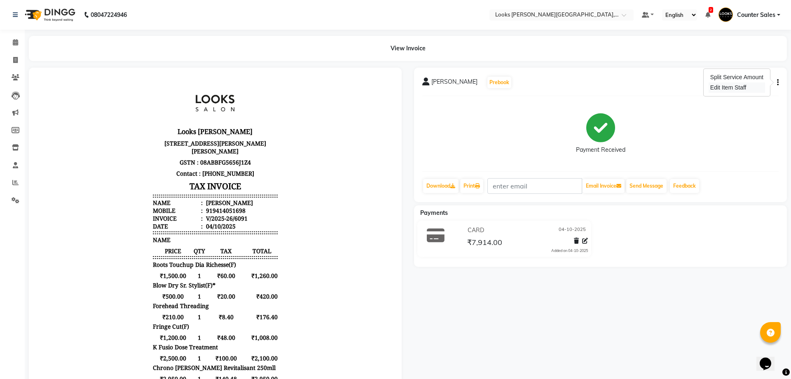
select select
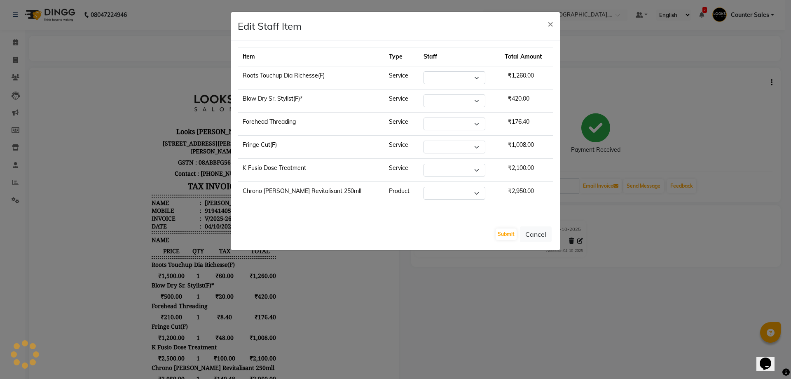
select select "24209"
select select "24205"
select select "41218"
select select "88119"
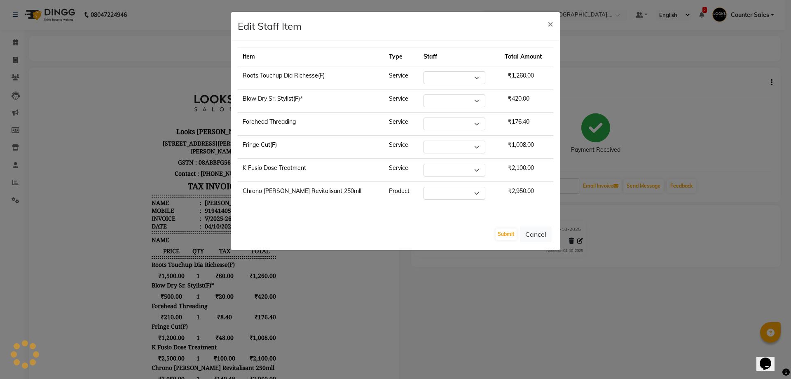
select select "24148"
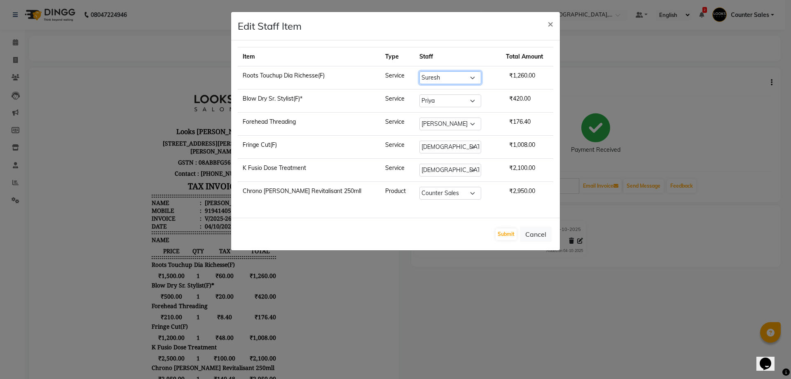
click at [455, 75] on select "Select Ajay Anjana Arohi Ashu Counter Sales Faizan Kasim Krishna Mamta Singh Ma…" at bounding box center [450, 77] width 62 height 13
select select "88119"
click at [419, 71] on select "Select Ajay Anjana Arohi Ashu Counter Sales Faizan Kasim Krishna Mamta Singh Ma…" at bounding box center [450, 77] width 62 height 13
click at [457, 101] on select "Select Ajay Anjana Arohi Ashu Counter Sales Faizan Kasim Krishna Mamta Singh Ma…" at bounding box center [450, 100] width 62 height 13
select select "88120"
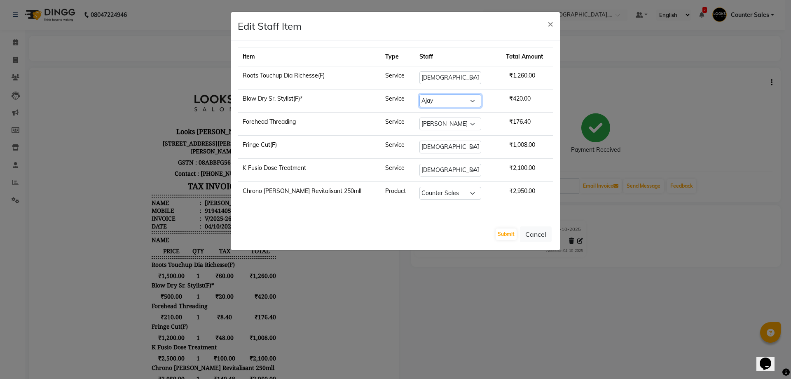
click at [419, 94] on select "Select Ajay Anjana Arohi Ashu Counter Sales Faizan Kasim Krishna Mamta Singh Ma…" at bounding box center [450, 100] width 62 height 13
click at [505, 233] on button "Submit" at bounding box center [506, 234] width 21 height 12
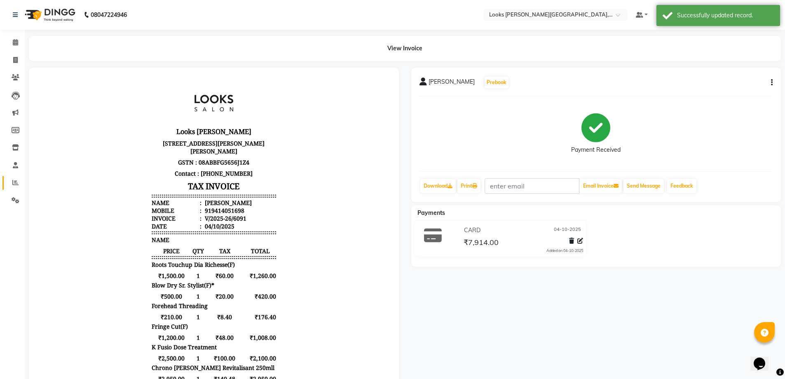
click at [17, 181] on icon at bounding box center [15, 182] width 6 height 6
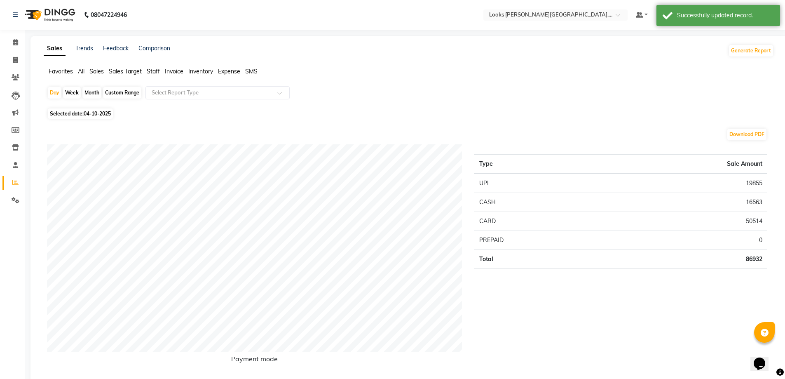
click at [157, 73] on span "Staff" at bounding box center [153, 71] width 13 height 7
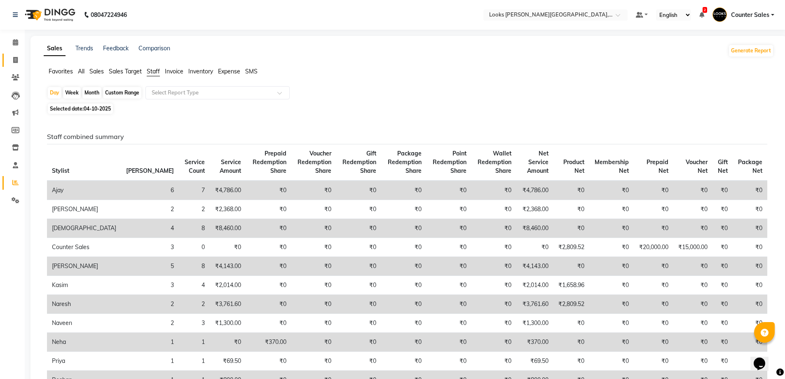
click at [14, 58] on icon at bounding box center [15, 60] width 5 height 6
select select "service"
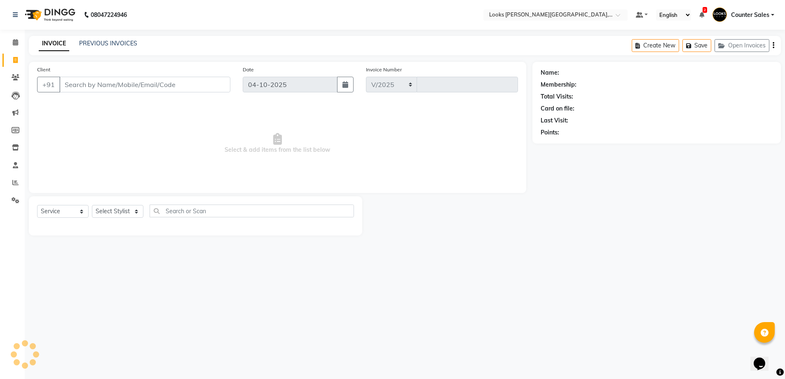
select select "4385"
type input "6111"
click at [17, 42] on icon at bounding box center [15, 42] width 5 height 6
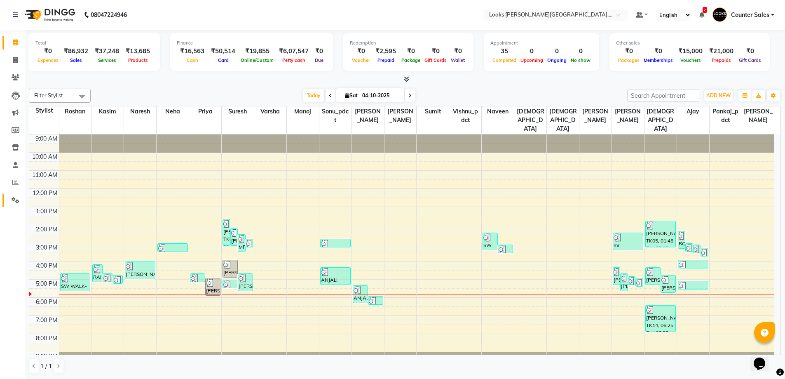
click at [16, 200] on icon at bounding box center [16, 200] width 8 height 6
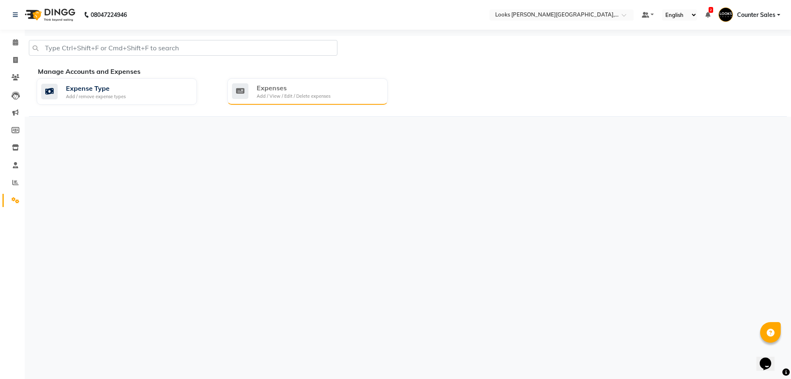
click at [319, 93] on div "Add / View / Edit / Delete expenses" at bounding box center [294, 96] width 74 height 7
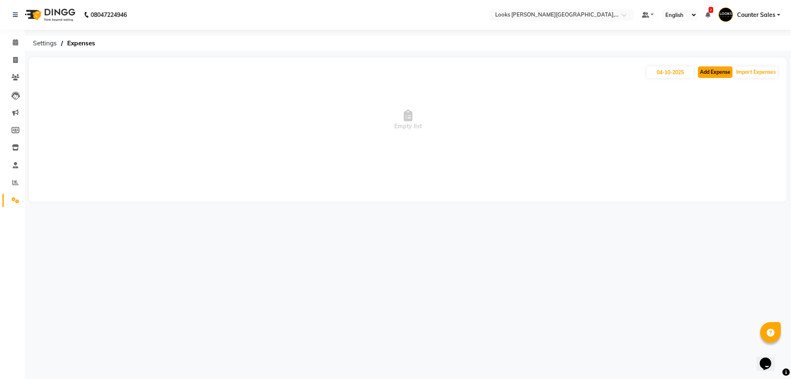
click at [720, 69] on button "Add Expense" at bounding box center [715, 72] width 35 height 12
select select "1"
select select "3192"
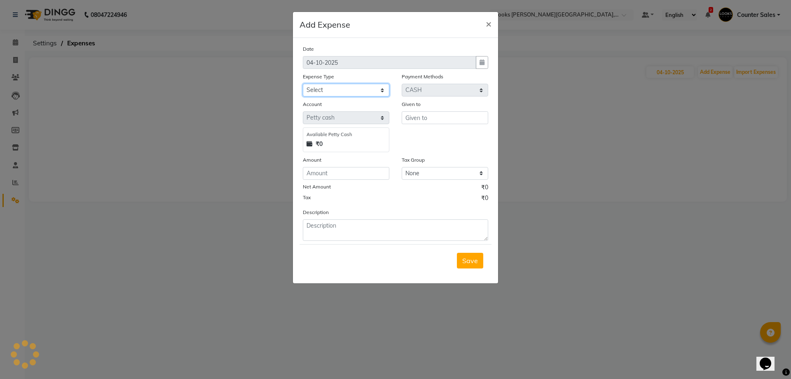
click at [366, 93] on select "Select Accommodation Aesthetics Bank Deposit BLINKIT Cash Handover Client Refun…" at bounding box center [346, 90] width 87 height 13
select select "23704"
click at [303, 84] on select "Select Accommodation Aesthetics Bank Deposit BLINKIT Cash Handover Client Refun…" at bounding box center [346, 90] width 87 height 13
click at [442, 117] on input "text" at bounding box center [445, 117] width 87 height 13
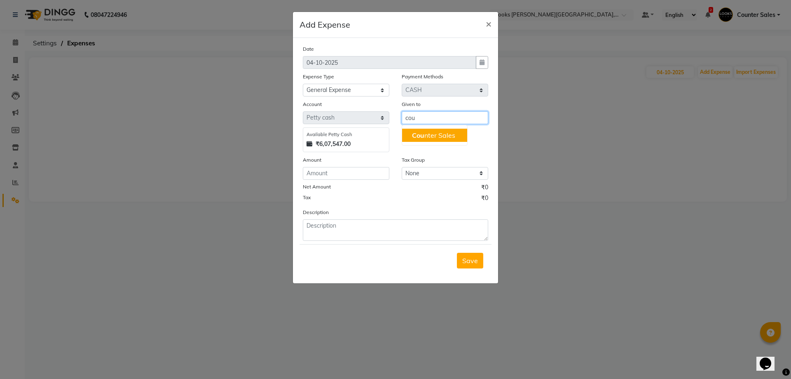
click at [430, 137] on ngb-highlight "Cou nter Sales" at bounding box center [433, 135] width 43 height 8
type input "Counter Sales"
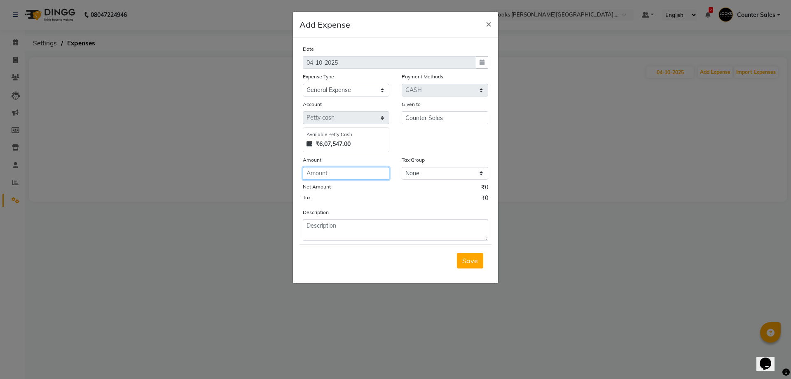
click at [335, 179] on input "number" at bounding box center [346, 173] width 87 height 13
type input "200"
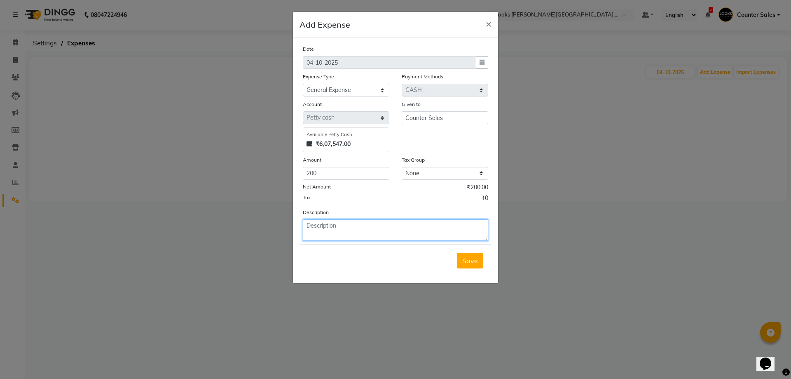
click at [374, 229] on textarea at bounding box center [395, 229] width 185 height 21
type textarea "given to galla for pooja"
click at [464, 260] on span "Save" at bounding box center [470, 260] width 16 height 8
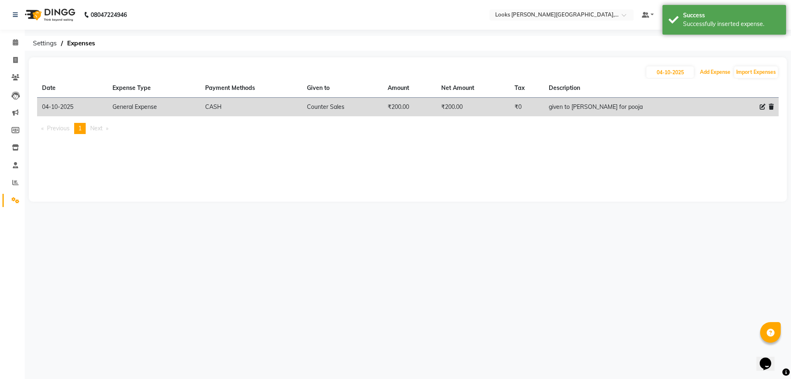
click at [708, 73] on button "Add Expense" at bounding box center [715, 72] width 35 height 12
select select "1"
select select "3192"
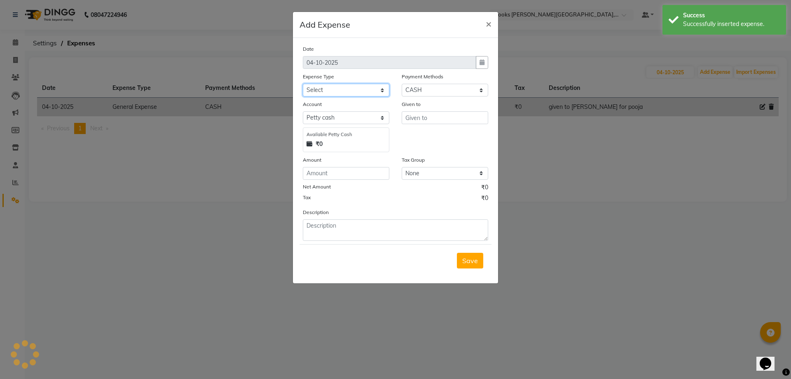
click at [358, 84] on select "Select Accommodation Aesthetics Bank Deposit BLINKIT Cash Handover Client Refun…" at bounding box center [346, 90] width 87 height 13
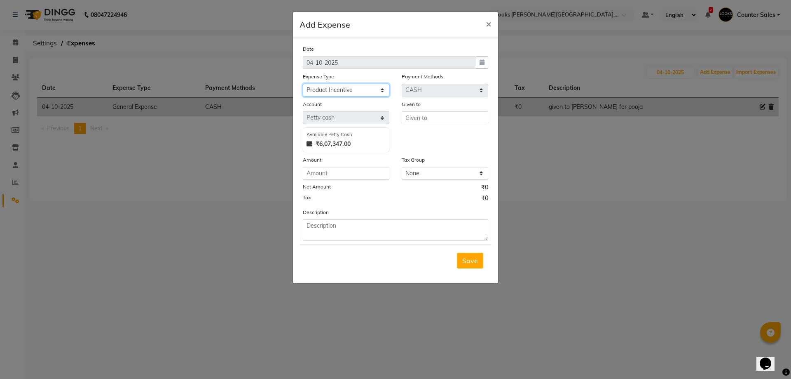
click at [303, 84] on select "Select Accommodation Aesthetics Bank Deposit BLINKIT Cash Handover Client Refun…" at bounding box center [346, 90] width 87 height 13
click at [377, 88] on select "Select Accommodation Aesthetics Bank Deposit BLINKIT Cash Handover Client Refun…" at bounding box center [346, 90] width 87 height 13
select select "24170"
click at [303, 84] on select "Select Accommodation Aesthetics Bank Deposit BLINKIT Cash Handover Client Refun…" at bounding box center [346, 90] width 87 height 13
click at [454, 114] on input "text" at bounding box center [445, 117] width 87 height 13
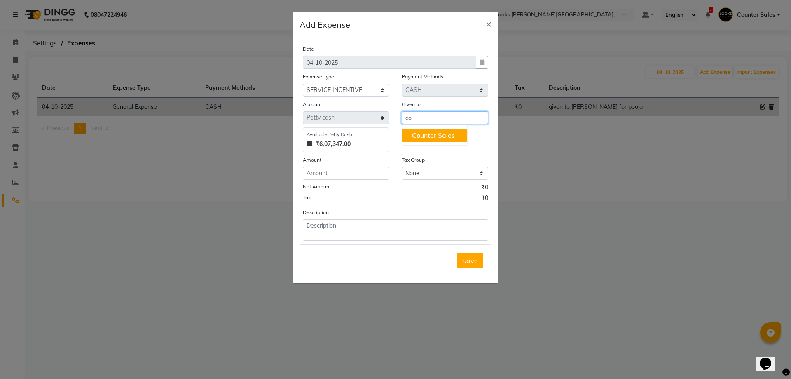
click at [446, 138] on ngb-highlight "Co unter Sales" at bounding box center [433, 135] width 43 height 8
type input "Counter Sales"
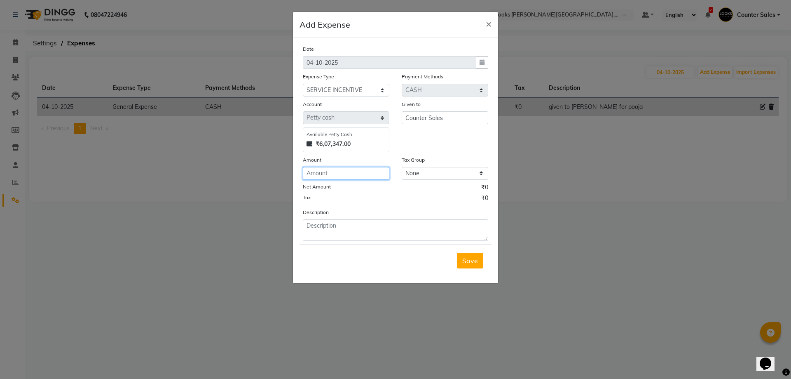
click at [347, 174] on input "number" at bounding box center [346, 173] width 87 height 13
type input "250"
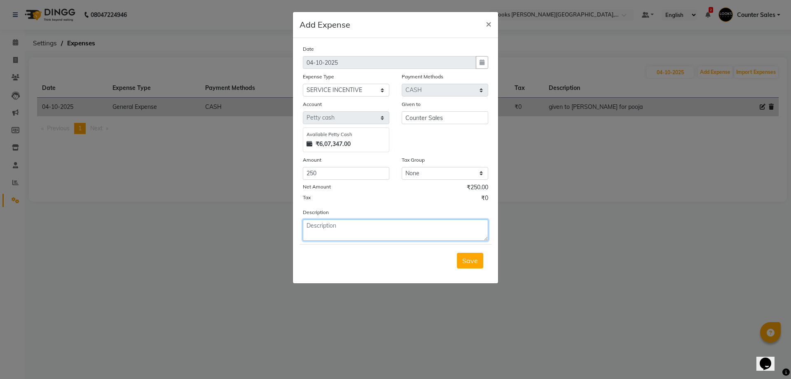
click at [383, 224] on textarea at bounding box center [395, 229] width 185 height 21
type textarea "given to saroj for service inc. 2"
click at [480, 256] on button "Save" at bounding box center [470, 261] width 26 height 16
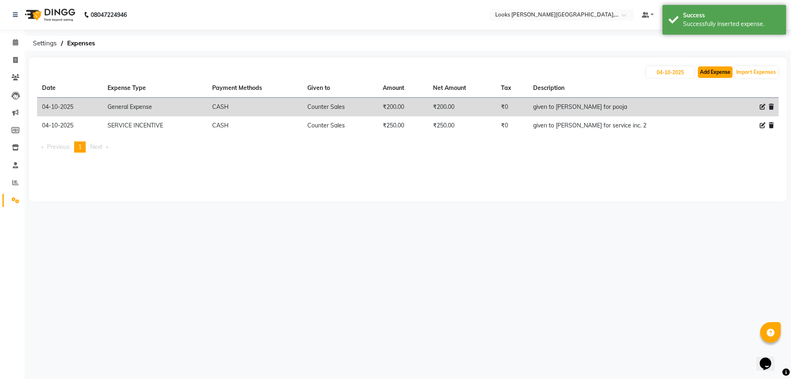
click at [719, 74] on button "Add Expense" at bounding box center [715, 72] width 35 height 12
select select "1"
select select "3192"
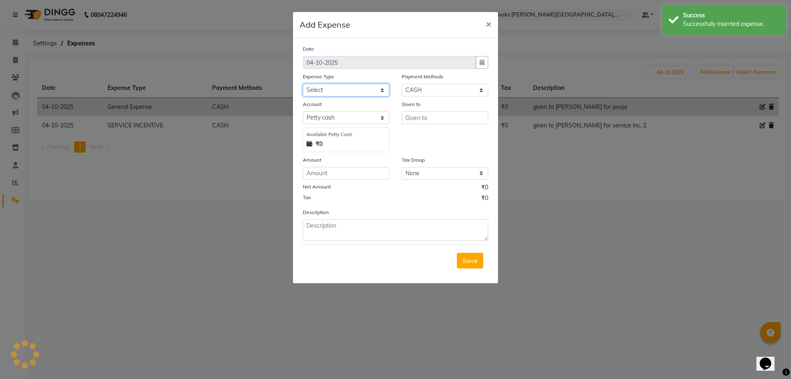
click at [384, 93] on select "Select Accommodation Aesthetics Bank Deposit BLINKIT Cash Handover Client Refun…" at bounding box center [346, 90] width 87 height 13
select select "24170"
click at [303, 84] on select "Select Accommodation Aesthetics Bank Deposit BLINKIT Cash Handover Client Refun…" at bounding box center [346, 90] width 87 height 13
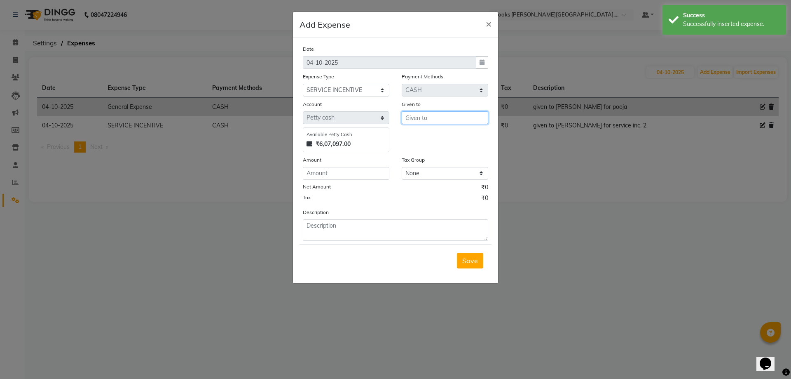
click at [444, 118] on input "text" at bounding box center [445, 117] width 87 height 13
click at [437, 136] on ngb-highlight "Co unter Sales" at bounding box center [433, 135] width 43 height 8
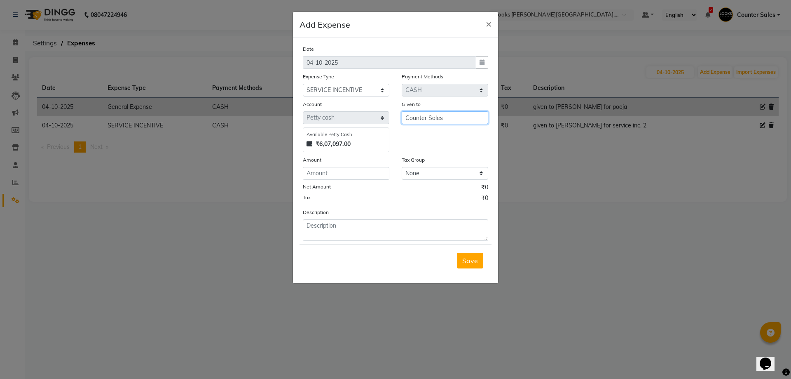
type input "Counter Sales"
click at [356, 174] on input "number" at bounding box center [346, 173] width 87 height 13
type input "200"
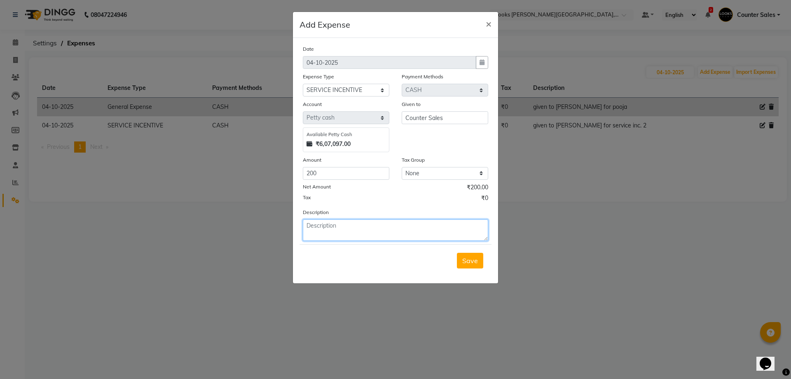
click at [367, 225] on textarea at bounding box center [395, 229] width 185 height 21
type textarea "given to manisha for service inc.29"
click at [465, 260] on span "Save" at bounding box center [470, 260] width 16 height 8
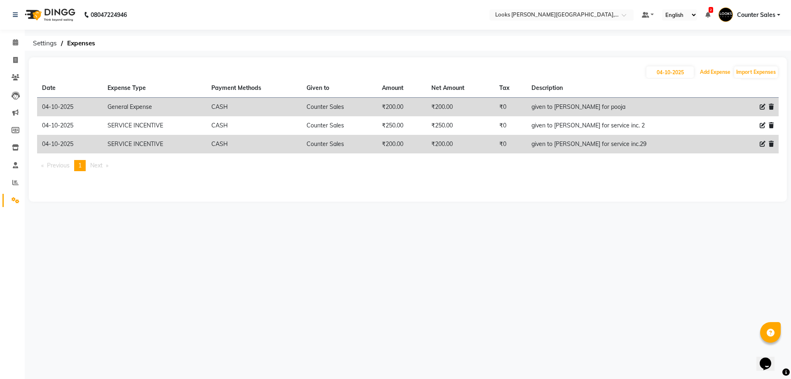
click at [713, 75] on button "Add Expense" at bounding box center [715, 72] width 35 height 12
select select "1"
select select "3192"
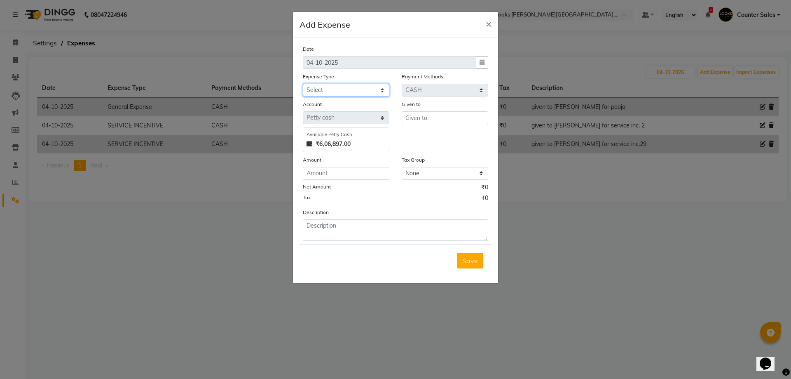
click at [379, 87] on select "Select Accommodation Aesthetics Bank Deposit BLINKIT Cash Handover Client Refun…" at bounding box center [346, 90] width 87 height 13
select select "23704"
click at [303, 84] on select "Select Accommodation Aesthetics Bank Deposit BLINKIT Cash Handover Client Refun…" at bounding box center [346, 90] width 87 height 13
click at [433, 118] on input "text" at bounding box center [445, 117] width 87 height 13
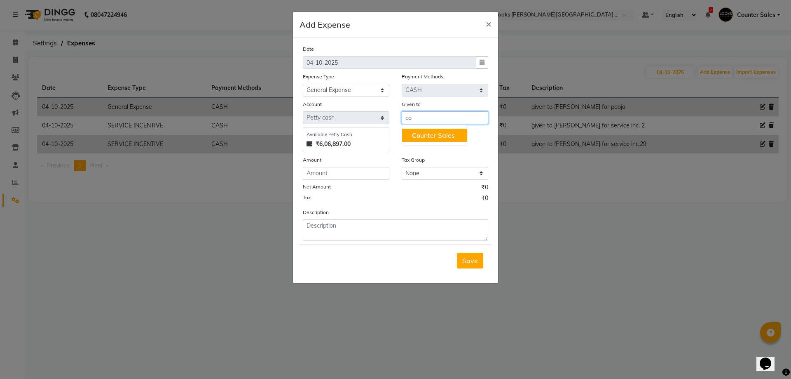
click at [440, 132] on ngb-highlight "Co unter Sales" at bounding box center [433, 135] width 43 height 8
type input "Counter Sales"
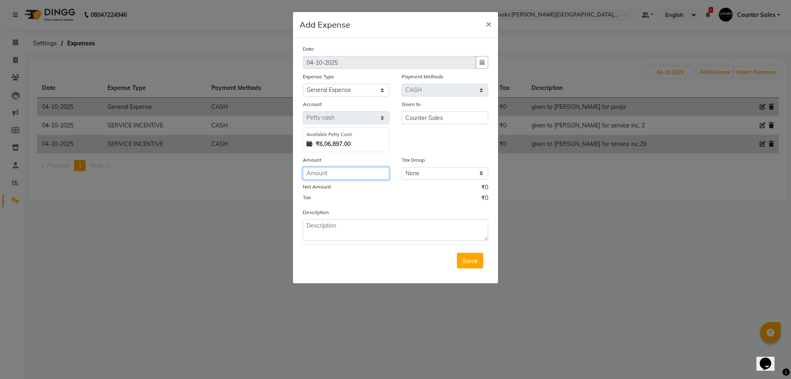
click at [346, 171] on input "number" at bounding box center [346, 173] width 87 height 13
type input "278"
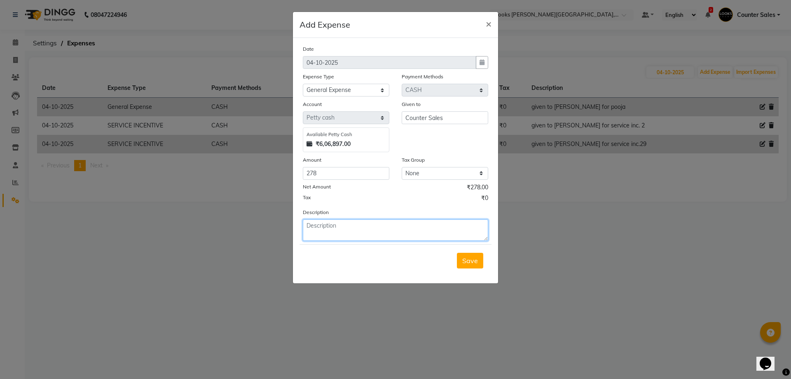
click at [370, 239] on textarea at bounding box center [395, 229] width 185 height 21
type textarea "given to bilkit for bottles"
click at [475, 263] on span "Save" at bounding box center [470, 260] width 16 height 8
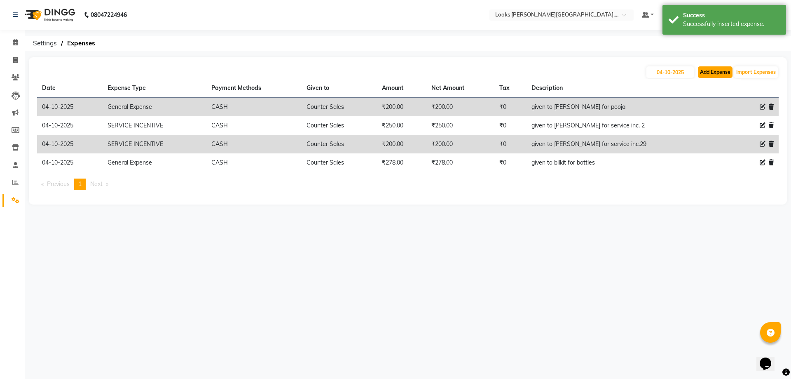
click at [712, 69] on button "Add Expense" at bounding box center [715, 72] width 35 height 12
select select "1"
select select "3192"
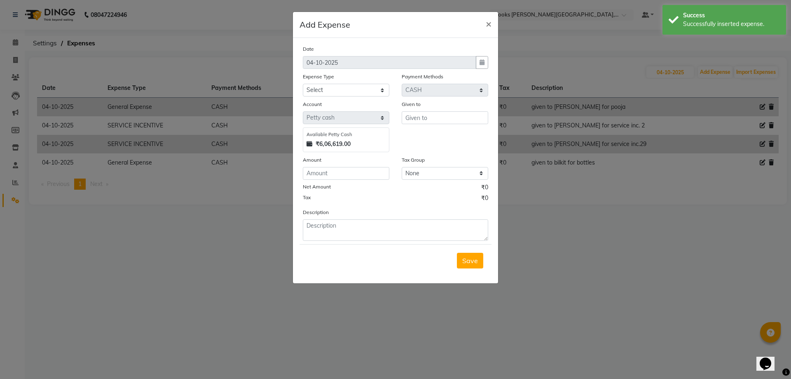
click at [620, 285] on ngb-modal-window "Add Expense × Date 04-10-2025 Expense Type Select Accommodation Aesthetics Bank…" at bounding box center [395, 189] width 791 height 379
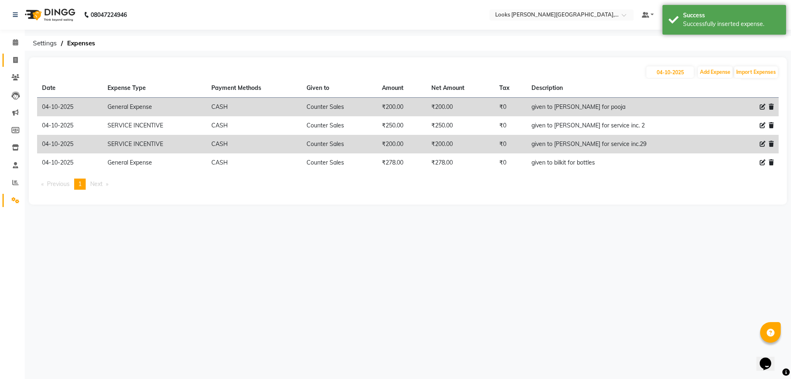
click at [16, 60] on icon at bounding box center [15, 60] width 5 height 6
select select "service"
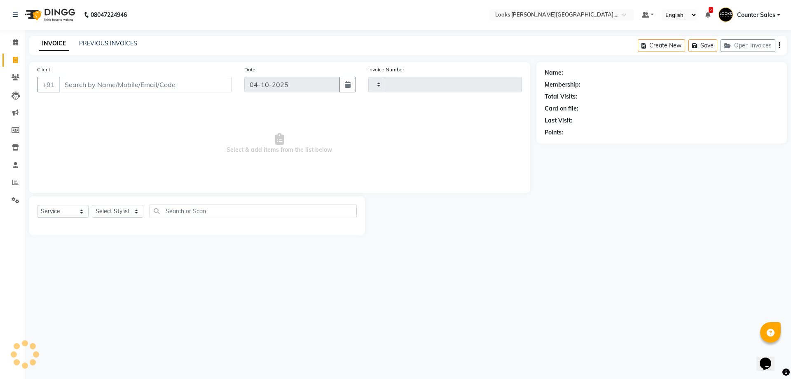
type input "6111"
select select "4385"
click at [112, 83] on input "Client" at bounding box center [145, 85] width 173 height 16
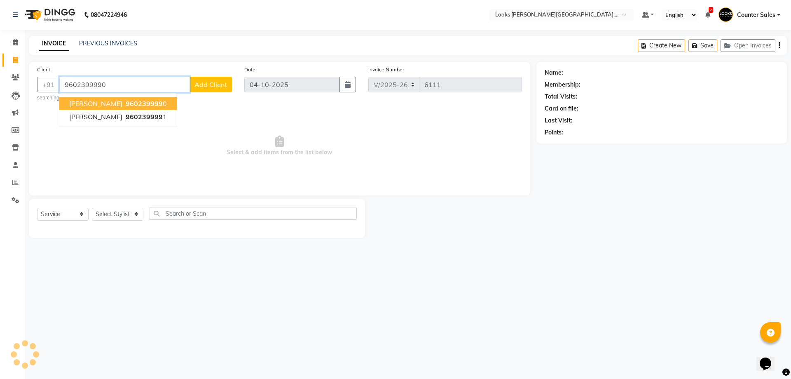
type input "9602399990"
select select "1: Object"
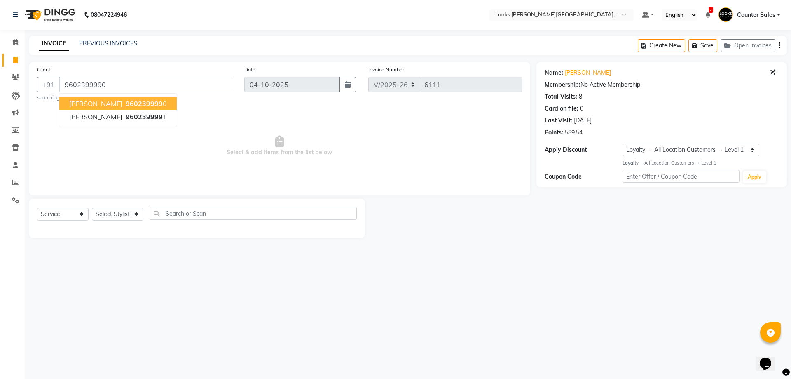
click at [141, 102] on span "960239999" at bounding box center [144, 103] width 37 height 8
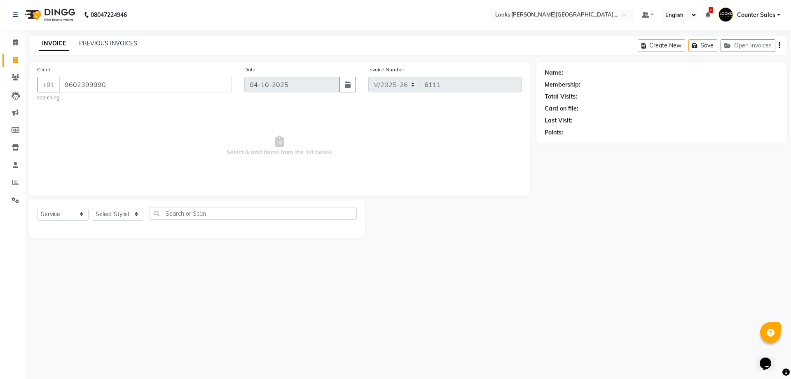
select select "1: Object"
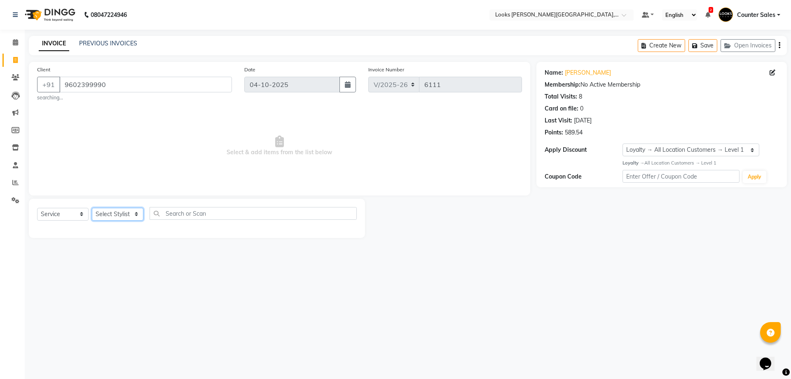
click at [133, 210] on select "Select Stylist Ajay [PERSON_NAME] [PERSON_NAME] Counter Sales [PERSON_NAME] Kri…" at bounding box center [118, 214] width 52 height 13
select select "24204"
click at [92, 208] on select "Select Stylist Ajay [PERSON_NAME] [PERSON_NAME] Counter Sales [PERSON_NAME] Kri…" at bounding box center [118, 214] width 52 height 13
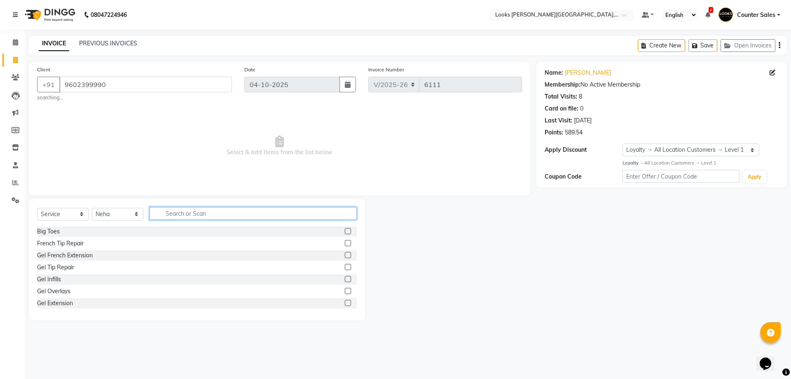
click at [199, 214] on input "text" at bounding box center [253, 213] width 207 height 13
type input "wax"
click at [345, 279] on label at bounding box center [348, 279] width 6 height 6
click at [345, 279] on input "checkbox" at bounding box center [347, 278] width 5 height 5
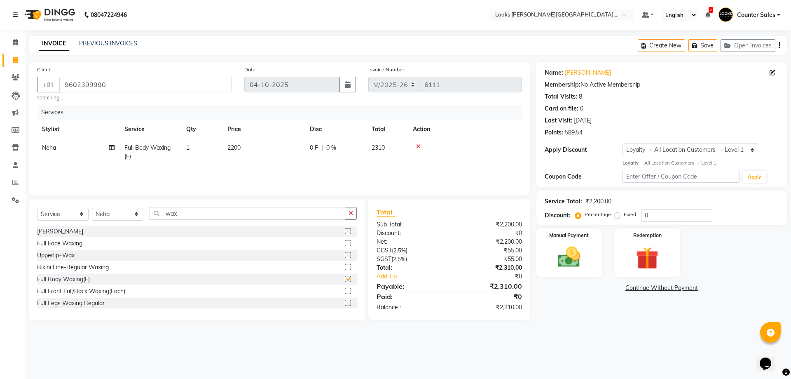
checkbox input "false"
click at [274, 154] on td "2200" at bounding box center [263, 151] width 82 height 27
select select "24204"
click at [286, 152] on input "2200" at bounding box center [302, 149] width 73 height 13
type input "2"
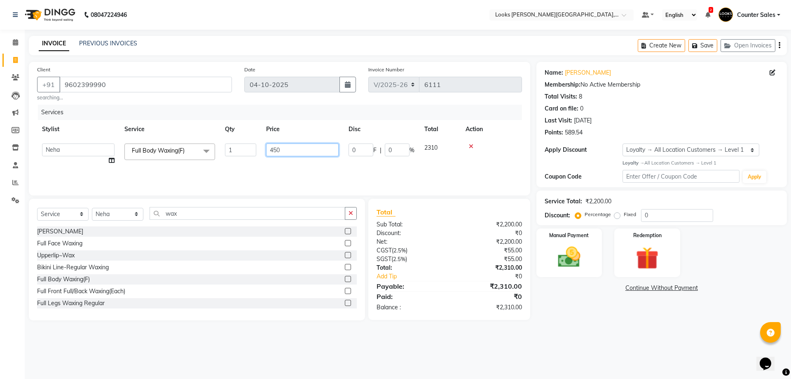
type input "4500"
click at [135, 208] on select "Select Stylist Ajay [PERSON_NAME] [PERSON_NAME] Counter Sales [PERSON_NAME] Kri…" at bounding box center [118, 214] width 52 height 13
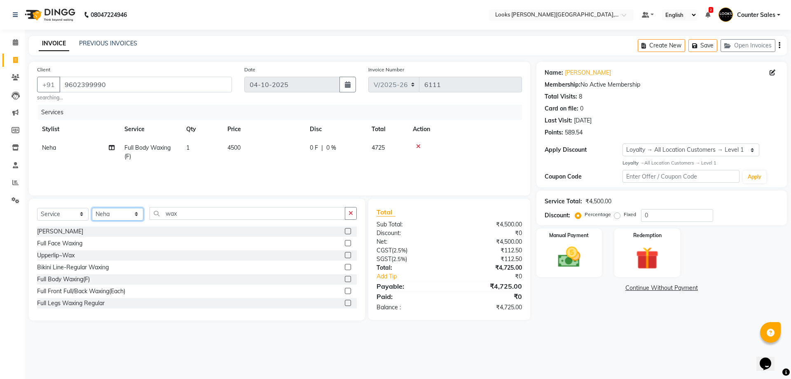
select select "41218"
click at [92, 208] on select "Select Stylist Ajay [PERSON_NAME] [PERSON_NAME] Counter Sales [PERSON_NAME] Kri…" at bounding box center [118, 214] width 52 height 13
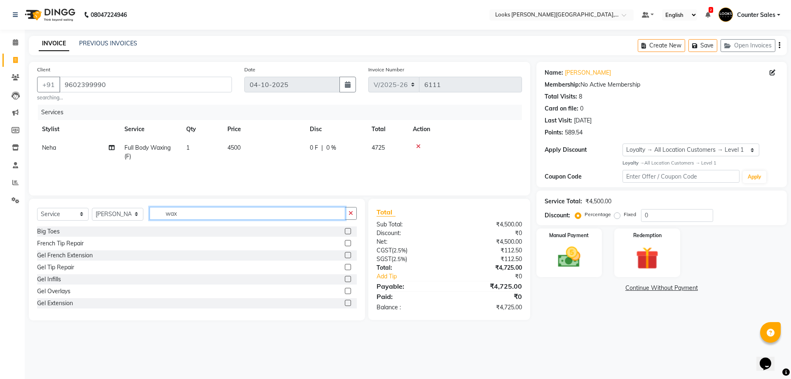
click at [227, 216] on input "wax" at bounding box center [248, 213] width 196 height 13
type input "w"
type input "eye"
click at [331, 256] on div "Eyebrows" at bounding box center [197, 255] width 320 height 10
click at [345, 255] on label at bounding box center [348, 255] width 6 height 6
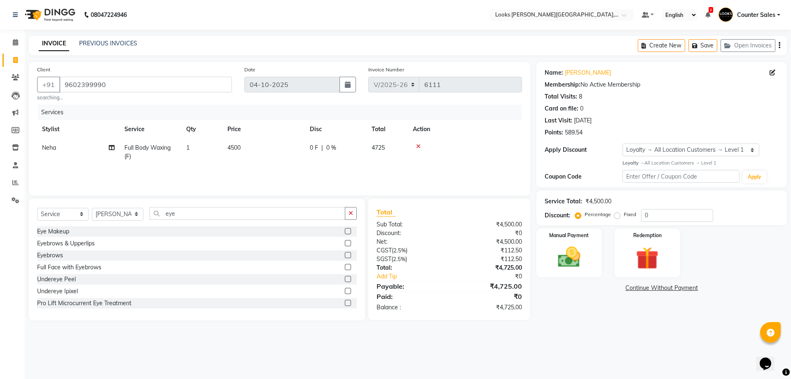
click at [345, 255] on input "checkbox" at bounding box center [347, 255] width 5 height 5
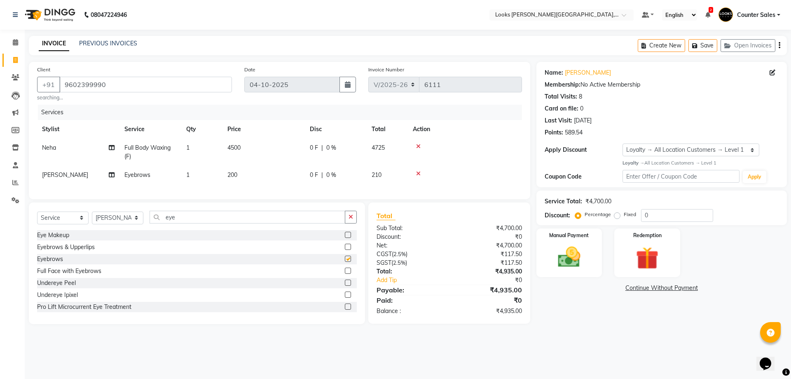
checkbox input "false"
click at [257, 176] on td "200" at bounding box center [263, 175] width 82 height 19
select select "41218"
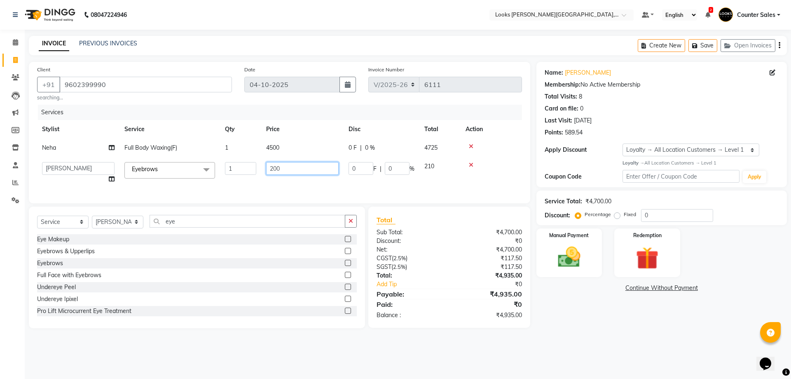
click at [290, 171] on input "200" at bounding box center [302, 168] width 73 height 13
type input "2"
type input "70"
click at [586, 256] on img at bounding box center [569, 256] width 38 height 27
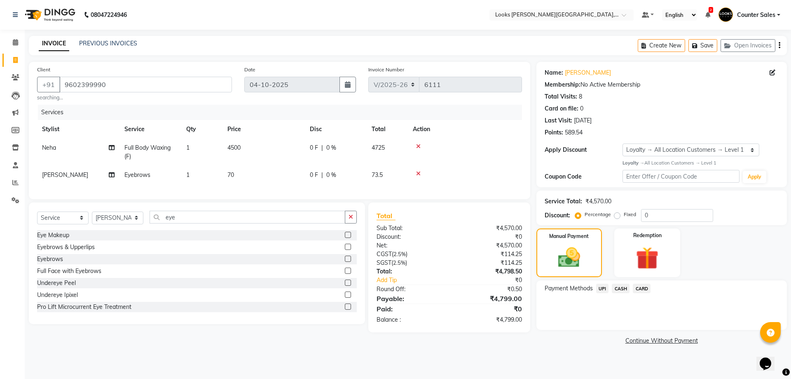
click at [263, 178] on td "70" at bounding box center [263, 175] width 82 height 19
select select "41218"
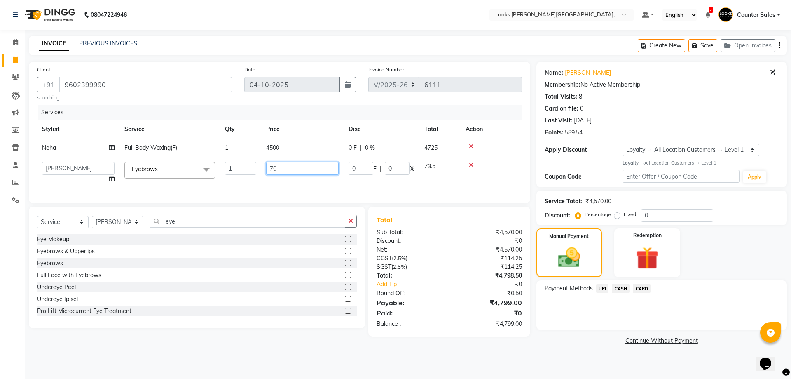
click at [297, 171] on input "70" at bounding box center [302, 168] width 73 height 13
type input "71"
click at [576, 249] on img at bounding box center [568, 257] width 37 height 26
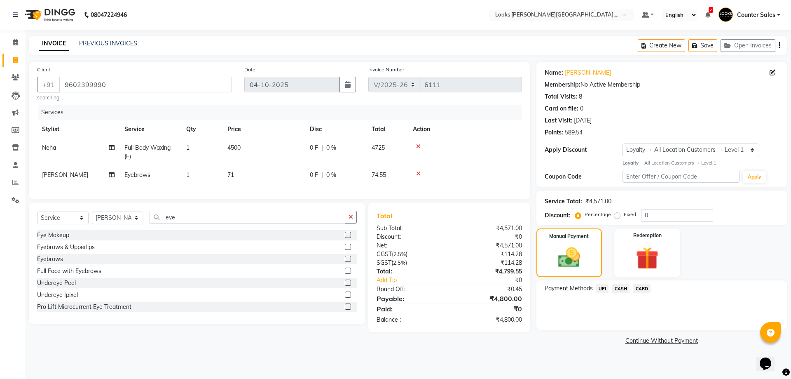
click at [623, 288] on span "CASH" at bounding box center [621, 287] width 18 height 9
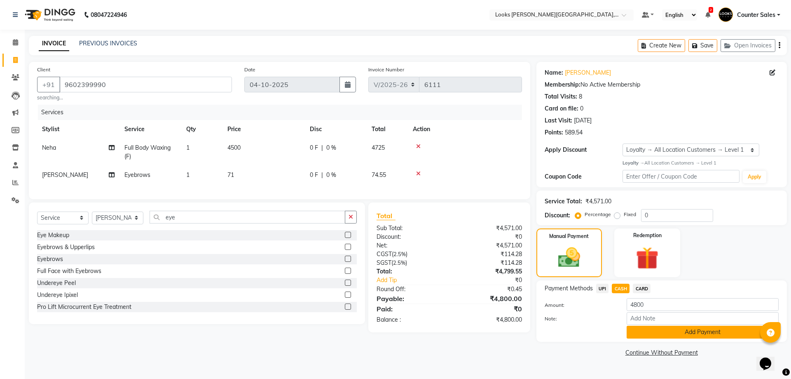
click at [710, 331] on button "Add Payment" at bounding box center [703, 331] width 152 height 13
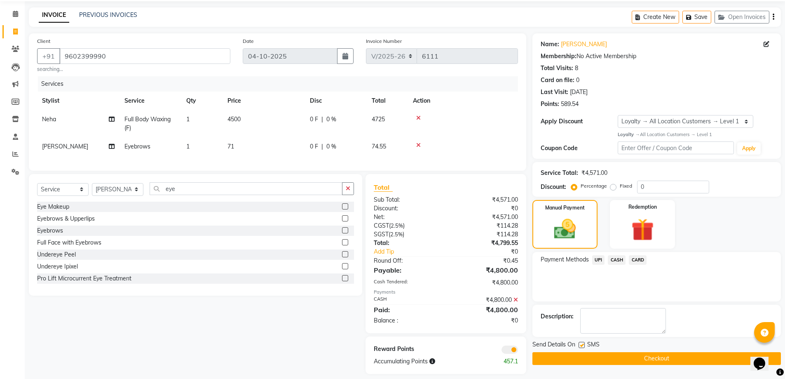
scroll to position [42, 0]
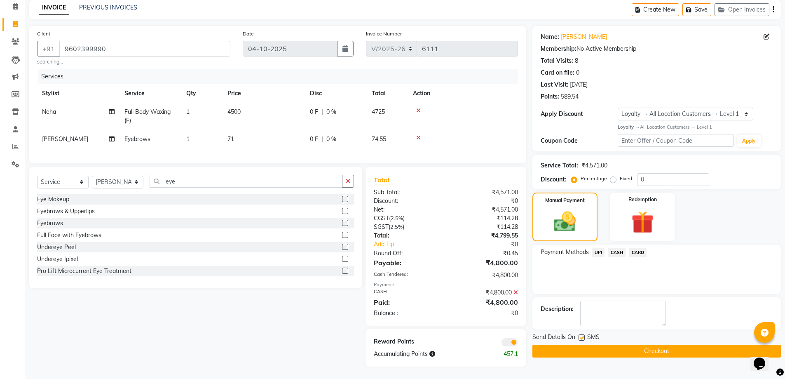
click at [660, 344] on button "Checkout" at bounding box center [656, 350] width 248 height 13
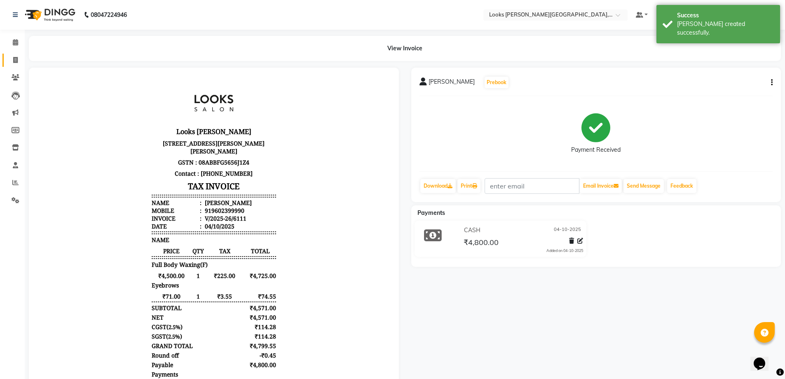
click at [15, 60] on icon at bounding box center [15, 60] width 5 height 6
select select "service"
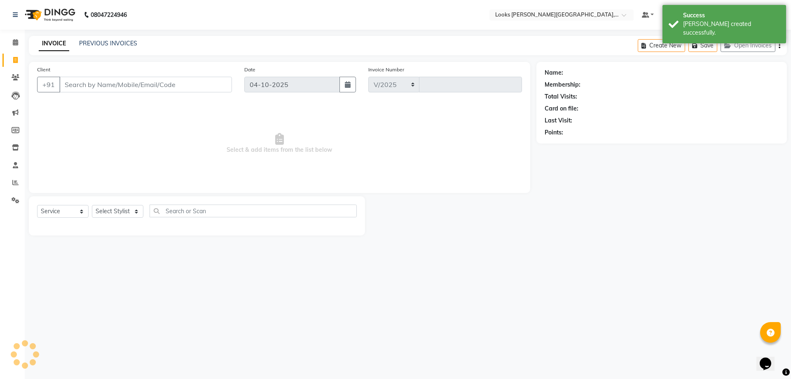
select select "4385"
type input "6112"
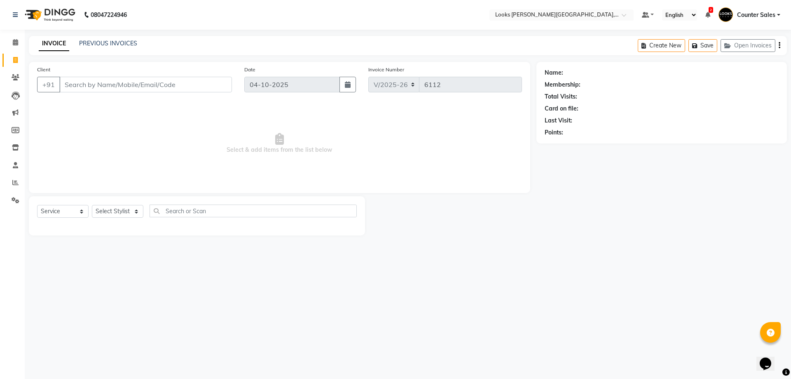
click at [165, 86] on input "Client" at bounding box center [145, 85] width 173 height 16
click at [169, 150] on span "Select & add items from the list below" at bounding box center [279, 143] width 485 height 82
click at [15, 182] on icon at bounding box center [15, 182] width 6 height 6
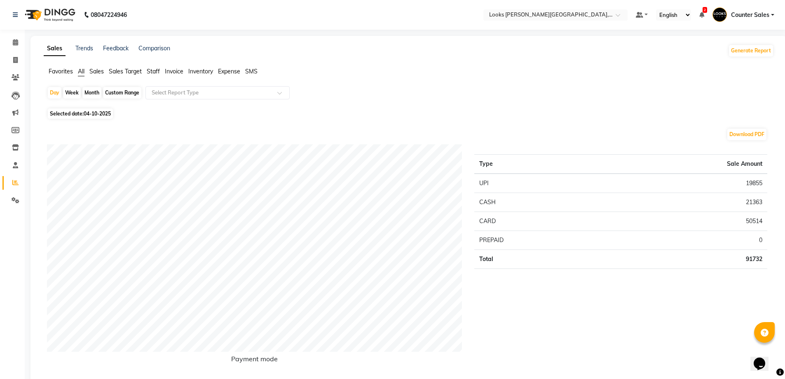
click at [89, 111] on span "04-10-2025" at bounding box center [97, 113] width 27 height 6
select select "10"
select select "2025"
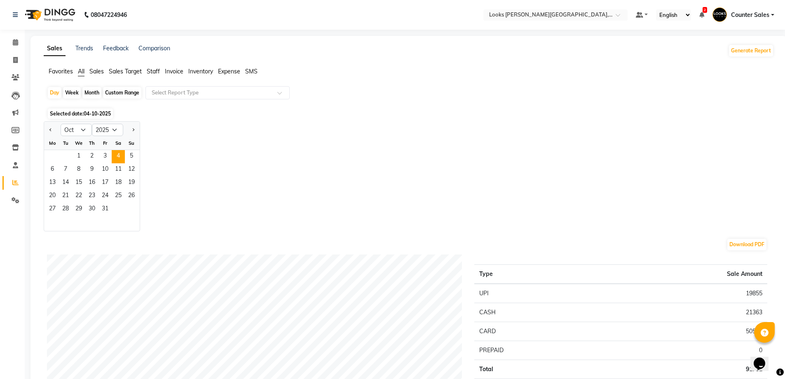
click at [150, 70] on span "Staff" at bounding box center [153, 71] width 13 height 7
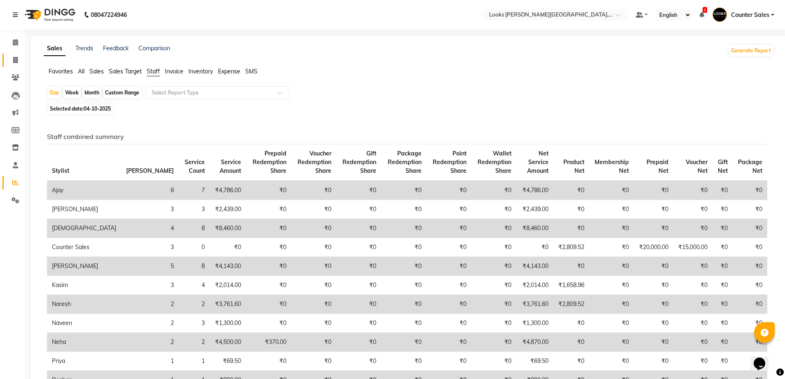
click at [15, 60] on icon at bounding box center [15, 60] width 5 height 6
select select "service"
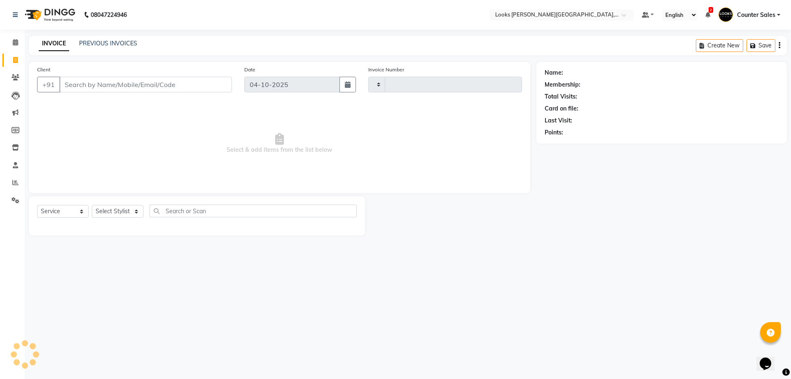
click at [123, 61] on main "INVOICE PREVIOUS INVOICES Create New Save Client +91 Date 04-10-2025 Invoice Nu…" at bounding box center [408, 142] width 766 height 212
click at [145, 85] on input "Client" at bounding box center [145, 85] width 173 height 16
type input "6112"
select select "4385"
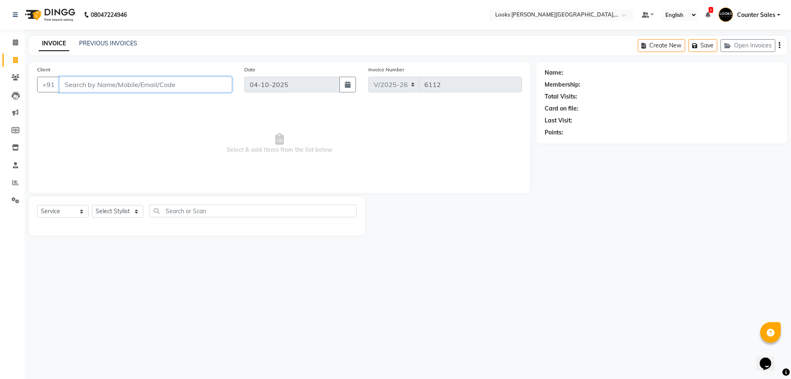
click at [125, 82] on input "Client" at bounding box center [145, 85] width 173 height 16
click at [9, 201] on span at bounding box center [15, 200] width 14 height 9
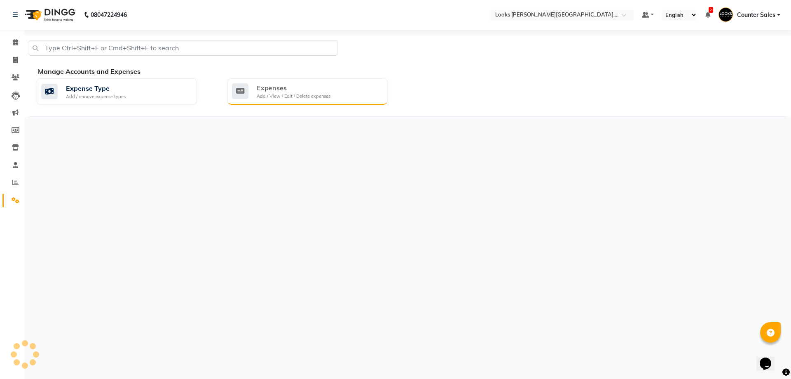
click at [296, 87] on div "Expenses" at bounding box center [294, 88] width 74 height 10
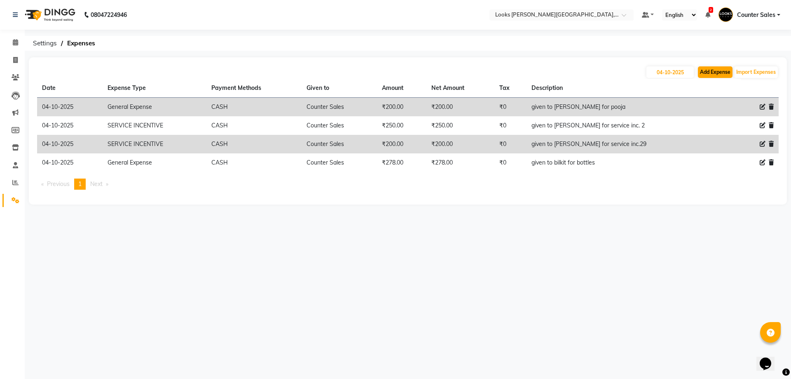
click at [709, 72] on button "Add Expense" at bounding box center [715, 72] width 35 height 12
select select "1"
select select "3192"
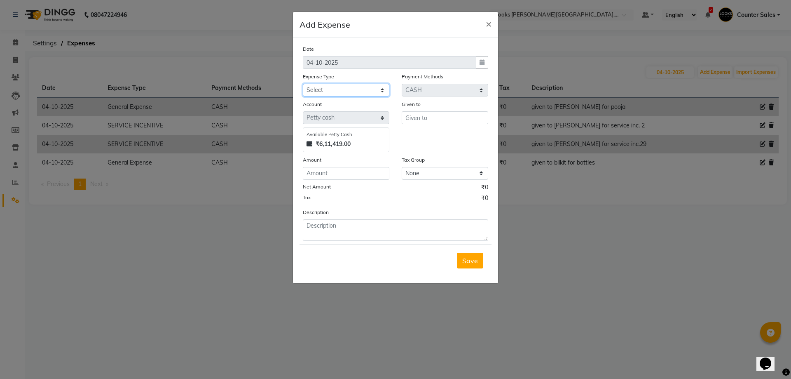
click at [356, 86] on select "Select Accommodation Aesthetics Bank Deposit BLINKIT Cash Handover Client Refun…" at bounding box center [346, 90] width 87 height 13
select select "24170"
click at [303, 84] on select "Select Accommodation Aesthetics Bank Deposit BLINKIT Cash Handover Client Refun…" at bounding box center [346, 90] width 87 height 13
click at [440, 118] on input "text" at bounding box center [445, 117] width 87 height 13
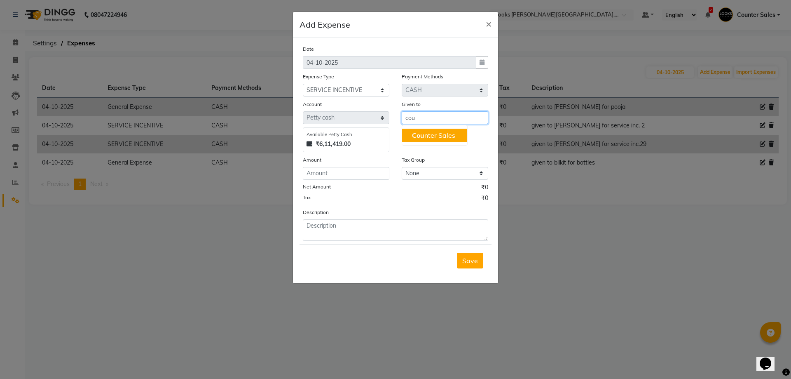
click at [436, 138] on ngb-highlight "Cou nter Sales" at bounding box center [433, 135] width 43 height 8
type input "Counter Sales"
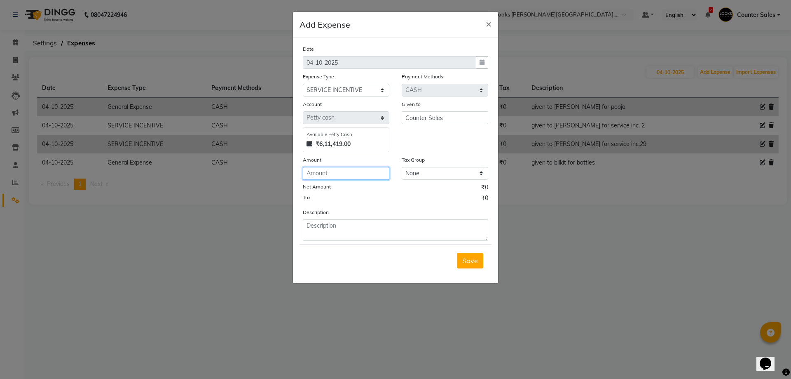
click at [343, 174] on input "number" at bounding box center [346, 173] width 87 height 13
type input "200"
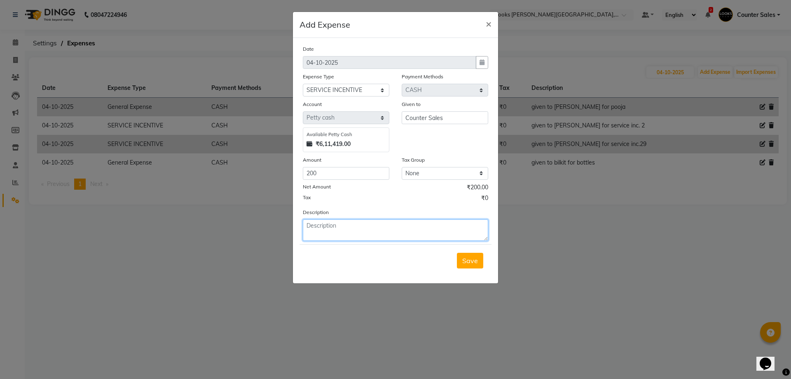
click at [347, 229] on textarea at bounding box center [395, 229] width 185 height 21
type textarea "given to naresh for service inc.3"
click at [479, 256] on button "Save" at bounding box center [470, 261] width 26 height 16
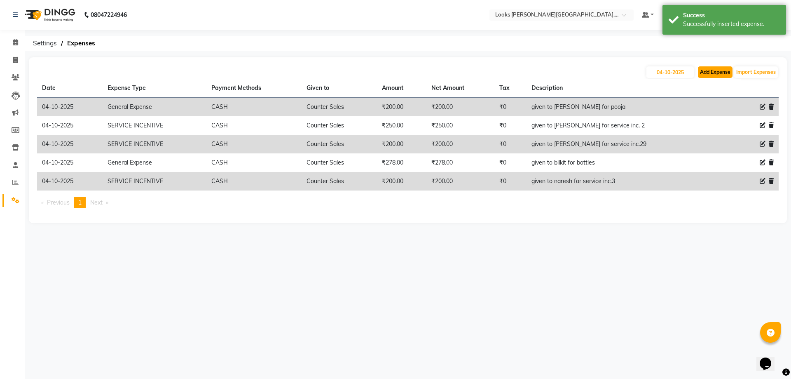
click at [723, 73] on button "Add Expense" at bounding box center [715, 72] width 35 height 12
select select "1"
select select "3192"
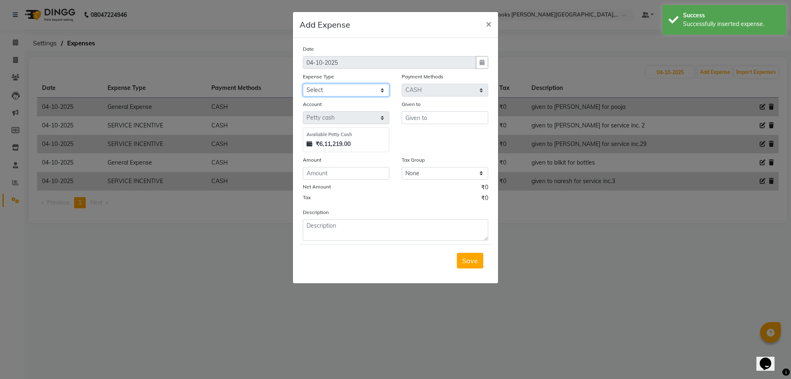
click at [383, 89] on select "Select Accommodation Aesthetics Bank Deposit BLINKIT Cash Handover Client Refun…" at bounding box center [346, 90] width 87 height 13
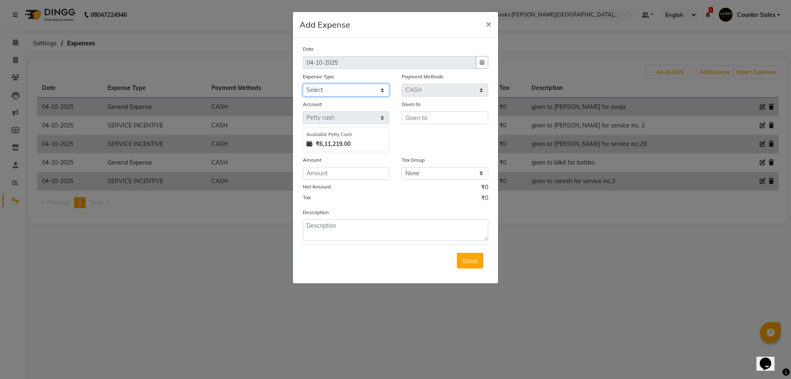
select select "24170"
click at [303, 84] on select "Select Accommodation Aesthetics Bank Deposit BLINKIT Cash Handover Client Refun…" at bounding box center [346, 90] width 87 height 13
click at [435, 117] on input "text" at bounding box center [445, 117] width 87 height 13
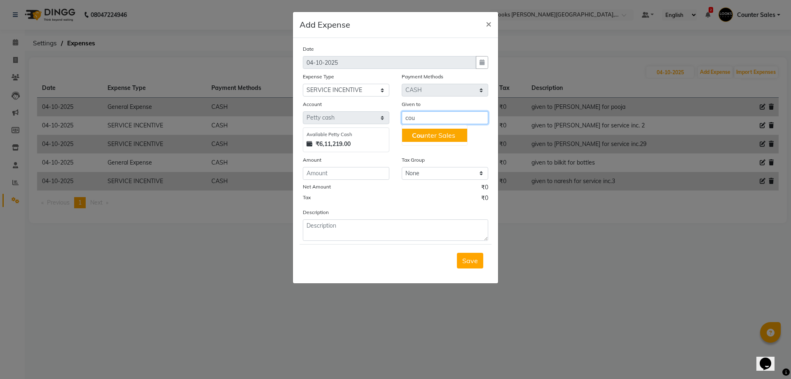
click at [431, 134] on ngb-highlight "Cou nter Sales" at bounding box center [433, 135] width 43 height 8
type input "Counter Sales"
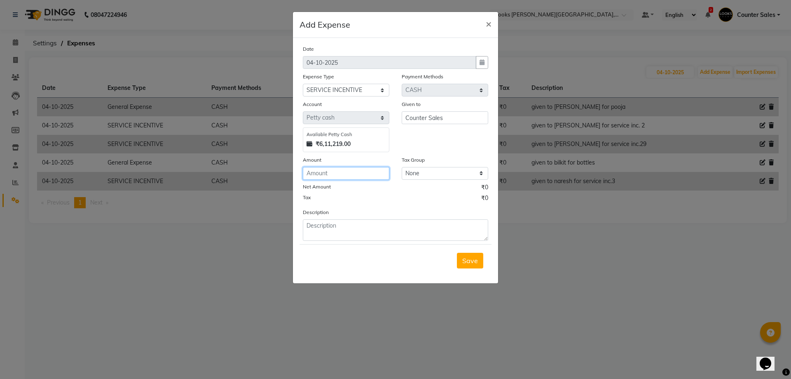
click at [351, 171] on input "number" at bounding box center [346, 173] width 87 height 13
click at [383, 91] on select "Select Accommodation Aesthetics Bank Deposit BLINKIT Cash Handover Client Refun…" at bounding box center [346, 90] width 87 height 13
select select "5134"
click at [303, 84] on select "Select Accommodation Aesthetics Bank Deposit BLINKIT Cash Handover Client Refun…" at bounding box center [346, 90] width 87 height 13
click at [347, 173] on input "number" at bounding box center [346, 173] width 87 height 13
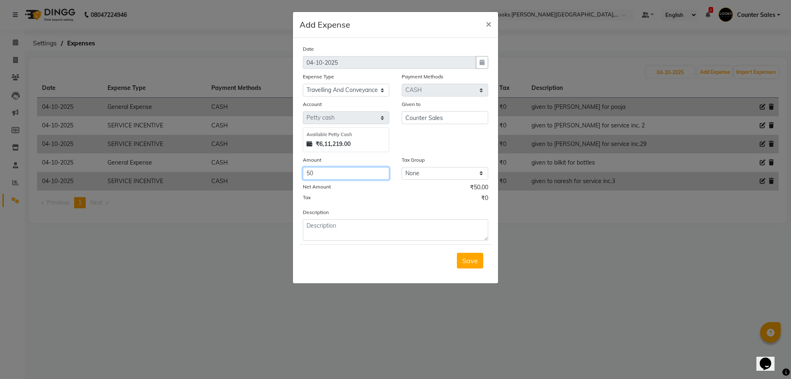
type input "50"
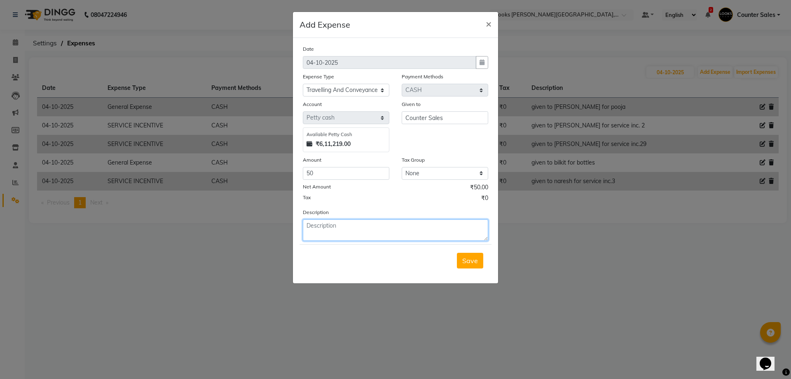
click at [361, 237] on textarea at bounding box center [395, 229] width 185 height 21
type textarea "given to naresh for patrol"
click at [459, 254] on button "Save" at bounding box center [470, 261] width 26 height 16
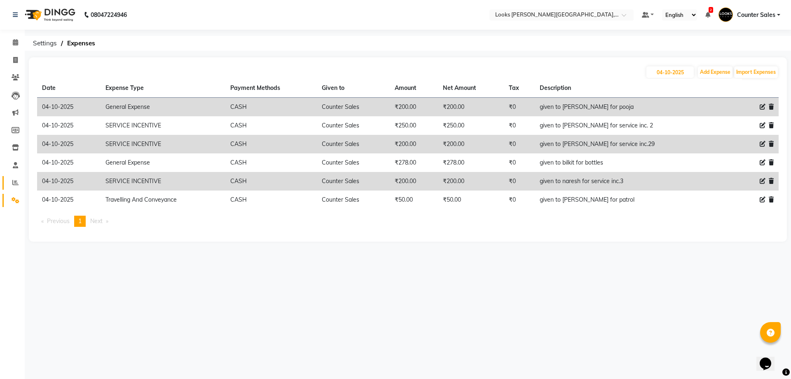
click at [14, 184] on icon at bounding box center [15, 182] width 6 height 6
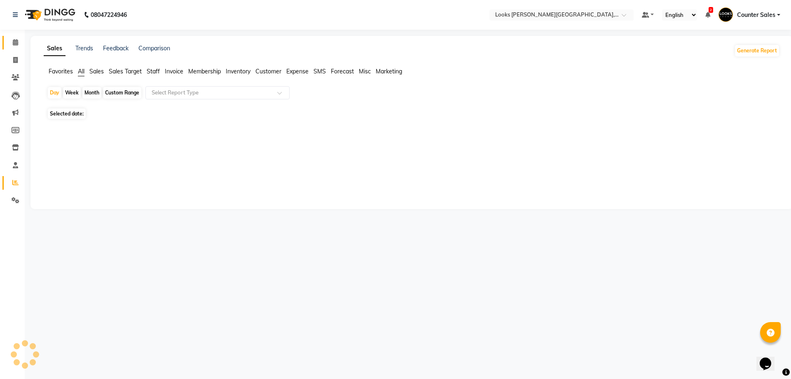
click at [8, 46] on link "Calendar" at bounding box center [12, 43] width 20 height 14
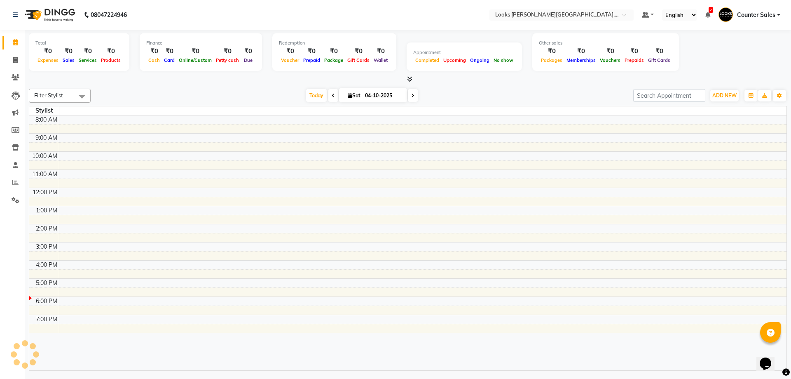
click at [151, 96] on div "Today Sat 04-10-2025" at bounding box center [362, 95] width 534 height 12
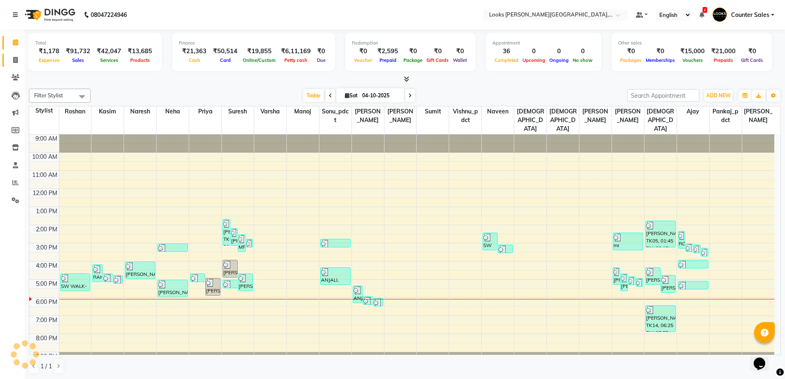
click at [5, 63] on link "Invoice" at bounding box center [12, 61] width 20 height 14
select select "service"
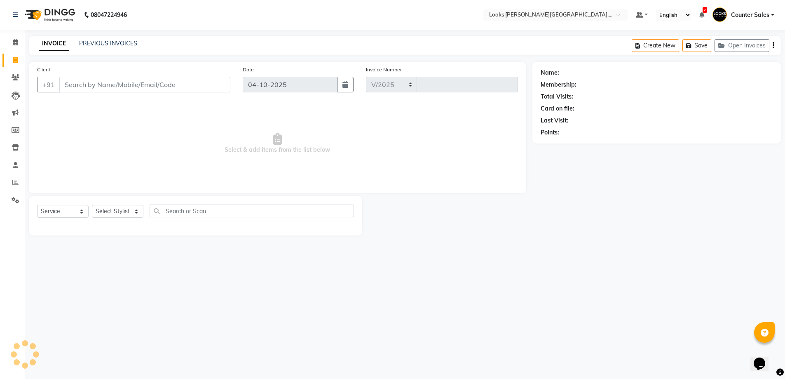
select select "4385"
type input "6112"
click at [130, 80] on input "Client" at bounding box center [145, 85] width 173 height 16
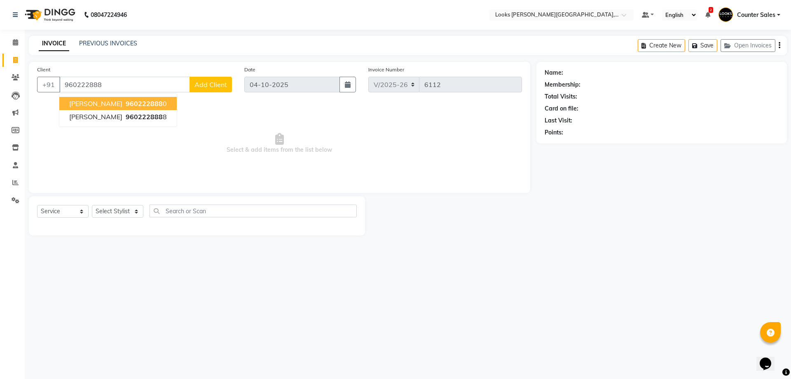
click at [126, 105] on span "960222888" at bounding box center [144, 103] width 37 height 8
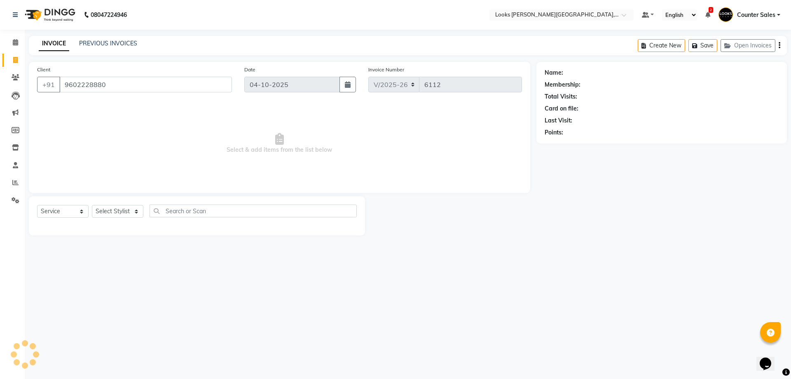
type input "9602228880"
click at [152, 214] on input "text" at bounding box center [253, 210] width 207 height 13
click at [126, 215] on select "Select Stylist Ajay [PERSON_NAME] [PERSON_NAME] Counter Sales [PERSON_NAME] Kri…" at bounding box center [118, 211] width 52 height 13
select select "1: Object"
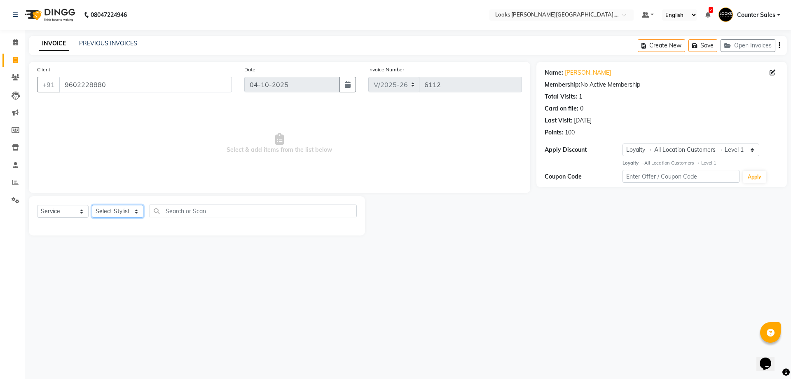
select select "88122"
click at [92, 205] on select "Select Stylist Ajay [PERSON_NAME] [PERSON_NAME] Counter Sales [PERSON_NAME] Kri…" at bounding box center [118, 211] width 52 height 13
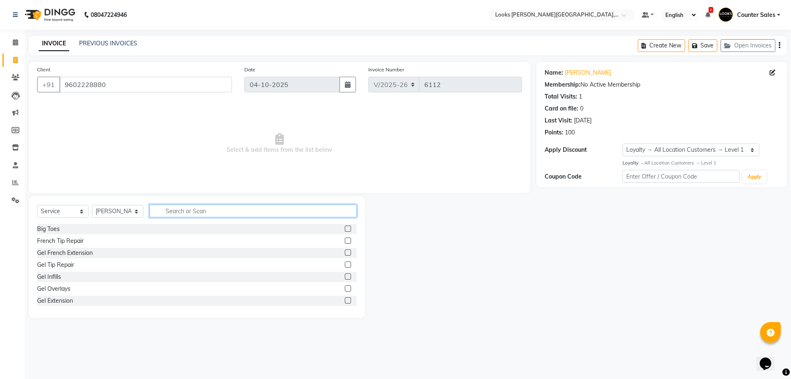
click at [235, 207] on input "text" at bounding box center [253, 210] width 207 height 13
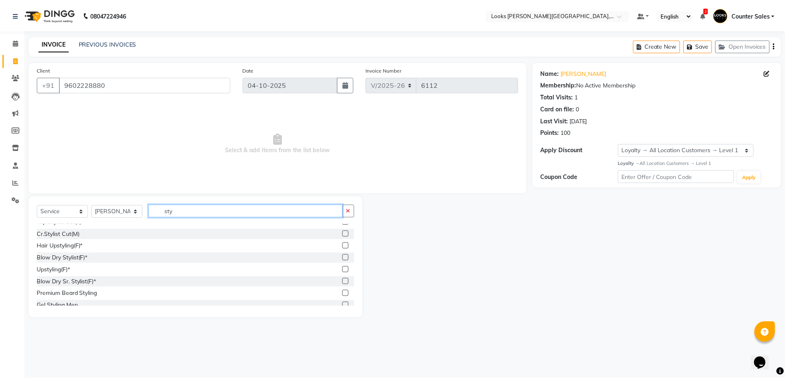
scroll to position [94, 0]
type input "sty"
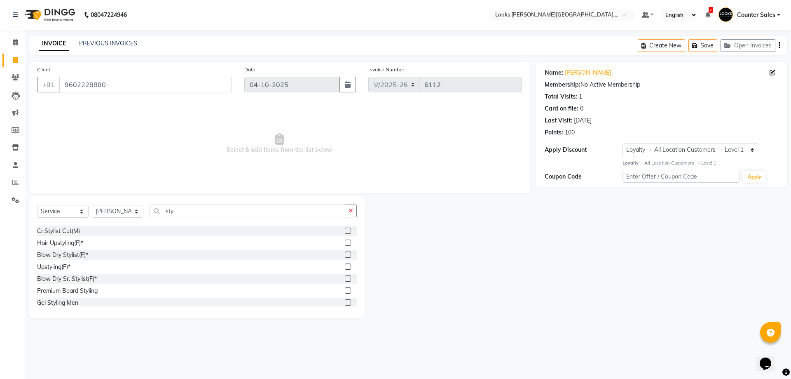
click at [345, 281] on label at bounding box center [348, 278] width 6 height 6
click at [345, 281] on input "checkbox" at bounding box center [347, 278] width 5 height 5
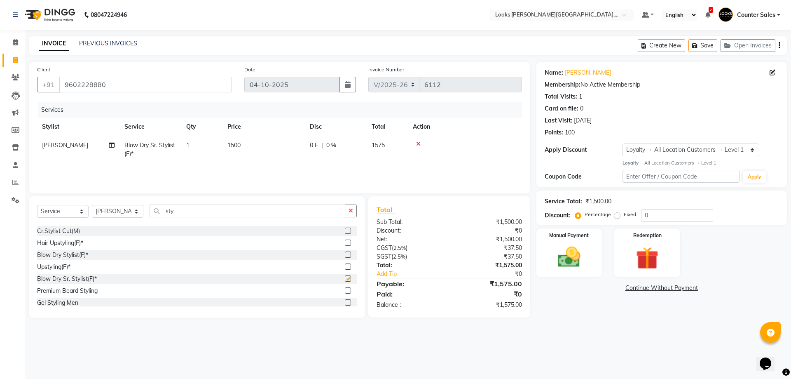
checkbox input "false"
click at [276, 158] on td "1500" at bounding box center [263, 149] width 82 height 27
select select "88122"
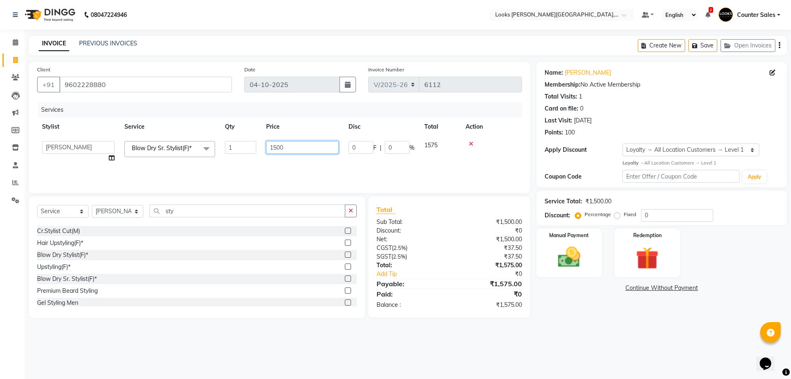
click at [281, 146] on input "1500" at bounding box center [302, 147] width 73 height 13
type input "1000"
click at [587, 261] on img at bounding box center [569, 256] width 38 height 27
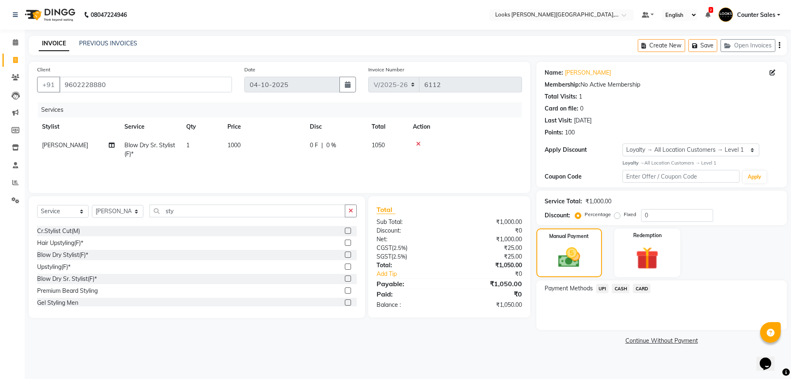
click at [622, 290] on span "CASH" at bounding box center [621, 287] width 18 height 9
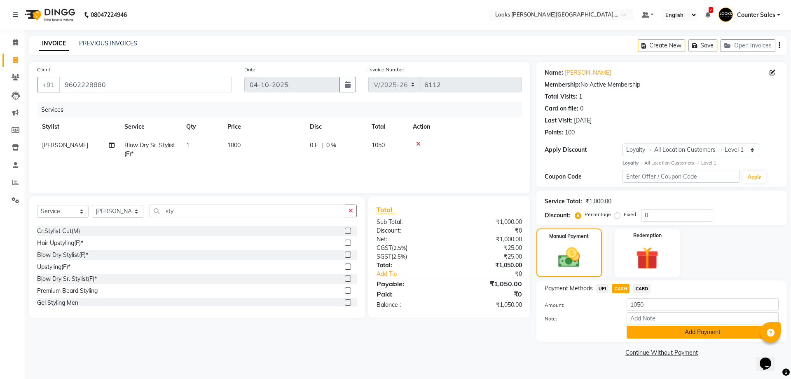
click at [692, 335] on button "Add Payment" at bounding box center [703, 331] width 152 height 13
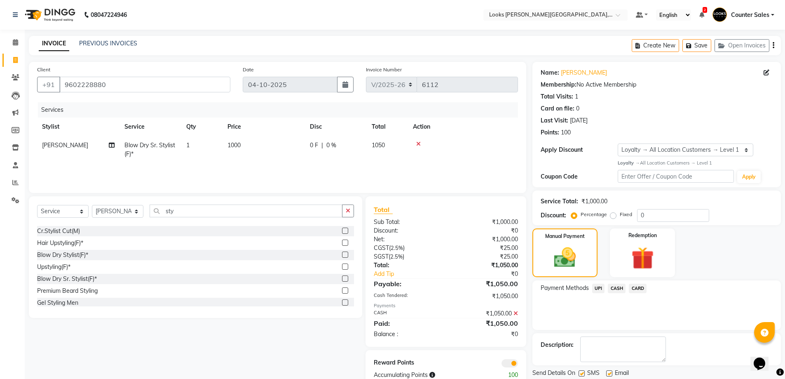
scroll to position [27, 0]
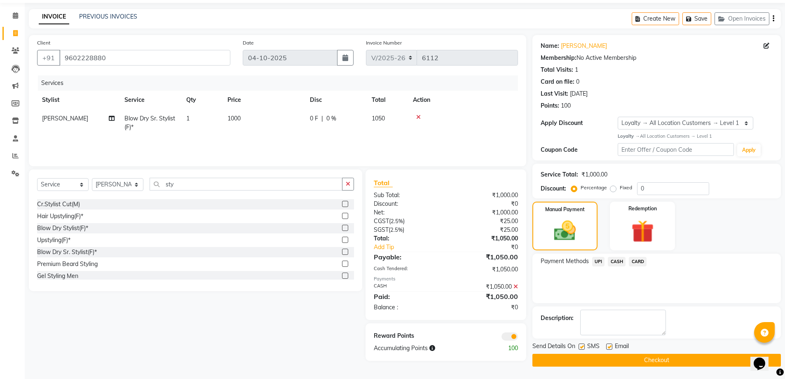
click at [670, 358] on button "Checkout" at bounding box center [656, 359] width 248 height 13
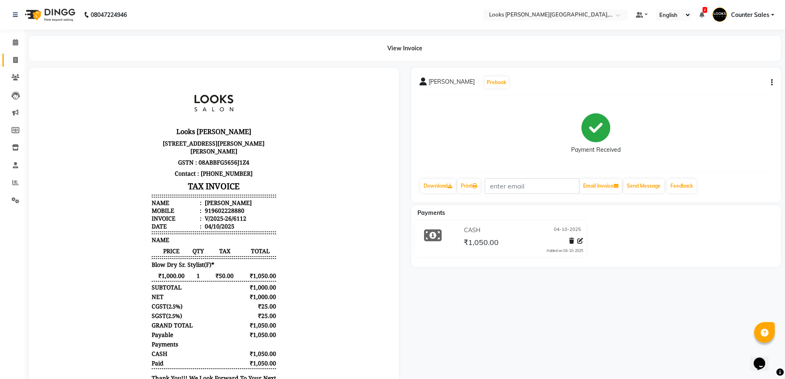
click at [15, 60] on icon at bounding box center [15, 60] width 5 height 6
select select "service"
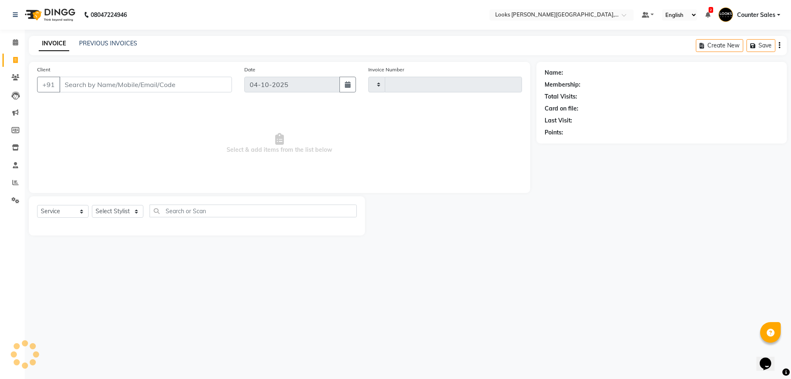
click at [137, 87] on input "Client" at bounding box center [145, 85] width 173 height 16
type input "6113"
select select "4385"
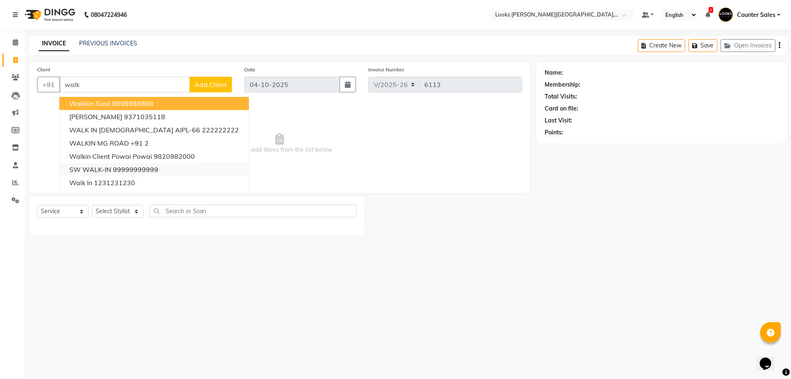
click at [155, 170] on ngb-highlight "99999999999" at bounding box center [135, 169] width 45 height 8
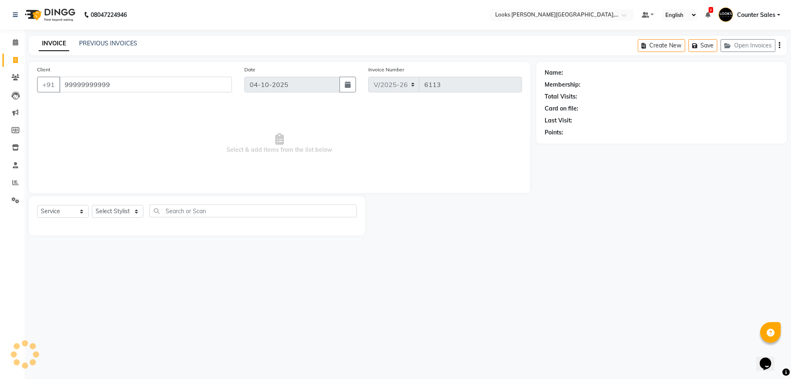
type input "99999999999"
click at [135, 207] on select "Select Stylist Ajay [PERSON_NAME] [PERSON_NAME] Counter Sales [PERSON_NAME] Kri…" at bounding box center [118, 211] width 52 height 13
select select "1: Object"
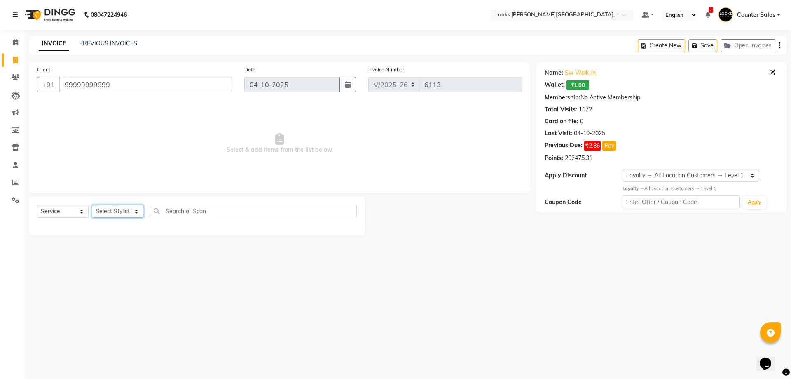
select select "24202"
click at [92, 205] on select "Select Stylist Ajay [PERSON_NAME] [PERSON_NAME] Counter Sales [PERSON_NAME] Kri…" at bounding box center [118, 211] width 52 height 13
click at [211, 185] on div "Client +91 99999999999 Date 04-10-2025 Invoice Number V/2025 V/2025-26 6113 Sel…" at bounding box center [279, 127] width 501 height 131
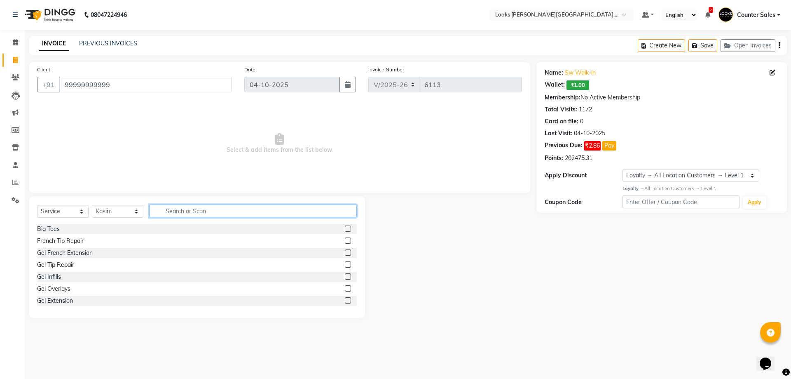
click at [213, 211] on input "text" at bounding box center [253, 210] width 207 height 13
type input "tou"
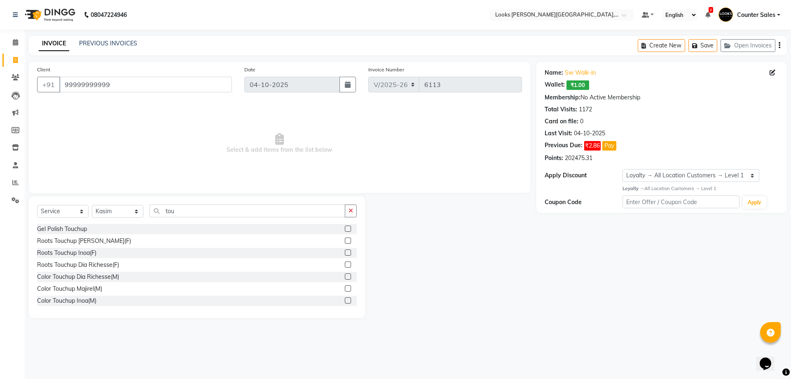
click at [345, 252] on label at bounding box center [348, 252] width 6 height 6
click at [345, 252] on input "checkbox" at bounding box center [347, 252] width 5 height 5
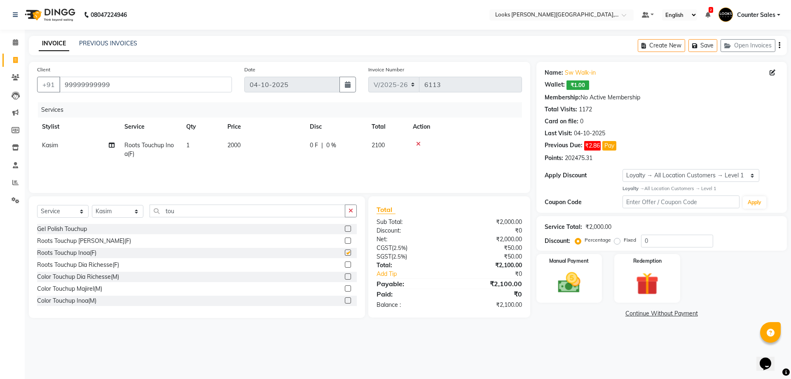
checkbox input "false"
click at [257, 155] on td "2000" at bounding box center [263, 149] width 82 height 27
select select "24202"
click at [282, 149] on input "2000" at bounding box center [302, 147] width 73 height 13
type input "2"
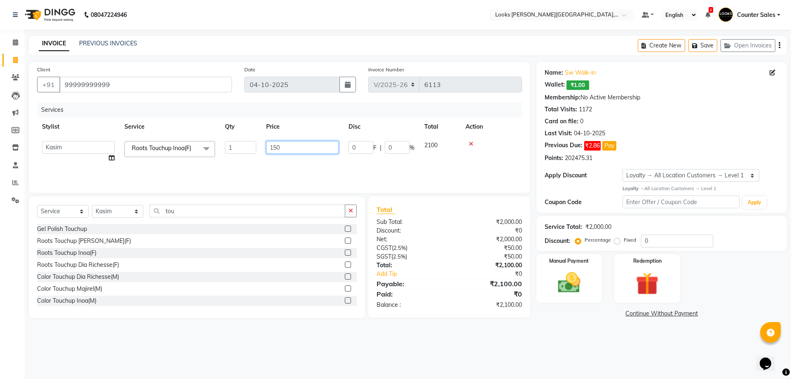
type input "1500"
click at [580, 286] on img at bounding box center [569, 282] width 38 height 27
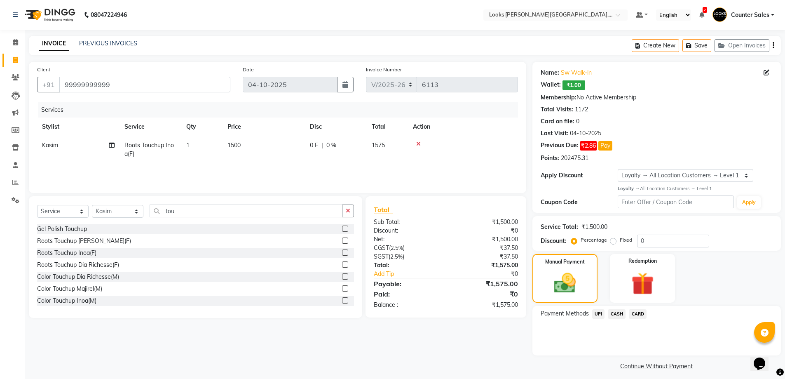
click at [267, 157] on td "1500" at bounding box center [263, 149] width 82 height 27
select select "24202"
type input "1495"
click at [584, 293] on div "Manual Payment" at bounding box center [565, 278] width 68 height 51
click at [272, 148] on td "1495" at bounding box center [263, 149] width 82 height 27
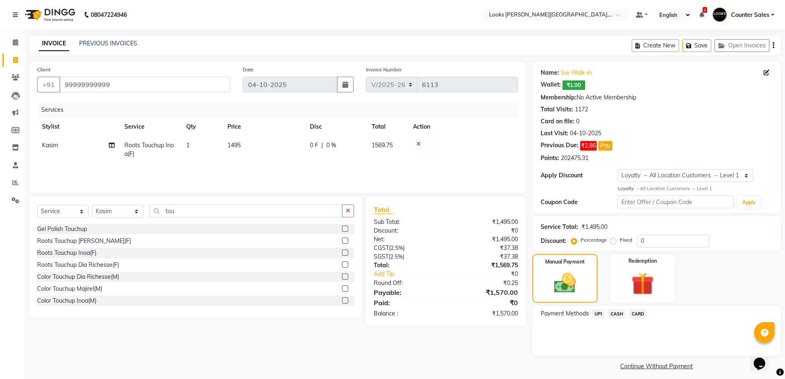
select select "24202"
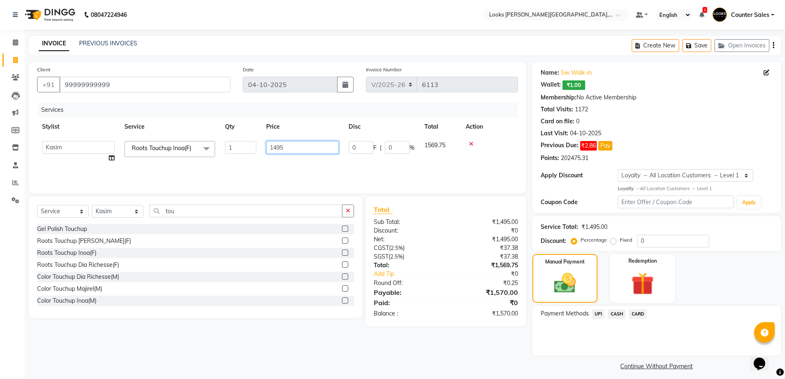
click at [295, 150] on input "1495" at bounding box center [302, 147] width 73 height 13
click at [622, 316] on span "CASH" at bounding box center [617, 313] width 18 height 9
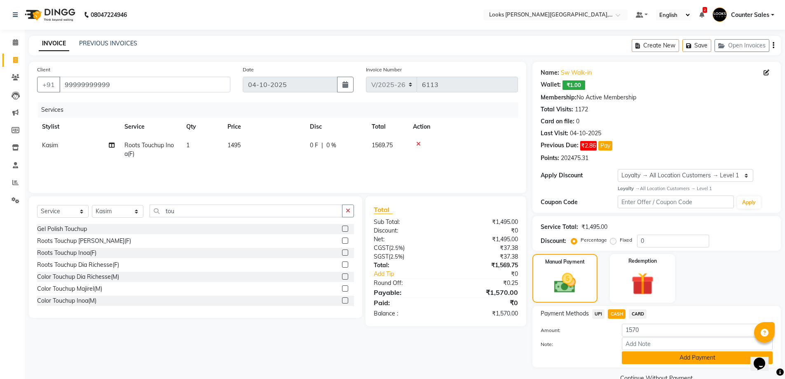
click at [697, 359] on button "Add Payment" at bounding box center [697, 357] width 151 height 13
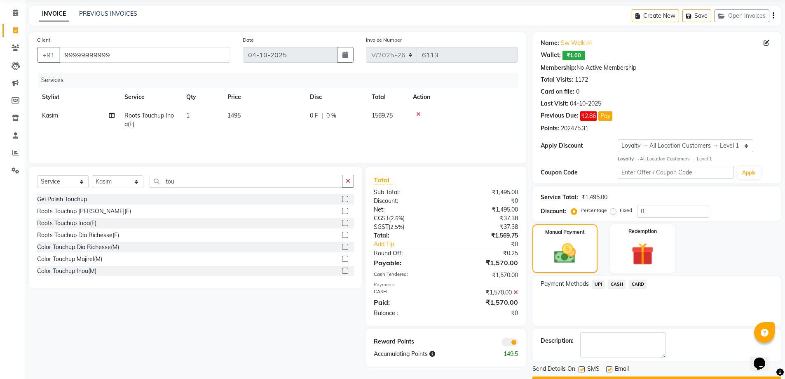
scroll to position [52, 0]
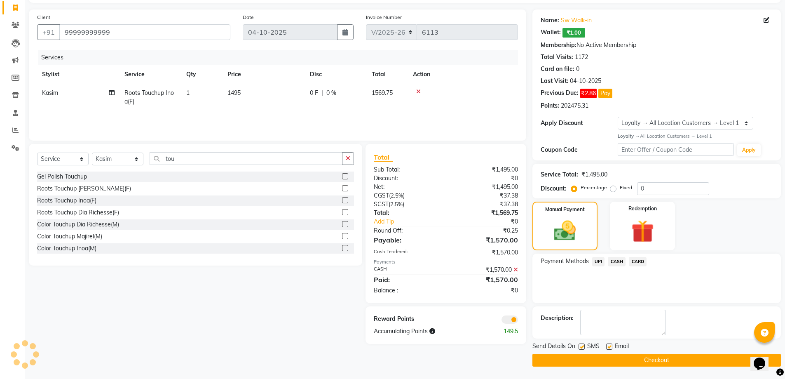
click at [676, 363] on button "Checkout" at bounding box center [656, 359] width 248 height 13
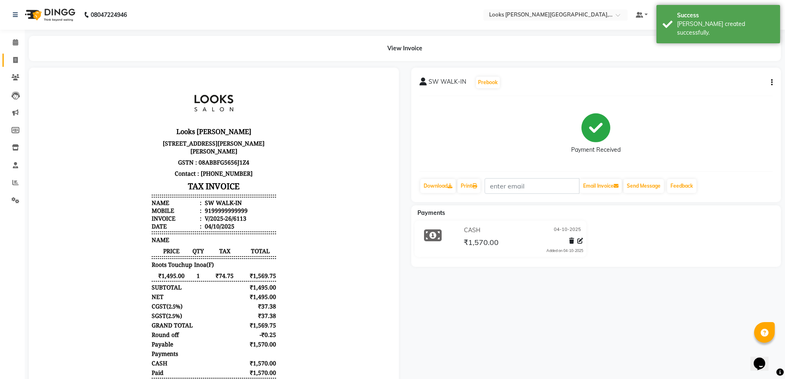
click at [18, 57] on icon at bounding box center [15, 60] width 5 height 6
select select "service"
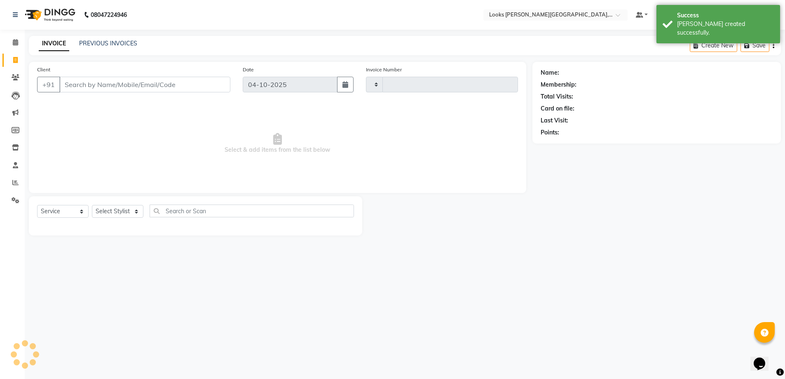
click at [129, 87] on input "Client" at bounding box center [144, 85] width 171 height 16
type input "6114"
select select "4385"
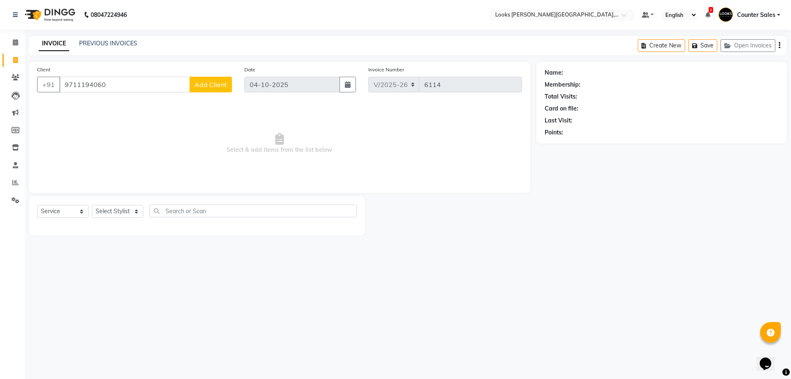
type input "9711194060"
click at [218, 82] on span "Add Client" at bounding box center [210, 84] width 33 height 8
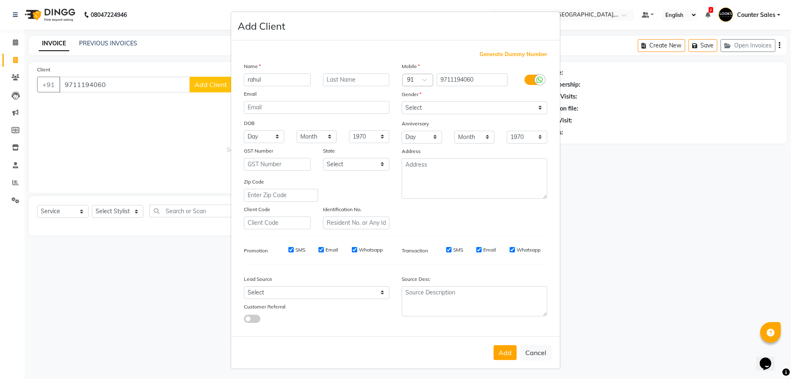
type input "rahul"
click at [535, 109] on select "Select [DEMOGRAPHIC_DATA] [DEMOGRAPHIC_DATA] Other Prefer Not To Say" at bounding box center [474, 107] width 145 height 13
select select "[DEMOGRAPHIC_DATA]"
click at [402, 101] on select "Select [DEMOGRAPHIC_DATA] [DEMOGRAPHIC_DATA] Other Prefer Not To Say" at bounding box center [474, 107] width 145 height 13
click at [504, 349] on button "Add" at bounding box center [505, 352] width 23 height 15
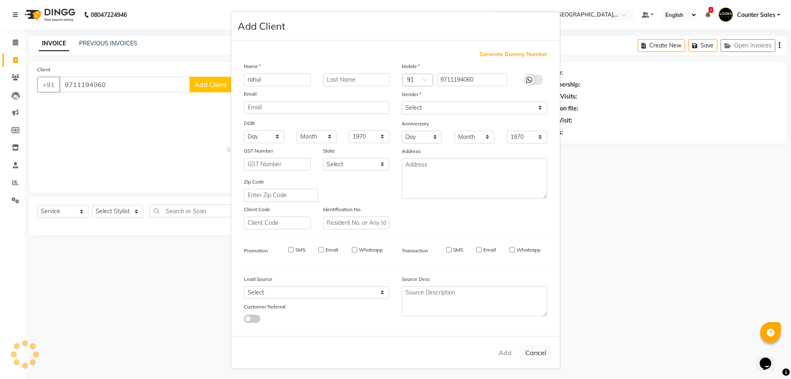
select select
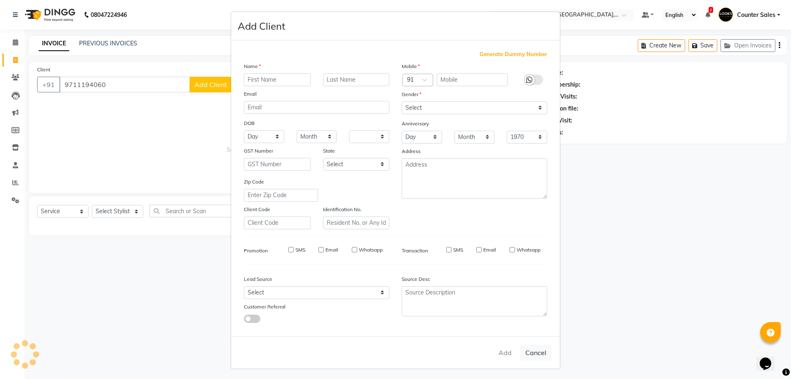
select select
checkbox input "false"
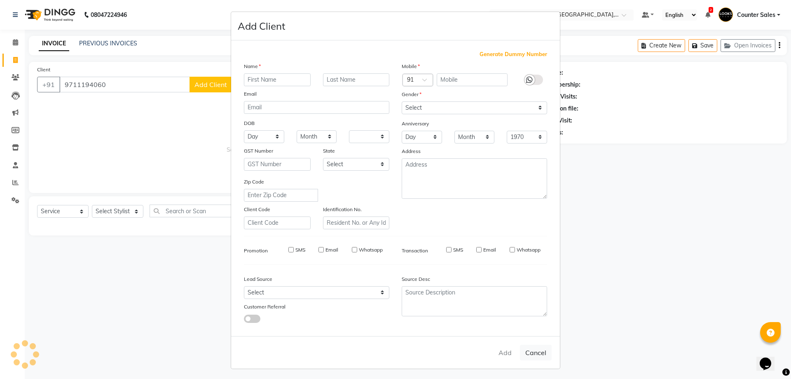
checkbox input "false"
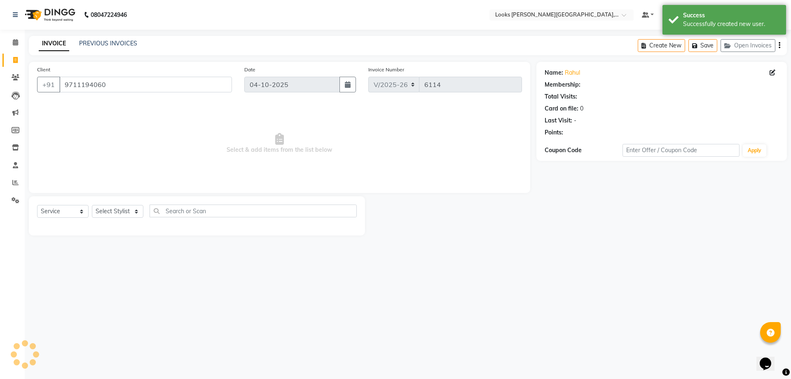
select select "1: Object"
click at [135, 210] on select "Select Stylist Ajay [PERSON_NAME] [PERSON_NAME] Counter Sales [PERSON_NAME] Kri…" at bounding box center [118, 211] width 52 height 13
select select "88121"
click at [92, 205] on select "Select Stylist Ajay [PERSON_NAME] [PERSON_NAME] Counter Sales [PERSON_NAME] Kri…" at bounding box center [118, 211] width 52 height 13
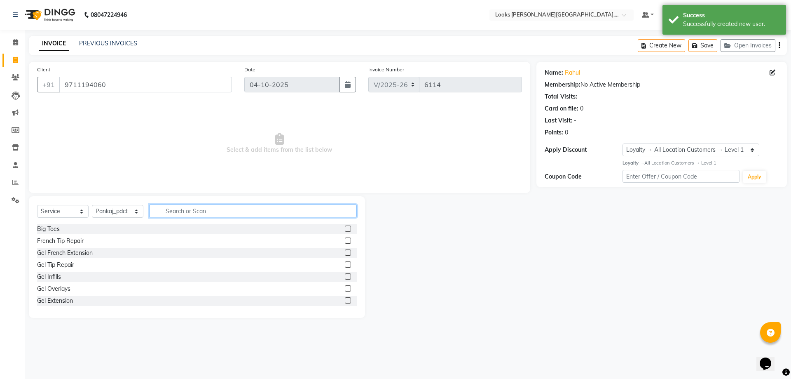
click at [222, 210] on input "text" at bounding box center [253, 210] width 207 height 13
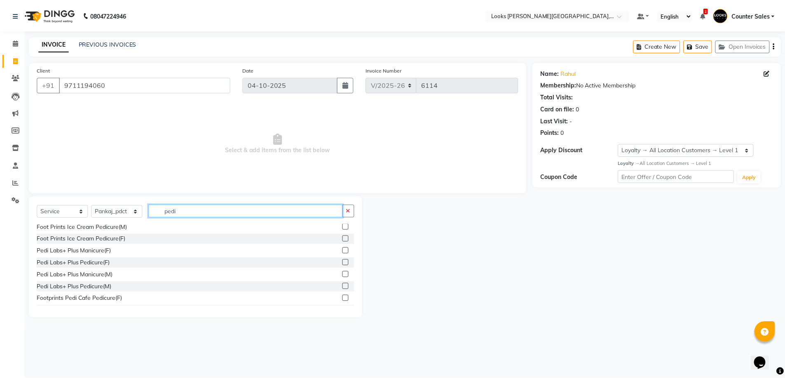
scroll to position [121, 0]
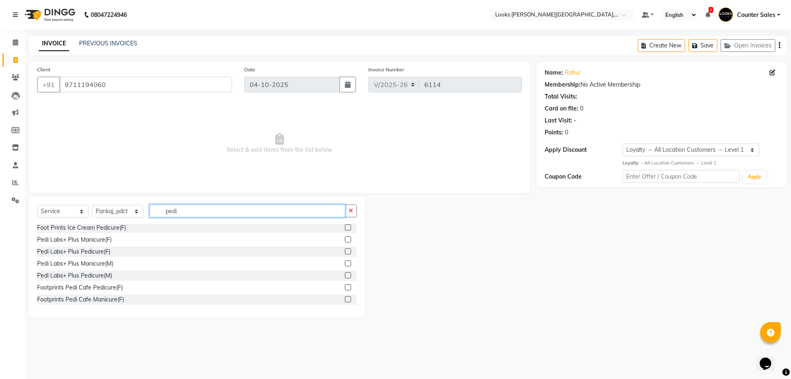
type input "pedi"
click at [345, 264] on label at bounding box center [348, 263] width 6 height 6
click at [345, 264] on input "checkbox" at bounding box center [347, 263] width 5 height 5
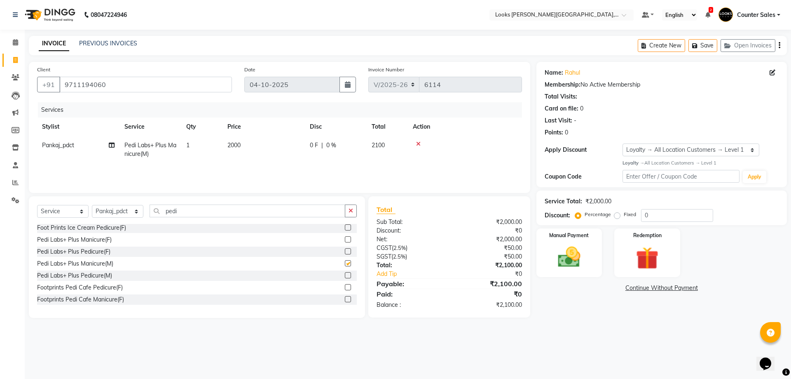
checkbox input "false"
click at [270, 143] on td "2000" at bounding box center [263, 149] width 82 height 27
select select "88121"
click at [292, 146] on input "2000" at bounding box center [302, 147] width 73 height 13
type input "2"
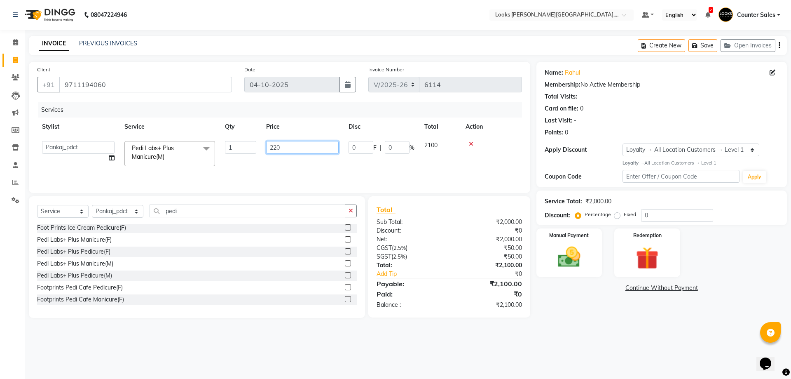
type input "2200"
click at [592, 246] on div "Manual Payment" at bounding box center [569, 252] width 68 height 51
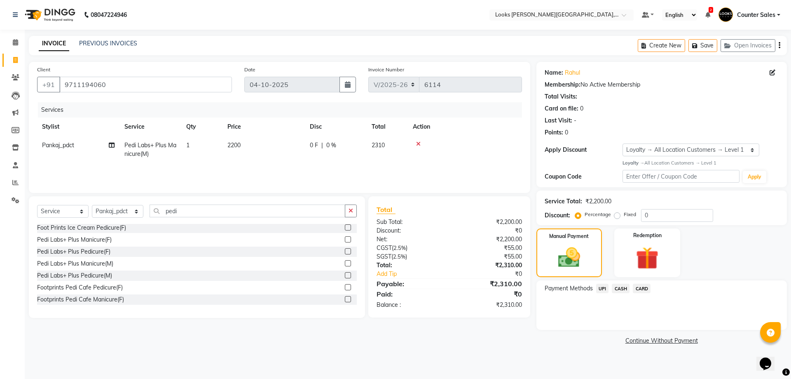
click at [603, 290] on span "UPI" at bounding box center [602, 287] width 13 height 9
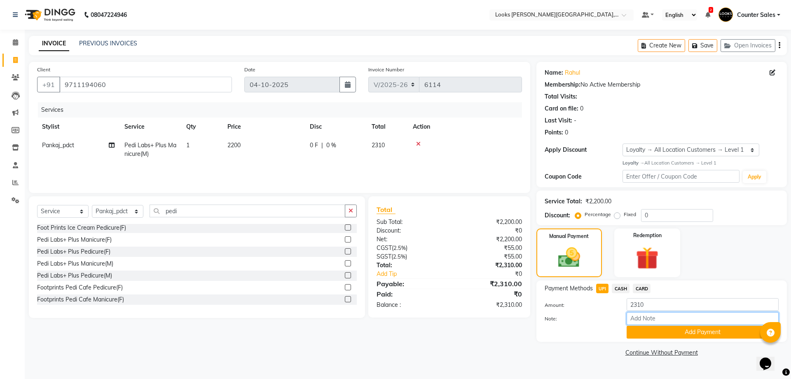
click at [719, 320] on input "Note:" at bounding box center [703, 318] width 152 height 13
click at [724, 335] on button "Add Payment" at bounding box center [703, 331] width 152 height 13
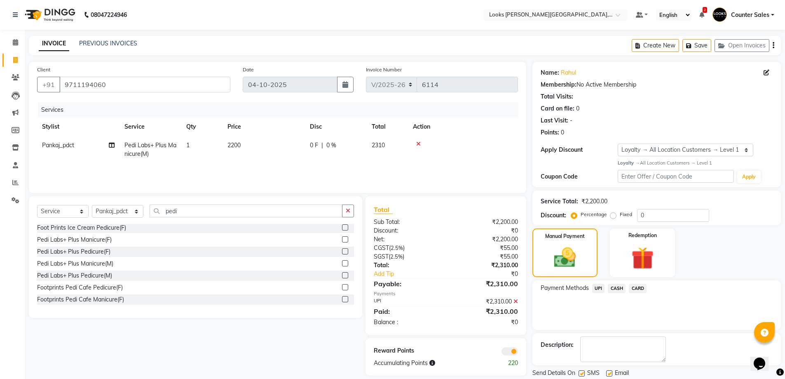
scroll to position [27, 0]
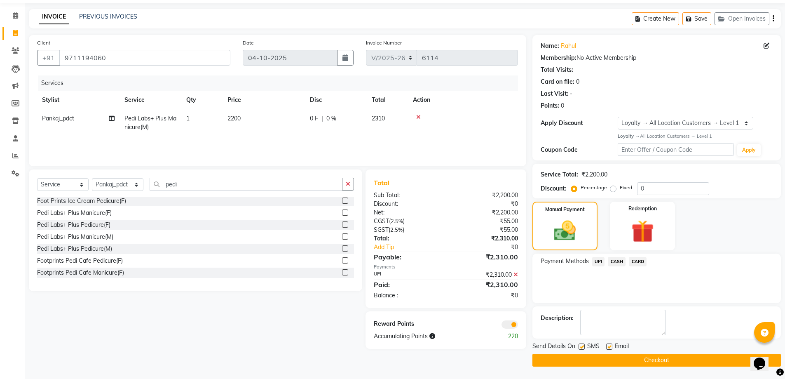
click at [670, 366] on button "Checkout" at bounding box center [656, 359] width 248 height 13
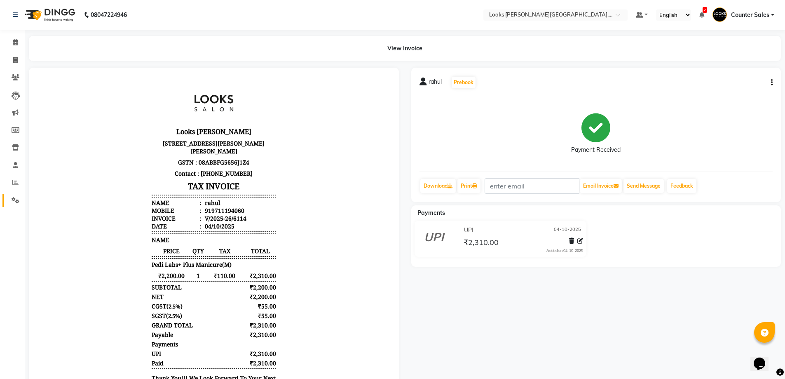
click at [16, 202] on icon at bounding box center [16, 200] width 8 height 6
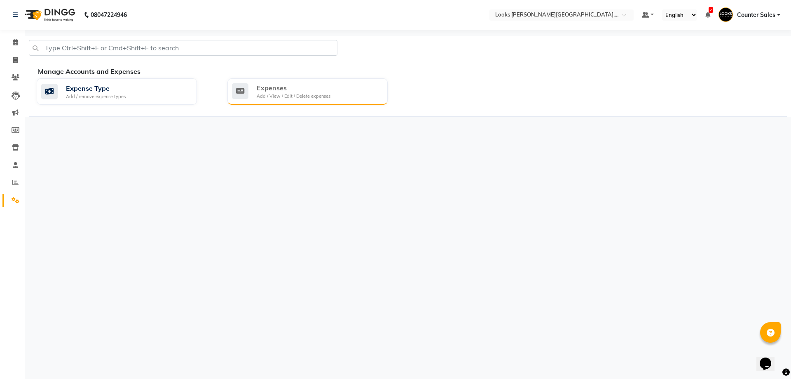
click at [314, 89] on div "Expenses" at bounding box center [294, 88] width 74 height 10
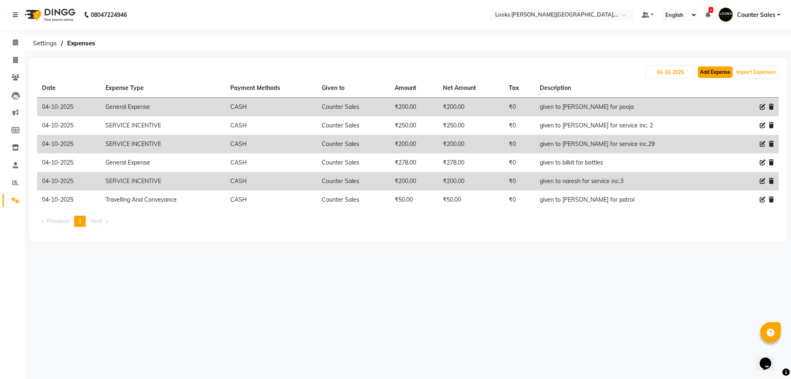
click at [713, 73] on button "Add Expense" at bounding box center [715, 72] width 35 height 12
select select "1"
select select "3192"
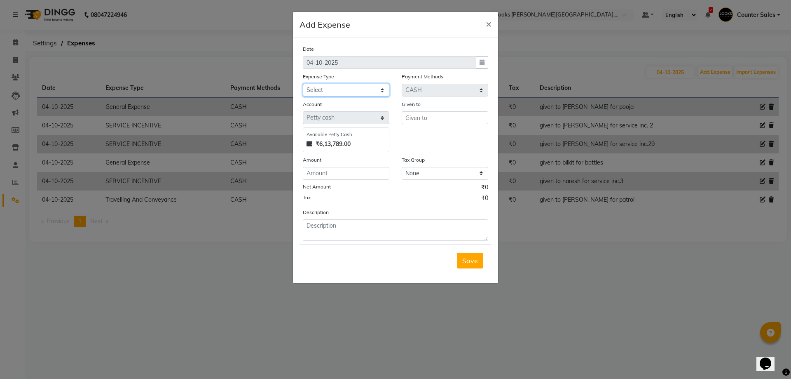
click at [375, 88] on select "Select Accommodation Aesthetics Bank Deposit BLINKIT Cash Handover Client Refun…" at bounding box center [346, 90] width 87 height 13
select select "24170"
click at [303, 84] on select "Select Accommodation Aesthetics Bank Deposit BLINKIT Cash Handover Client Refun…" at bounding box center [346, 90] width 87 height 13
click at [441, 114] on input "text" at bounding box center [445, 117] width 87 height 13
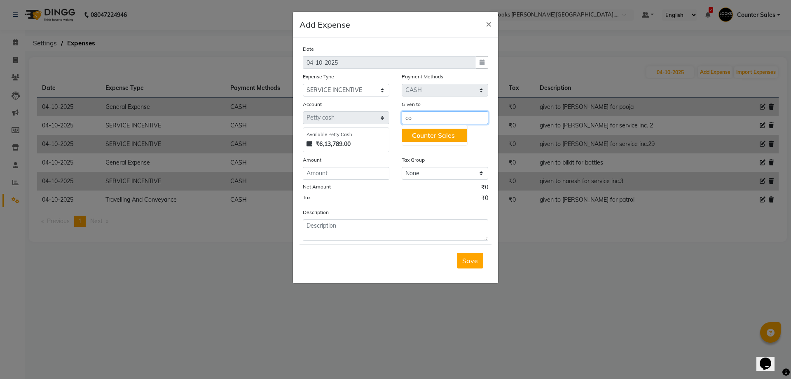
click at [445, 138] on ngb-highlight "Co unter Sales" at bounding box center [433, 135] width 43 height 8
type input "Counter Sales"
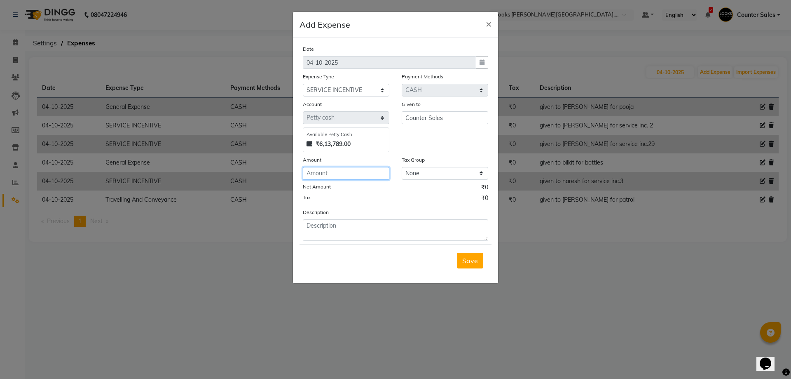
click at [352, 174] on input "number" at bounding box center [346, 173] width 87 height 13
type input "950"
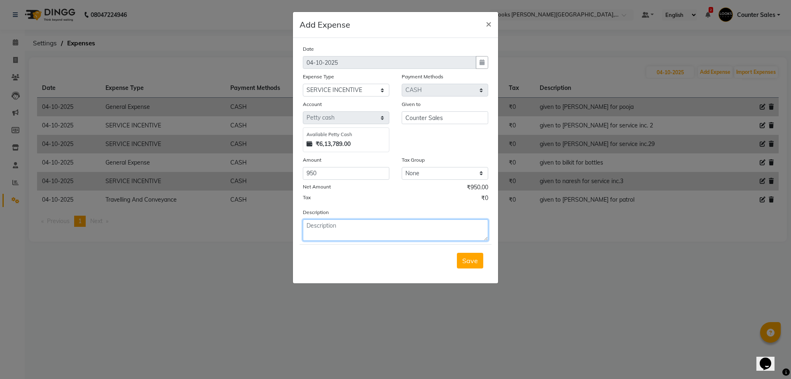
click at [368, 227] on textarea at bounding box center [395, 229] width 185 height 21
type textarea "given to ashu for service inc.1,2"
click at [474, 258] on span "Save" at bounding box center [470, 260] width 16 height 8
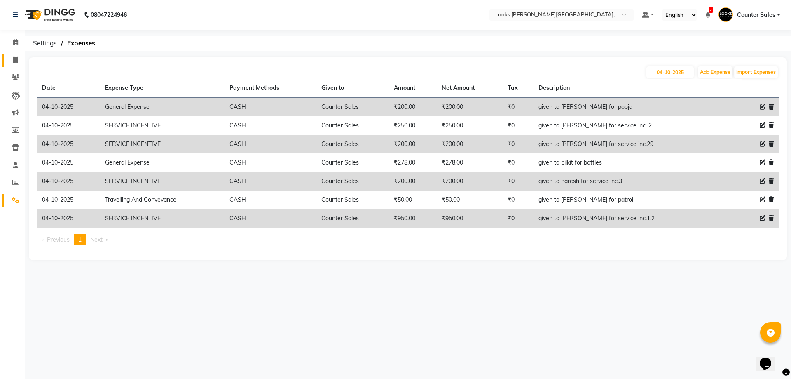
click at [7, 60] on link "Invoice" at bounding box center [12, 61] width 20 height 14
select select "service"
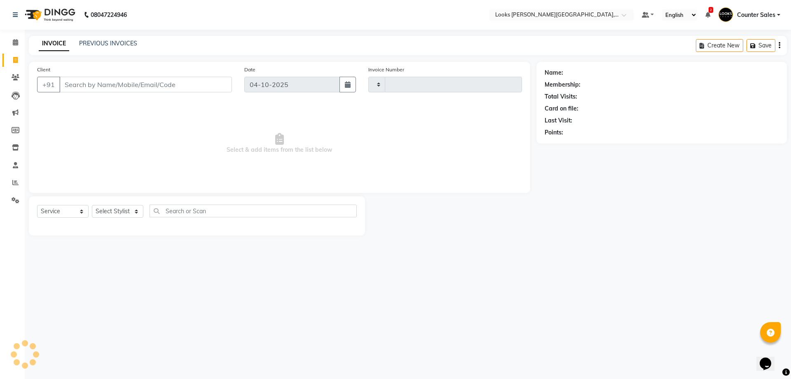
type input "6115"
select select "4385"
click at [158, 86] on input "Client" at bounding box center [145, 85] width 173 height 16
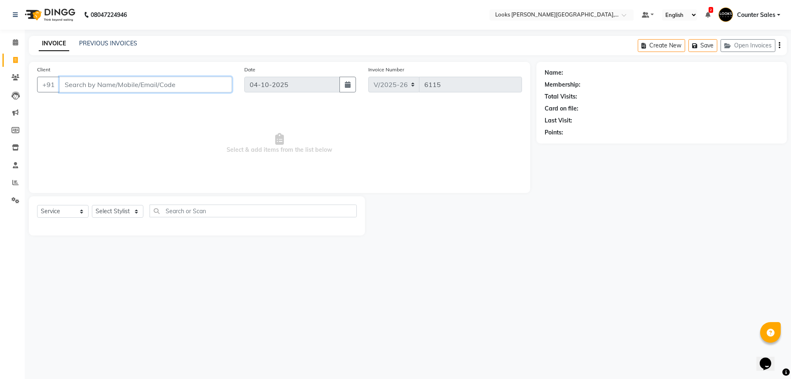
click at [115, 83] on input "Client" at bounding box center [145, 85] width 173 height 16
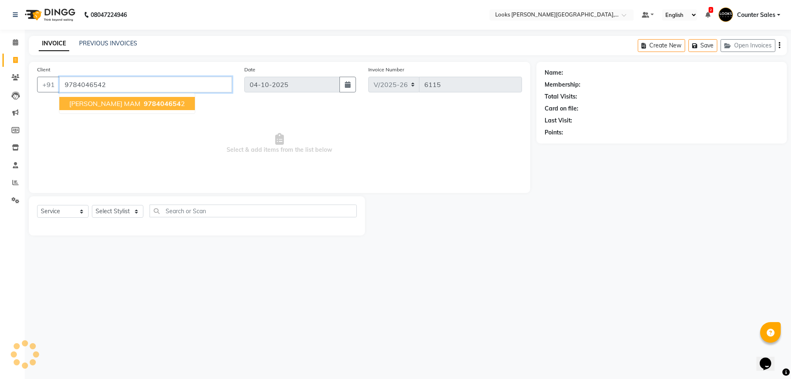
type input "9784046542"
select select "1: Object"
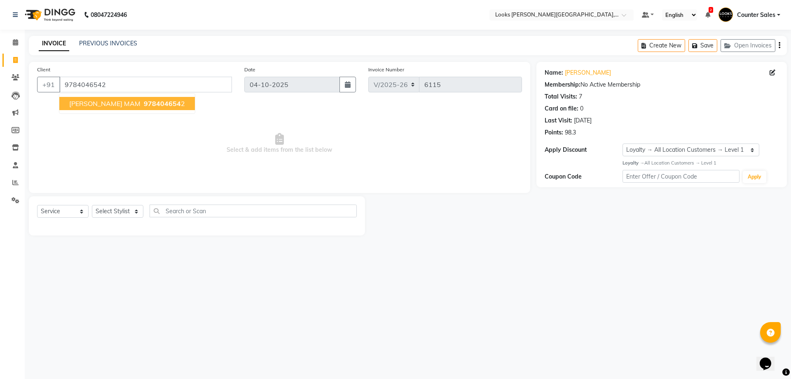
click at [144, 99] on span "978404654" at bounding box center [162, 103] width 37 height 8
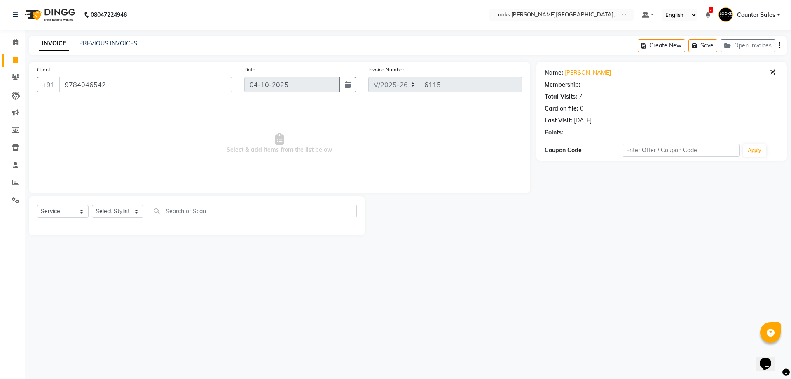
select select "1: Object"
click at [77, 207] on select "Select Service Product Membership Package Voucher Prepaid Gift Card" at bounding box center [63, 211] width 52 height 13
select select "P"
click at [37, 205] on select "Select Service Product Membership Package Voucher Prepaid Gift Card" at bounding box center [63, 211] width 52 height 13
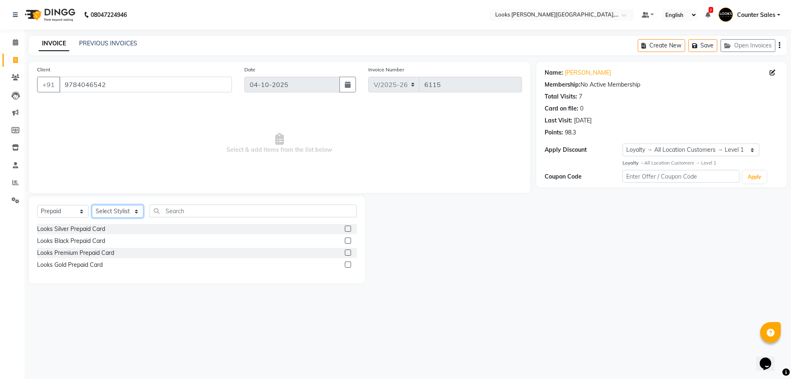
click at [134, 207] on select "Select Stylist Ajay [PERSON_NAME] [PERSON_NAME] Counter Sales [PERSON_NAME] Kri…" at bounding box center [118, 211] width 52 height 13
select select "24148"
click at [92, 205] on select "Select Stylist Ajay [PERSON_NAME] [PERSON_NAME] Counter Sales [PERSON_NAME] Kri…" at bounding box center [118, 211] width 52 height 13
click at [349, 229] on label at bounding box center [348, 228] width 6 height 6
click at [349, 229] on input "checkbox" at bounding box center [347, 228] width 5 height 5
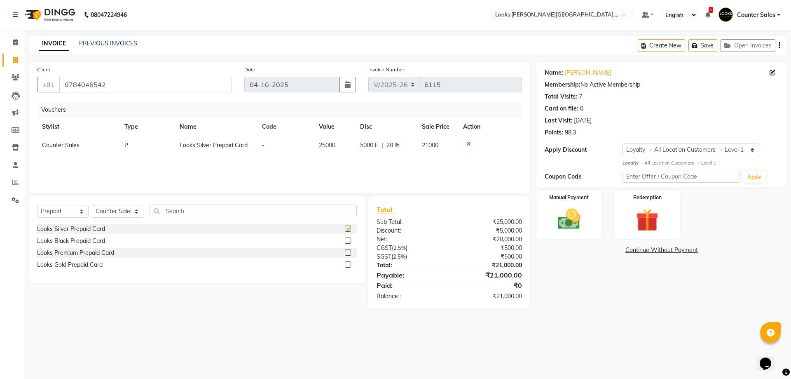
checkbox input "false"
click at [583, 216] on img at bounding box center [569, 219] width 38 height 27
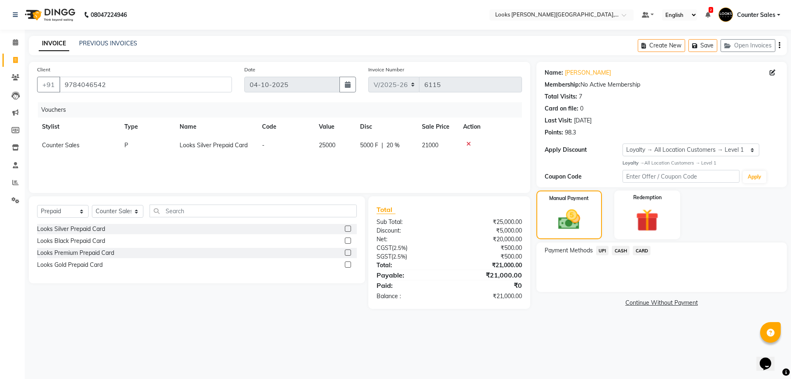
click at [639, 251] on span "CARD" at bounding box center [642, 250] width 18 height 9
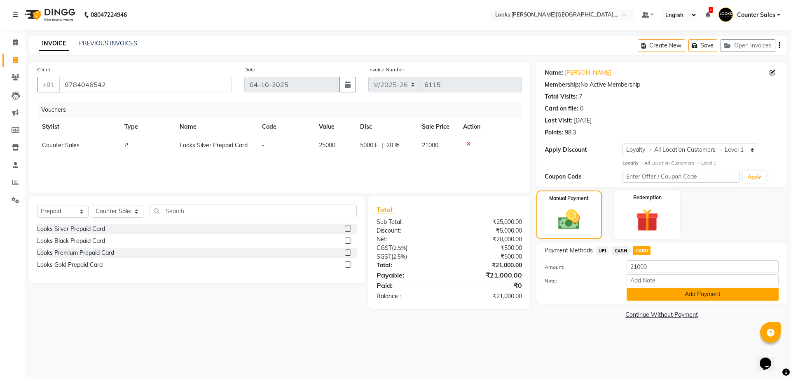
click at [710, 295] on button "Add Payment" at bounding box center [703, 294] width 152 height 13
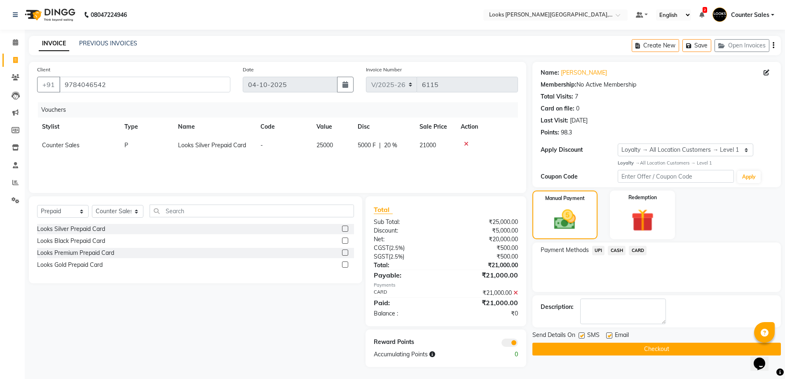
scroll to position [0, 0]
click at [667, 354] on button "Checkout" at bounding box center [656, 348] width 248 height 13
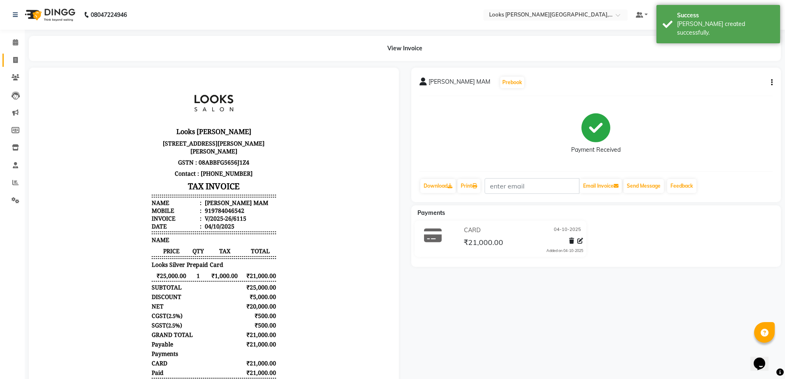
click at [15, 60] on icon at bounding box center [15, 60] width 5 height 6
select select "4385"
select select "service"
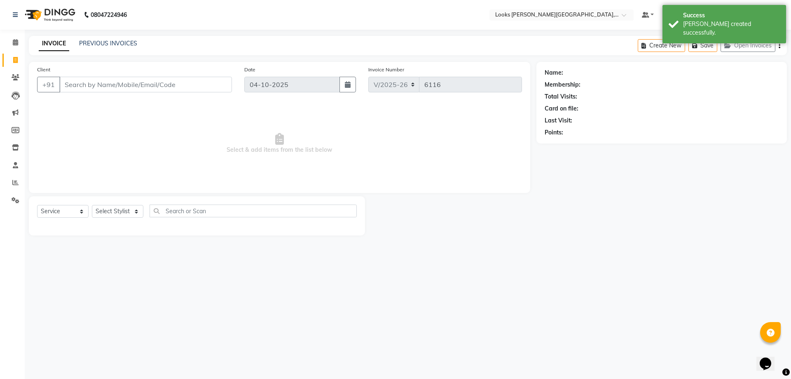
click at [96, 83] on input "Client" at bounding box center [145, 85] width 173 height 16
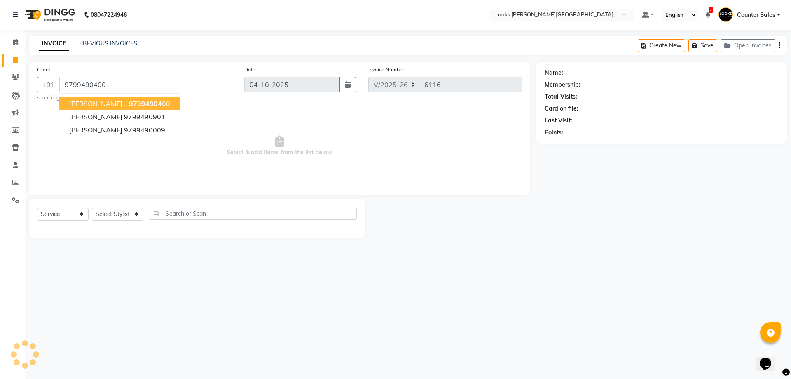
type input "9799490400"
select select "1: Object"
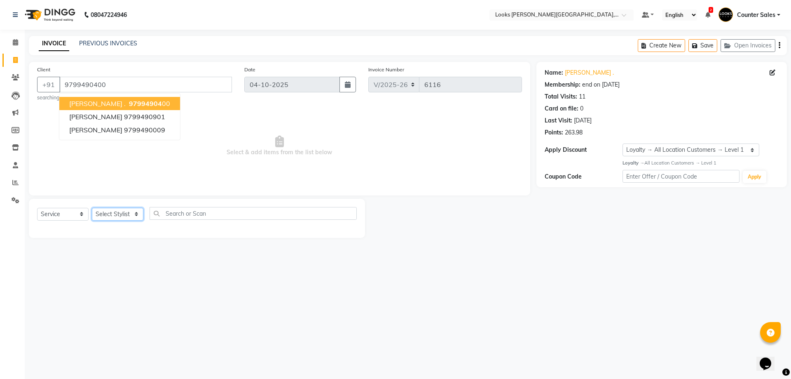
click at [110, 212] on select "Select Stylist Ajay [PERSON_NAME] [PERSON_NAME] Counter Sales [PERSON_NAME] Kri…" at bounding box center [118, 214] width 52 height 13
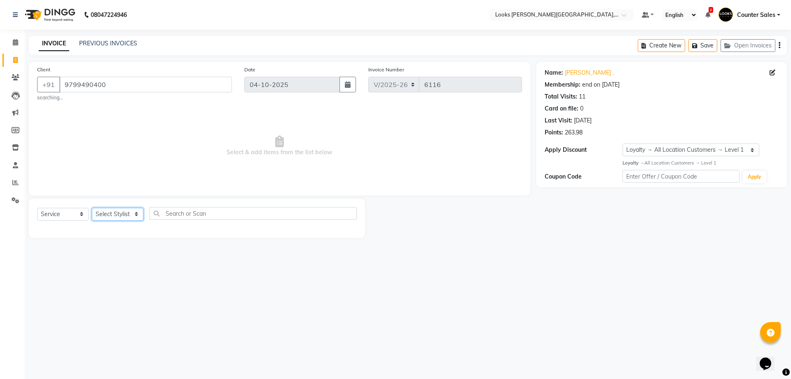
select select "54731"
click at [92, 208] on select "Select Stylist Ajay [PERSON_NAME] [PERSON_NAME] Counter Sales [PERSON_NAME] Kri…" at bounding box center [118, 214] width 52 height 13
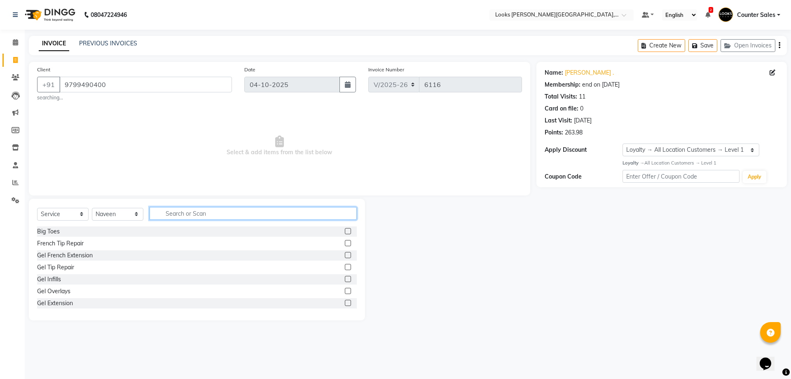
click at [207, 212] on input "text" at bounding box center [253, 213] width 207 height 13
type input "cut"
click at [345, 244] on label at bounding box center [348, 243] width 6 height 6
click at [345, 244] on input "checkbox" at bounding box center [347, 243] width 5 height 5
checkbox input "true"
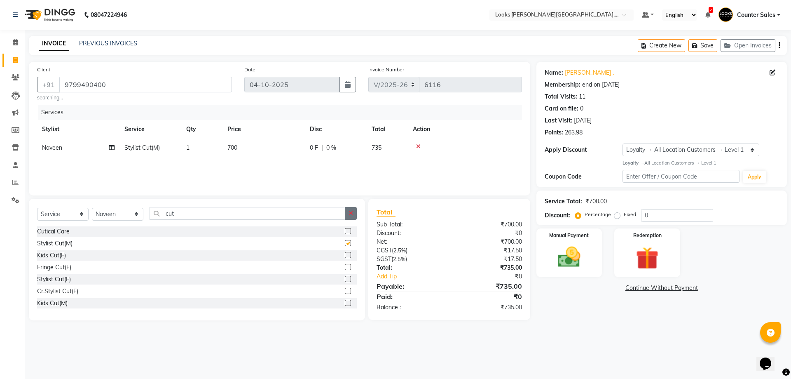
click at [349, 216] on icon "button" at bounding box center [351, 213] width 5 height 6
type input "be"
click at [345, 267] on label at bounding box center [348, 267] width 6 height 6
click at [345, 267] on input "checkbox" at bounding box center [347, 267] width 5 height 5
checkbox input "false"
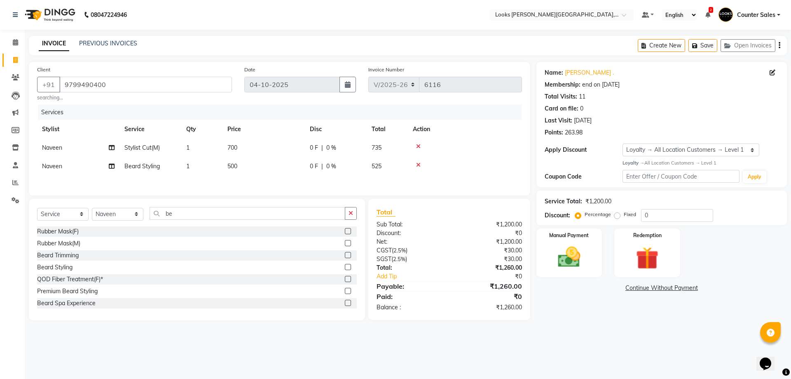
click at [245, 166] on td "500" at bounding box center [263, 166] width 82 height 19
select select "54731"
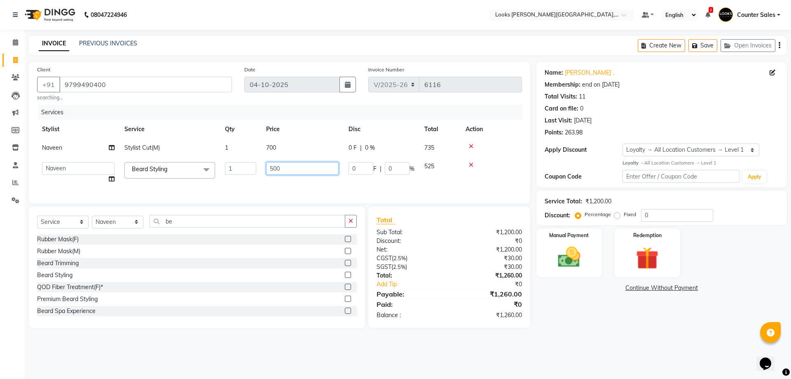
click at [274, 170] on input "500" at bounding box center [302, 168] width 73 height 13
type input "300"
click at [351, 227] on div "Select Service Product Membership Package Voucher Prepaid Gift Card Select Styl…" at bounding box center [197, 224] width 320 height 19
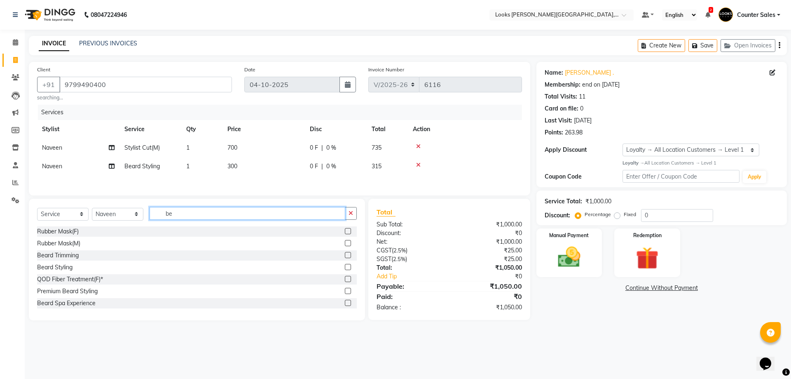
click at [299, 211] on input "be" at bounding box center [248, 213] width 196 height 13
type input "b"
type input "beard c"
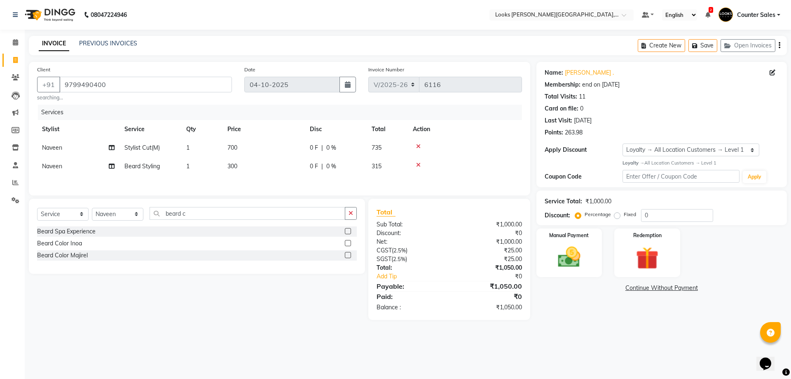
click at [349, 244] on label at bounding box center [348, 243] width 6 height 6
click at [349, 244] on input "checkbox" at bounding box center [347, 243] width 5 height 5
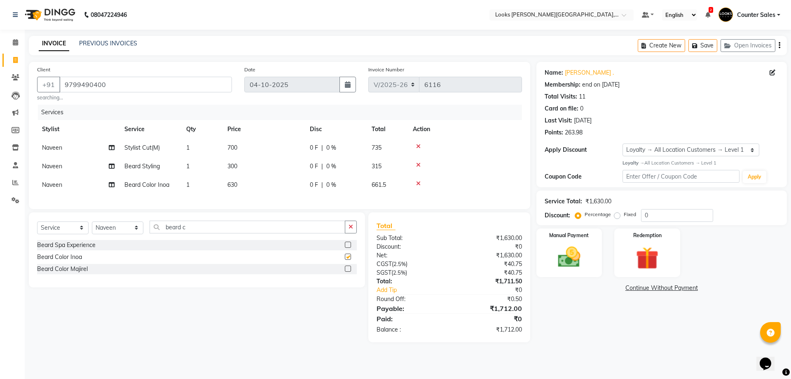
checkbox input "false"
click at [260, 180] on td "630" at bounding box center [263, 185] width 82 height 19
select select "54731"
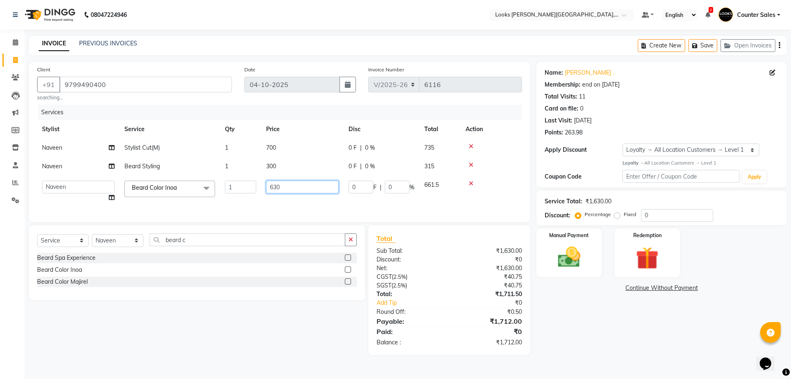
click at [295, 187] on input "630" at bounding box center [302, 186] width 73 height 13
type input "6"
type input "700"
click at [353, 246] on div "Select Service Product Membership Package Voucher Prepaid Gift Card Select Styl…" at bounding box center [197, 262] width 336 height 75
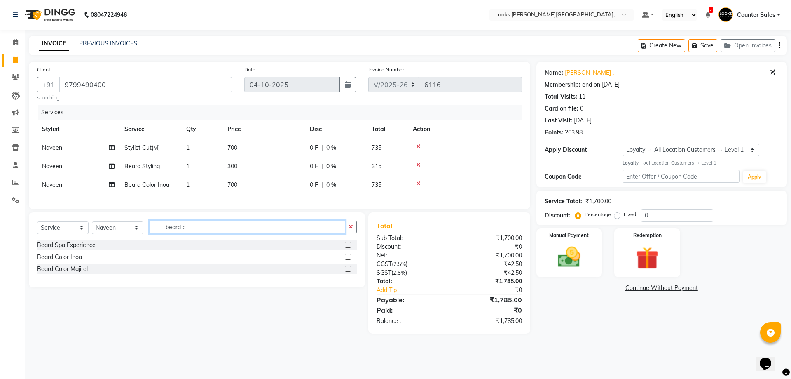
click at [297, 233] on input "beard c" at bounding box center [248, 226] width 196 height 13
click at [349, 229] on icon "button" at bounding box center [351, 227] width 5 height 6
type input "colo"
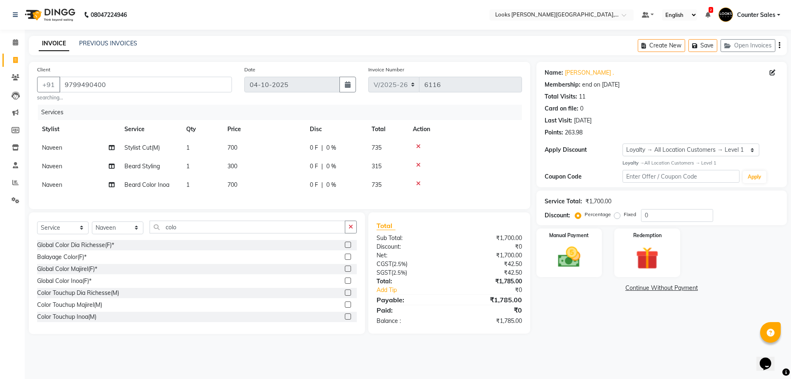
click at [345, 295] on label at bounding box center [348, 292] width 6 height 6
click at [345, 295] on input "checkbox" at bounding box center [347, 292] width 5 height 5
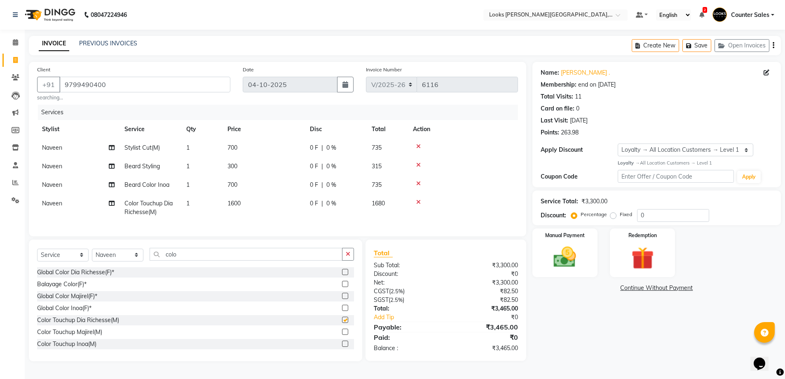
click at [257, 206] on td "1600" at bounding box center [263, 207] width 82 height 27
checkbox input "false"
select select "54731"
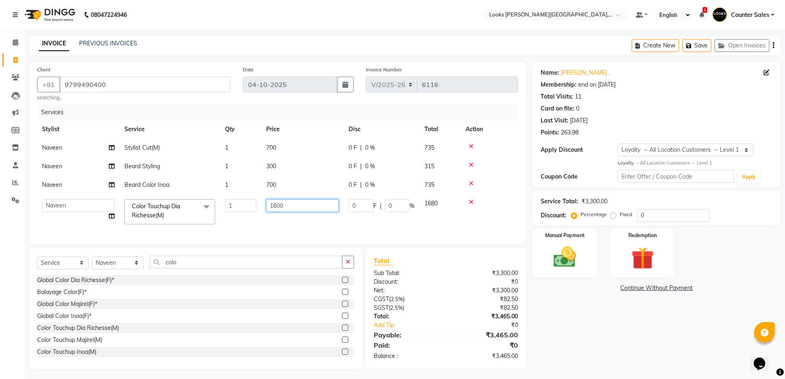
click at [294, 204] on input "1600" at bounding box center [302, 205] width 73 height 13
type input "1500"
click at [583, 341] on div "Name: Durgesh . Membership: end on 11-05-2026 Total Visits: 11 Card on file: 0 …" at bounding box center [659, 215] width 255 height 307
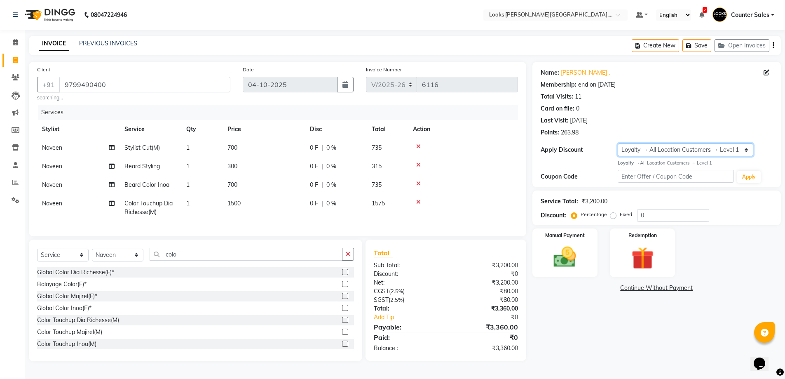
click at [711, 149] on select "Select Membership → LSPL Membership@20% Loyalty → All Location Customers → Leve…" at bounding box center [686, 149] width 136 height 13
select select "2: Object"
click at [618, 143] on select "Select Membership → LSPL Membership@20% Loyalty → All Location Customers → Leve…" at bounding box center [686, 149] width 136 height 13
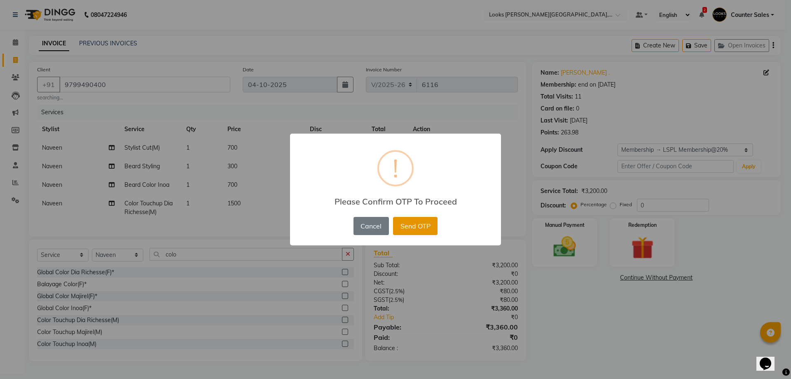
click at [428, 225] on button "Send OTP" at bounding box center [415, 226] width 44 height 18
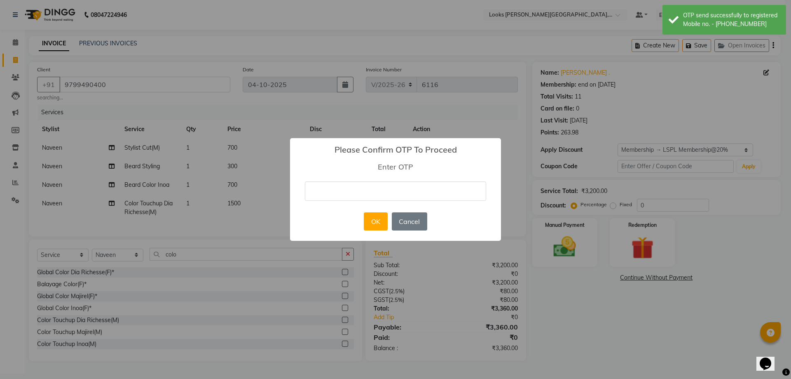
click at [434, 188] on input "text" at bounding box center [395, 190] width 181 height 19
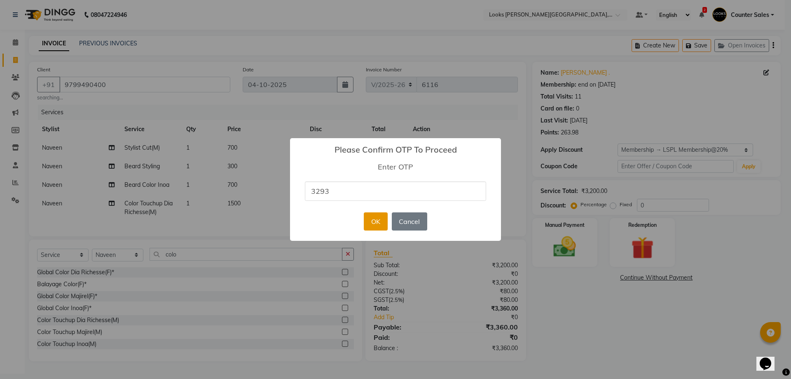
type input "3293"
click at [372, 223] on button "OK" at bounding box center [375, 221] width 23 height 18
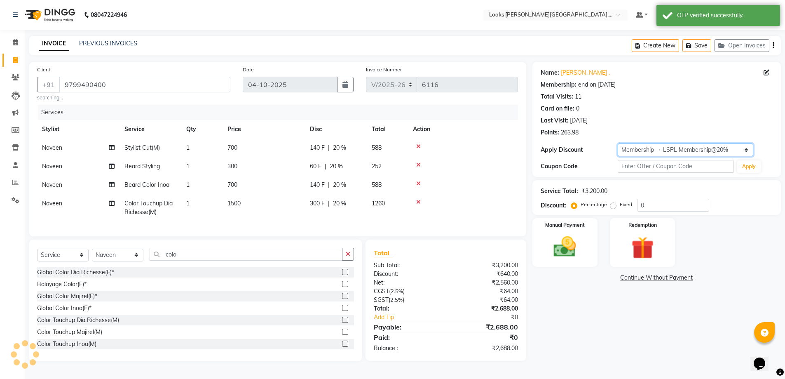
type input "20"
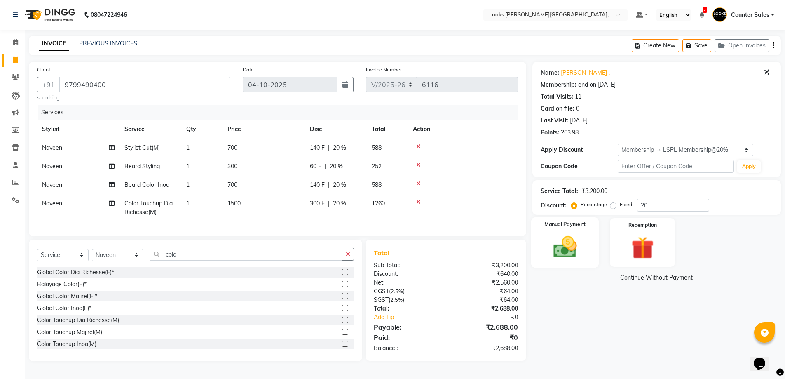
click at [582, 236] on img at bounding box center [565, 246] width 38 height 27
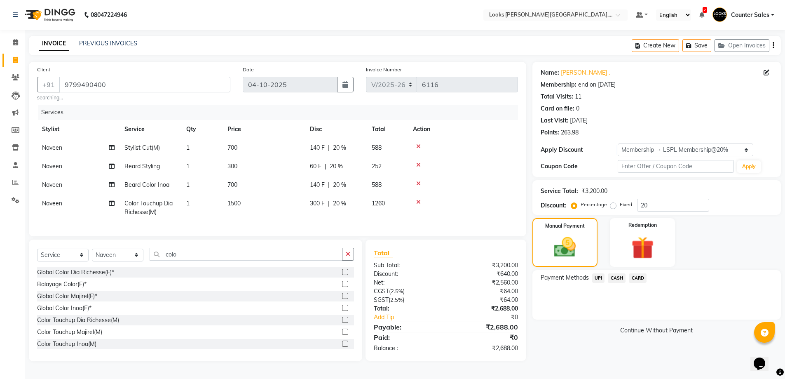
click at [644, 278] on span "CARD" at bounding box center [638, 277] width 18 height 9
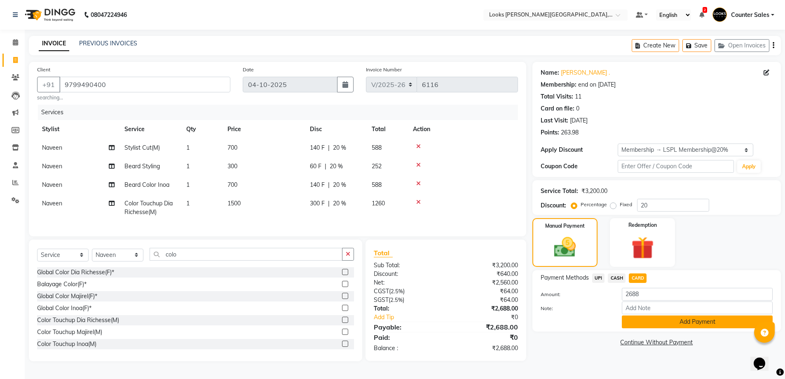
click at [697, 319] on button "Add Payment" at bounding box center [697, 321] width 151 height 13
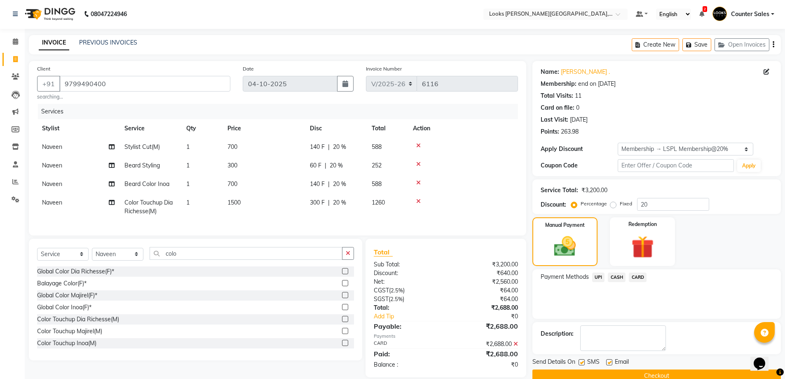
scroll to position [47, 0]
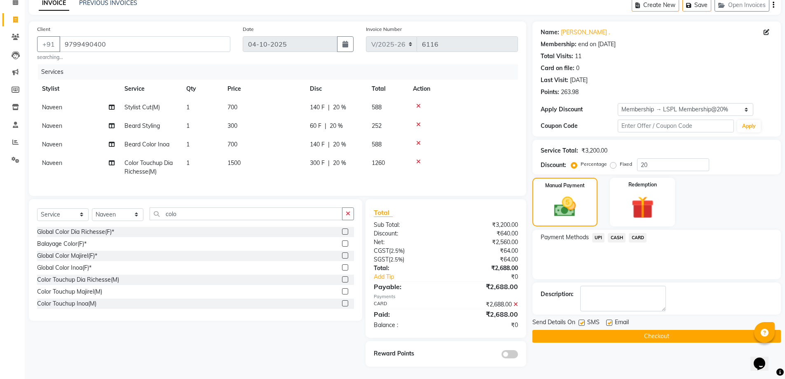
click at [683, 335] on button "Checkout" at bounding box center [656, 336] width 248 height 13
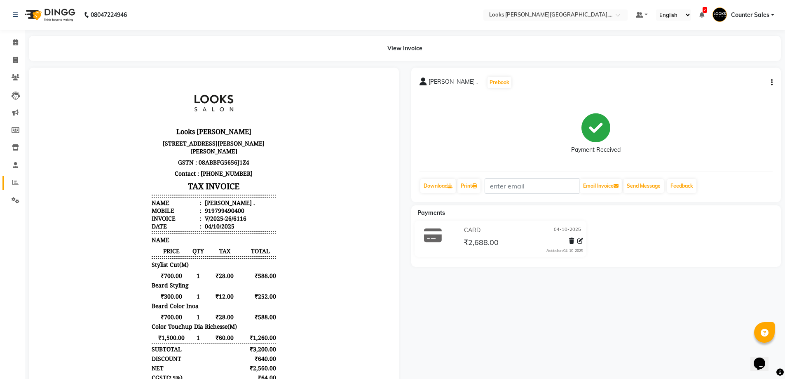
click at [15, 184] on icon at bounding box center [15, 182] width 6 height 6
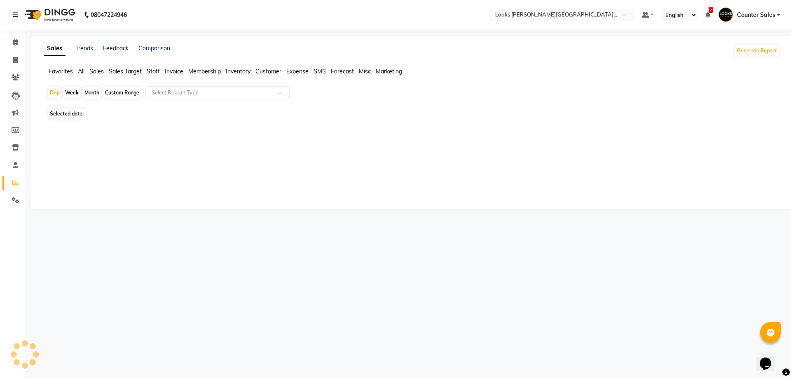
click at [159, 68] on span "Staff" at bounding box center [153, 71] width 13 height 7
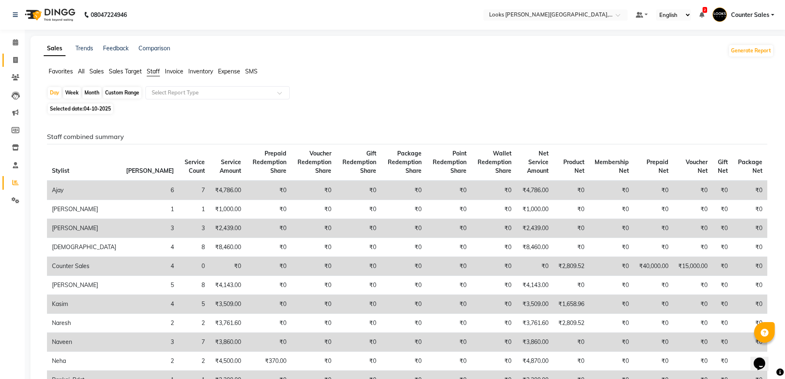
click at [15, 59] on icon at bounding box center [15, 60] width 5 height 6
select select "service"
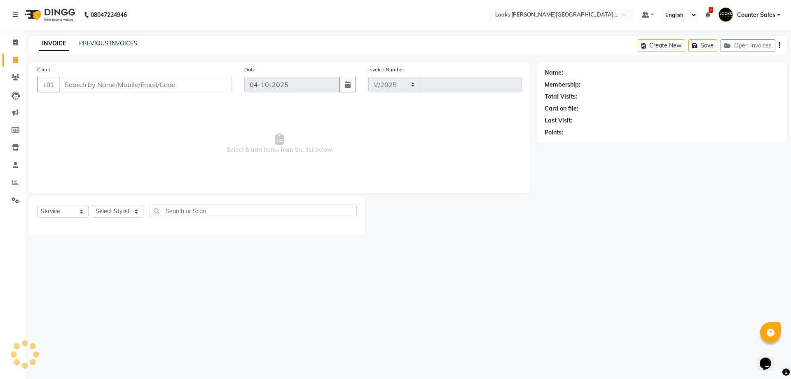
select select "4385"
type input "6117"
click at [89, 88] on input "Client" at bounding box center [145, 85] width 173 height 16
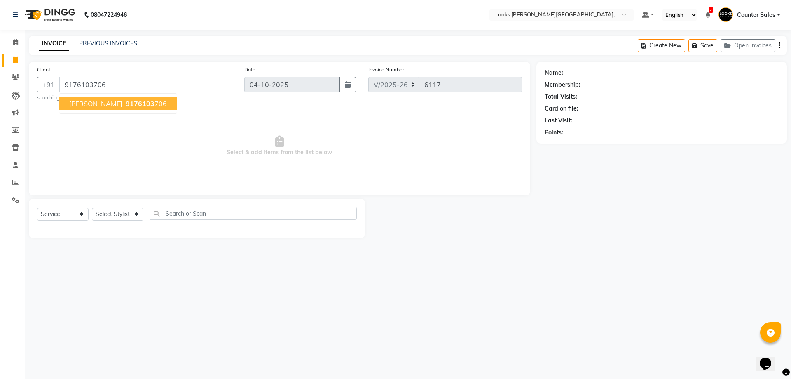
type input "9176103706"
select select "1: Object"
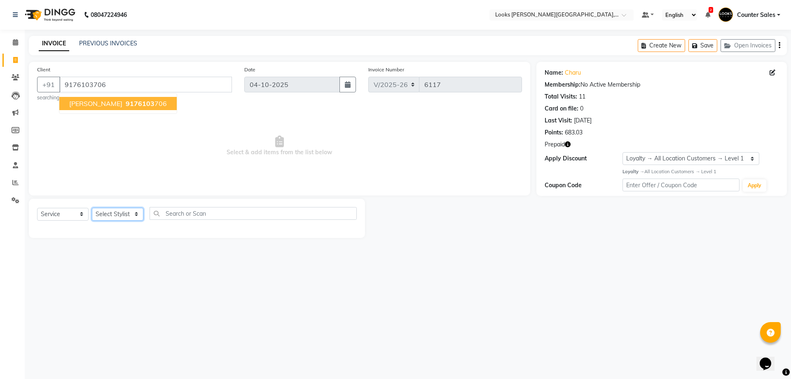
click at [123, 210] on select "Select Stylist Ajay [PERSON_NAME] [PERSON_NAME] Counter Sales [PERSON_NAME] Kri…" at bounding box center [118, 214] width 52 height 13
select select "24209"
click at [92, 208] on select "Select Stylist Ajay [PERSON_NAME] [PERSON_NAME] Counter Sales [PERSON_NAME] Kri…" at bounding box center [118, 214] width 52 height 13
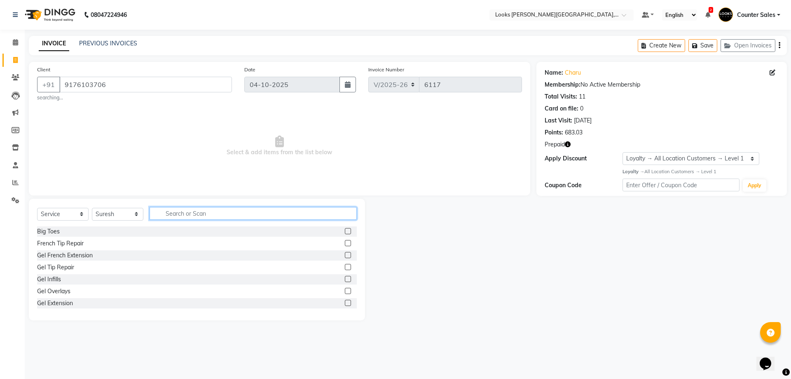
click at [201, 210] on input "text" at bounding box center [253, 213] width 207 height 13
type input "be"
click at [345, 255] on label at bounding box center [348, 255] width 6 height 6
click at [345, 255] on input "checkbox" at bounding box center [347, 255] width 5 height 5
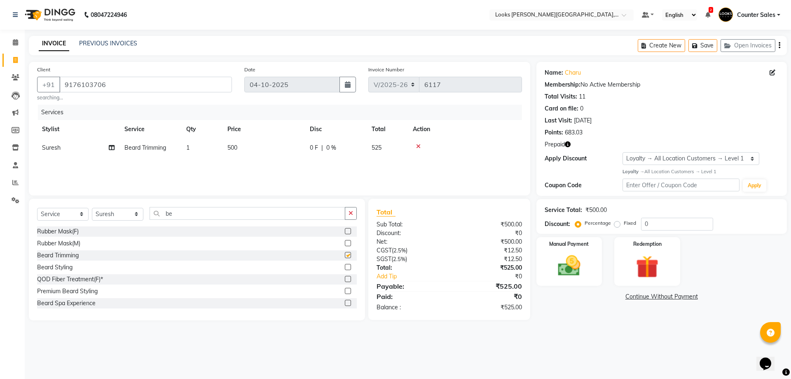
checkbox input "false"
click at [250, 151] on td "500" at bounding box center [263, 147] width 82 height 19
select select "24209"
click at [276, 147] on input "500" at bounding box center [302, 149] width 73 height 13
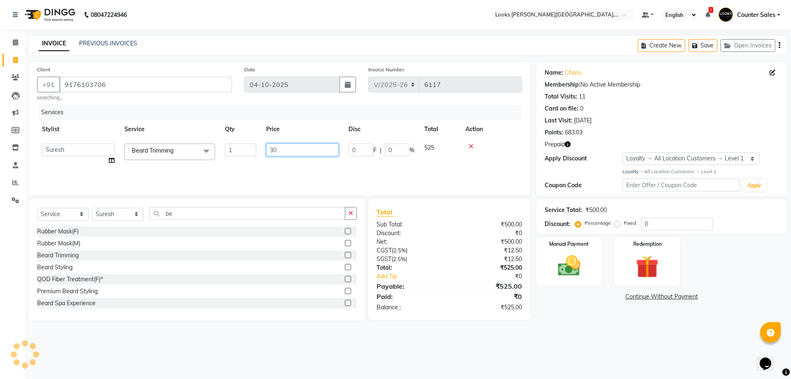
type input "300"
click at [351, 213] on icon "button" at bounding box center [351, 213] width 5 height 6
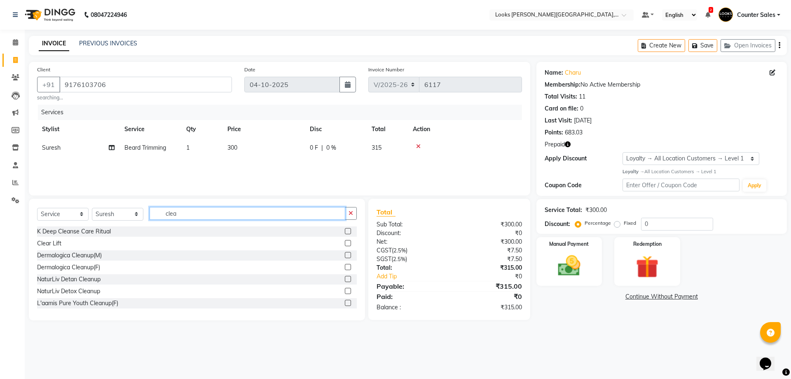
type input "clea"
click at [345, 255] on label at bounding box center [348, 255] width 6 height 6
click at [345, 255] on input "checkbox" at bounding box center [347, 255] width 5 height 5
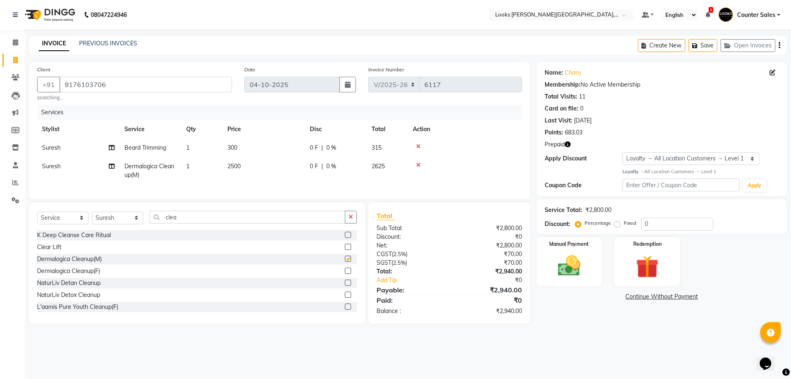
checkbox input "false"
click at [273, 184] on td "2500" at bounding box center [263, 170] width 82 height 27
select select "24209"
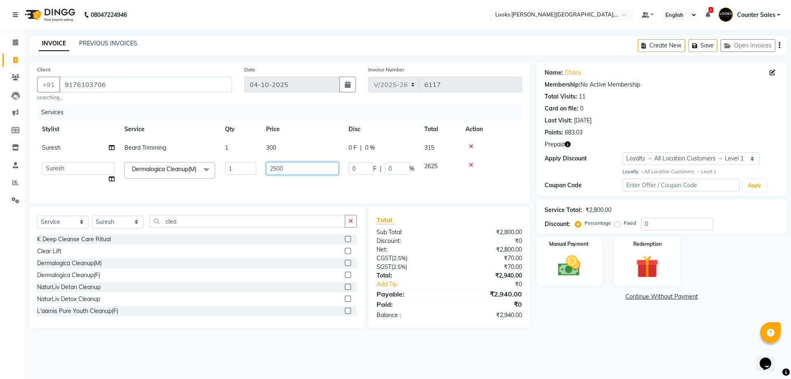
click at [300, 166] on input "2500" at bounding box center [302, 168] width 73 height 13
type input "2"
type input "1800"
click at [570, 328] on div "Name: Charu Membership: No Active Membership Total Visits: 11 Card on file: 0 L…" at bounding box center [664, 195] width 257 height 266
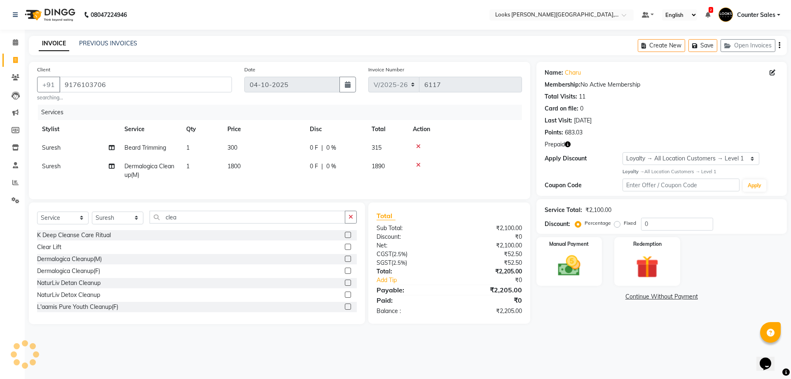
click at [568, 144] on icon "button" at bounding box center [568, 144] width 6 height 6
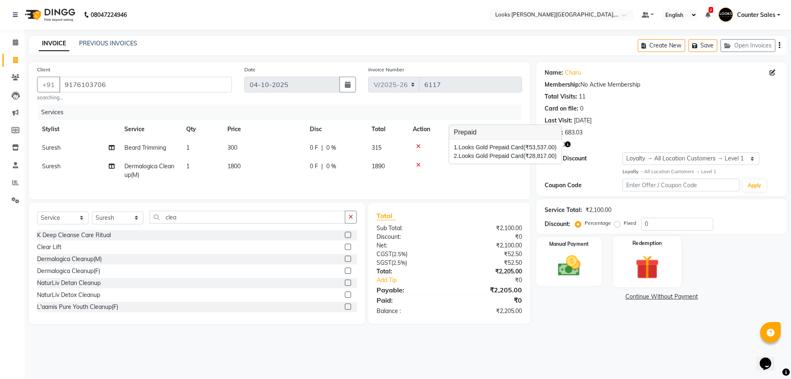
click at [660, 263] on img at bounding box center [647, 266] width 38 height 29
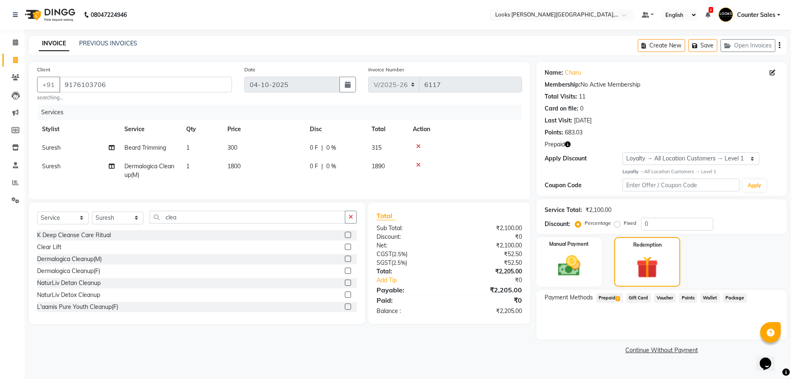
click at [607, 297] on span "Prepaid 2" at bounding box center [609, 297] width 27 height 9
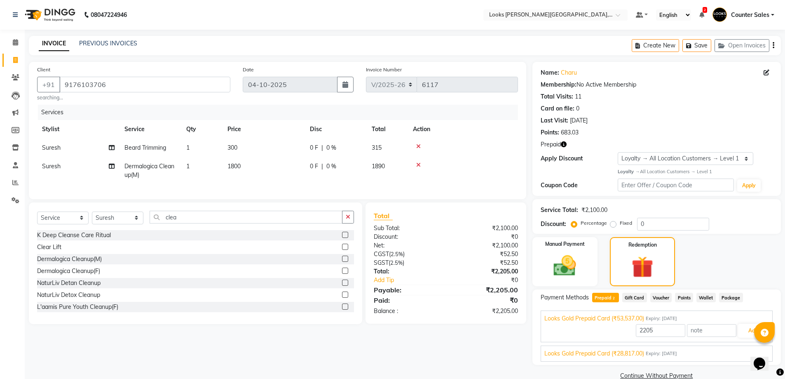
scroll to position [15, 0]
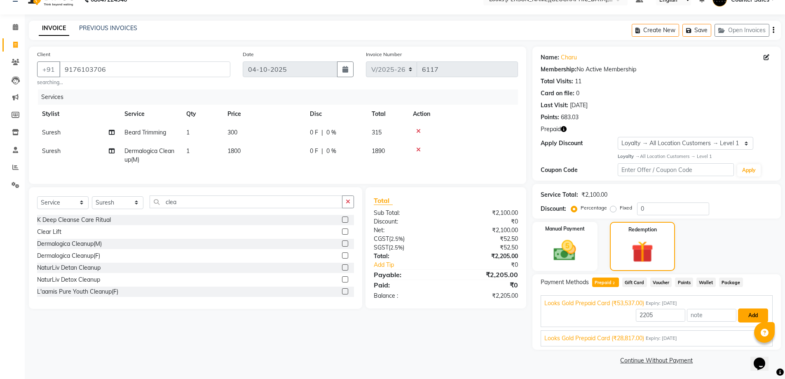
click at [745, 312] on button "Add" at bounding box center [753, 315] width 30 height 14
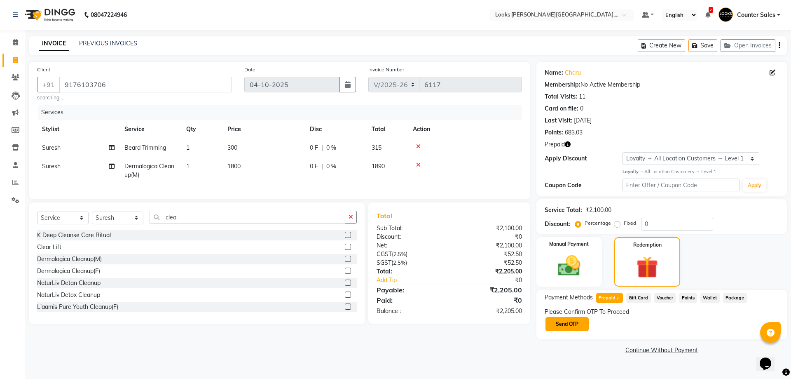
click at [572, 324] on button "Send OTP" at bounding box center [566, 324] width 43 height 14
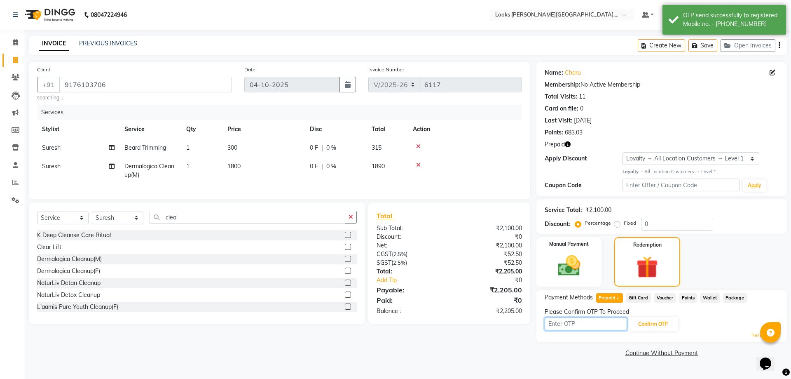
click at [583, 321] on input "text" at bounding box center [586, 323] width 82 height 13
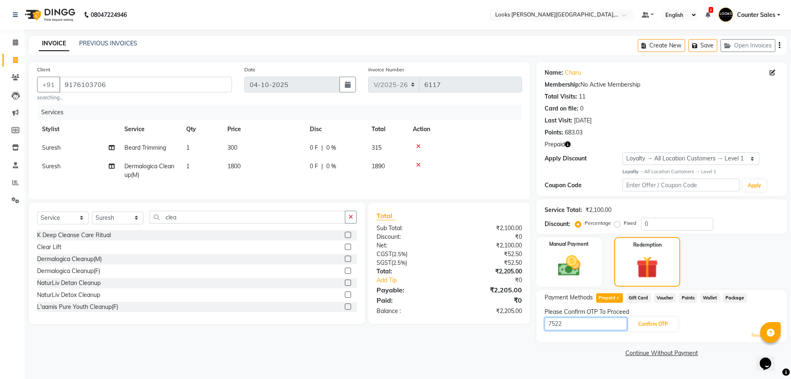
type input "7522"
click at [653, 323] on button "Confirm OTP" at bounding box center [653, 324] width 50 height 14
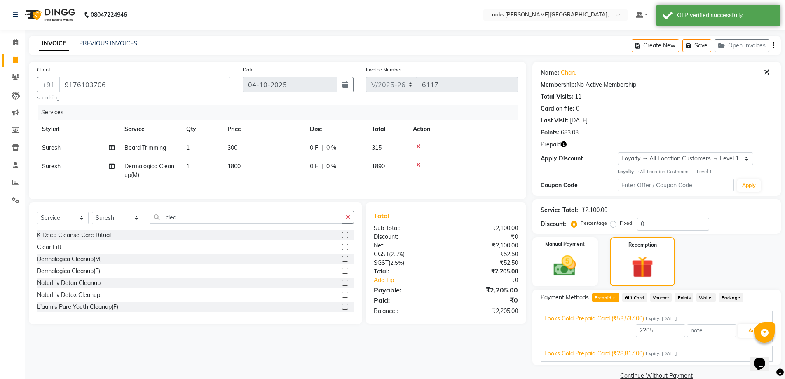
scroll to position [15, 0]
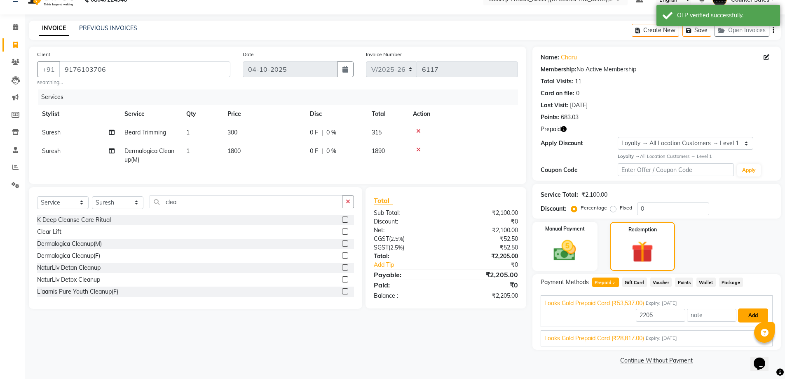
click at [749, 316] on button "Add" at bounding box center [753, 315] width 30 height 14
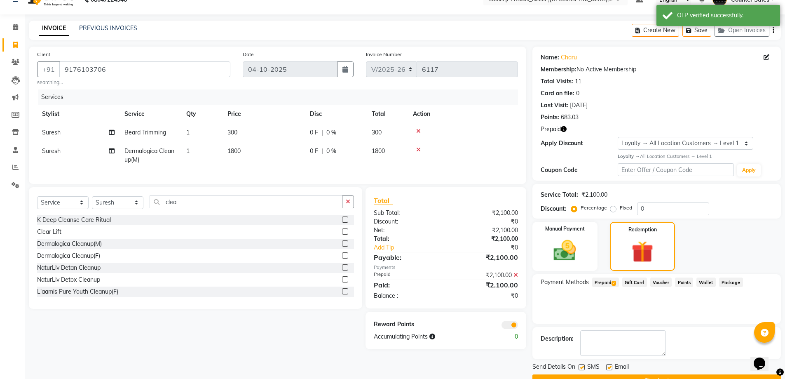
scroll to position [36, 0]
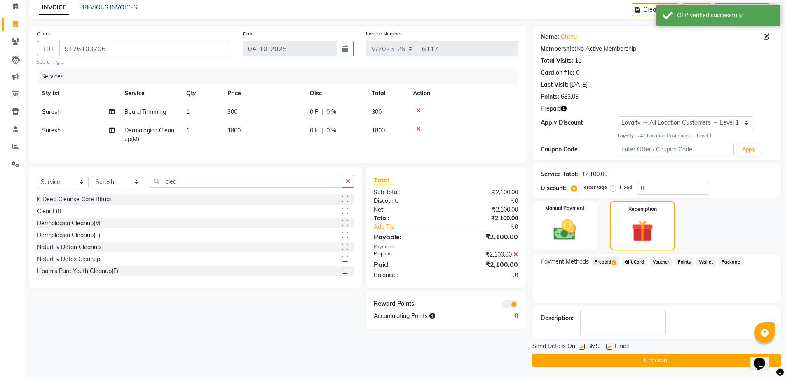
click at [684, 360] on button "Checkout" at bounding box center [656, 359] width 248 height 13
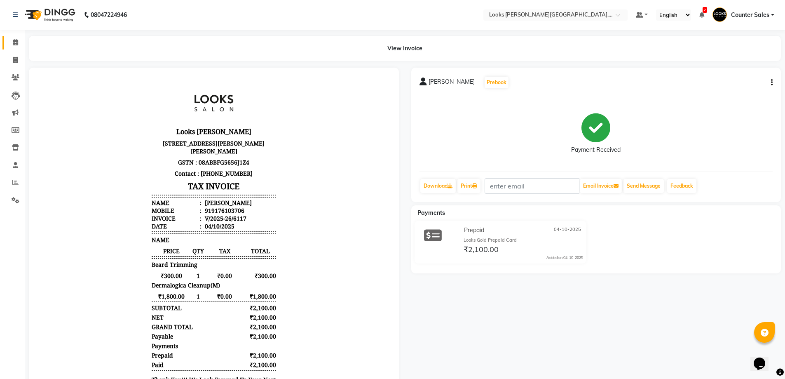
click at [15, 42] on icon at bounding box center [15, 42] width 5 height 6
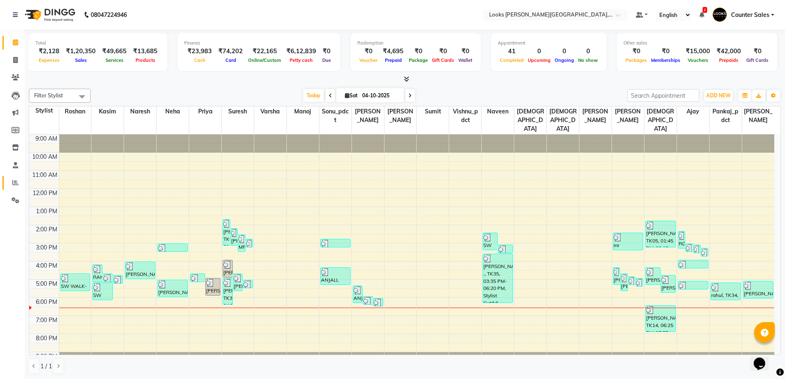
click at [15, 182] on icon at bounding box center [15, 182] width 6 height 6
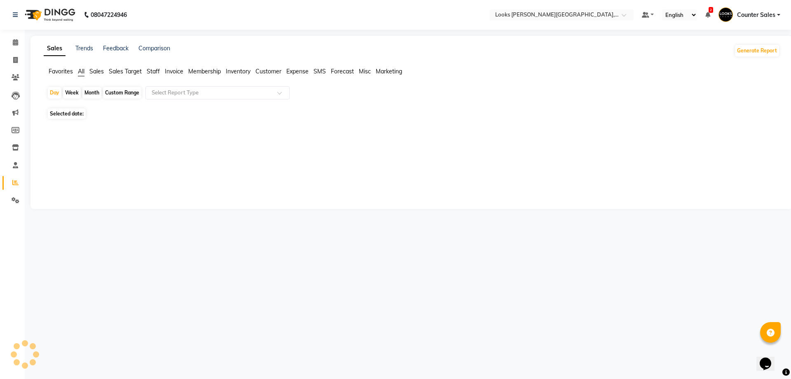
click at [149, 69] on span "Staff" at bounding box center [153, 71] width 13 height 7
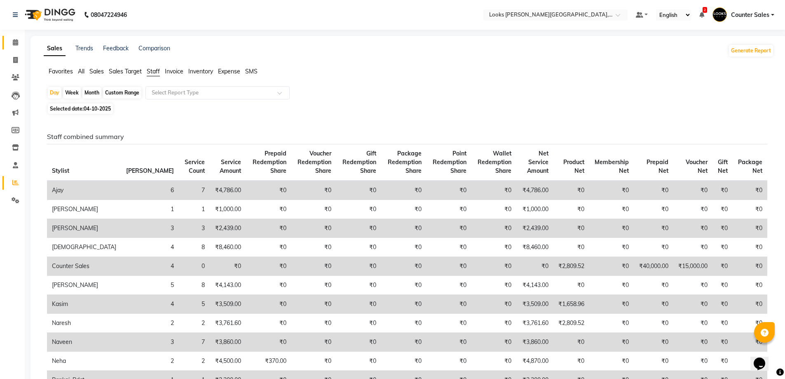
click at [19, 39] on span at bounding box center [15, 42] width 14 height 9
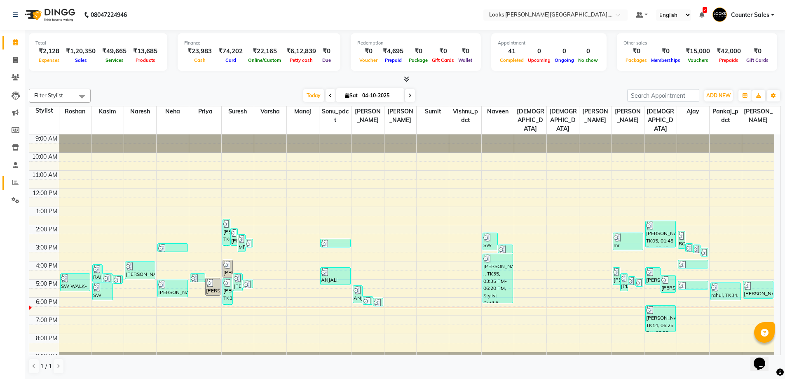
click at [16, 184] on icon at bounding box center [15, 182] width 6 height 6
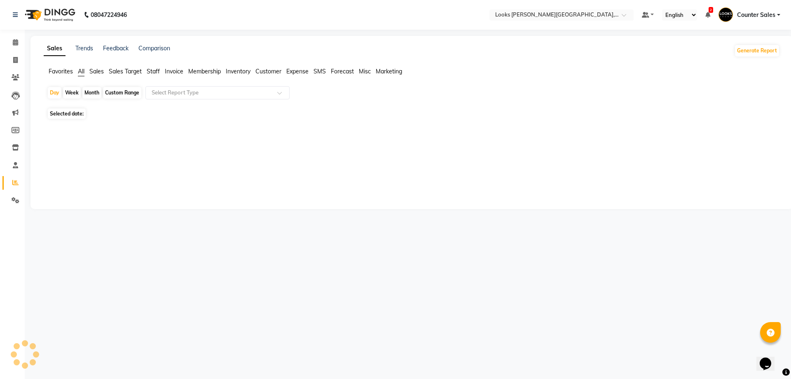
click at [155, 69] on span "Staff" at bounding box center [153, 71] width 13 height 7
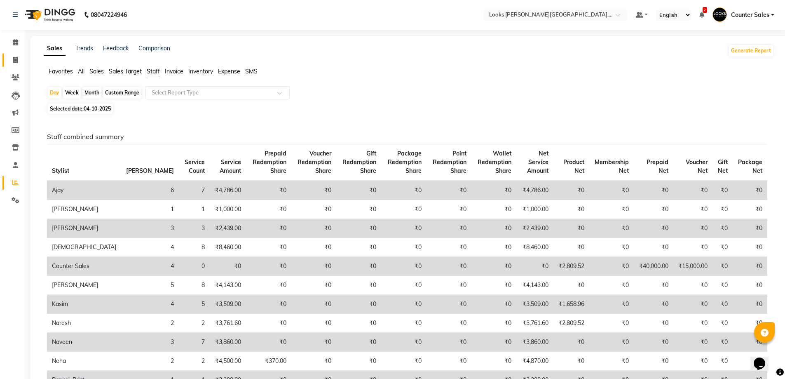
click at [13, 56] on span at bounding box center [15, 60] width 14 height 9
select select "service"
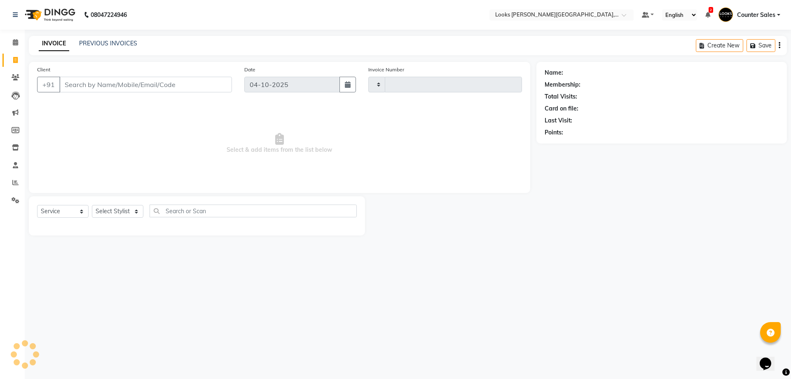
type input "6118"
select select "4385"
click at [9, 49] on link "Calendar" at bounding box center [12, 43] width 20 height 14
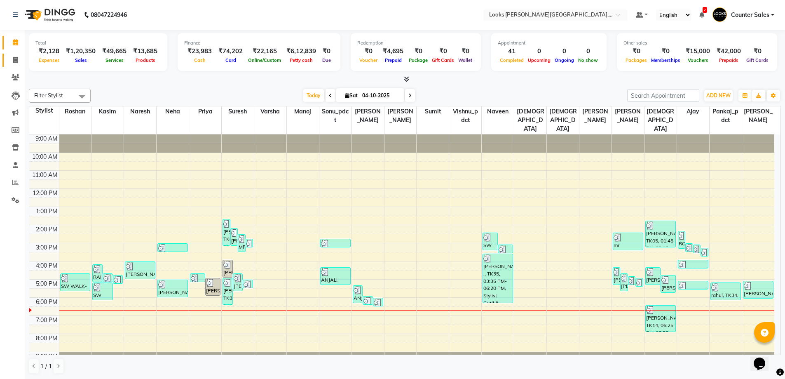
click at [11, 61] on span at bounding box center [15, 60] width 14 height 9
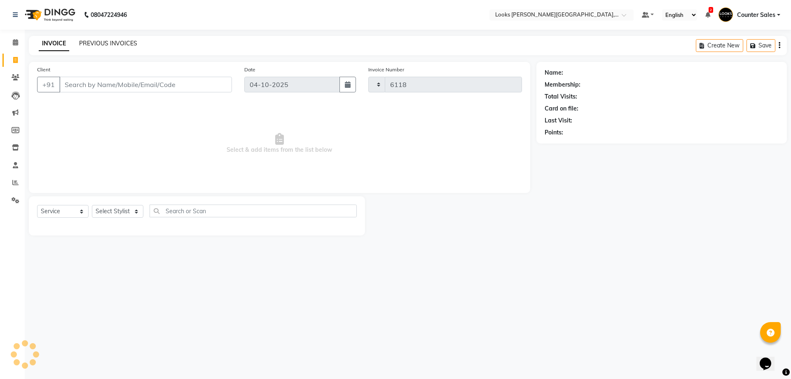
click at [118, 44] on link "PREVIOUS INVOICES" at bounding box center [108, 43] width 58 height 7
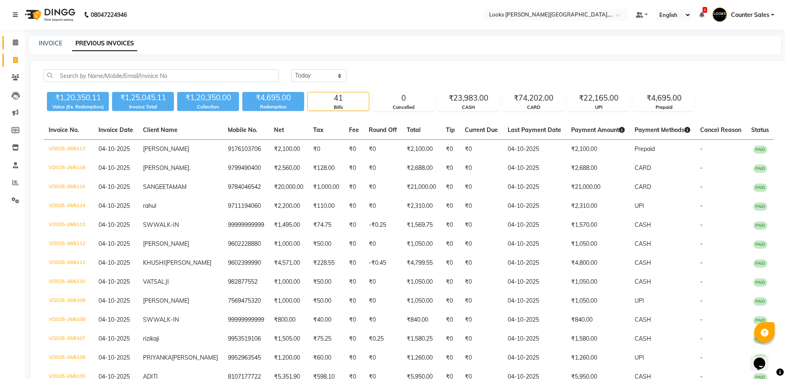
click at [15, 42] on icon at bounding box center [15, 42] width 5 height 6
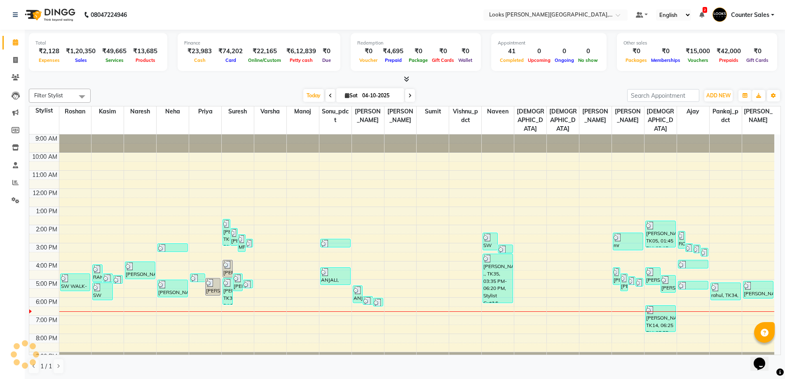
scroll to position [7, 0]
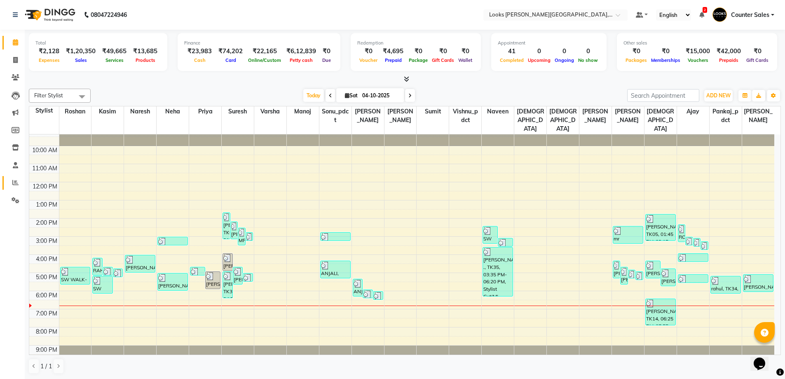
click at [12, 180] on icon at bounding box center [15, 182] width 6 height 6
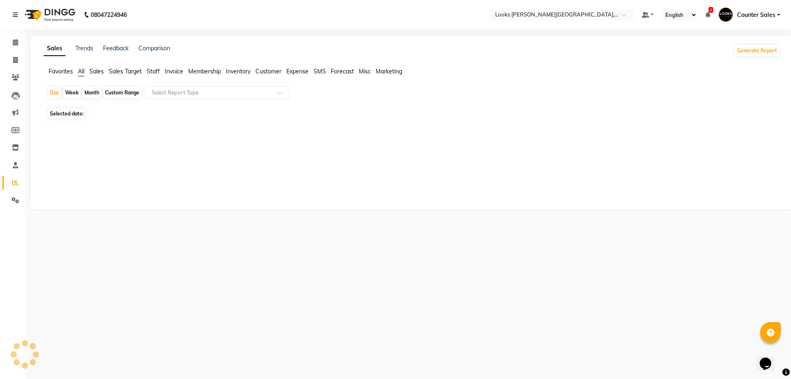
click at [153, 70] on span "Staff" at bounding box center [153, 71] width 13 height 7
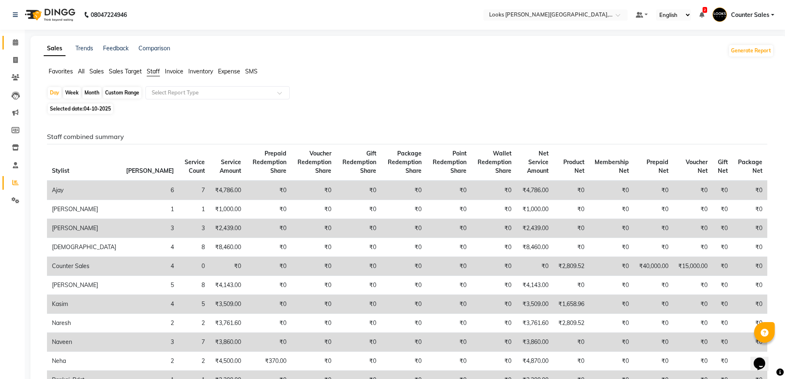
click at [22, 44] on span at bounding box center [15, 42] width 14 height 9
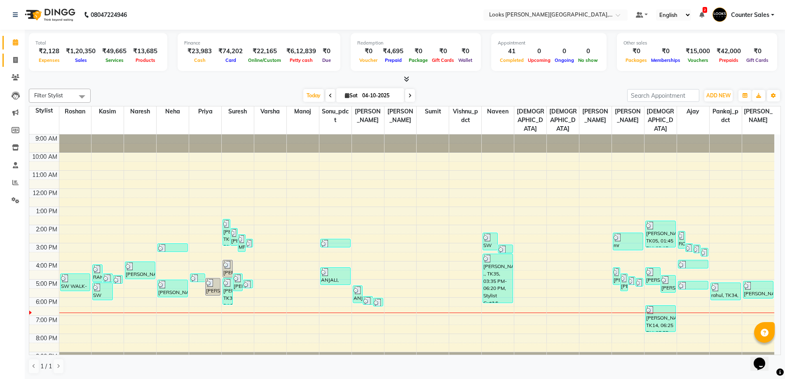
click at [6, 59] on link "Invoice" at bounding box center [12, 61] width 20 height 14
select select "service"
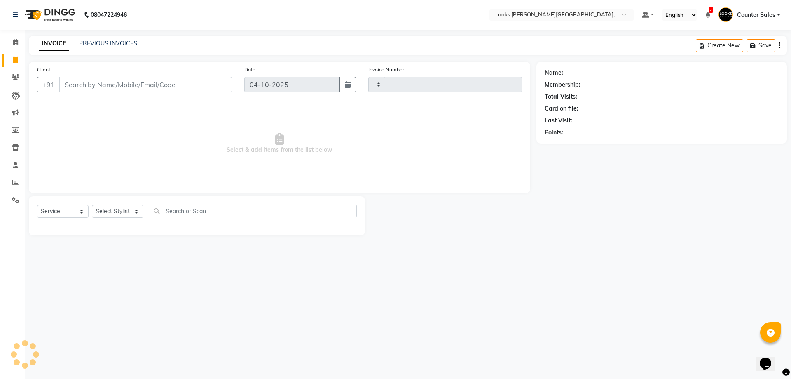
type input "6118"
select select "4385"
click at [127, 40] on link "PREVIOUS INVOICES" at bounding box center [108, 43] width 58 height 7
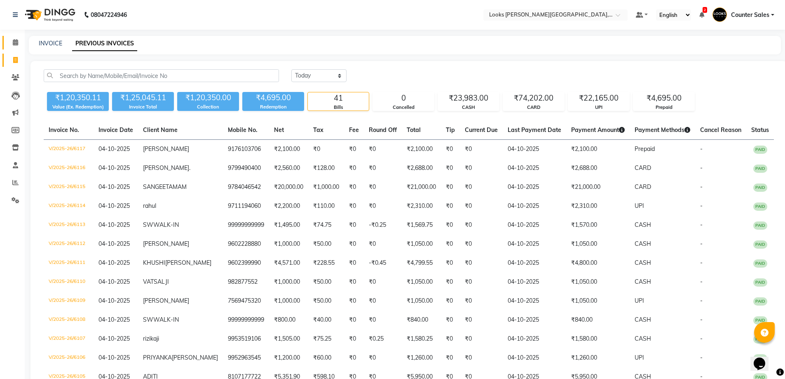
click at [16, 45] on icon at bounding box center [15, 42] width 5 height 6
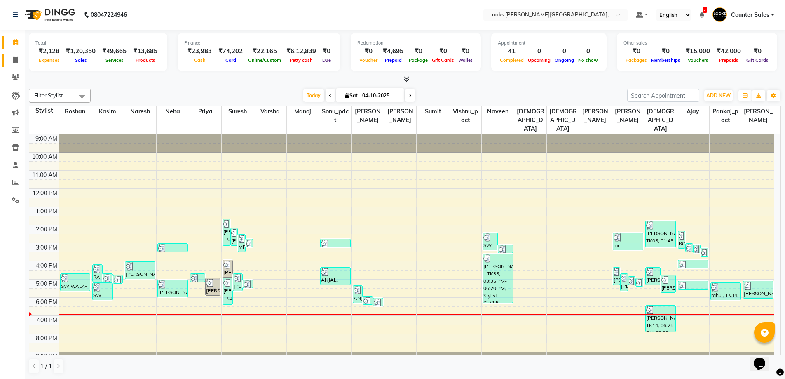
click at [16, 60] on icon at bounding box center [15, 60] width 5 height 6
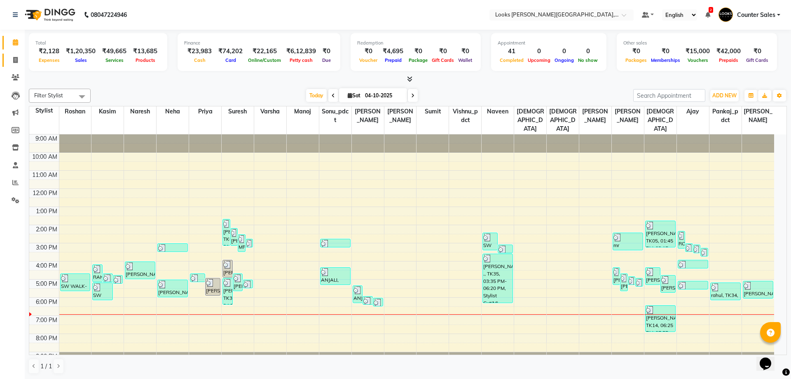
select select "service"
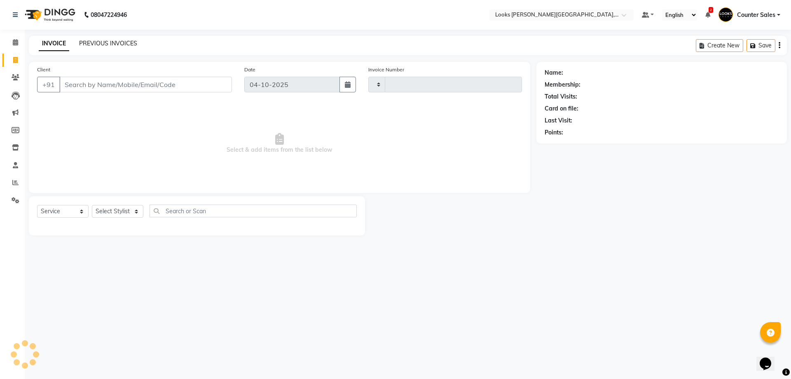
click at [125, 41] on link "PREVIOUS INVOICES" at bounding box center [108, 43] width 58 height 7
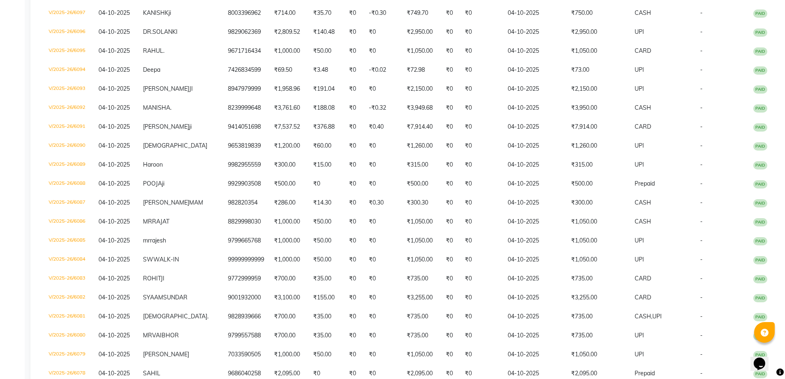
scroll to position [510, 0]
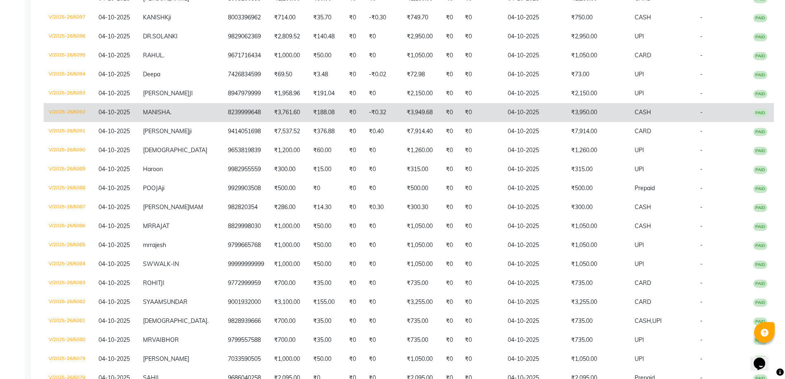
click at [223, 122] on td "8239999648" at bounding box center [246, 112] width 46 height 19
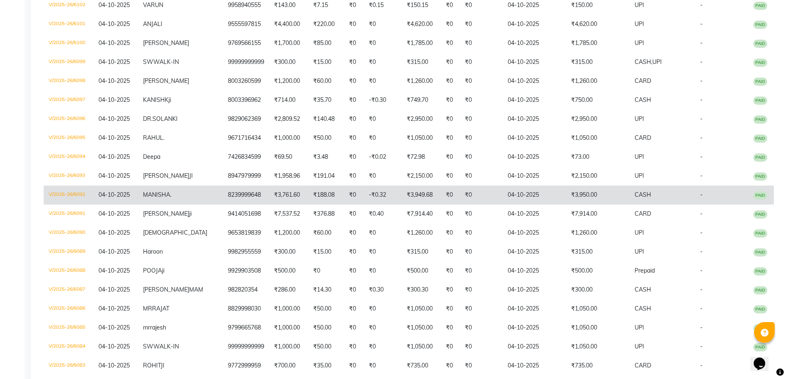
scroll to position [428, 0]
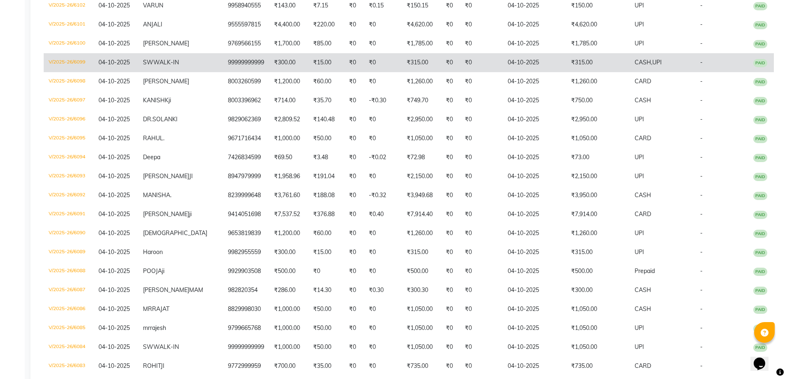
click at [376, 72] on td "₹0" at bounding box center [383, 62] width 38 height 19
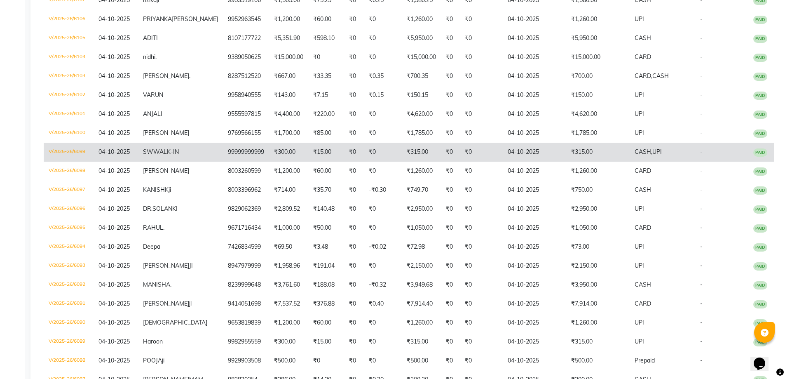
scroll to position [316, 0]
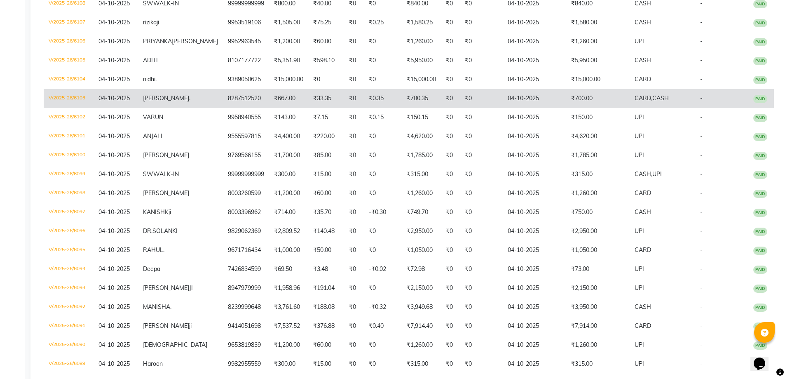
click at [374, 108] on td "₹0.35" at bounding box center [383, 98] width 38 height 19
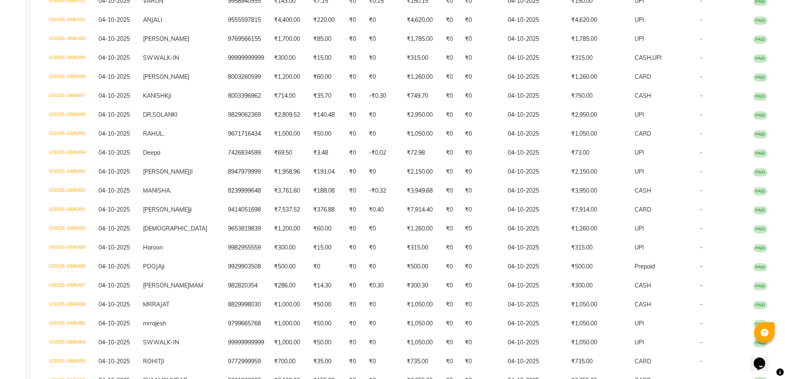
scroll to position [431, 0]
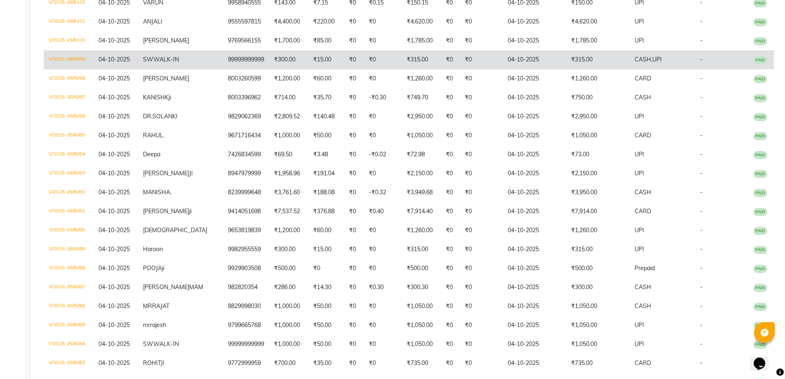
click at [243, 69] on td "99999999999" at bounding box center [246, 59] width 46 height 19
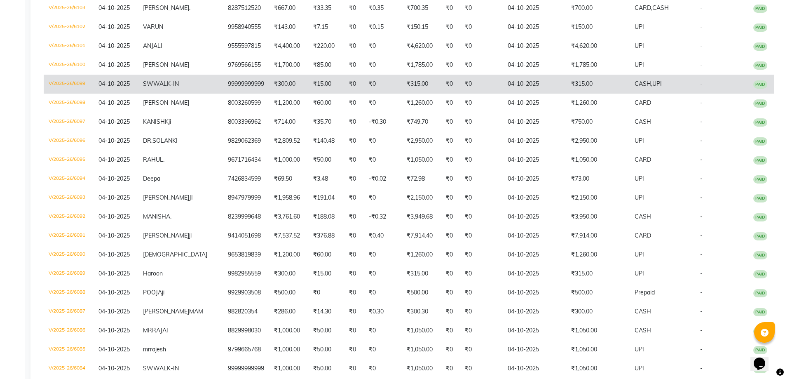
scroll to position [404, 0]
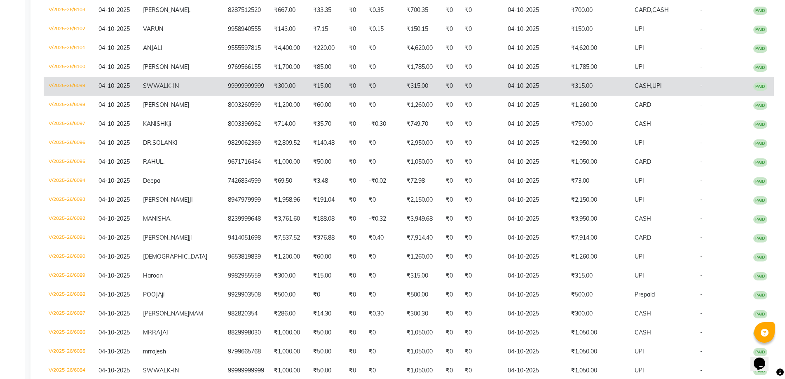
click at [603, 96] on td "₹315.00" at bounding box center [597, 86] width 63 height 19
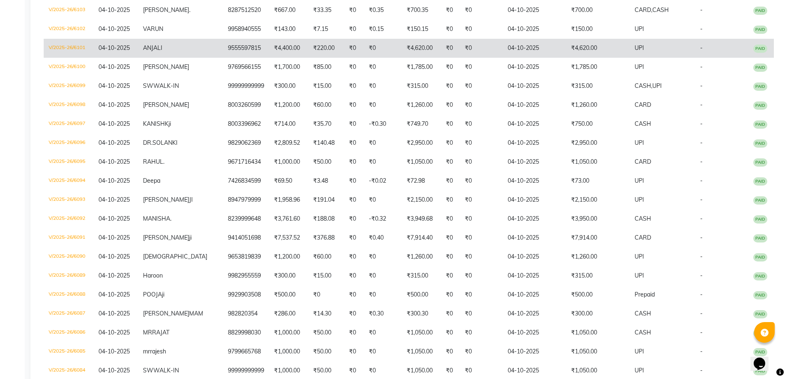
click at [408, 58] on td "₹4,620.00" at bounding box center [421, 48] width 39 height 19
